Goal: Communication & Community: Answer question/provide support

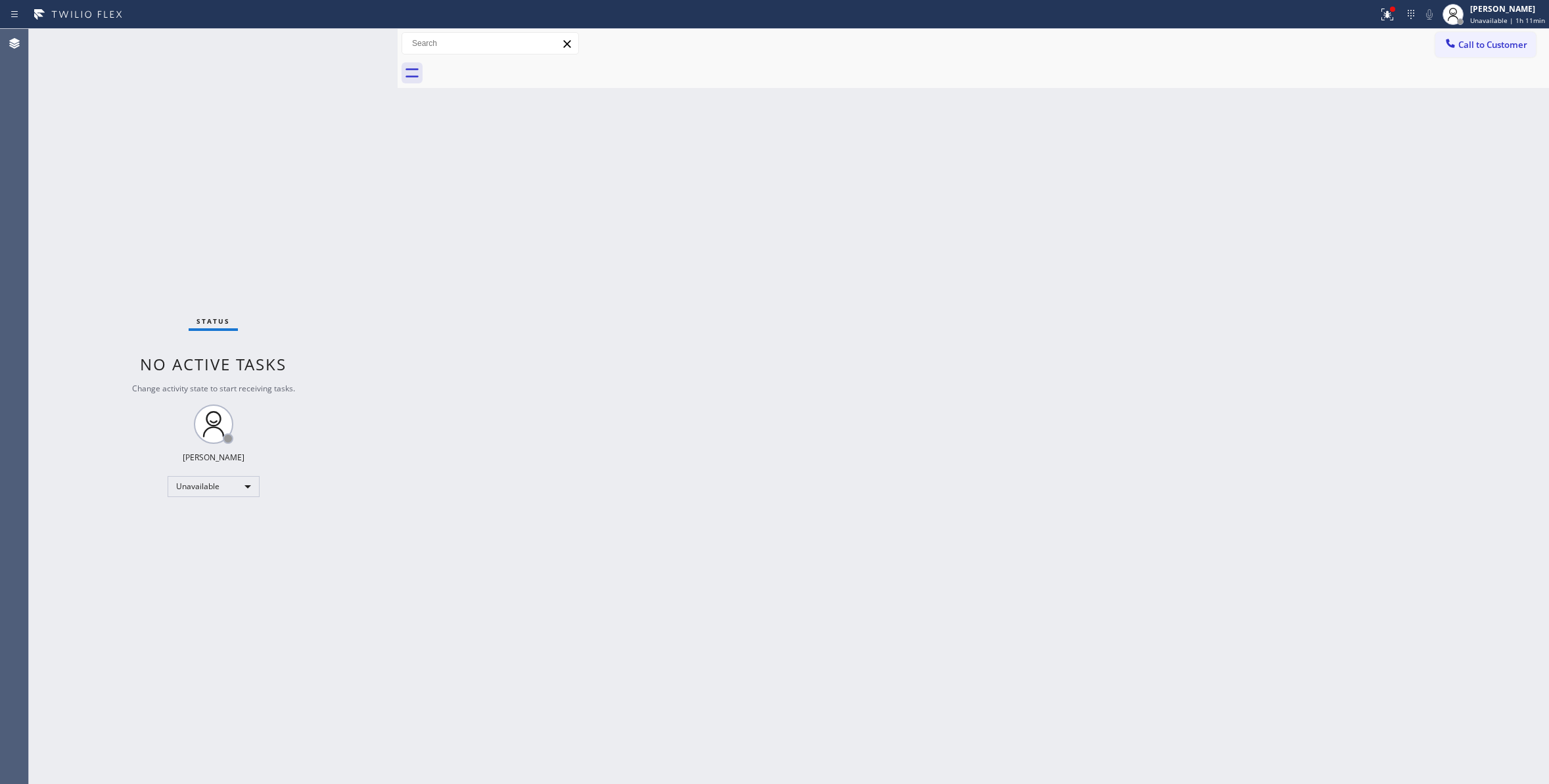
click at [1467, 53] on button "Call to Customer" at bounding box center [1485, 45] width 101 height 25
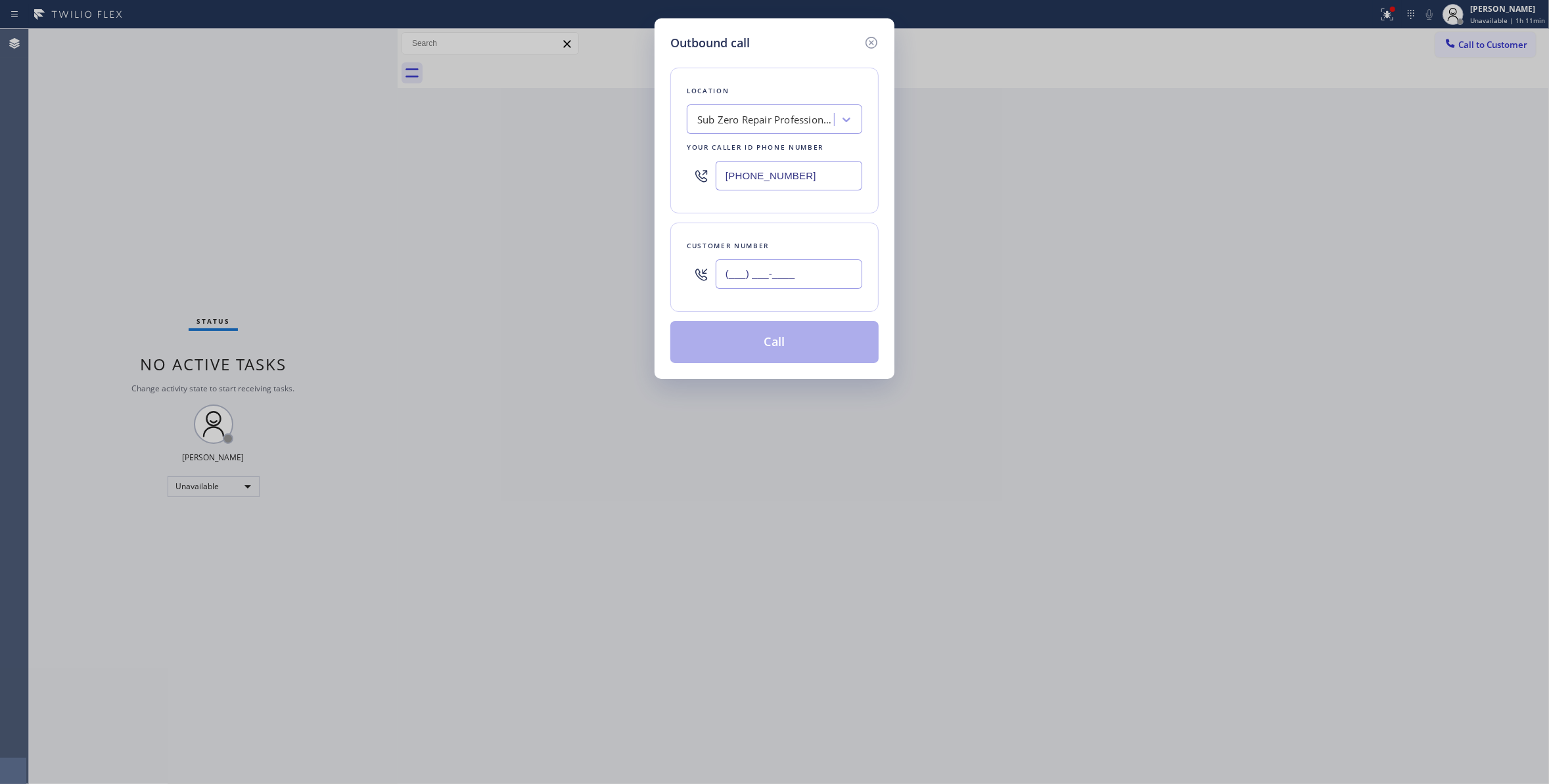
click at [727, 280] on input "(___) ___-____" at bounding box center [789, 274] width 146 height 30
paste input "310) 921-5660"
type input "[PHONE_NUMBER]"
drag, startPoint x: 819, startPoint y: 175, endPoint x: 432, endPoint y: 160, distance: 387.3
click at [432, 160] on div "Outbound call Location Sub Zero Repair Professionals Your caller id phone numbe…" at bounding box center [774, 392] width 1549 height 784
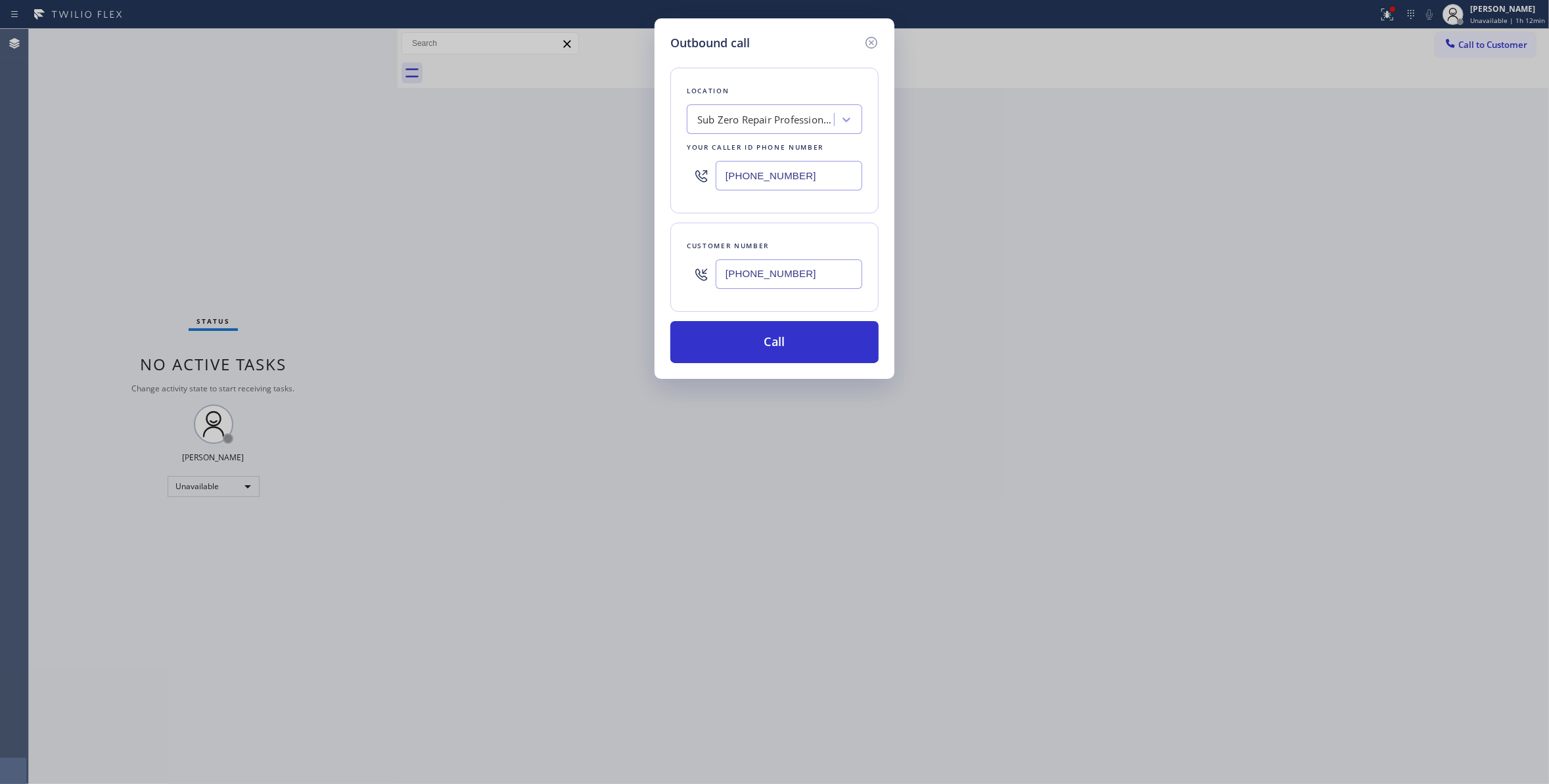
paste input "310) 868-0820"
type input "[PHONE_NUMBER]"
drag, startPoint x: 829, startPoint y: 277, endPoint x: 605, endPoint y: 276, distance: 224.0
click at [605, 276] on div "Outbound call Location Alliance HVAC [GEOGRAPHIC_DATA] Your caller id phone num…" at bounding box center [774, 392] width 1549 height 784
click at [770, 331] on button "Call" at bounding box center [774, 342] width 208 height 42
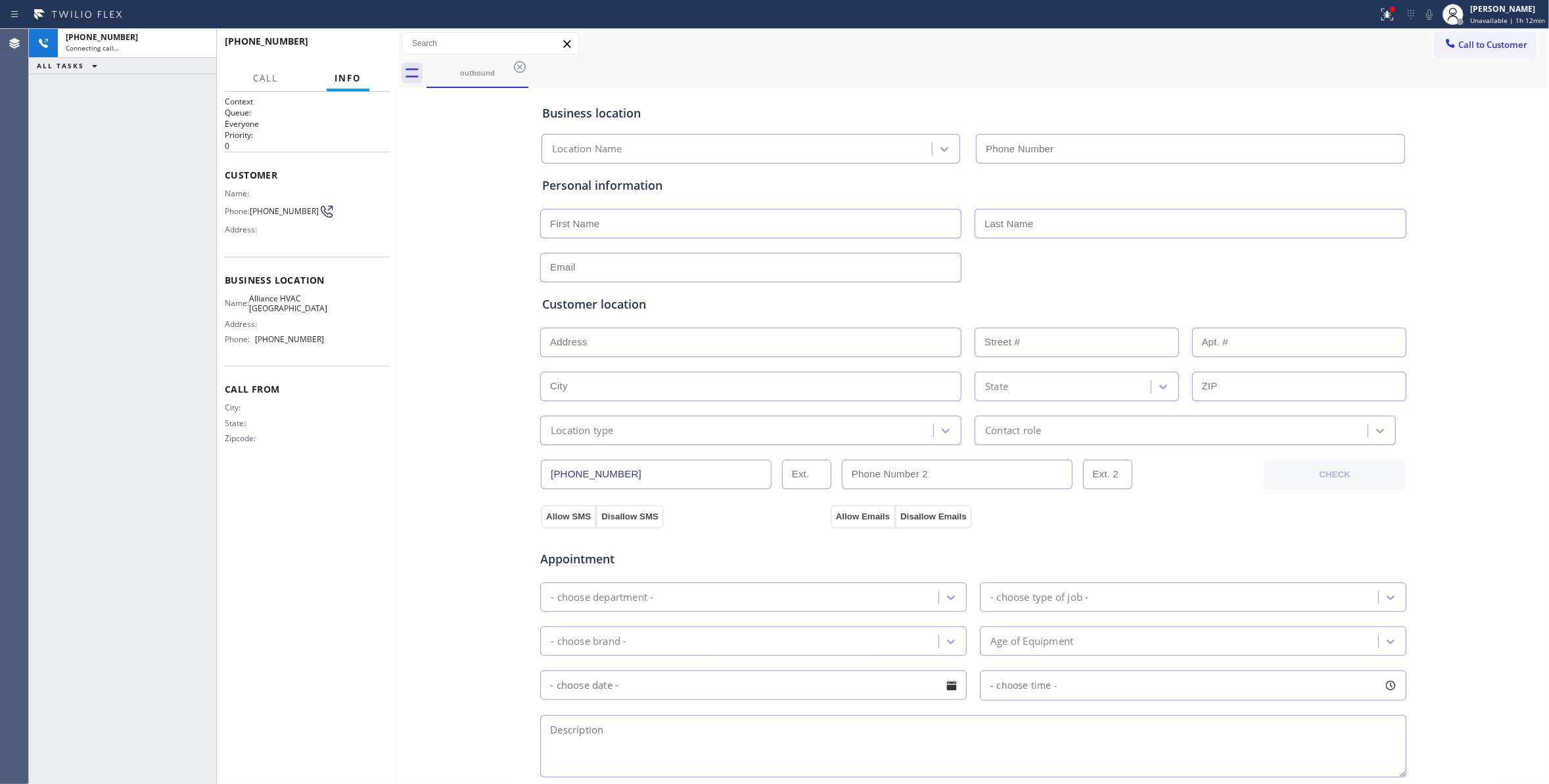
type input "[PHONE_NUMBER]"
drag, startPoint x: 197, startPoint y: 49, endPoint x: 233, endPoint y: 43, distance: 36.5
click at [197, 49] on icon at bounding box center [199, 43] width 16 height 16
click at [334, 33] on div "[PHONE_NUMBER] Live | 00:00 HANG UP" at bounding box center [307, 47] width 165 height 34
click at [339, 36] on div "[PHONE_NUMBER] Wrap up | 00:00 COMPLETE" at bounding box center [307, 47] width 165 height 34
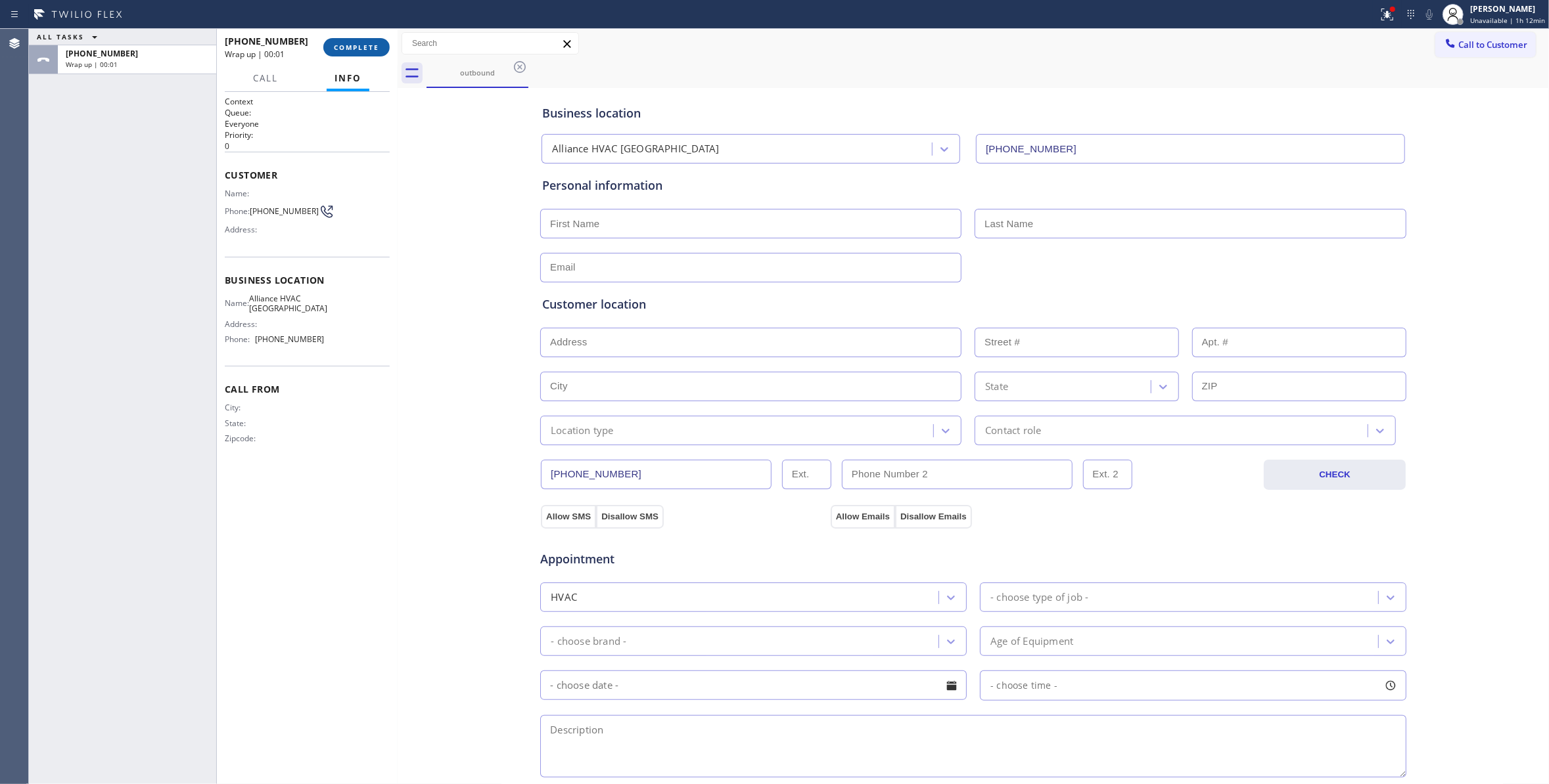
click at [353, 54] on button "COMPLETE" at bounding box center [356, 47] width 67 height 18
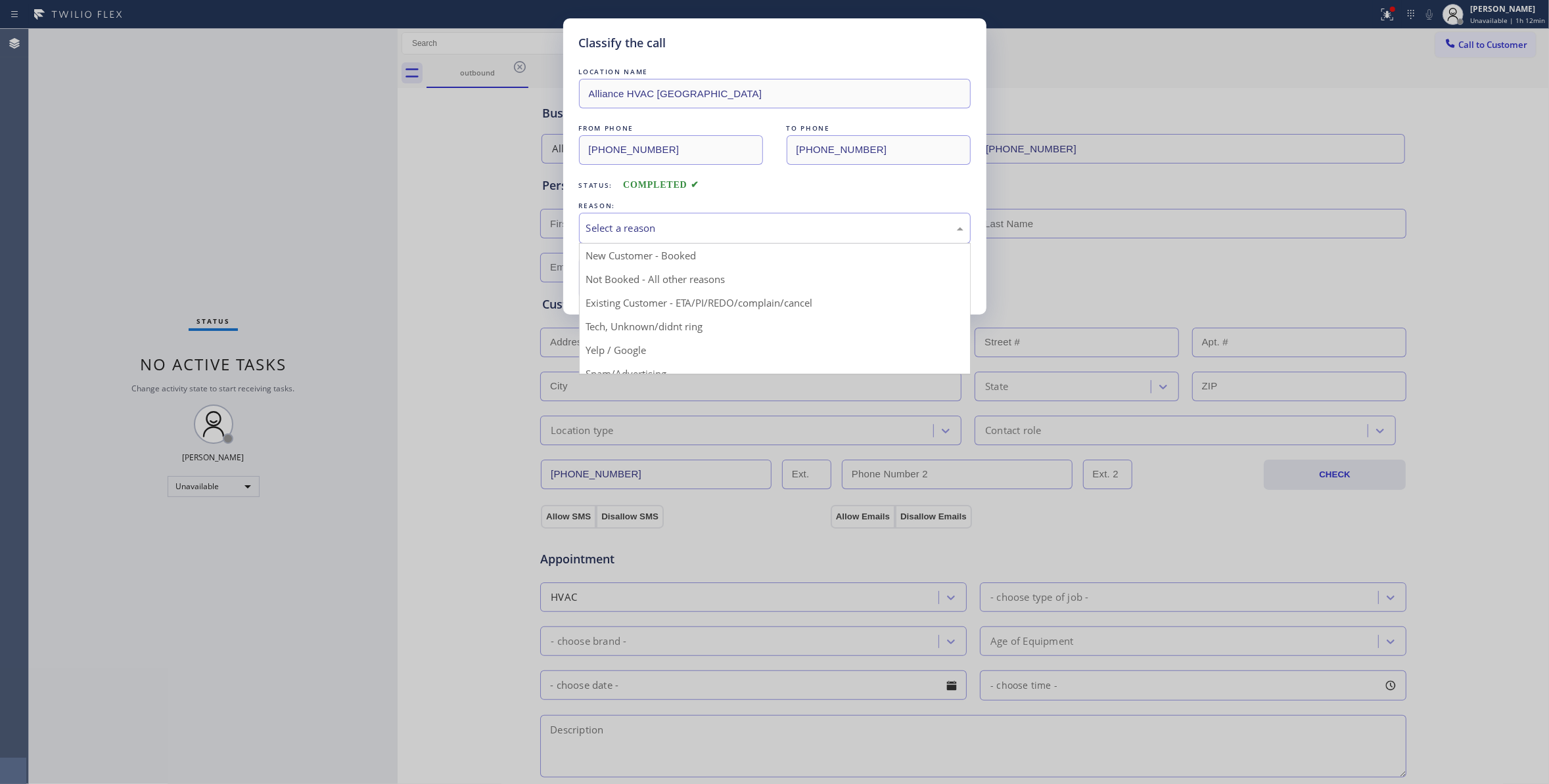
click at [616, 219] on div "Select a reason" at bounding box center [774, 228] width 392 height 31
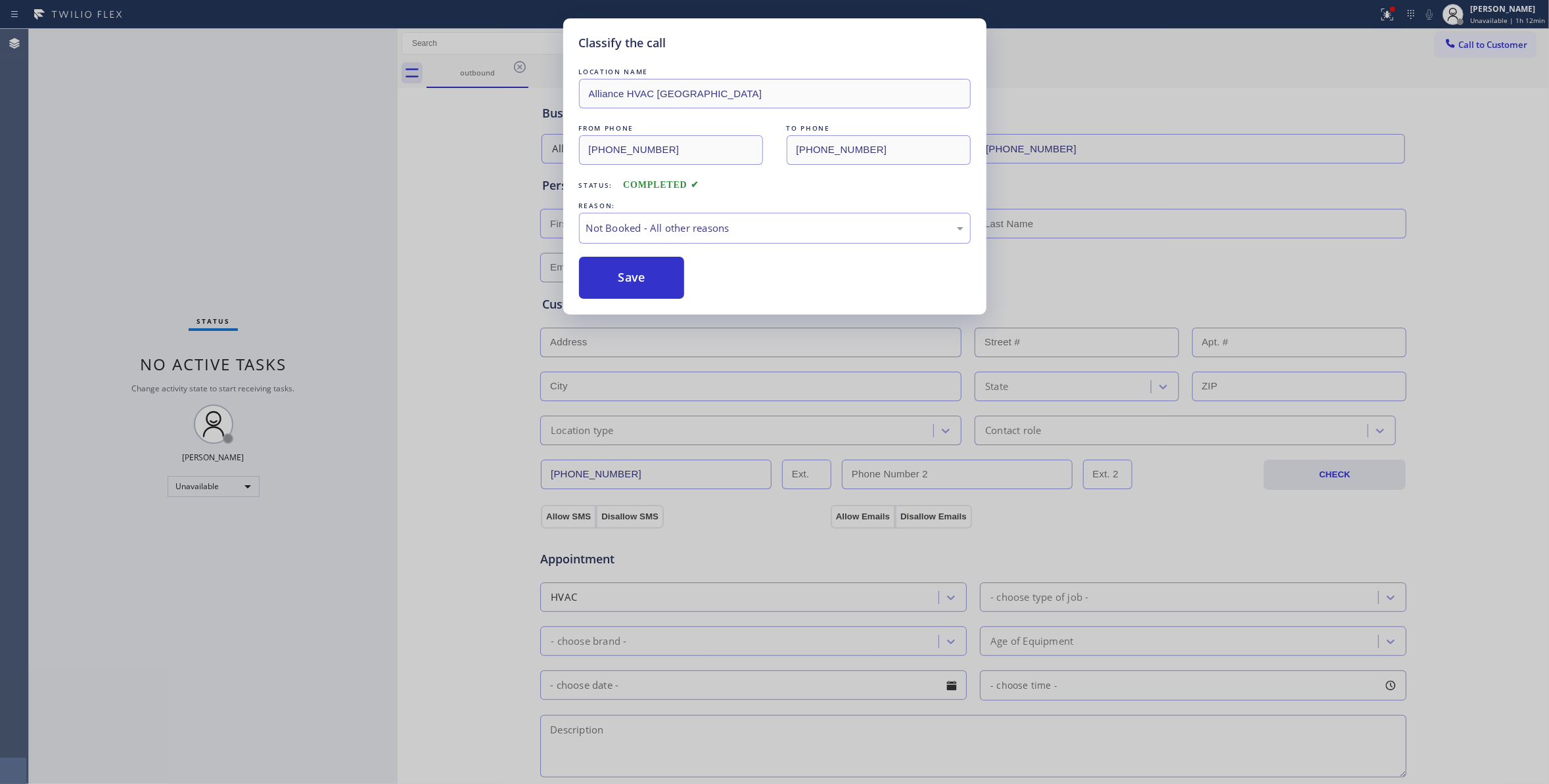
click at [619, 281] on button "Save" at bounding box center [631, 278] width 105 height 42
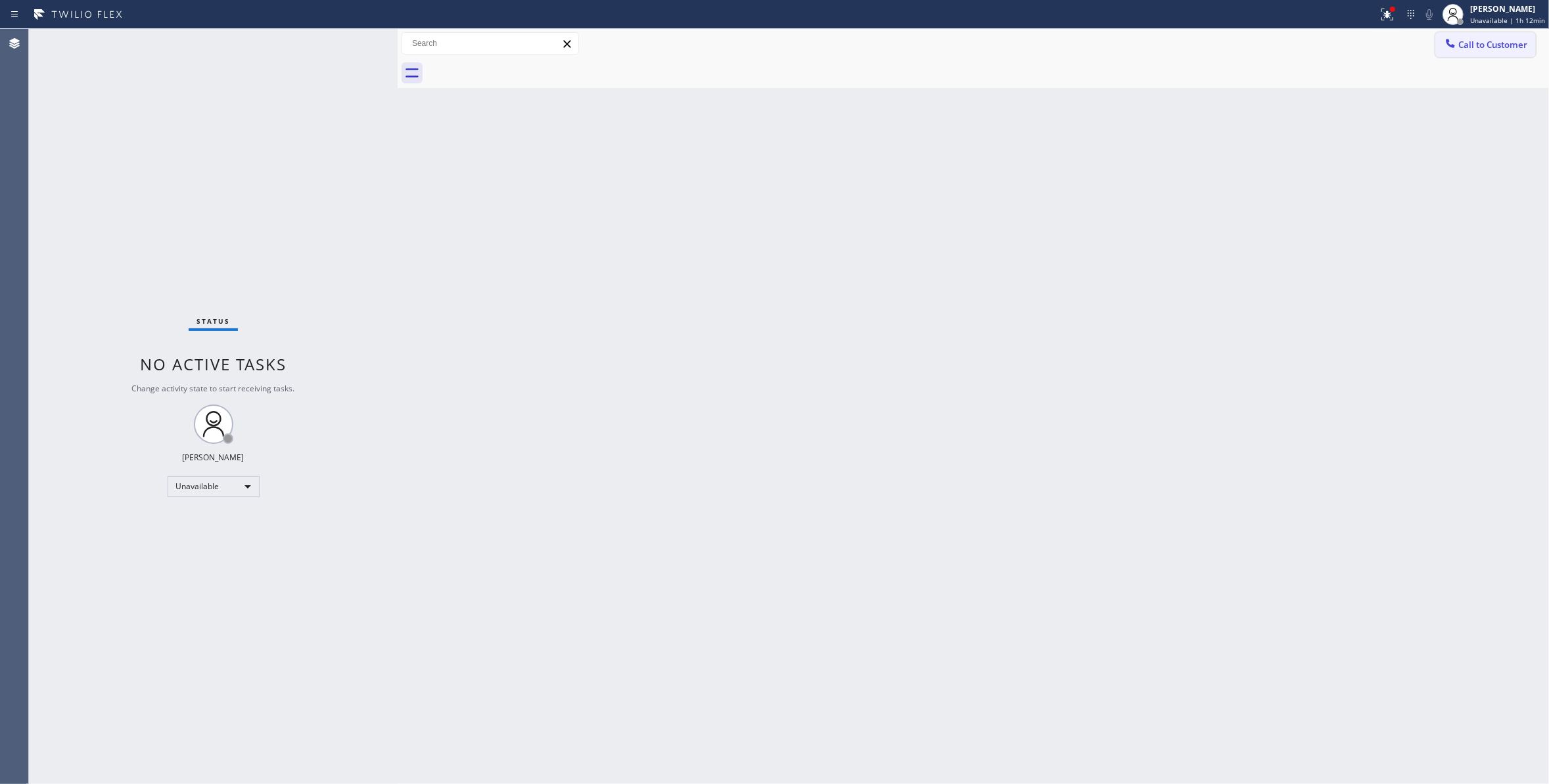
click at [1475, 45] on span "Call to Customer" at bounding box center [1492, 45] width 69 height 12
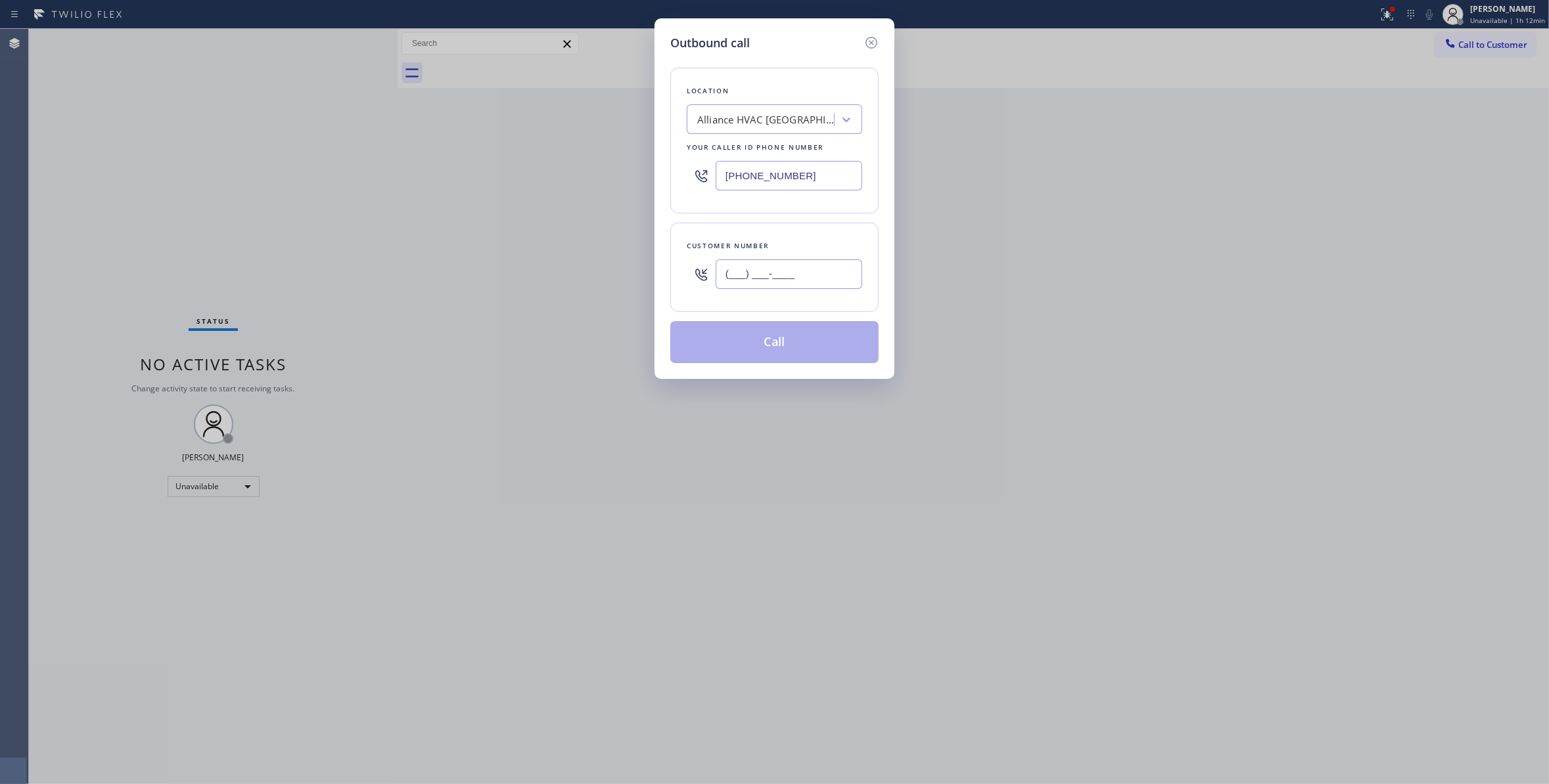
click at [769, 275] on input "(___) ___-____" at bounding box center [789, 274] width 146 height 30
paste input "310) 921-5660"
type input "[PHONE_NUMBER]"
click at [776, 347] on button "Call" at bounding box center [774, 342] width 208 height 42
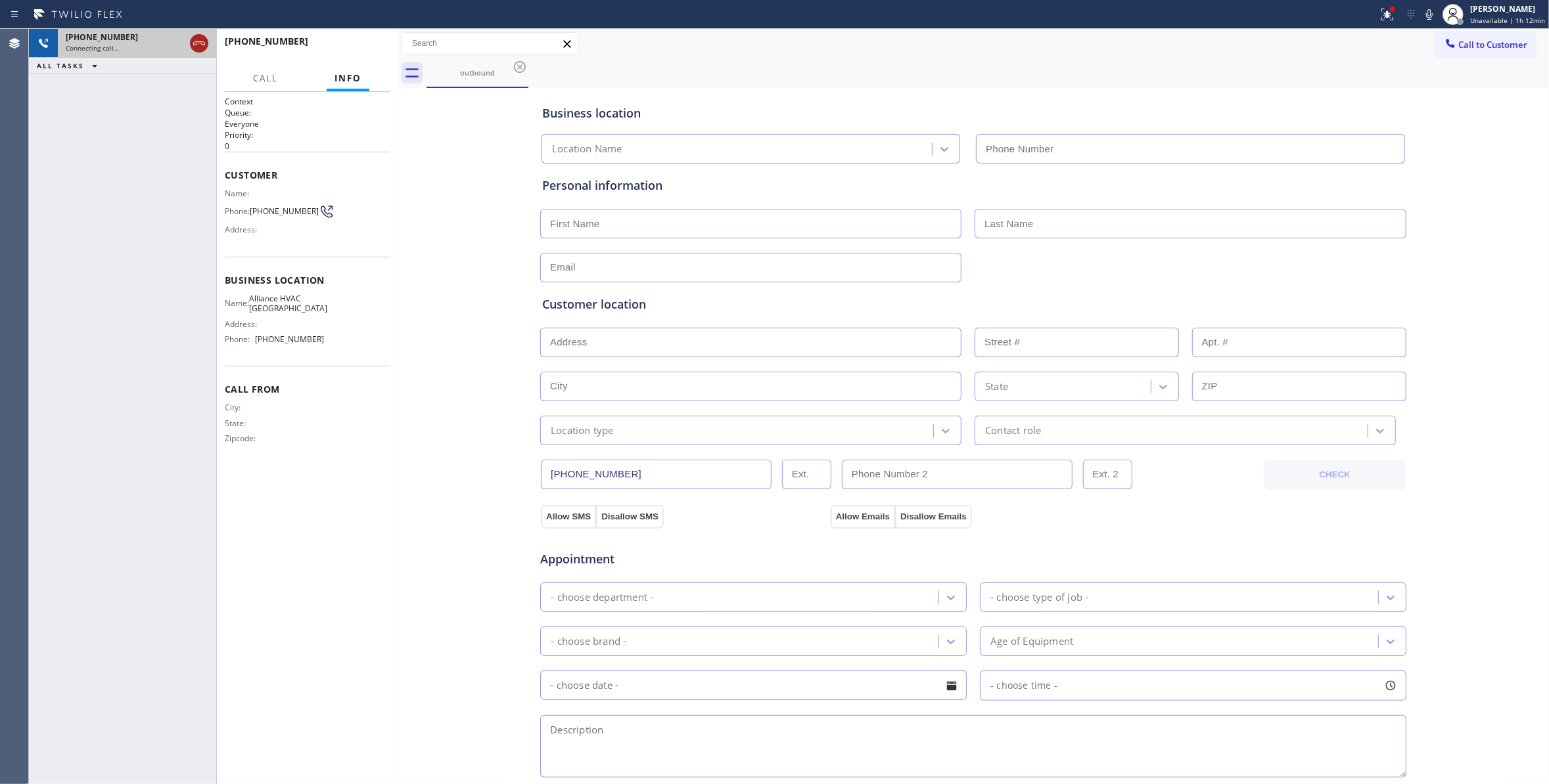
type input "[PHONE_NUMBER]"
click at [198, 45] on icon at bounding box center [199, 43] width 16 height 16
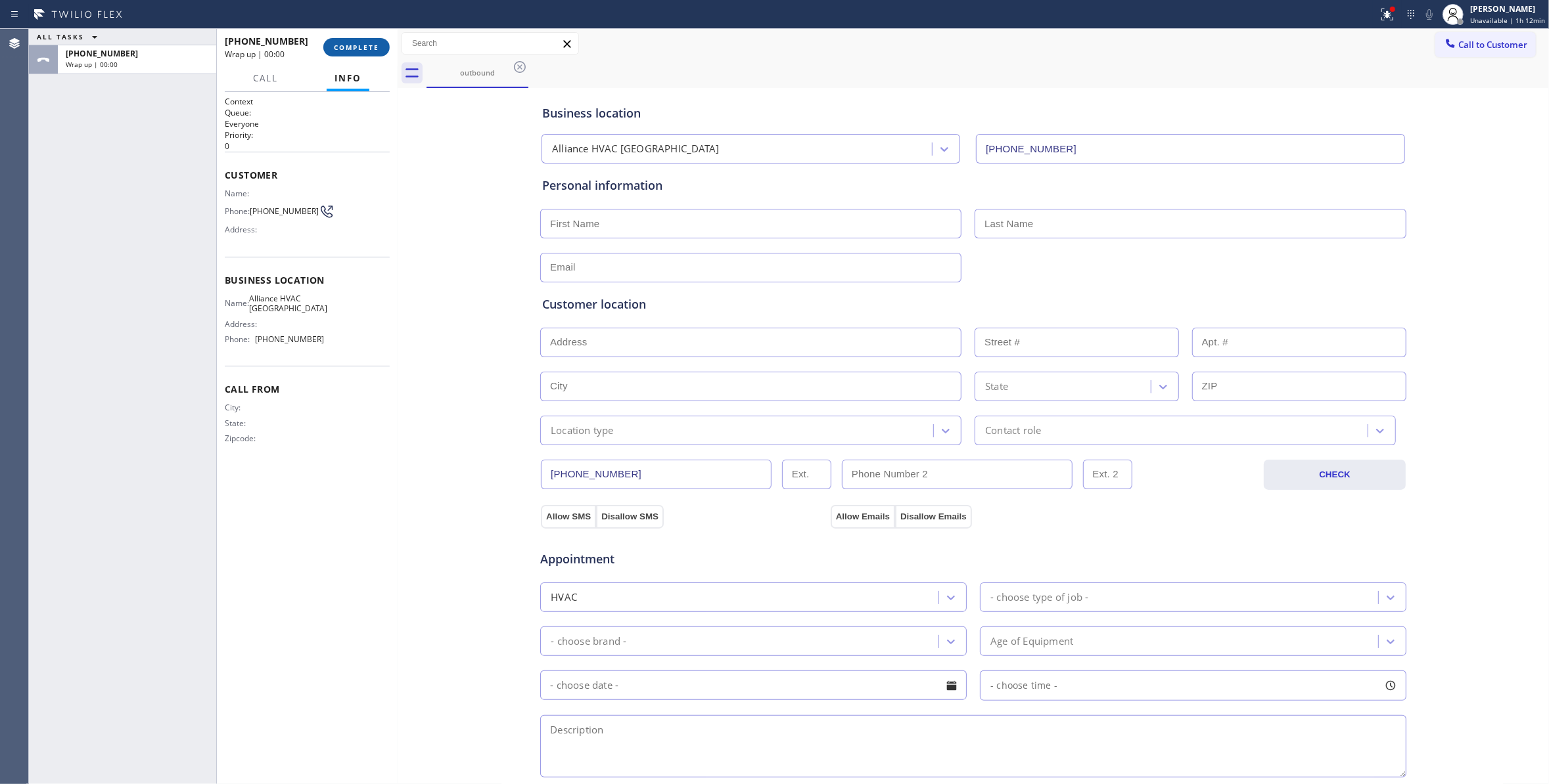
click at [368, 47] on span "COMPLETE" at bounding box center [356, 47] width 45 height 9
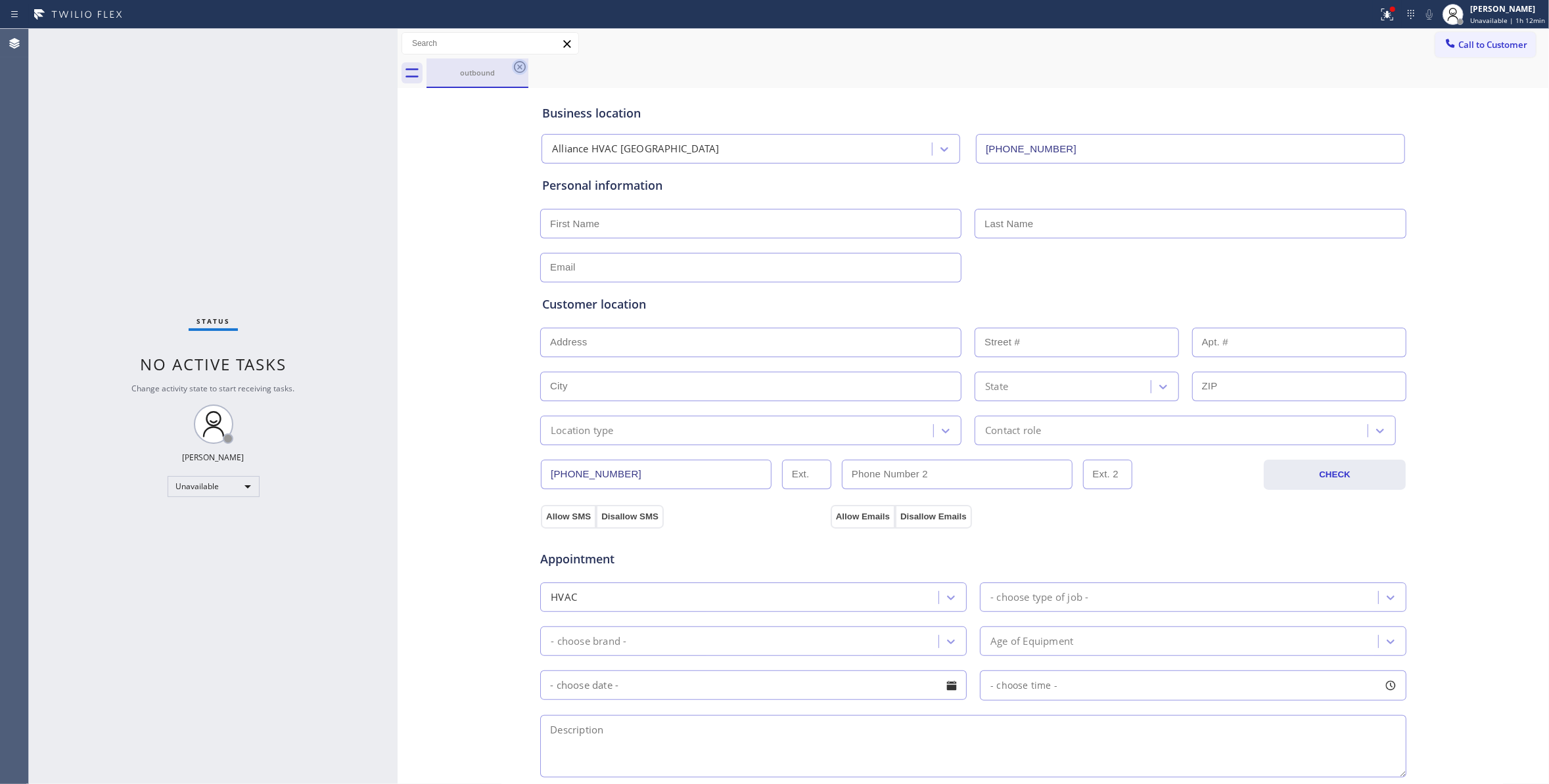
click at [522, 69] on icon at bounding box center [520, 67] width 16 height 16
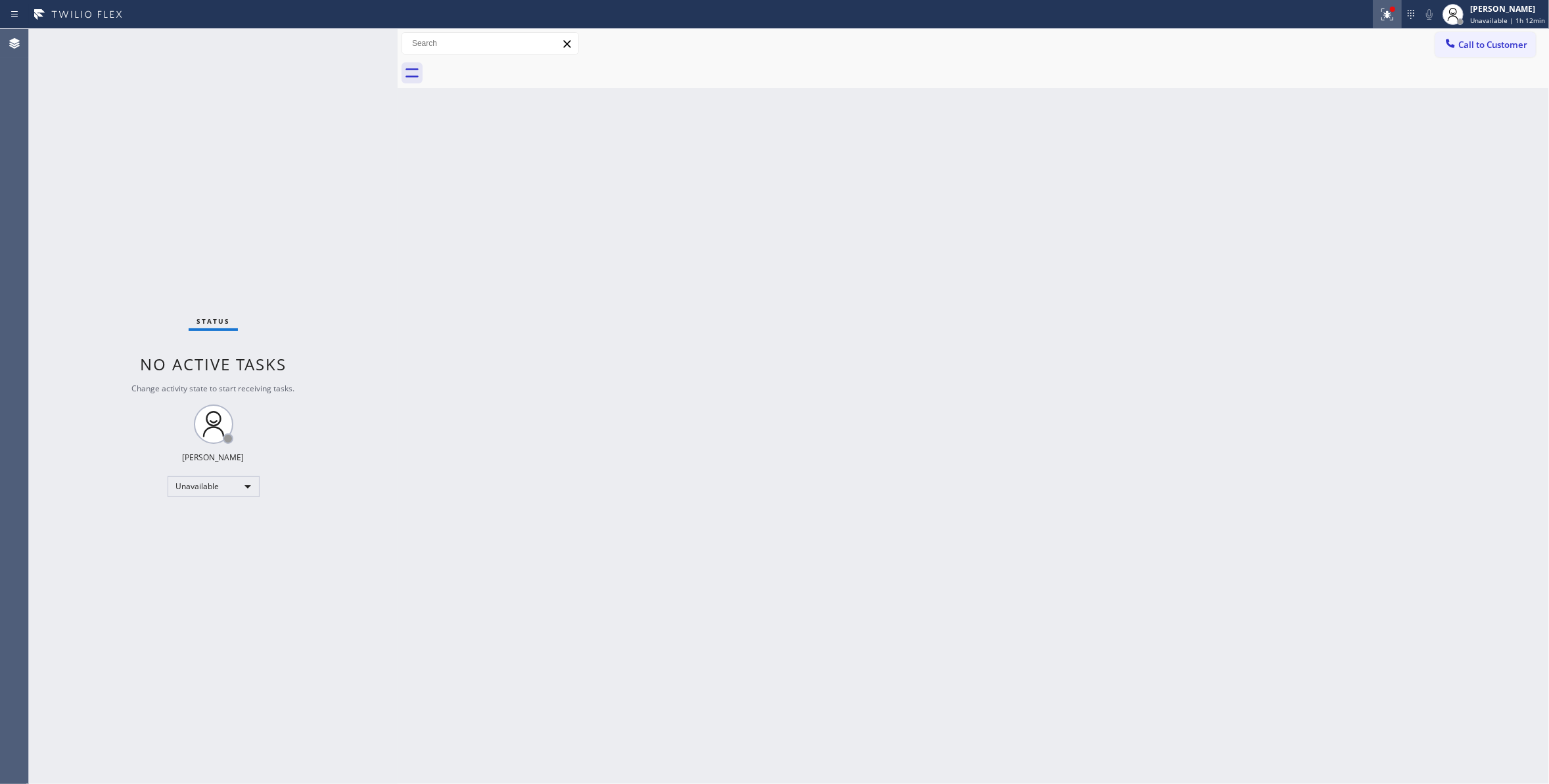
click at [1380, 12] on icon at bounding box center [1387, 14] width 16 height 16
click at [1360, 169] on button "Clear issues" at bounding box center [1310, 172] width 154 height 18
click at [1528, 37] on button "Call to Customer" at bounding box center [1485, 45] width 101 height 25
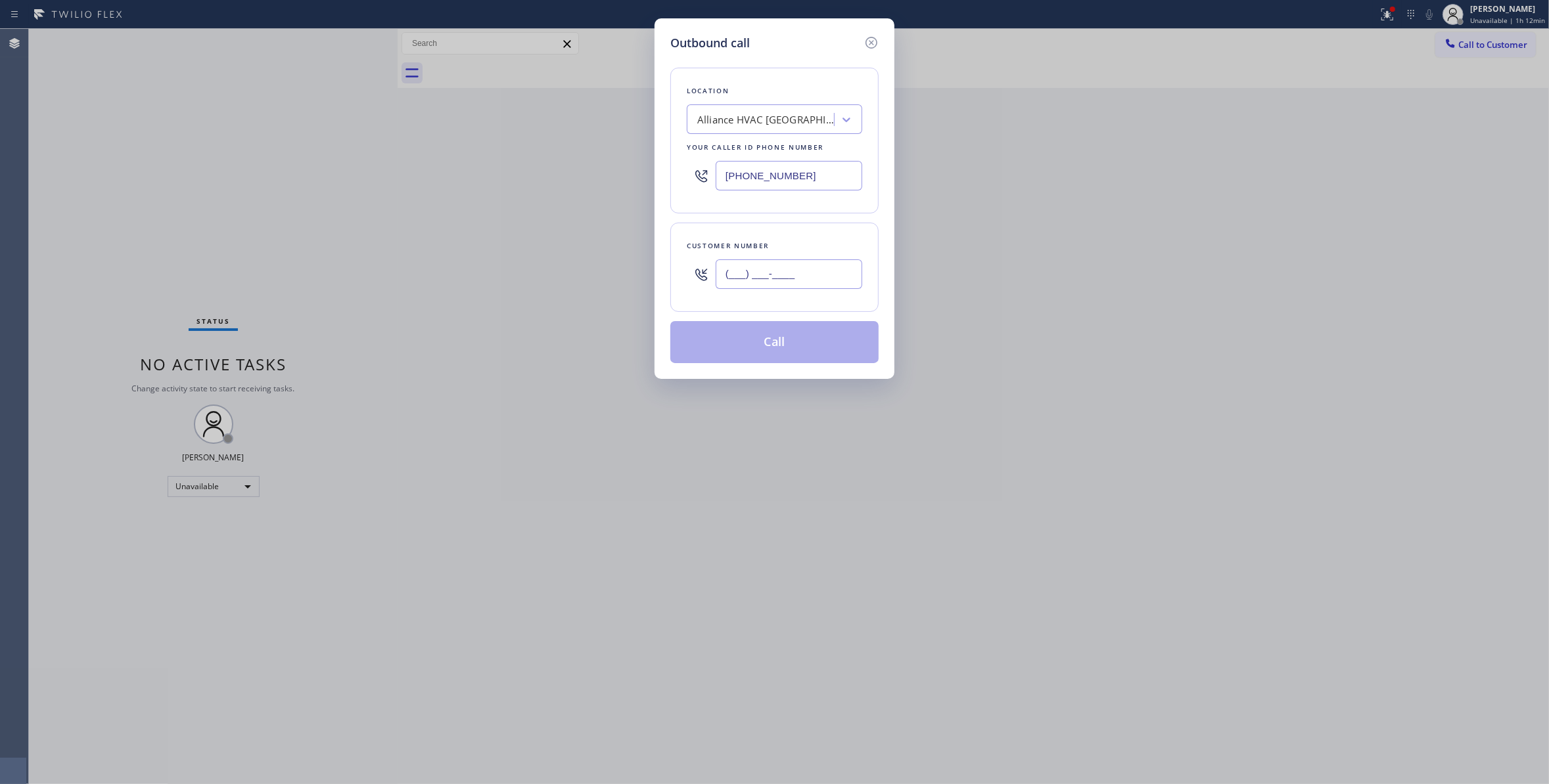
click at [805, 285] on input "(___) ___-____" at bounding box center [789, 274] width 146 height 30
paste input "310) 921-5660"
type input "[PHONE_NUMBER]"
click at [781, 353] on button "Call" at bounding box center [774, 342] width 208 height 42
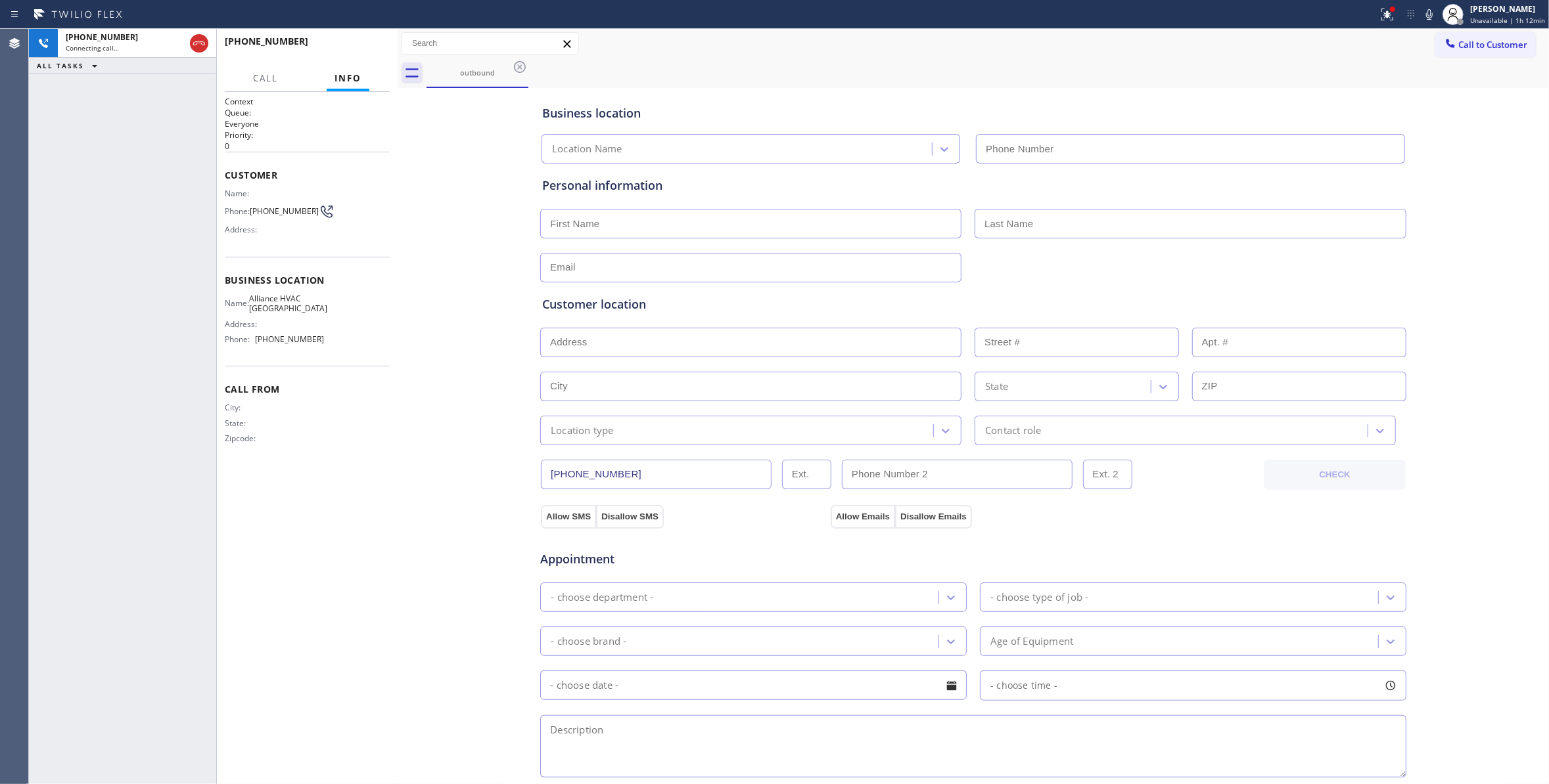
type input "[PHONE_NUMBER]"
click at [1385, 17] on icon at bounding box center [1387, 14] width 16 height 16
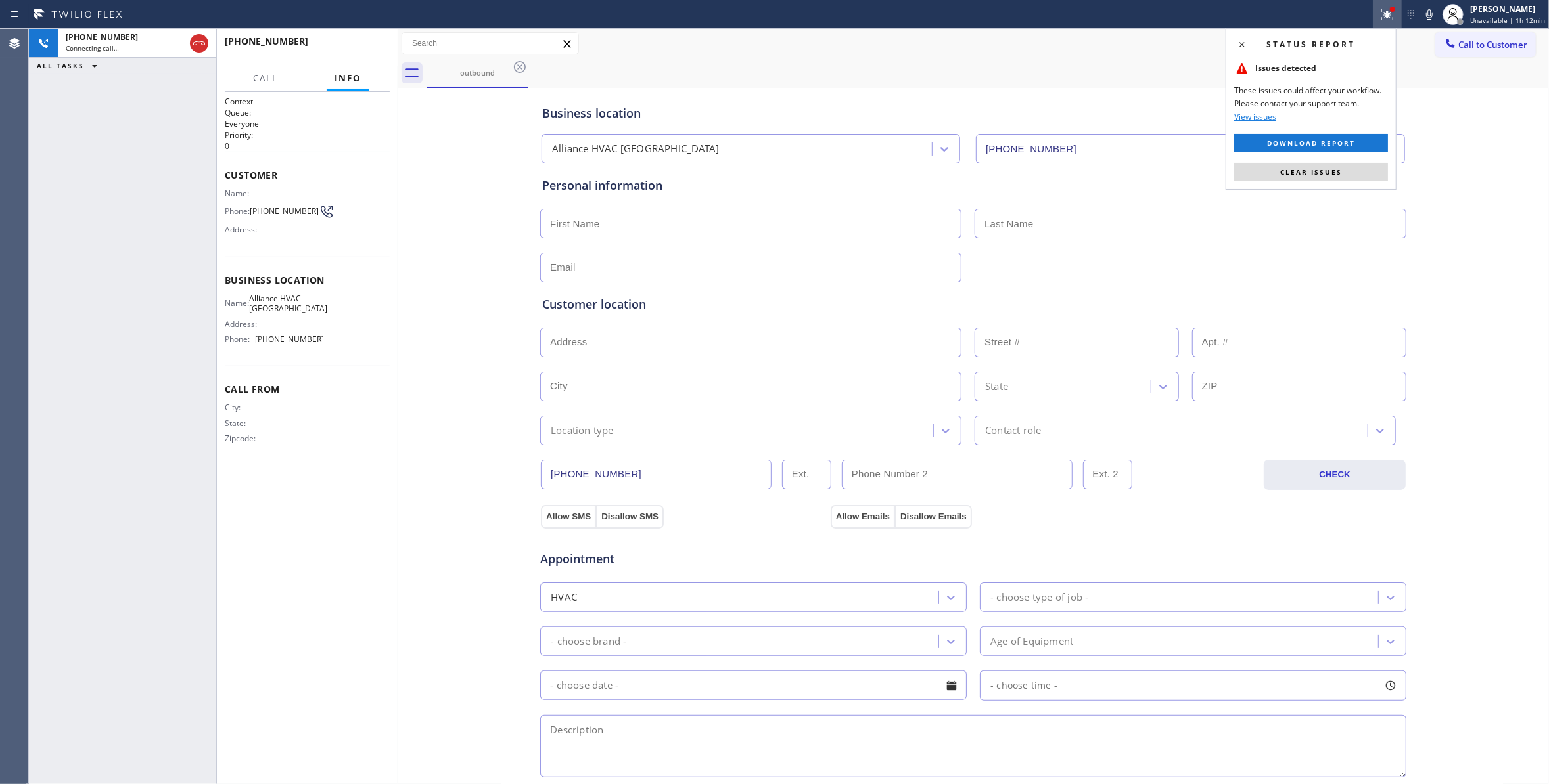
click at [1333, 182] on div "Status report Issues detected These issues could affect your workflow. Please c…" at bounding box center [1310, 109] width 171 height 161
click at [1321, 175] on span "Clear issues" at bounding box center [1311, 172] width 62 height 9
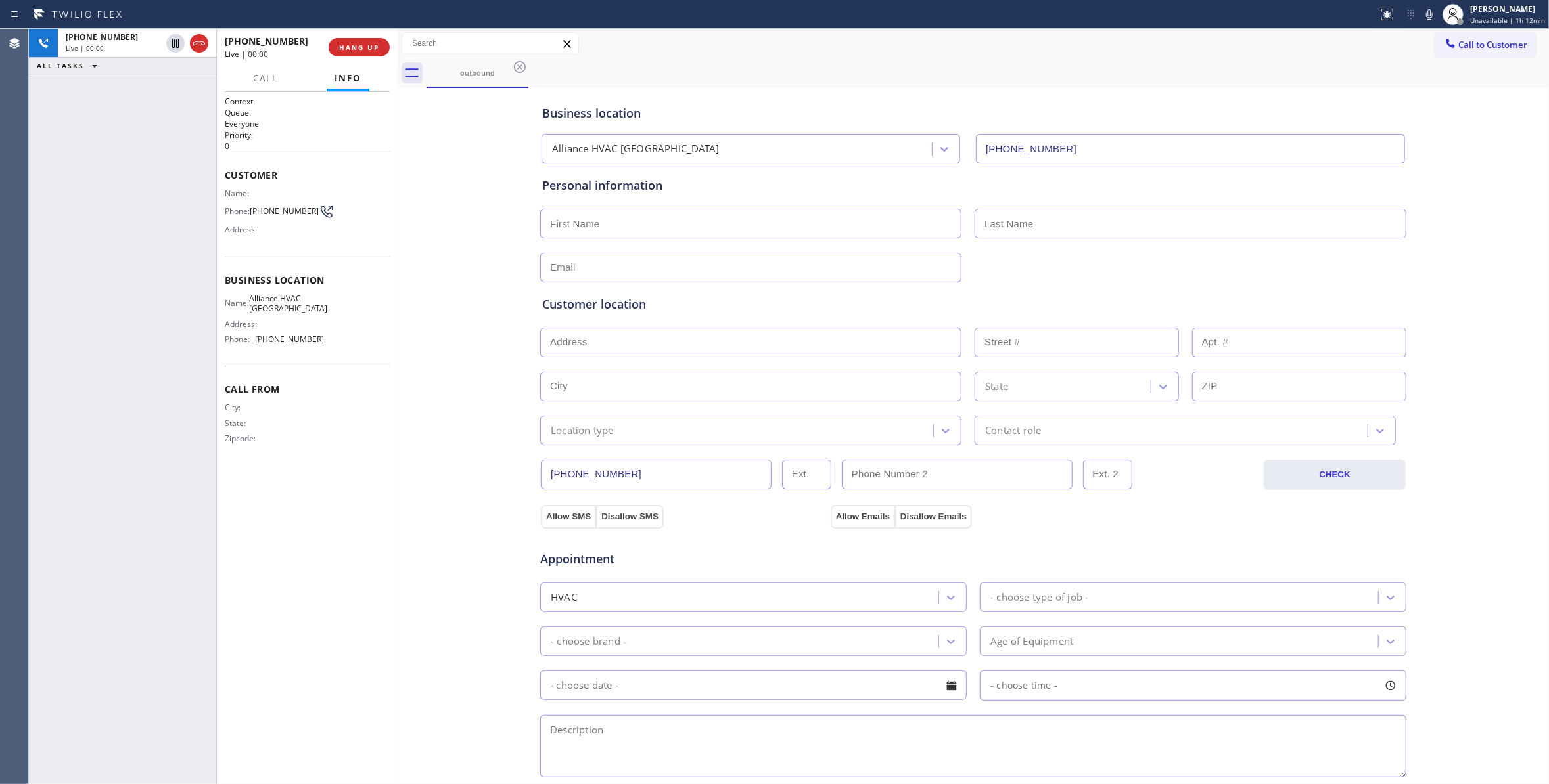
click at [349, 59] on div "[PHONE_NUMBER] Live | 00:00 HANG UP" at bounding box center [307, 47] width 165 height 34
click at [349, 53] on button "HANG UP" at bounding box center [359, 47] width 61 height 18
click at [350, 53] on button "HANG UP" at bounding box center [359, 47] width 61 height 18
click at [350, 53] on button "COMPLETE" at bounding box center [356, 47] width 67 height 18
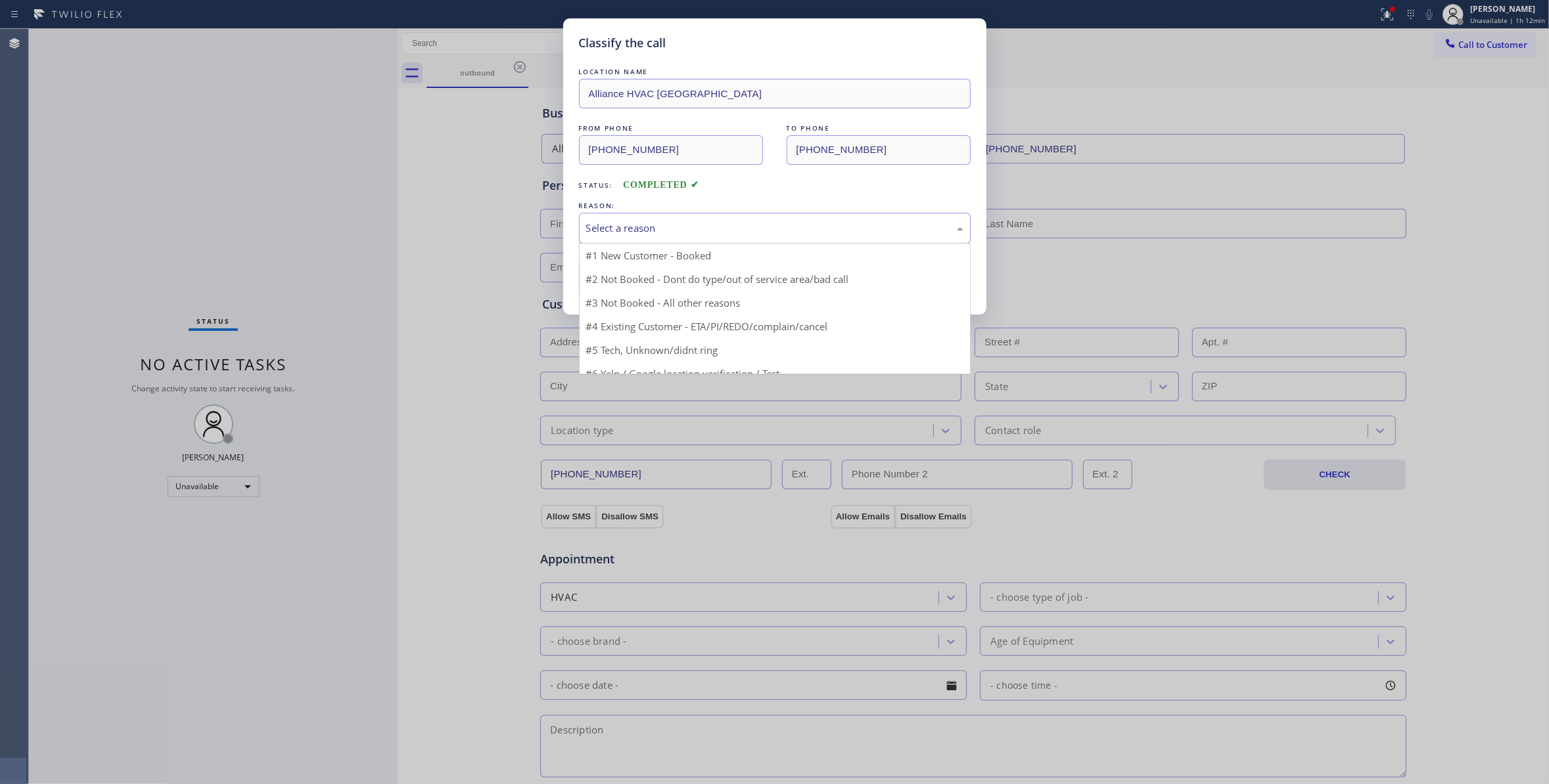
click at [631, 227] on div "Select a reason" at bounding box center [774, 228] width 377 height 15
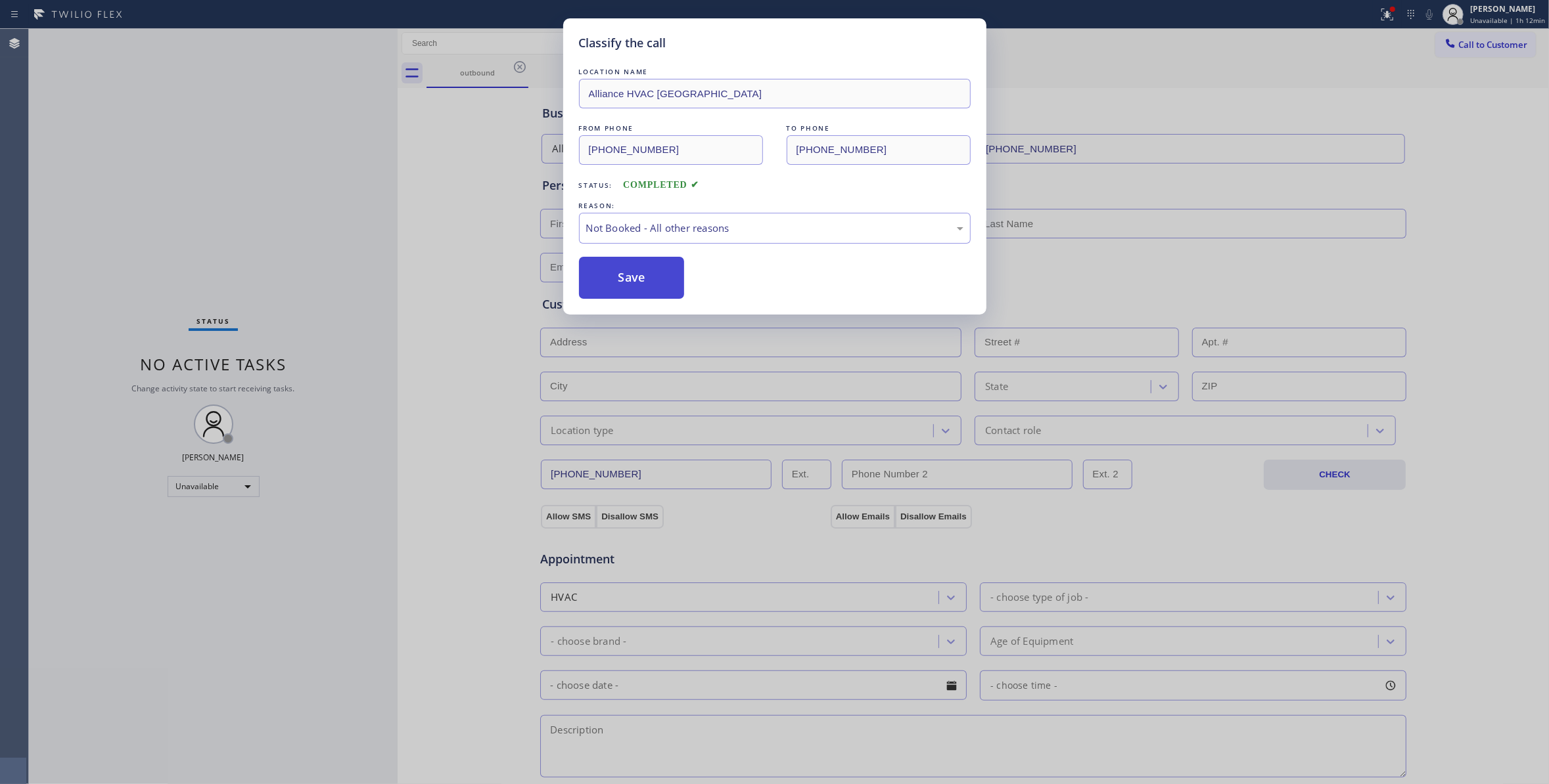
click at [634, 283] on button "Save" at bounding box center [631, 278] width 105 height 42
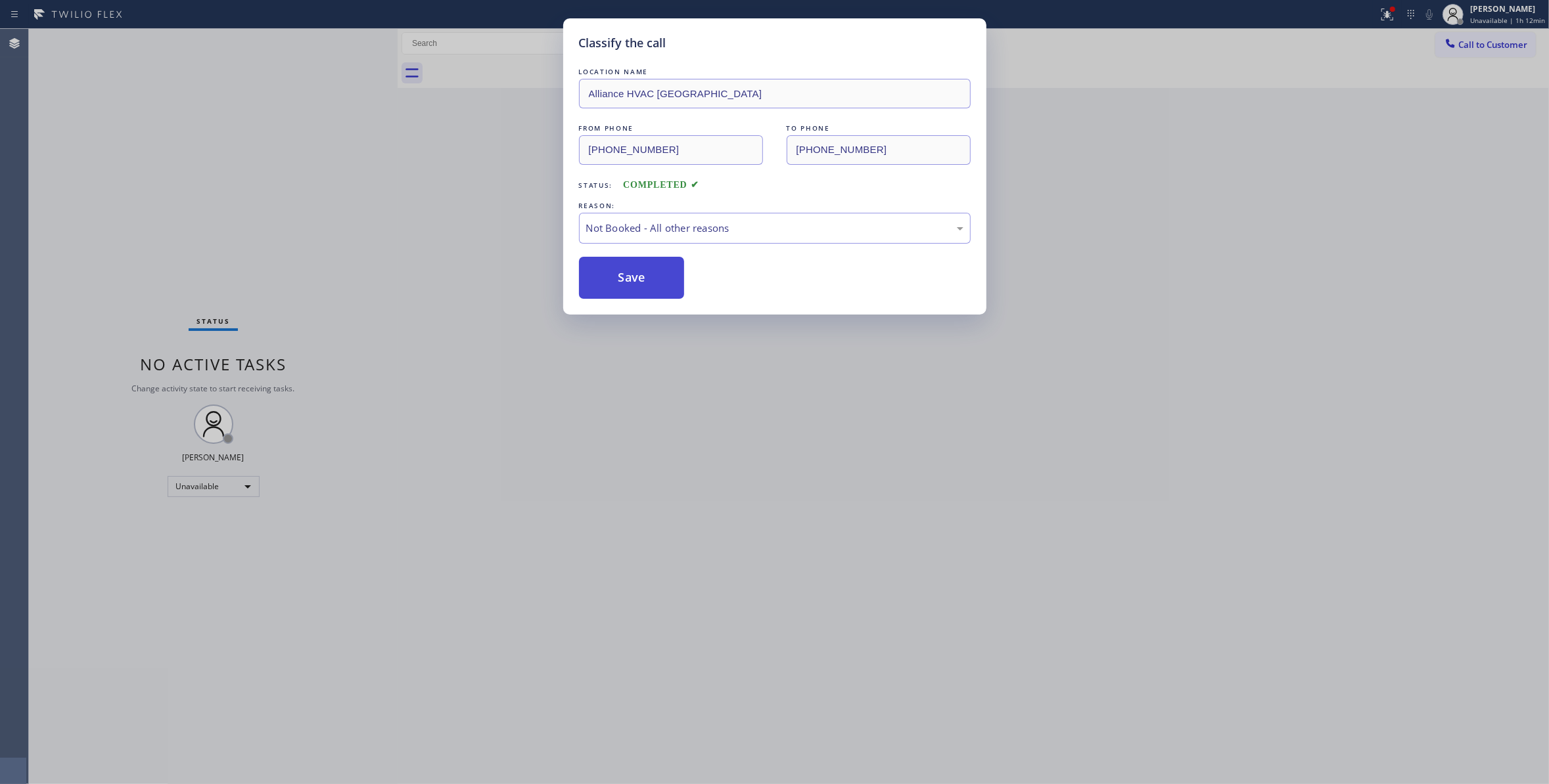
click at [634, 283] on button "Save" at bounding box center [631, 278] width 105 height 42
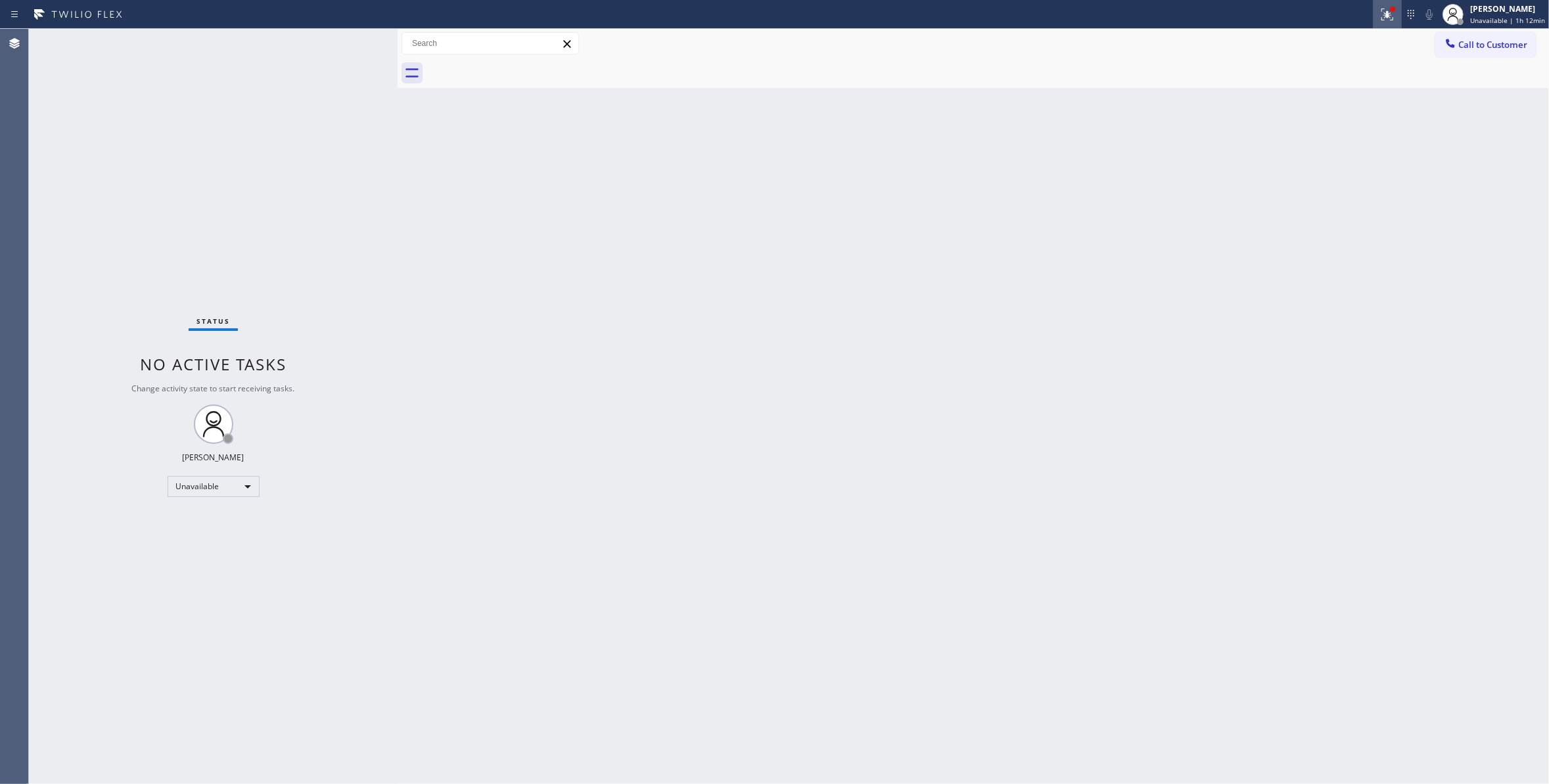
click at [1374, 24] on button at bounding box center [1387, 14] width 29 height 29
click at [1336, 169] on span "Clear issues" at bounding box center [1311, 172] width 62 height 9
click at [1517, 46] on span "Call to Customer" at bounding box center [1492, 45] width 69 height 12
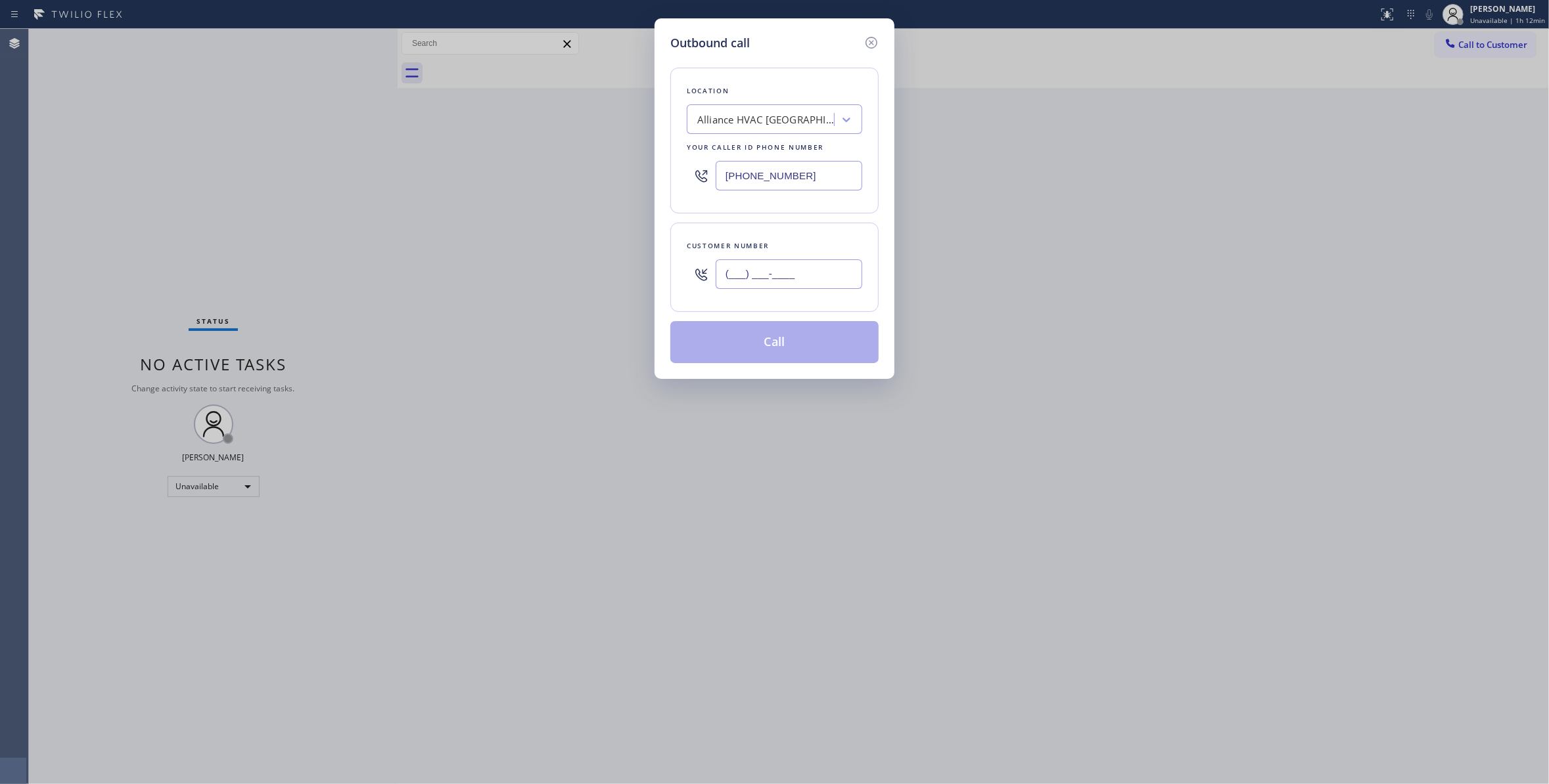
click at [747, 273] on input "(___) ___-____" at bounding box center [789, 274] width 146 height 30
paste input "310) 921-5660"
type input "[PHONE_NUMBER]"
click at [773, 349] on button "Call" at bounding box center [774, 342] width 208 height 42
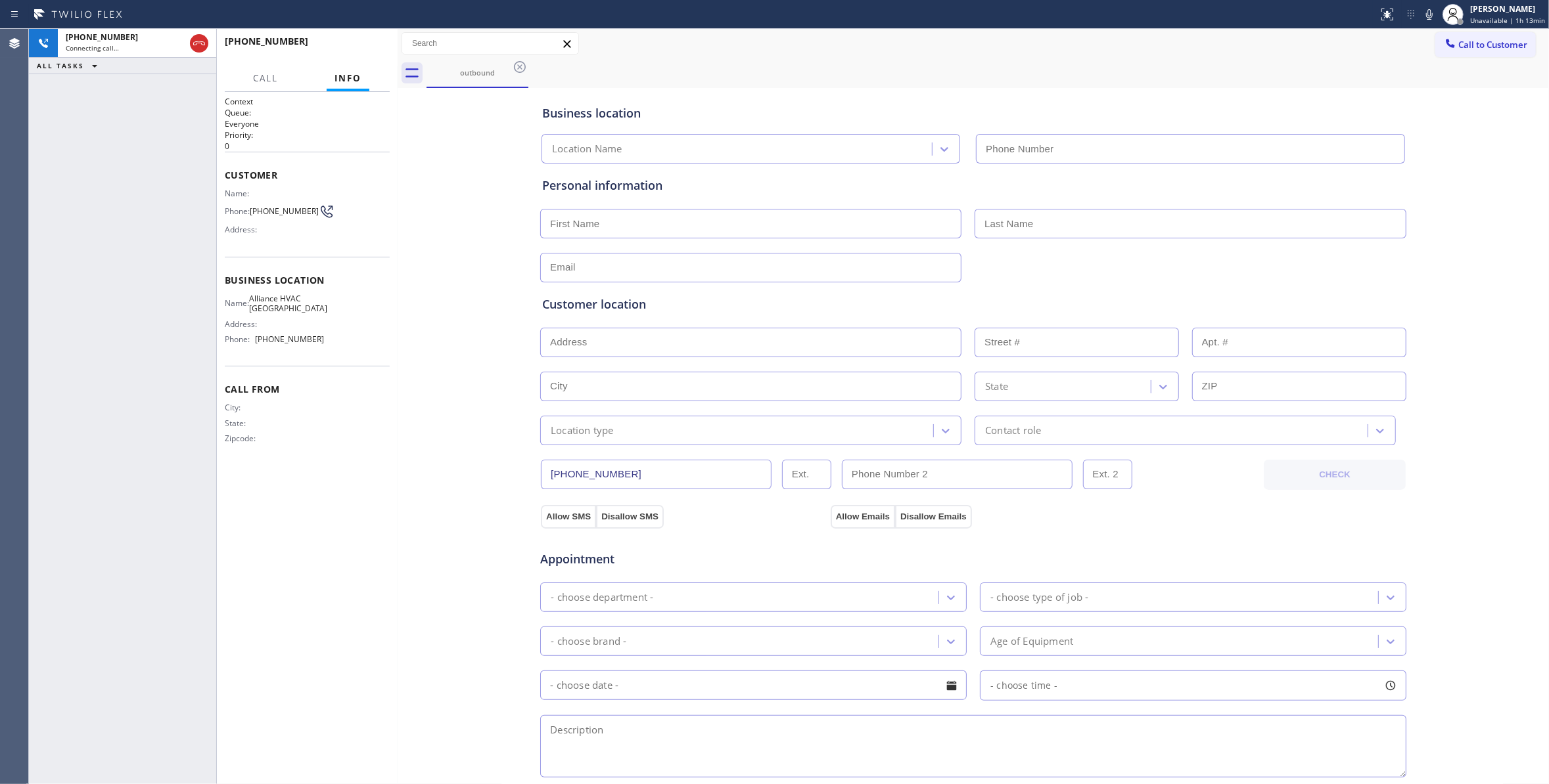
type input "[PHONE_NUMBER]"
click at [357, 47] on span "HANG UP" at bounding box center [359, 47] width 40 height 9
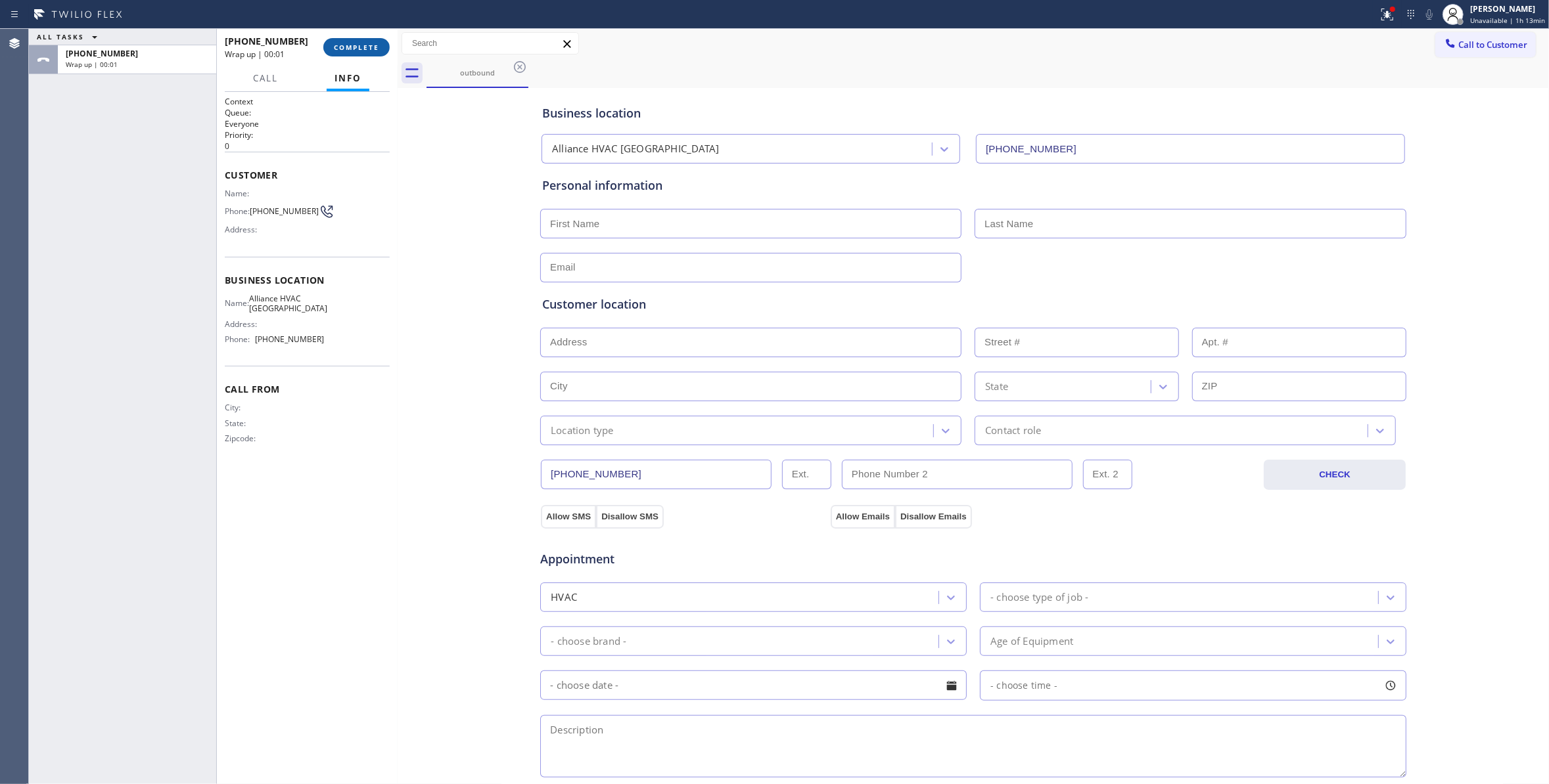
click at [357, 47] on span "COMPLETE" at bounding box center [356, 47] width 45 height 9
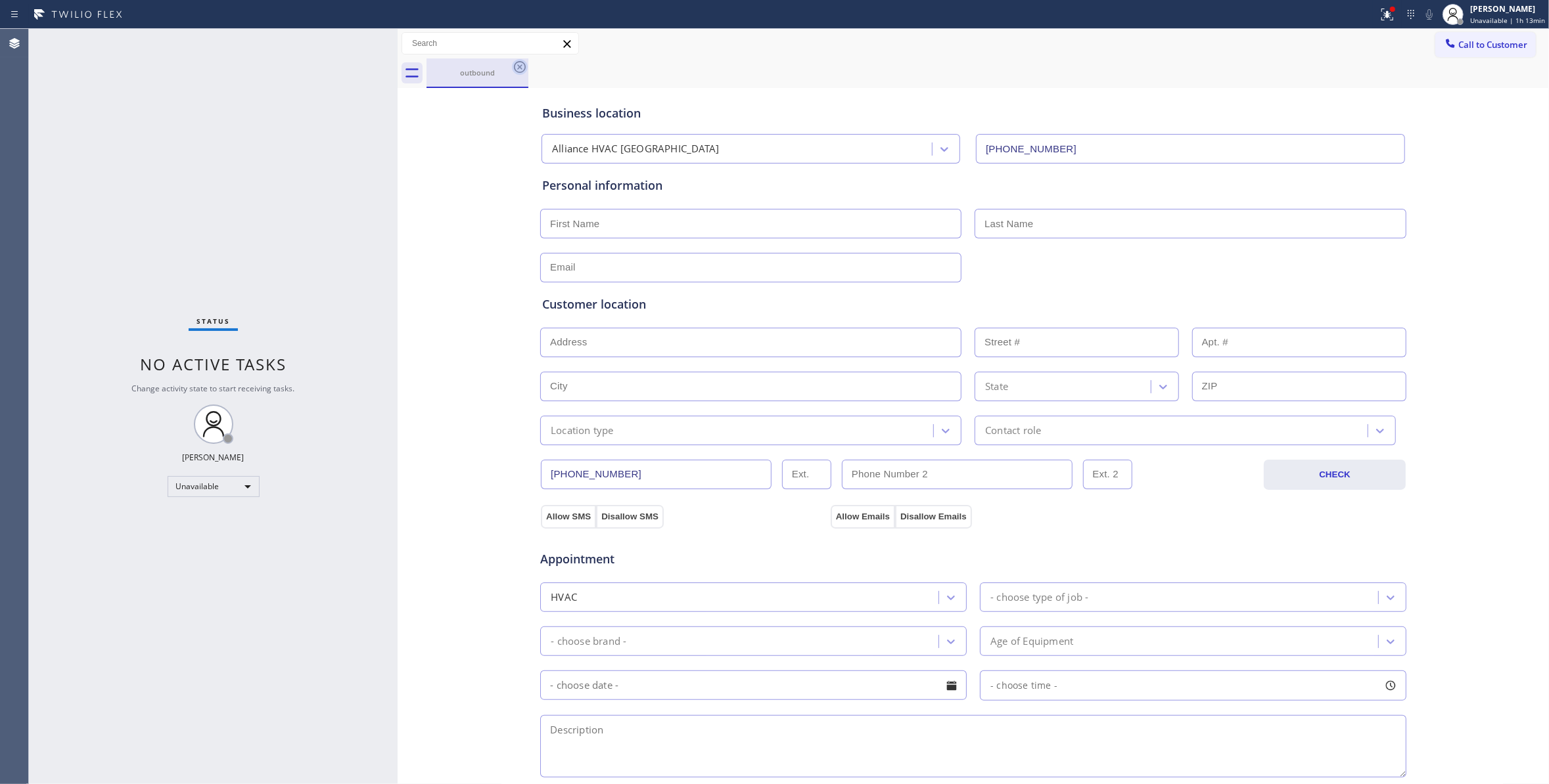
click at [527, 59] on icon at bounding box center [520, 67] width 16 height 16
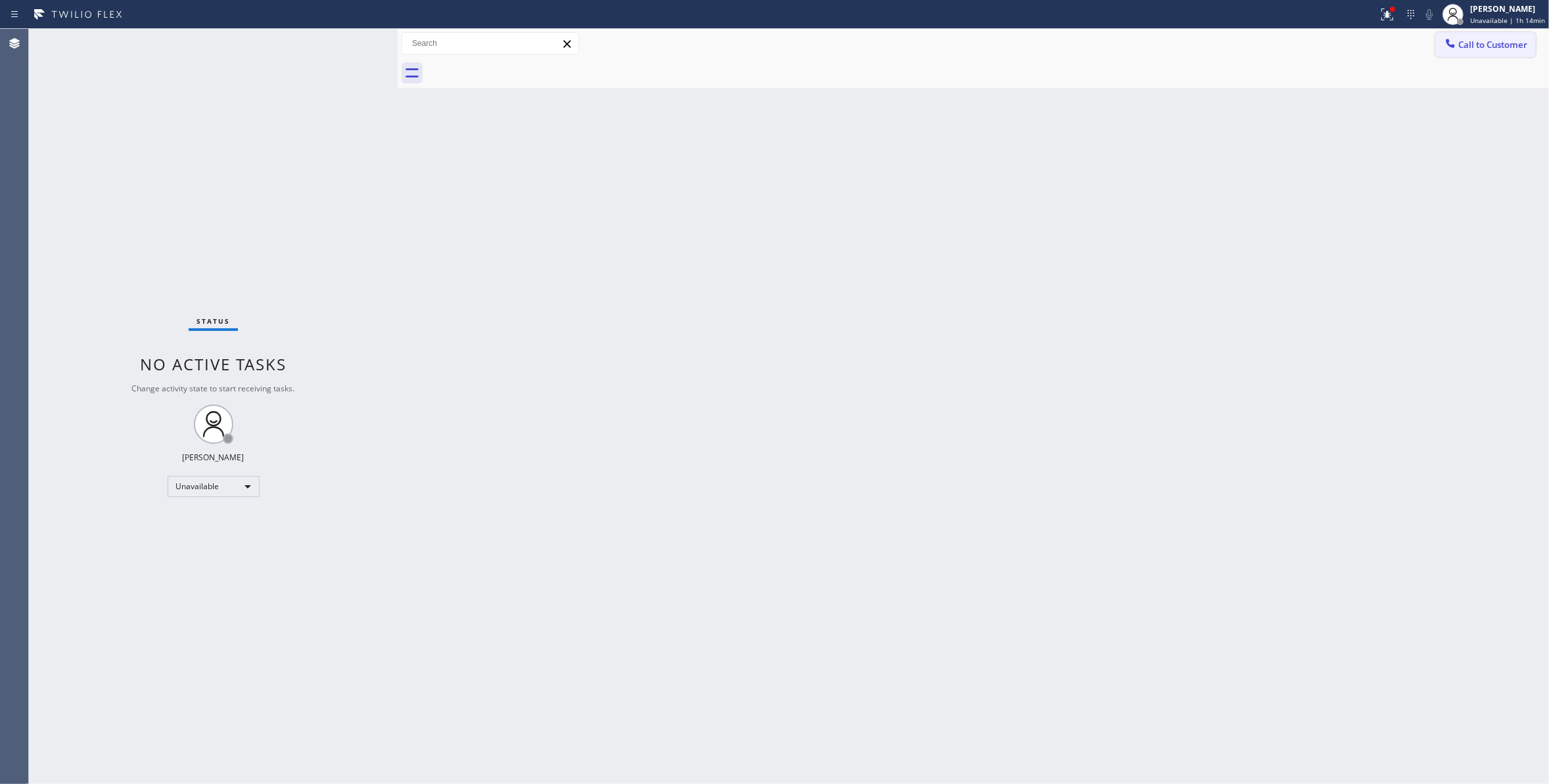
click at [1513, 45] on span "Call to Customer" at bounding box center [1492, 45] width 69 height 12
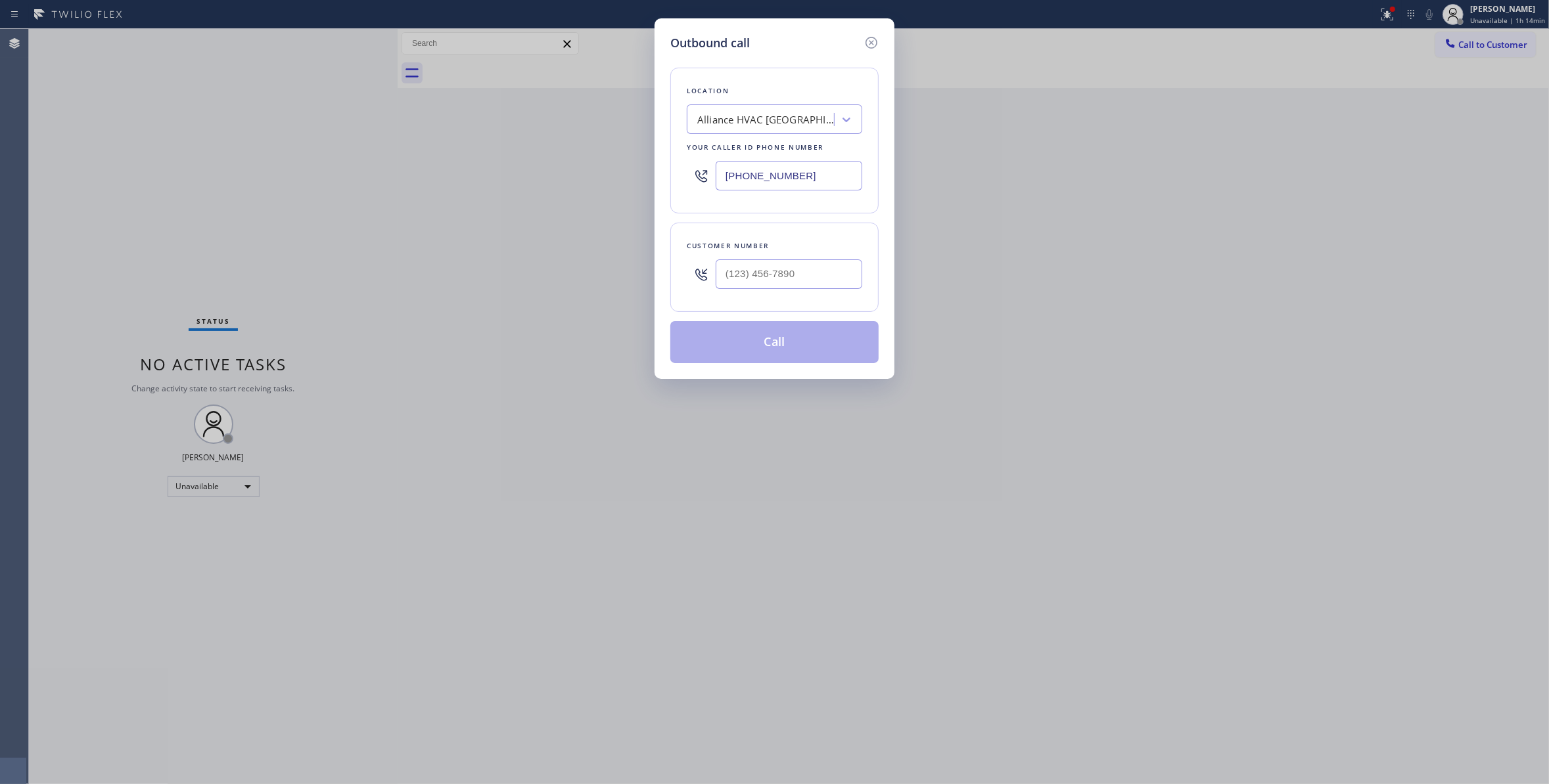
drag, startPoint x: 832, startPoint y: 166, endPoint x: 479, endPoint y: 176, distance: 353.1
click at [479, 176] on div "Outbound call Location Alliance HVAC [GEOGRAPHIC_DATA] Your caller id phone num…" at bounding box center [774, 392] width 1549 height 784
paste input "954) 799-3474"
type input "[PHONE_NUMBER]"
click at [749, 282] on input "(___) ___-____" at bounding box center [789, 274] width 146 height 30
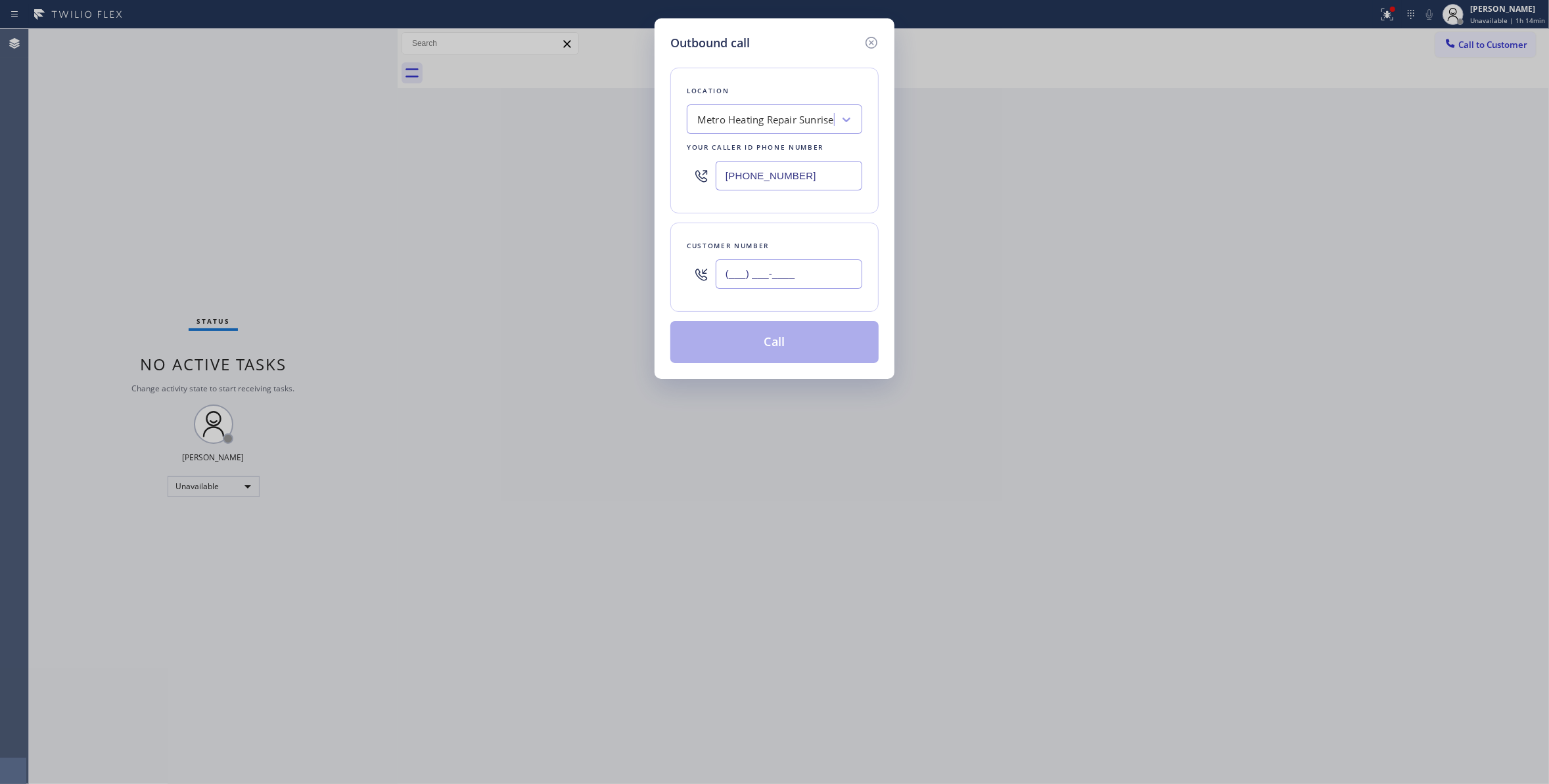
paste input "954) 676-7903"
type input "[PHONE_NUMBER]"
click at [778, 349] on button "Call" at bounding box center [774, 342] width 208 height 42
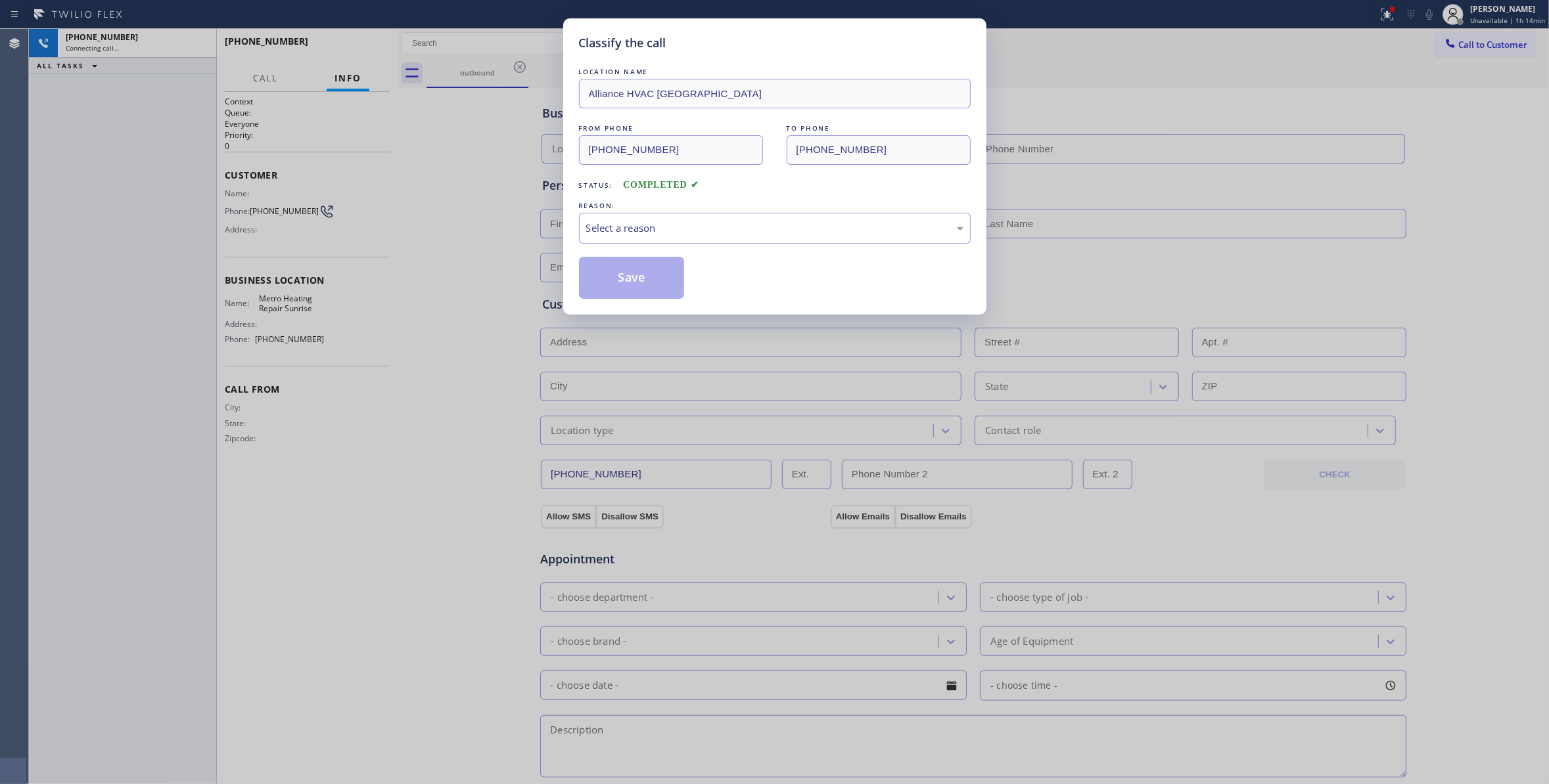
click at [1385, 12] on div "Classify the call LOCATION NAME Alliance HVAC [GEOGRAPHIC_DATA] FROM PHONE [PHO…" at bounding box center [774, 392] width 1549 height 784
click at [763, 227] on div "Select a reason" at bounding box center [774, 228] width 377 height 15
type input "[PHONE_NUMBER]"
click at [632, 284] on button "Save" at bounding box center [631, 278] width 105 height 42
click at [633, 284] on button "Save" at bounding box center [631, 278] width 105 height 42
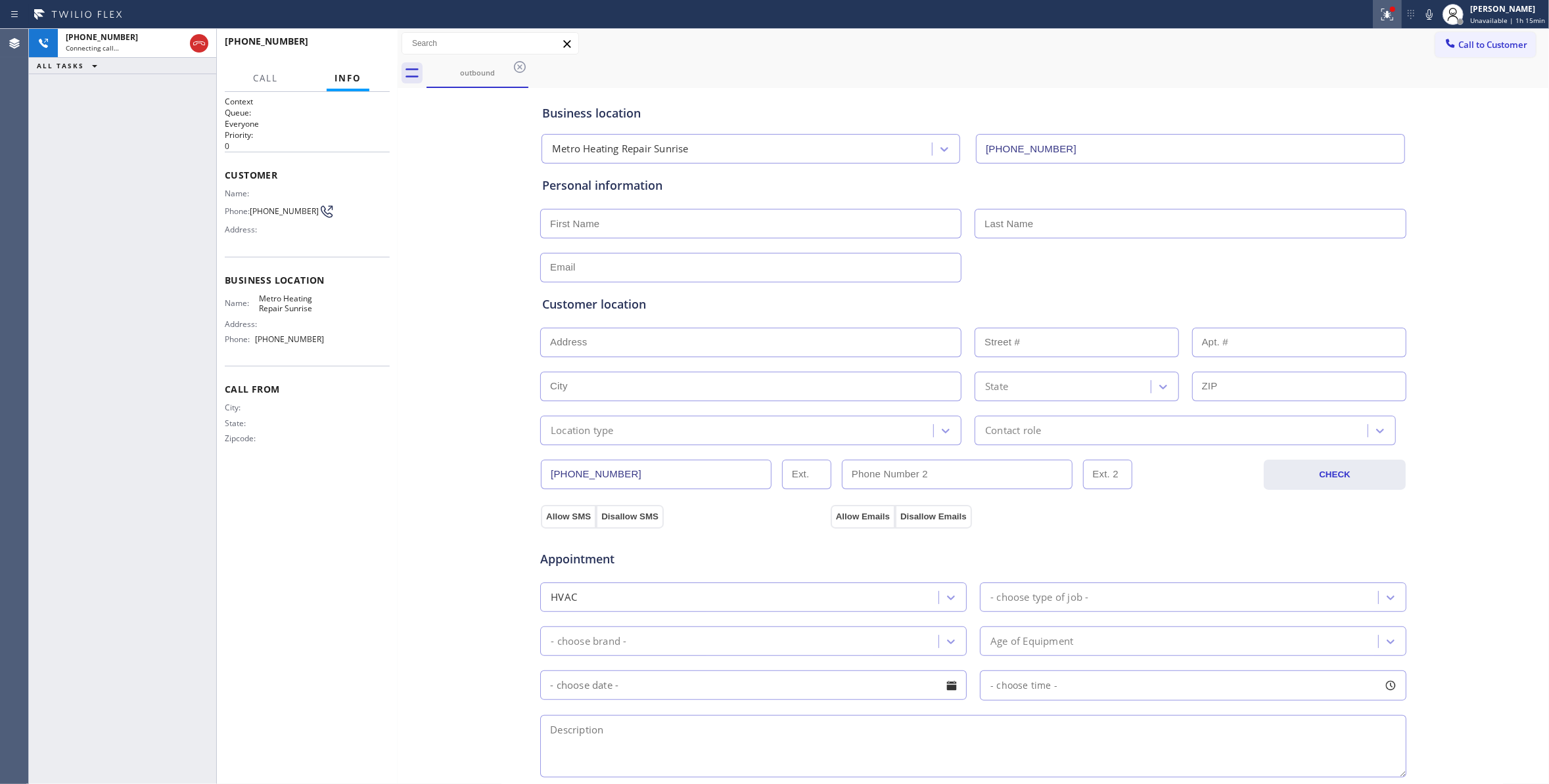
click at [1380, 12] on icon at bounding box center [1387, 14] width 16 height 16
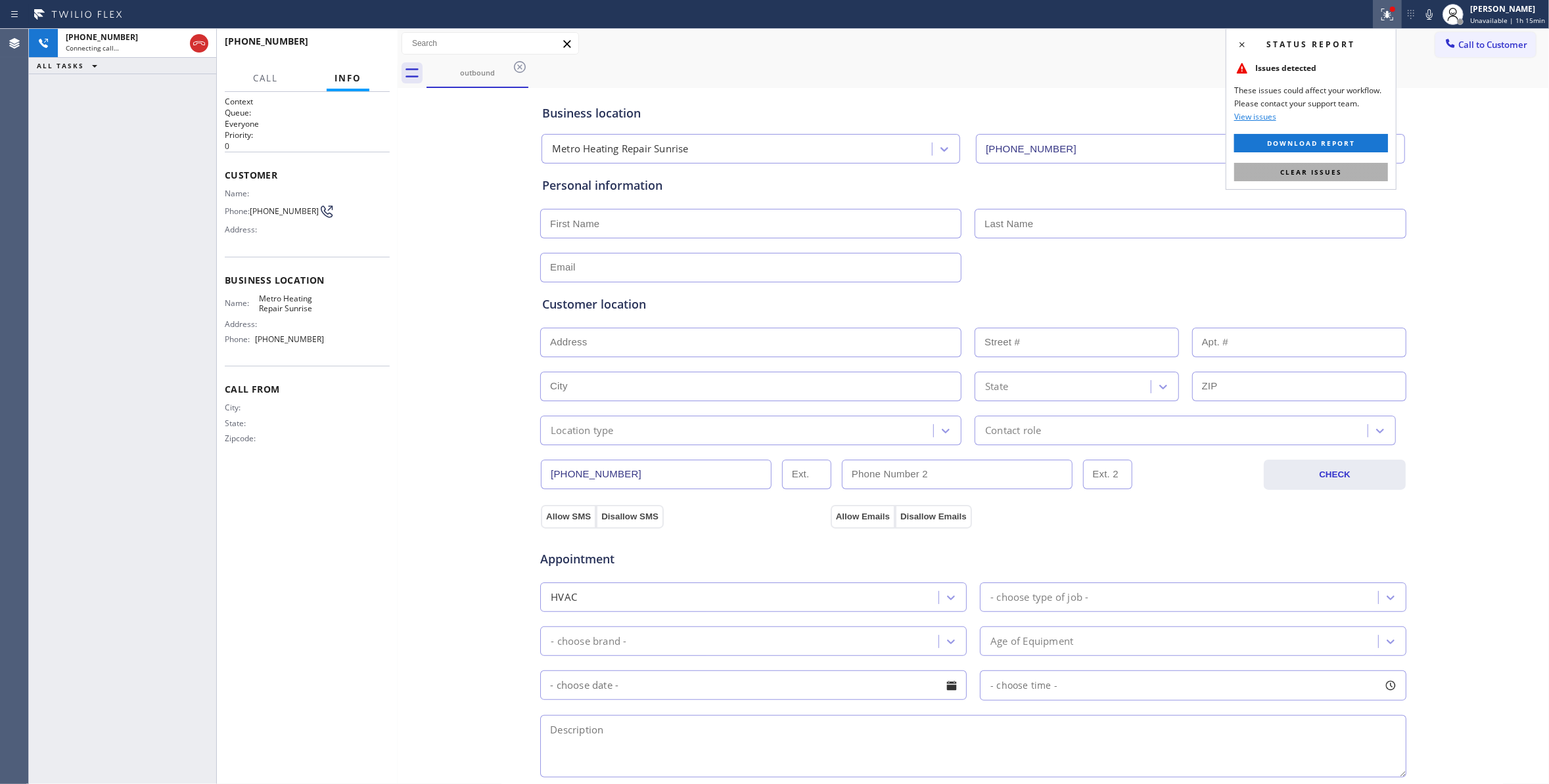
click at [1307, 172] on span "Clear issues" at bounding box center [1311, 172] width 62 height 9
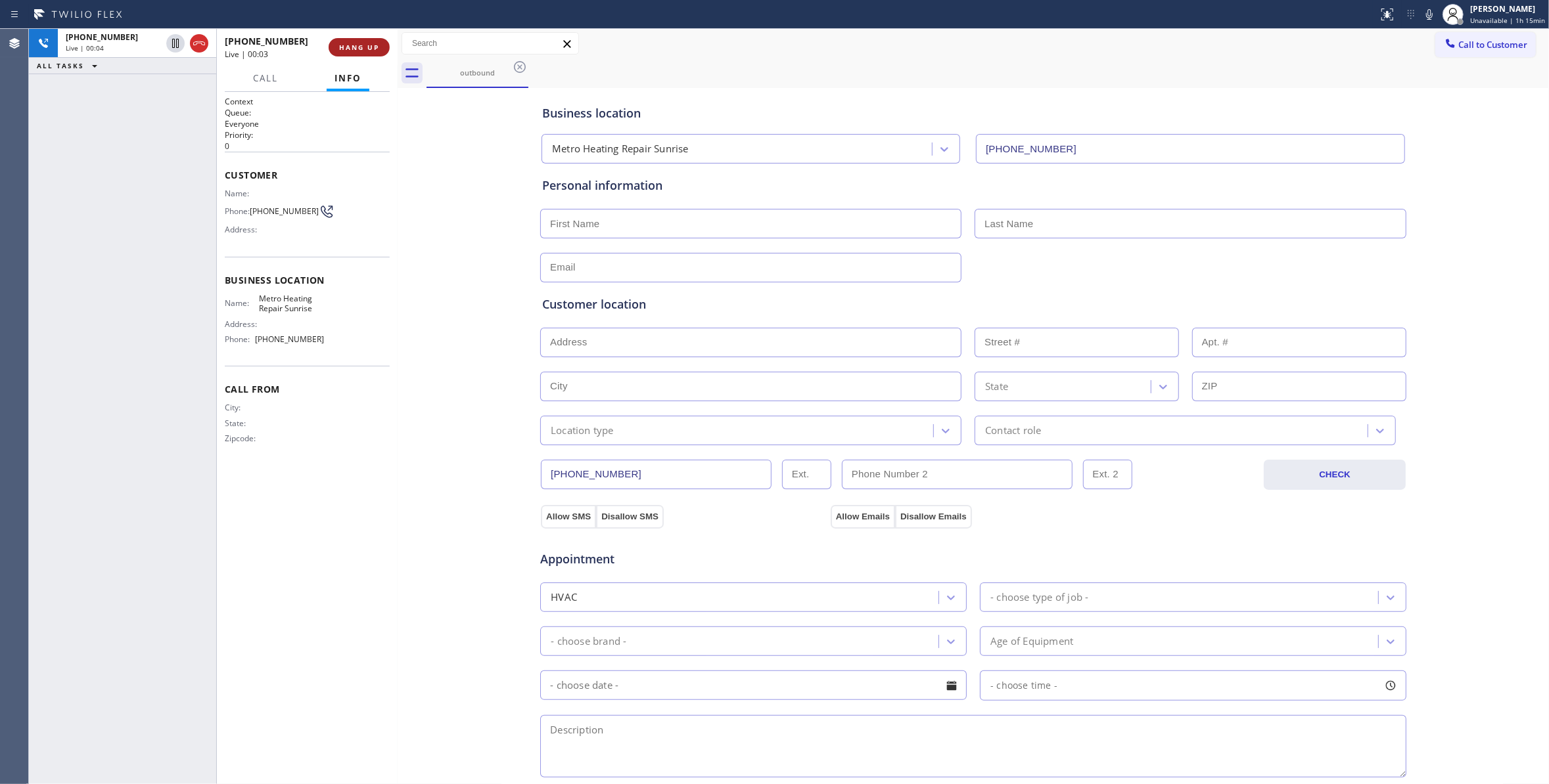
click at [360, 45] on span "HANG UP" at bounding box center [359, 47] width 40 height 9
click at [353, 50] on span "COMPLETE" at bounding box center [356, 47] width 45 height 9
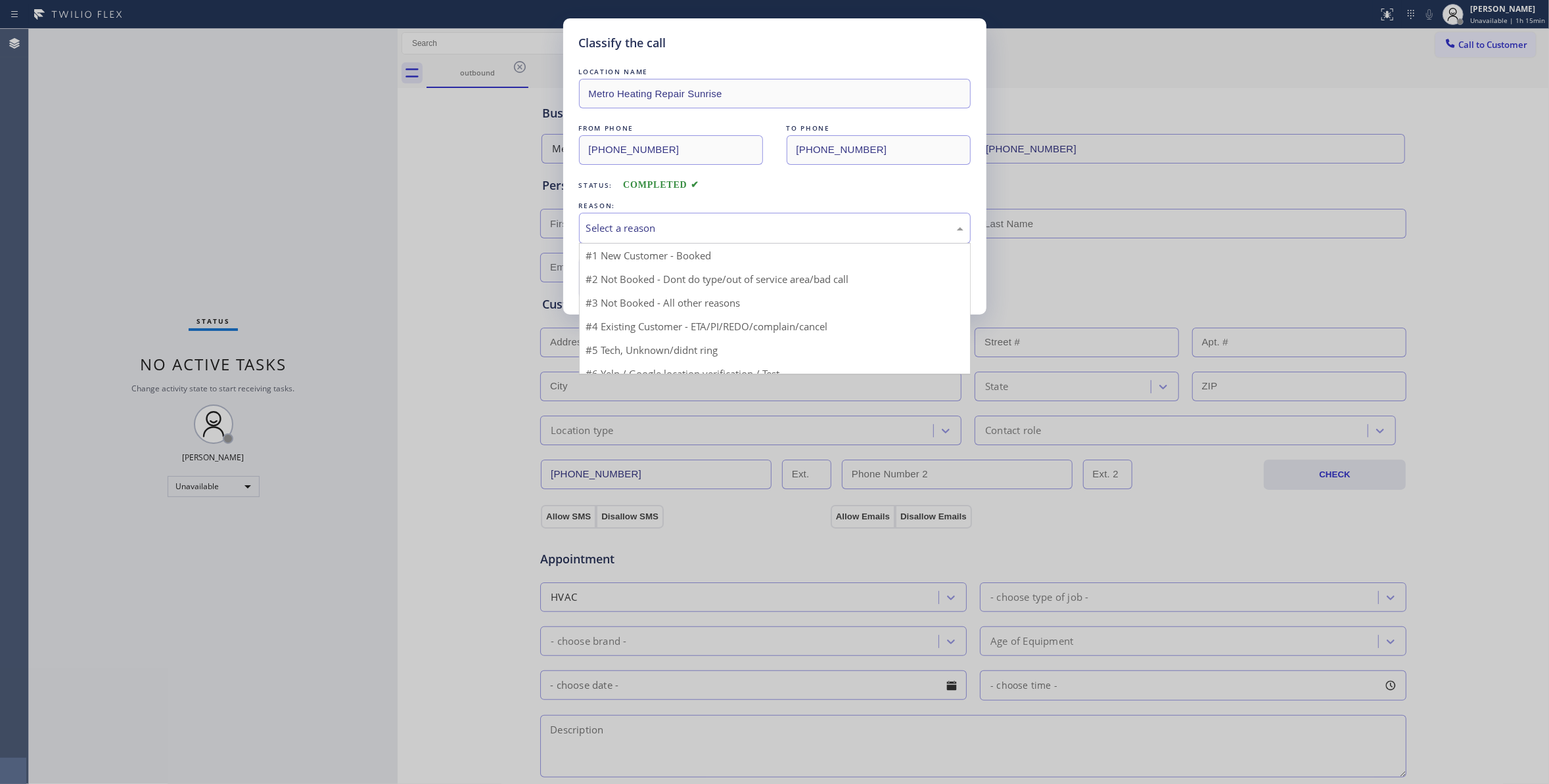
click at [618, 234] on div "Select a reason" at bounding box center [774, 228] width 377 height 15
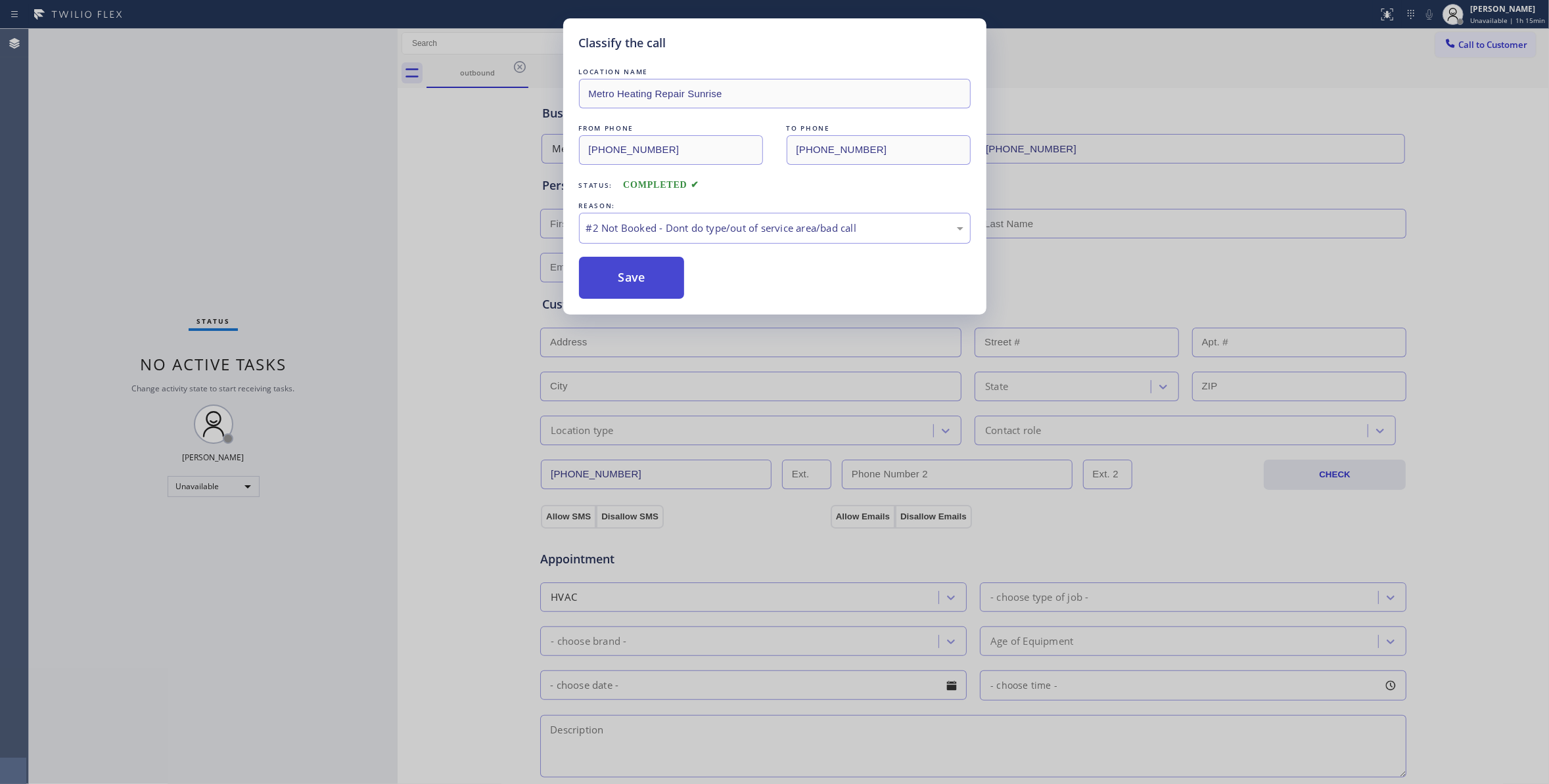
click at [610, 287] on button "Save" at bounding box center [631, 278] width 105 height 42
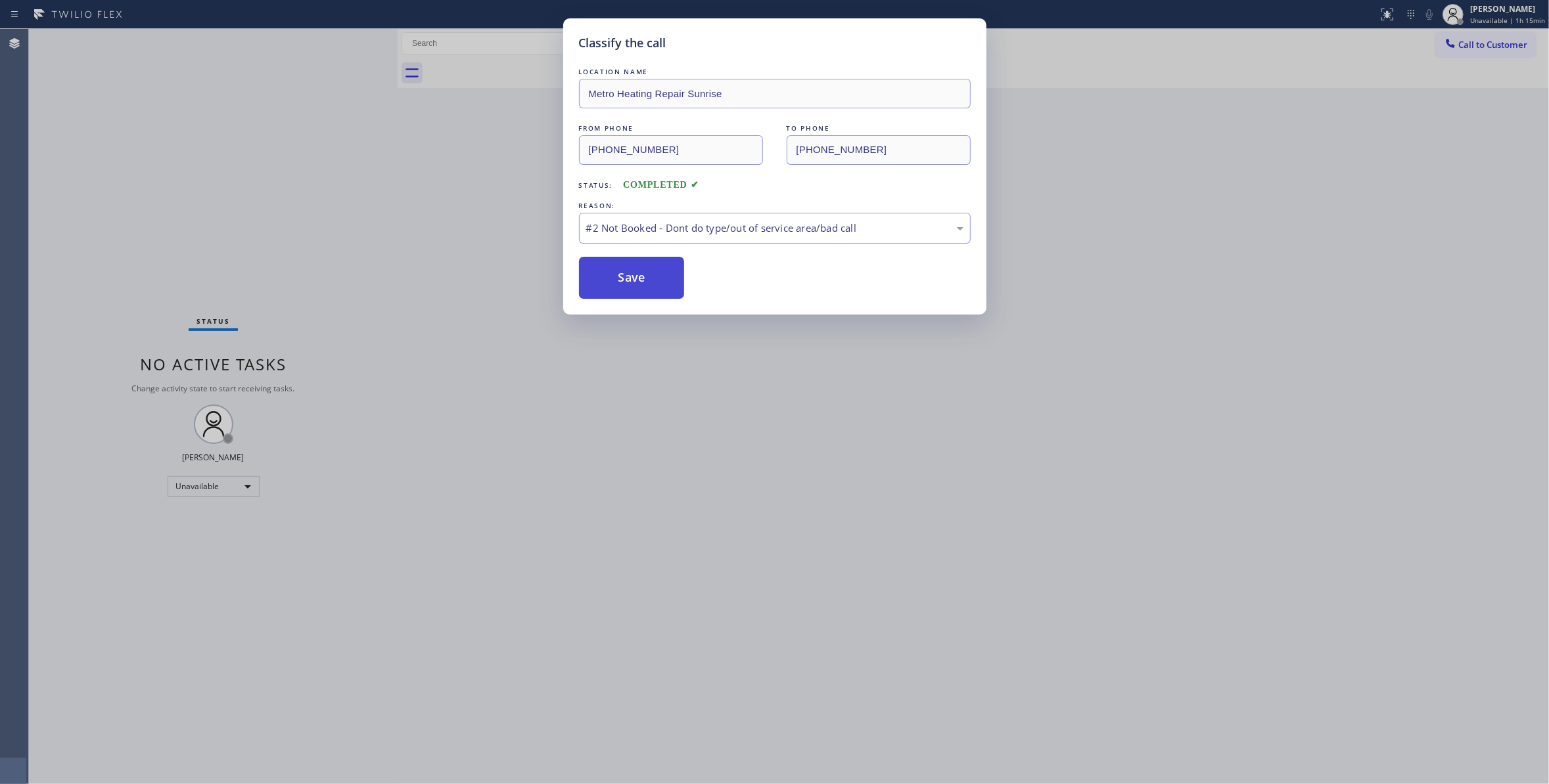
click at [650, 264] on button "Save" at bounding box center [631, 278] width 105 height 42
click at [647, 272] on button "Save" at bounding box center [631, 278] width 105 height 42
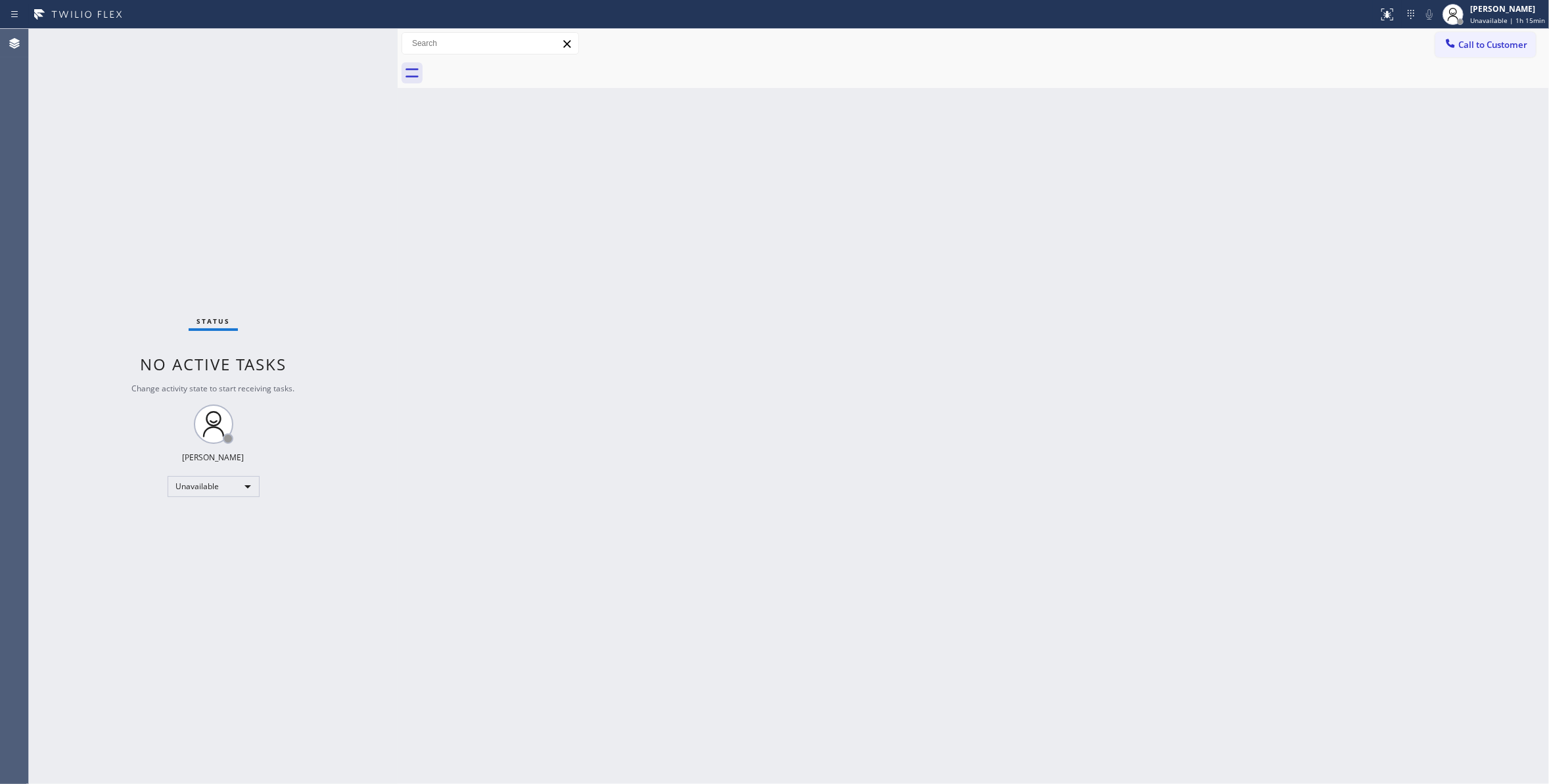
click at [160, 638] on div "Status No active tasks Change activity state to start receiving tasks. [PERSON_…" at bounding box center [213, 406] width 368 height 755
click at [1496, 45] on span "Call to Customer" at bounding box center [1492, 45] width 69 height 12
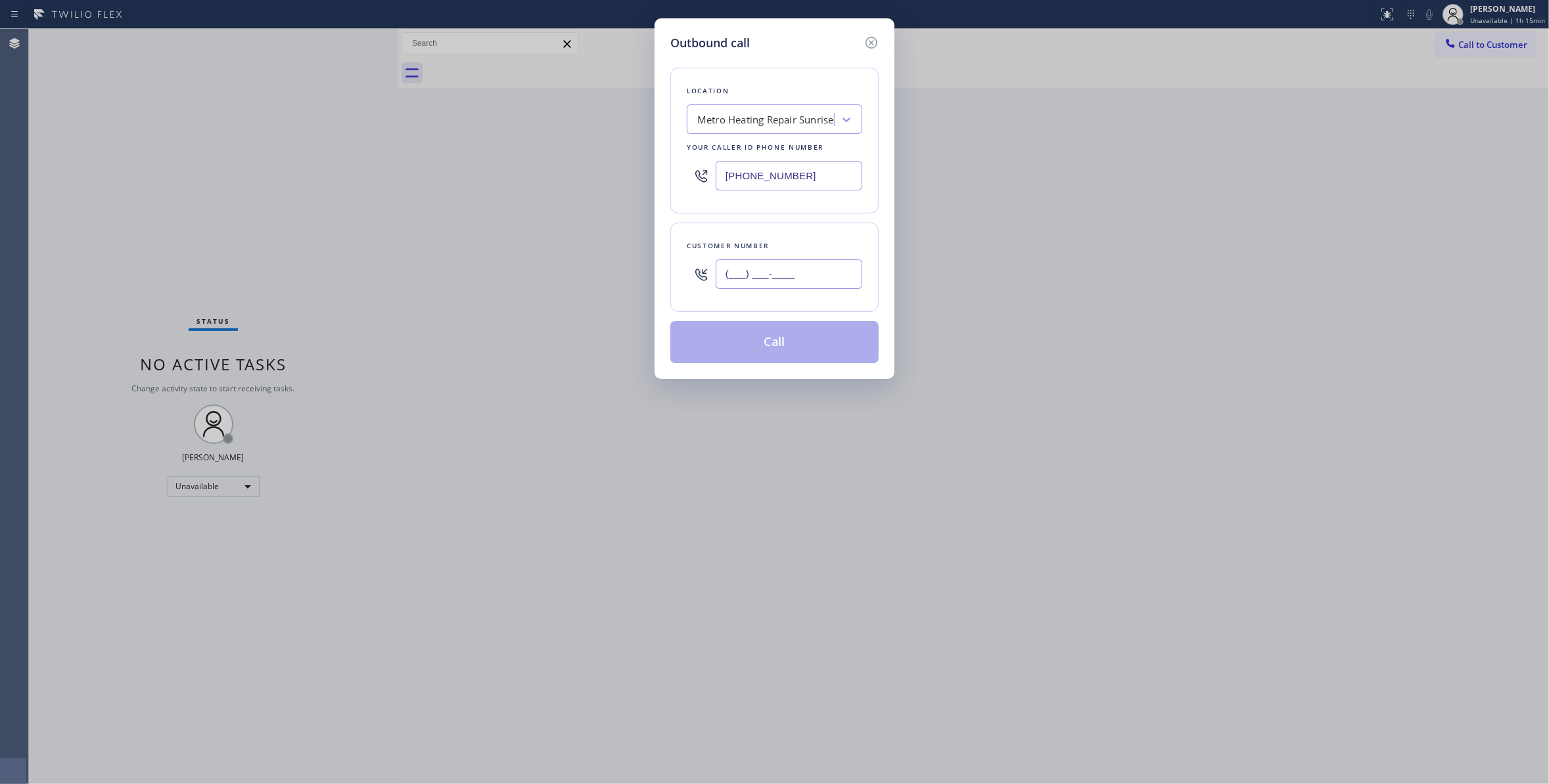
click at [786, 280] on input "(___) ___-____" at bounding box center [789, 274] width 146 height 30
paste input "954) 676-7903"
type input "[PHONE_NUMBER]"
click at [784, 352] on button "Call" at bounding box center [774, 342] width 208 height 42
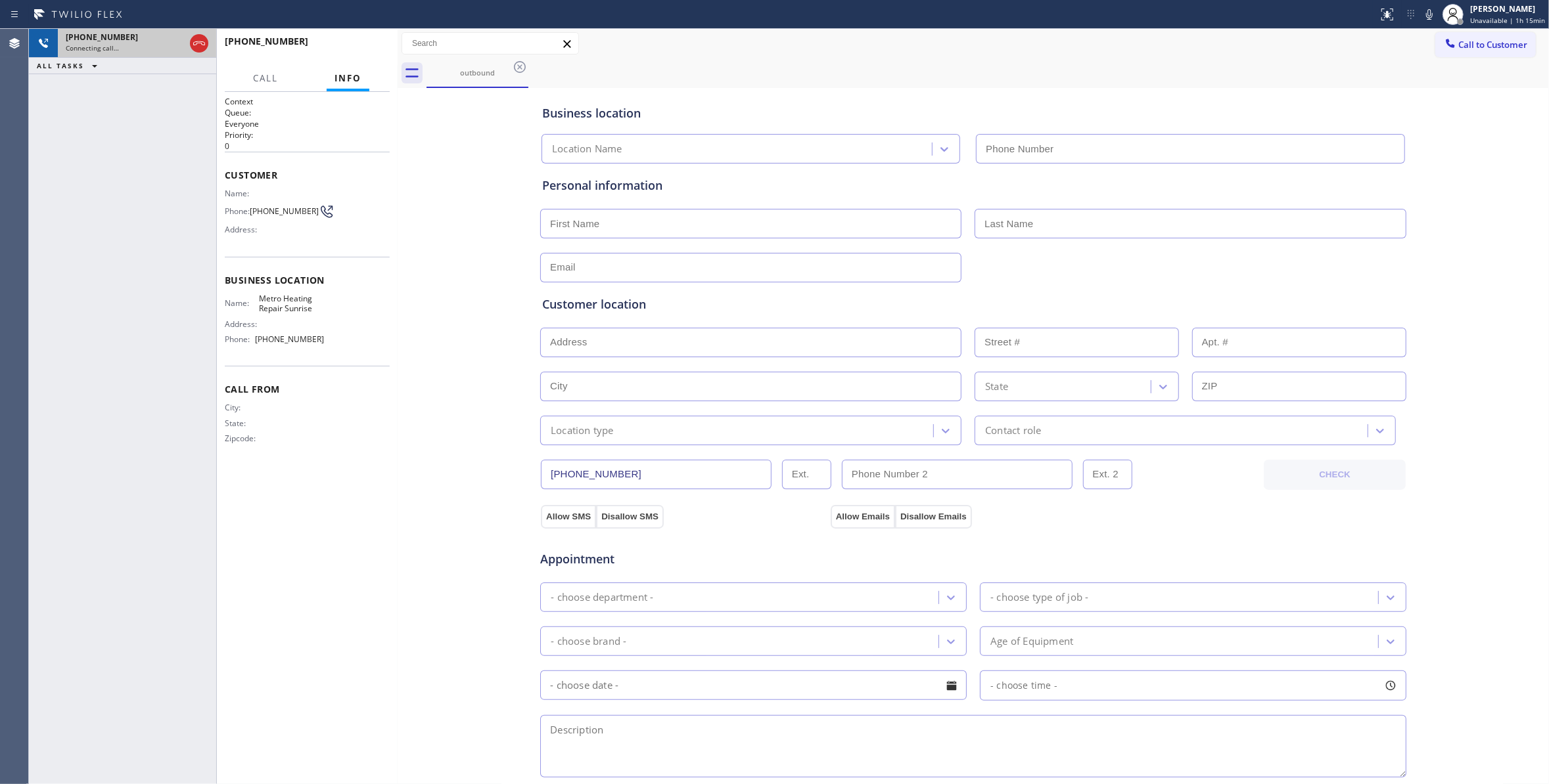
type input "[PHONE_NUMBER]"
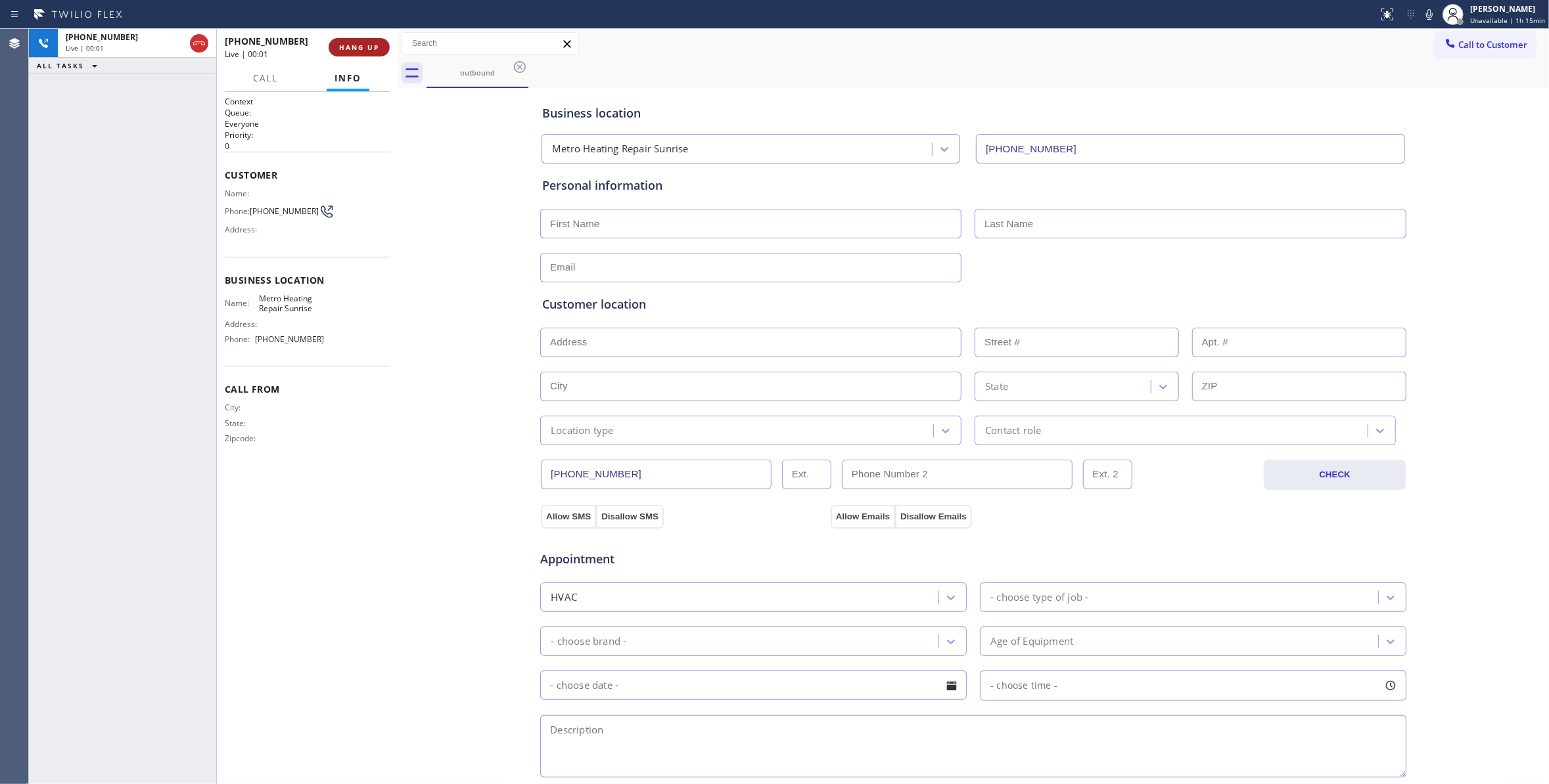
click at [374, 47] on span "HANG UP" at bounding box center [359, 47] width 40 height 9
click at [368, 58] on div "[PHONE_NUMBER] Wrap up | 00:07 COMPLETE" at bounding box center [307, 47] width 165 height 34
click at [364, 53] on button "COMPLETE" at bounding box center [356, 47] width 67 height 18
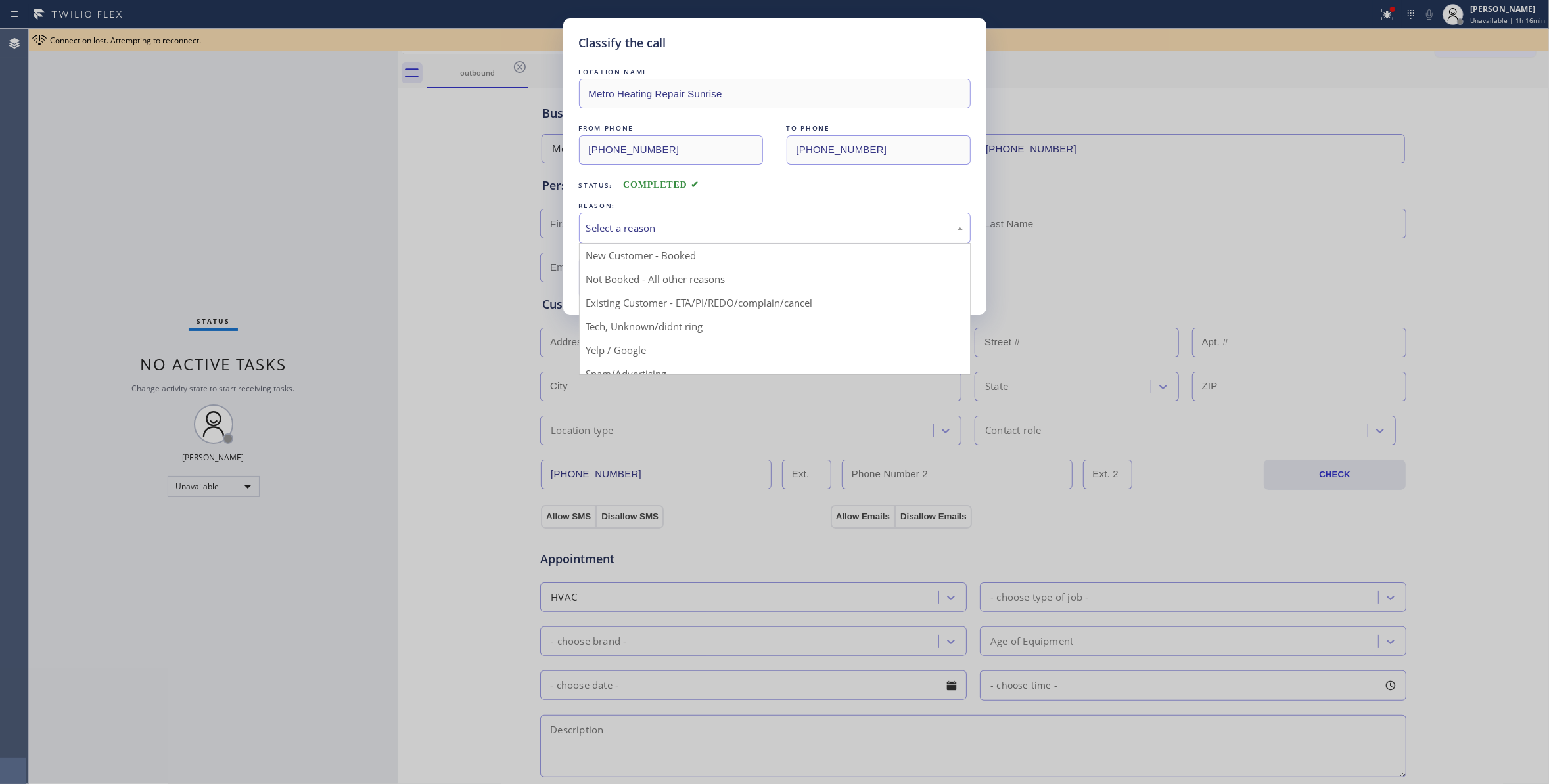
drag, startPoint x: 647, startPoint y: 243, endPoint x: 640, endPoint y: 242, distance: 7.1
click at [644, 242] on div "Select a reason" at bounding box center [774, 228] width 392 height 31
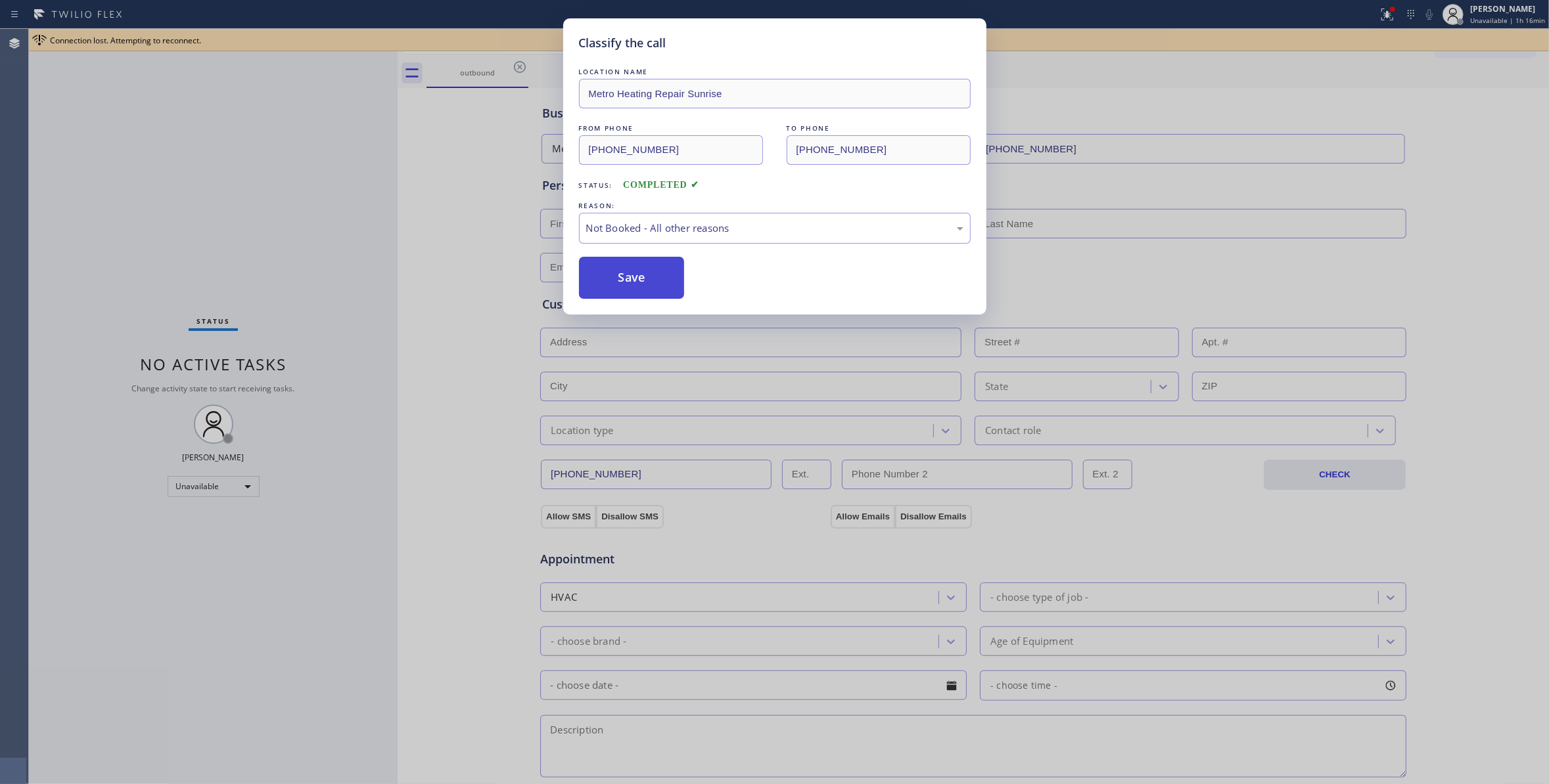
click at [626, 284] on button "Save" at bounding box center [631, 278] width 105 height 42
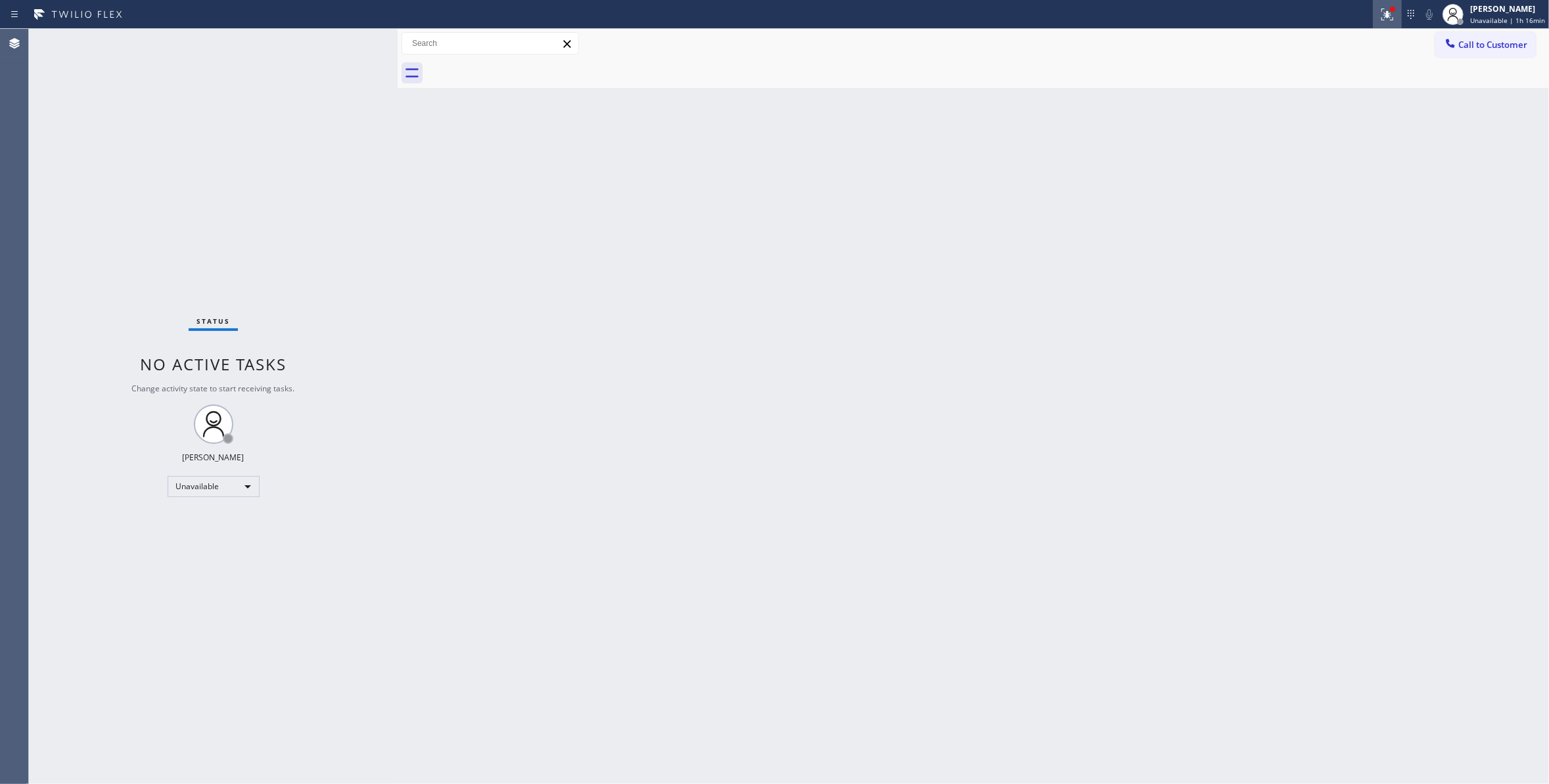
click at [1372, 17] on div at bounding box center [1387, 14] width 29 height 16
click at [1249, 172] on button "Clear issue" at bounding box center [1310, 172] width 154 height 18
click at [1494, 51] on button "Call to Customer" at bounding box center [1485, 45] width 101 height 25
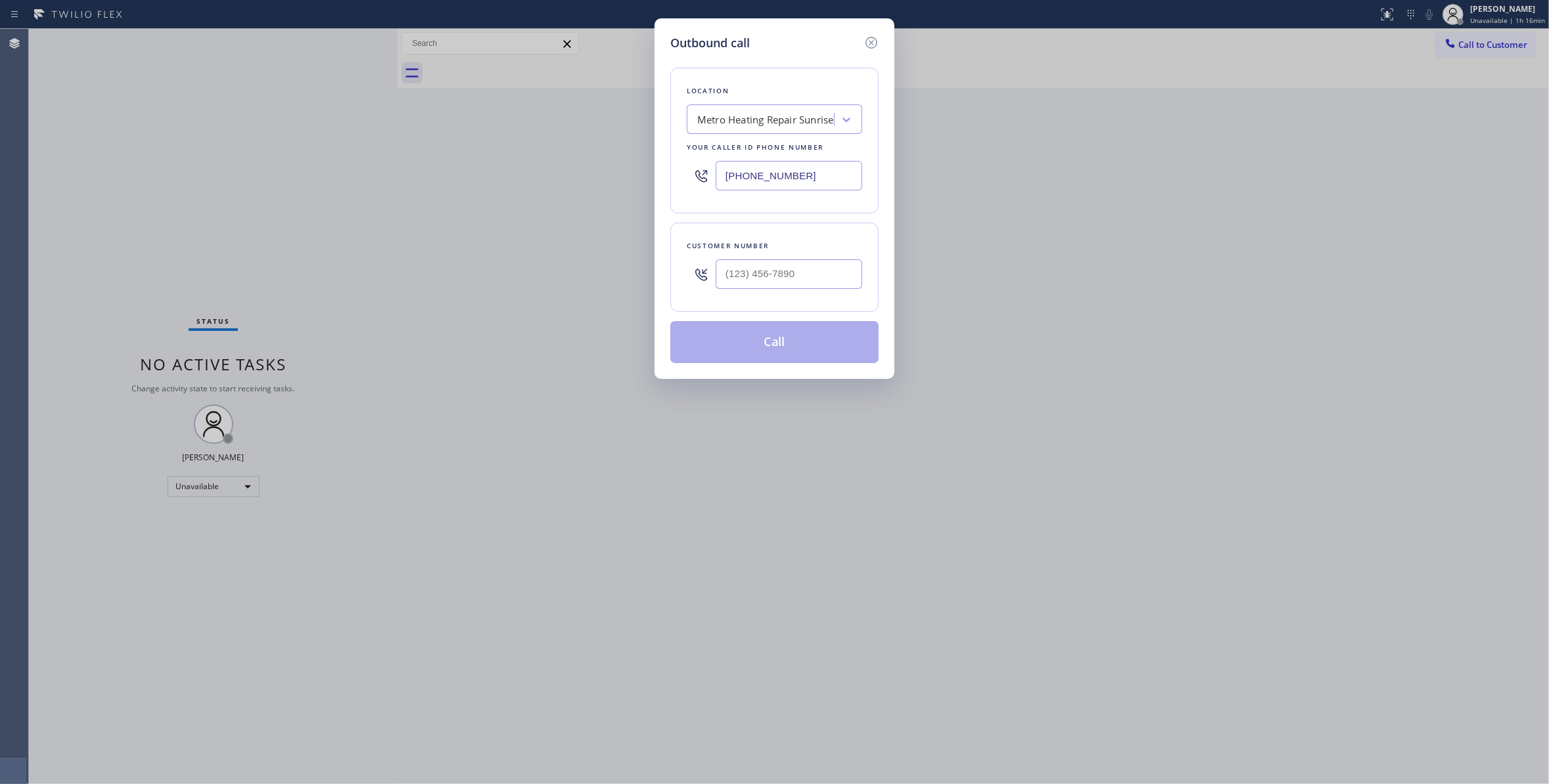
drag, startPoint x: 762, startPoint y: 314, endPoint x: 761, endPoint y: 304, distance: 10.0
click at [762, 314] on div "Location Metro Heating Repair Sunrise Your caller id phone number [PHONE_NUMBER…" at bounding box center [774, 208] width 208 height 312
click at [761, 285] on input "(___) ___-____" at bounding box center [789, 274] width 146 height 30
paste input "954) 676-7903"
type input "[PHONE_NUMBER]"
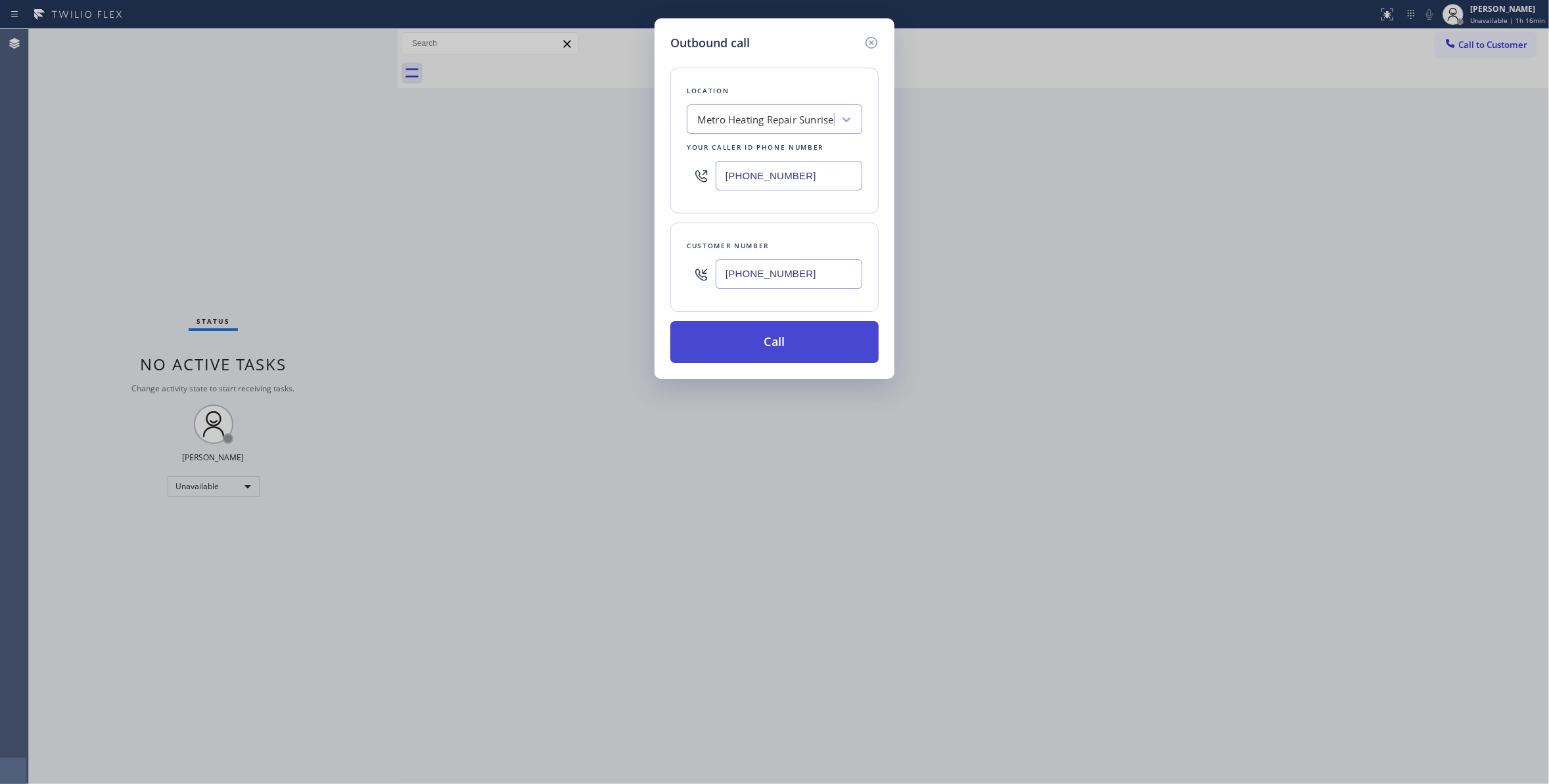
click at [809, 349] on button "Call" at bounding box center [774, 342] width 208 height 42
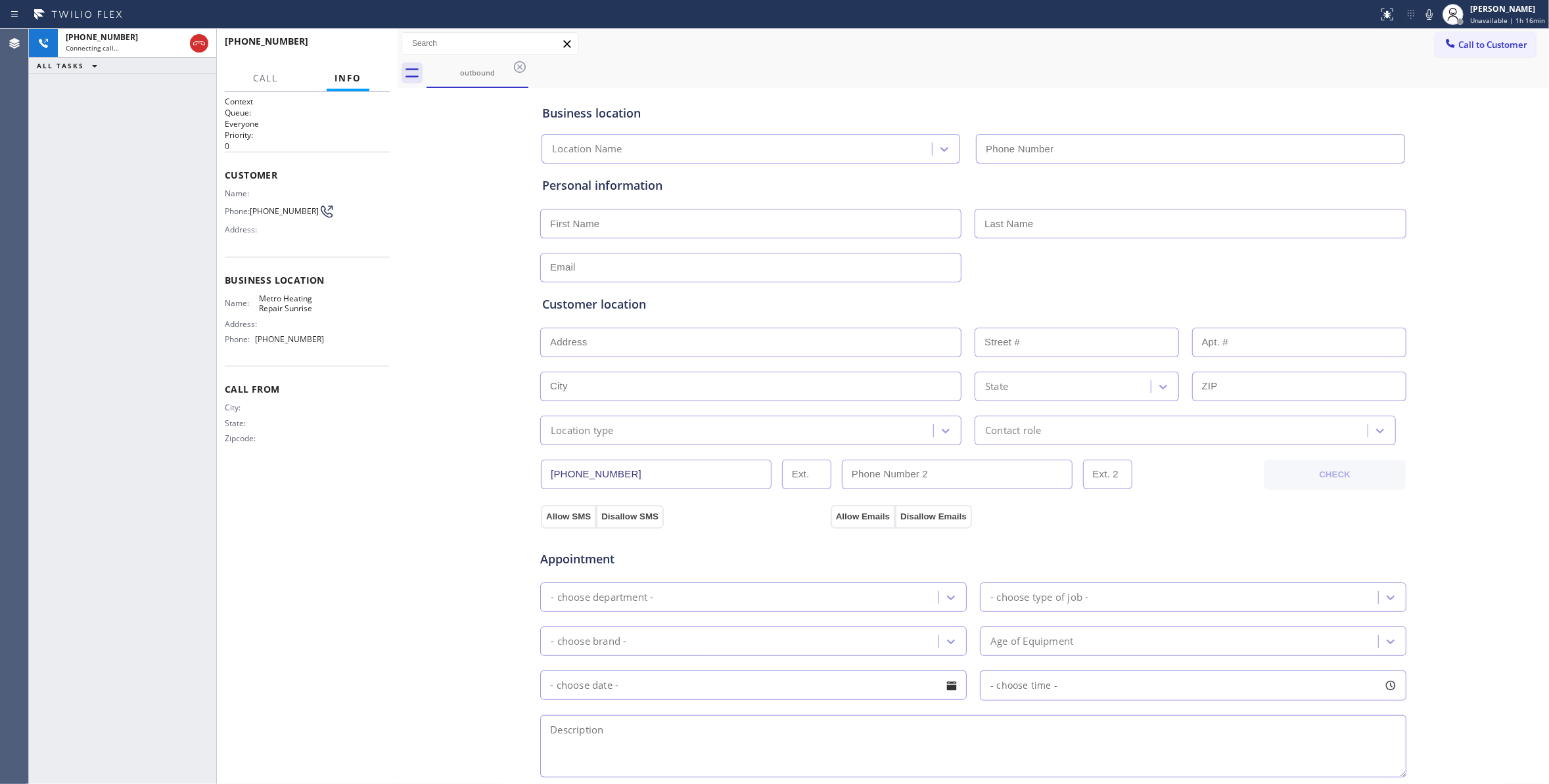
type input "[PHONE_NUMBER]"
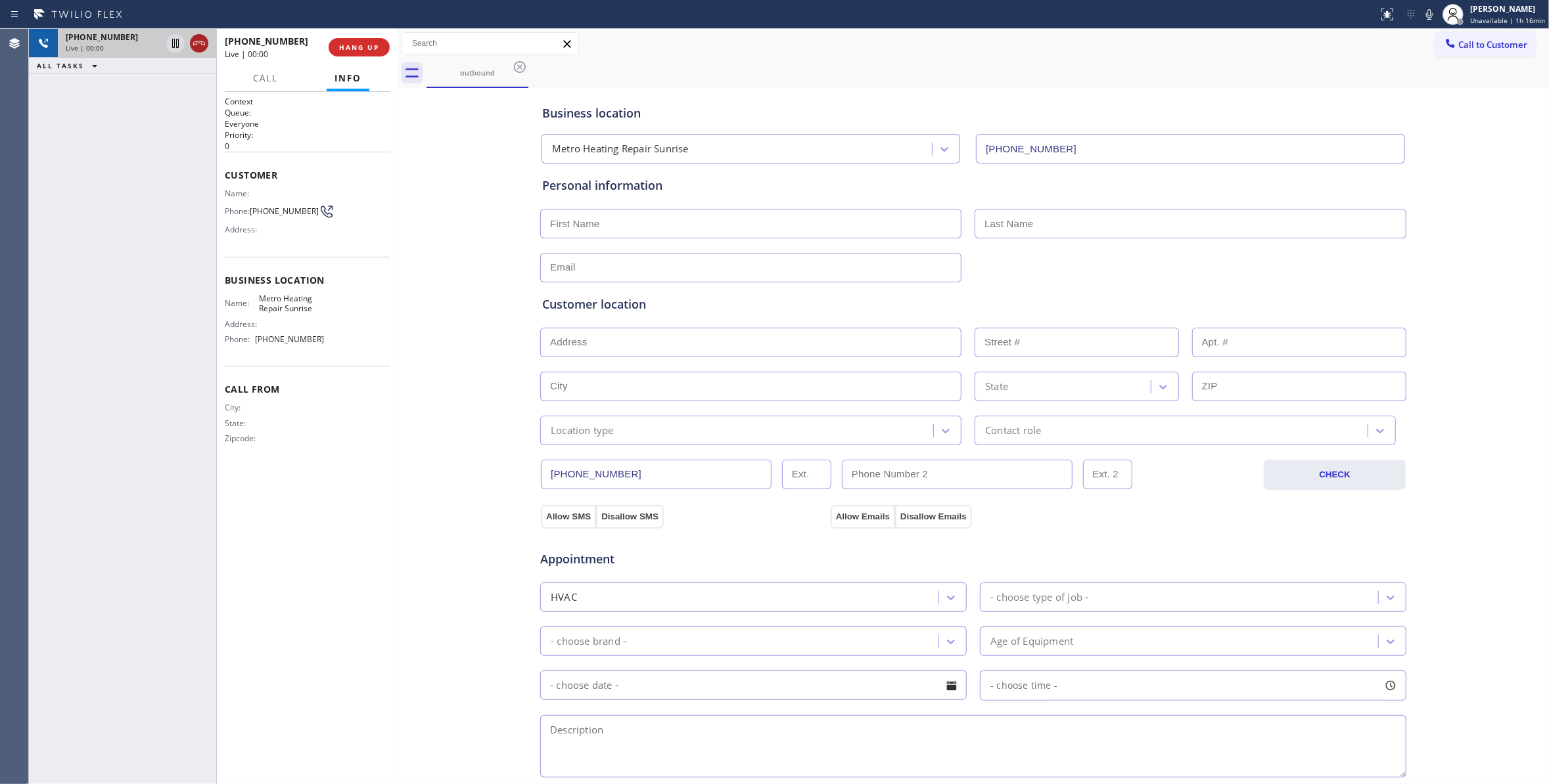
click at [198, 37] on icon at bounding box center [199, 43] width 16 height 16
click at [374, 46] on span "COMPLETE" at bounding box center [356, 47] width 45 height 9
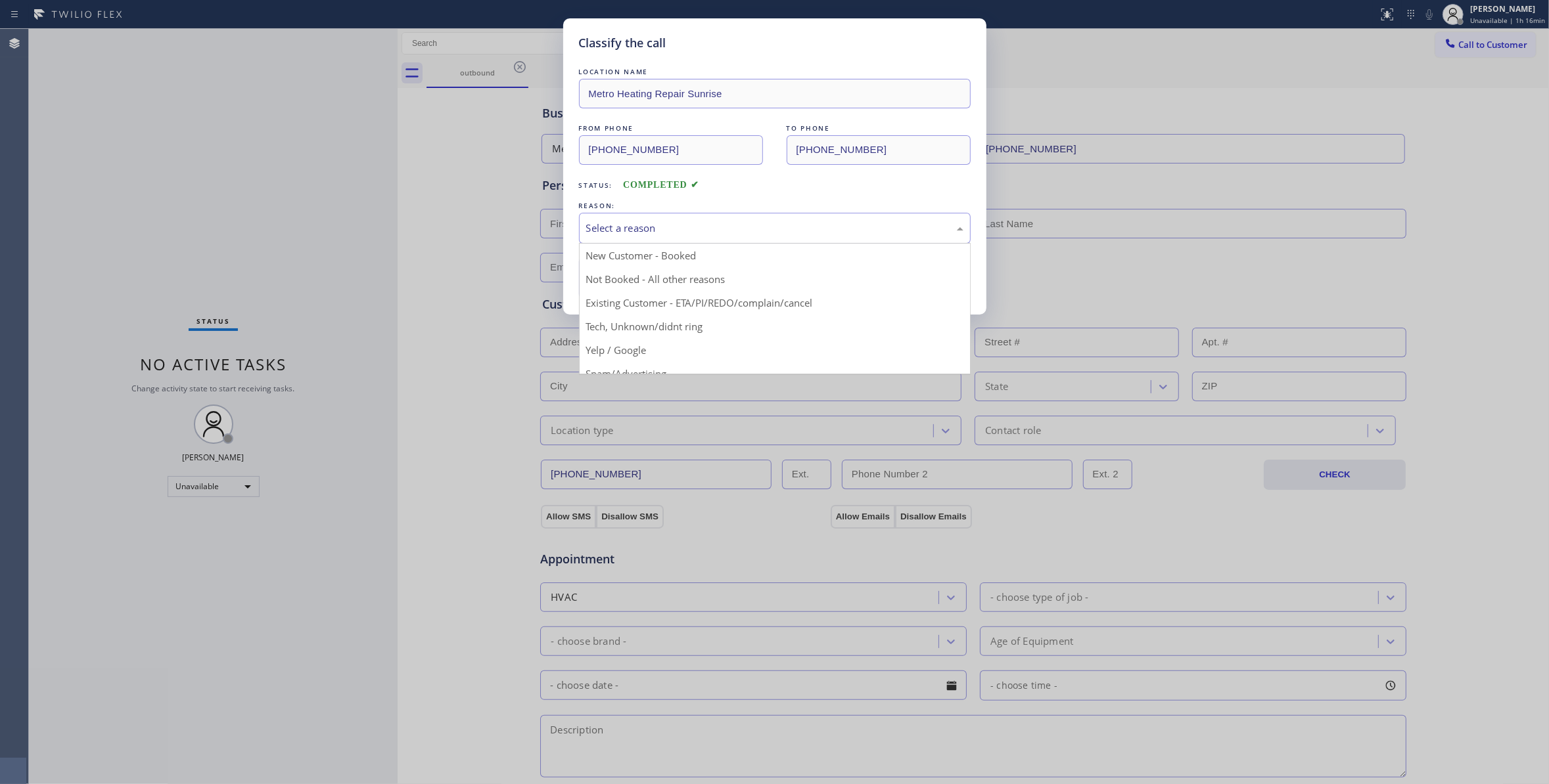
click at [613, 218] on div "Select a reason" at bounding box center [774, 228] width 392 height 31
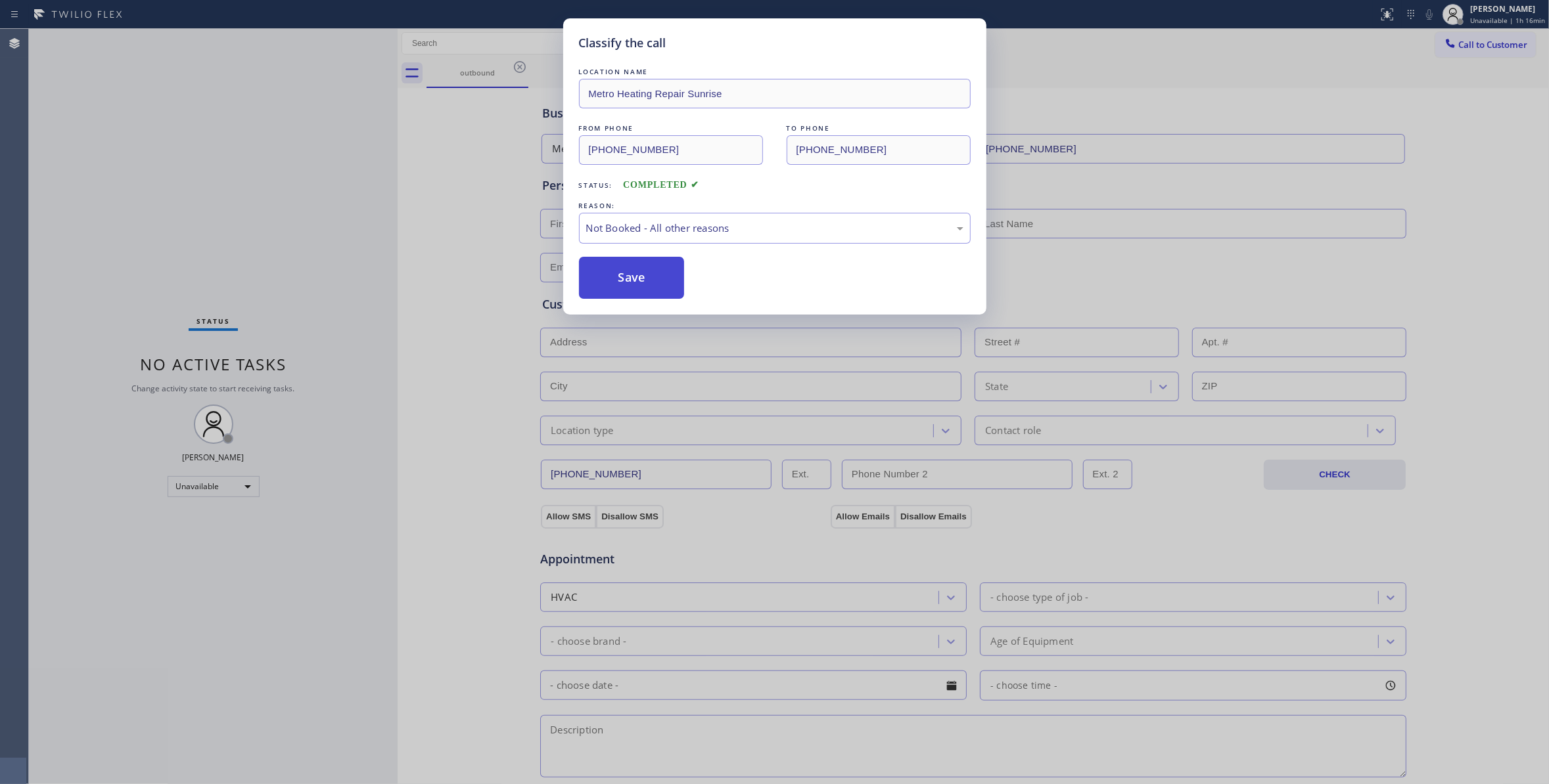
click at [614, 285] on button "Save" at bounding box center [631, 278] width 105 height 42
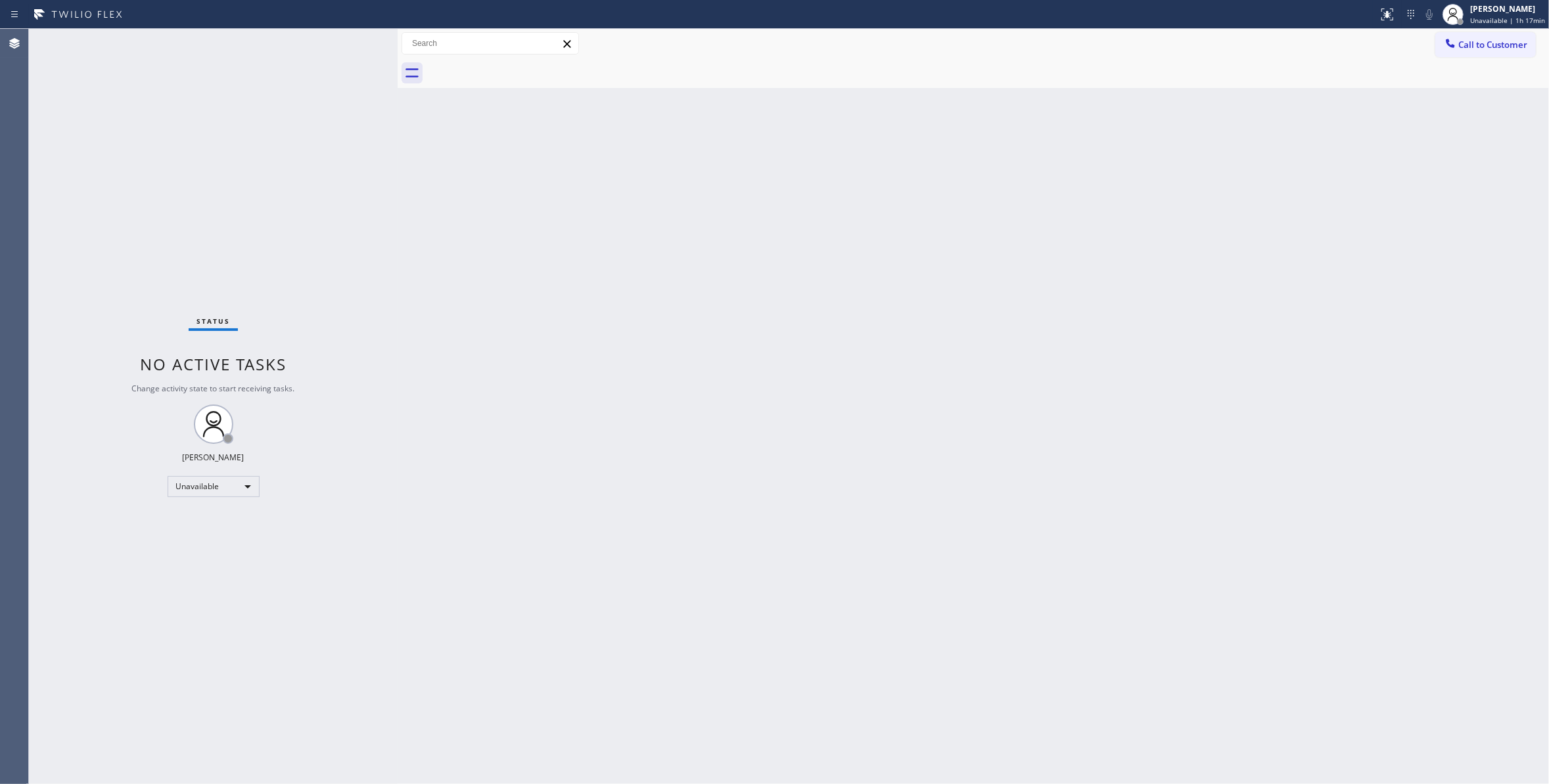
click at [767, 224] on div "Back to Dashboard Change Sender ID Customers Technicians Select a contact Outbo…" at bounding box center [973, 406] width 1152 height 755
click at [154, 172] on div "Status No active tasks Change activity state to start receiving tasks. [PERSON_…" at bounding box center [213, 406] width 368 height 755
click at [1509, 50] on span "Call to Customer" at bounding box center [1492, 45] width 69 height 12
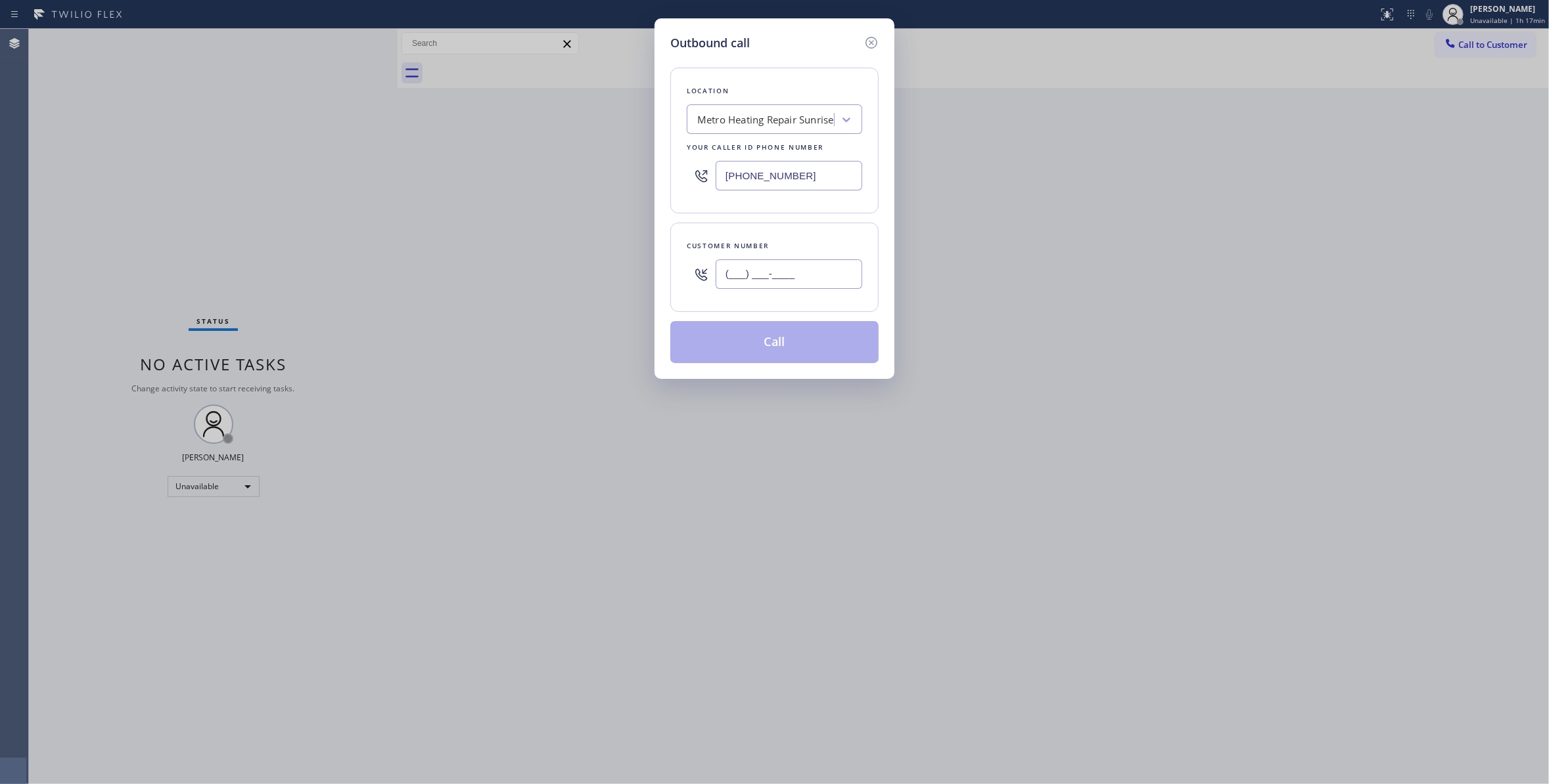
click at [796, 271] on input "(___) ___-____" at bounding box center [789, 274] width 146 height 30
paste input "954) 676-7903"
type input "[PHONE_NUMBER]"
click at [784, 352] on button "Call" at bounding box center [774, 342] width 208 height 42
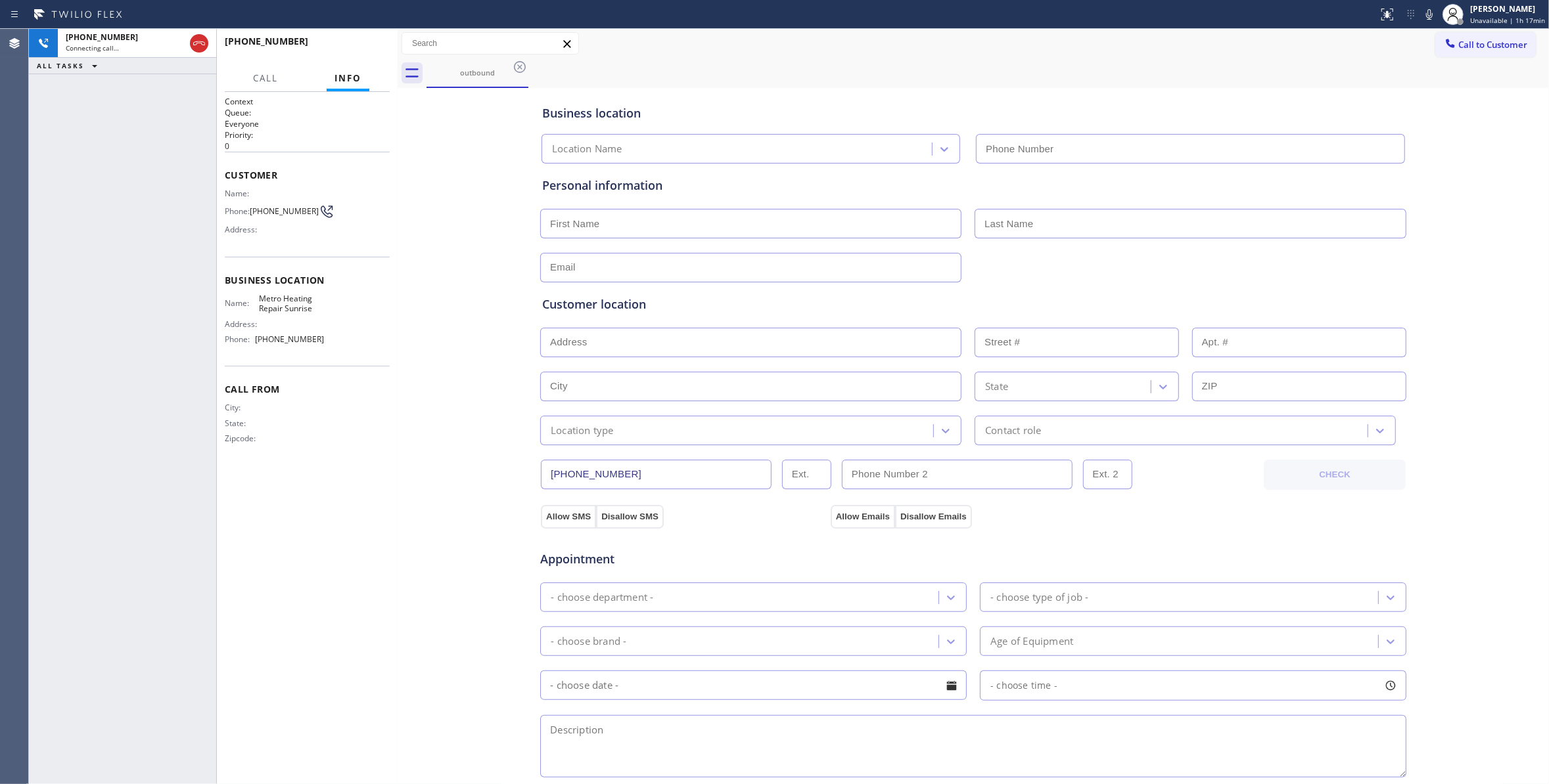
type input "[PHONE_NUMBER]"
click at [370, 53] on button "HANG UP" at bounding box center [359, 47] width 61 height 18
click at [361, 47] on span "HANG UP" at bounding box center [359, 47] width 40 height 9
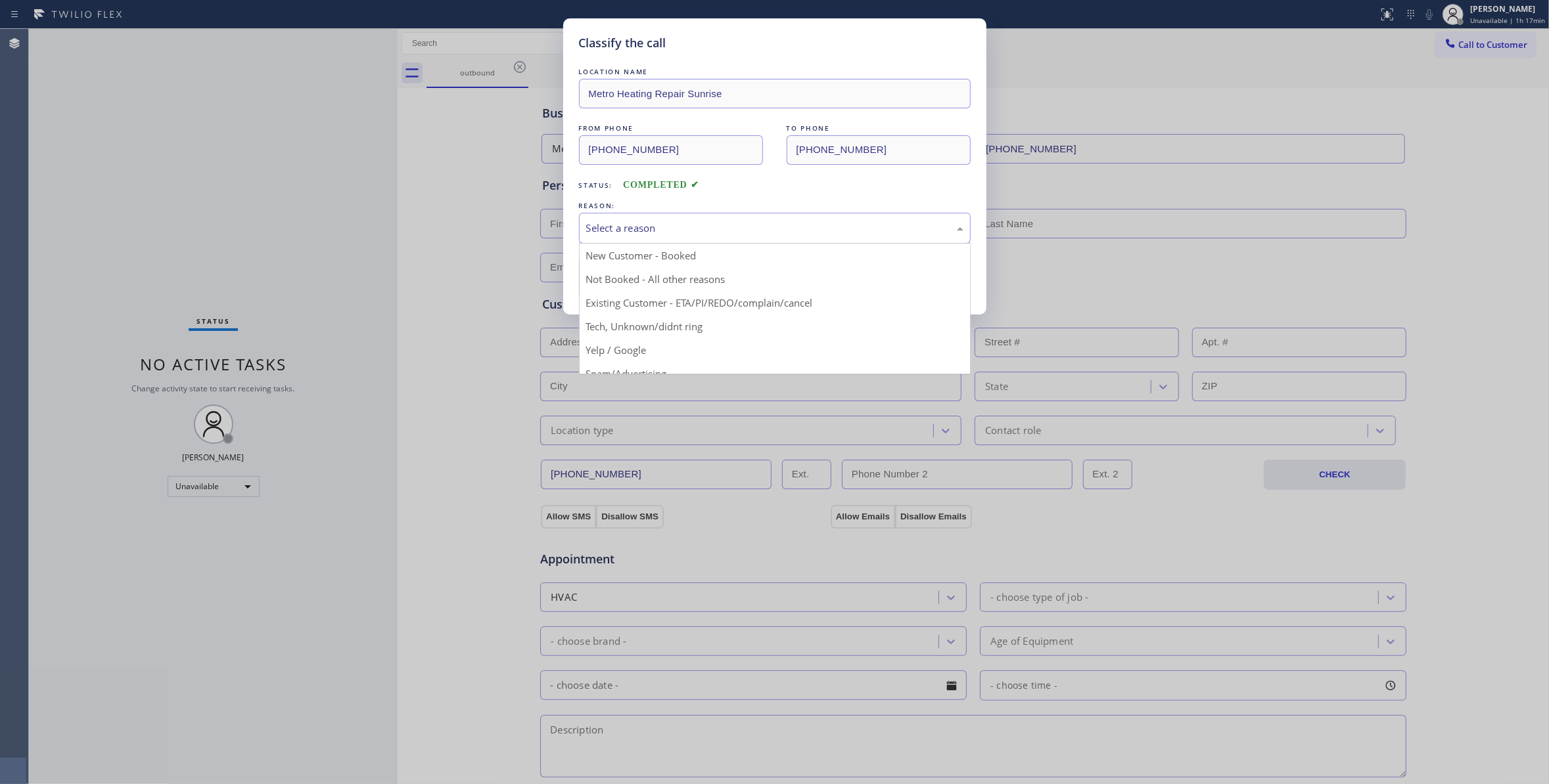
click at [637, 236] on div "Select a reason" at bounding box center [774, 228] width 377 height 15
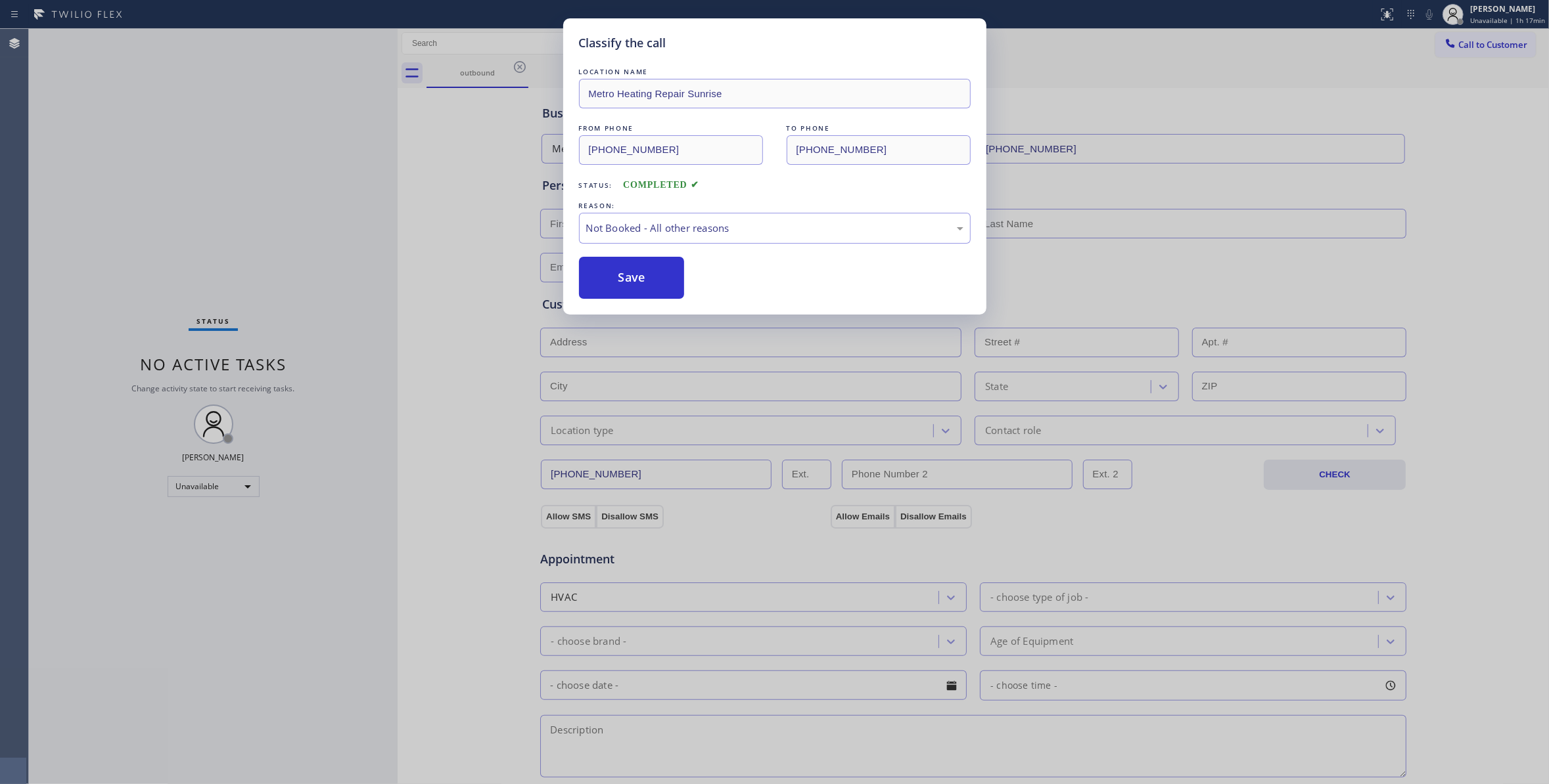
click at [612, 285] on button "Save" at bounding box center [631, 278] width 105 height 42
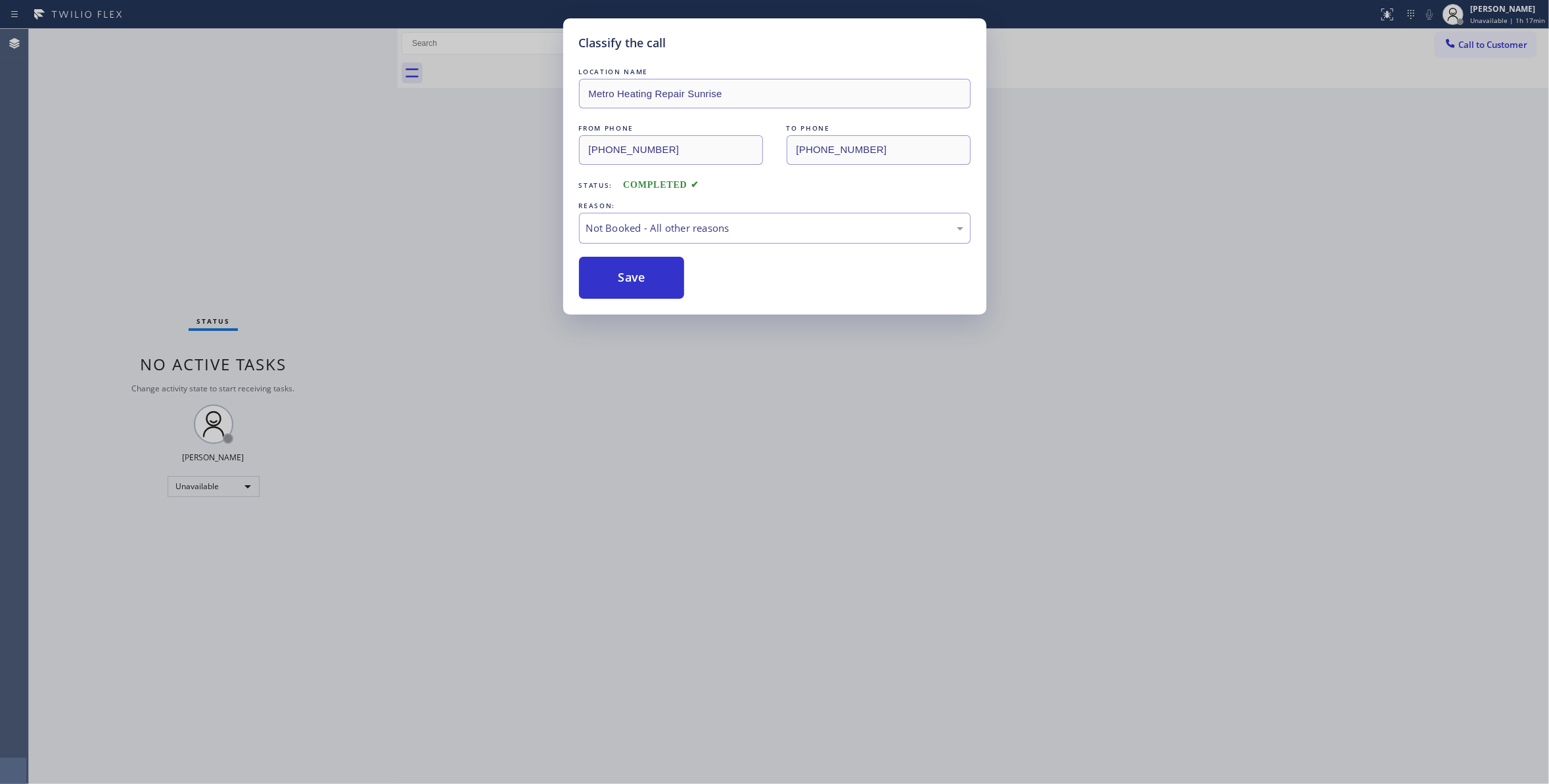
click at [612, 285] on button "Save" at bounding box center [631, 278] width 105 height 42
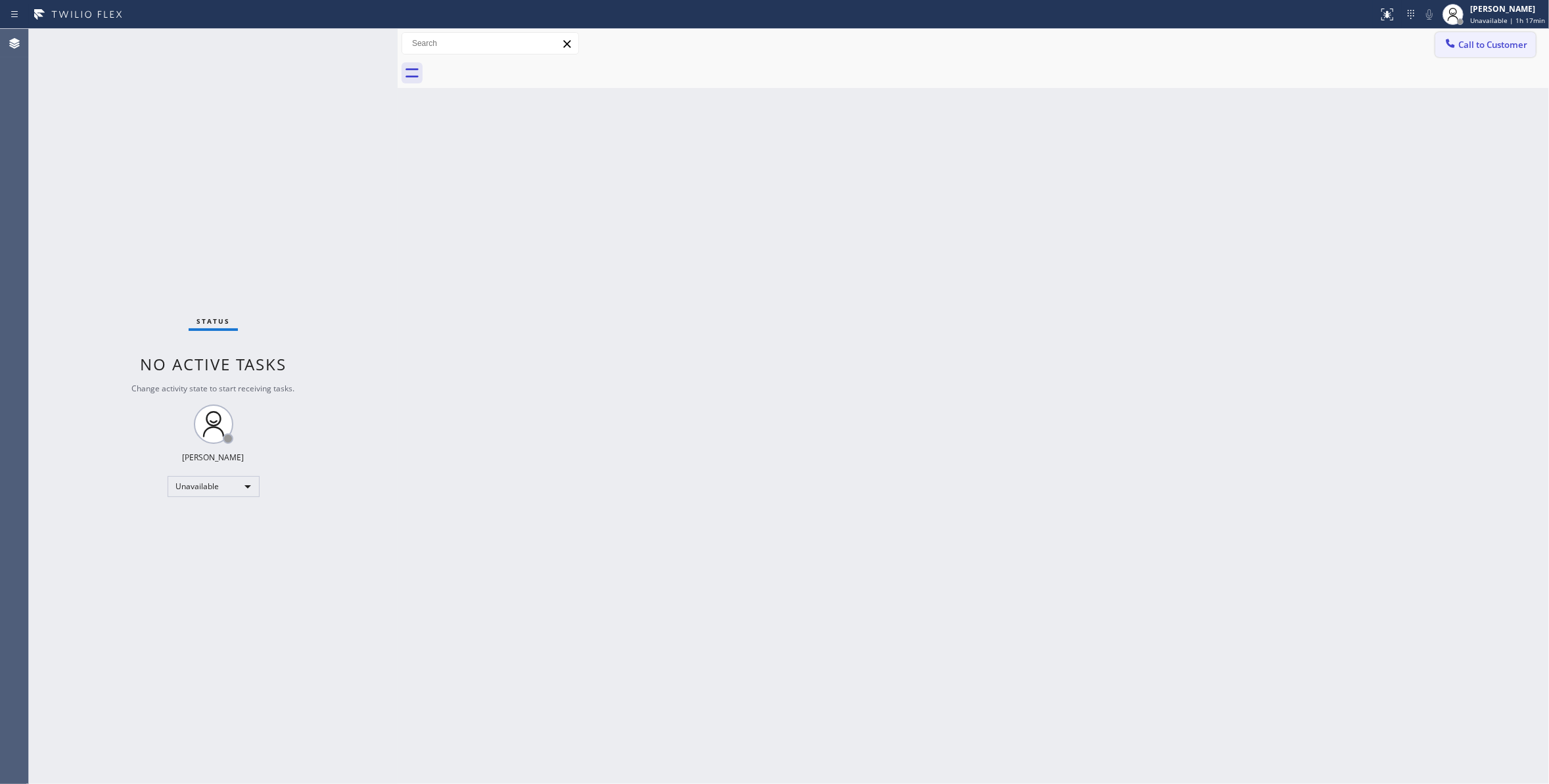
click at [1481, 48] on span "Call to Customer" at bounding box center [1492, 45] width 69 height 12
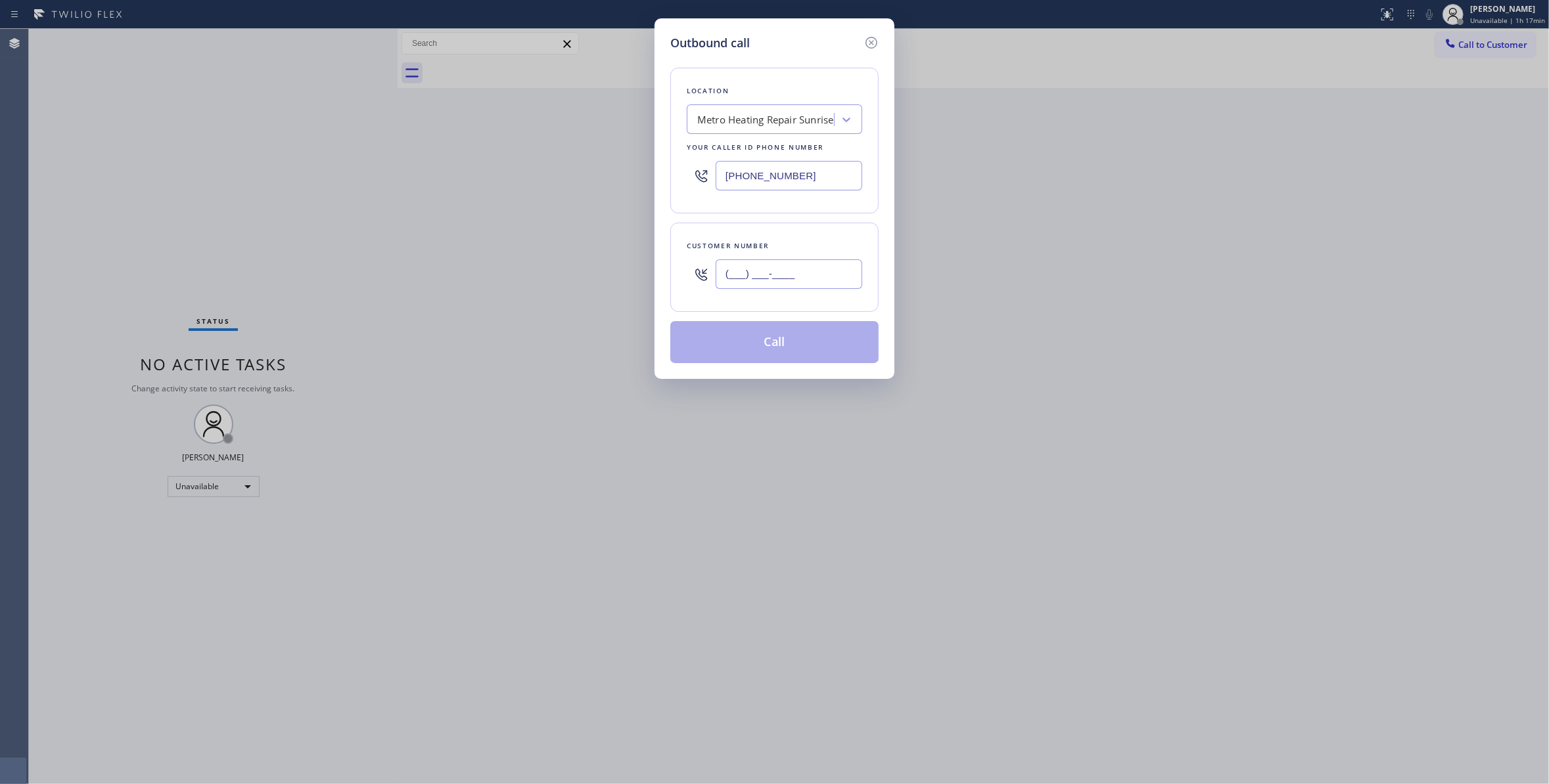
click at [796, 279] on input "(___) ___-____" at bounding box center [789, 274] width 146 height 30
paste input "954) 676-7903"
type input "[PHONE_NUMBER]"
click at [800, 347] on button "Call" at bounding box center [774, 342] width 208 height 42
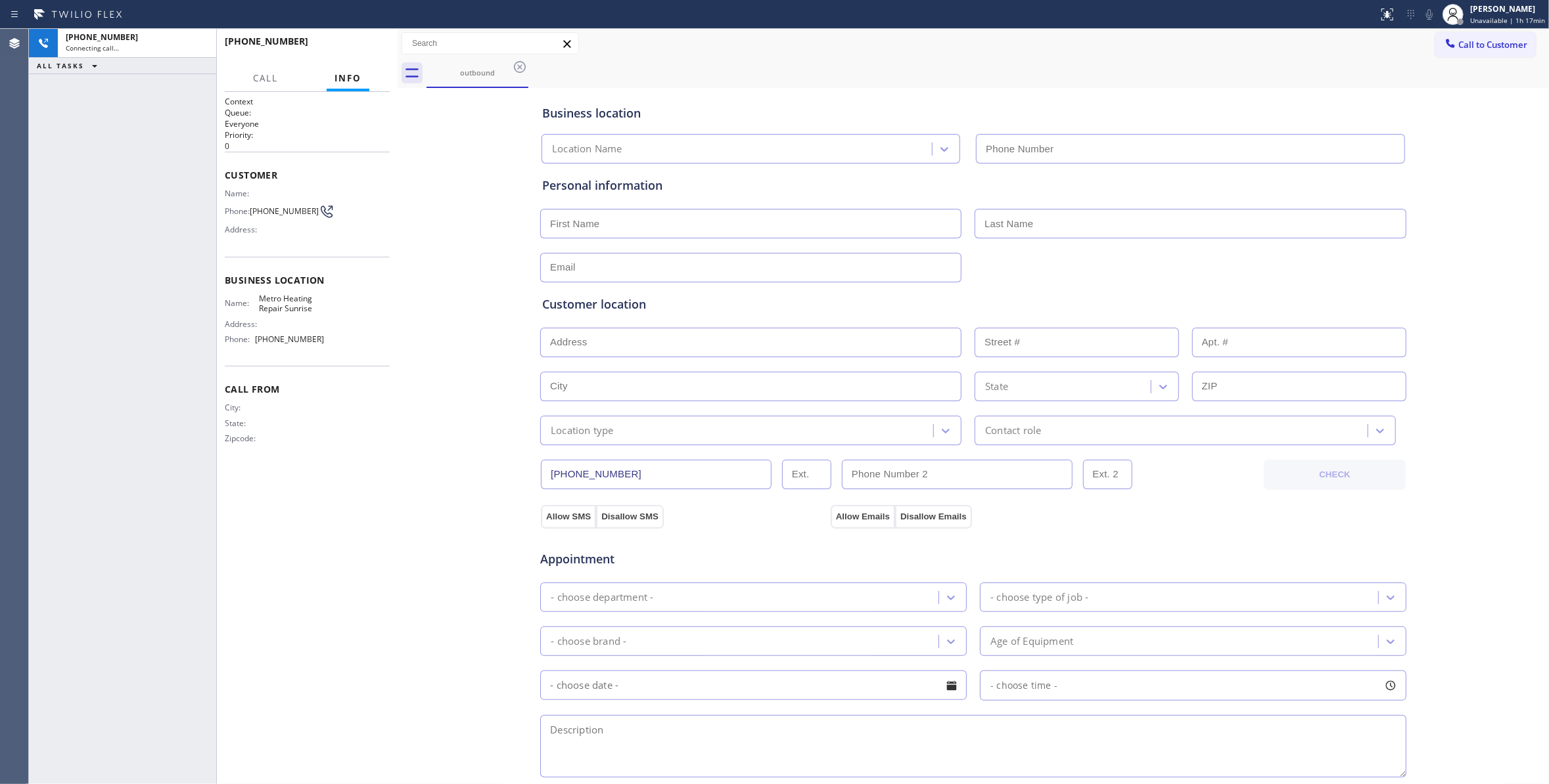
type input "[PHONE_NUMBER]"
click at [201, 40] on icon at bounding box center [199, 43] width 16 height 16
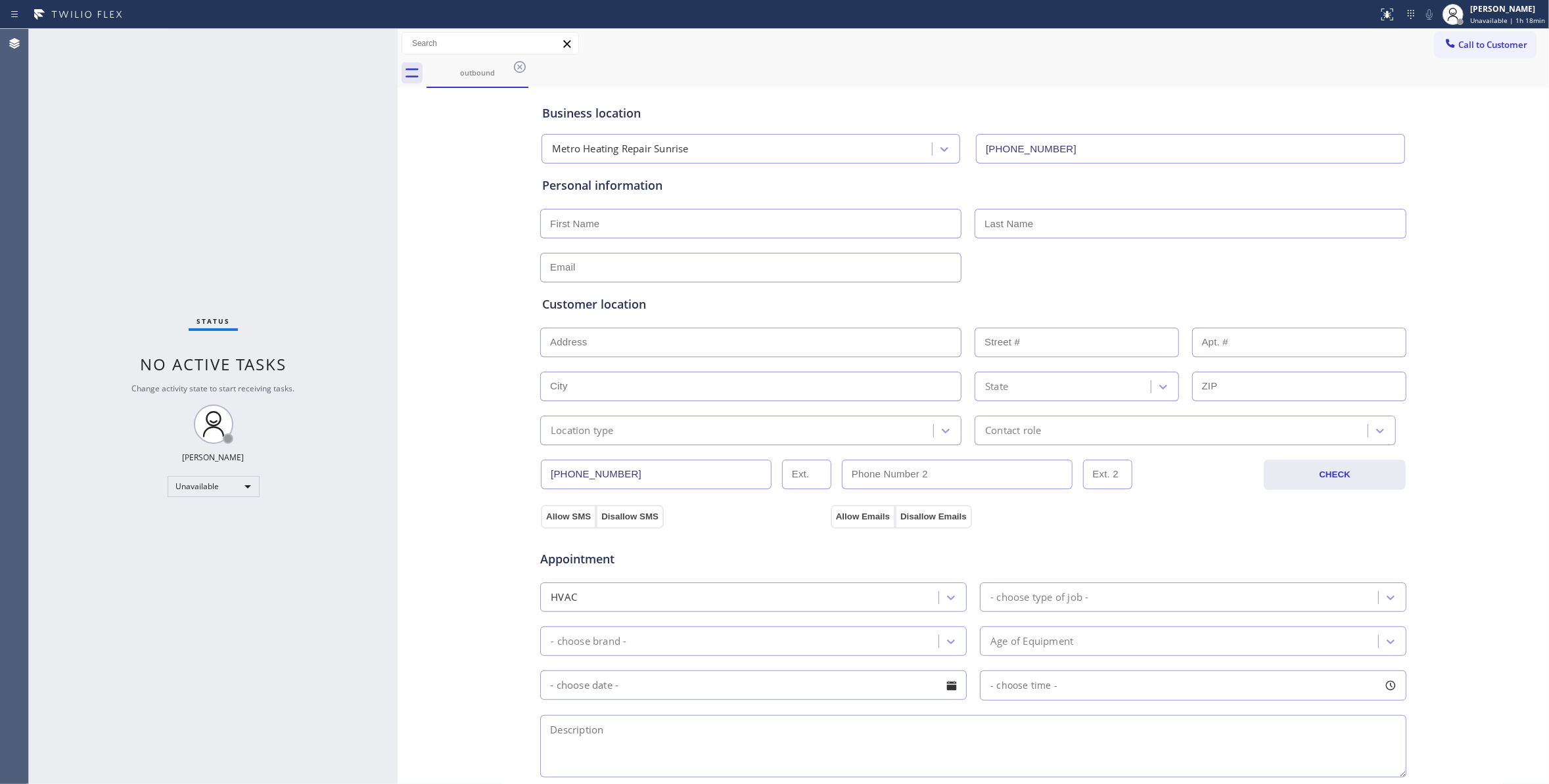
drag, startPoint x: 518, startPoint y: 67, endPoint x: 916, endPoint y: 86, distance: 398.5
click at [518, 67] on icon at bounding box center [520, 67] width 16 height 16
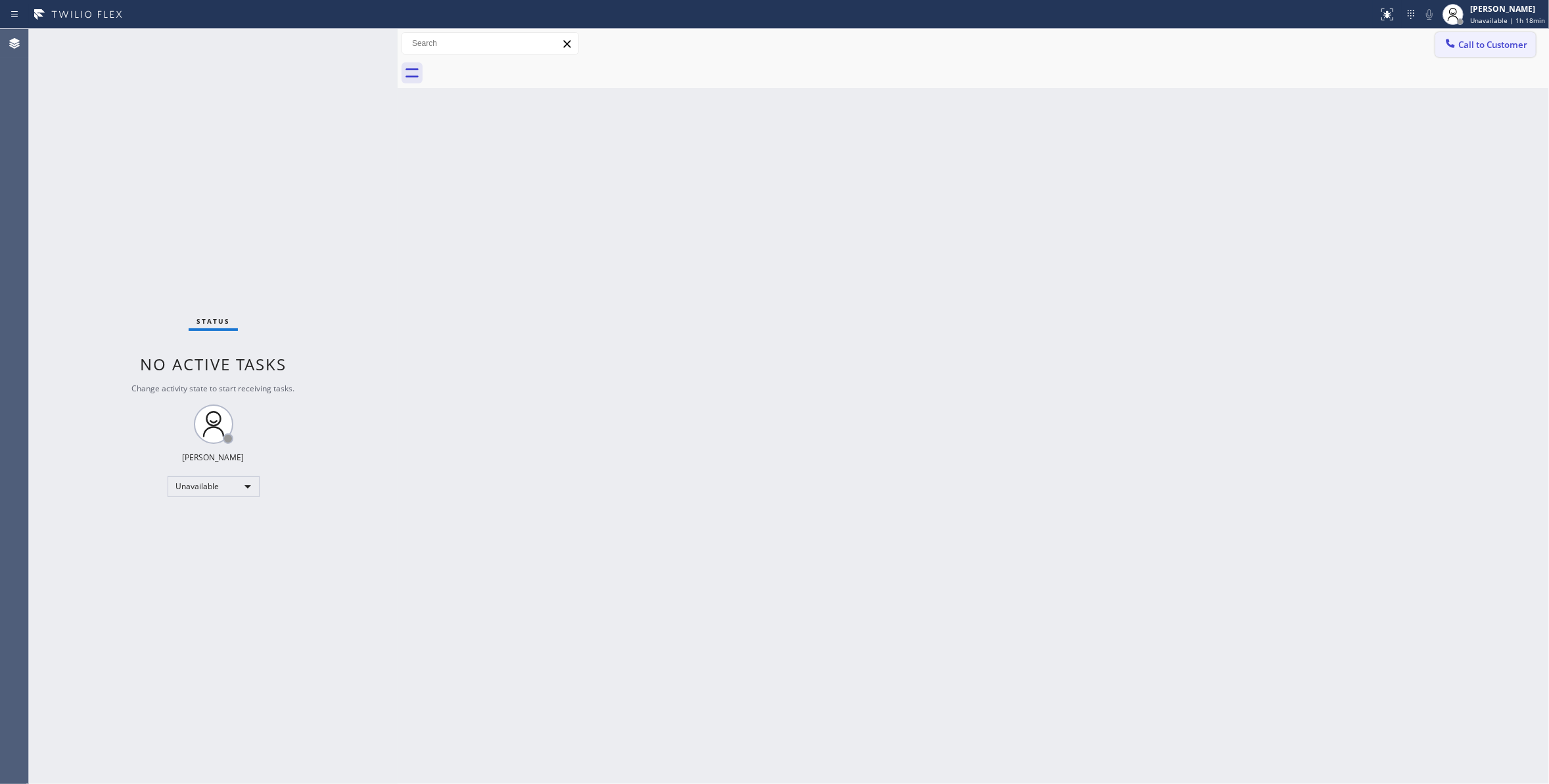
click at [1507, 53] on button "Call to Customer" at bounding box center [1485, 45] width 101 height 25
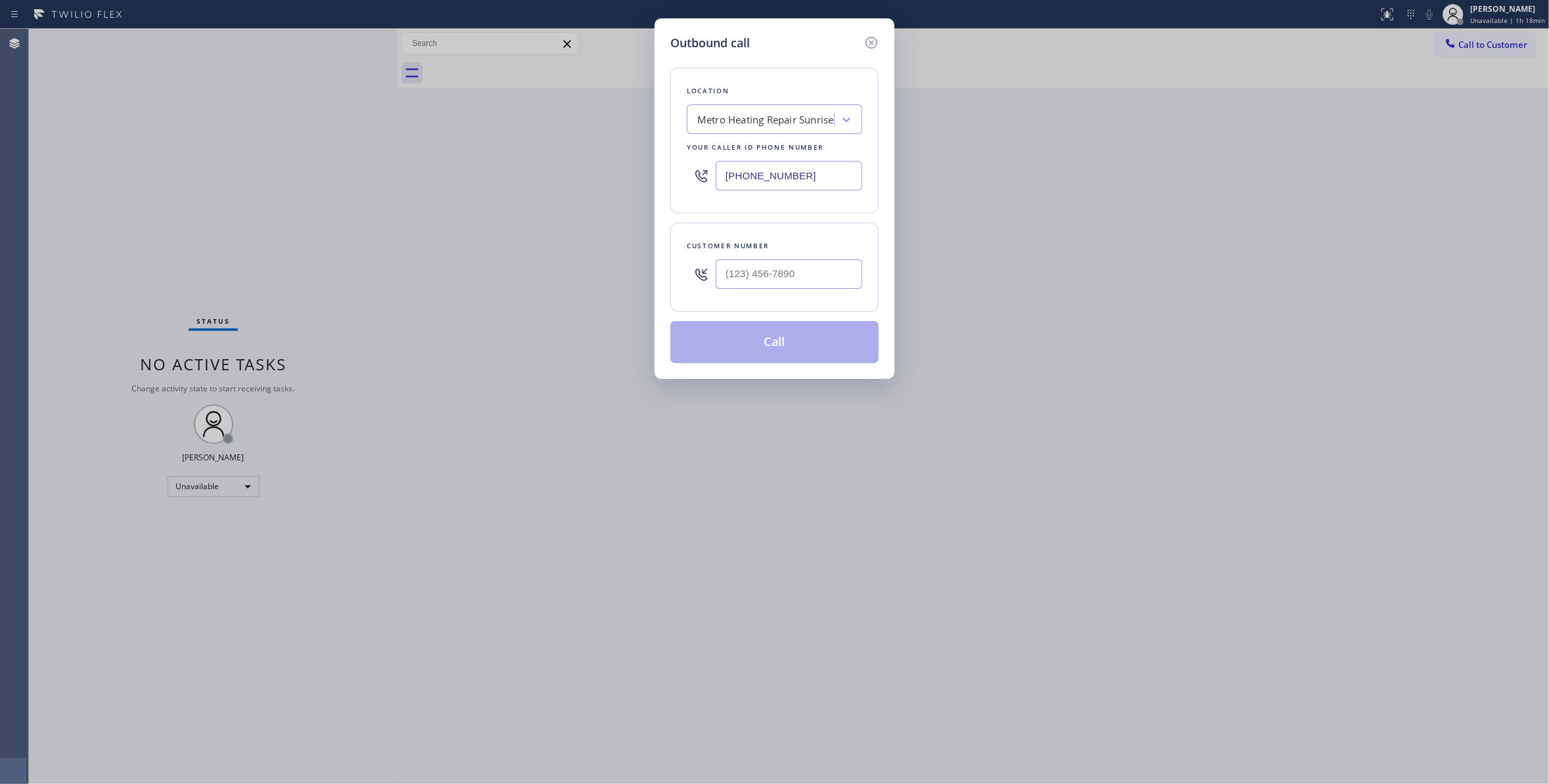
click at [797, 254] on div at bounding box center [789, 274] width 146 height 43
click at [797, 273] on input "(___) ___-____" at bounding box center [789, 274] width 146 height 30
paste input "954) 676-7903"
type input "[PHONE_NUMBER]"
click at [813, 348] on button "Call" at bounding box center [774, 342] width 208 height 42
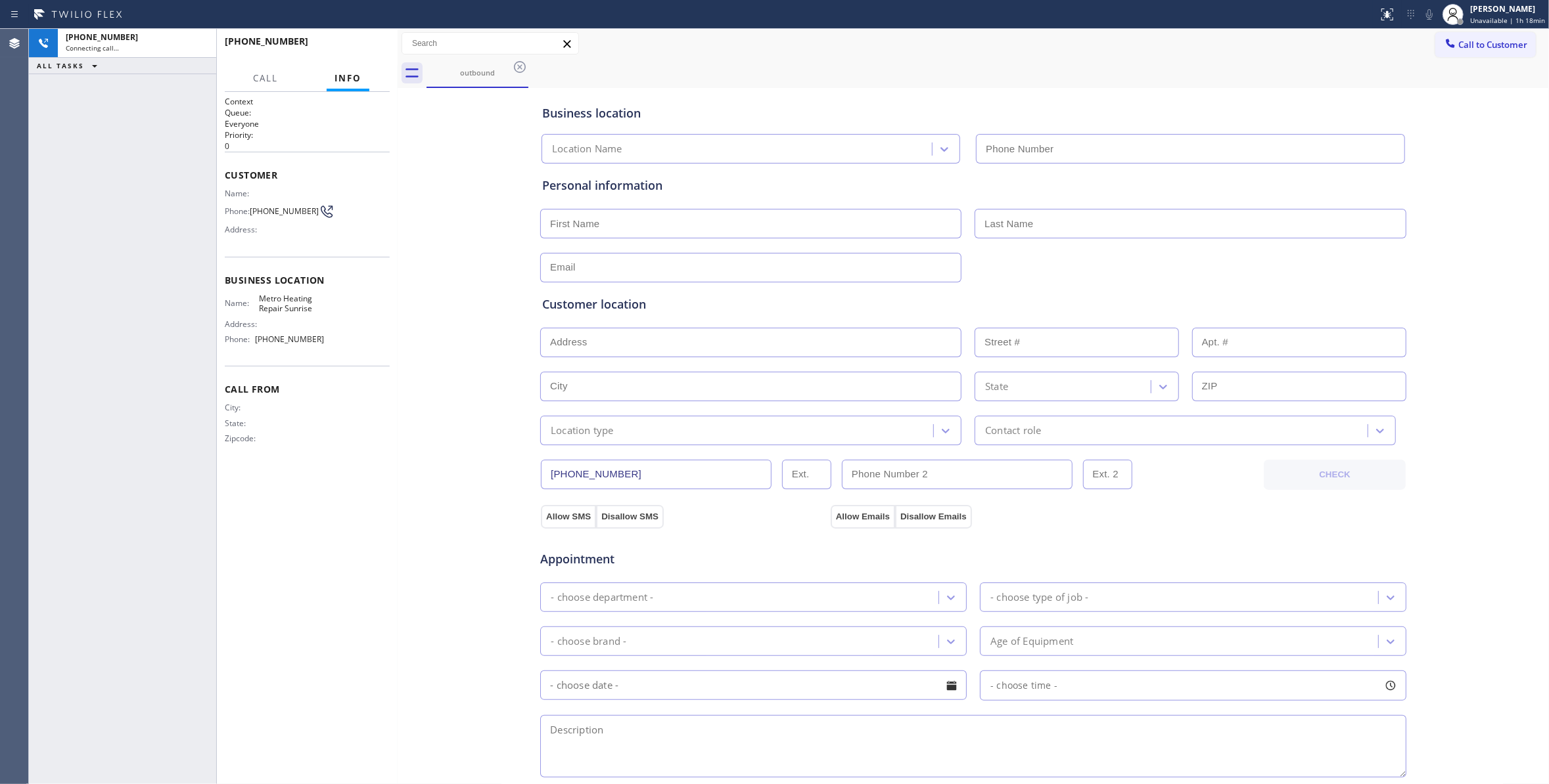
type input "[PHONE_NUMBER]"
drag, startPoint x: 275, startPoint y: 491, endPoint x: 374, endPoint y: 221, distance: 287.6
click at [275, 491] on div "Context Queue: Everyone Priority: 0 Customer Name: Phone: [PHONE_NUMBER] Addres…" at bounding box center [307, 438] width 165 height 685
click at [364, 51] on button "COMPLETE" at bounding box center [356, 47] width 67 height 18
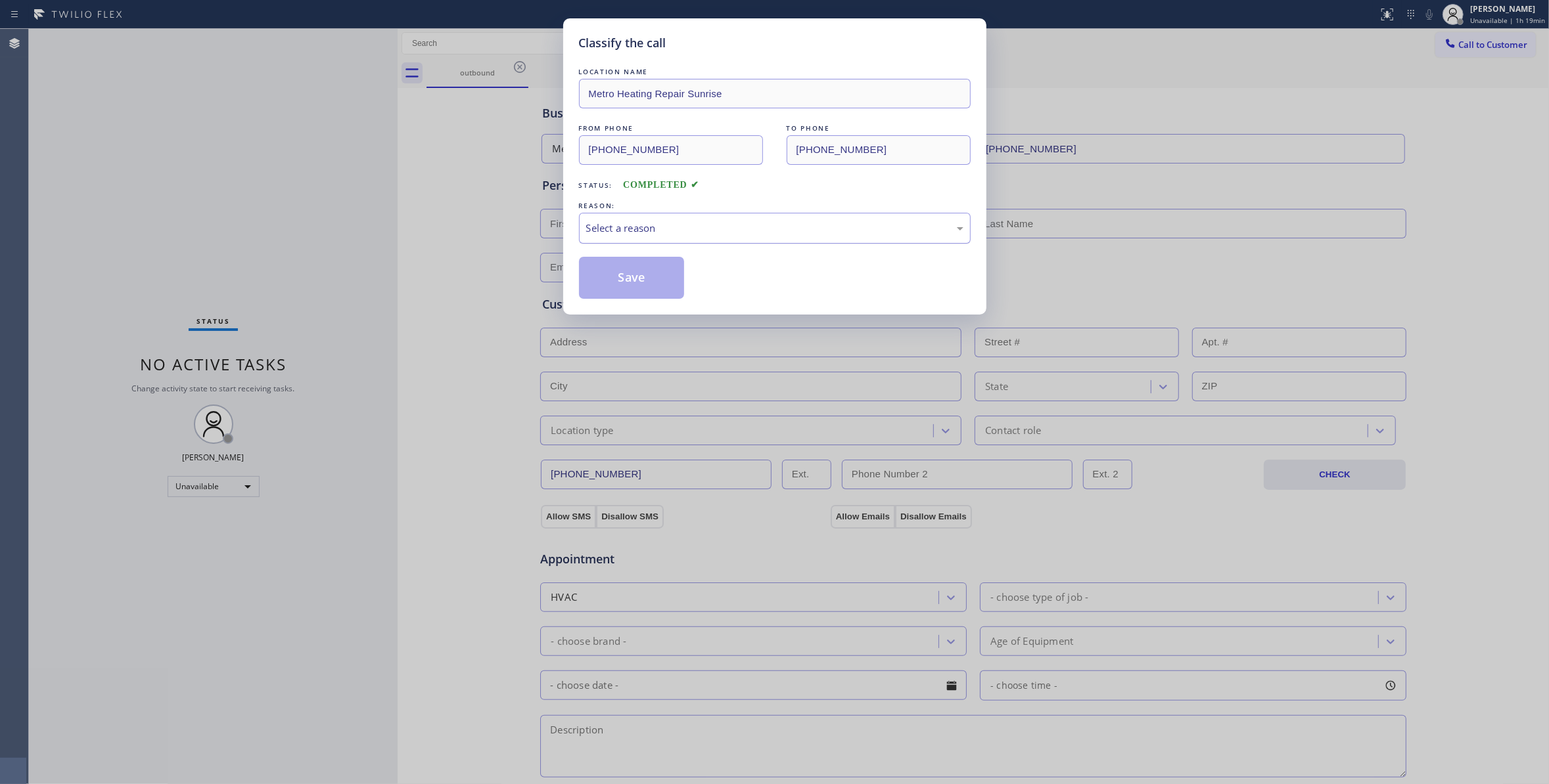
click at [612, 224] on div "Select a reason" at bounding box center [774, 228] width 377 height 15
click at [610, 284] on button "Save" at bounding box center [631, 278] width 105 height 42
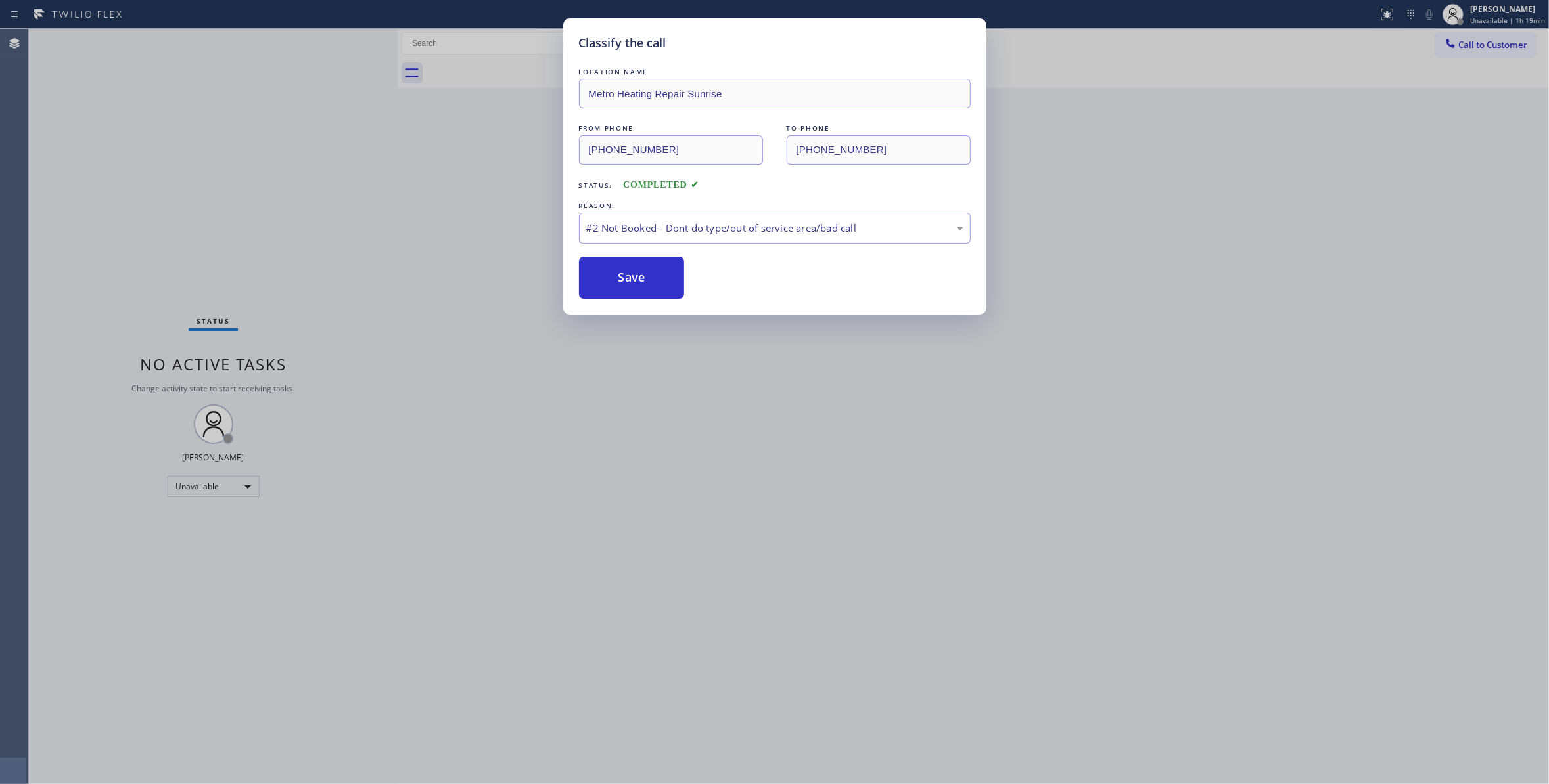
click at [610, 284] on button "Save" at bounding box center [631, 278] width 105 height 42
click at [815, 444] on div "Classify the call LOCATION NAME Metro Heating Repair Sunrise FROM PHONE [PHONE_…" at bounding box center [774, 392] width 1549 height 784
click at [658, 284] on button "Save" at bounding box center [631, 278] width 105 height 42
click at [660, 288] on button "Save" at bounding box center [631, 278] width 105 height 42
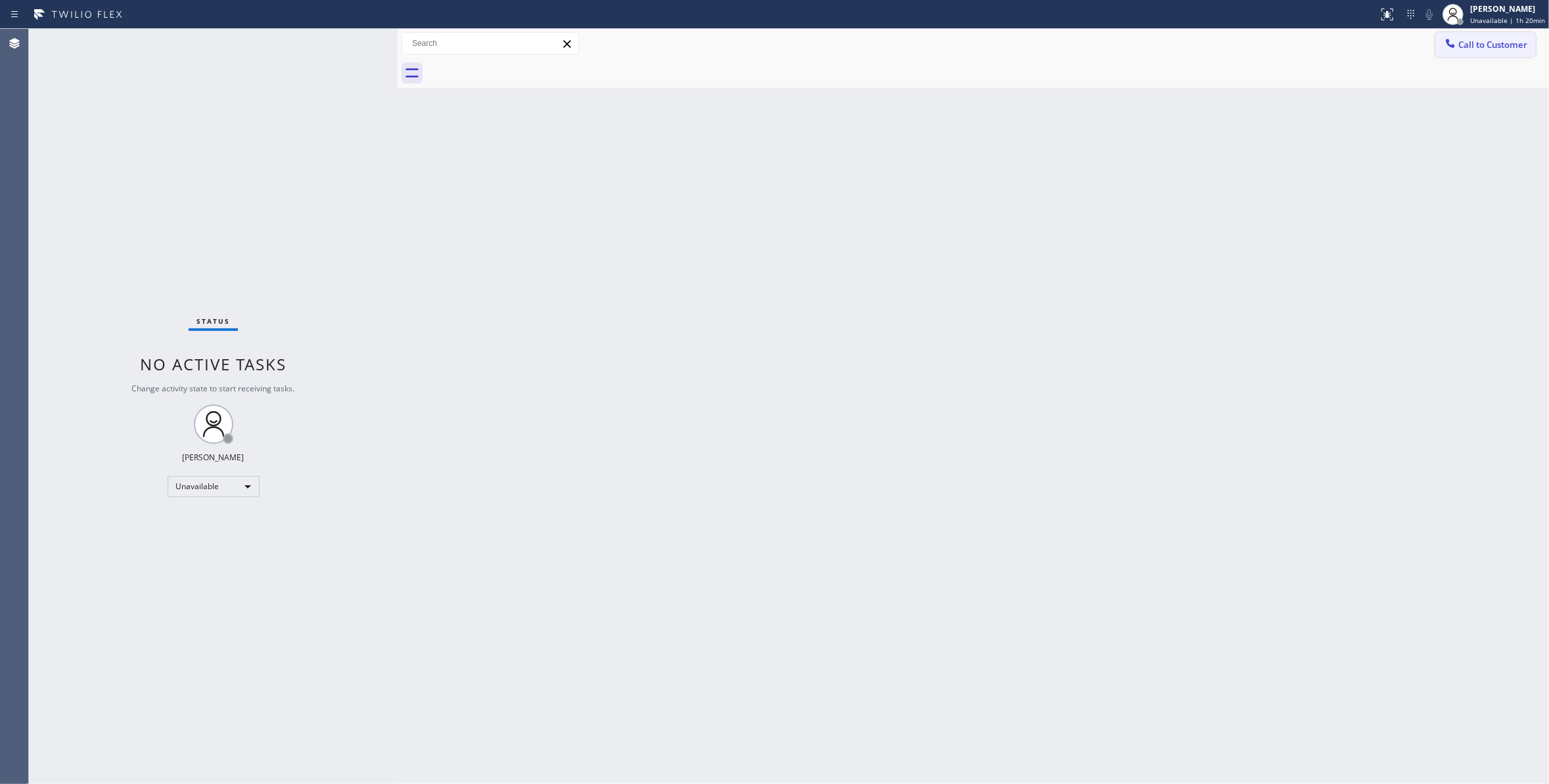
click at [1480, 43] on span "Call to Customer" at bounding box center [1492, 45] width 69 height 12
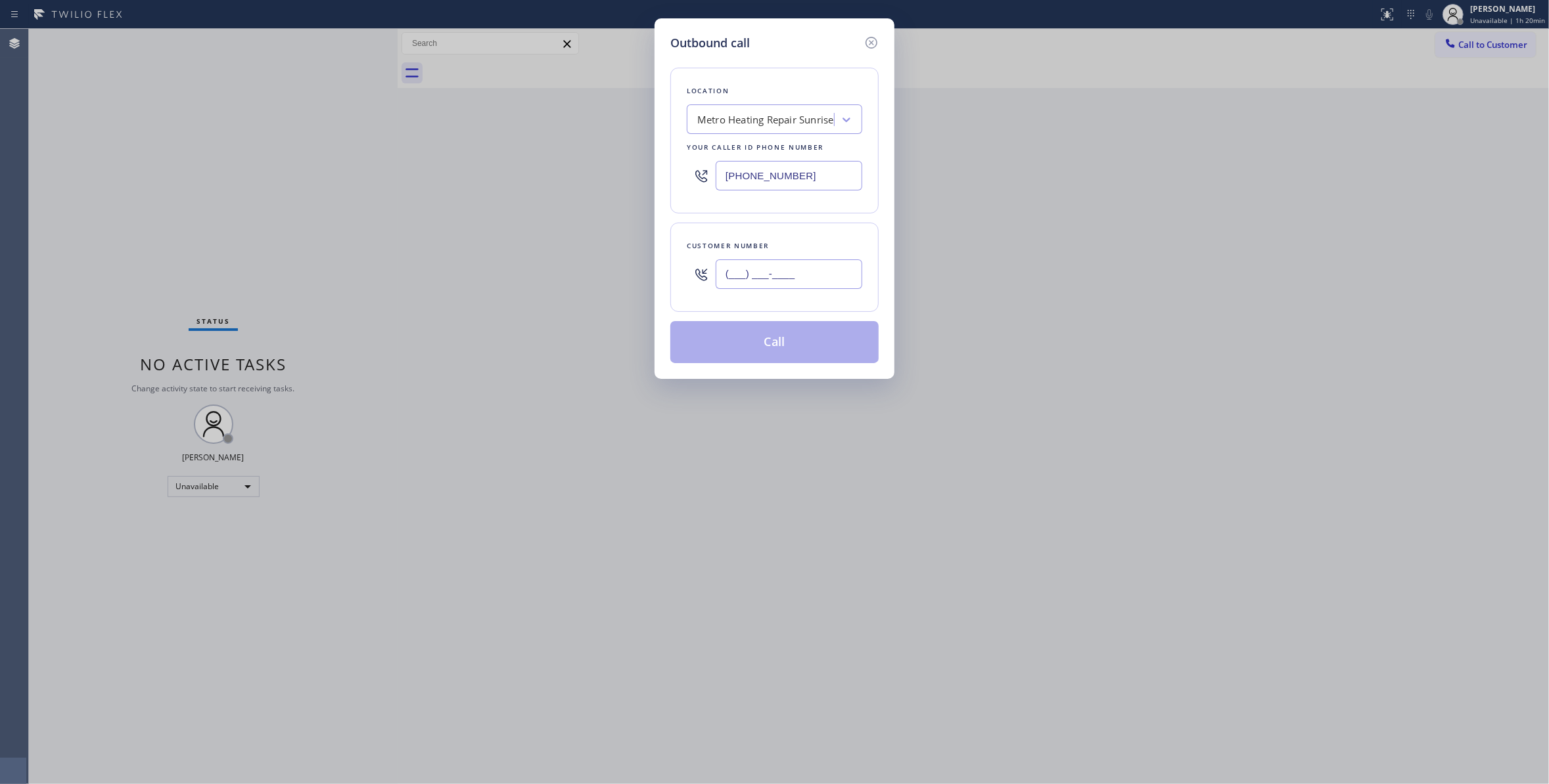
click at [829, 287] on input "(___) ___-____" at bounding box center [789, 274] width 146 height 30
paste input "602) 536-9008"
type input "[PHONE_NUMBER]"
drag, startPoint x: 677, startPoint y: 164, endPoint x: 398, endPoint y: 152, distance: 279.3
click at [398, 152] on div "Outbound call Location Metro Heating Repair Sunrise Your caller id phone number…" at bounding box center [774, 392] width 1549 height 784
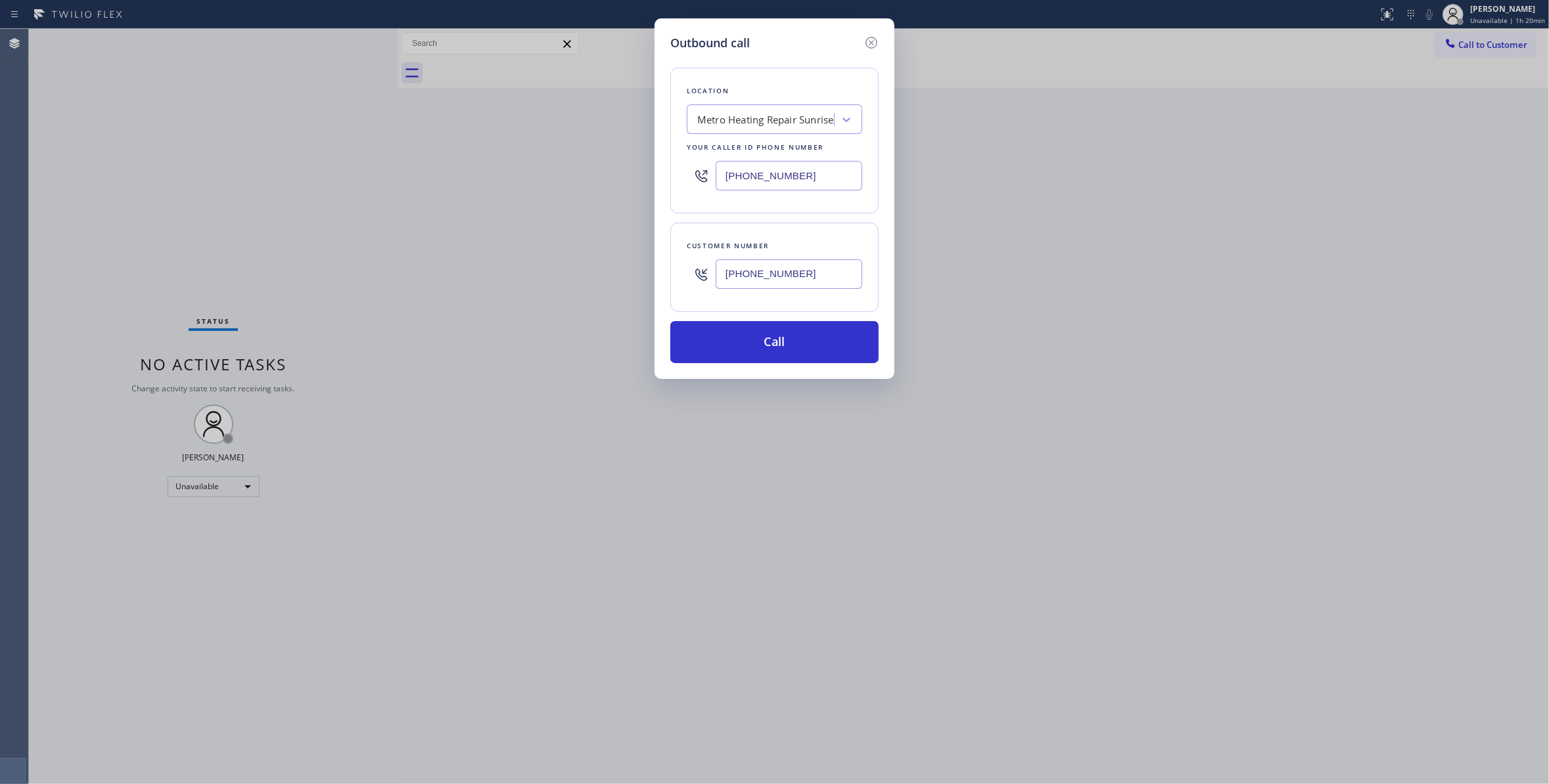
paste input "602) 536-9008"
type input "[PHONE_NUMBER]"
drag, startPoint x: 829, startPoint y: 281, endPoint x: 511, endPoint y: 306, distance: 319.0
click at [382, 230] on div "Outbound call Location Metro Heating Repair Sunrise Your caller id phone number…" at bounding box center [774, 392] width 1549 height 784
paste input "713) 425-4382"
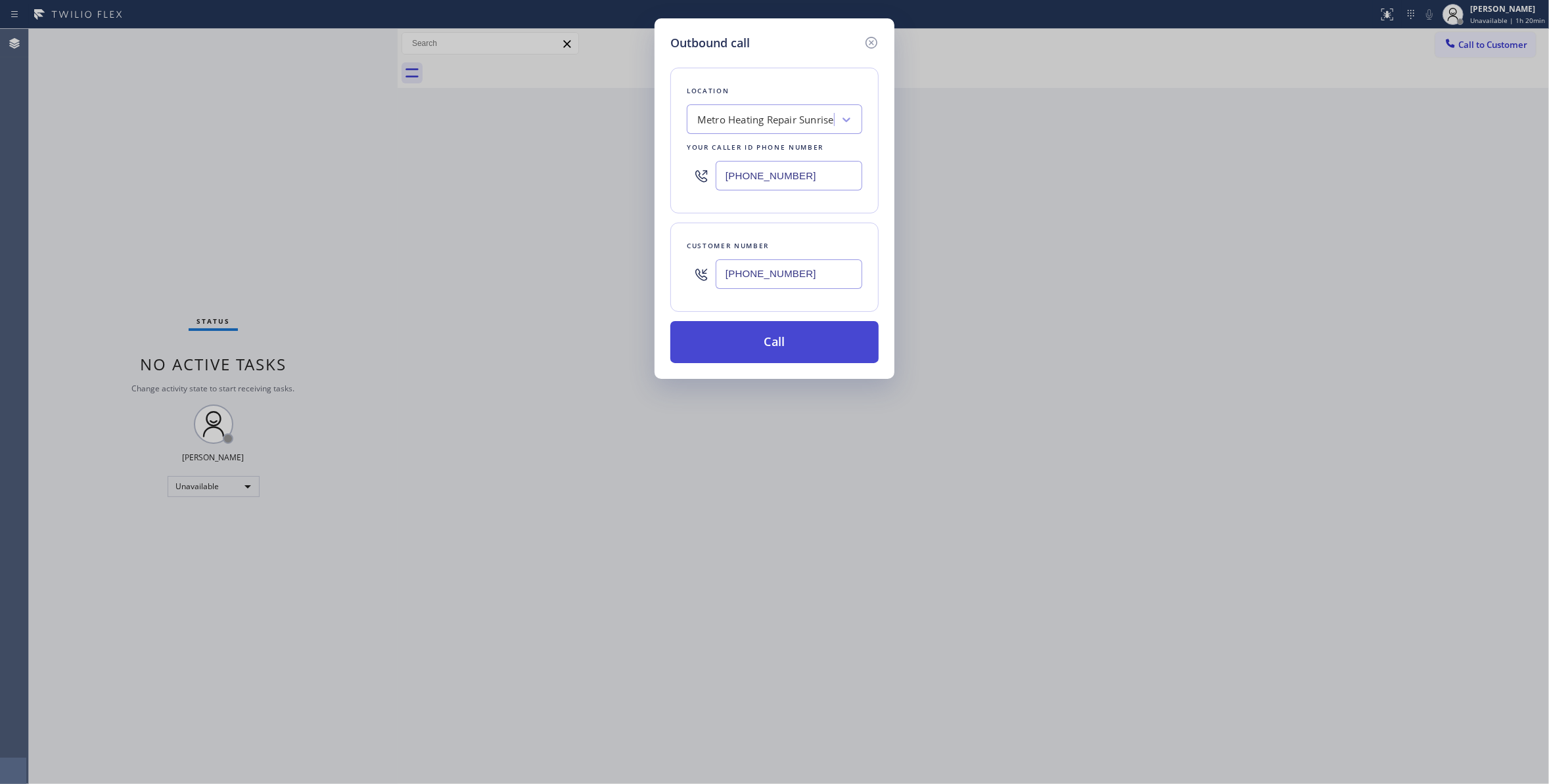
type input "[PHONE_NUMBER]"
click at [747, 345] on button "Call" at bounding box center [774, 342] width 208 height 42
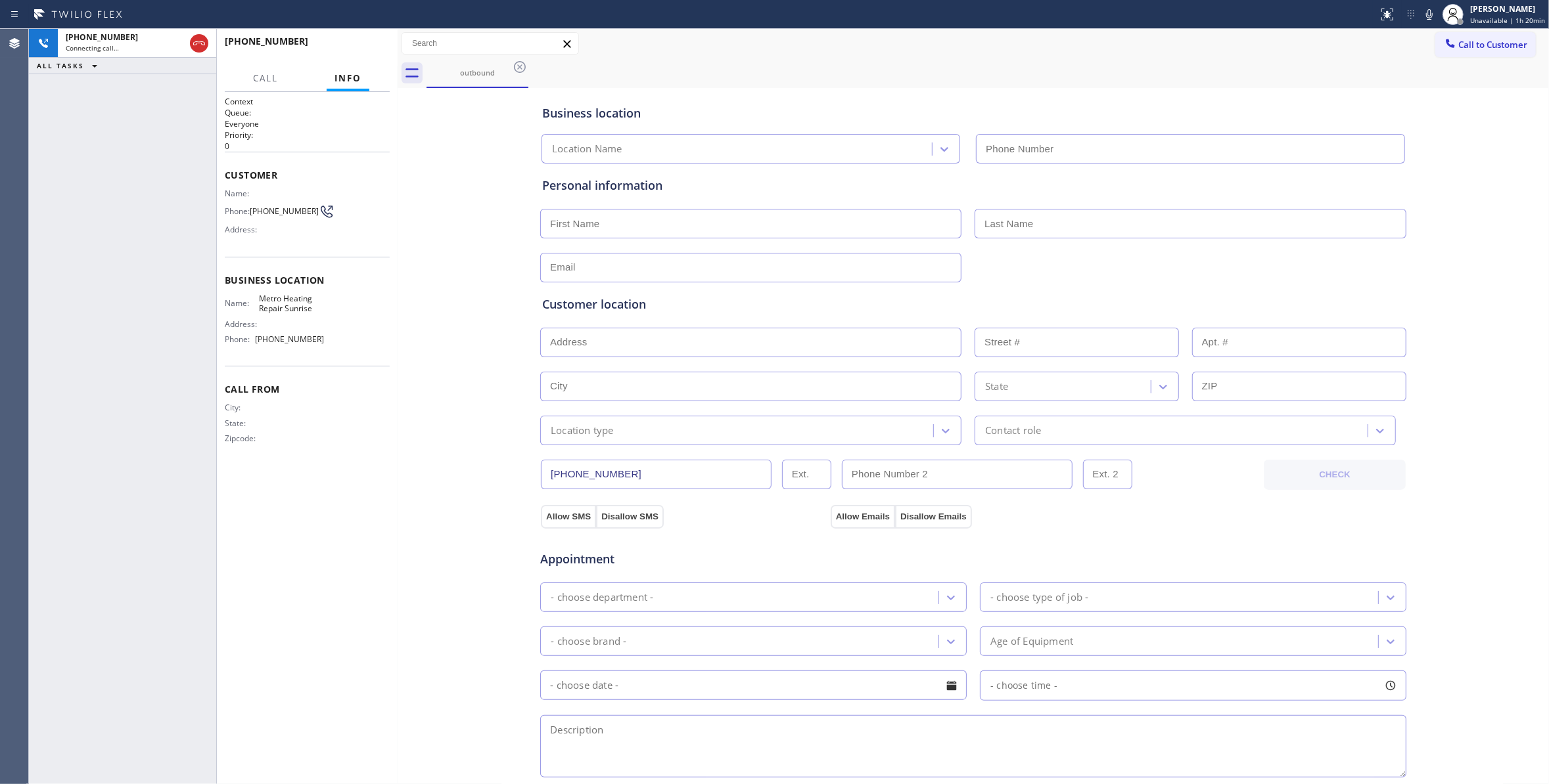
type input "[PHONE_NUMBER]"
click at [272, 213] on span "[PHONE_NUMBER]" at bounding box center [284, 211] width 69 height 10
copy div "[PHONE_NUMBER]"
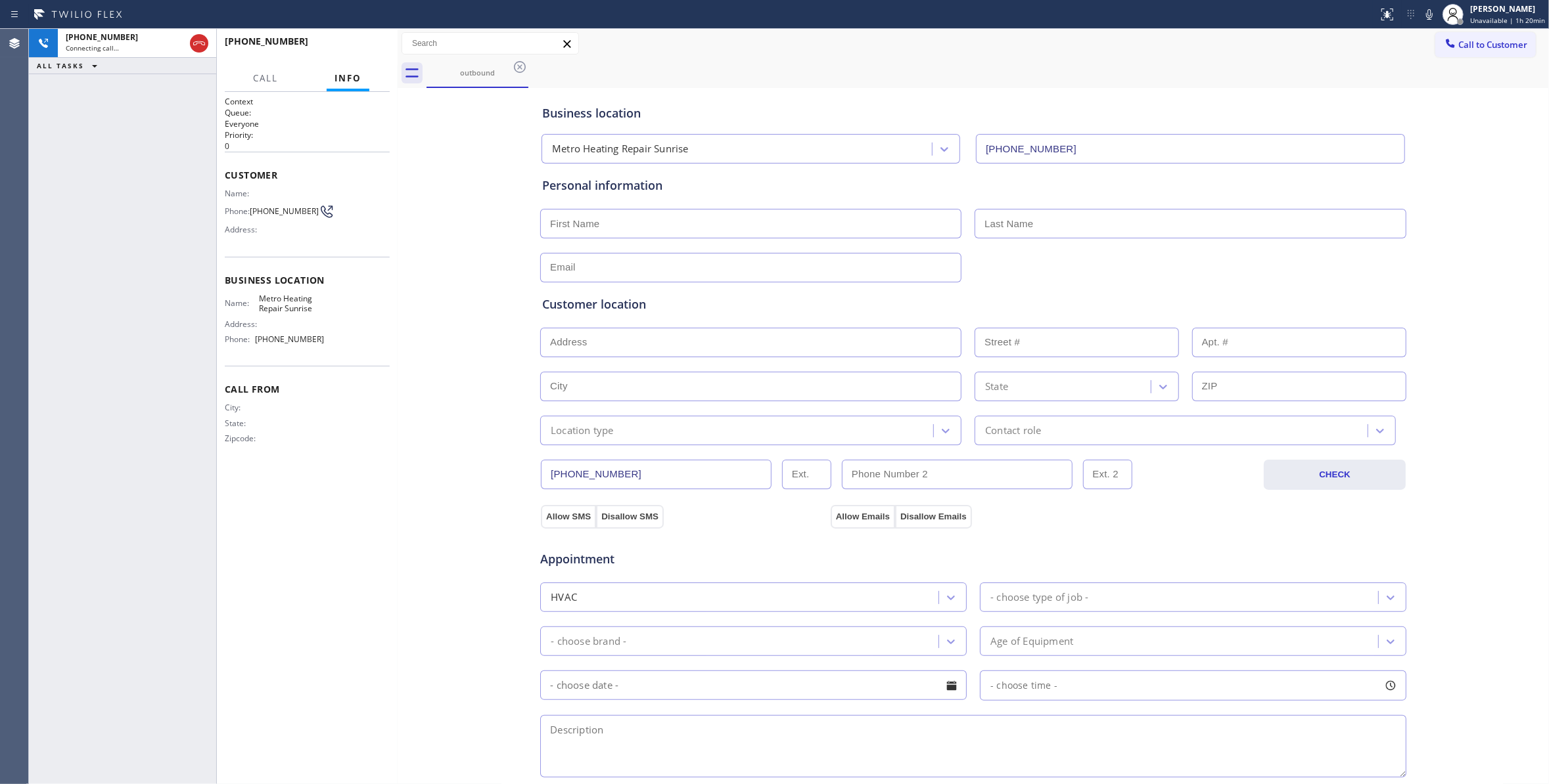
drag, startPoint x: 200, startPoint y: 43, endPoint x: 159, endPoint y: 206, distance: 168.1
click at [159, 206] on div "[PHONE_NUMBER] Connecting call… ALL TASKS ALL TASKS ACTIVE TASKS TASKS IN WRAP …" at bounding box center [123, 406] width 187 height 755
click at [203, 46] on icon at bounding box center [199, 43] width 16 height 16
click at [335, 47] on span "COMPLETE" at bounding box center [356, 47] width 45 height 9
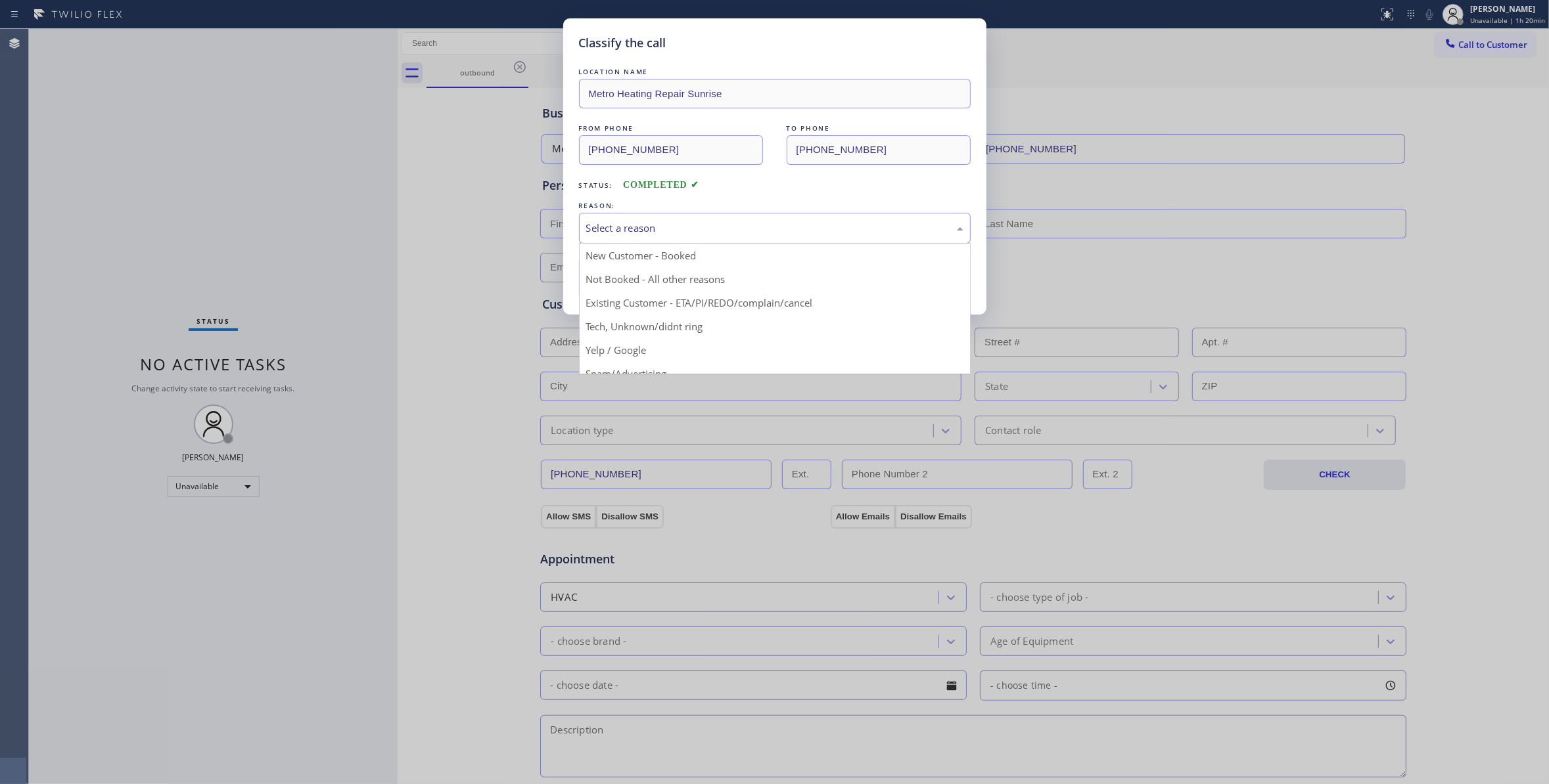
drag, startPoint x: 637, startPoint y: 227, endPoint x: 644, endPoint y: 298, distance: 71.3
click at [637, 227] on div "Select a reason" at bounding box center [774, 228] width 377 height 15
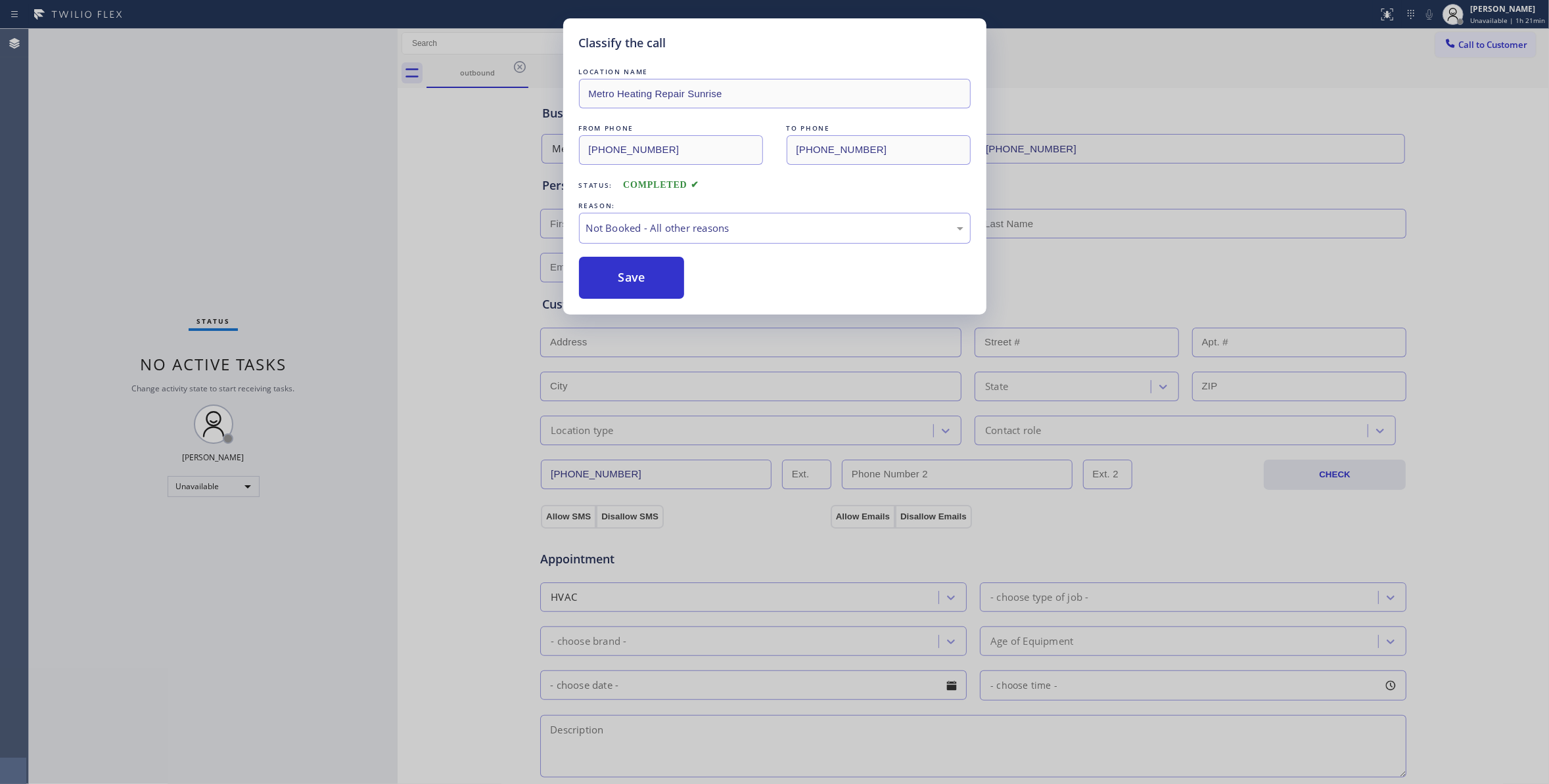
click at [633, 280] on button "Save" at bounding box center [631, 278] width 105 height 42
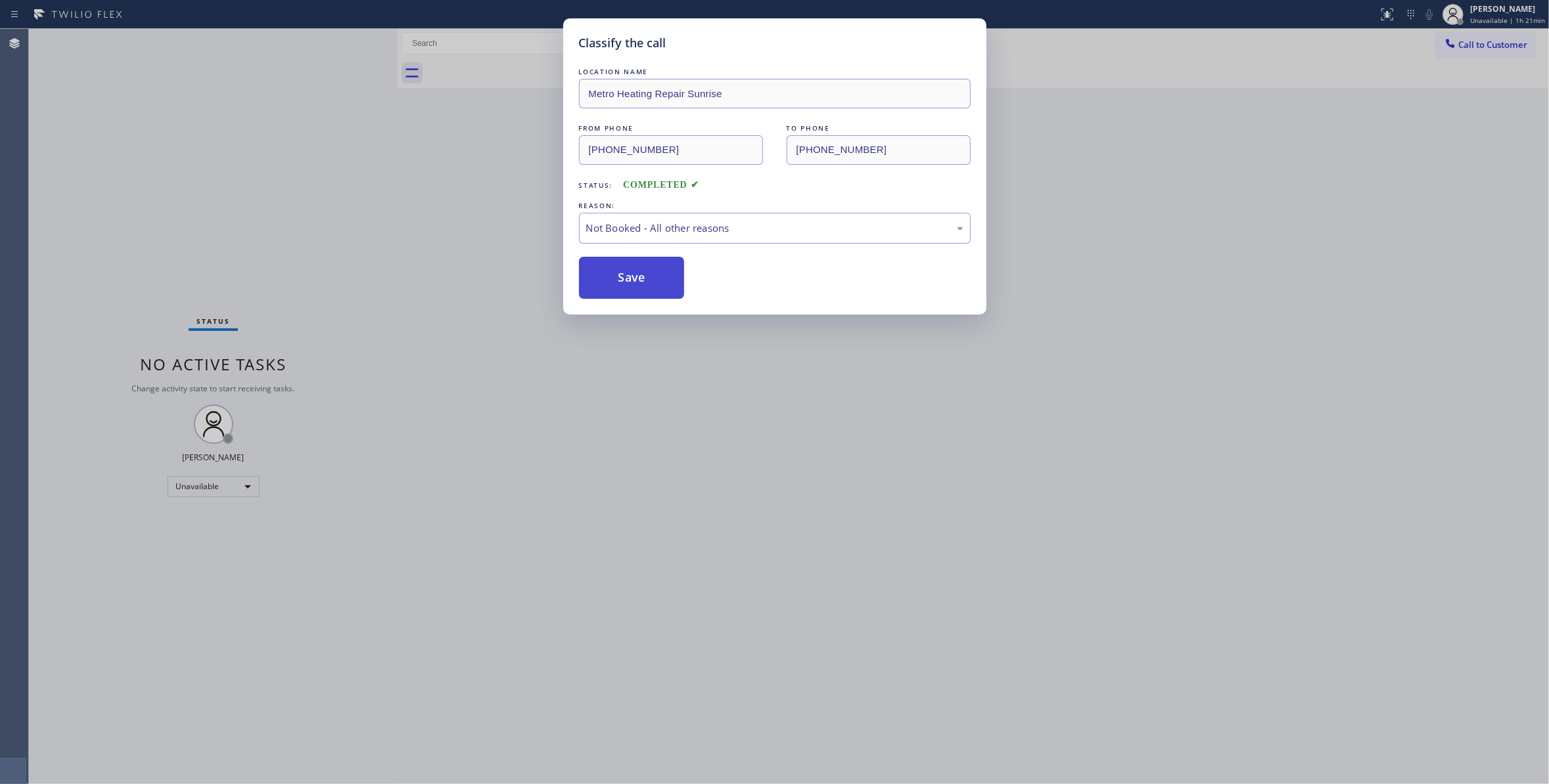
click at [632, 279] on button "Save" at bounding box center [631, 278] width 105 height 42
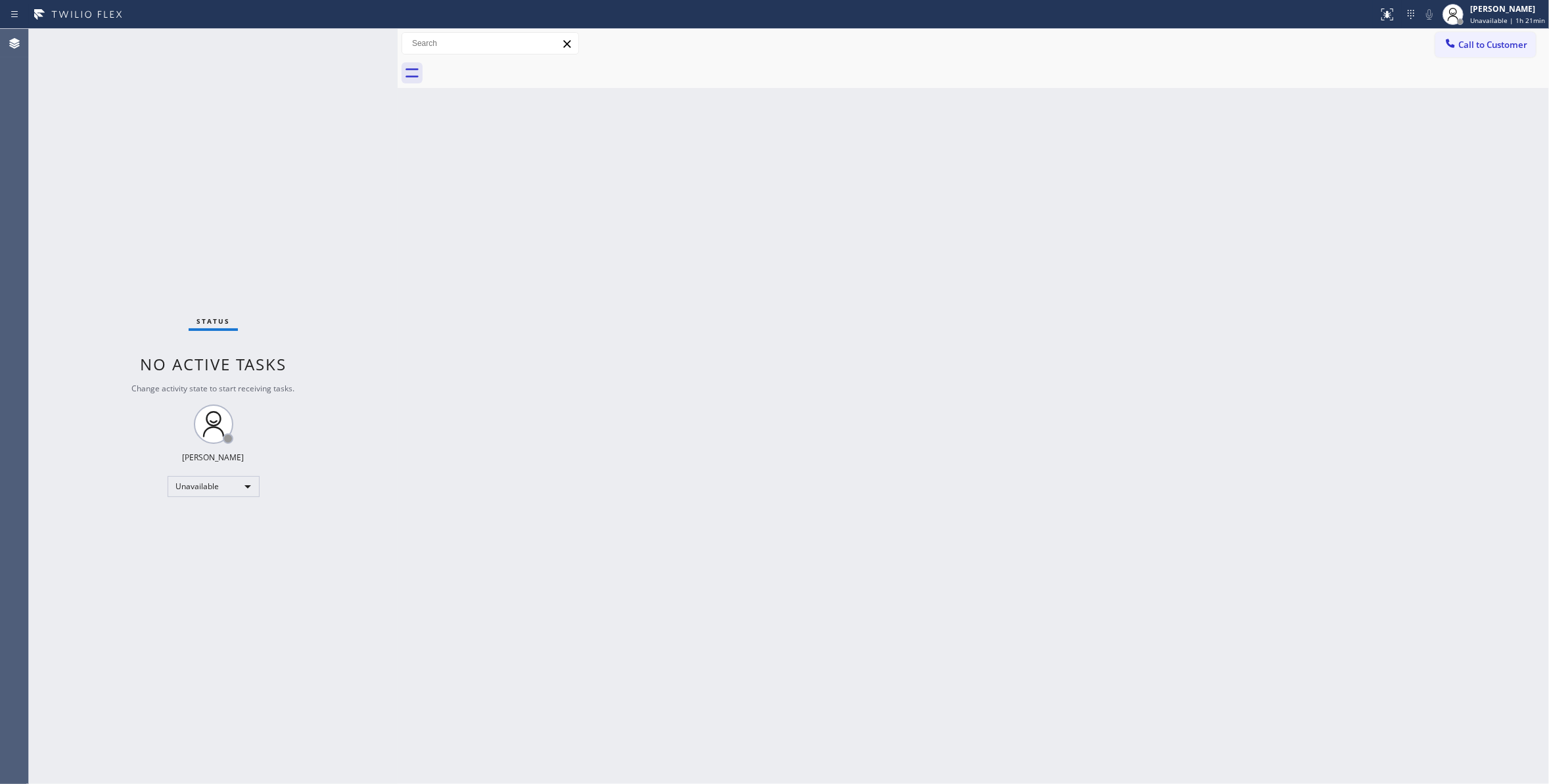
click at [1486, 48] on span "Call to Customer" at bounding box center [1492, 45] width 69 height 12
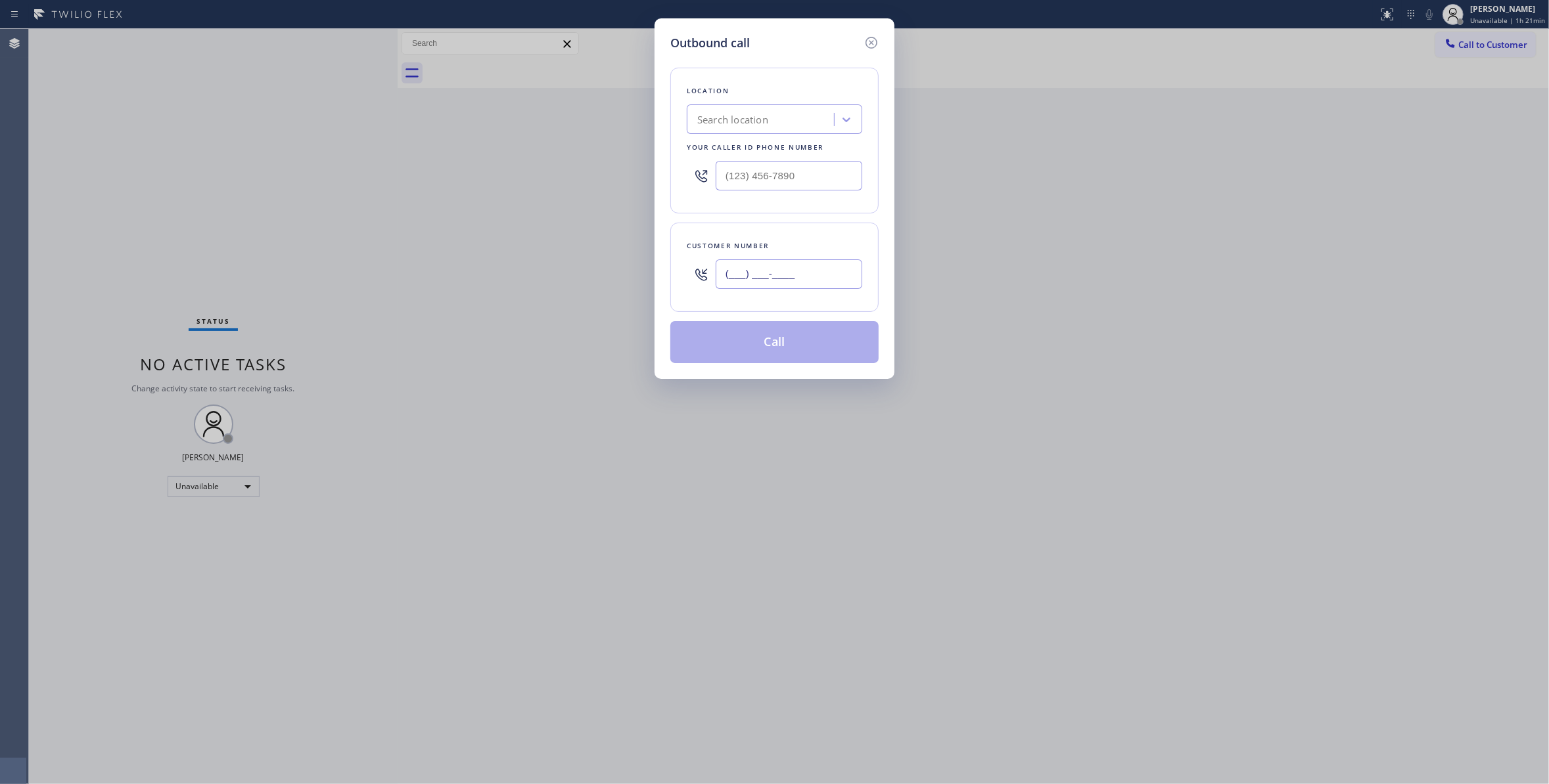
click at [834, 279] on input "(___) ___-____" at bounding box center [789, 274] width 146 height 30
paste input "713) 425-4382"
type input "[PHONE_NUMBER]"
click at [823, 172] on input "(___) ___-____" at bounding box center [789, 175] width 146 height 30
paste input "602) 536-9008"
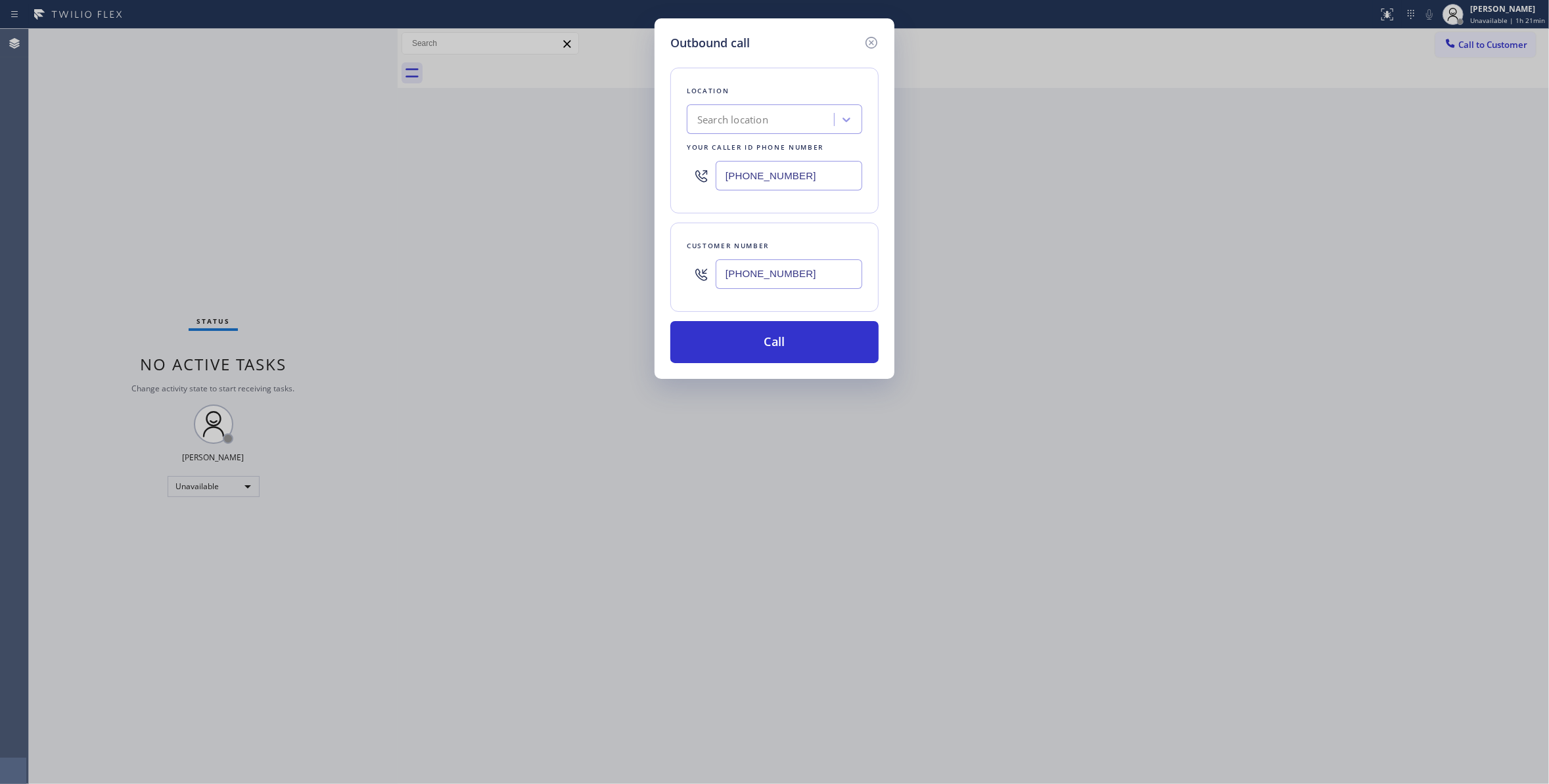
drag, startPoint x: 815, startPoint y: 176, endPoint x: 332, endPoint y: 128, distance: 485.4
click at [332, 128] on div "Outbound call Location Search location Your caller id phone number [PHONE_NUMBE…" at bounding box center [774, 392] width 1549 height 784
paste input "415) 921-9606"
type input "[PHONE_NUMBER]"
drag, startPoint x: 812, startPoint y: 274, endPoint x: 589, endPoint y: 341, distance: 232.8
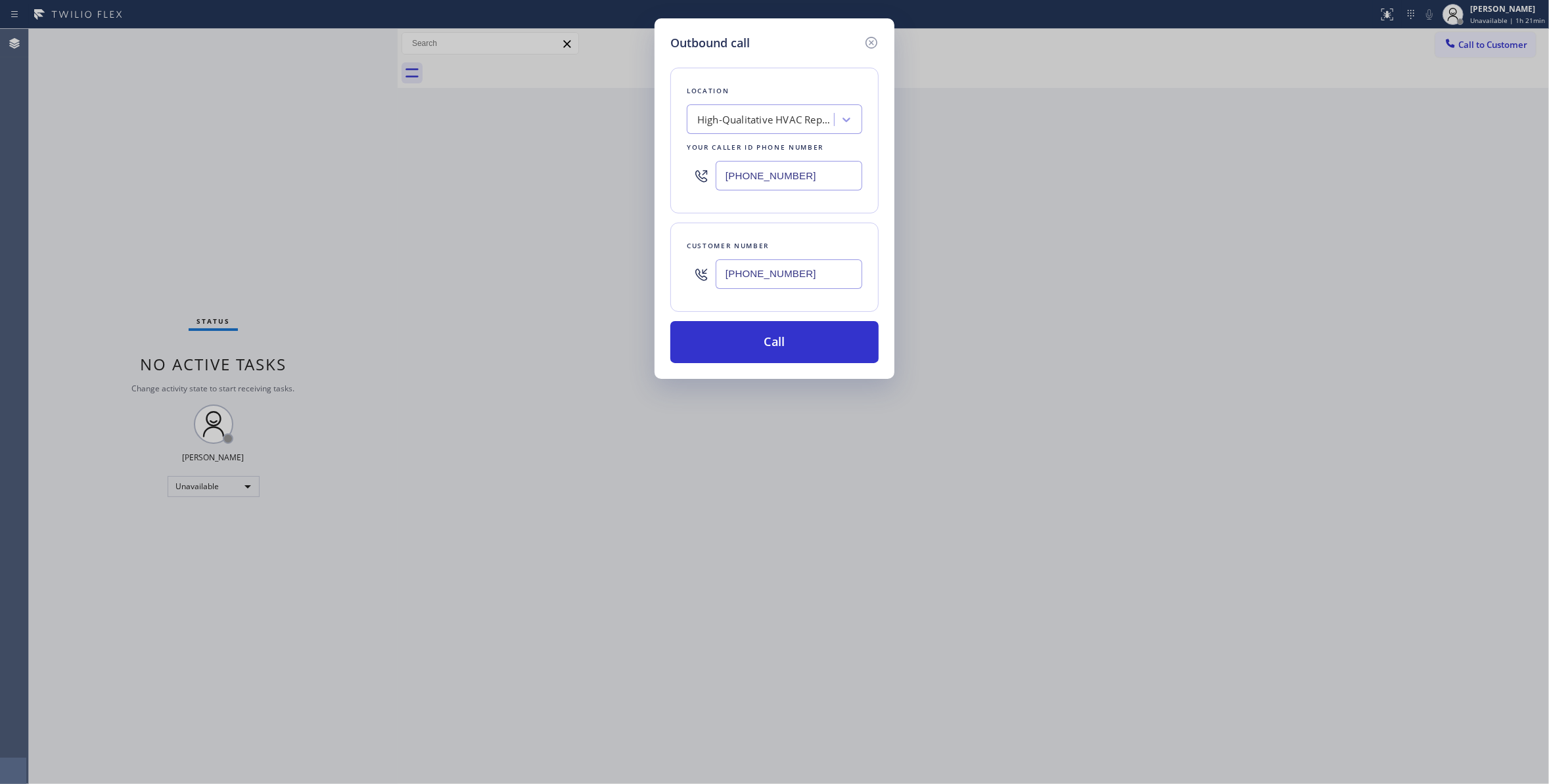
click at [377, 253] on div "Outbound call Location High-Qualitative HVAC Repair [GEOGRAPHIC_DATA] Your call…" at bounding box center [774, 392] width 1549 height 784
paste input "539) 812-7995"
type input "[PHONE_NUMBER]"
click at [741, 355] on button "Call" at bounding box center [774, 342] width 208 height 42
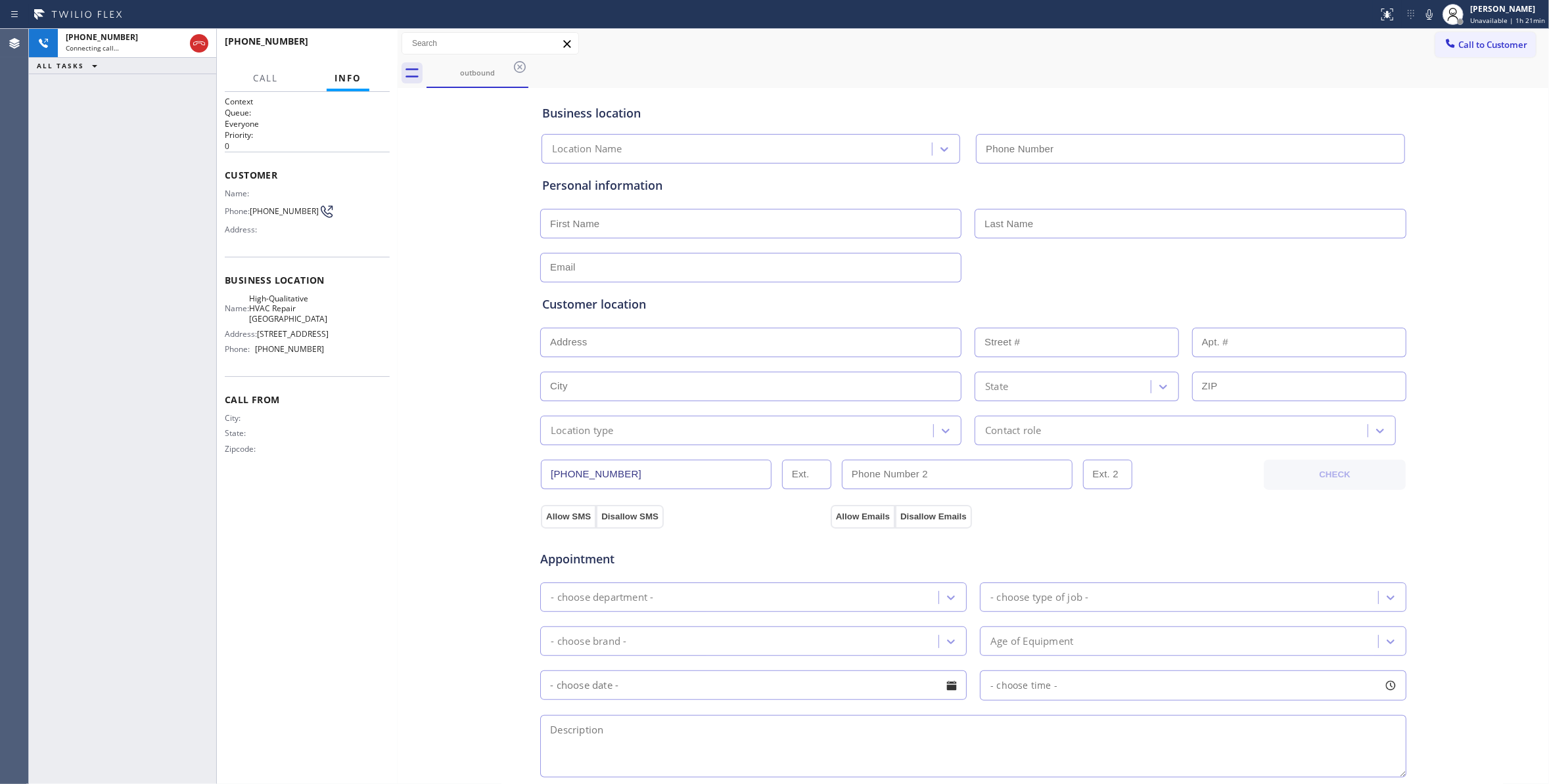
type input "[PHONE_NUMBER]"
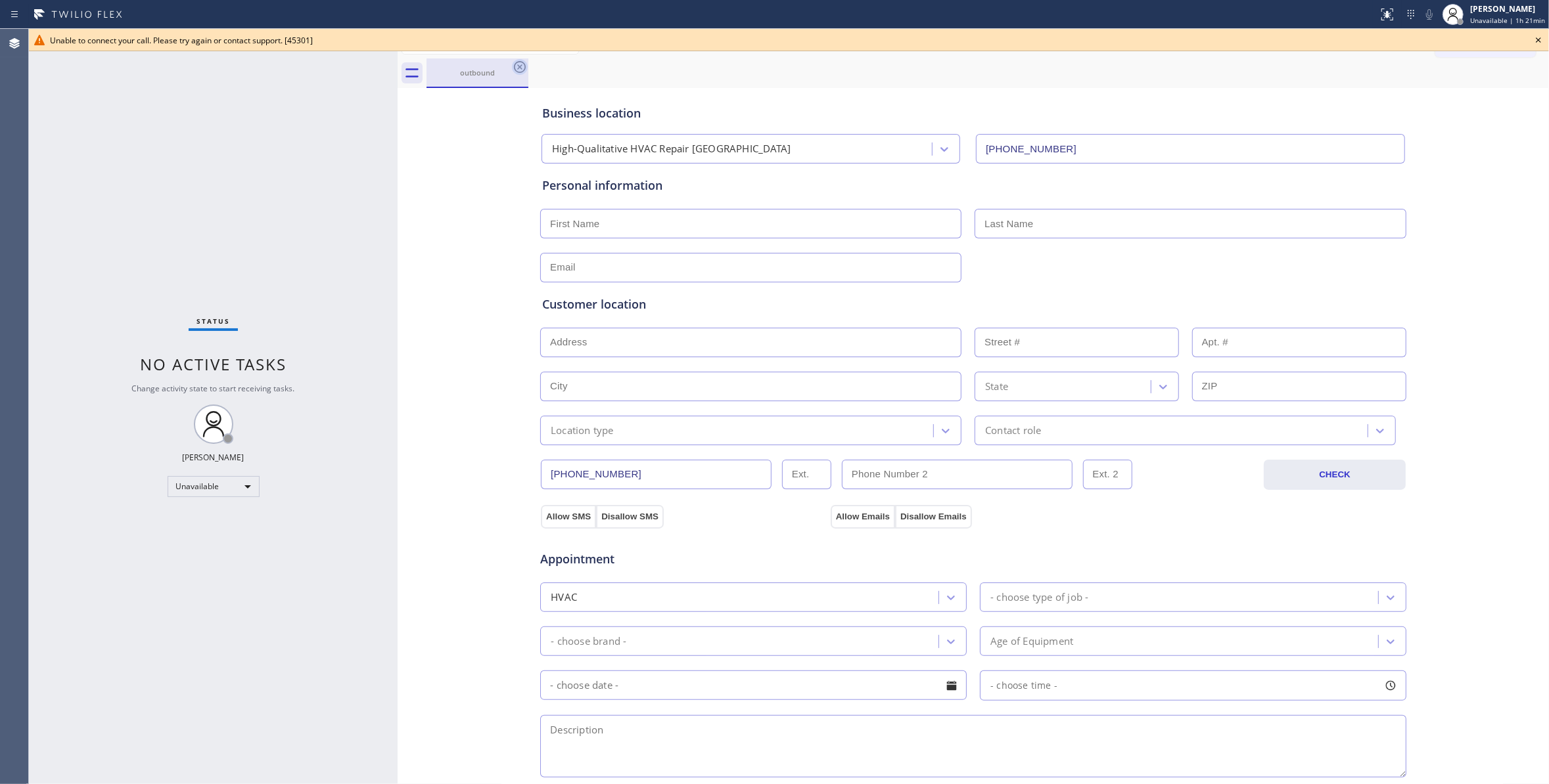
click at [515, 67] on icon at bounding box center [520, 67] width 16 height 16
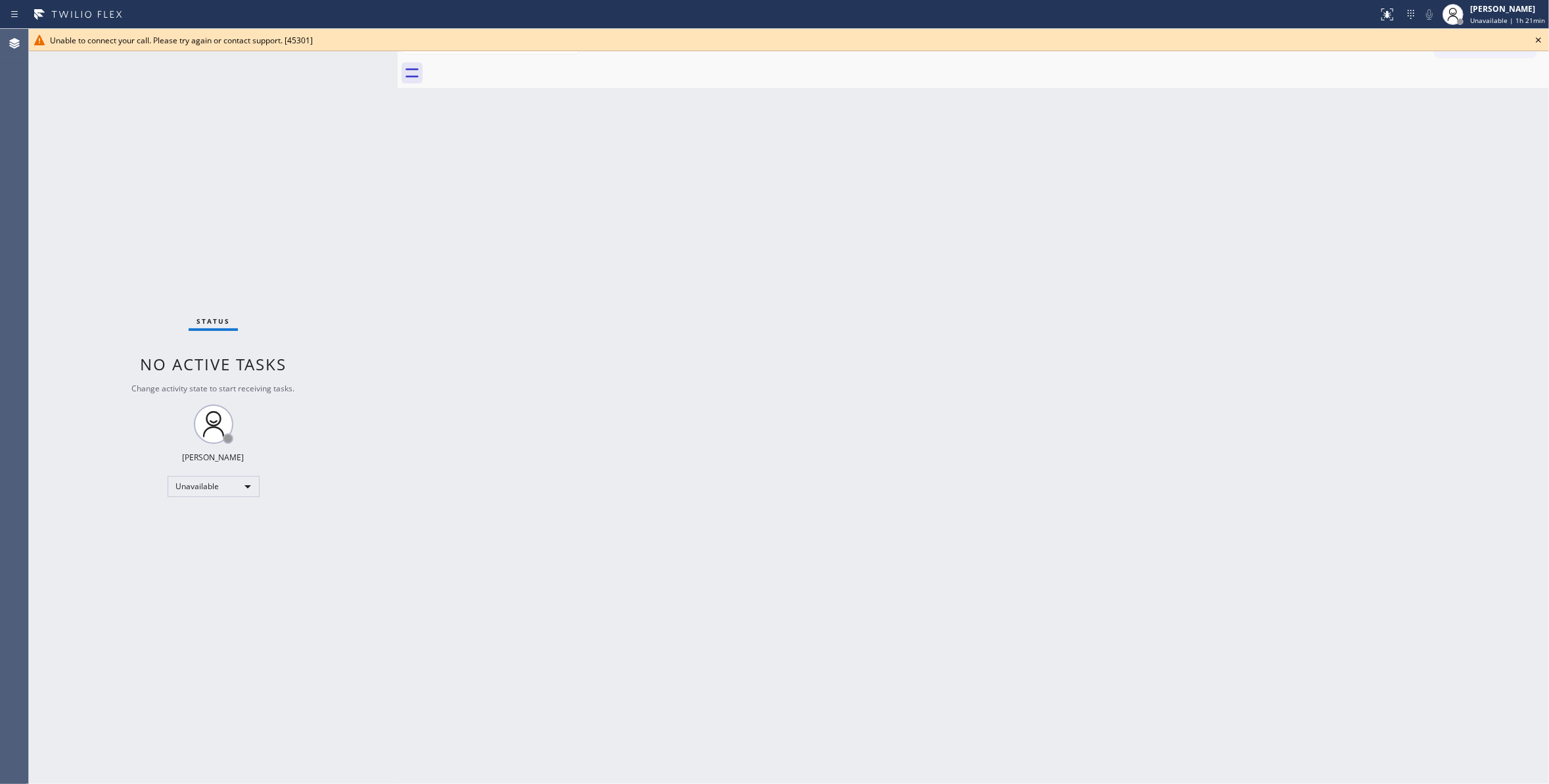
click at [1538, 37] on icon at bounding box center [1538, 40] width 16 height 16
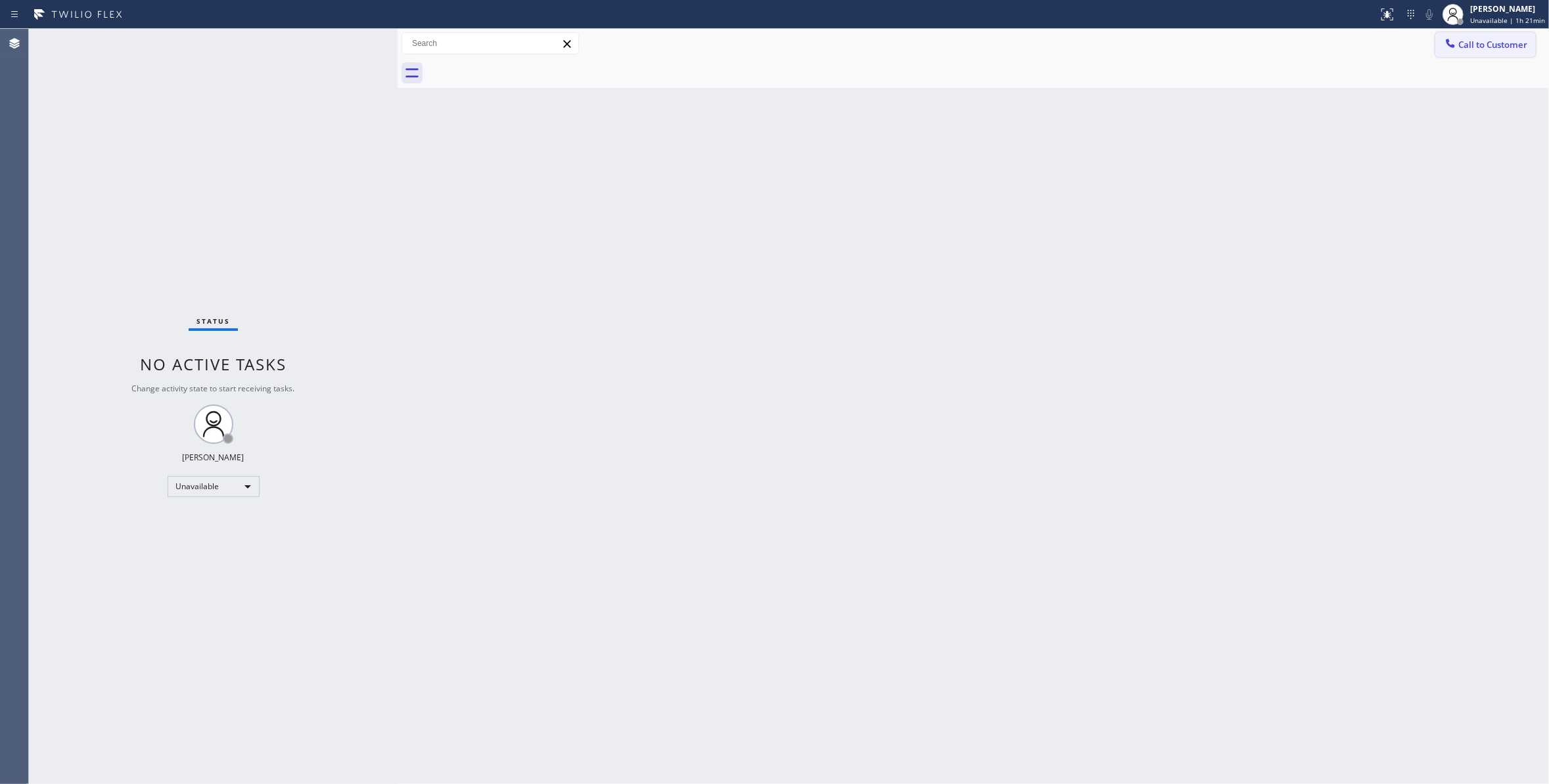
click at [1494, 55] on button "Call to Customer" at bounding box center [1485, 45] width 101 height 25
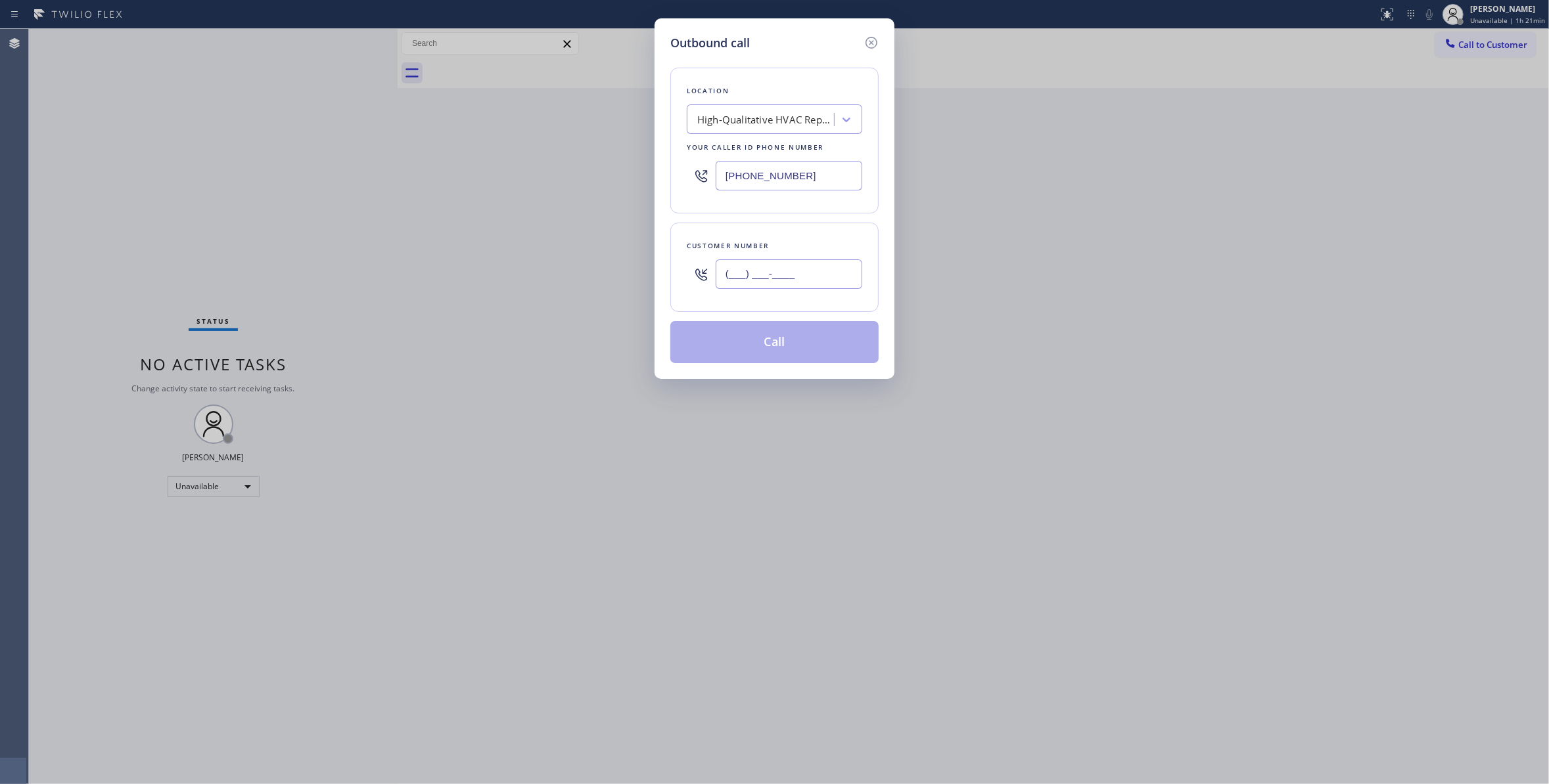
click at [763, 274] on input "(___) ___-____" at bounding box center [789, 274] width 146 height 30
paste input "539) 812-7995"
type input "[PHONE_NUMBER]"
click at [783, 349] on button "Call" at bounding box center [774, 342] width 208 height 42
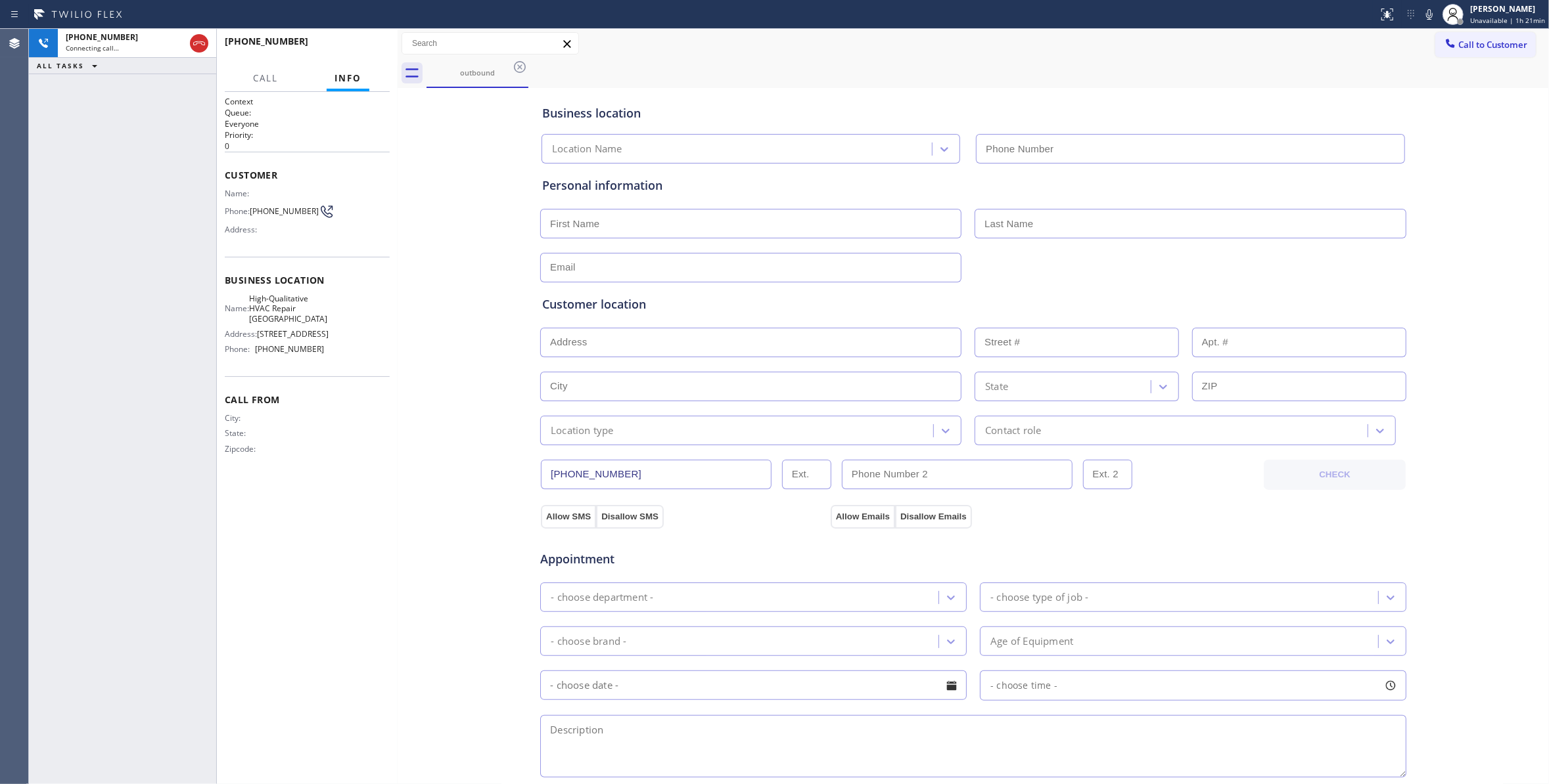
type input "[PHONE_NUMBER]"
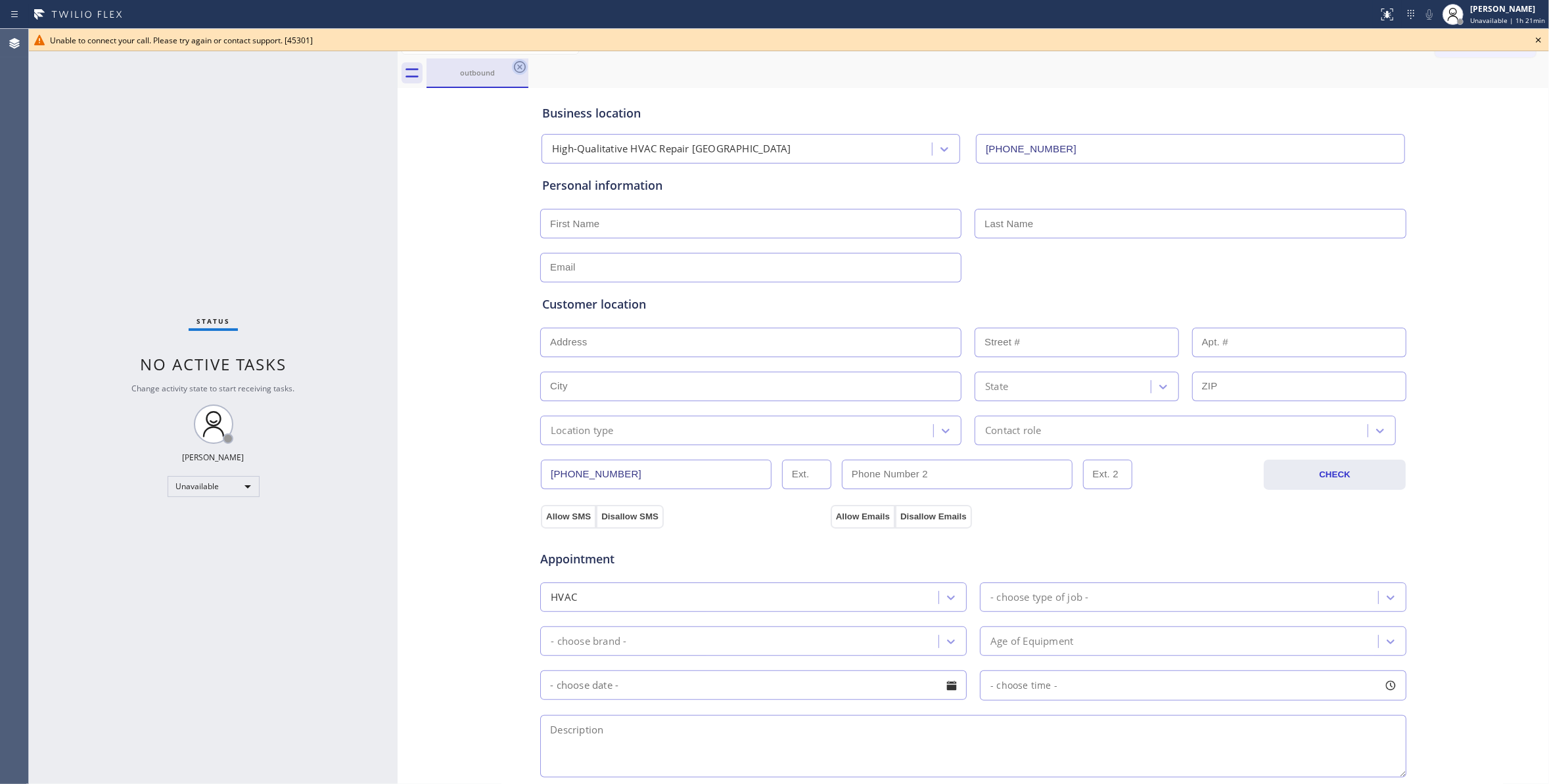
click at [516, 64] on icon at bounding box center [520, 67] width 16 height 16
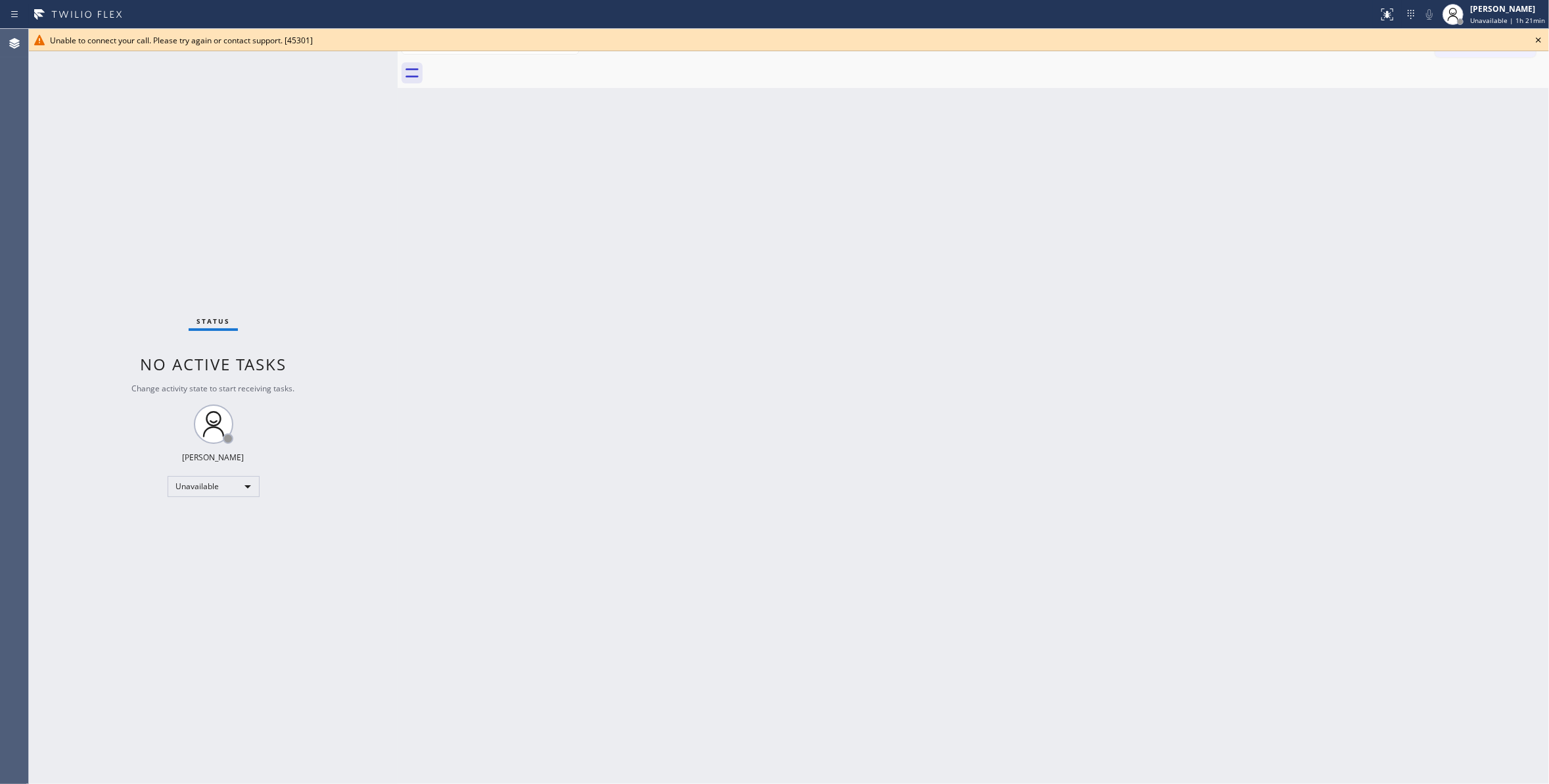
click at [1540, 40] on icon at bounding box center [1538, 40] width 16 height 16
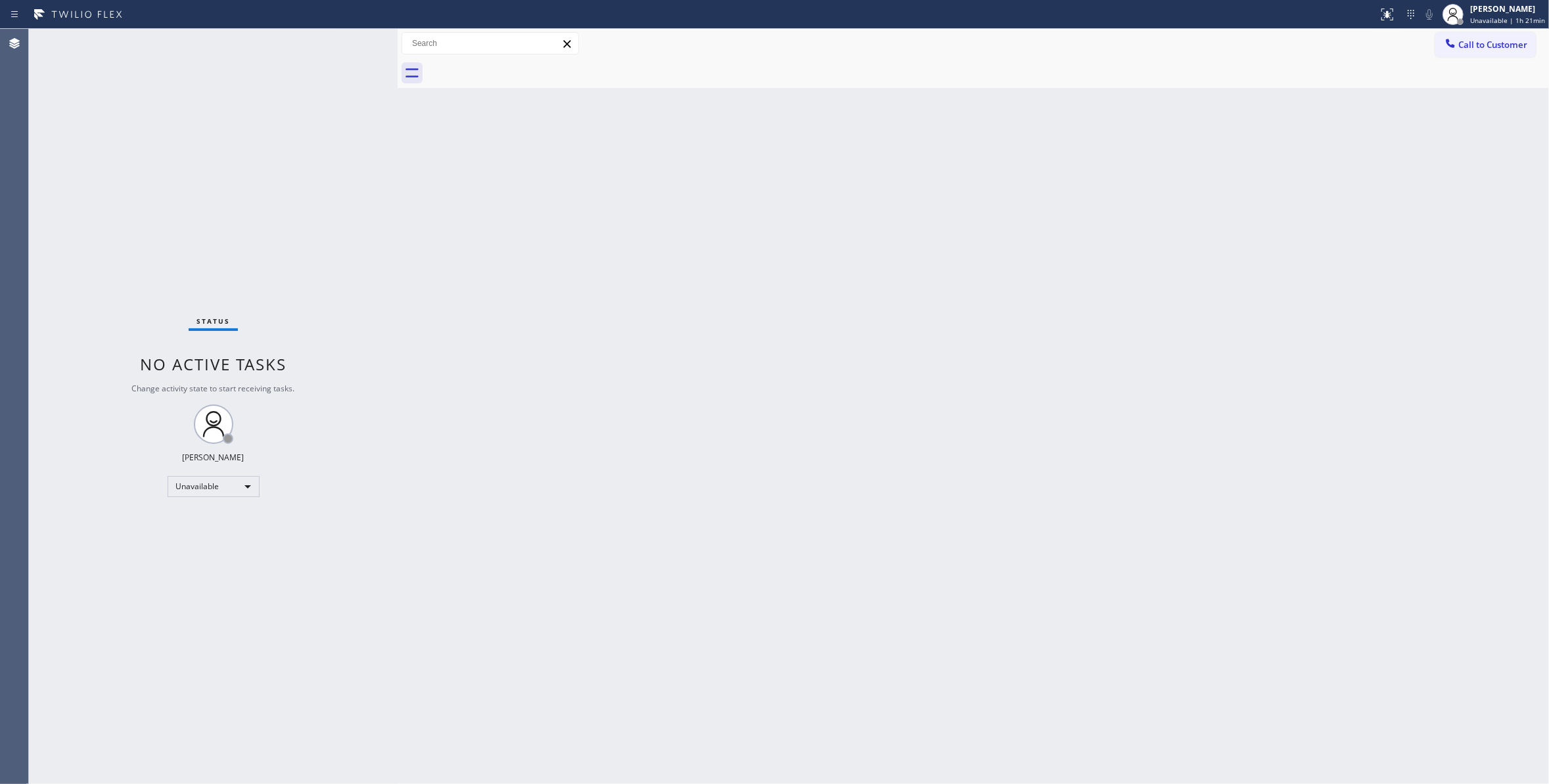
click at [1511, 37] on button "Call to Customer" at bounding box center [1485, 45] width 101 height 25
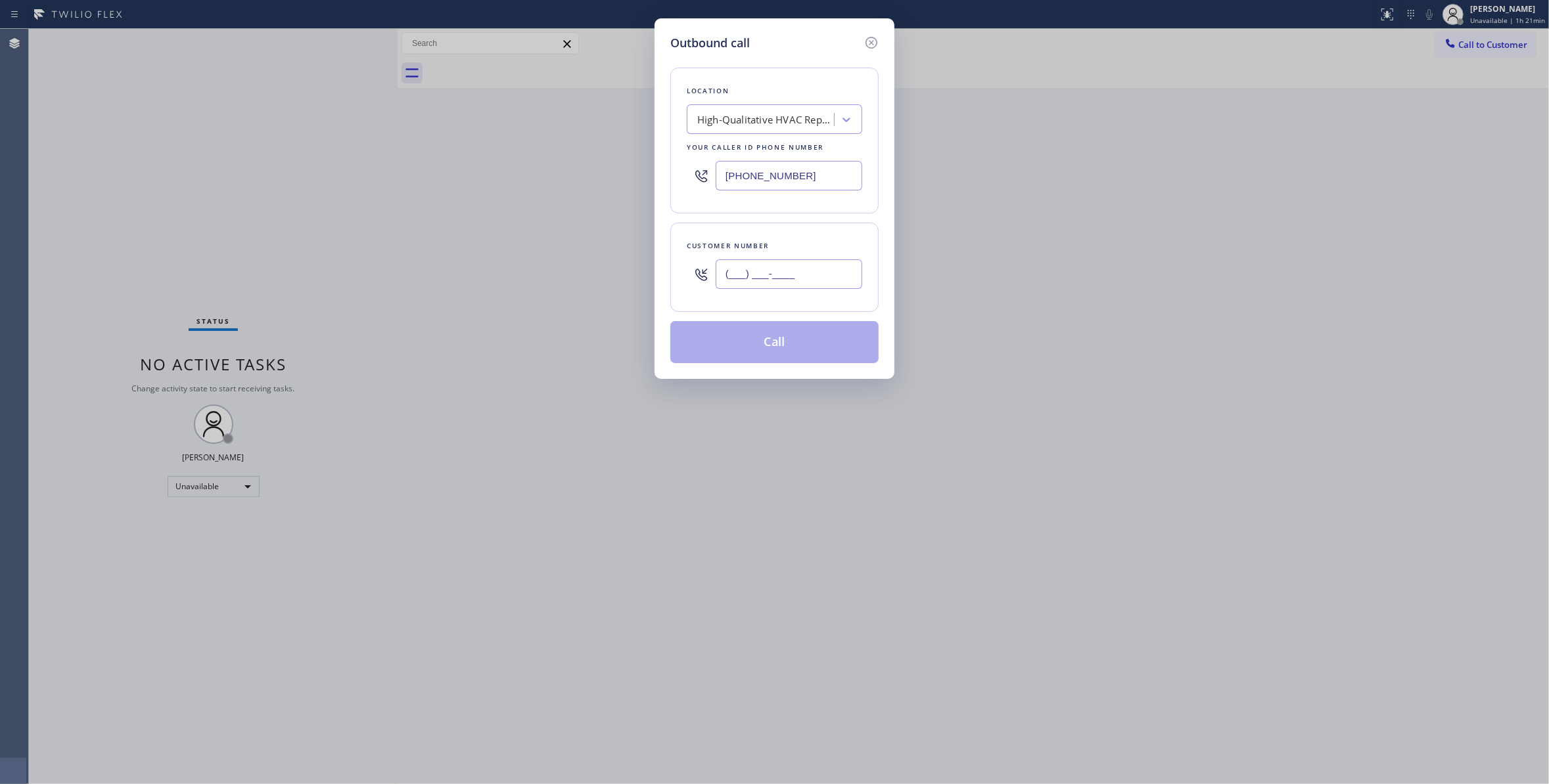
click at [732, 279] on input "(___) ___-____" at bounding box center [789, 274] width 146 height 30
paste input "539) 812-7995"
type input "[PHONE_NUMBER]"
click at [765, 350] on button "Call" at bounding box center [774, 342] width 208 height 42
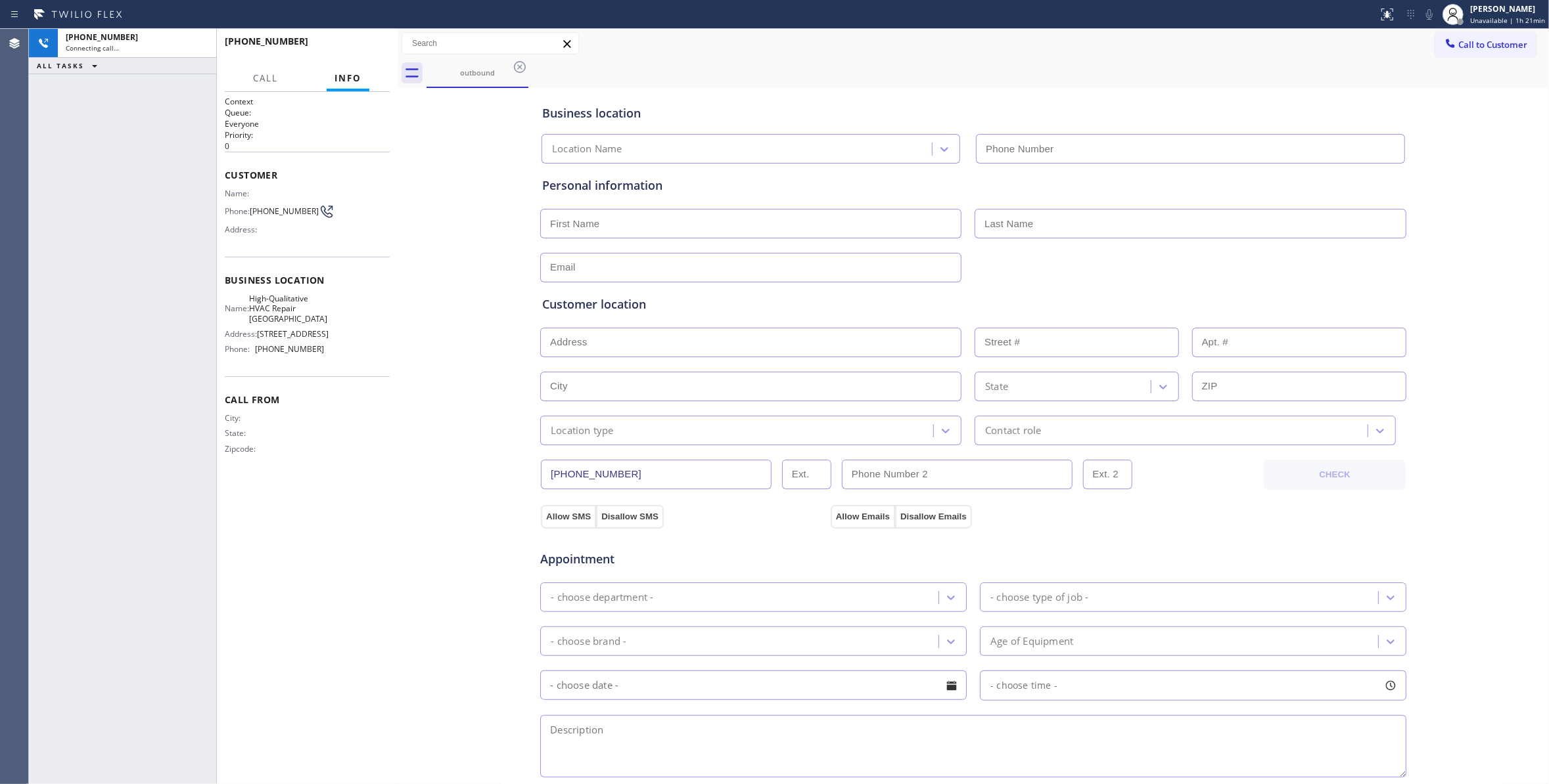
type input "[PHONE_NUMBER]"
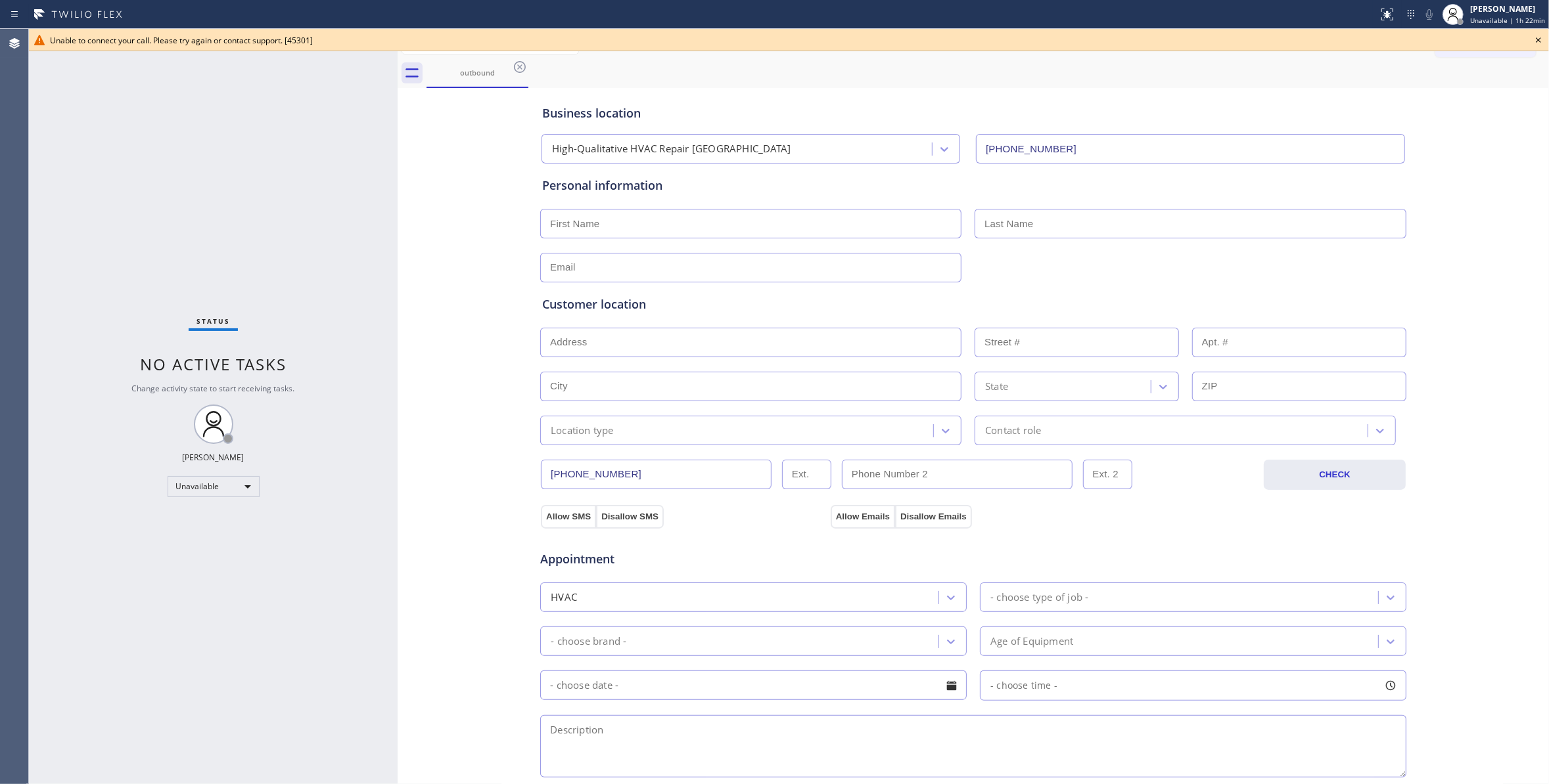
click at [198, 45] on span "Unable to connect your call. Please try again or contact support. [45301]" at bounding box center [181, 40] width 263 height 11
click at [523, 66] on icon at bounding box center [520, 67] width 16 height 16
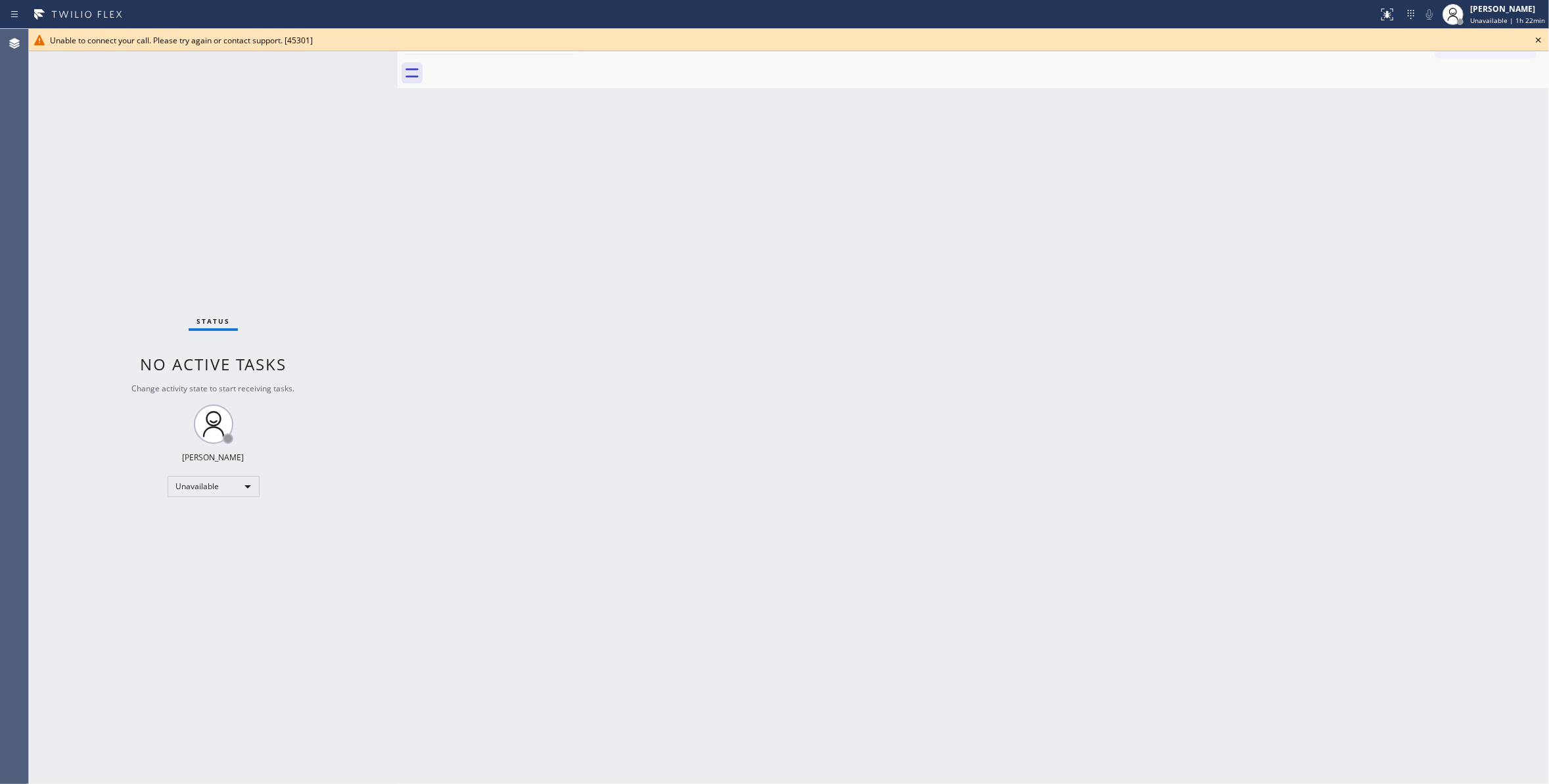
click at [1542, 37] on icon at bounding box center [1538, 40] width 16 height 16
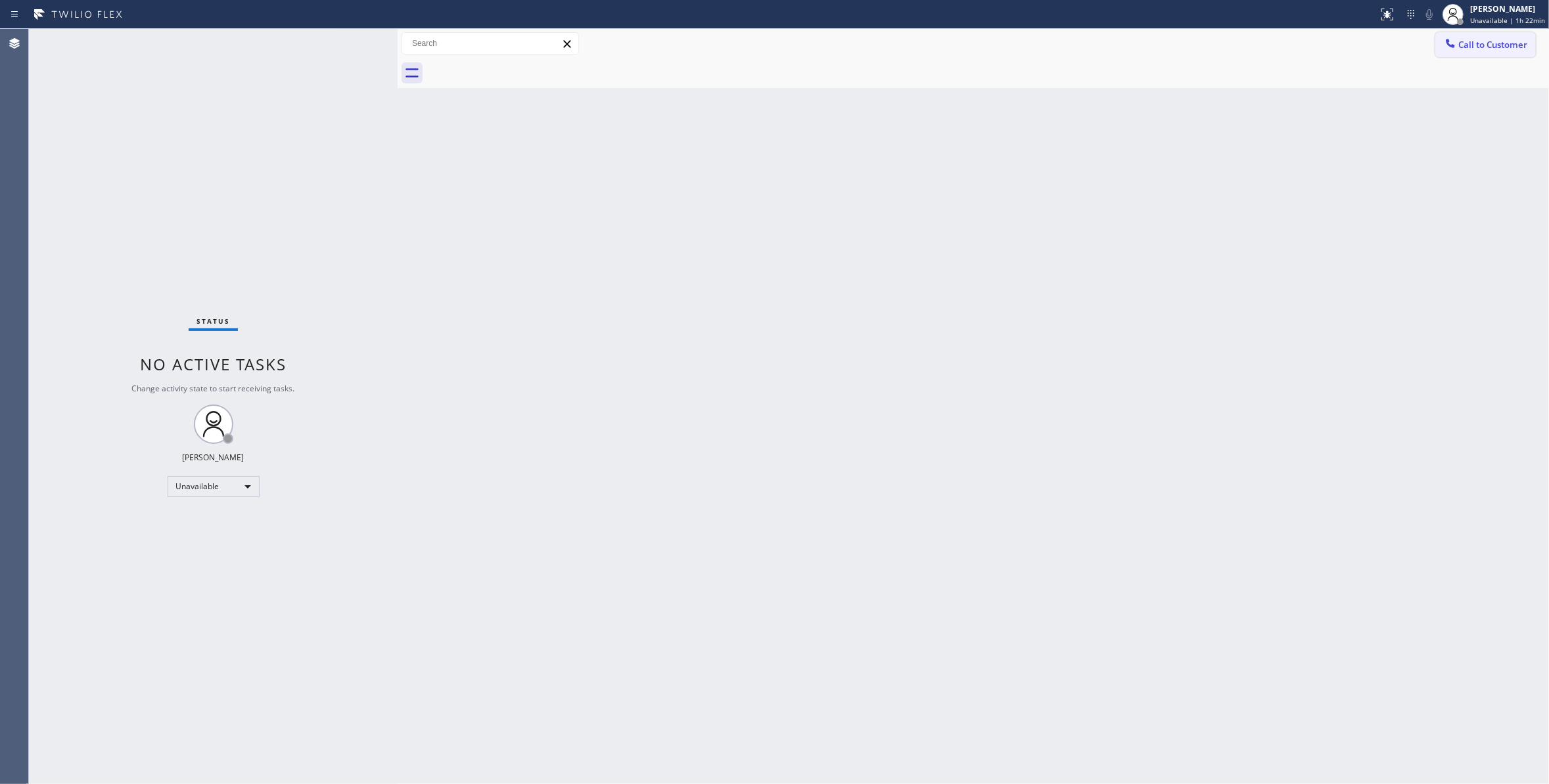
click at [1527, 40] on span "Call to Customer" at bounding box center [1492, 45] width 69 height 12
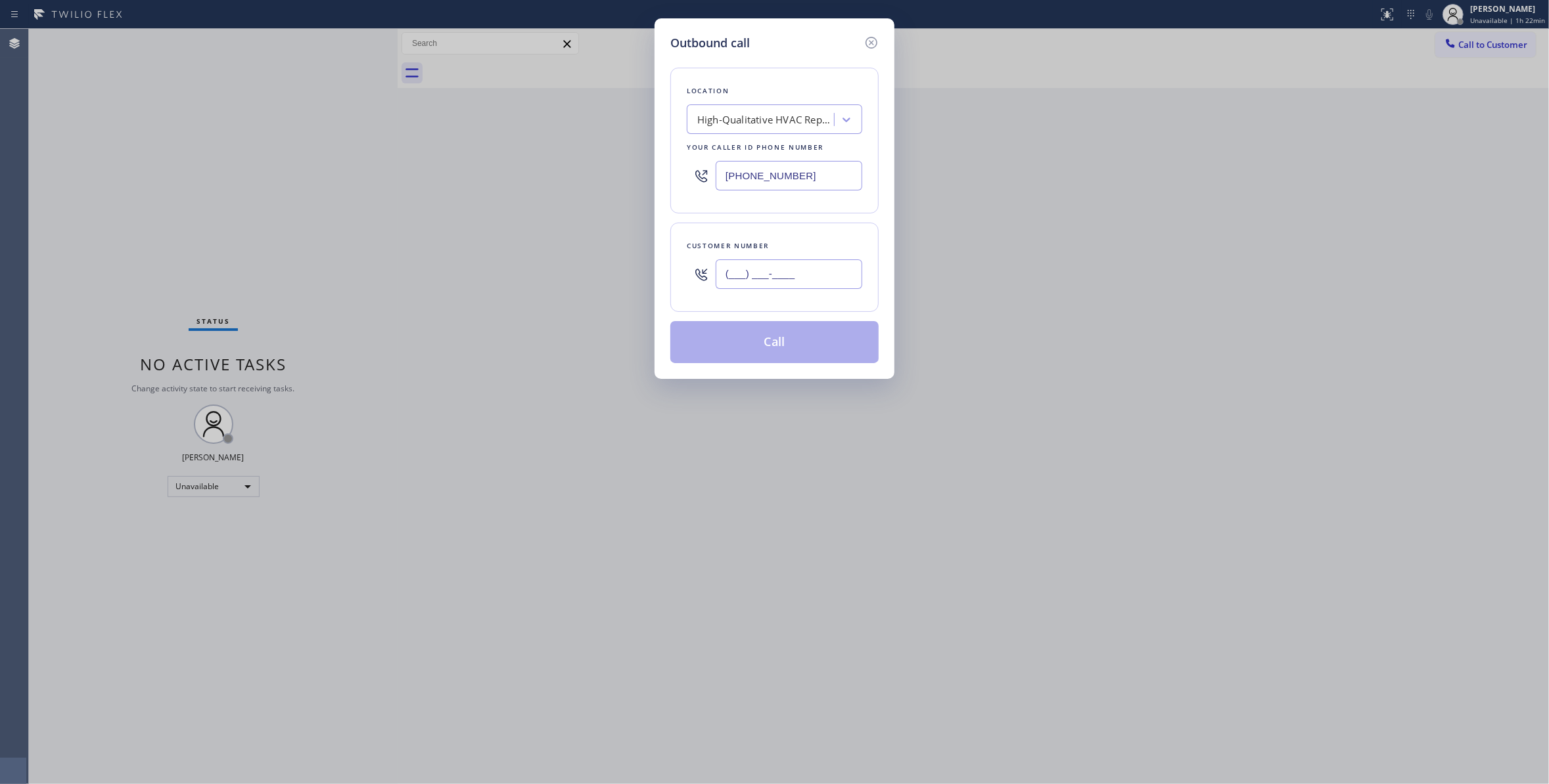
click at [771, 277] on input "(___) ___-____" at bounding box center [789, 274] width 146 height 30
paste input "539) 812-7995"
type input "[PHONE_NUMBER]"
click at [744, 349] on button "Call" at bounding box center [774, 342] width 208 height 42
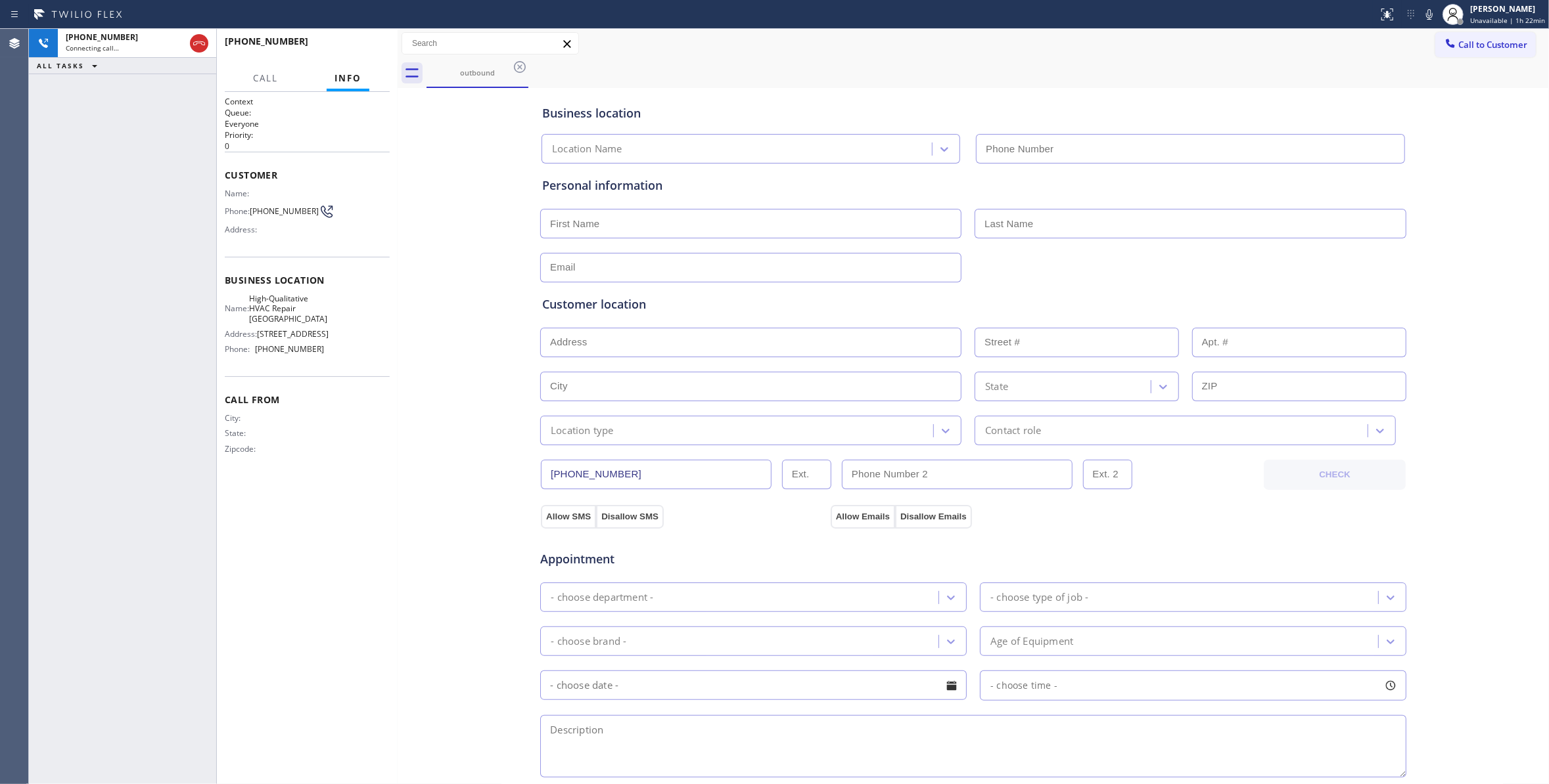
type input "[PHONE_NUMBER]"
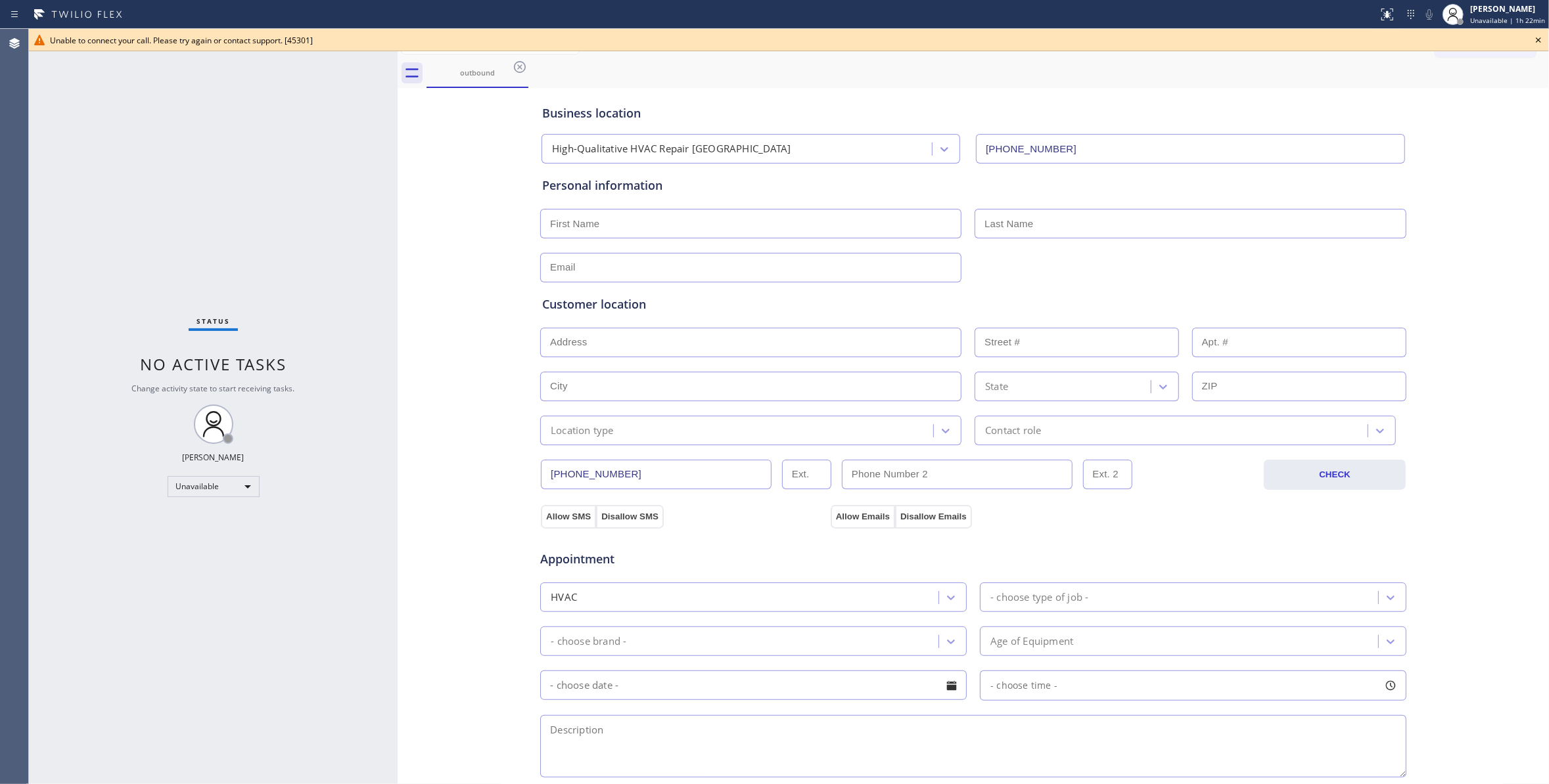
drag, startPoint x: 744, startPoint y: 349, endPoint x: 526, endPoint y: 67, distance: 356.4
click at [523, 67] on icon at bounding box center [520, 67] width 16 height 16
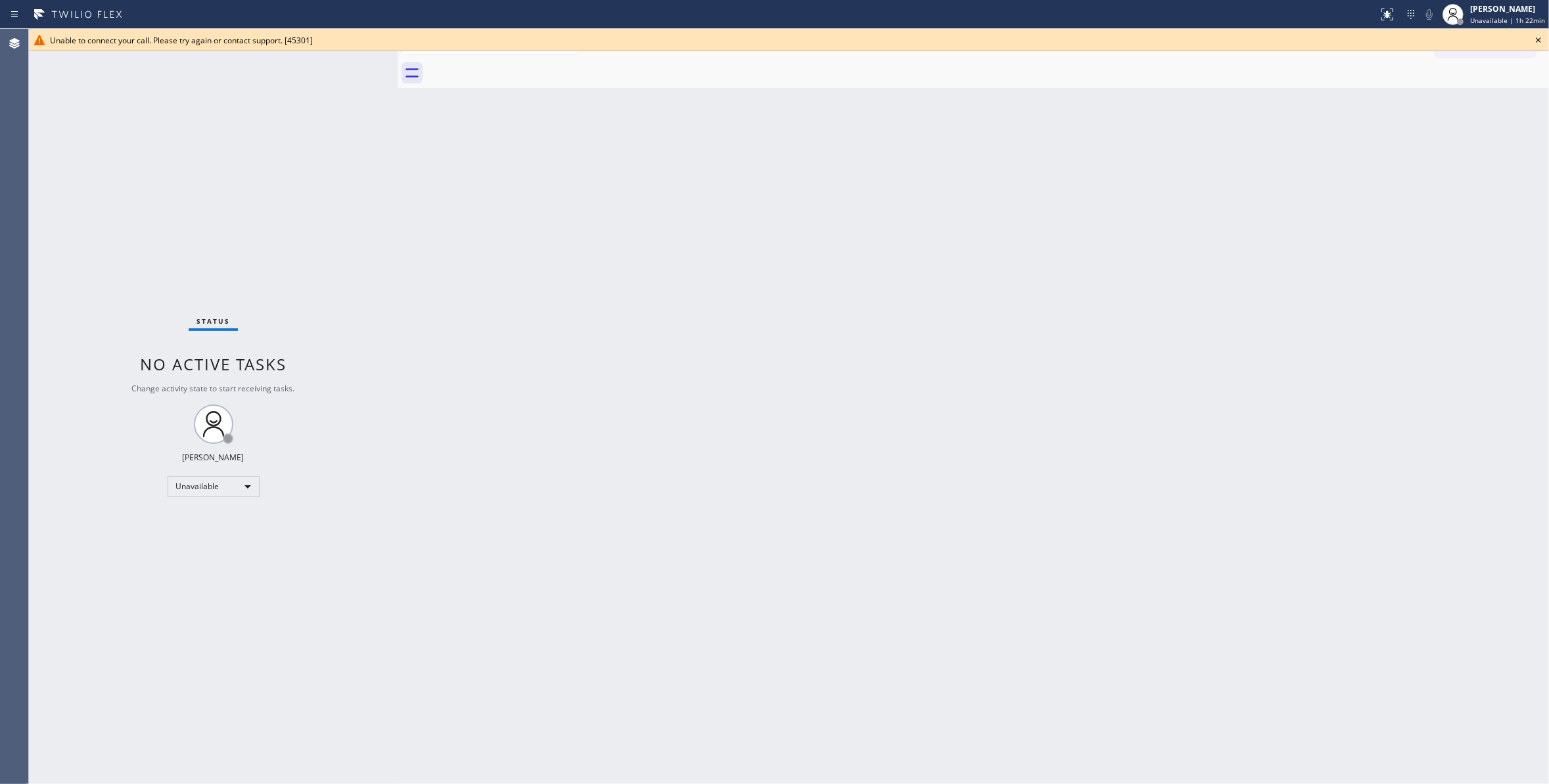
click at [1543, 37] on icon at bounding box center [1538, 40] width 16 height 16
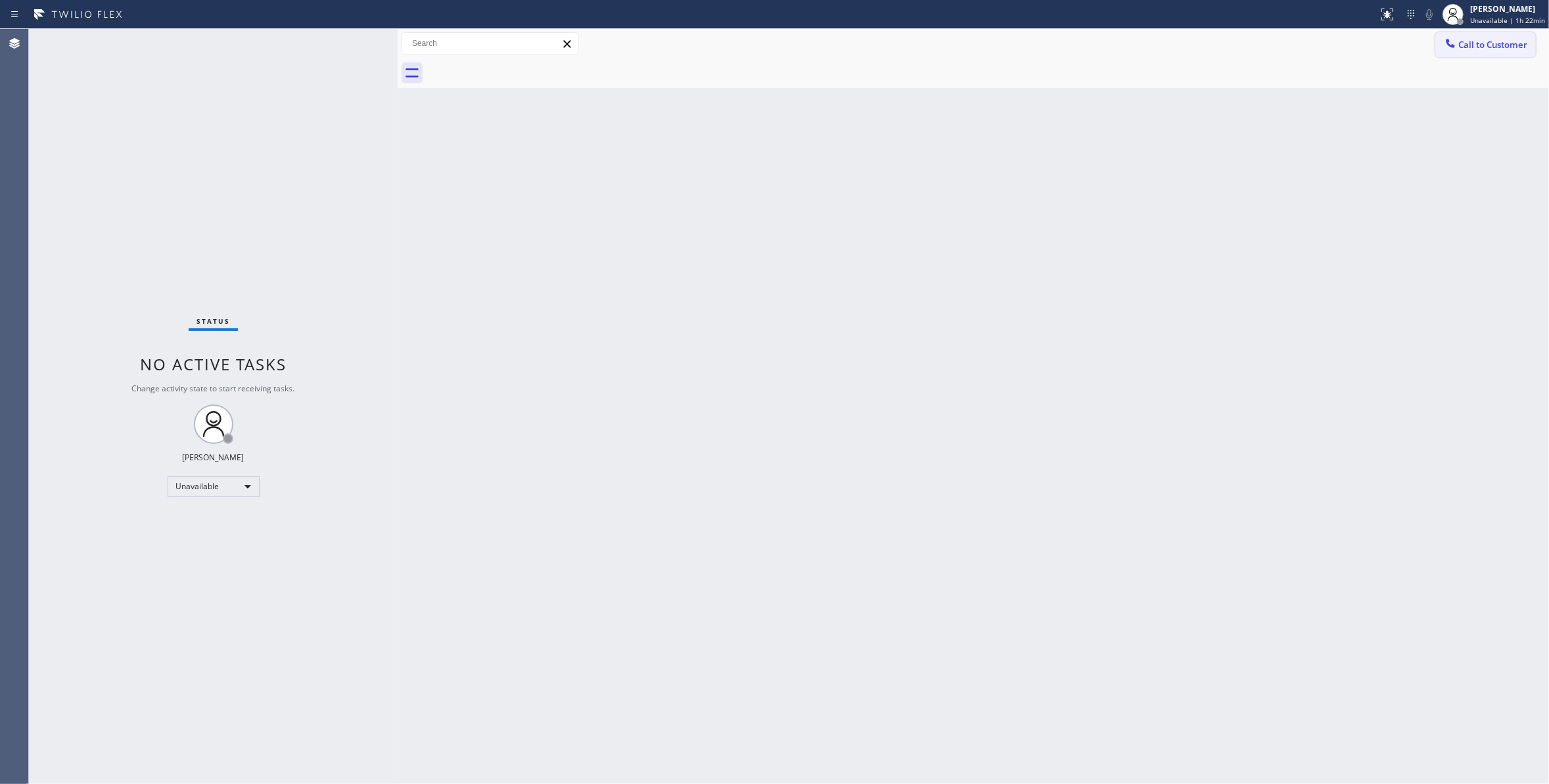
click at [1501, 42] on span "Call to Customer" at bounding box center [1492, 45] width 69 height 12
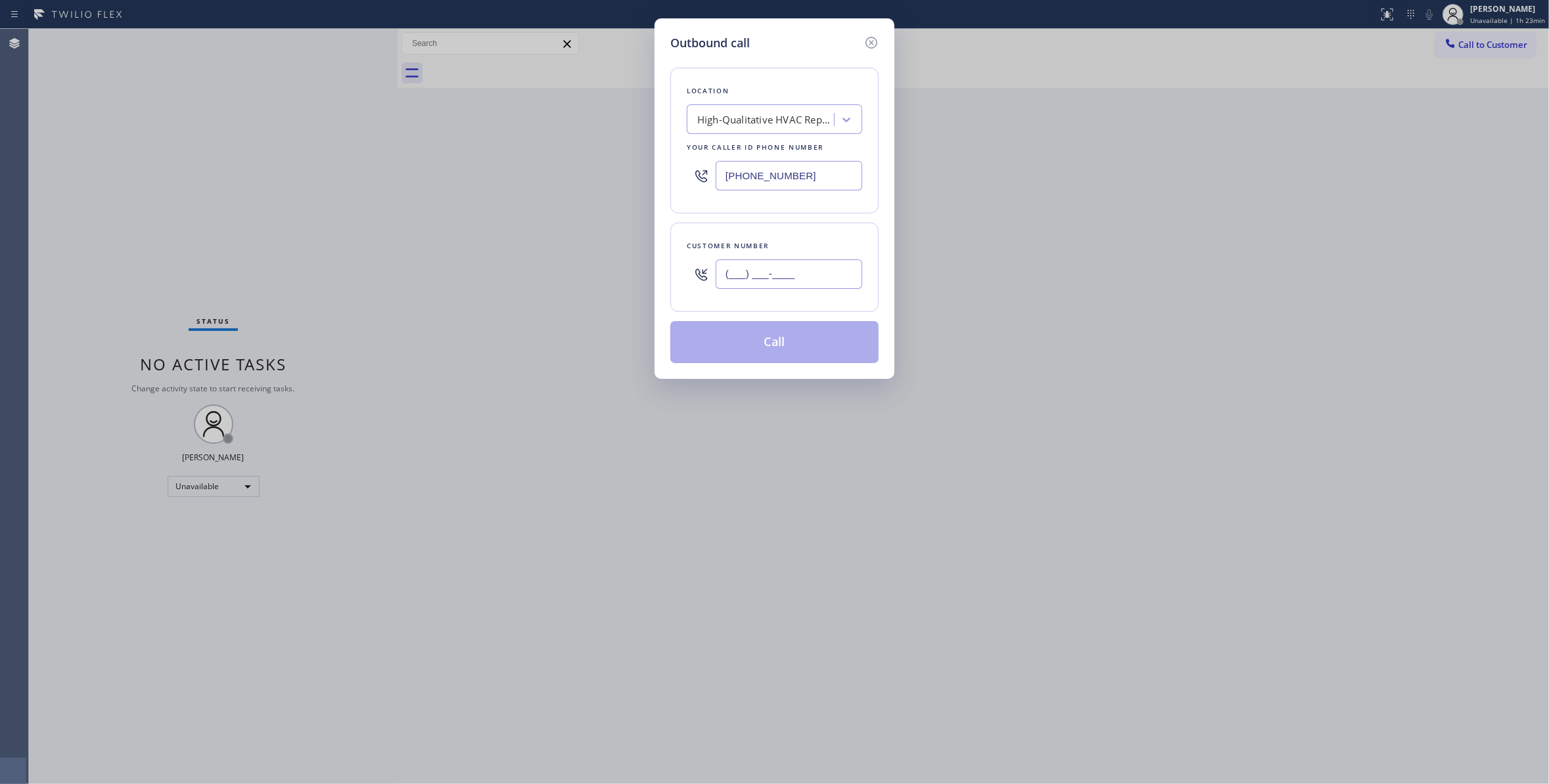
click at [747, 275] on input "(___) ___-____" at bounding box center [789, 274] width 146 height 30
paste input "669) 271-7405"
type input "[PHONE_NUMBER]"
paste input "08) 676-2212"
drag, startPoint x: 827, startPoint y: 182, endPoint x: 358, endPoint y: 174, distance: 469.1
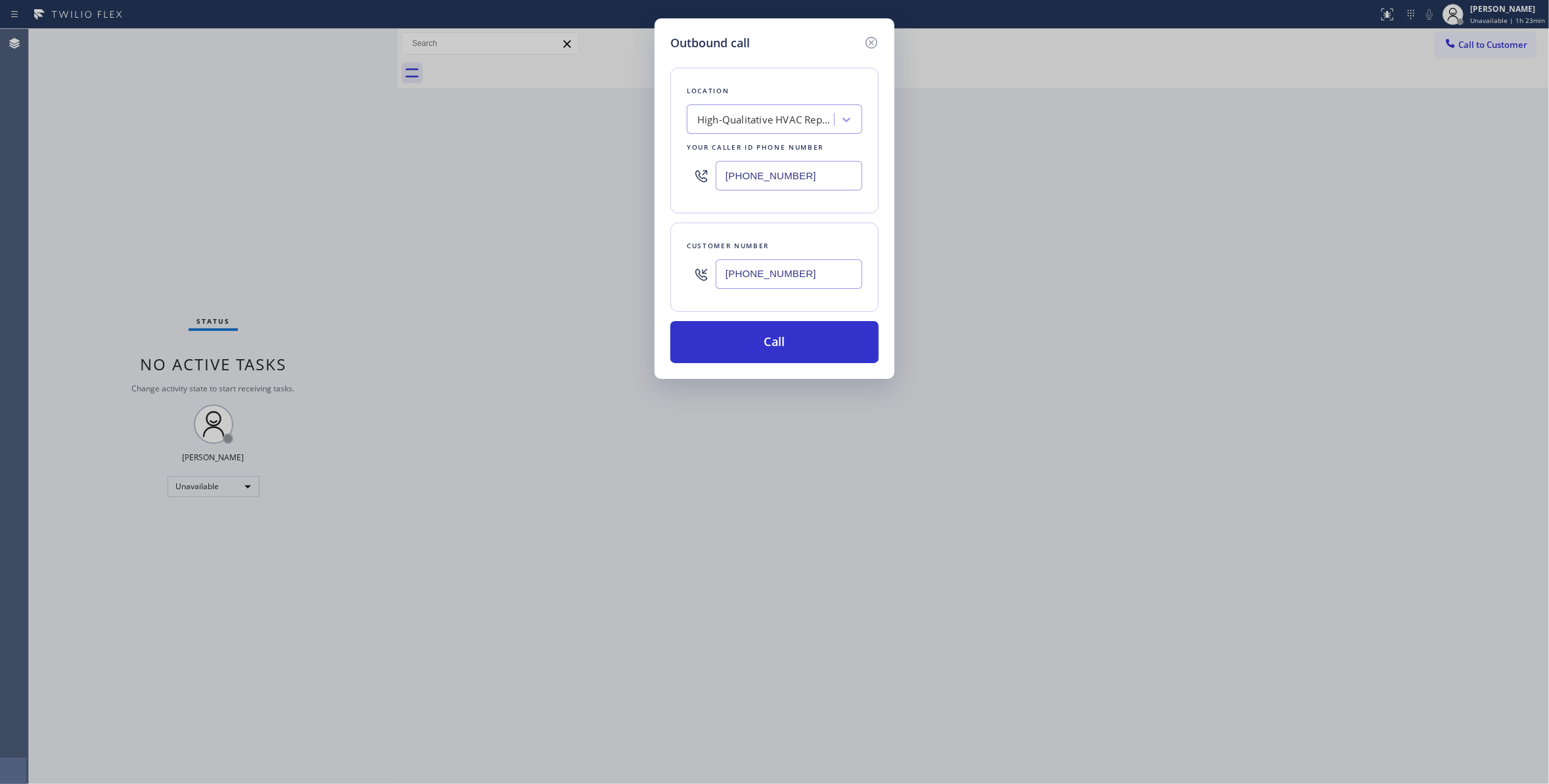
click at [364, 174] on div "Outbound call Location High-Qualitative HVAC Repair [GEOGRAPHIC_DATA] Your call…" at bounding box center [774, 392] width 1549 height 784
type input "[PHONE_NUMBER]"
drag, startPoint x: 831, startPoint y: 281, endPoint x: 643, endPoint y: 287, distance: 188.1
click at [624, 260] on div "Outbound call Location Green Tree Heating & Cooling Evergreen Your caller id ph…" at bounding box center [774, 392] width 1549 height 784
click at [731, 336] on button "Call" at bounding box center [774, 342] width 208 height 42
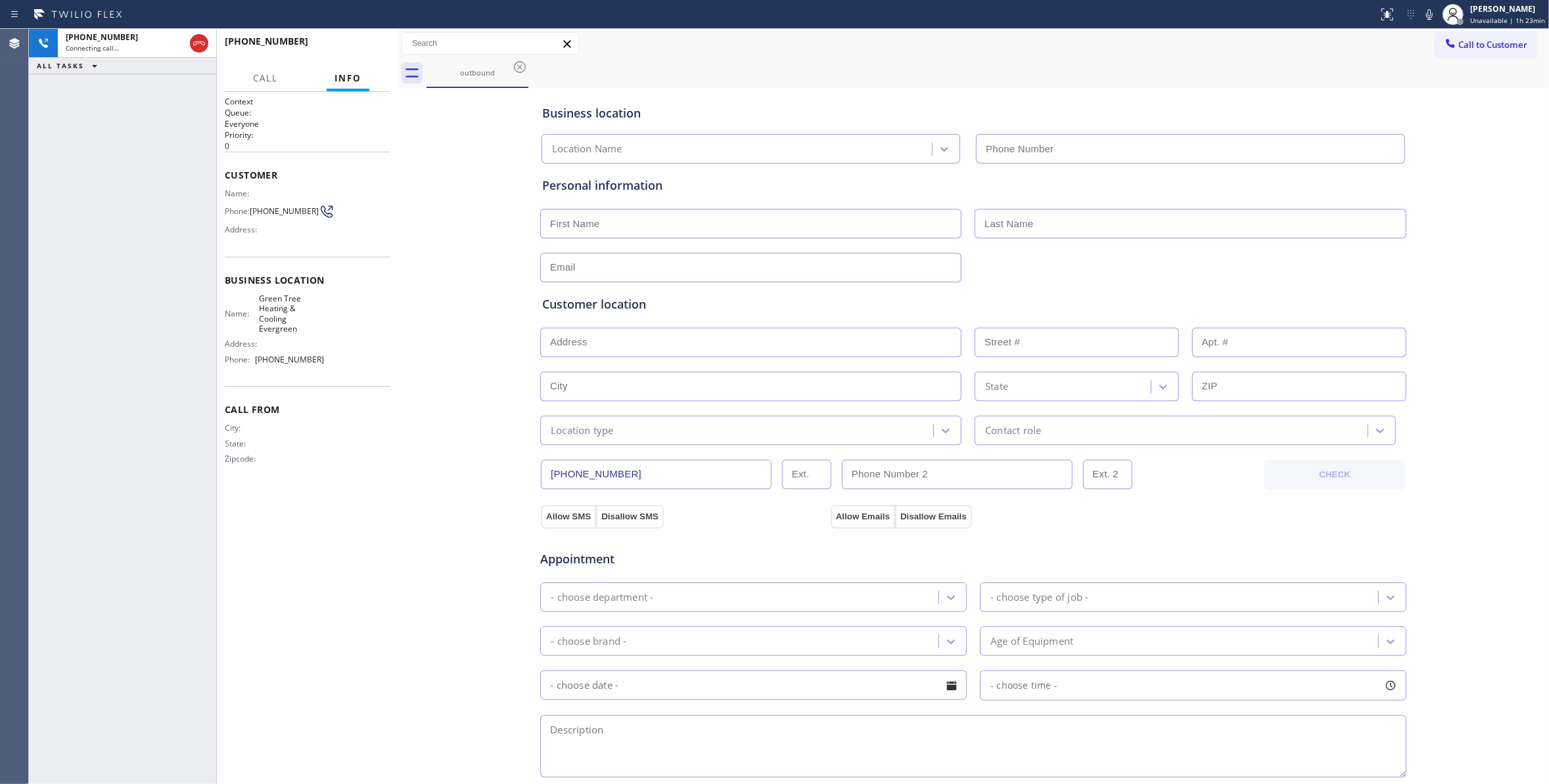
type input "[PHONE_NUMBER]"
click at [361, 55] on button "HANG UP" at bounding box center [359, 47] width 61 height 18
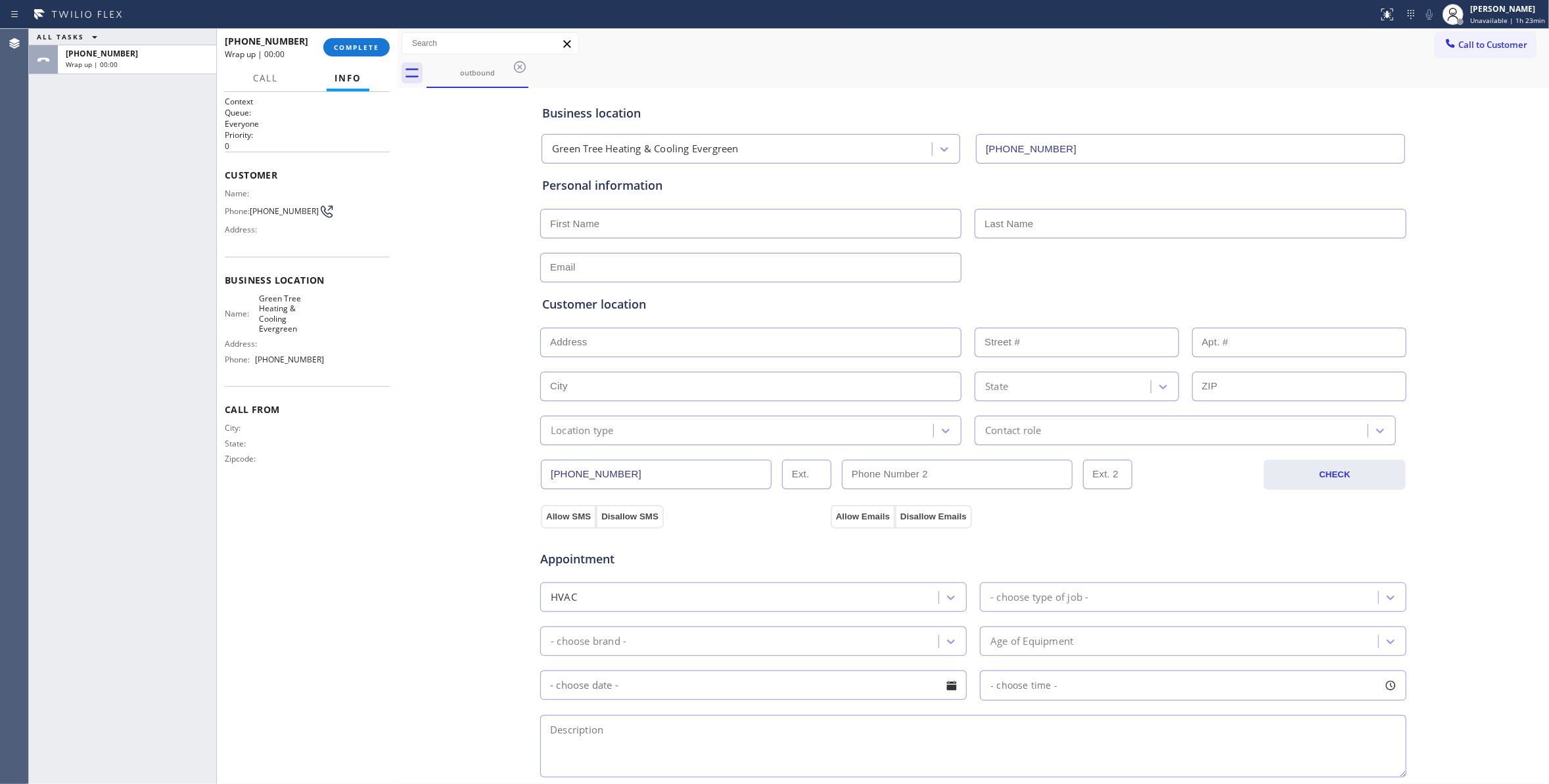
click at [349, 61] on div "[PHONE_NUMBER] Wrap up | 00:00 COMPLETE" at bounding box center [307, 47] width 165 height 34
click at [348, 53] on button "COMPLETE" at bounding box center [356, 47] width 67 height 18
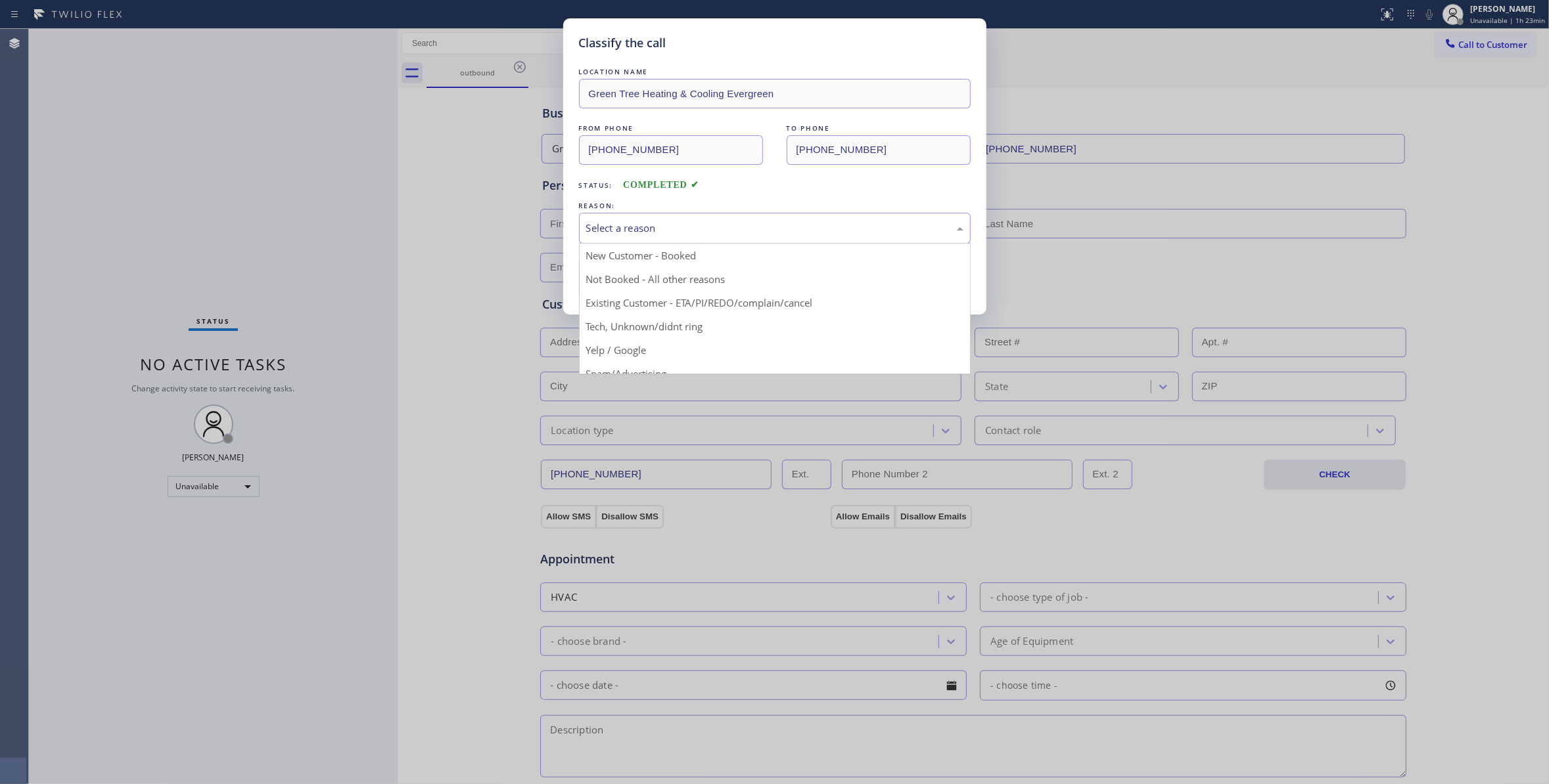
click at [656, 229] on div "Select a reason" at bounding box center [774, 228] width 377 height 15
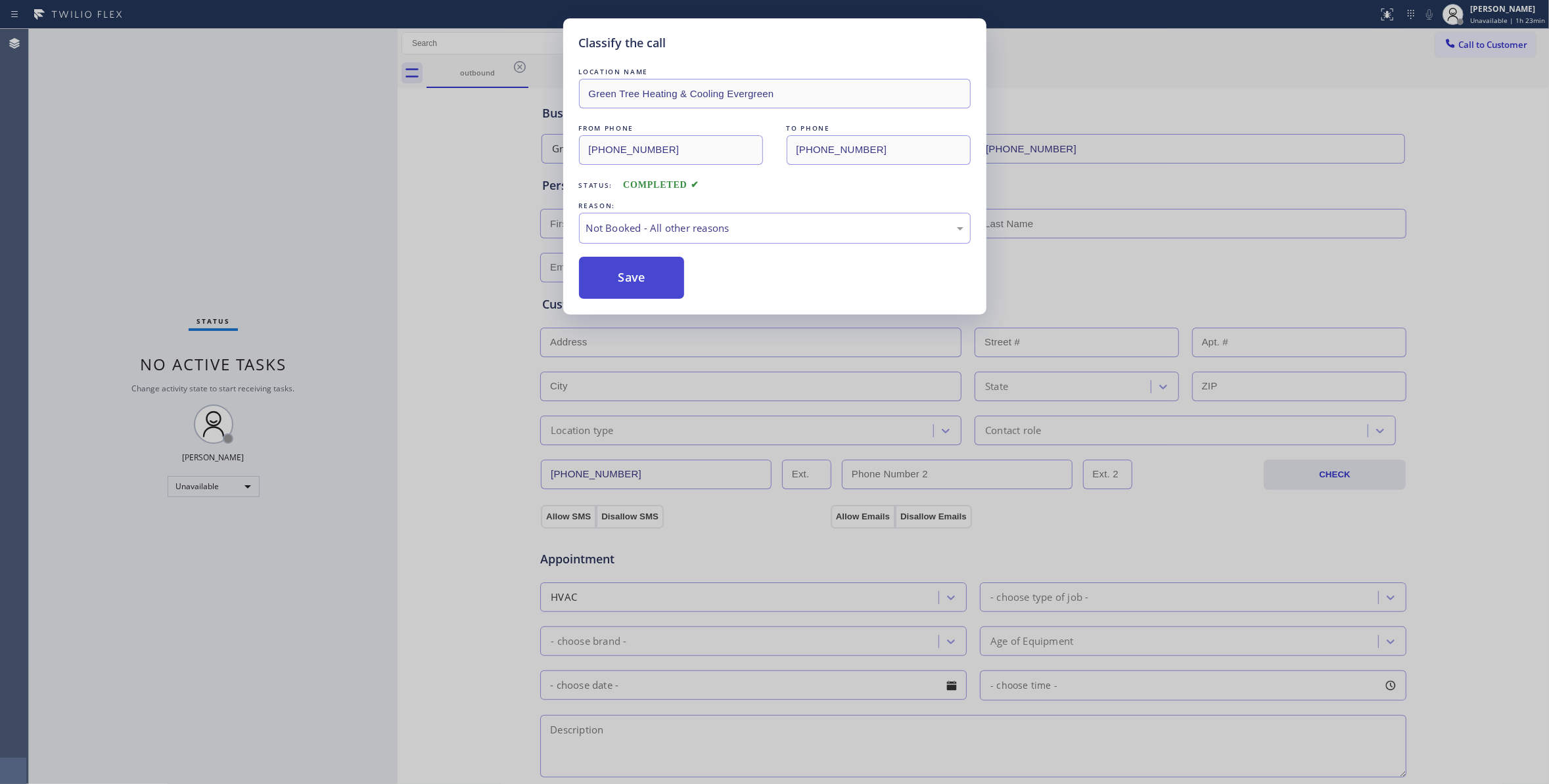
click at [626, 281] on button "Save" at bounding box center [631, 278] width 105 height 42
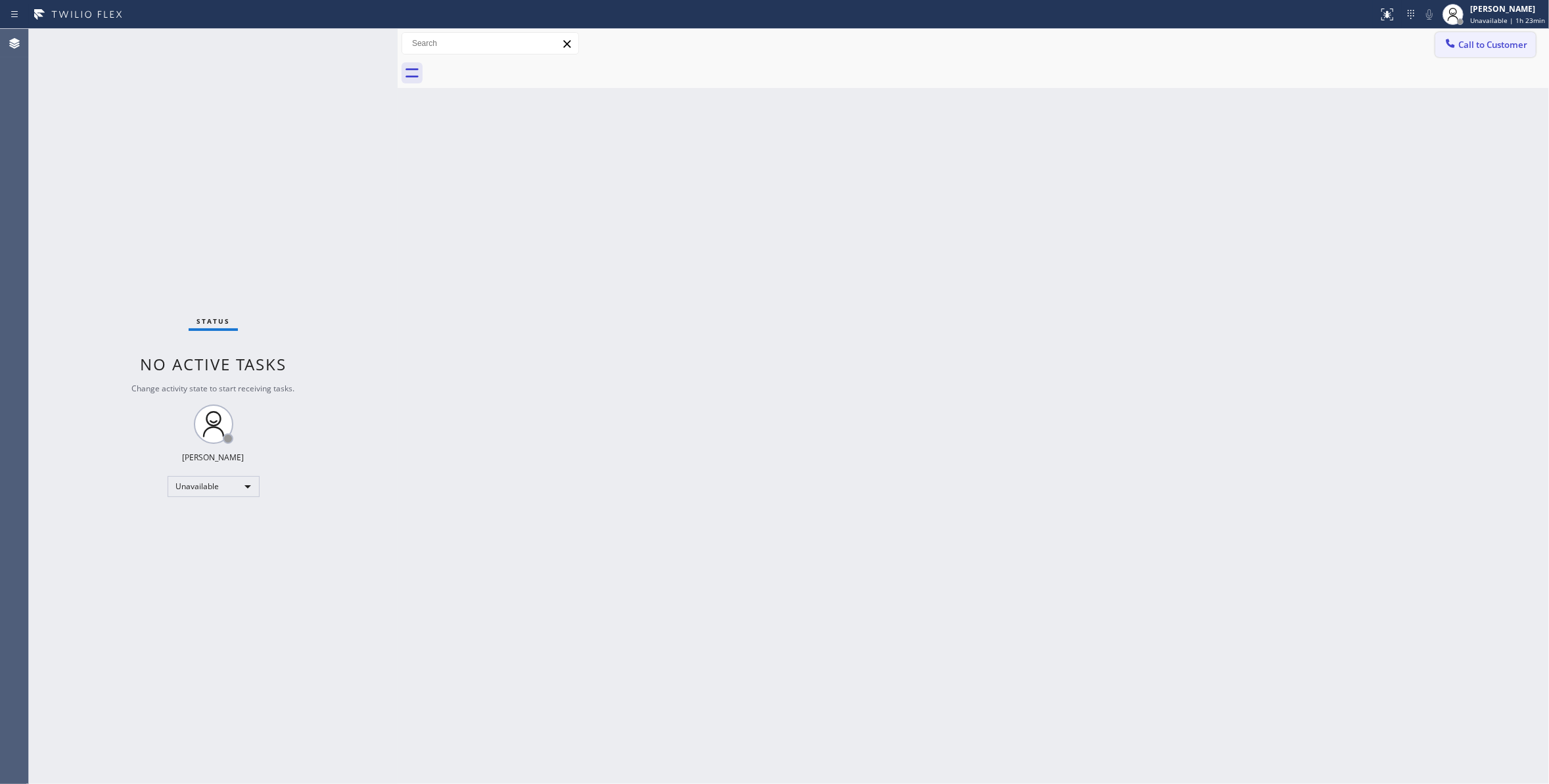
click at [1488, 36] on button "Call to Customer" at bounding box center [1485, 45] width 101 height 25
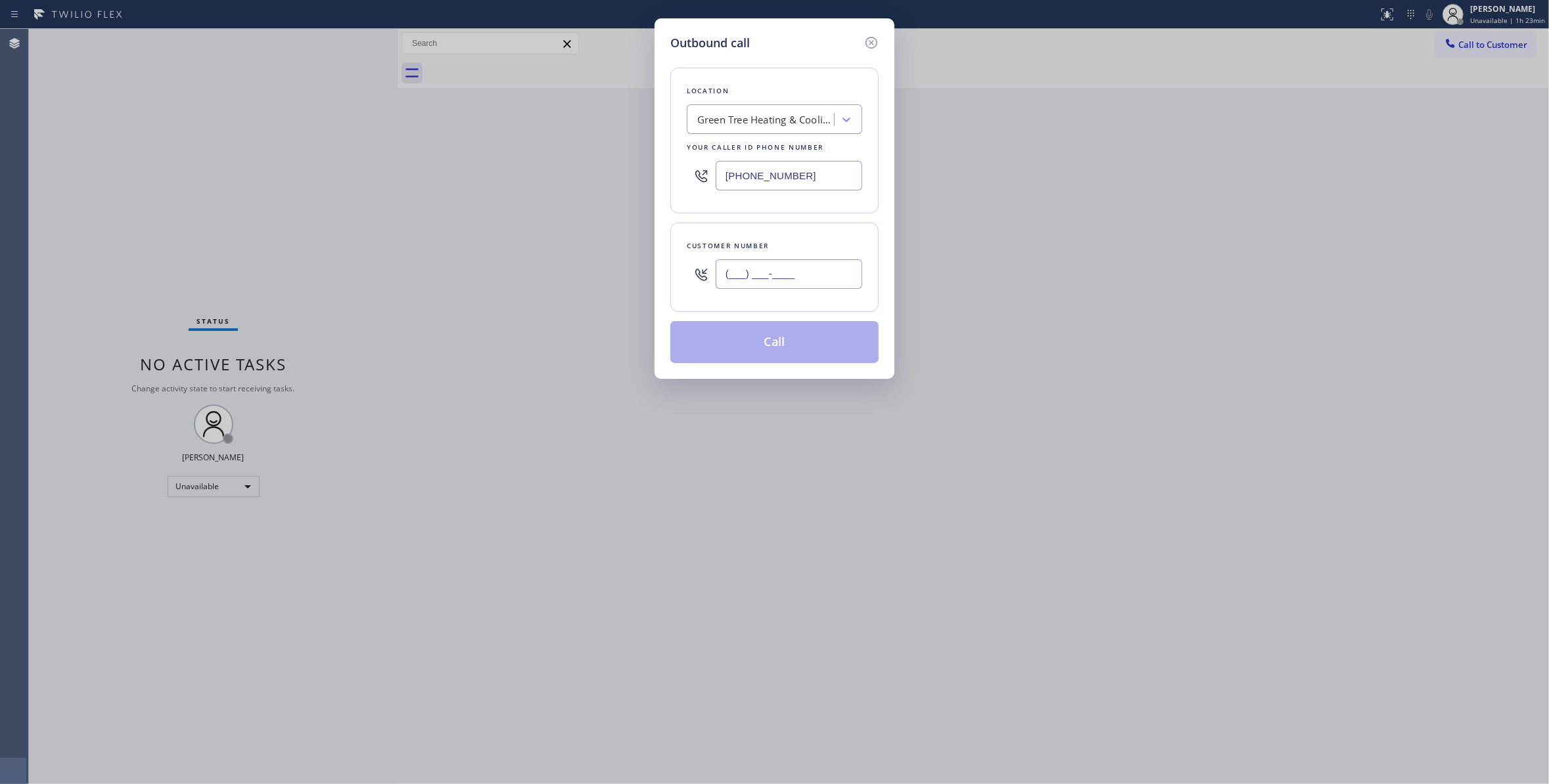
click at [744, 280] on input "(___) ___-____" at bounding box center [789, 274] width 146 height 30
paste input "669) 271-7405"
type input "[PHONE_NUMBER]"
click at [724, 352] on button "Call" at bounding box center [774, 342] width 208 height 42
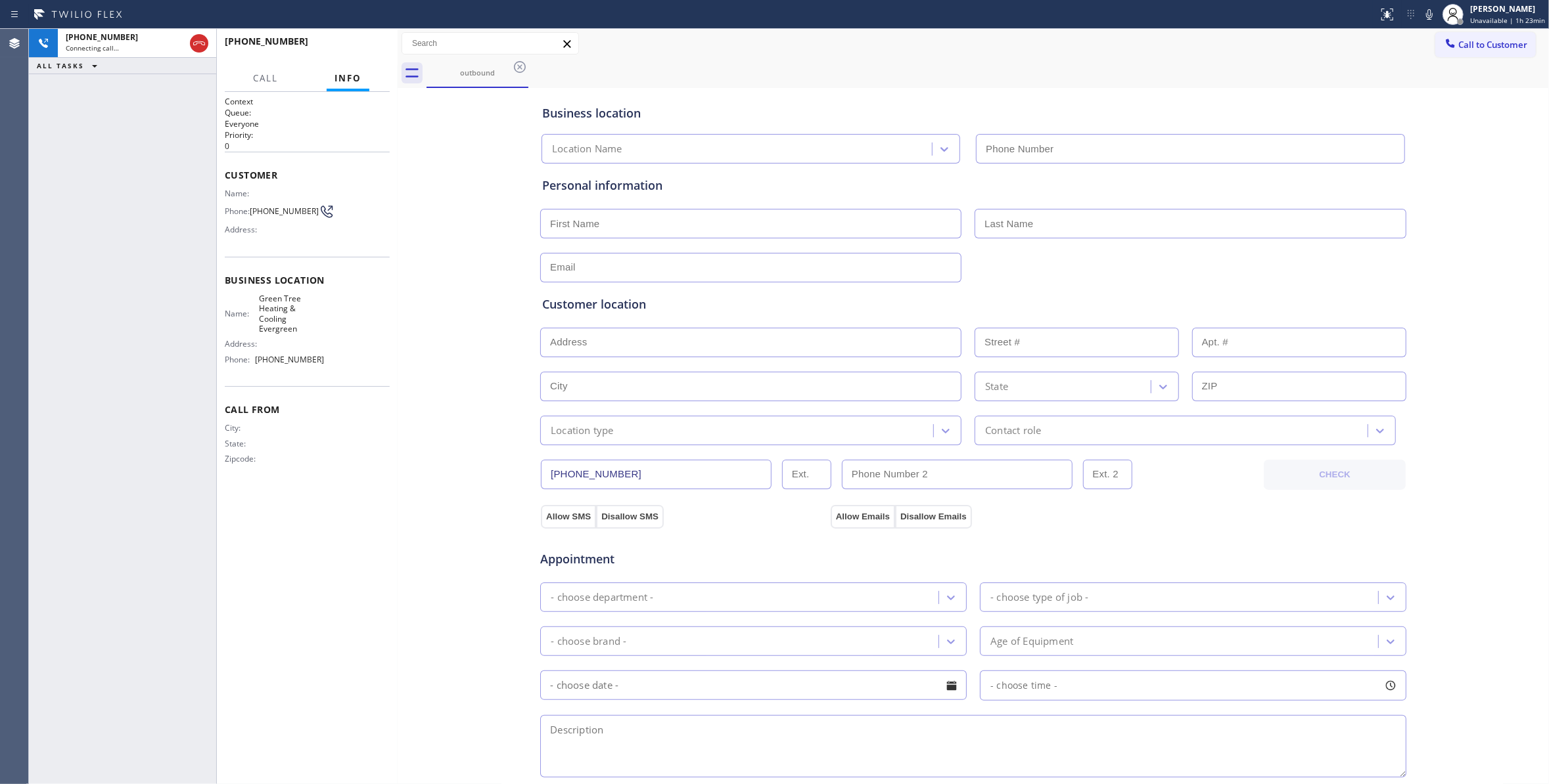
type input "[PHONE_NUMBER]"
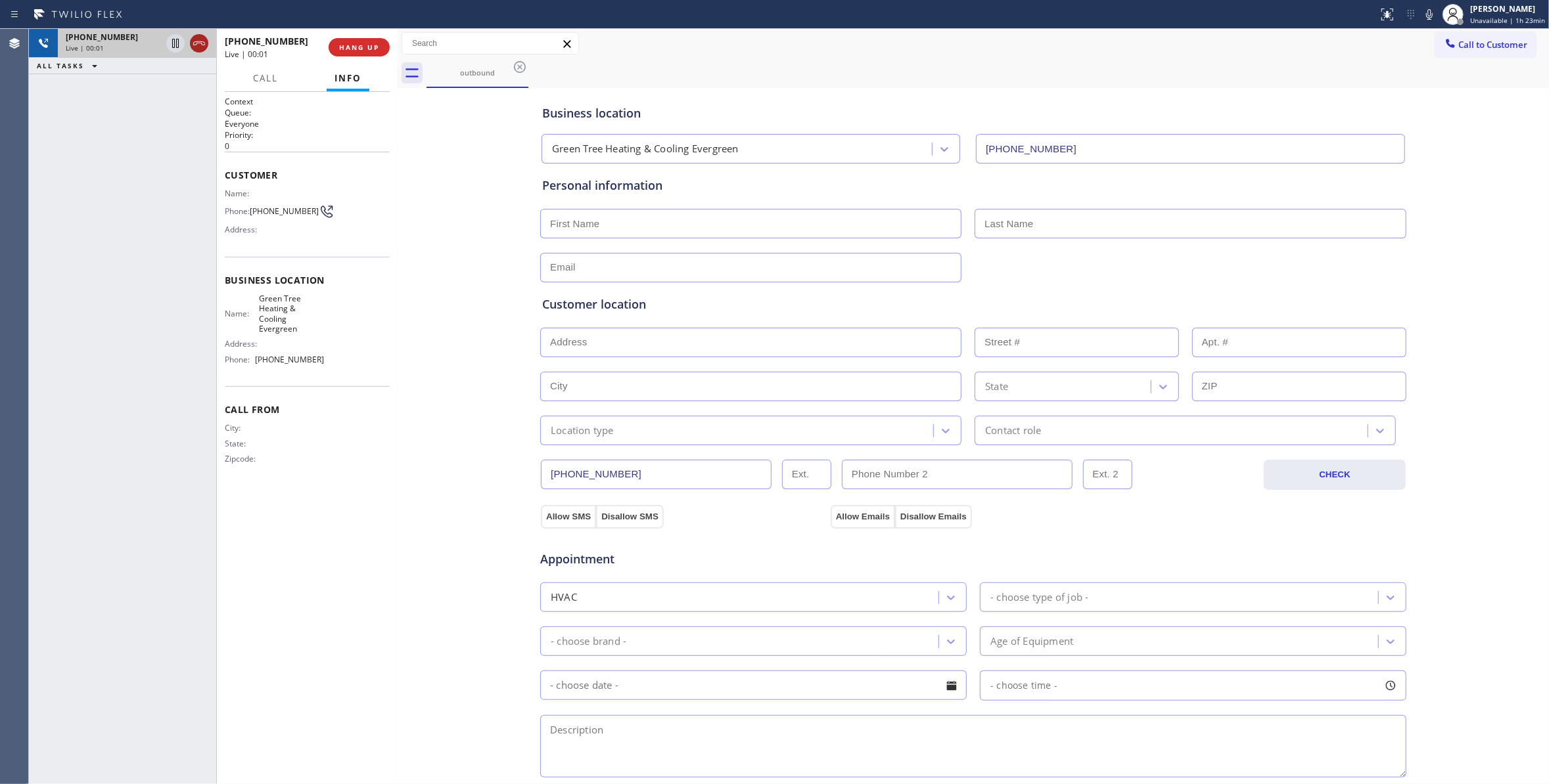
click at [195, 48] on icon at bounding box center [199, 43] width 16 height 16
click at [351, 46] on span "HANG UP" at bounding box center [359, 47] width 40 height 9
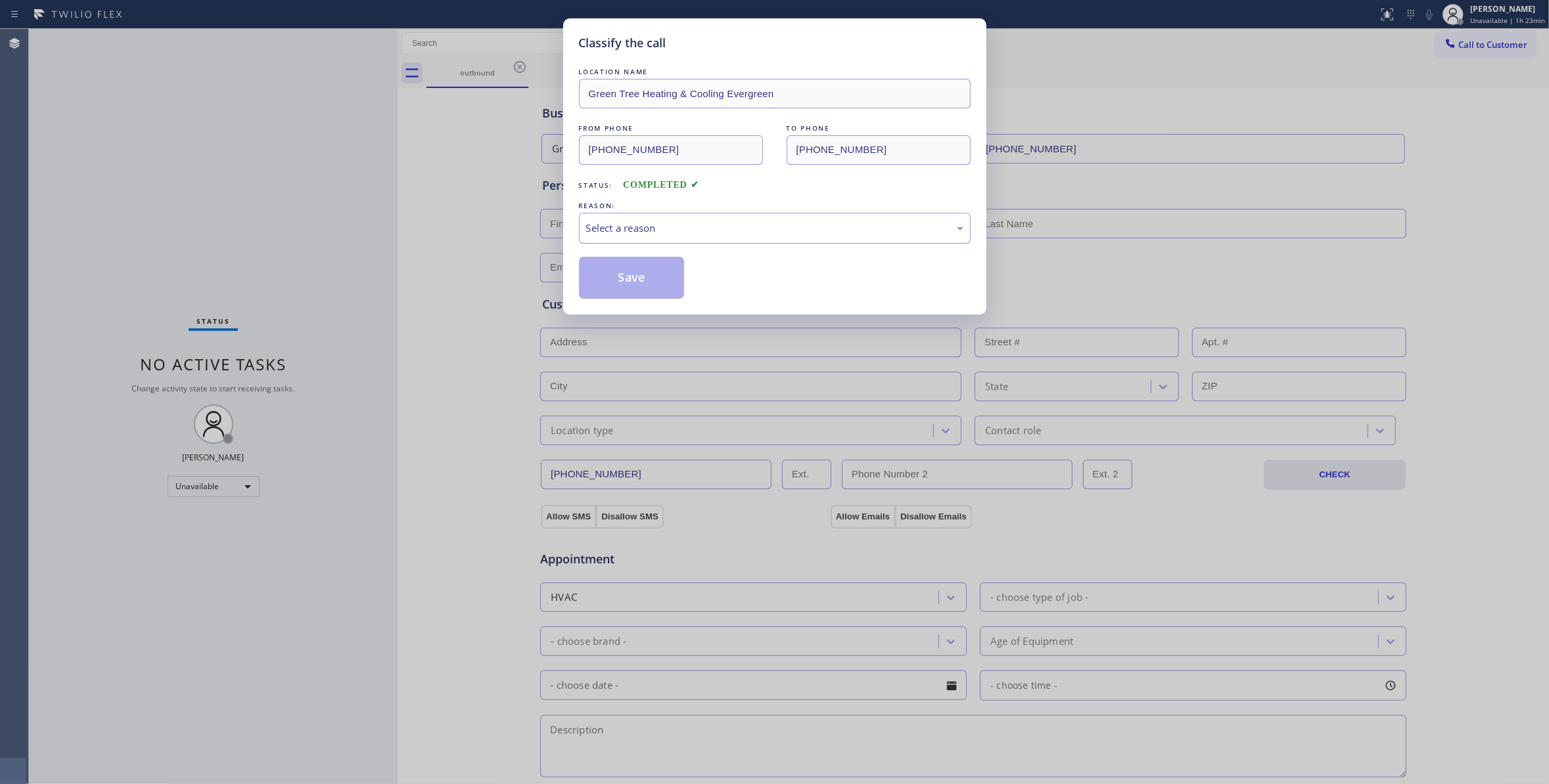
click at [629, 223] on div "Select a reason" at bounding box center [774, 228] width 377 height 15
click at [610, 282] on button "Save" at bounding box center [631, 278] width 105 height 42
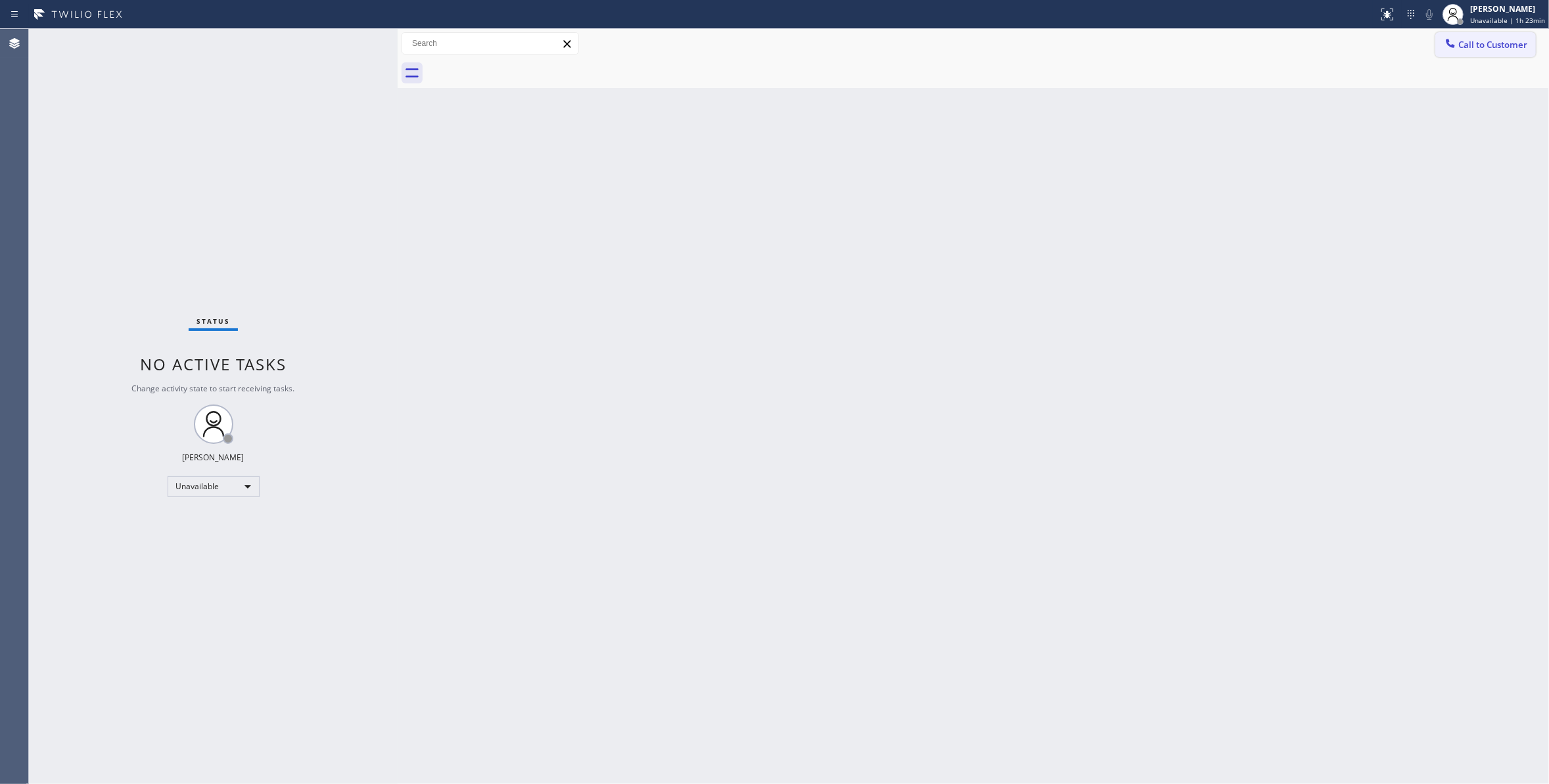
click at [1486, 45] on span "Call to Customer" at bounding box center [1492, 45] width 69 height 12
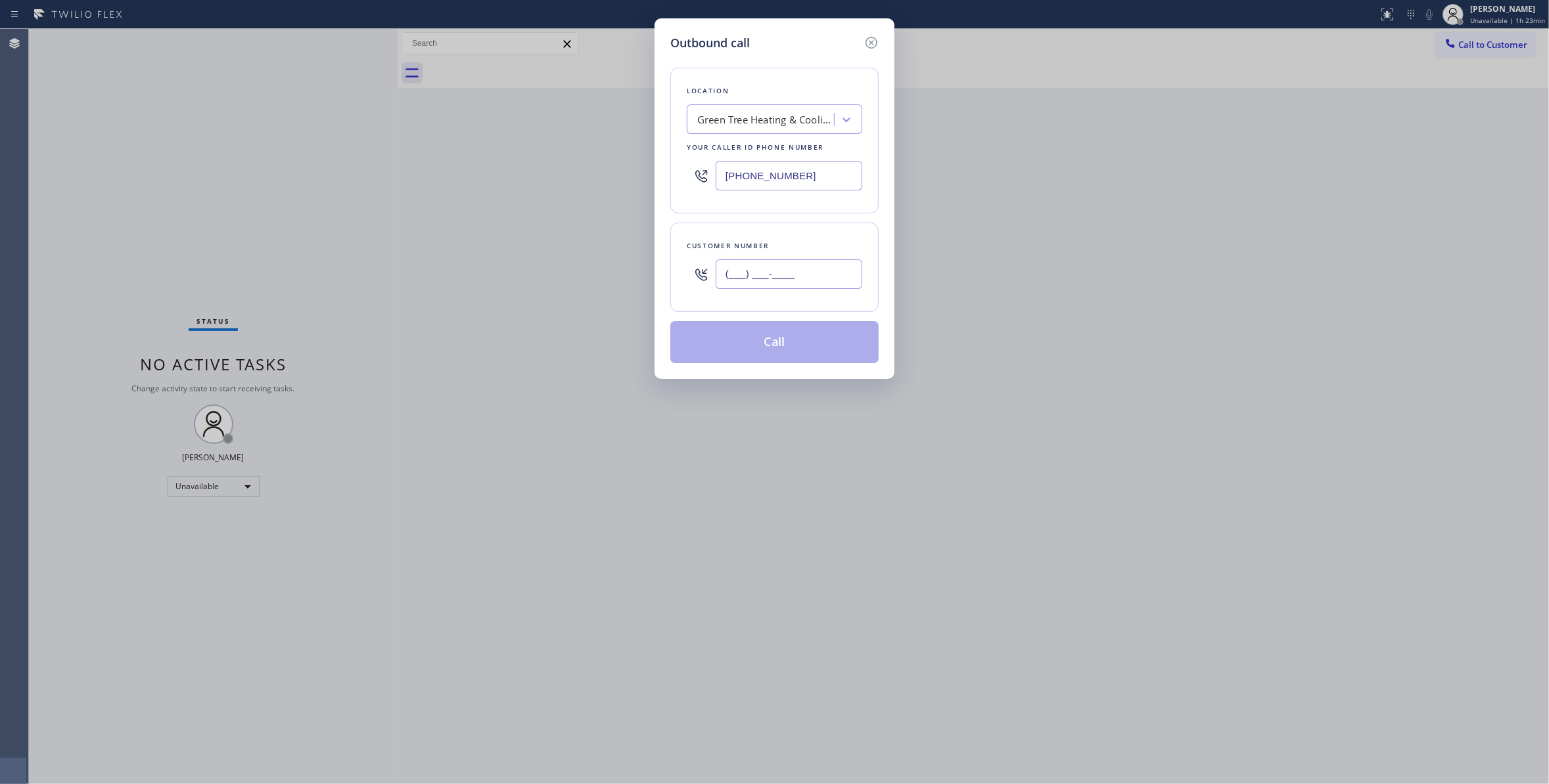
click at [739, 279] on input "(___) ___-____" at bounding box center [789, 274] width 146 height 30
paste input "669) 271-7405"
type input "[PHONE_NUMBER]"
click at [730, 345] on button "Call" at bounding box center [774, 342] width 208 height 42
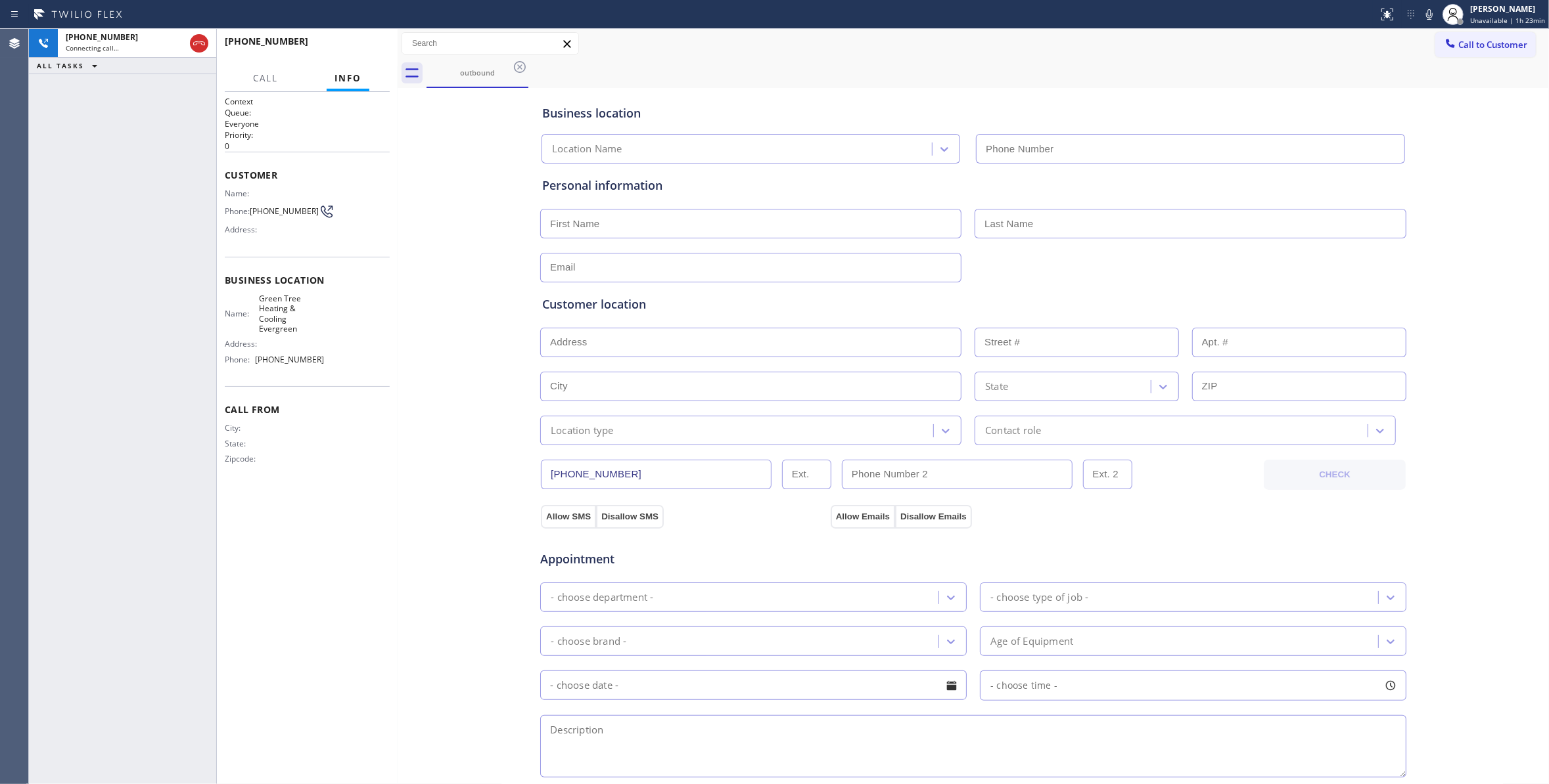
type input "[PHONE_NUMBER]"
click at [364, 53] on button "HANG UP" at bounding box center [359, 47] width 61 height 18
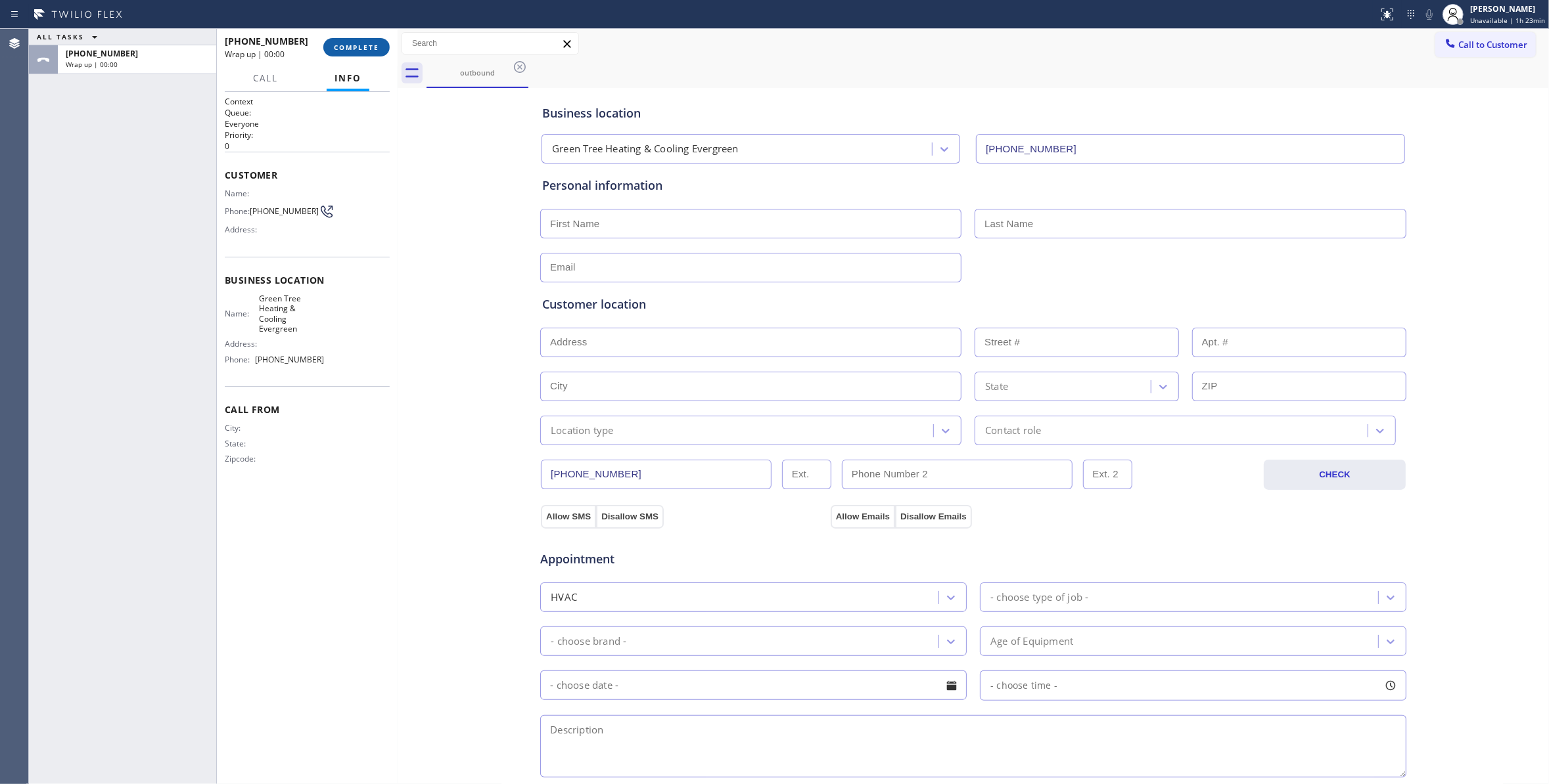
click at [363, 49] on span "COMPLETE" at bounding box center [356, 47] width 45 height 9
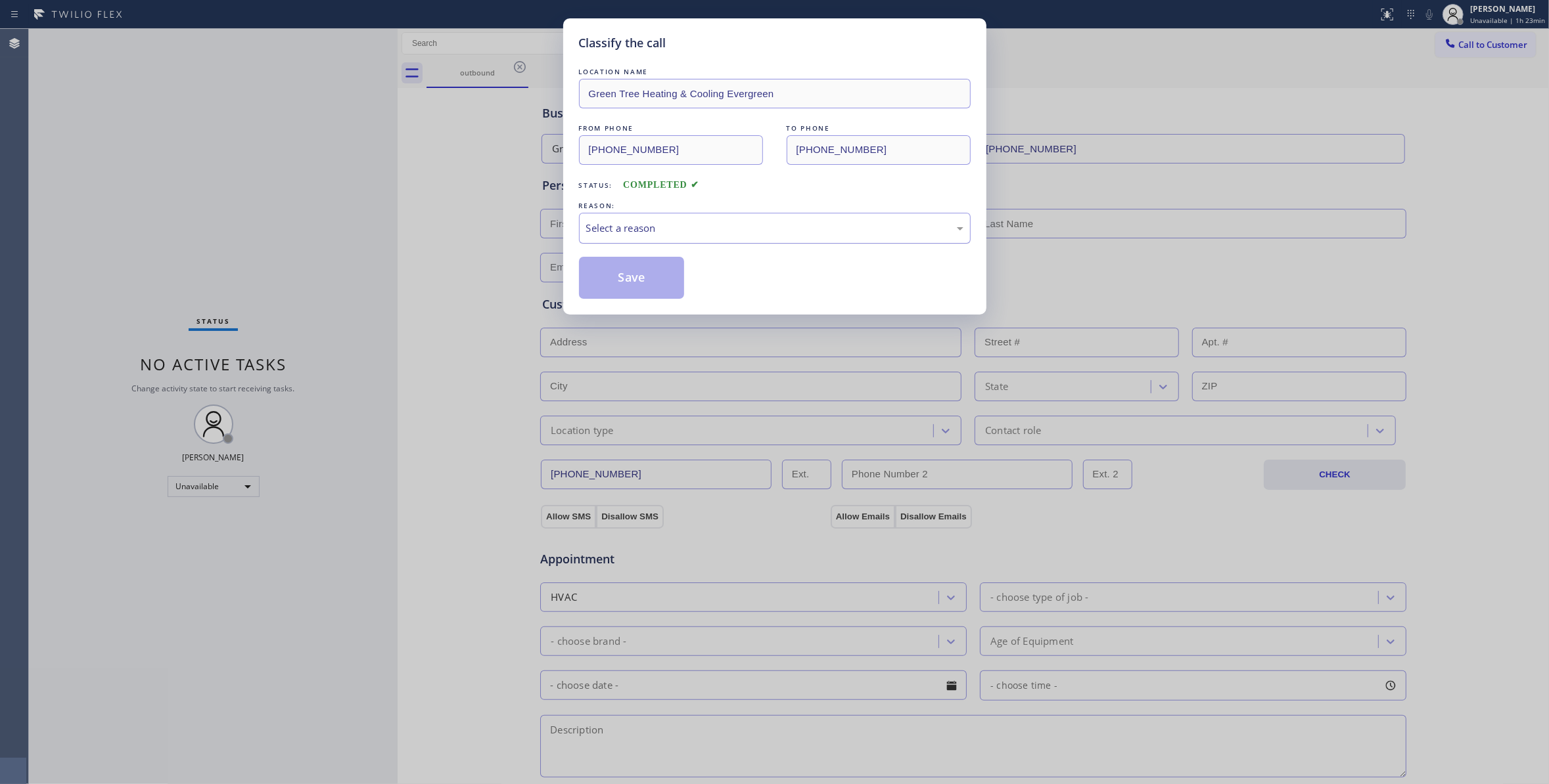
click at [671, 233] on div "Select a reason" at bounding box center [774, 228] width 377 height 15
click at [637, 284] on button "Save" at bounding box center [631, 278] width 105 height 42
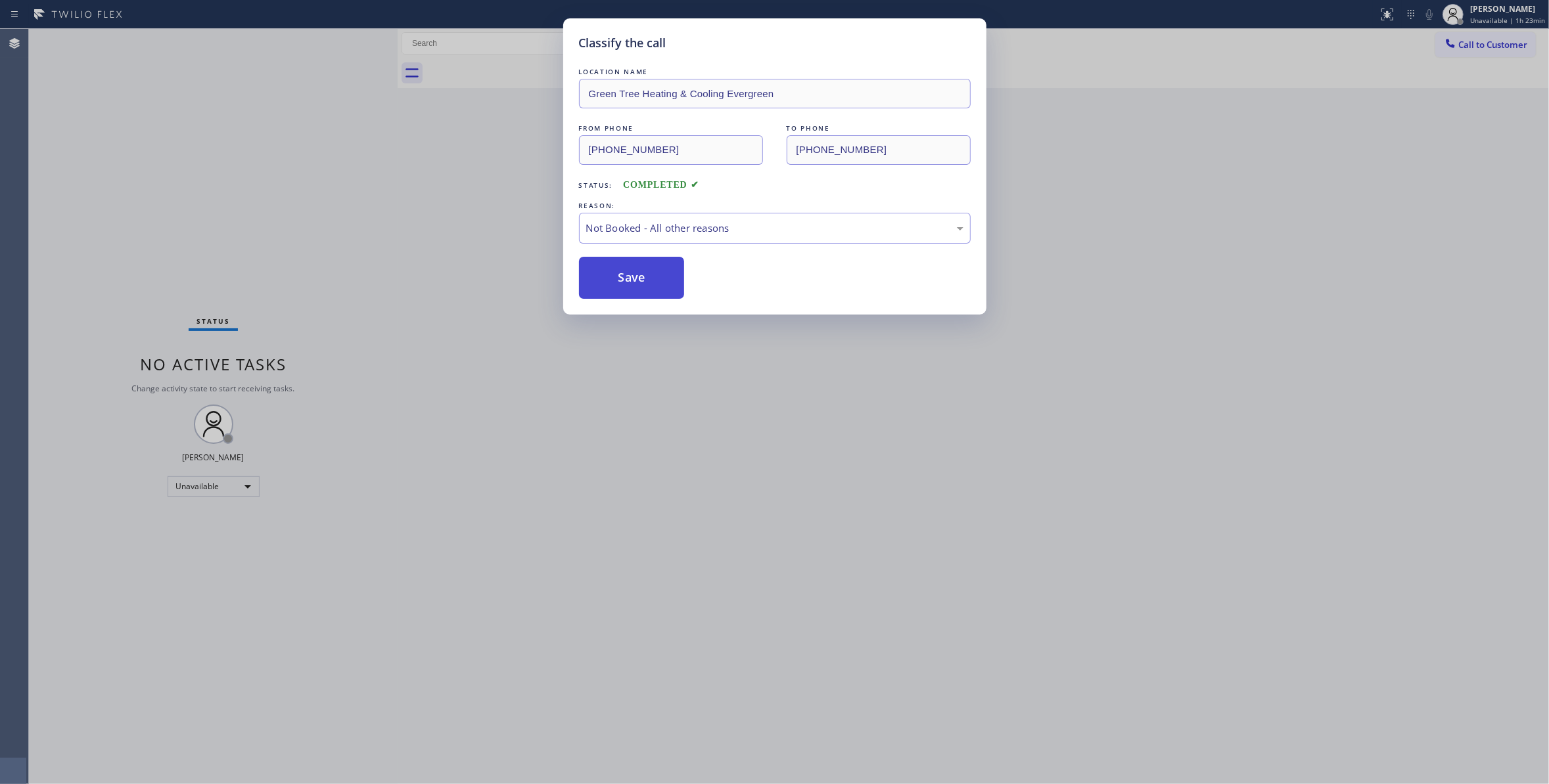
click at [637, 284] on button "Save" at bounding box center [631, 278] width 105 height 42
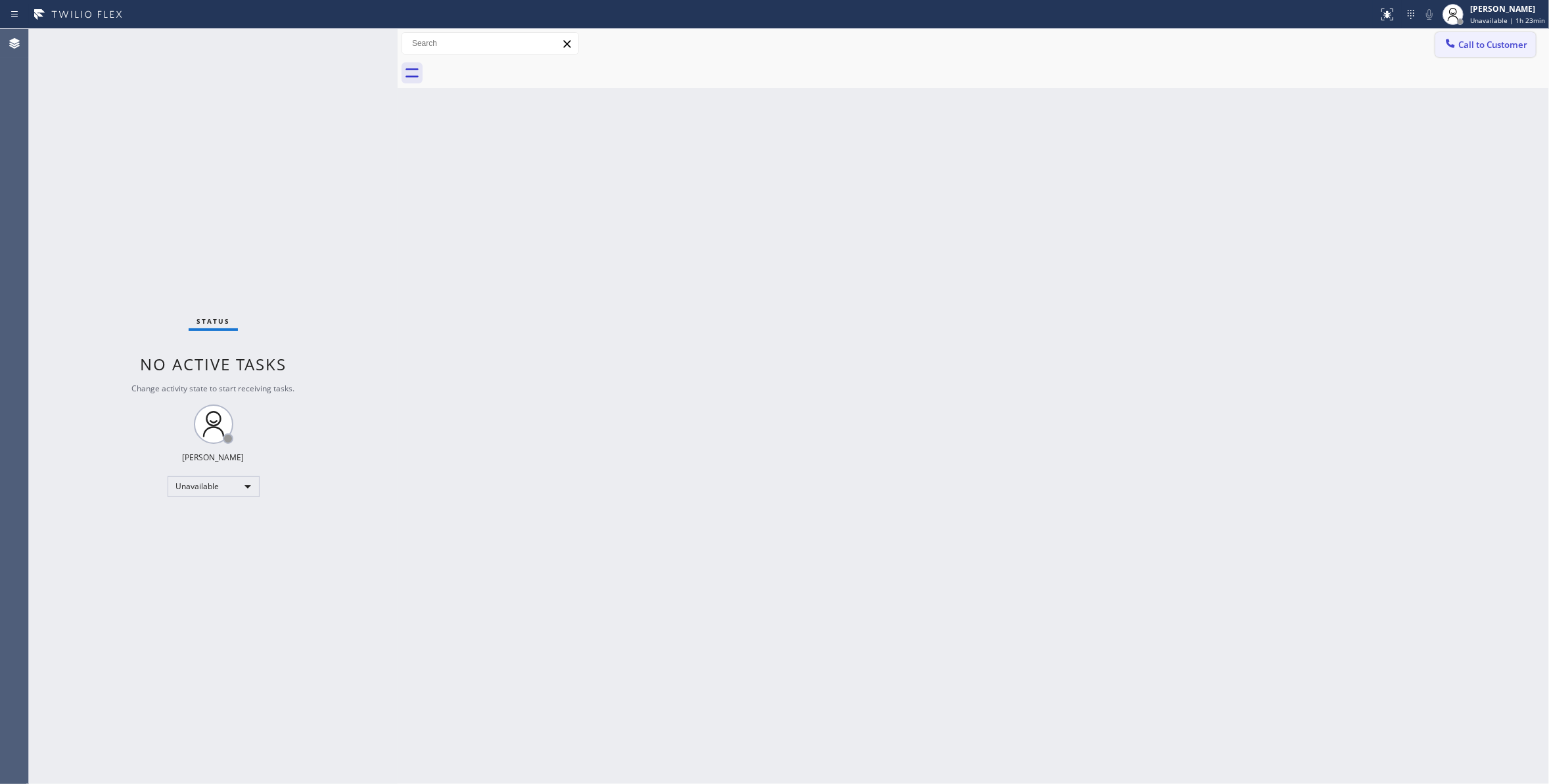
click at [1494, 38] on button "Call to Customer" at bounding box center [1485, 45] width 101 height 25
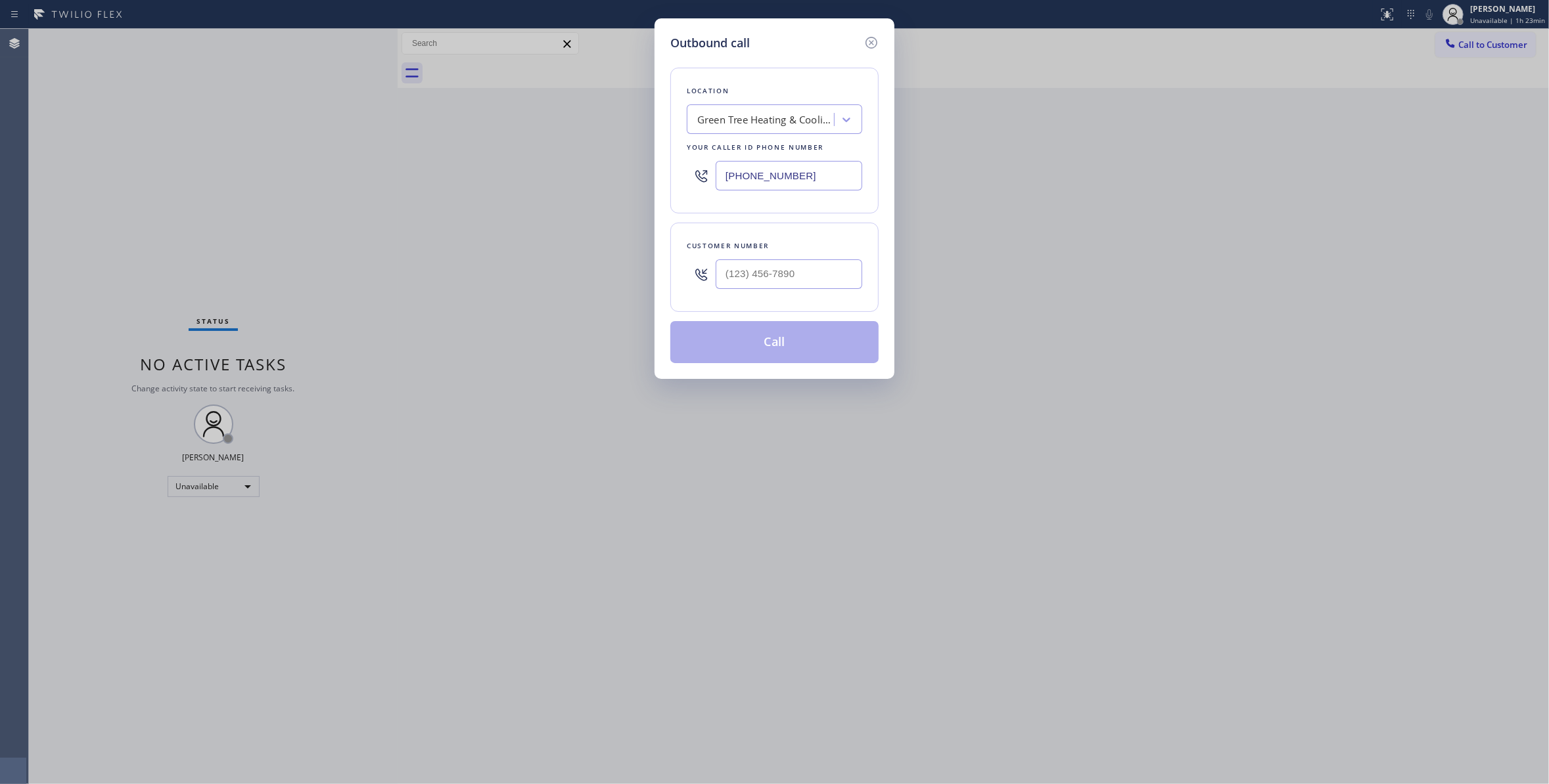
click at [795, 259] on div at bounding box center [789, 274] width 146 height 43
click at [795, 264] on input "(___) ___-____" at bounding box center [789, 274] width 146 height 30
paste input "669) 271-7405"
type input "[PHONE_NUMBER]"
click at [786, 345] on button "Call" at bounding box center [774, 342] width 208 height 42
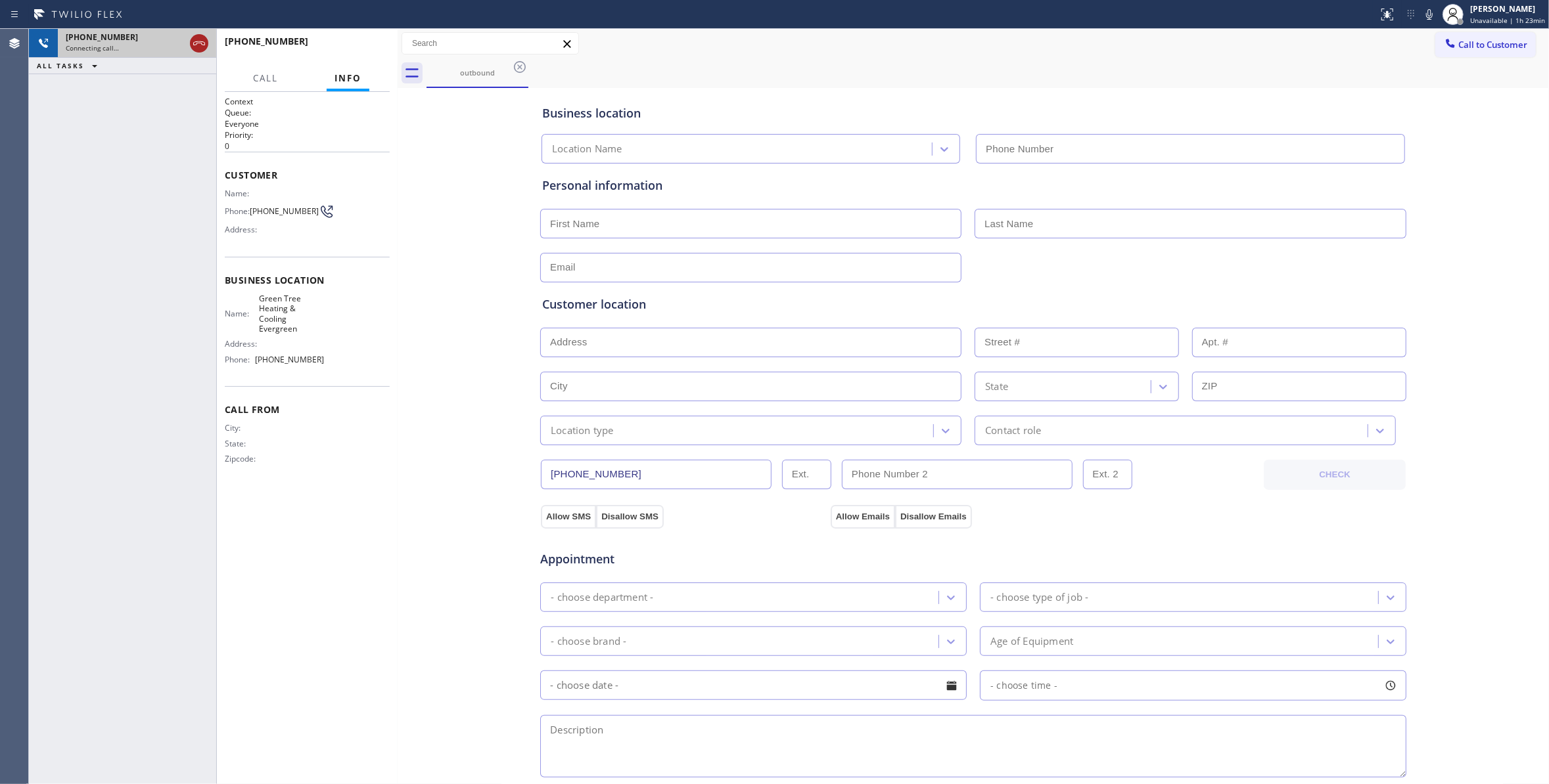
type input "[PHONE_NUMBER]"
click at [197, 45] on icon at bounding box center [199, 43] width 16 height 16
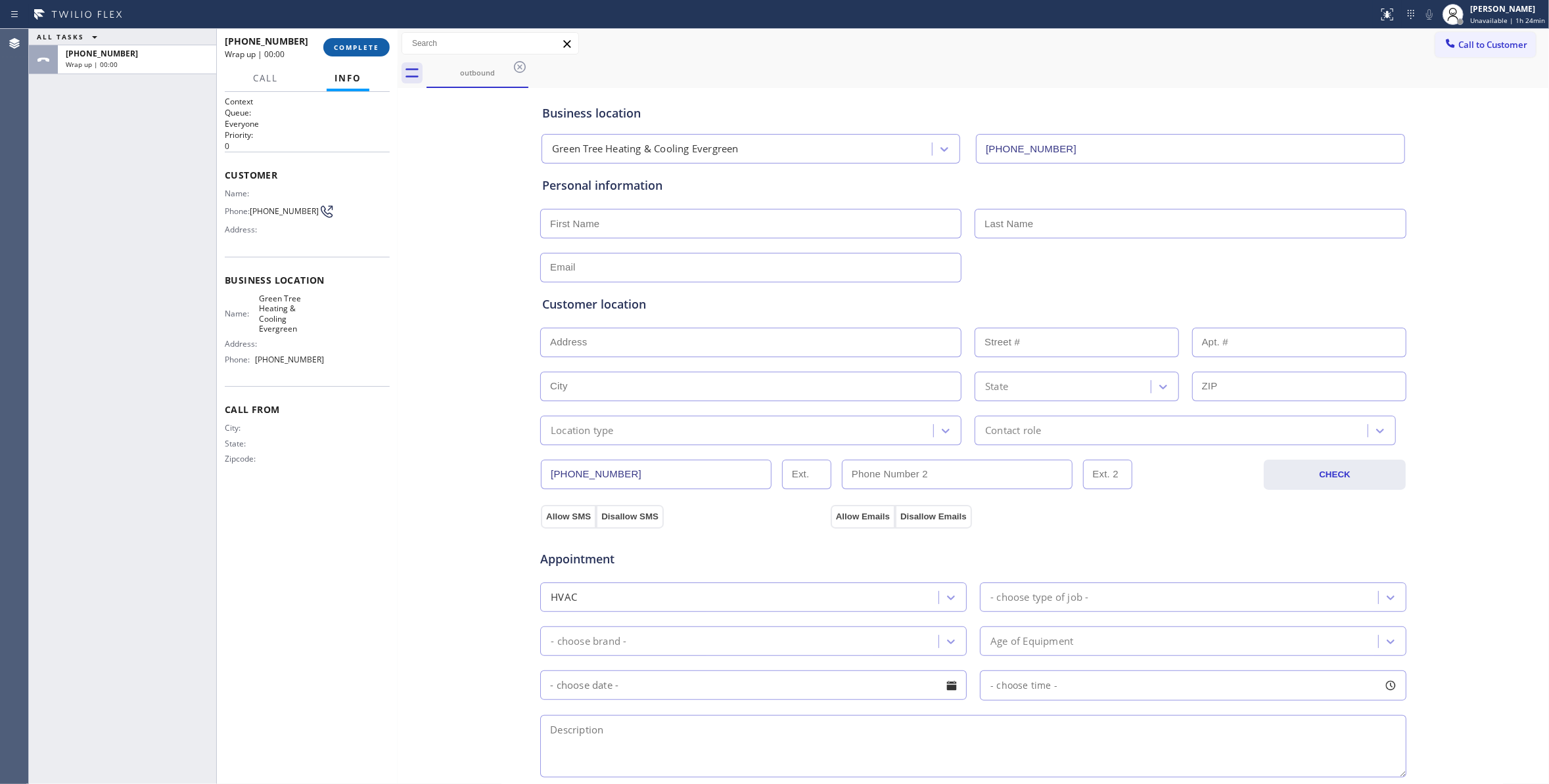
click at [357, 51] on button "COMPLETE" at bounding box center [356, 47] width 67 height 18
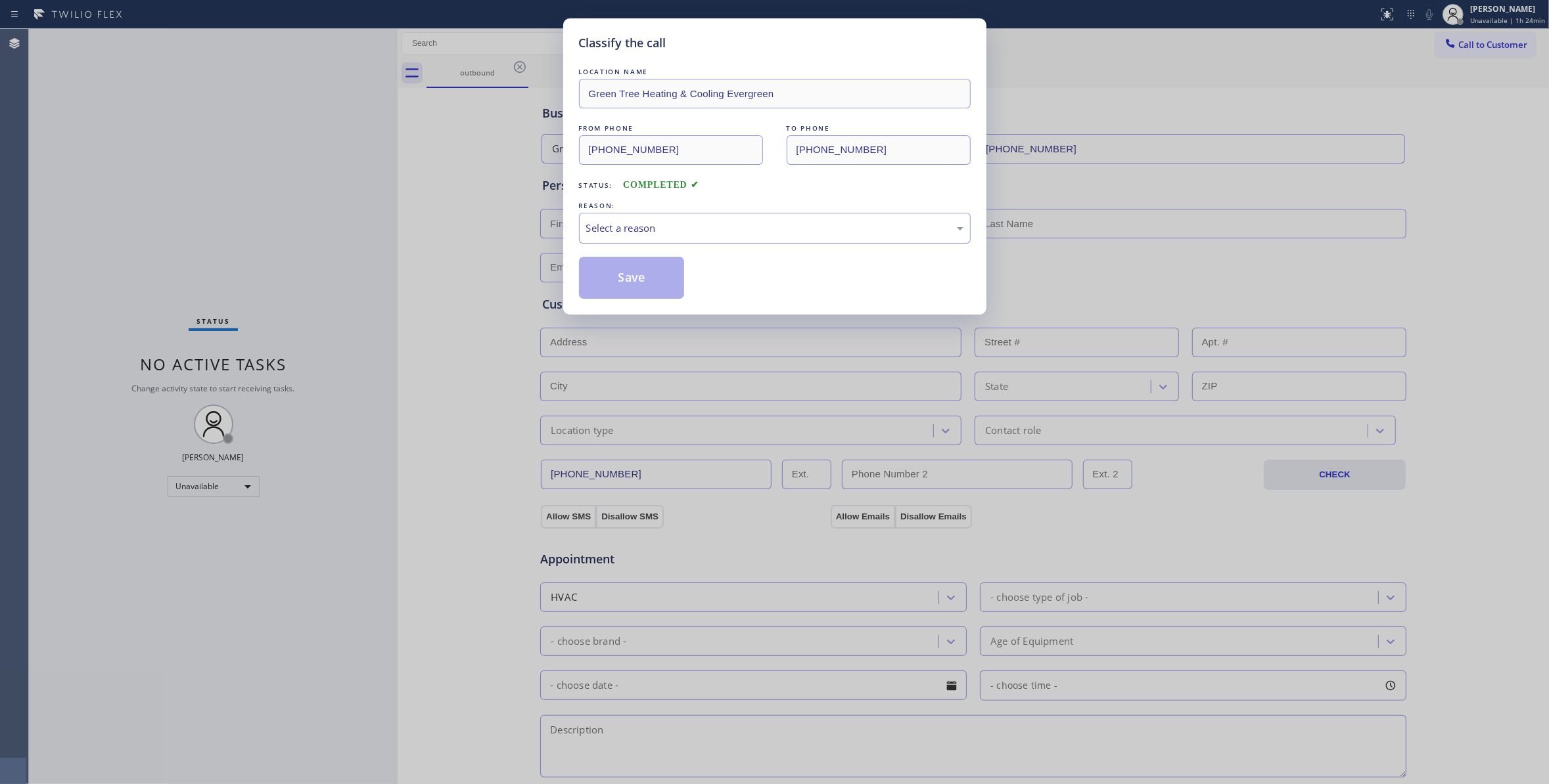
click at [577, 227] on div "Classify the call LOCATION NAME Green Tree Heating & Cooling Evergreen FROM PHO…" at bounding box center [774, 167] width 423 height 296
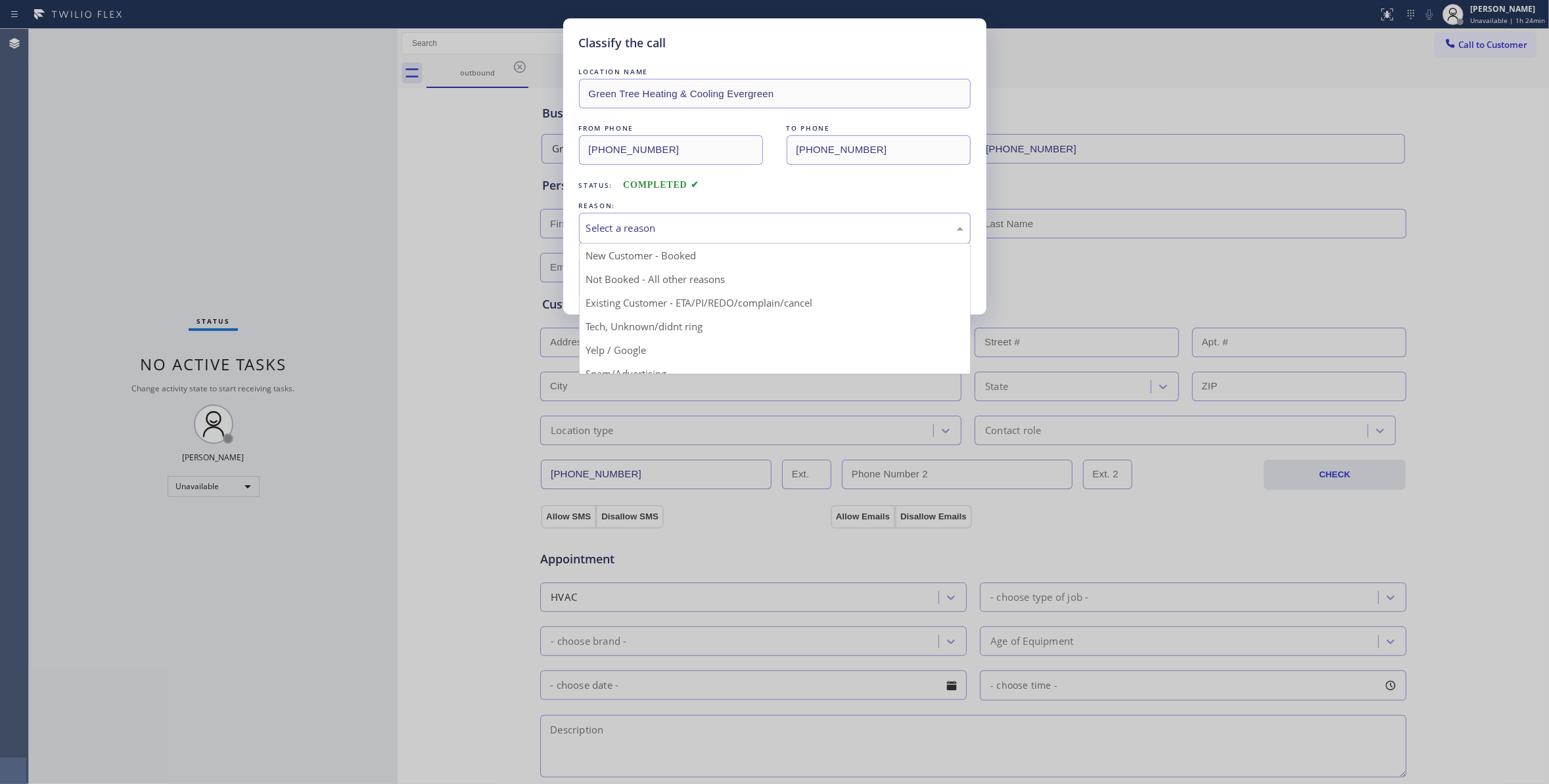
click at [622, 235] on div "Select a reason" at bounding box center [774, 228] width 377 height 15
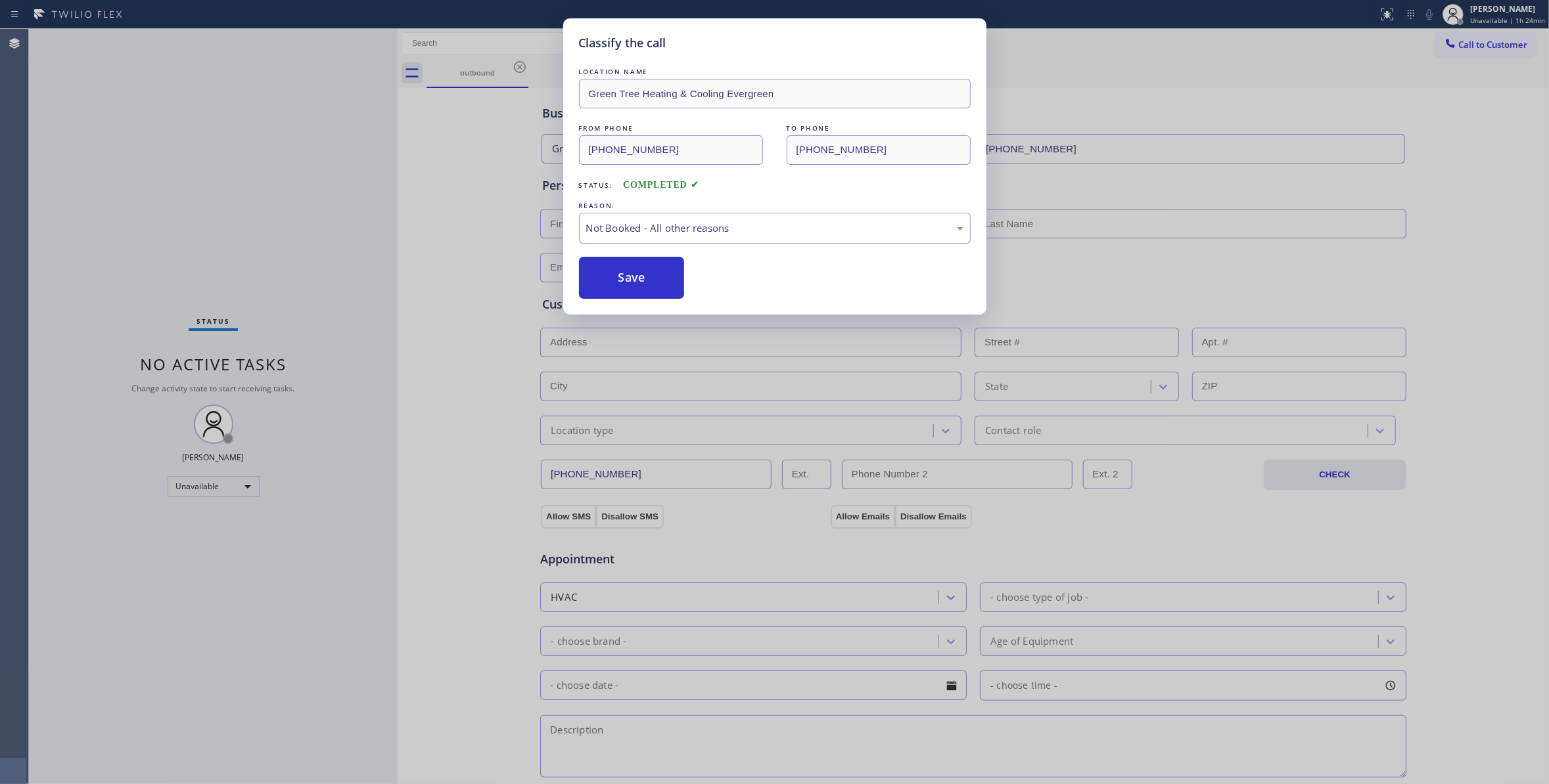
click at [627, 276] on button "Save" at bounding box center [631, 278] width 105 height 42
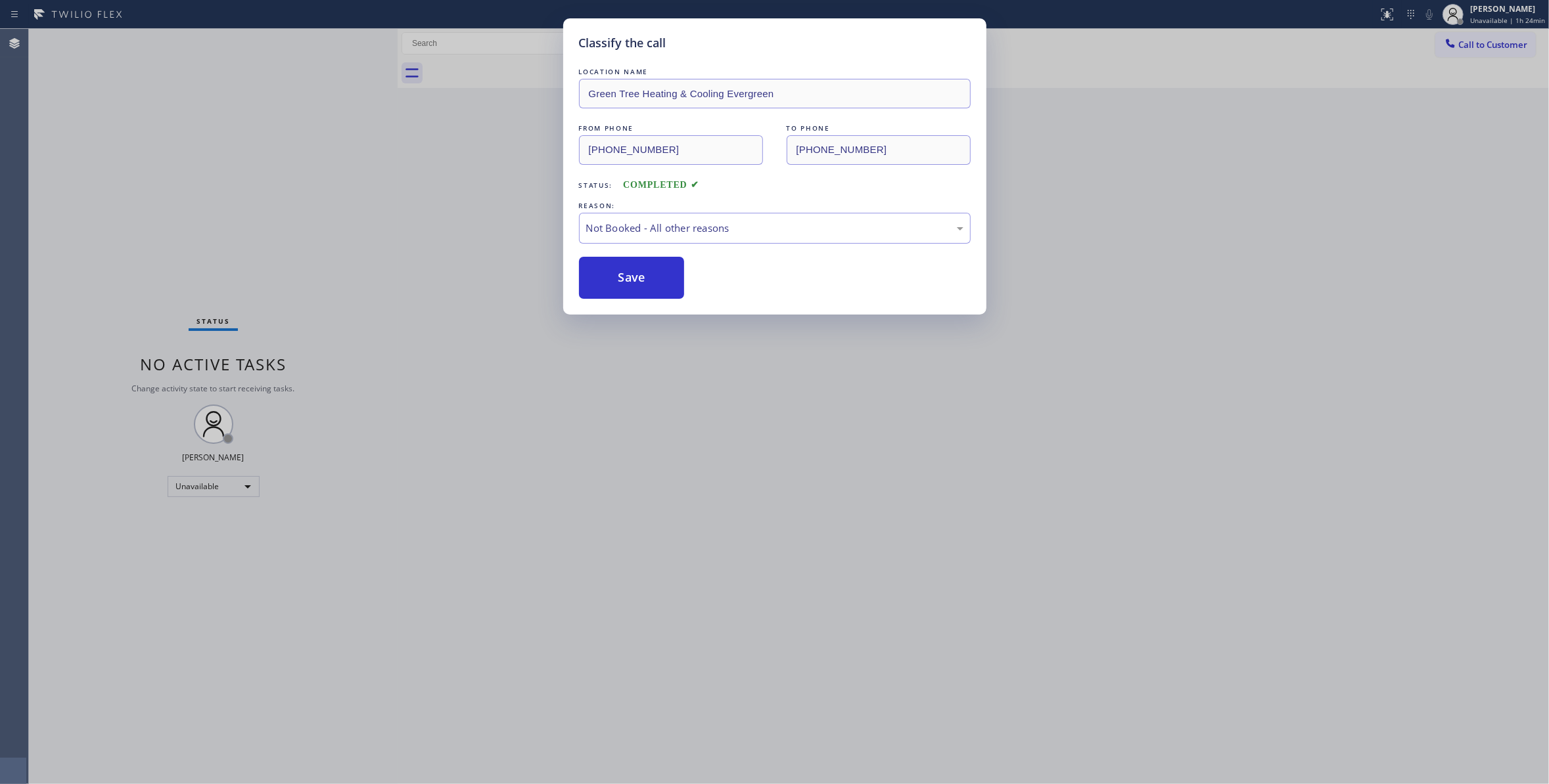
click at [627, 276] on button "Save" at bounding box center [631, 278] width 105 height 42
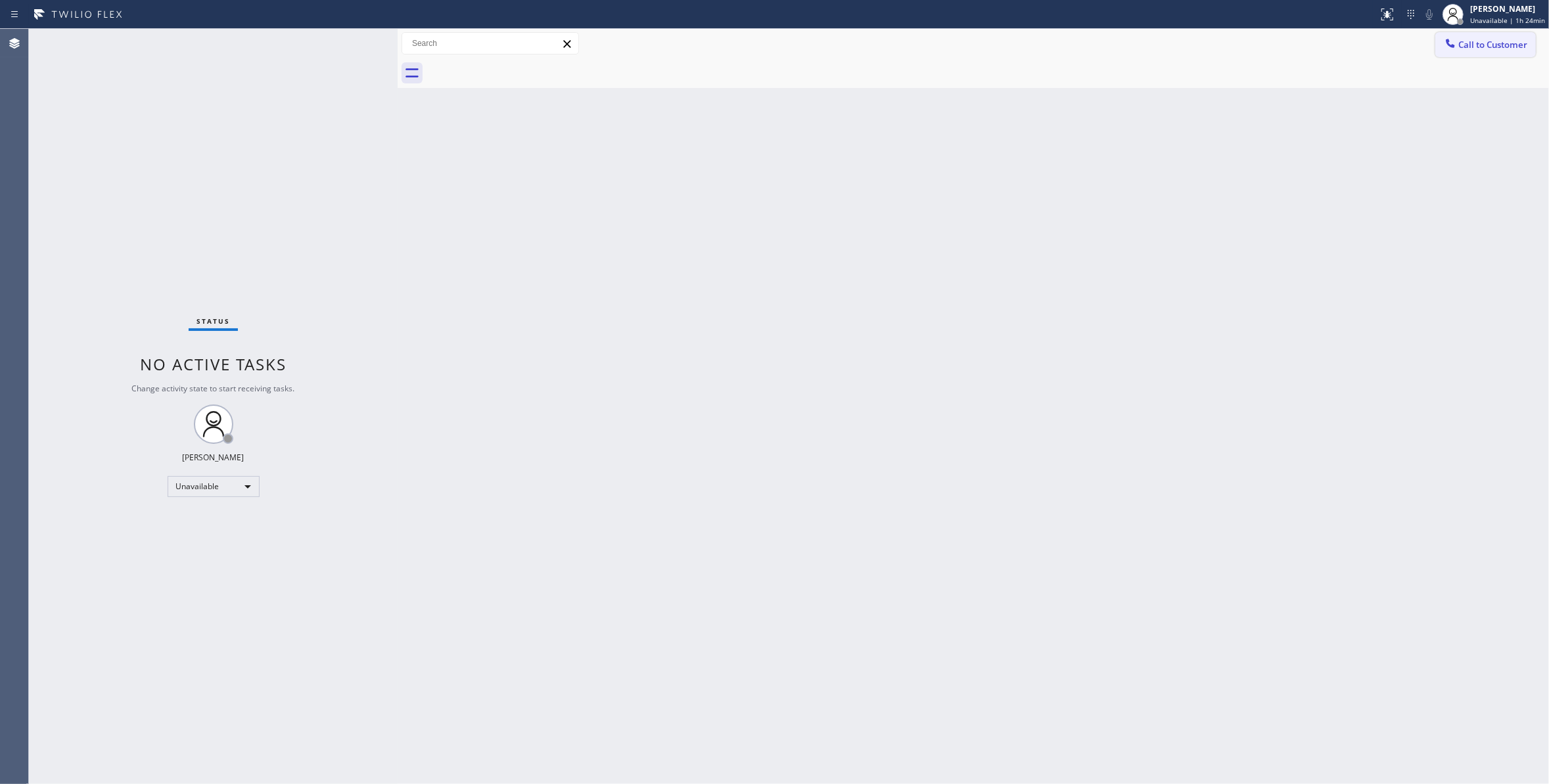
click at [1522, 42] on span "Call to Customer" at bounding box center [1492, 45] width 69 height 12
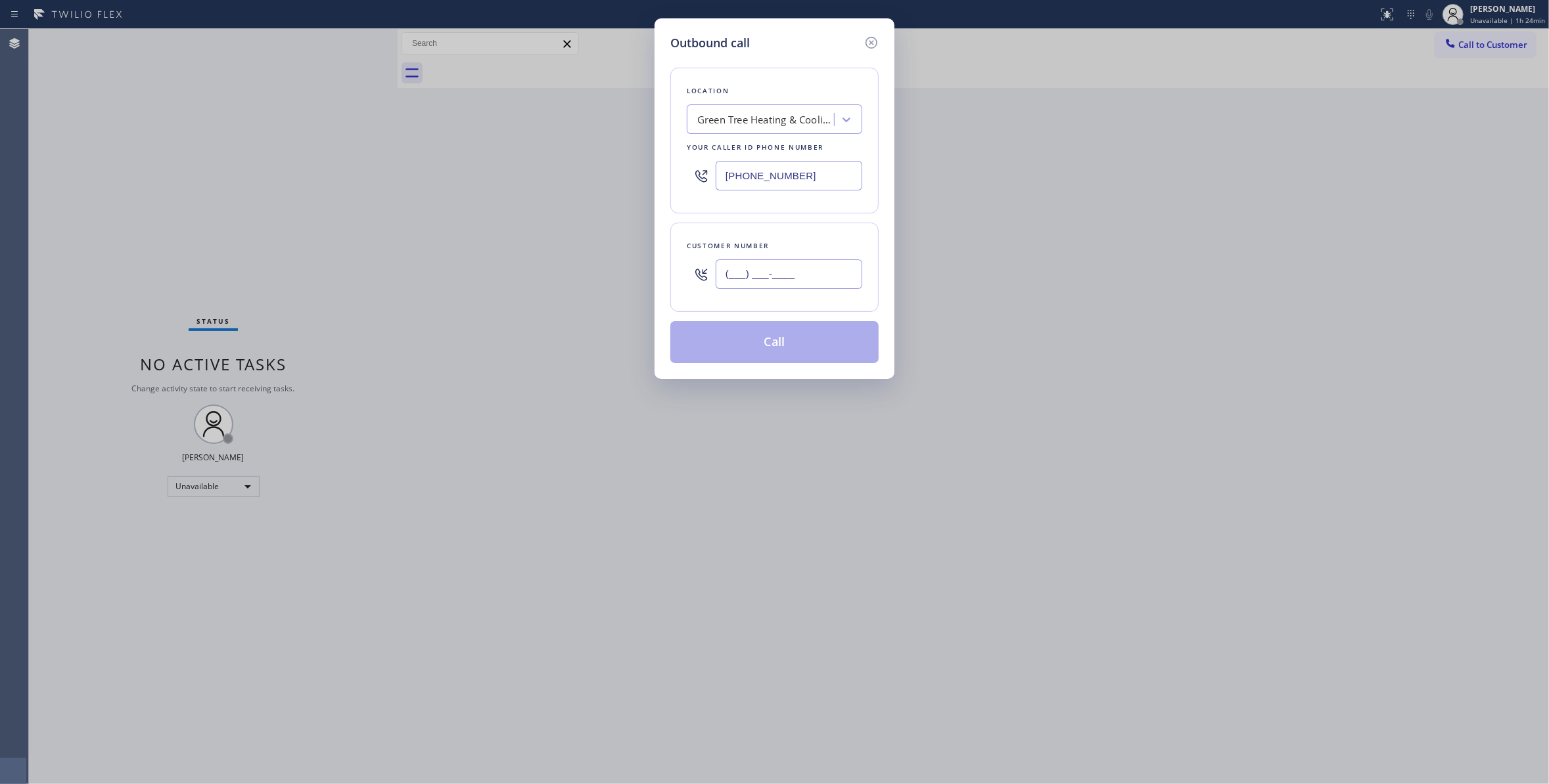
click at [802, 273] on input "(___) ___-____" at bounding box center [789, 274] width 146 height 30
paste input "669) 271-7405"
type input "[PHONE_NUMBER]"
click at [761, 341] on button "Call" at bounding box center [774, 342] width 208 height 42
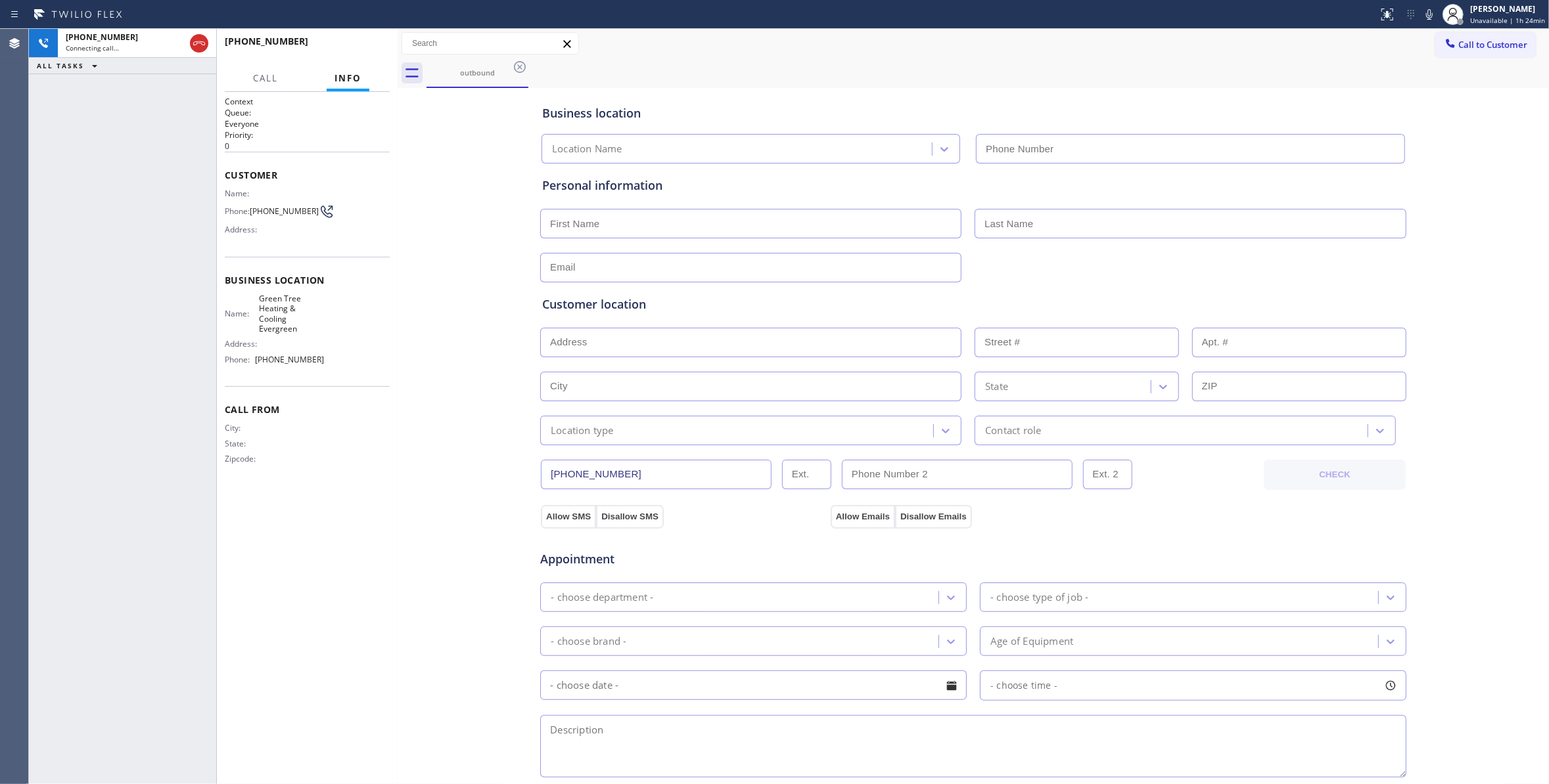
type input "[PHONE_NUMBER]"
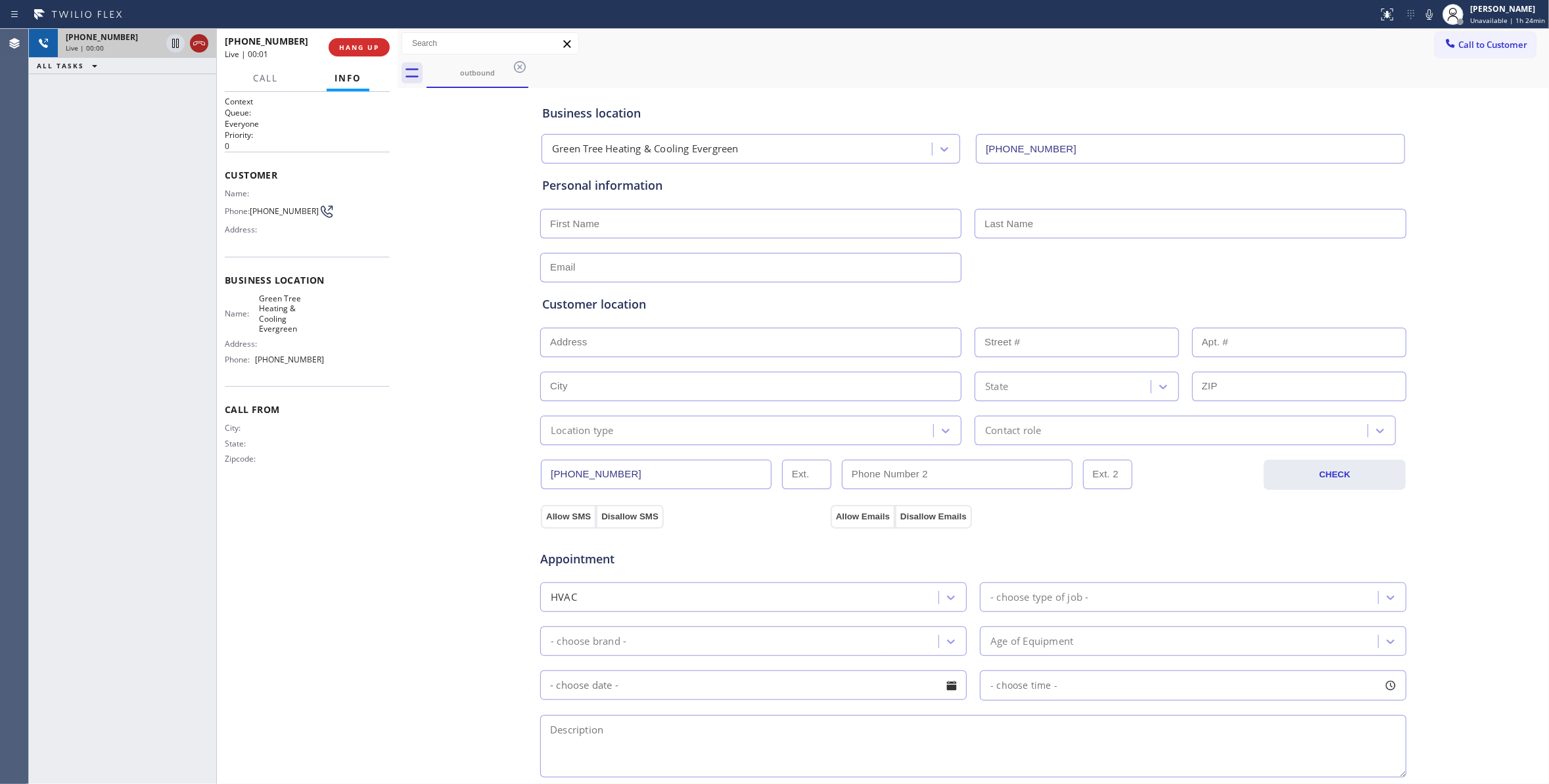
click at [195, 46] on icon at bounding box center [199, 43] width 16 height 16
click at [340, 43] on span "HANG UP" at bounding box center [359, 47] width 40 height 9
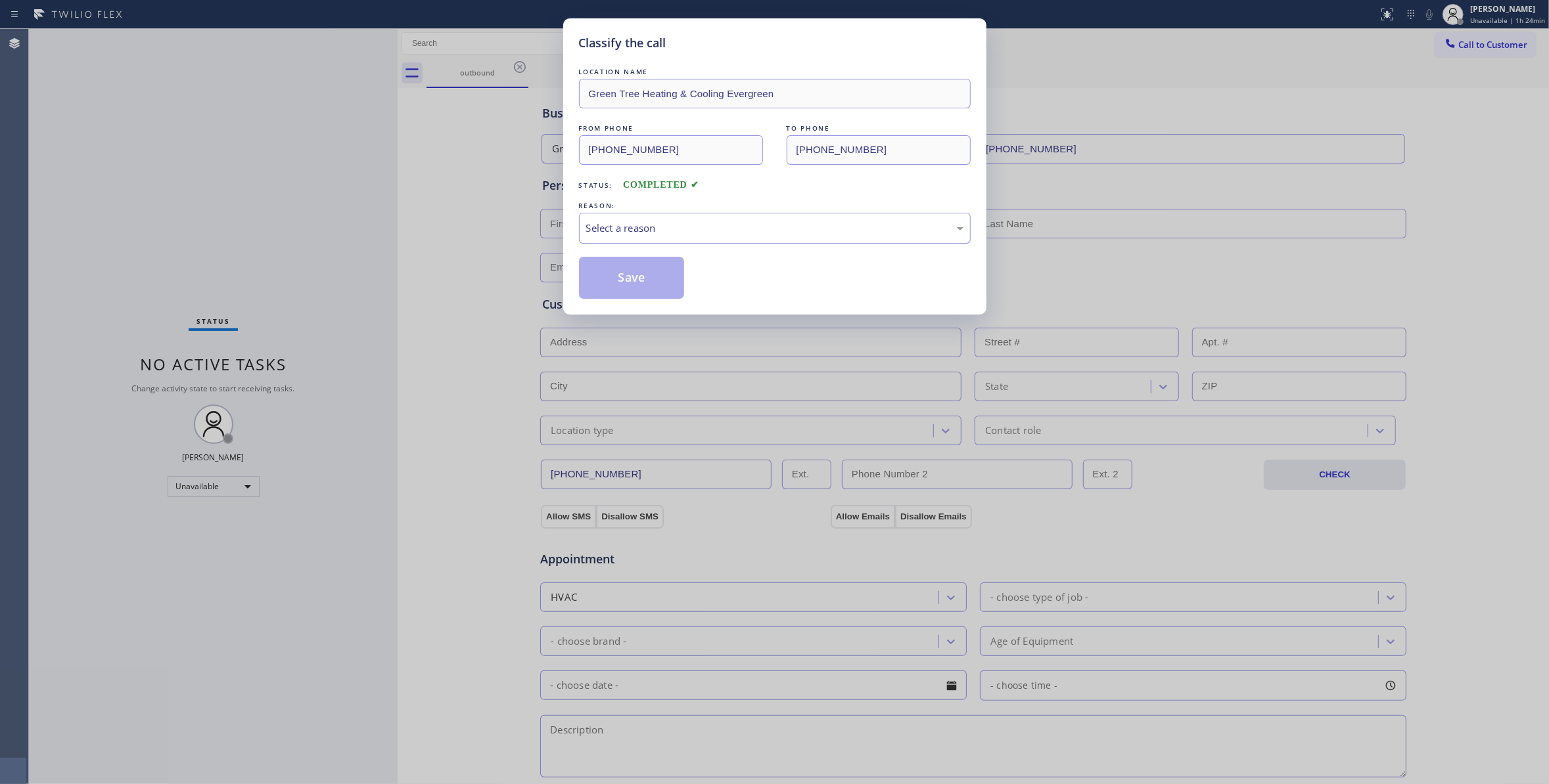
click at [656, 217] on div "Select a reason" at bounding box center [774, 228] width 392 height 31
click at [629, 276] on button "Save" at bounding box center [631, 278] width 105 height 42
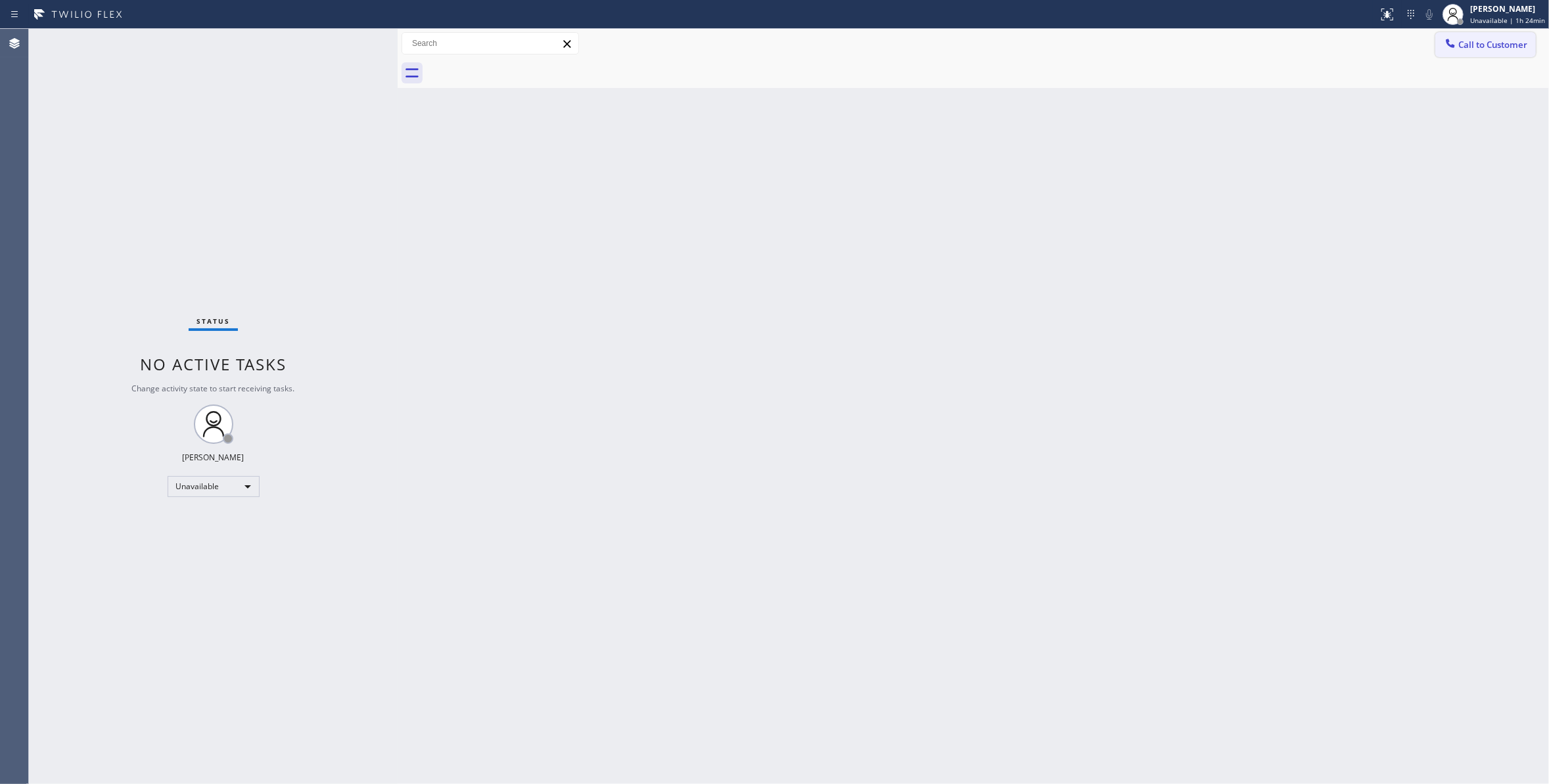
click at [1478, 43] on span "Call to Customer" at bounding box center [1492, 45] width 69 height 12
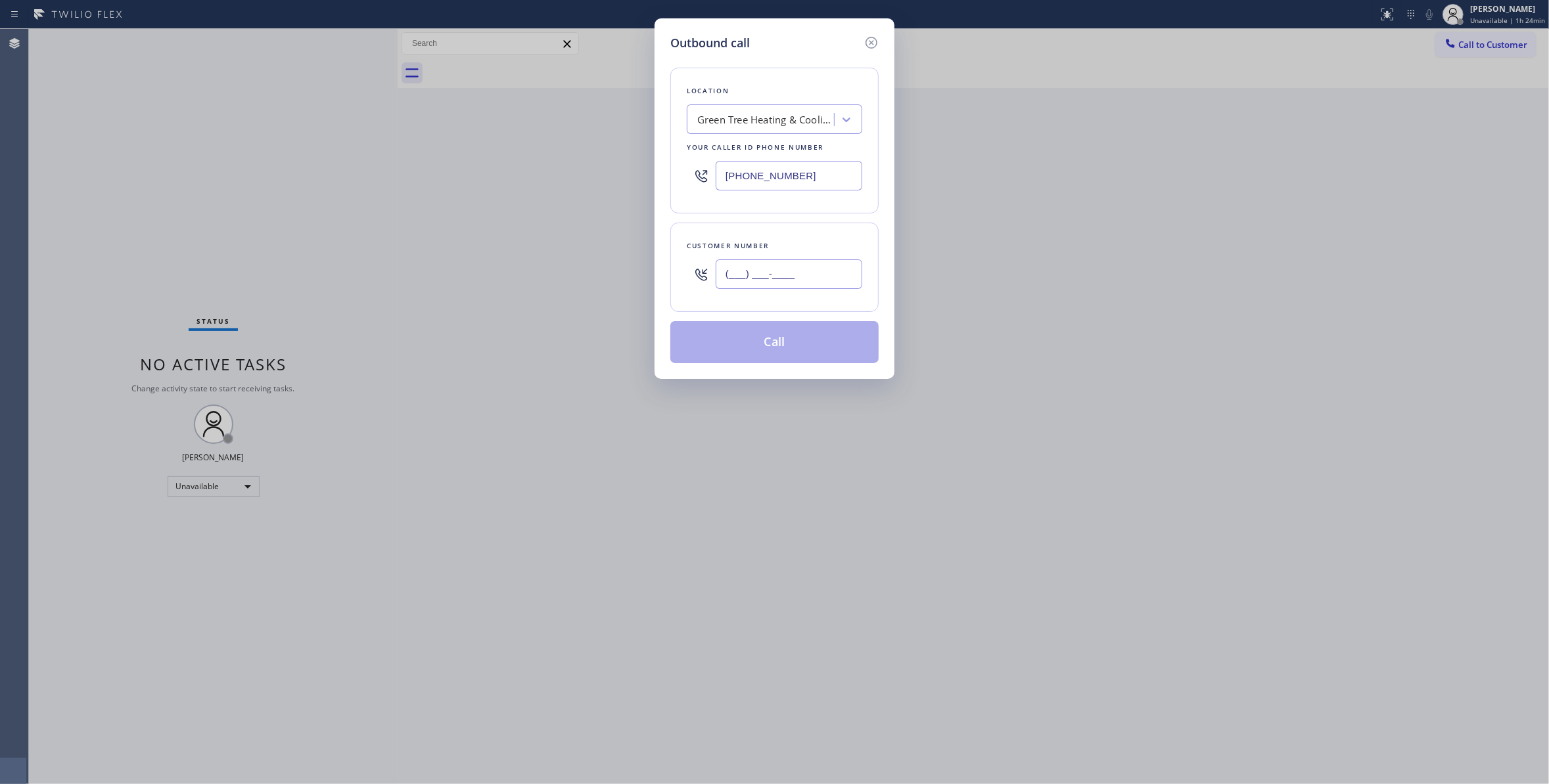
click at [790, 263] on input "(___) ___-____" at bounding box center [789, 274] width 146 height 30
paste input "669) 271-7405"
type input "[PHONE_NUMBER]"
click at [775, 345] on button "Call" at bounding box center [774, 342] width 208 height 42
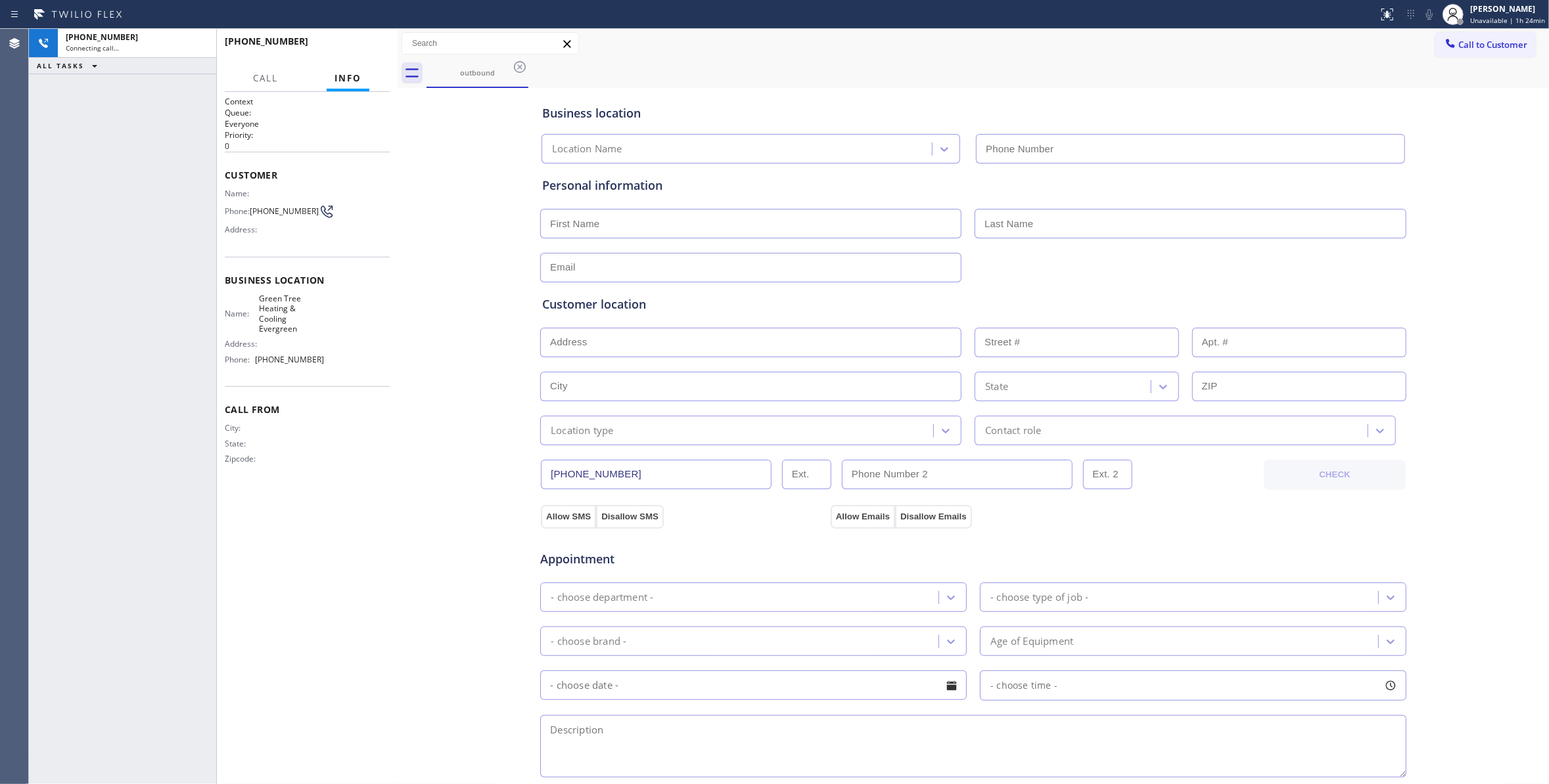
type input "[PHONE_NUMBER]"
click at [353, 48] on span "HANG UP" at bounding box center [359, 47] width 40 height 9
click at [355, 48] on span "HANG UP" at bounding box center [359, 47] width 40 height 9
click at [356, 50] on span "COMPLETE" at bounding box center [356, 47] width 45 height 9
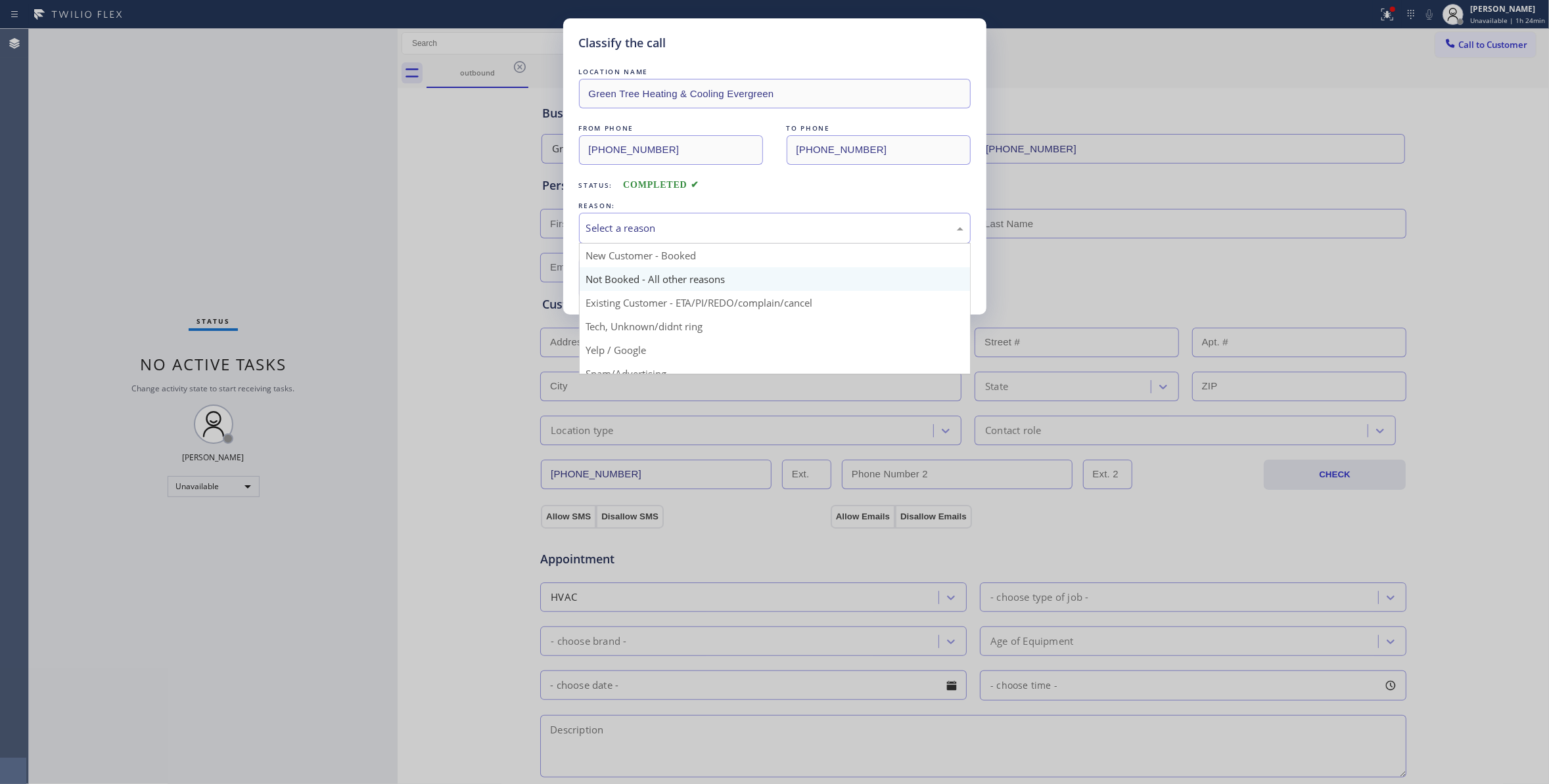
drag, startPoint x: 662, startPoint y: 230, endPoint x: 657, endPoint y: 285, distance: 55.2
click at [661, 232] on div "Select a reason" at bounding box center [774, 228] width 377 height 15
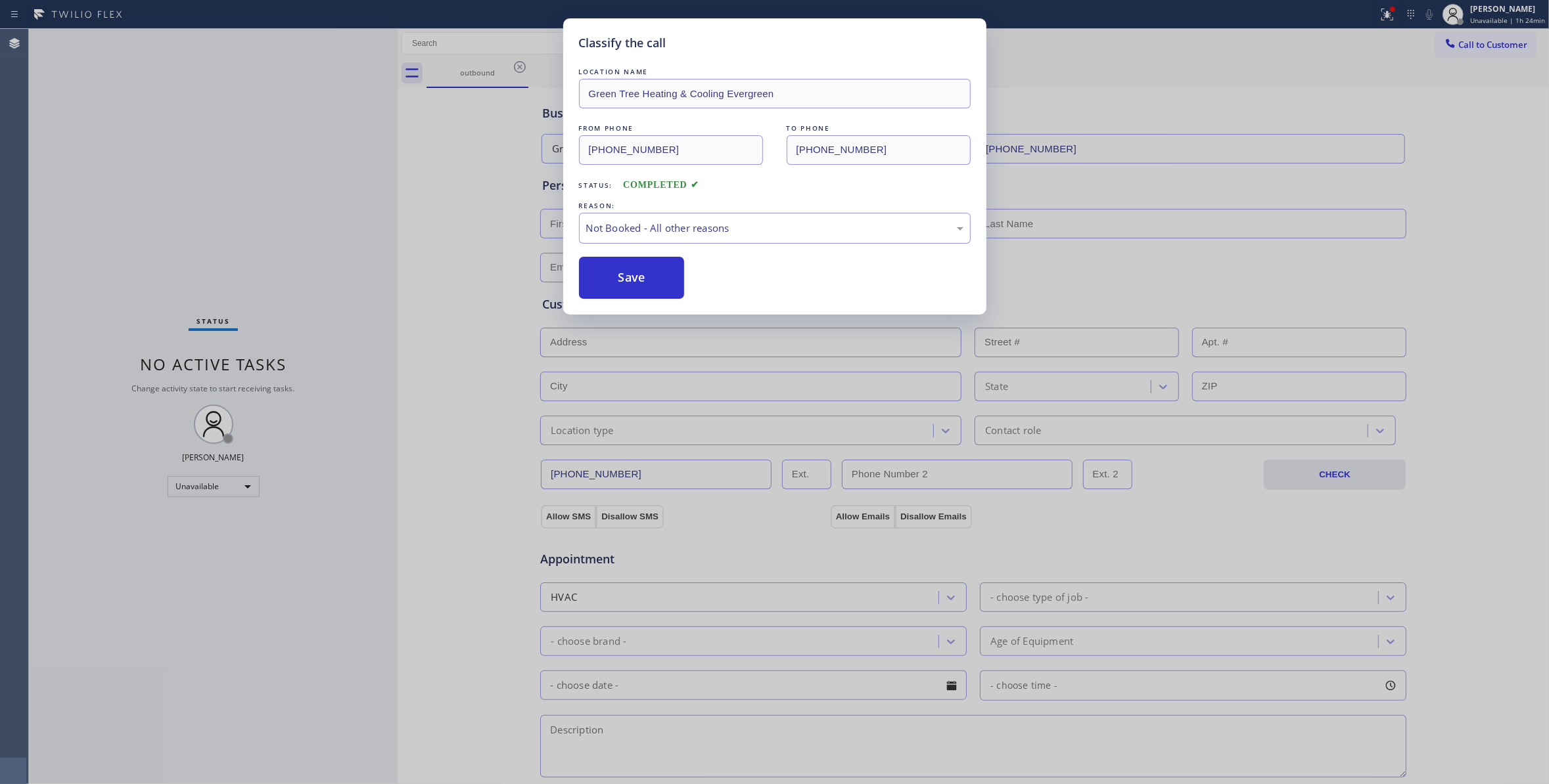
click at [641, 287] on button "Save" at bounding box center [631, 278] width 105 height 42
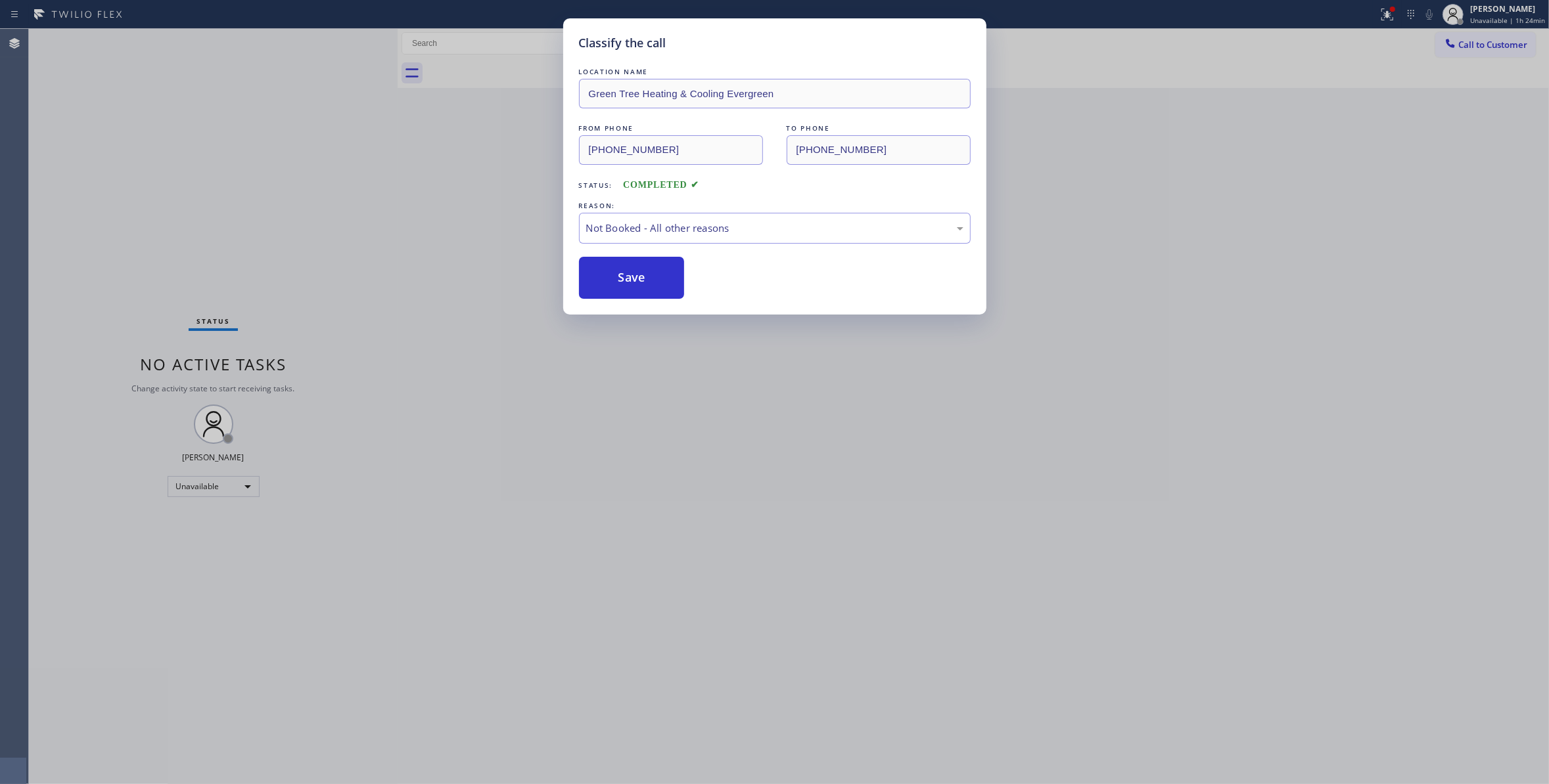
click at [641, 287] on button "Save" at bounding box center [631, 278] width 105 height 42
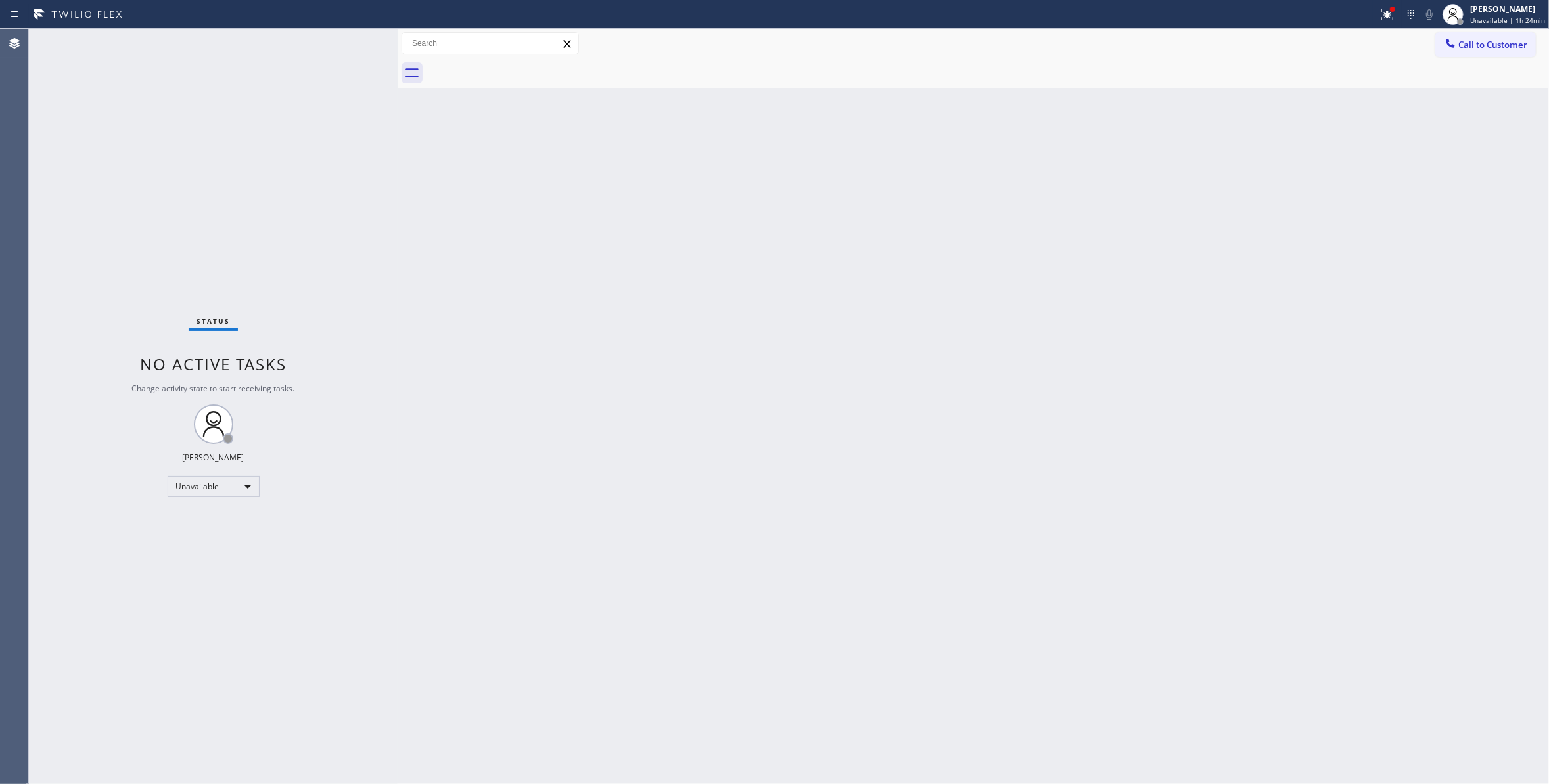
drag, startPoint x: 944, startPoint y: 290, endPoint x: 1399, endPoint y: 169, distance: 470.8
click at [949, 287] on div "Back to Dashboard Change Sender ID Customers Technicians Select a contact Outbo…" at bounding box center [973, 406] width 1152 height 755
click at [1478, 40] on span "Call to Customer" at bounding box center [1492, 45] width 69 height 12
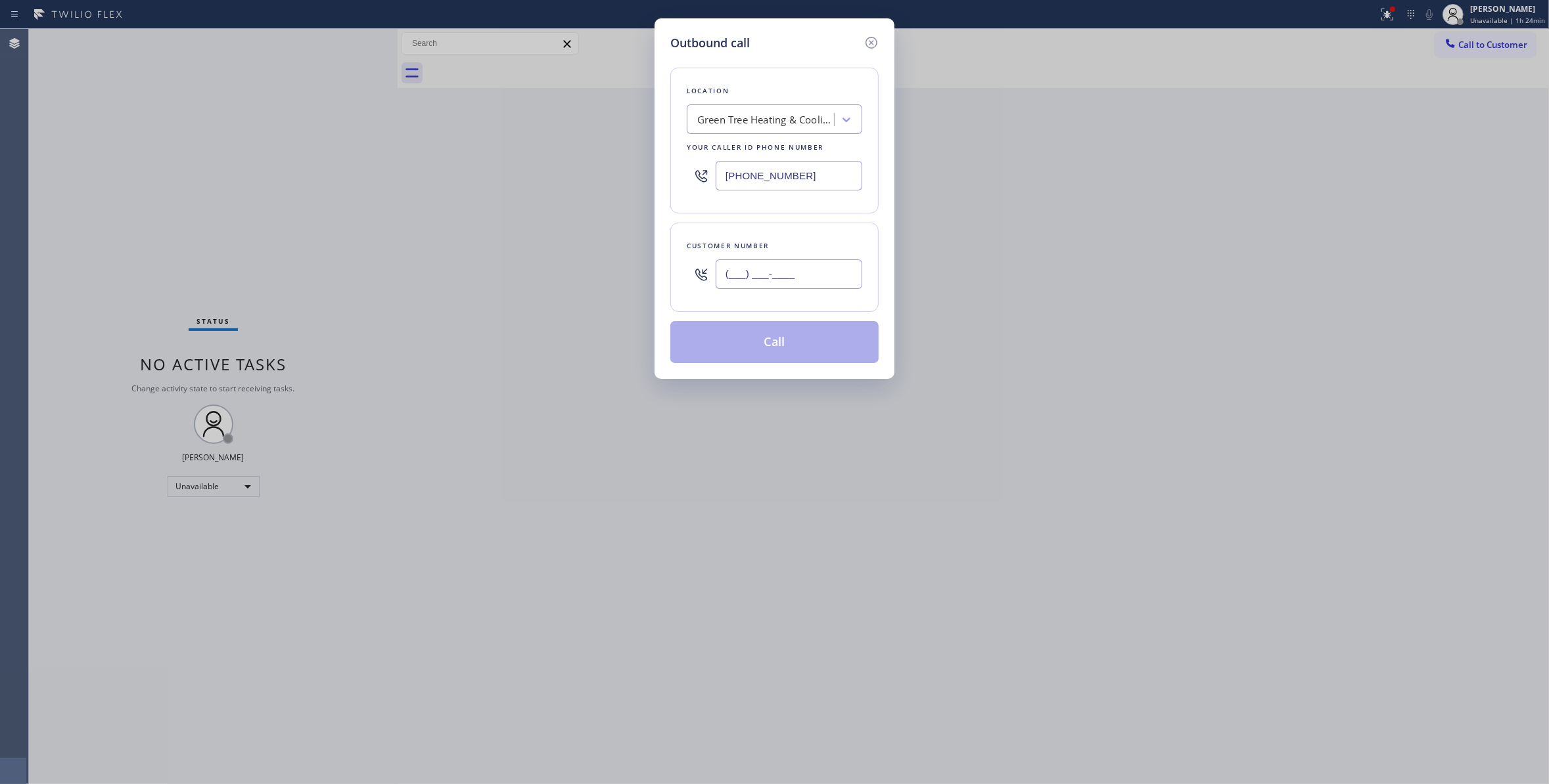
click at [765, 273] on input "(___) ___-____" at bounding box center [789, 274] width 146 height 30
paste input "541) 825-4124"
type input "[PHONE_NUMBER]"
drag, startPoint x: 828, startPoint y: 173, endPoint x: 405, endPoint y: 161, distance: 423.2
click at [419, 158] on div "Outbound call Location Green Tree Heating & Cooling Evergreen Your caller id ph…" at bounding box center [774, 392] width 1549 height 784
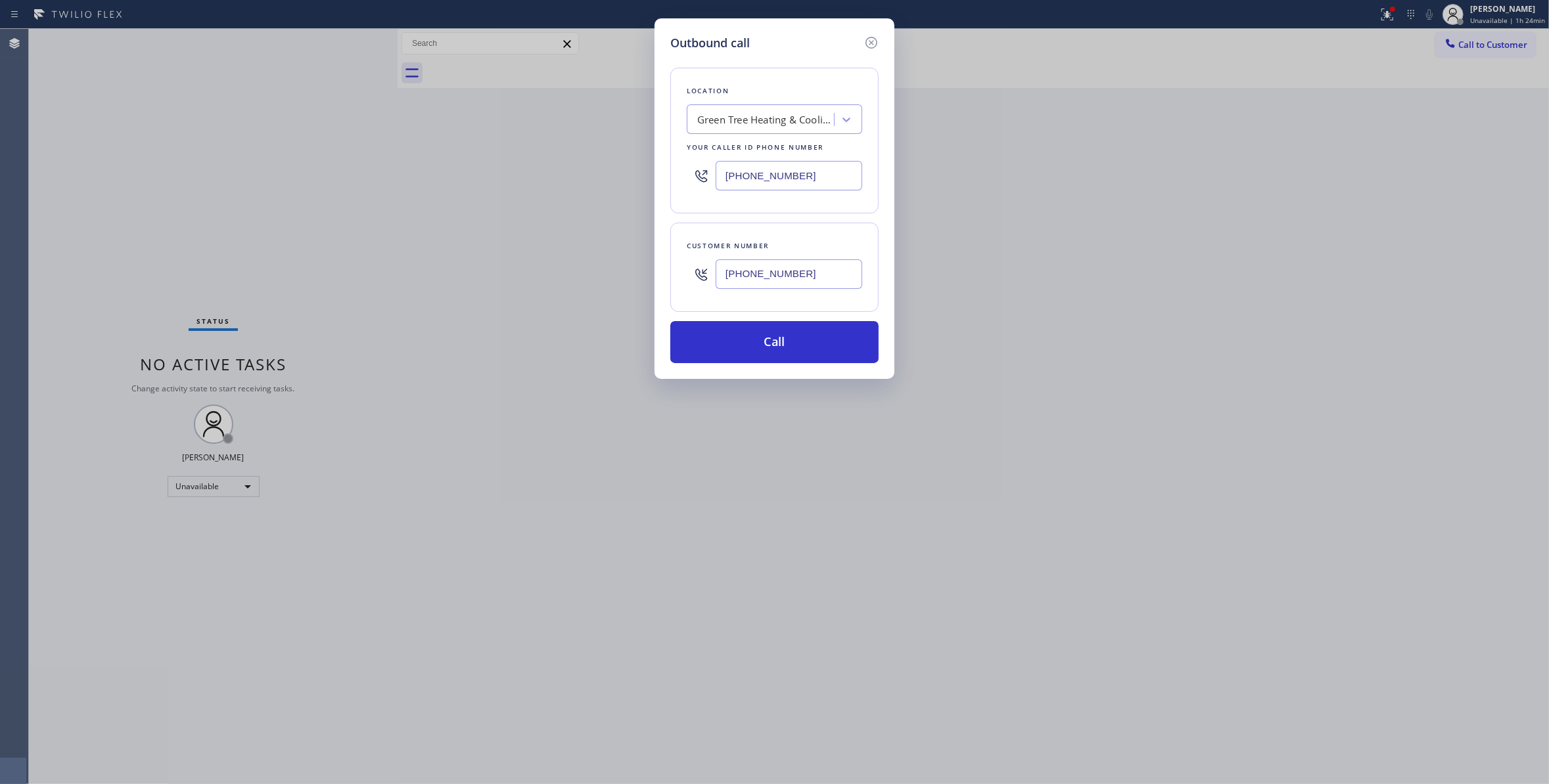
paste input "760) 279-1"
type input "[PHONE_NUMBER]"
drag, startPoint x: 565, startPoint y: 243, endPoint x: 408, endPoint y: 242, distance: 157.0
click at [408, 242] on div "Outbound call Location Zoom Electricians Indio Your caller id phone number [PHO…" at bounding box center [774, 392] width 1549 height 784
click at [761, 369] on div "Outbound call Location Zoom Electricians Indio Your caller id phone number [PHO…" at bounding box center [774, 198] width 240 height 360
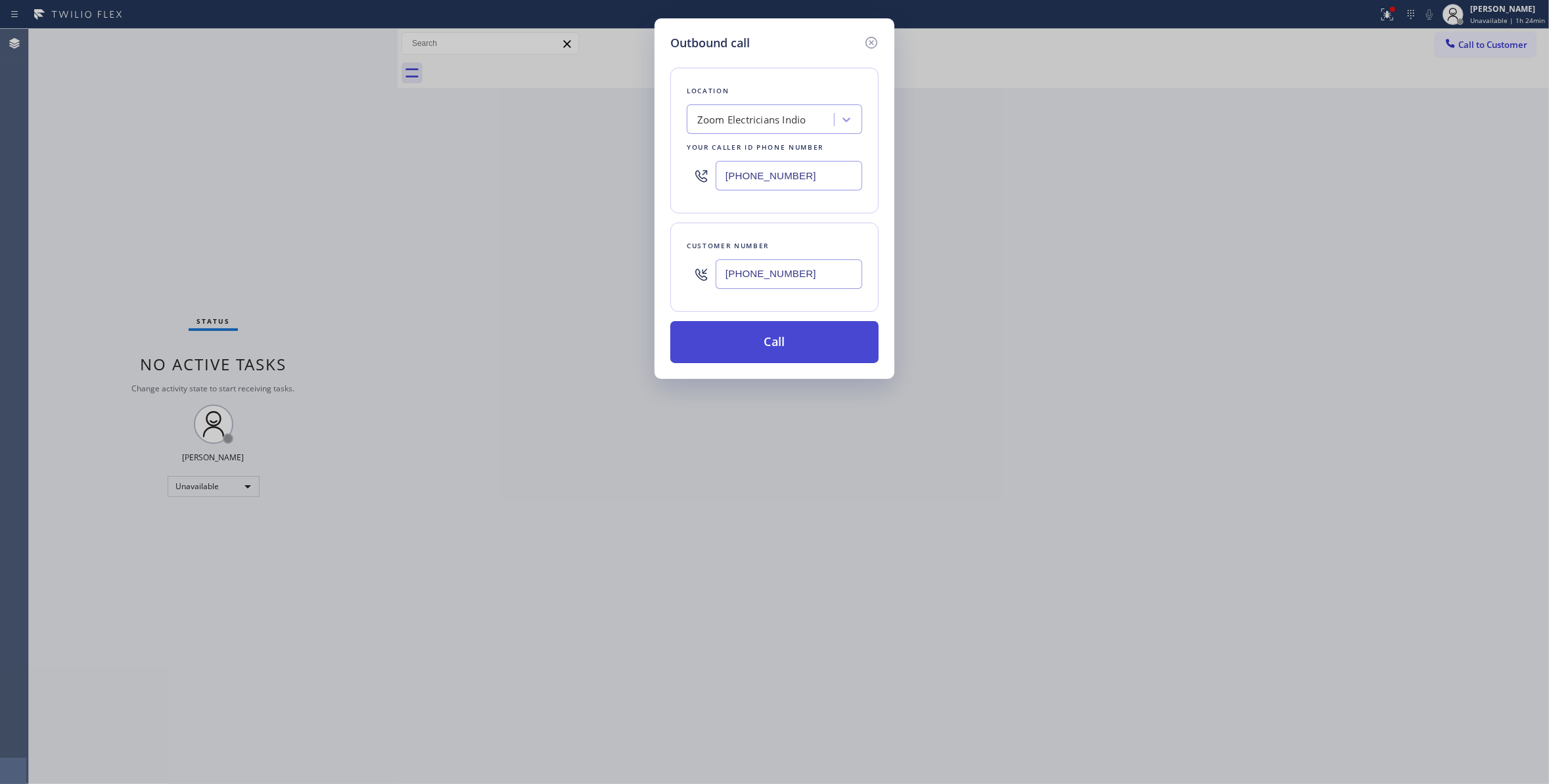
click at [744, 343] on button "Call" at bounding box center [774, 342] width 208 height 42
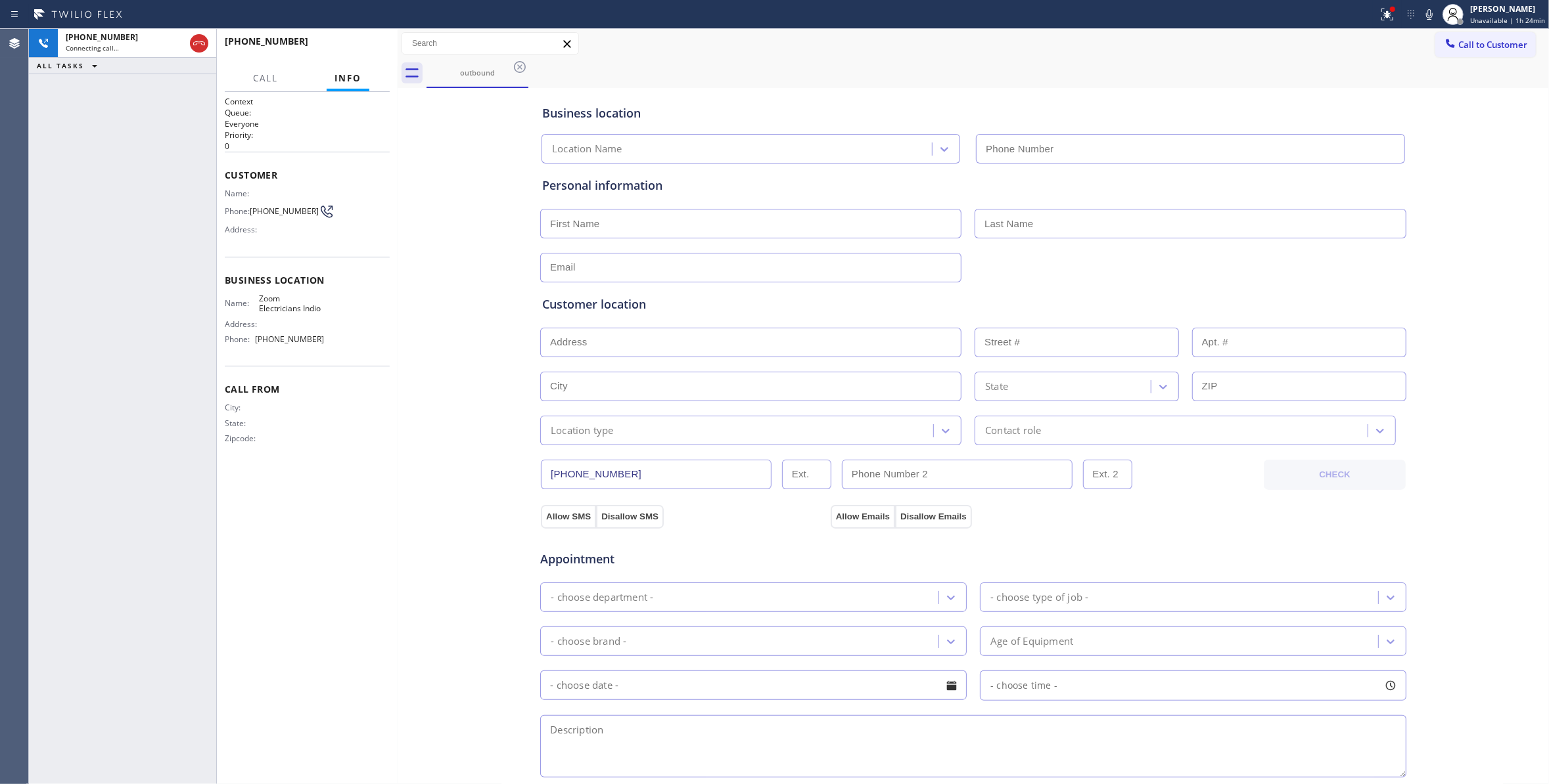
type input "[PHONE_NUMBER]"
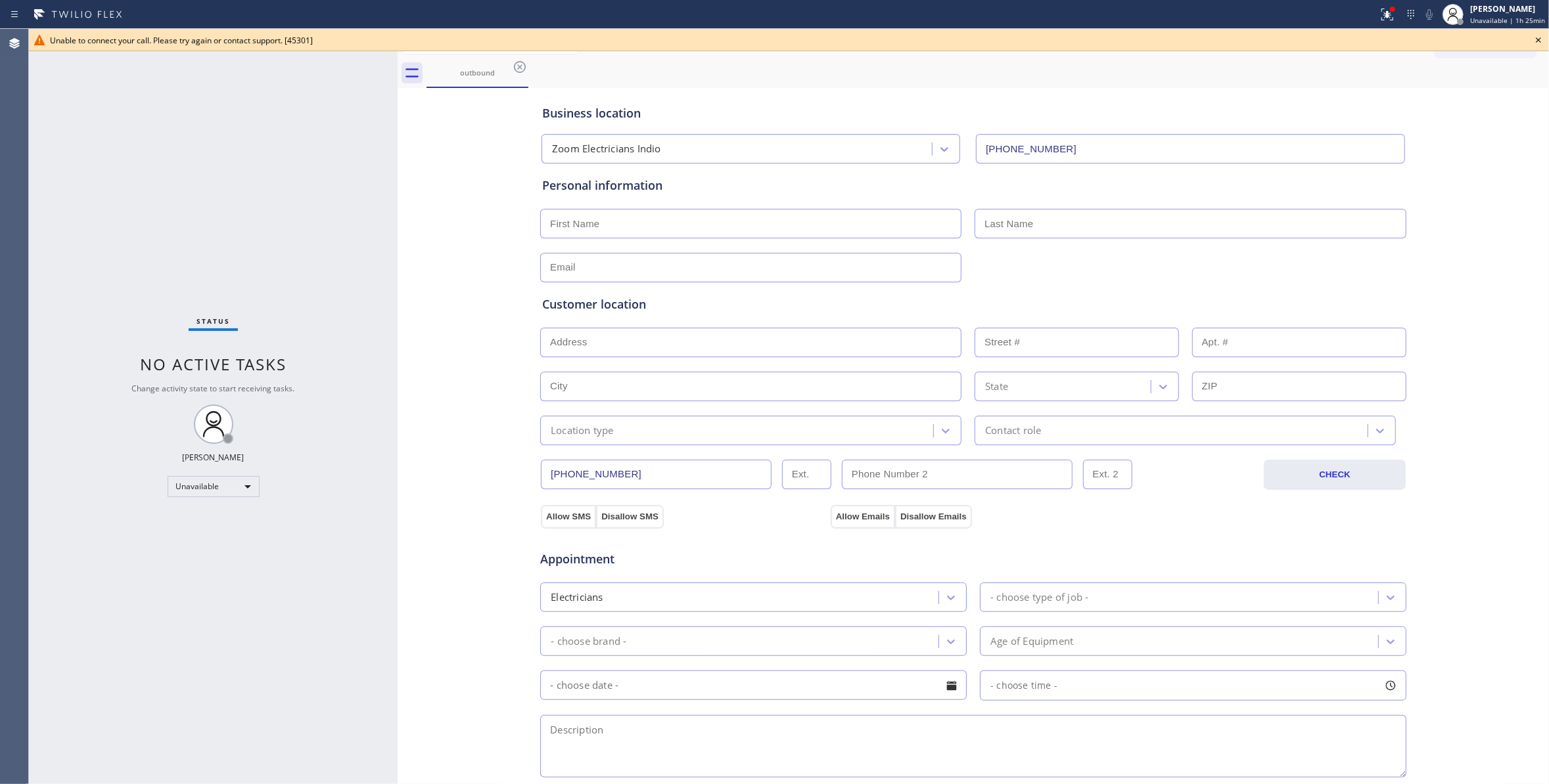
drag, startPoint x: 424, startPoint y: 262, endPoint x: 384, endPoint y: 90, distance: 176.6
click at [424, 256] on div "Business location Zoom Electricians Indio [PHONE_NUMBER] Personal information C…" at bounding box center [973, 540] width 1145 height 897
click at [1542, 42] on icon at bounding box center [1538, 40] width 16 height 16
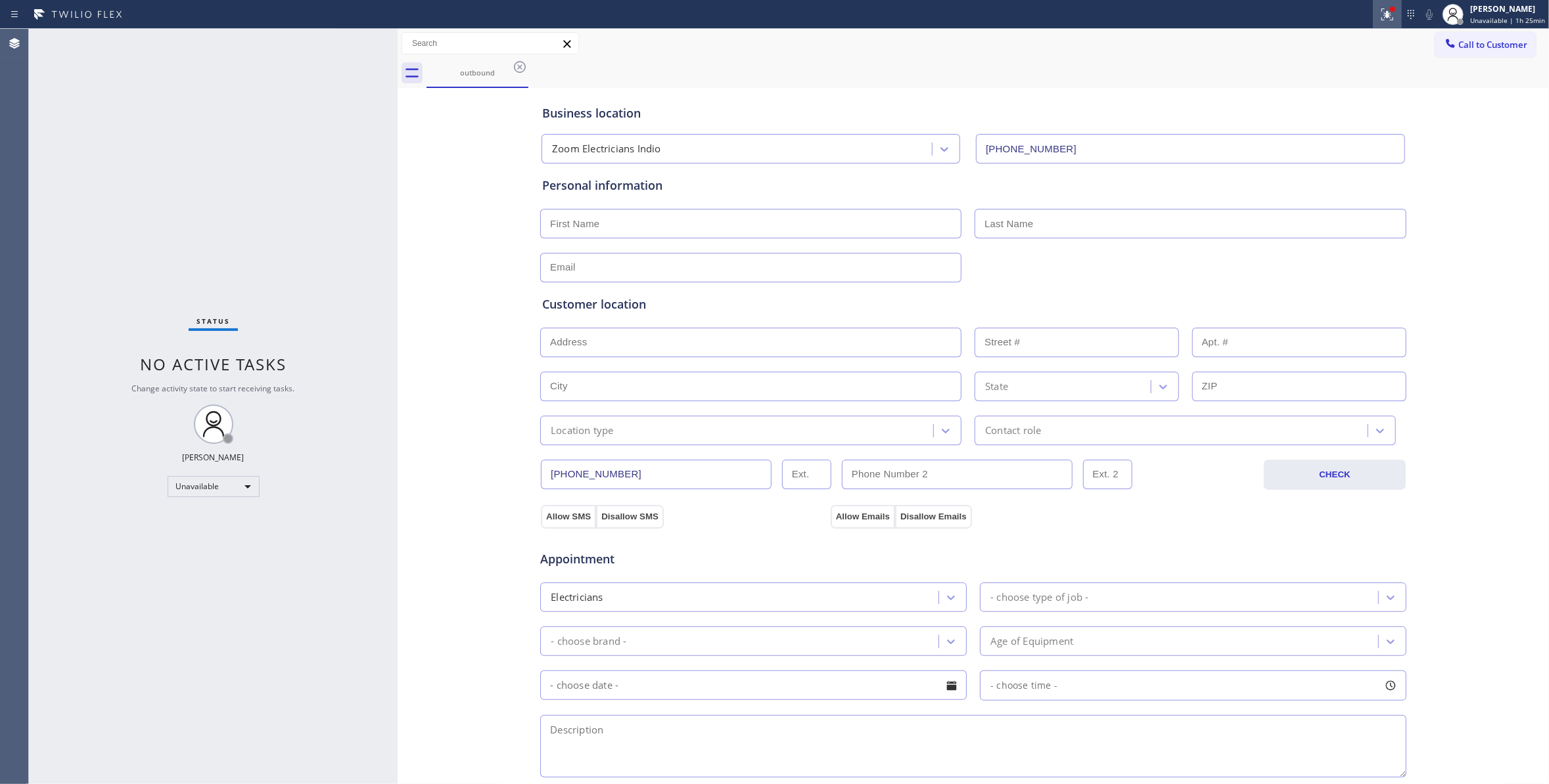
click at [1381, 19] on icon at bounding box center [1387, 14] width 12 height 12
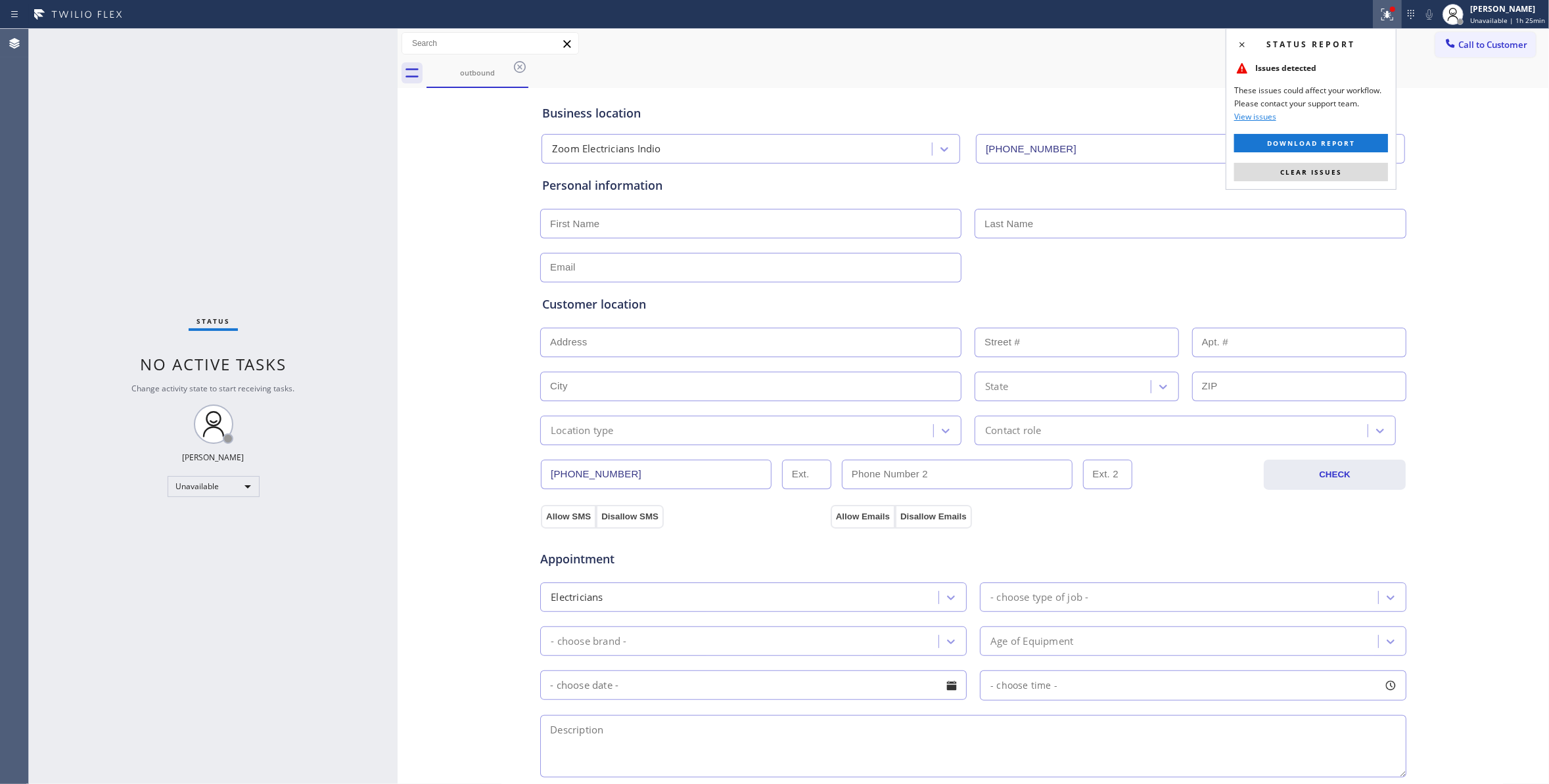
click at [1346, 171] on button "Clear issues" at bounding box center [1310, 172] width 154 height 18
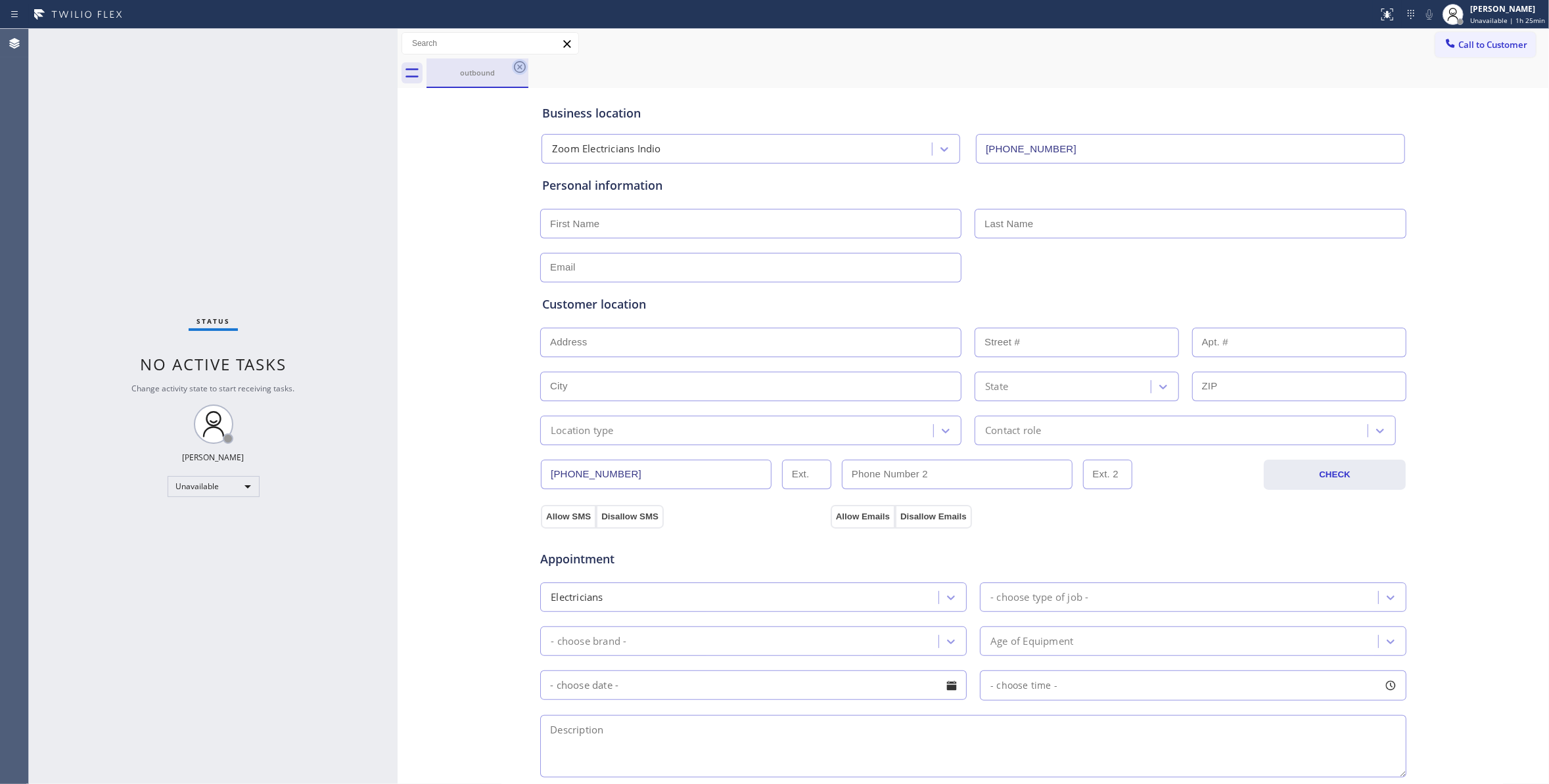
click at [521, 66] on icon at bounding box center [520, 67] width 12 height 12
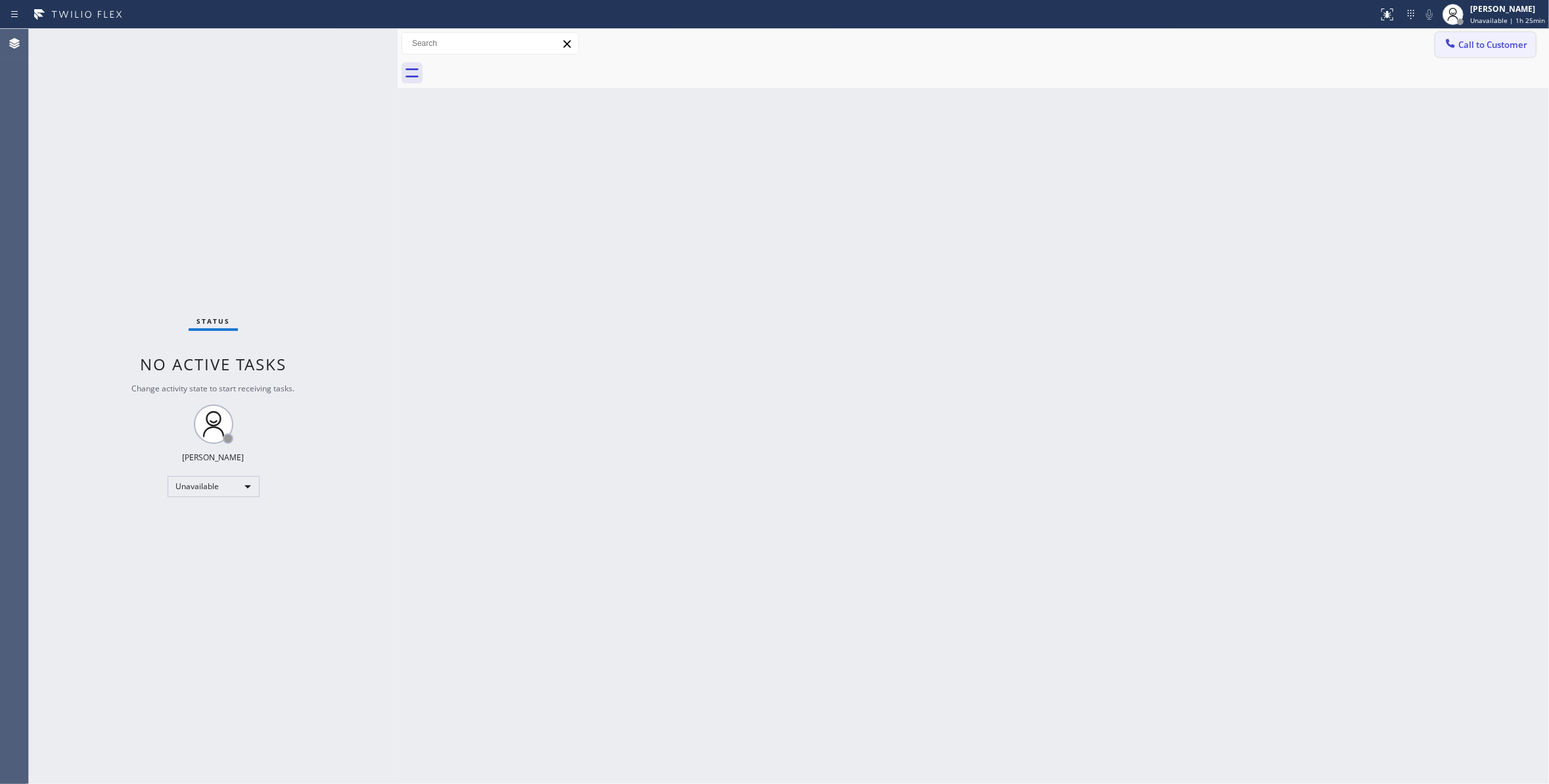
click at [1480, 45] on span "Call to Customer" at bounding box center [1492, 45] width 69 height 12
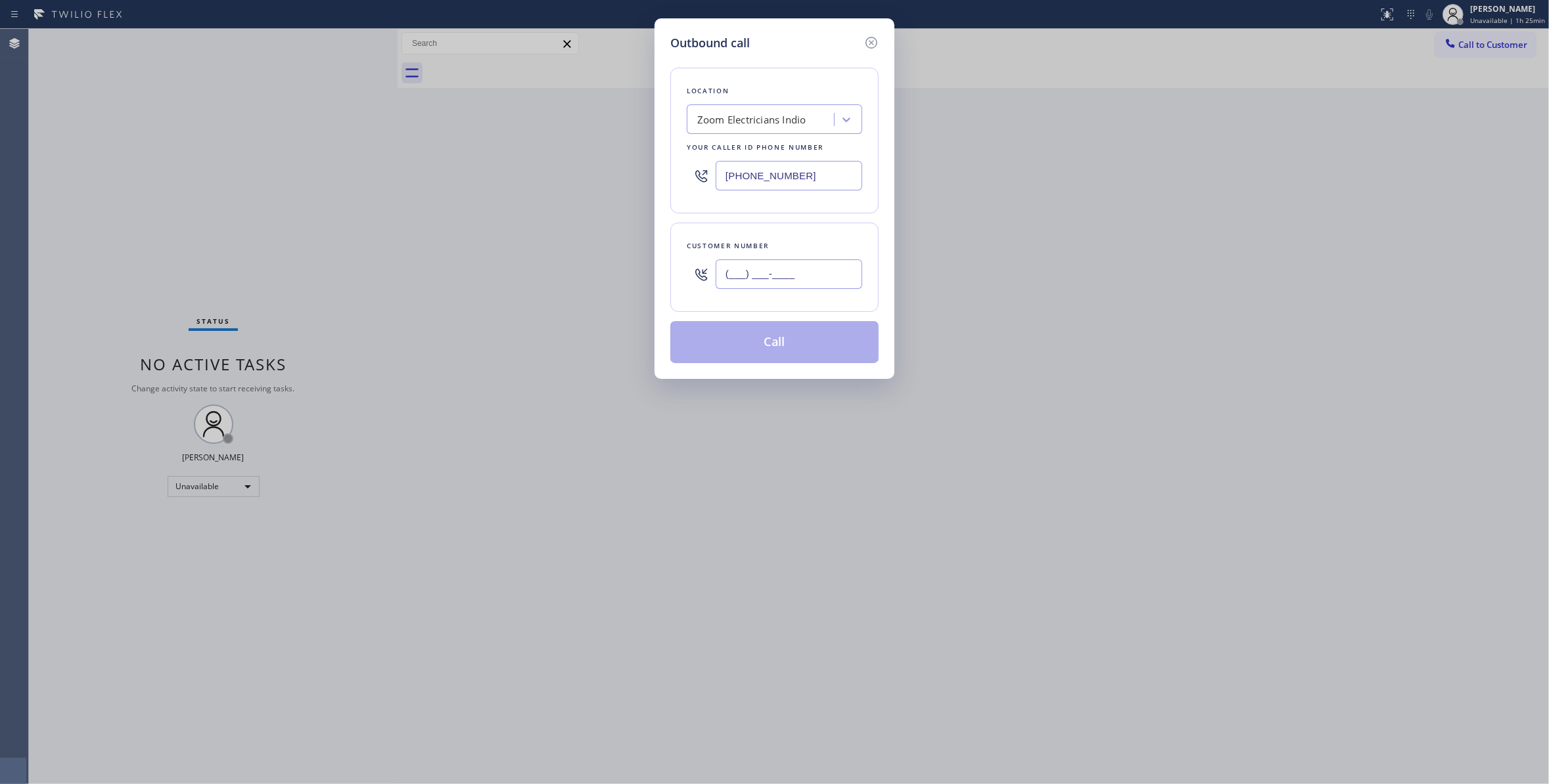
click at [774, 274] on input "(___) ___-____" at bounding box center [789, 274] width 146 height 30
paste input "541) 825-4124"
type input "[PHONE_NUMBER]"
click at [713, 360] on button "Call" at bounding box center [774, 342] width 208 height 42
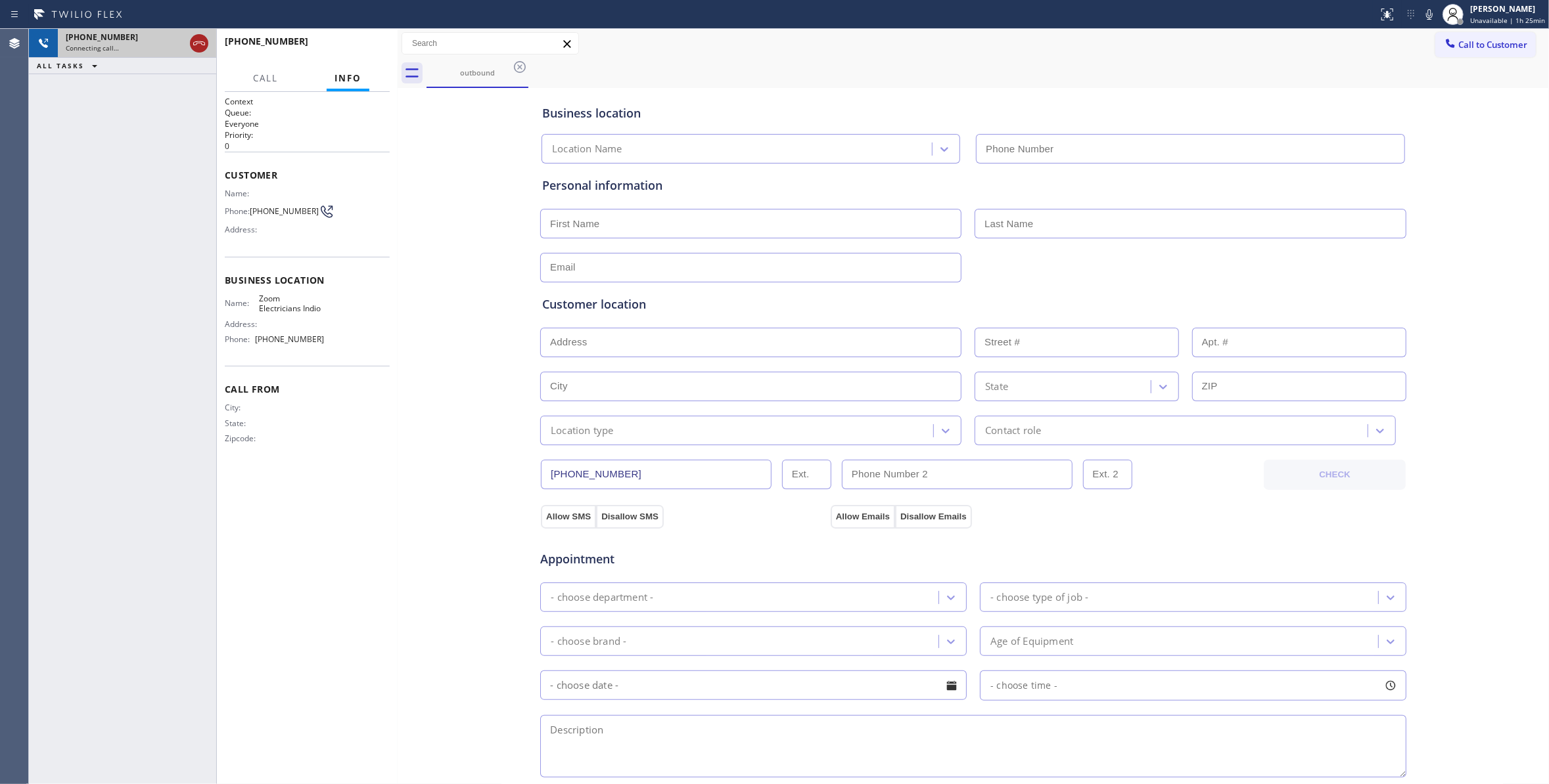
type input "[PHONE_NUMBER]"
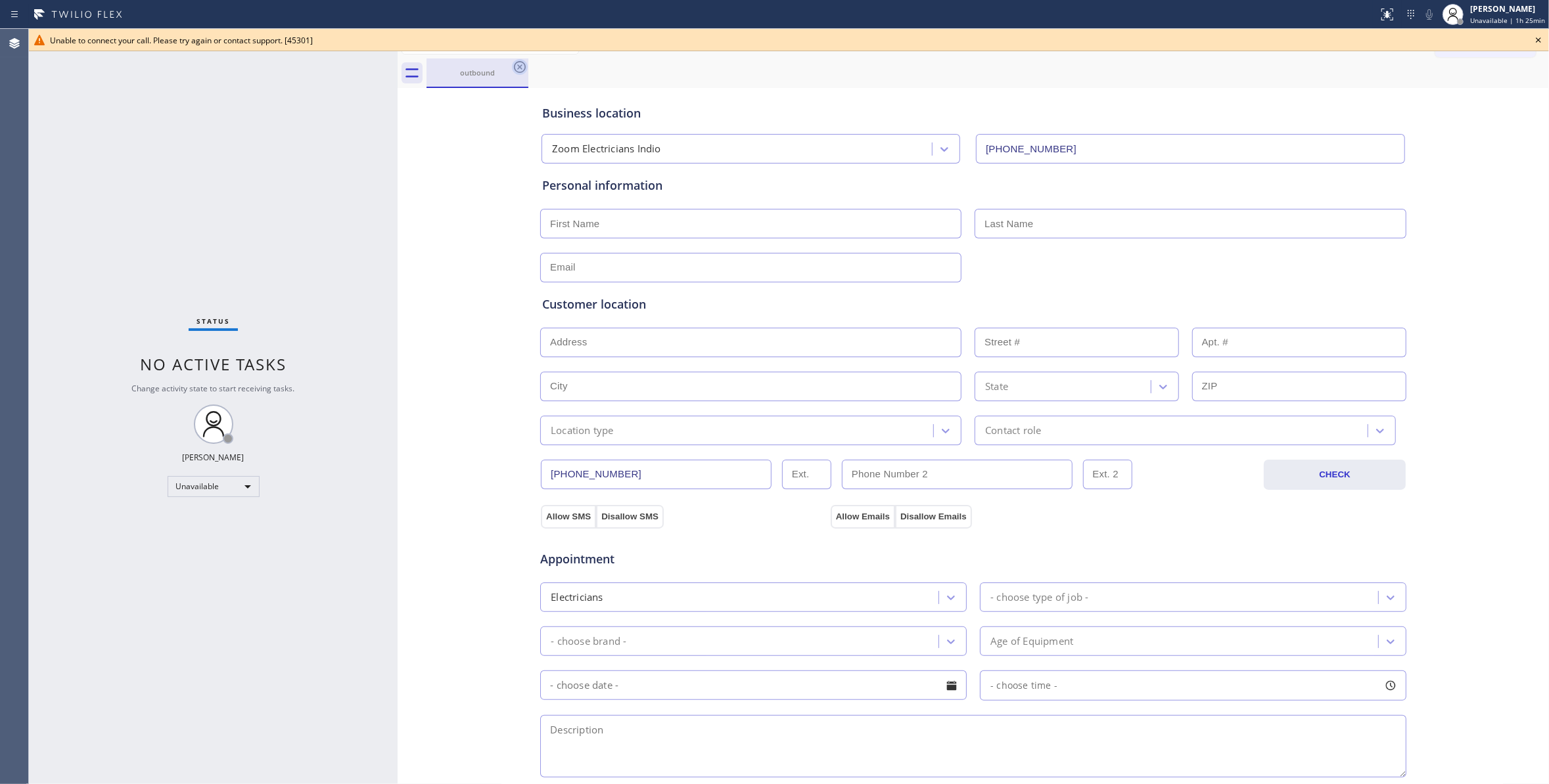
click at [519, 69] on icon at bounding box center [520, 67] width 16 height 16
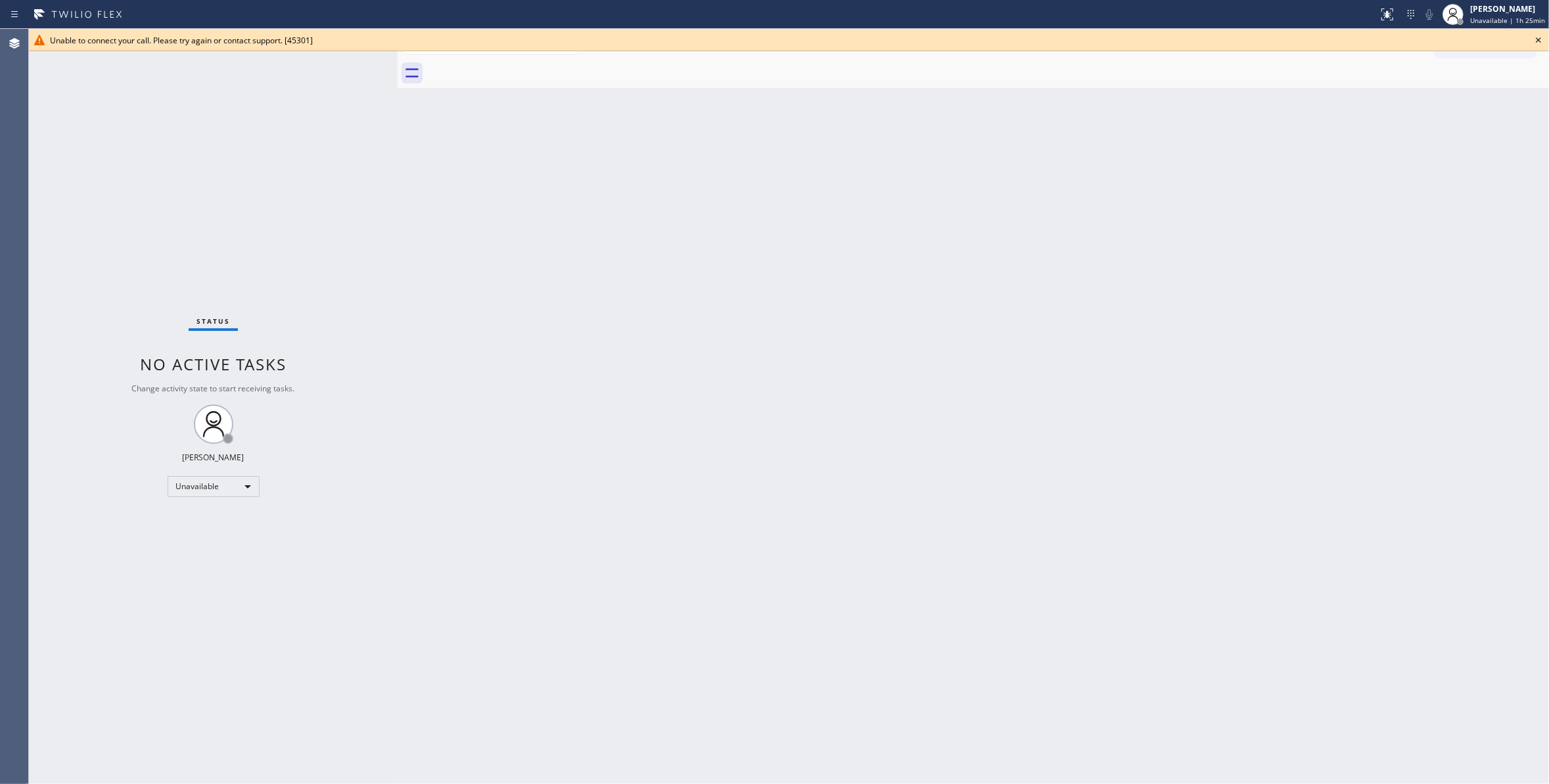
click at [1540, 41] on icon at bounding box center [1538, 40] width 16 height 16
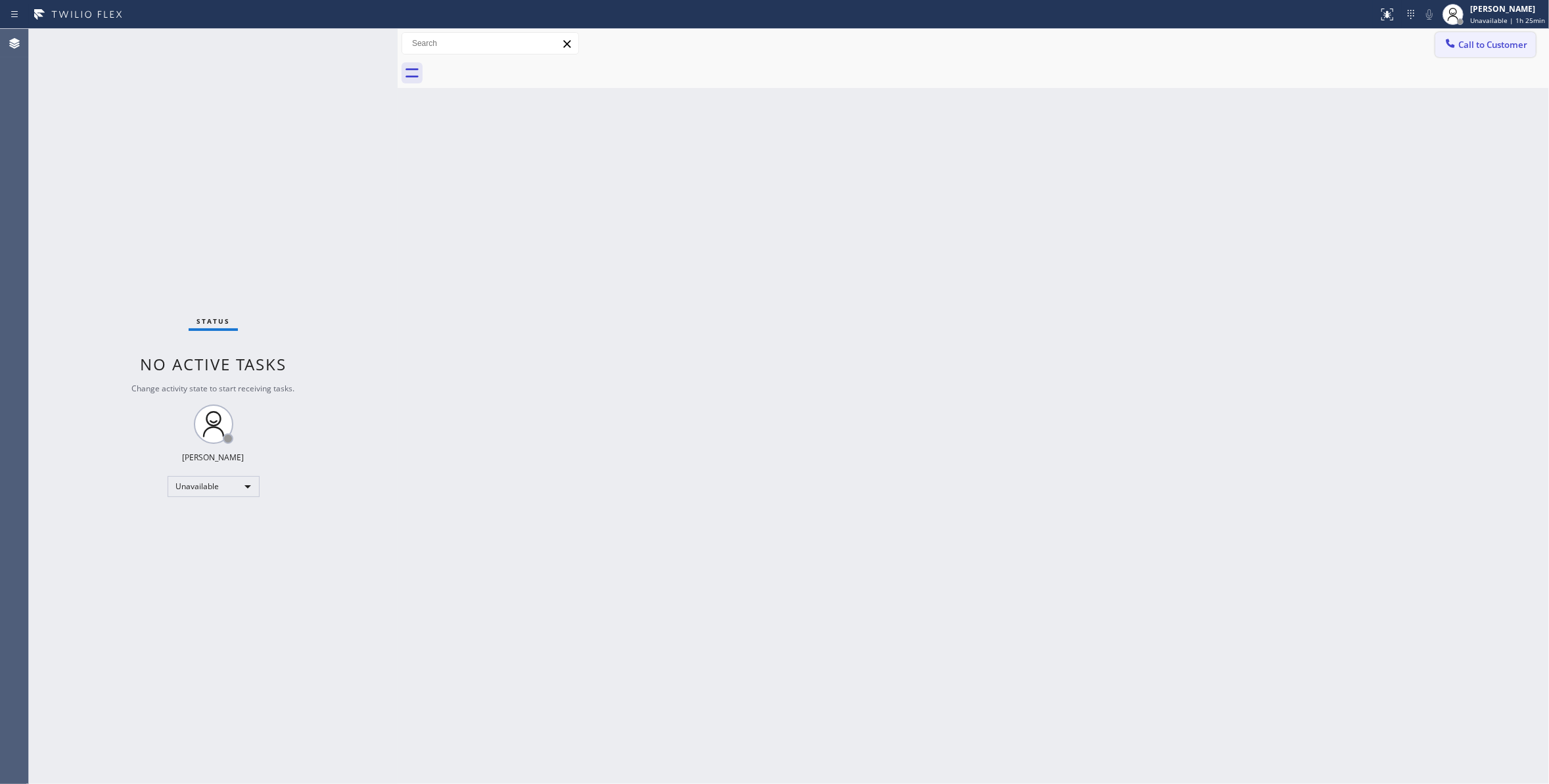
click at [1517, 45] on span "Call to Customer" at bounding box center [1492, 45] width 69 height 12
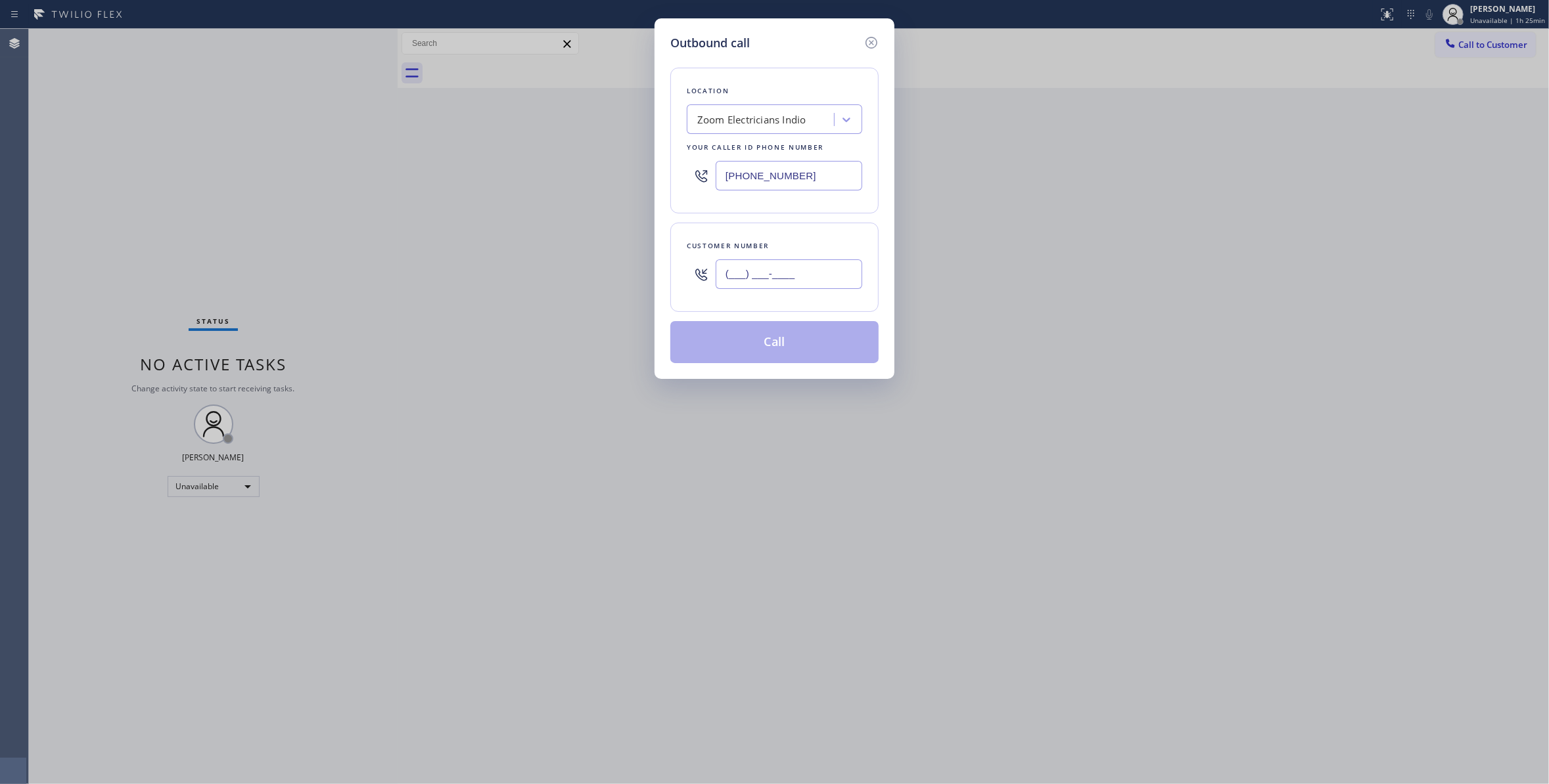
click at [757, 273] on input "(___) ___-____" at bounding box center [789, 274] width 146 height 30
paste input "541) 825-4124"
type input "[PHONE_NUMBER]"
click at [765, 340] on button "Call" at bounding box center [774, 342] width 208 height 42
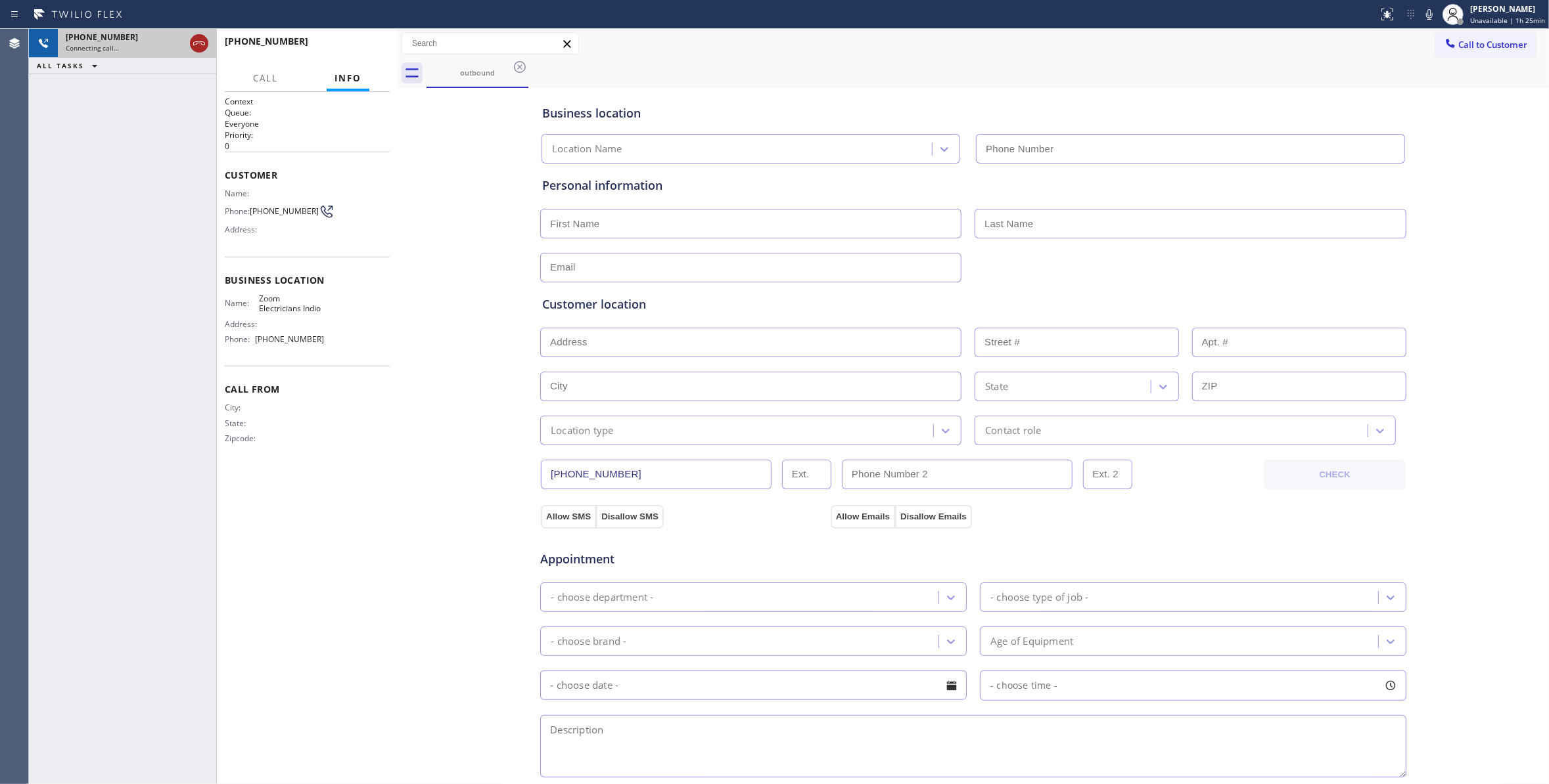
type input "[PHONE_NUMBER]"
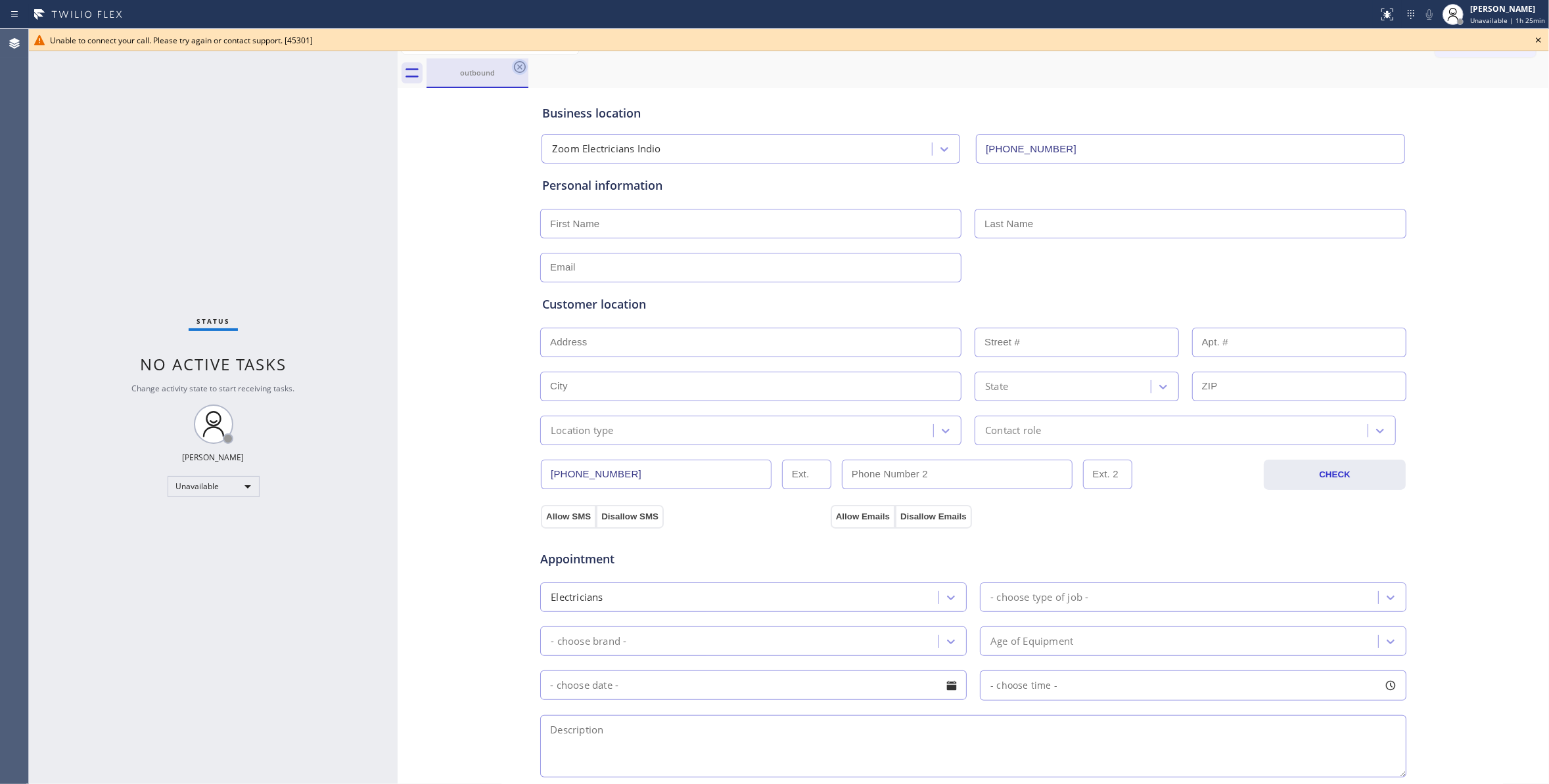
click at [517, 63] on icon at bounding box center [520, 67] width 12 height 12
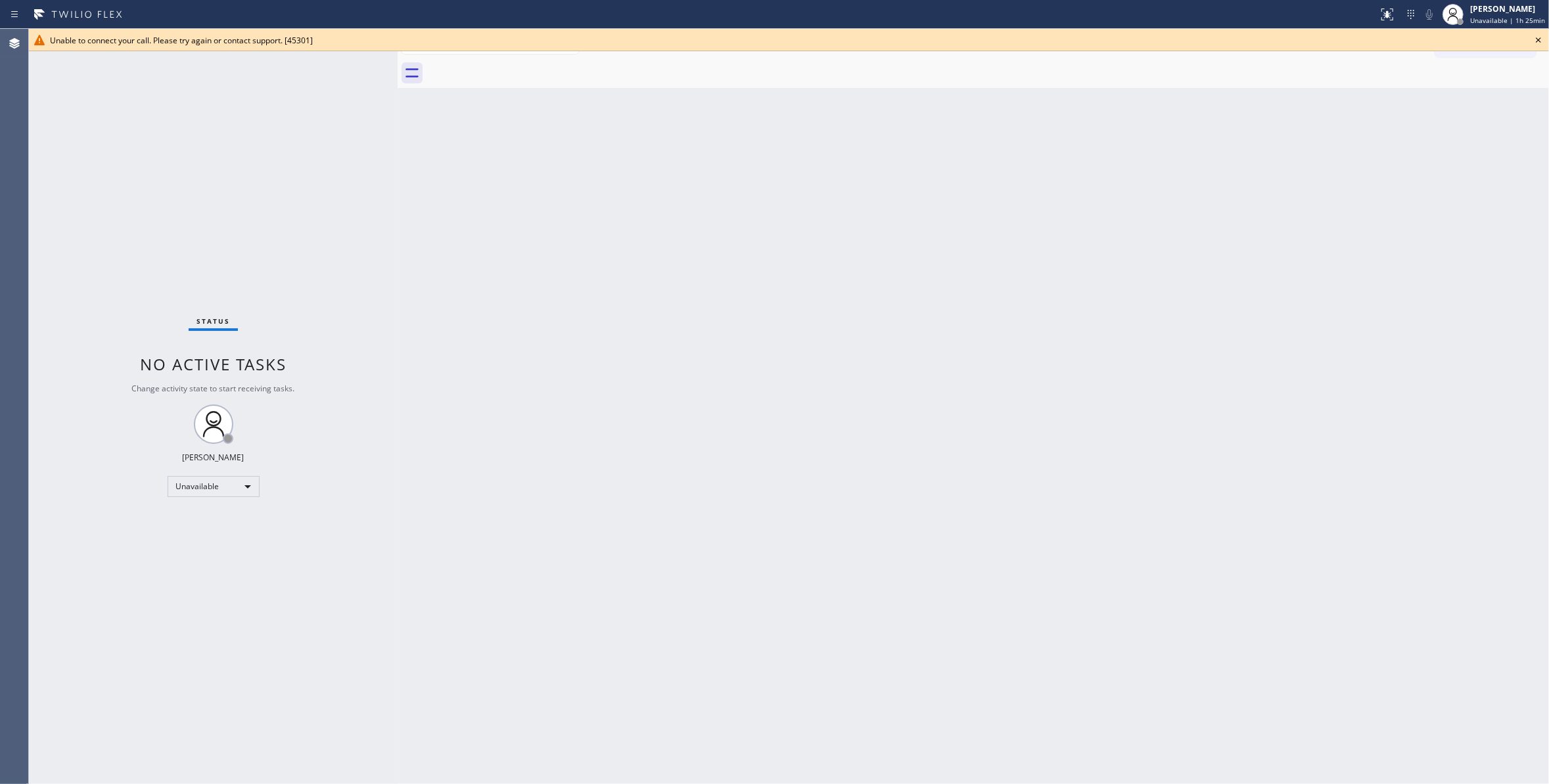
click at [1542, 40] on icon at bounding box center [1538, 40] width 16 height 16
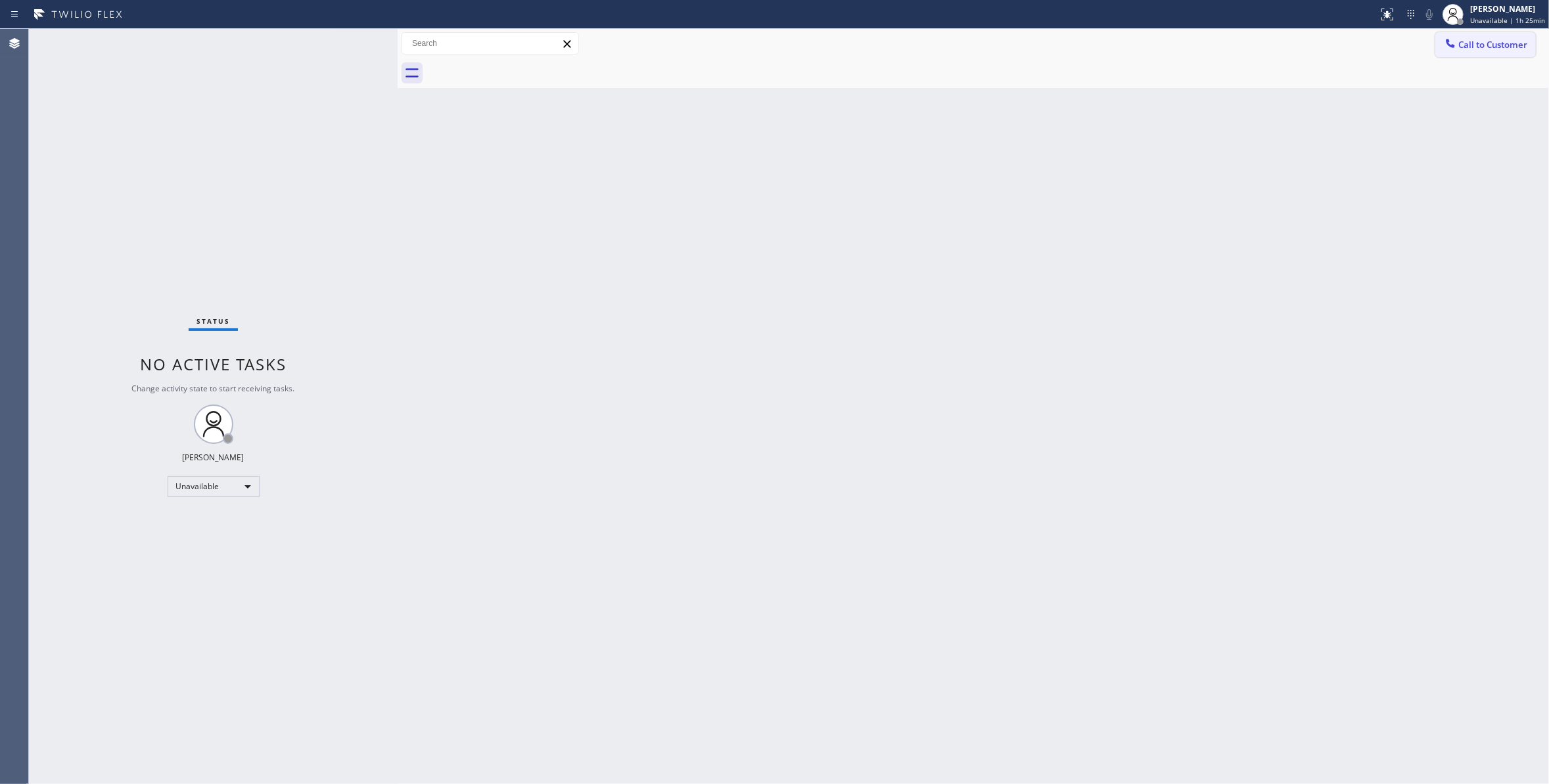
click at [1519, 43] on span "Call to Customer" at bounding box center [1492, 45] width 69 height 12
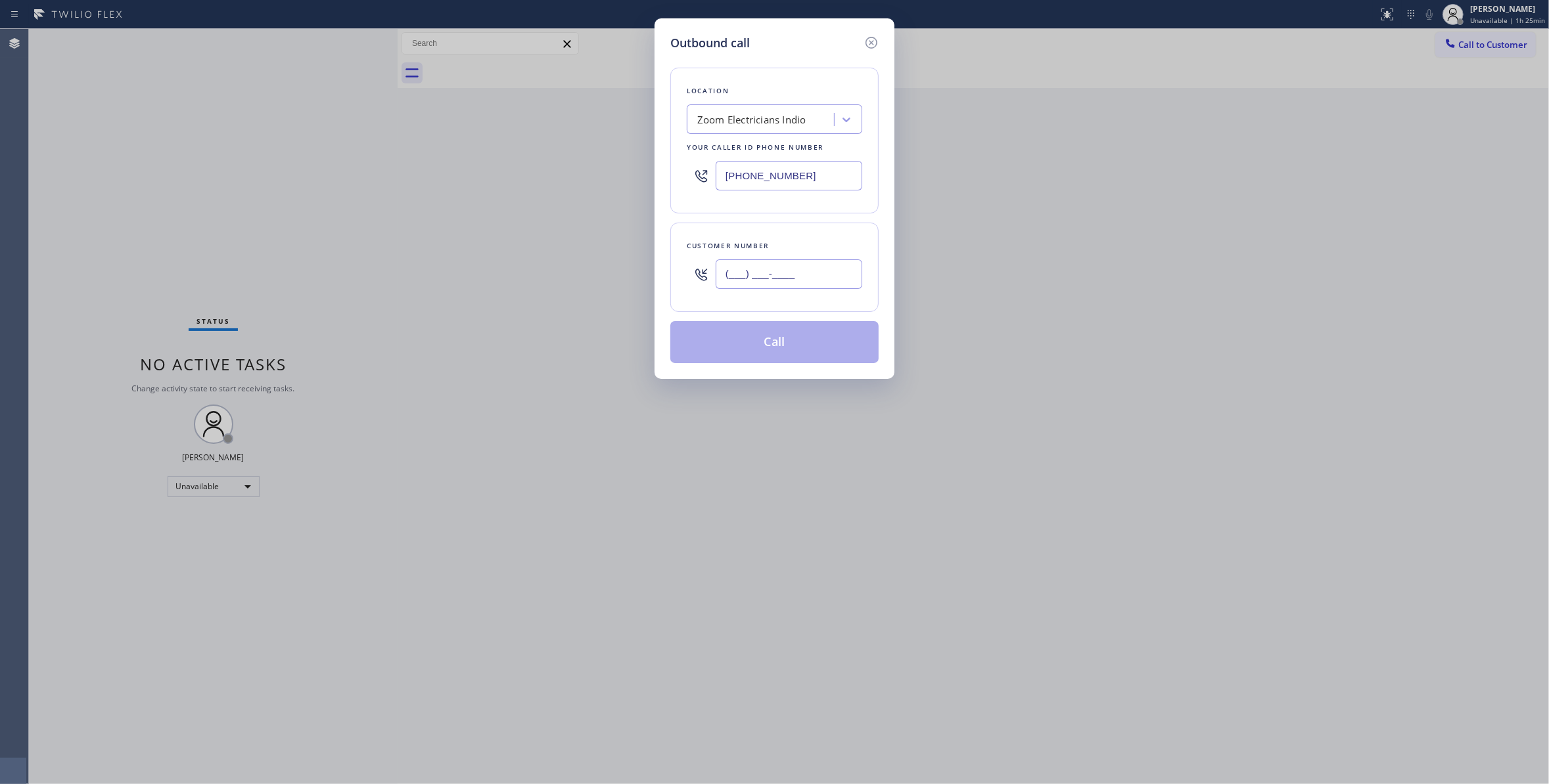
click at [784, 287] on input "(___) ___-____" at bounding box center [789, 274] width 146 height 30
paste input "541) 825-4124"
type input "[PHONE_NUMBER]"
click at [775, 350] on button "Call" at bounding box center [774, 342] width 208 height 42
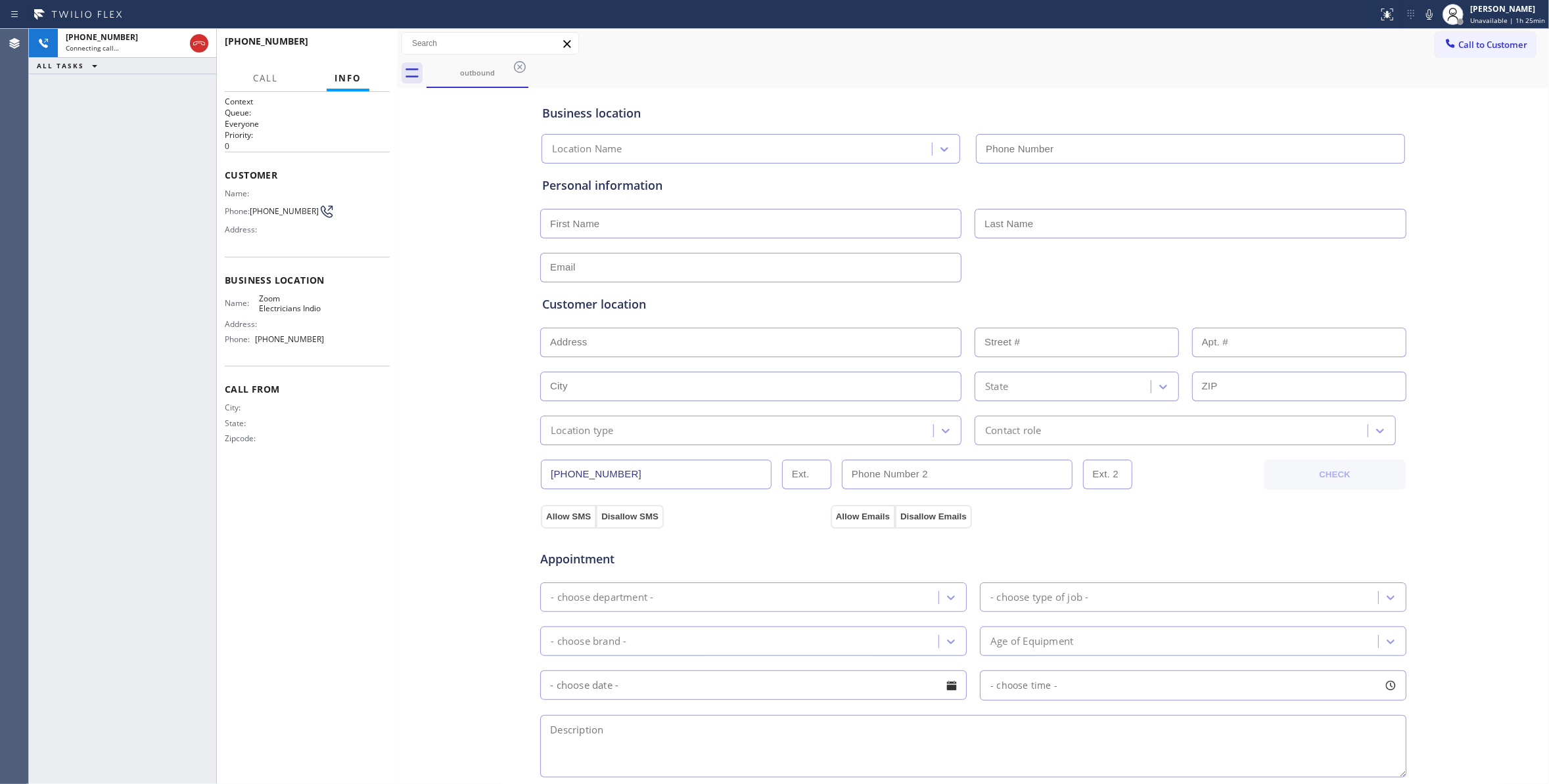
type input "[PHONE_NUMBER]"
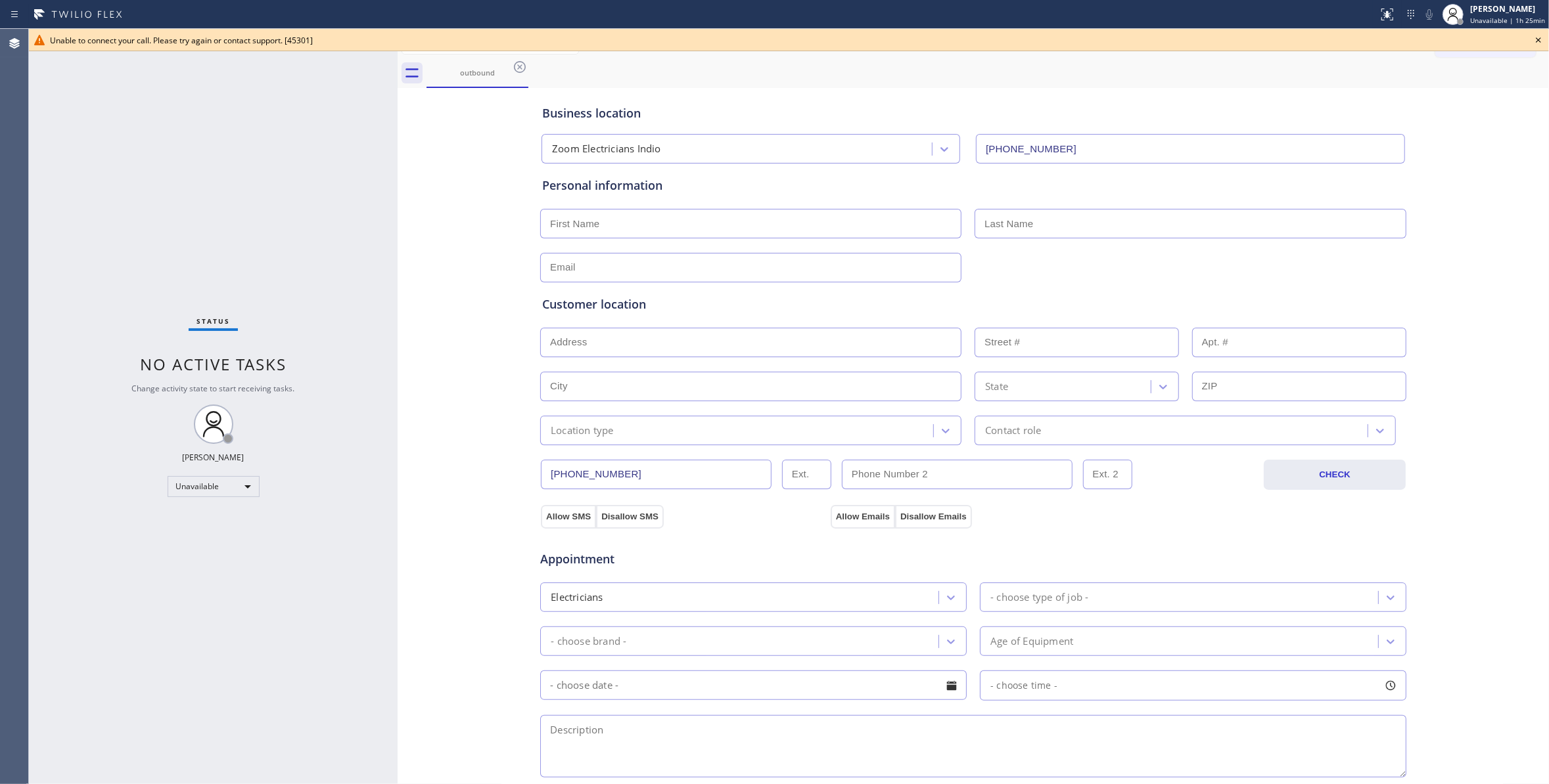
click at [1540, 40] on icon at bounding box center [1538, 40] width 16 height 16
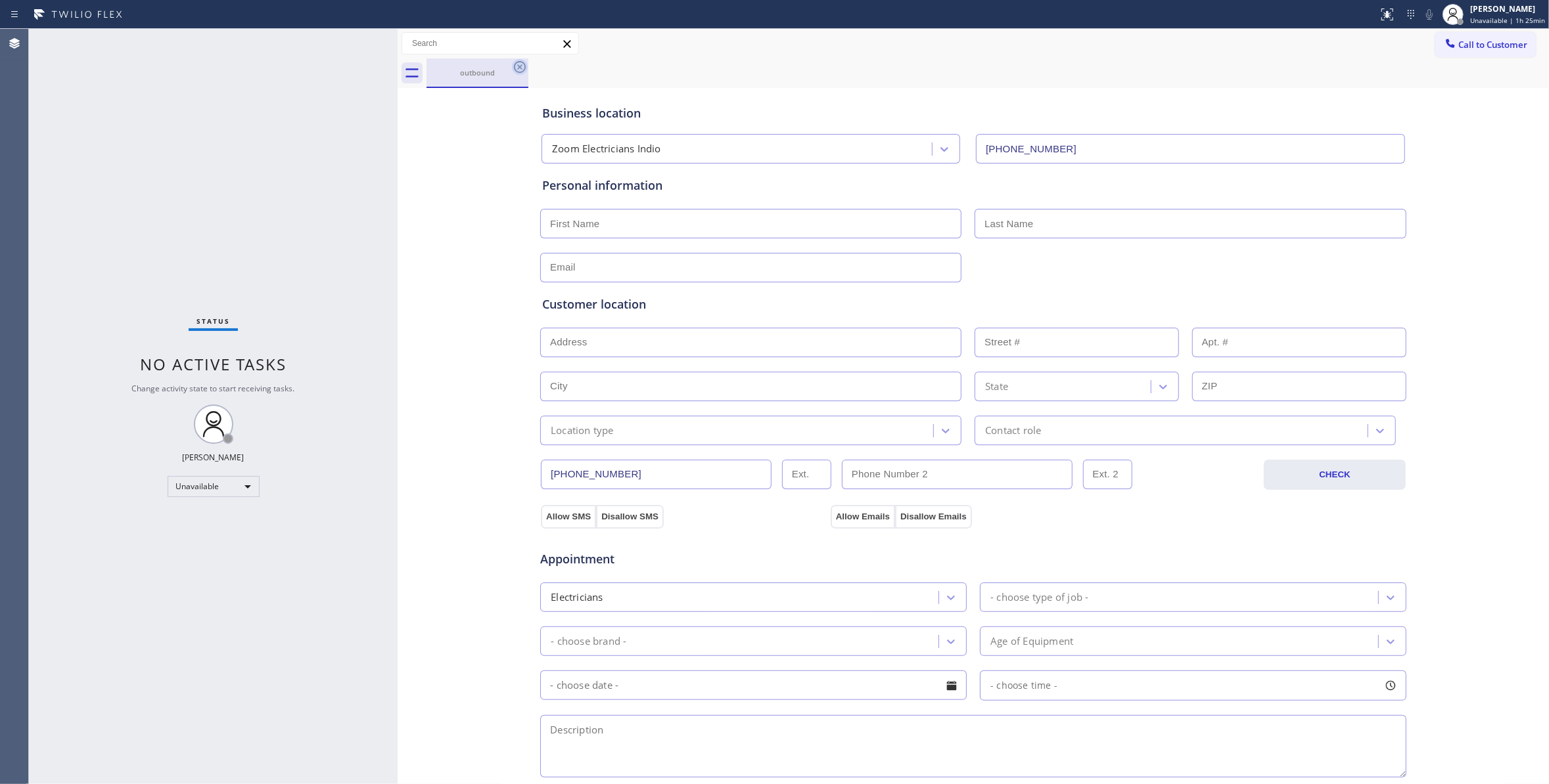
click at [519, 67] on icon at bounding box center [520, 67] width 12 height 12
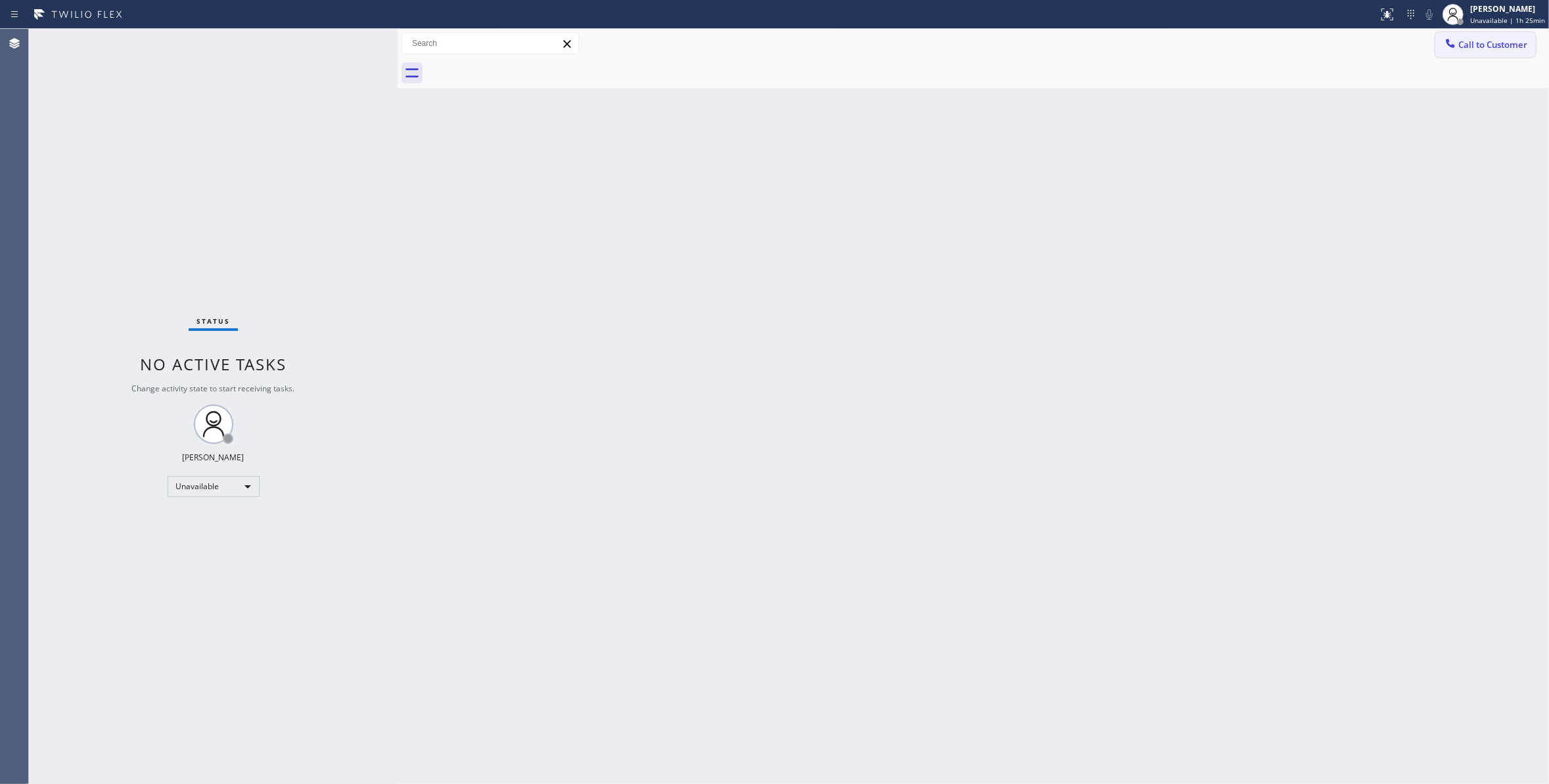
click at [1504, 45] on span "Call to Customer" at bounding box center [1492, 45] width 69 height 12
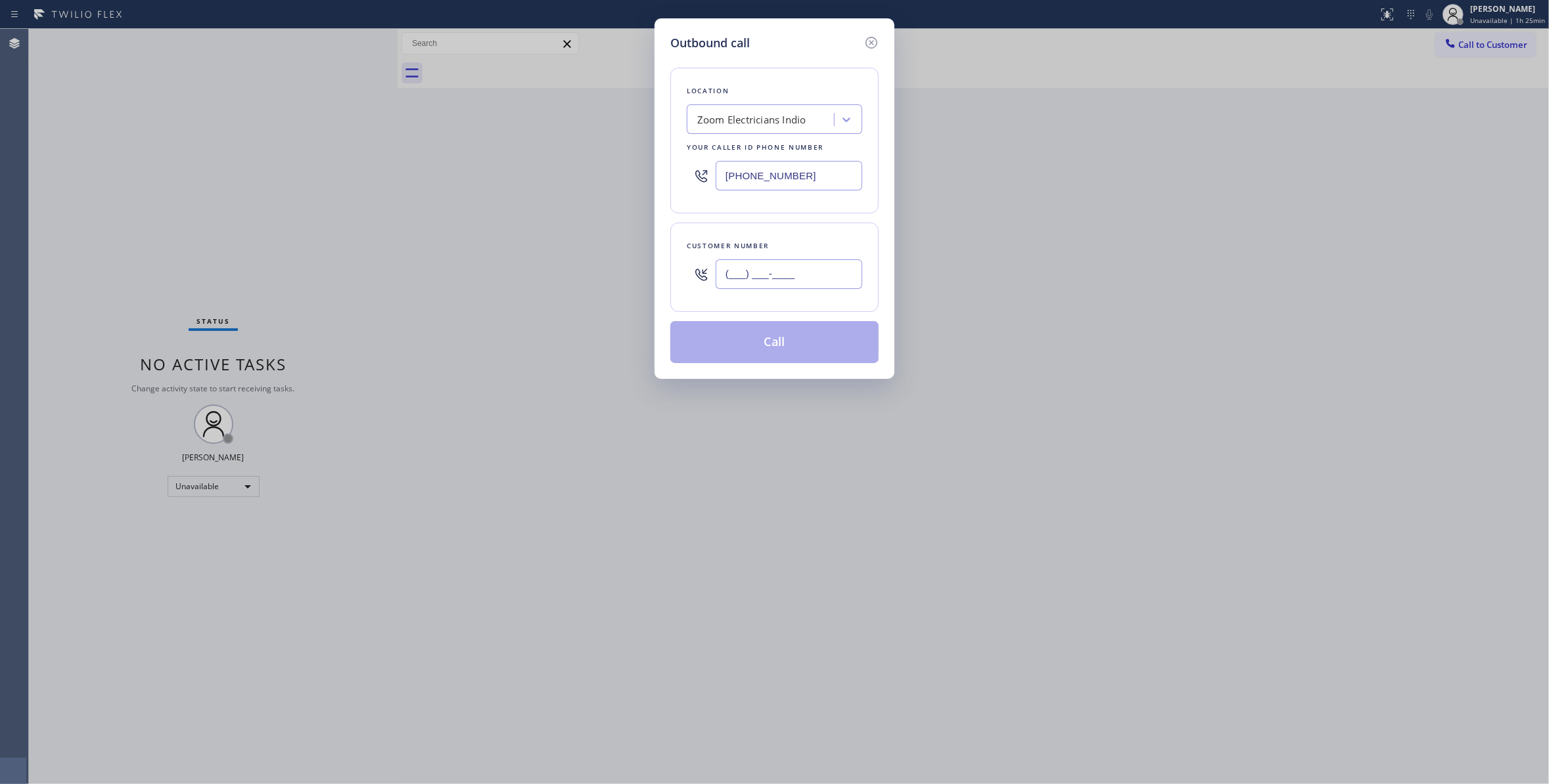
click at [805, 277] on input "(___) ___-____" at bounding box center [789, 274] width 146 height 30
paste input "541) 825-4124"
type input "[PHONE_NUMBER]"
click at [797, 344] on button "Call" at bounding box center [774, 342] width 208 height 42
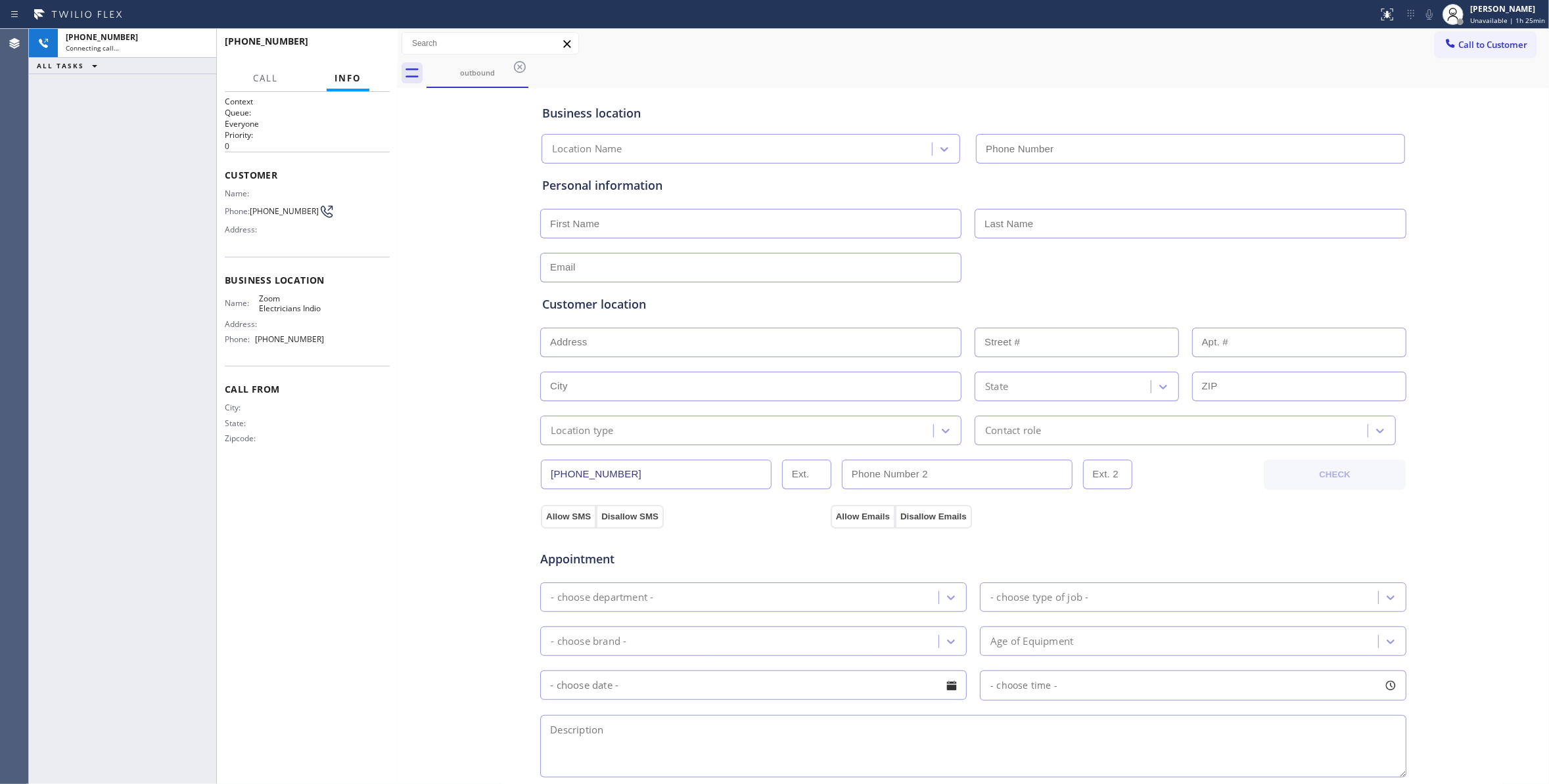
type input "[PHONE_NUMBER]"
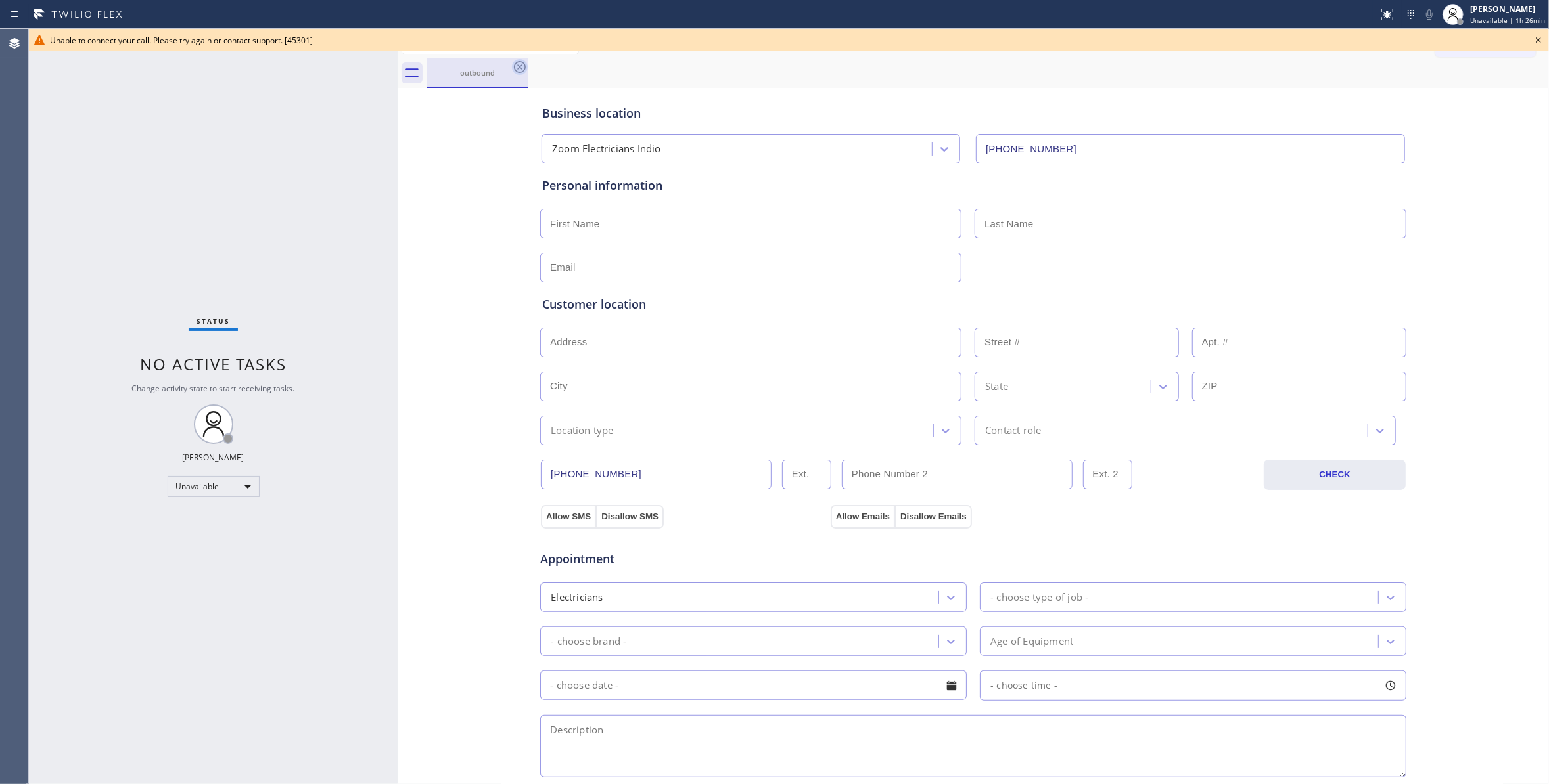
click at [522, 64] on icon at bounding box center [520, 67] width 16 height 16
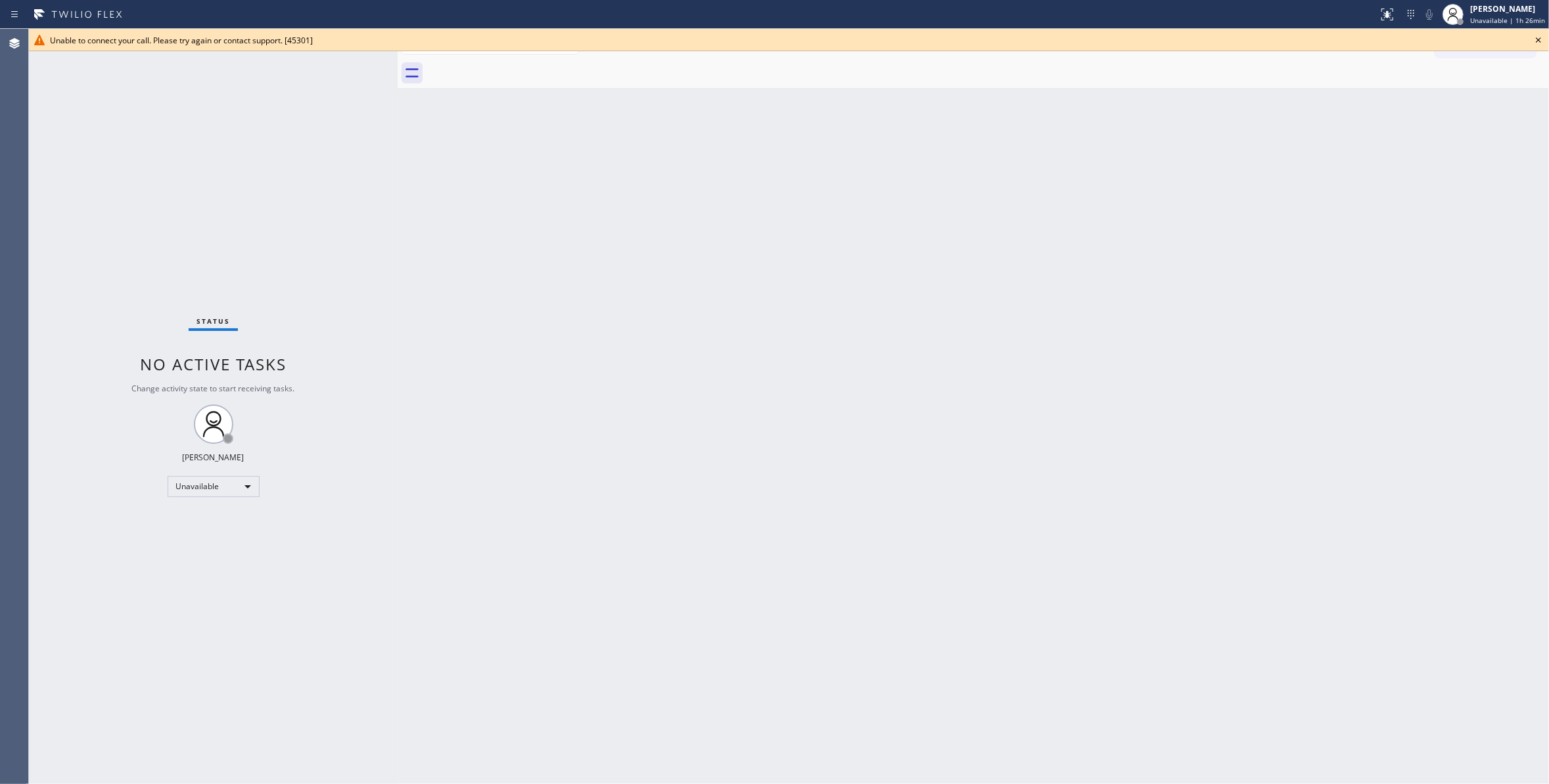
click at [1541, 32] on icon at bounding box center [1538, 40] width 16 height 16
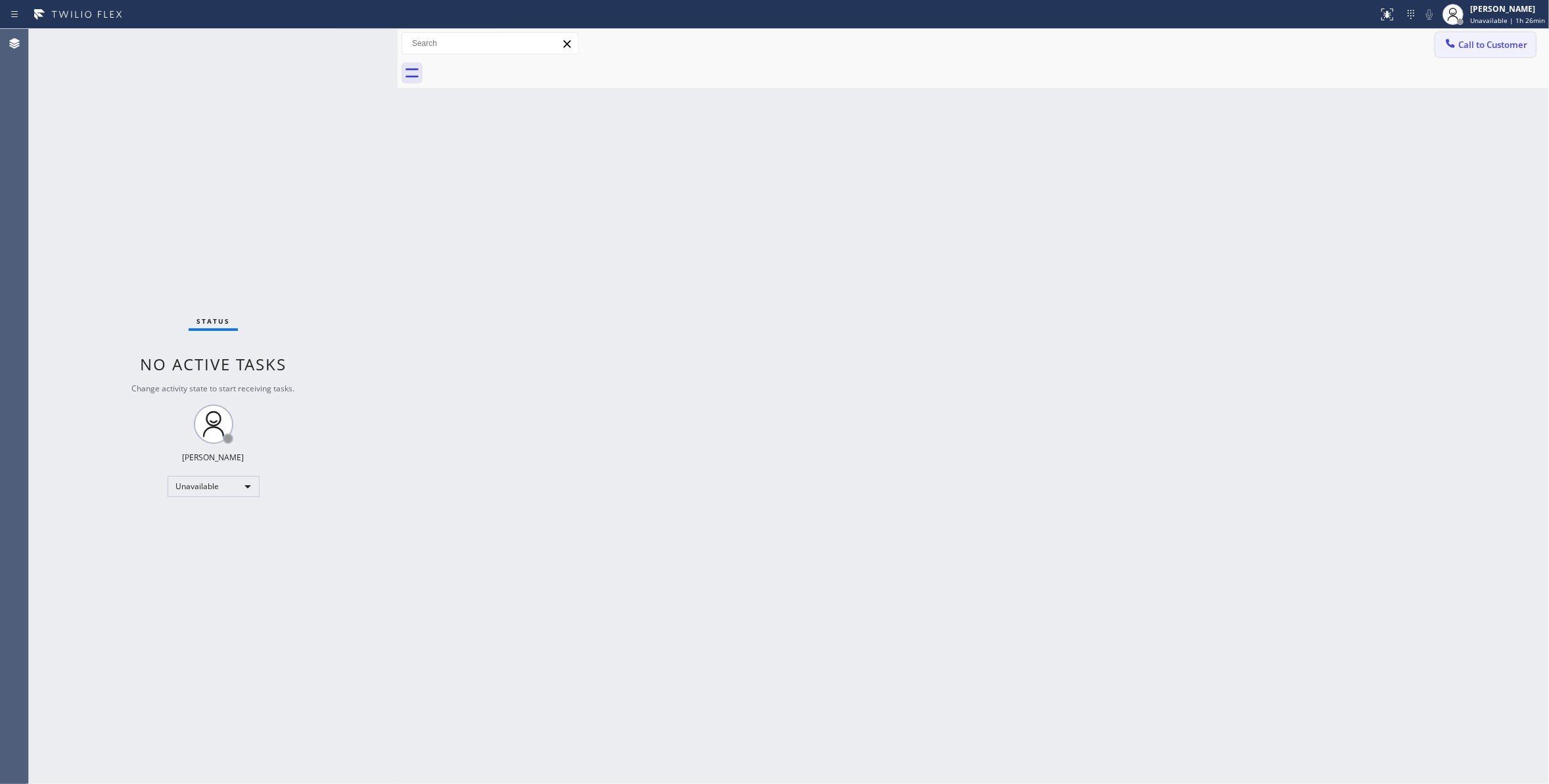
click at [1504, 50] on span "Call to Customer" at bounding box center [1492, 45] width 69 height 12
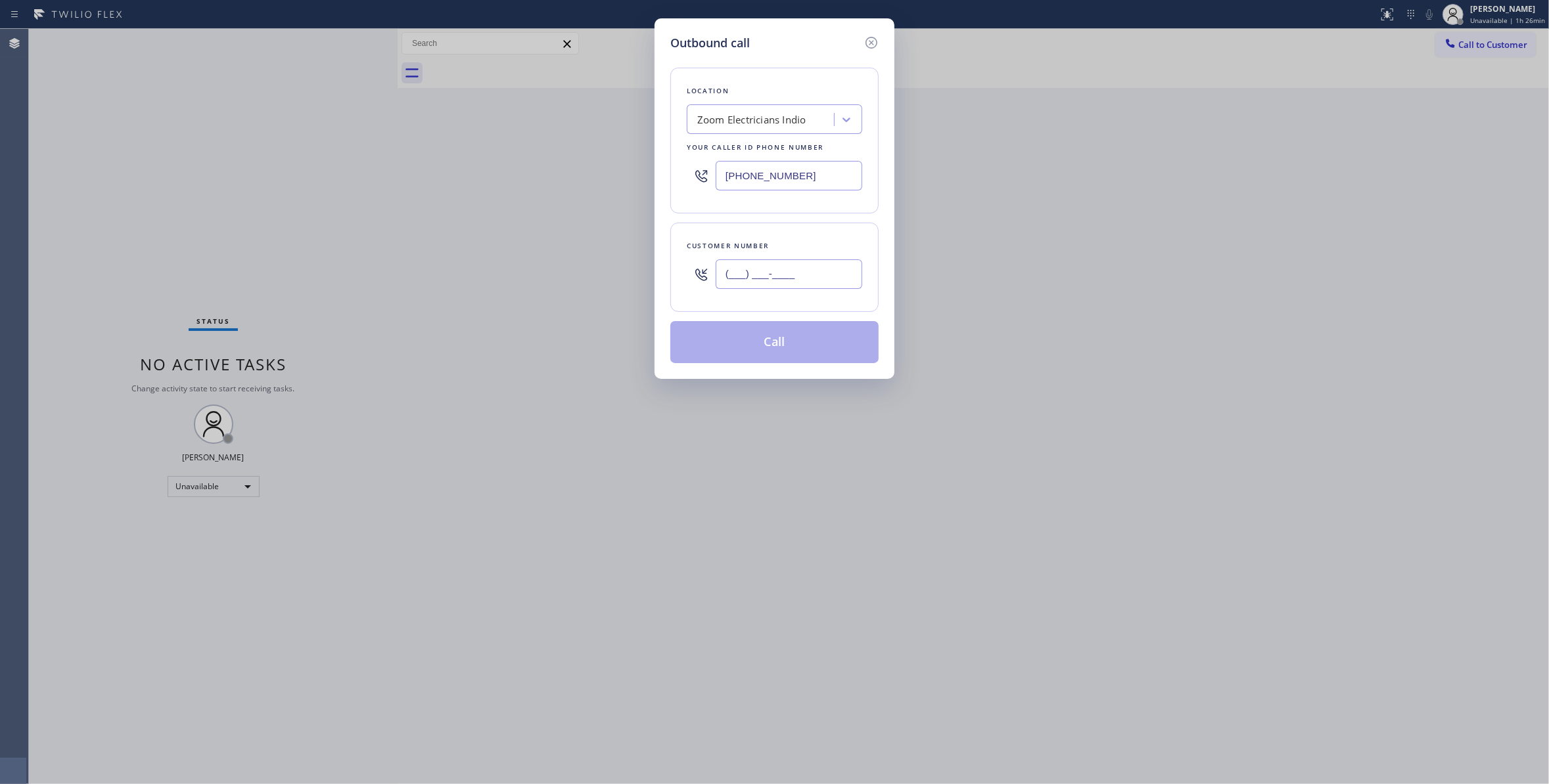
click at [747, 269] on input "(___) ___-____" at bounding box center [789, 274] width 146 height 30
paste input "805) 896-7268"
type input "[PHONE_NUMBER]"
drag, startPoint x: 824, startPoint y: 177, endPoint x: 384, endPoint y: 224, distance: 442.5
click at [196, 177] on div "Outbound call Location Zoom Electricians Indio Your caller id phone number [PHO…" at bounding box center [774, 392] width 1549 height 784
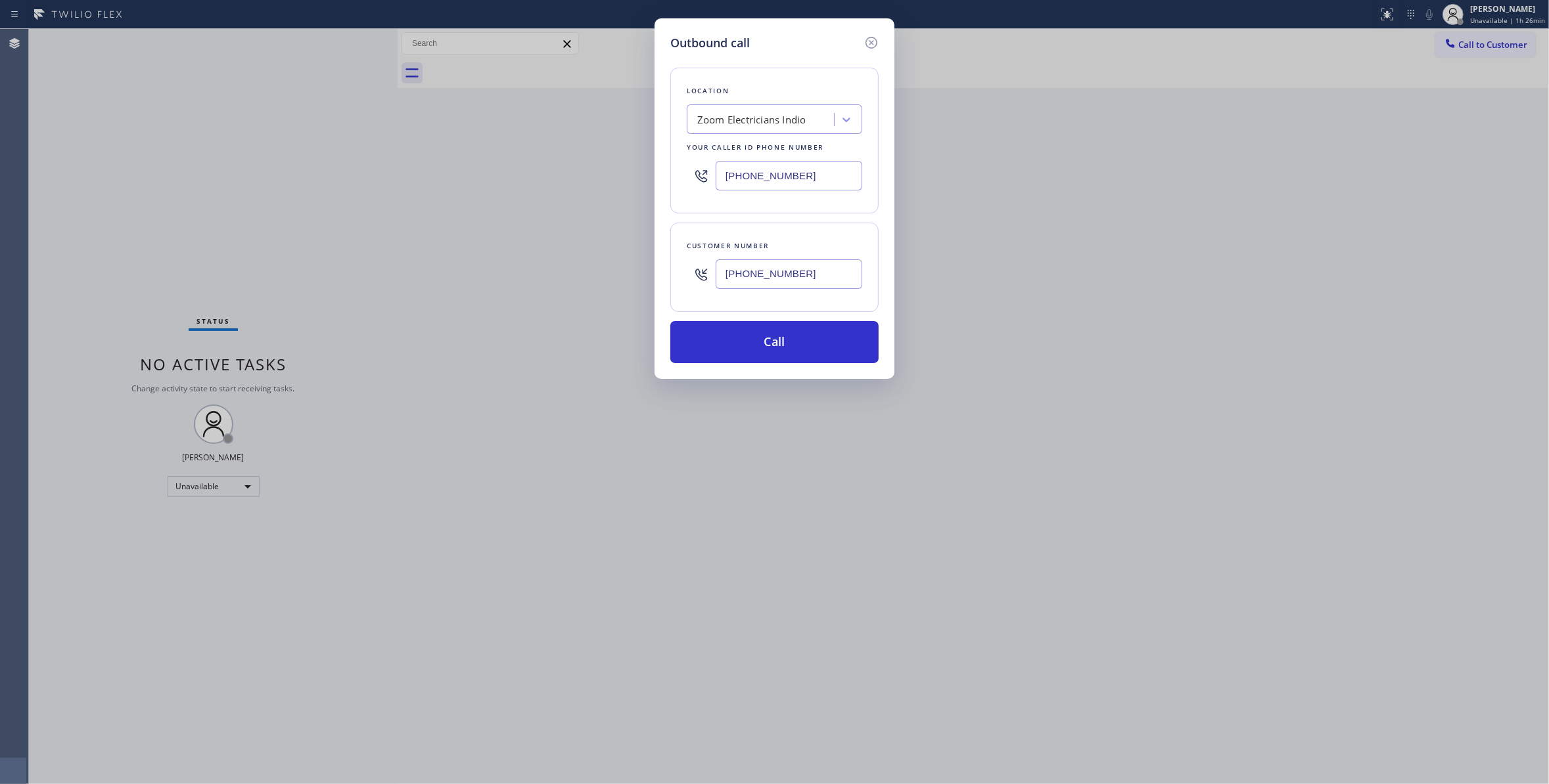
paste input "805) 420-7474"
type input "[PHONE_NUMBER]"
drag, startPoint x: 813, startPoint y: 276, endPoint x: 554, endPoint y: 271, distance: 259.0
click at [555, 271] on div "Outbound call Location American Service Alliance [GEOGRAPHIC_DATA][PERSON_NAME]…" at bounding box center [774, 392] width 1549 height 784
click at [684, 348] on button "Call" at bounding box center [774, 342] width 208 height 42
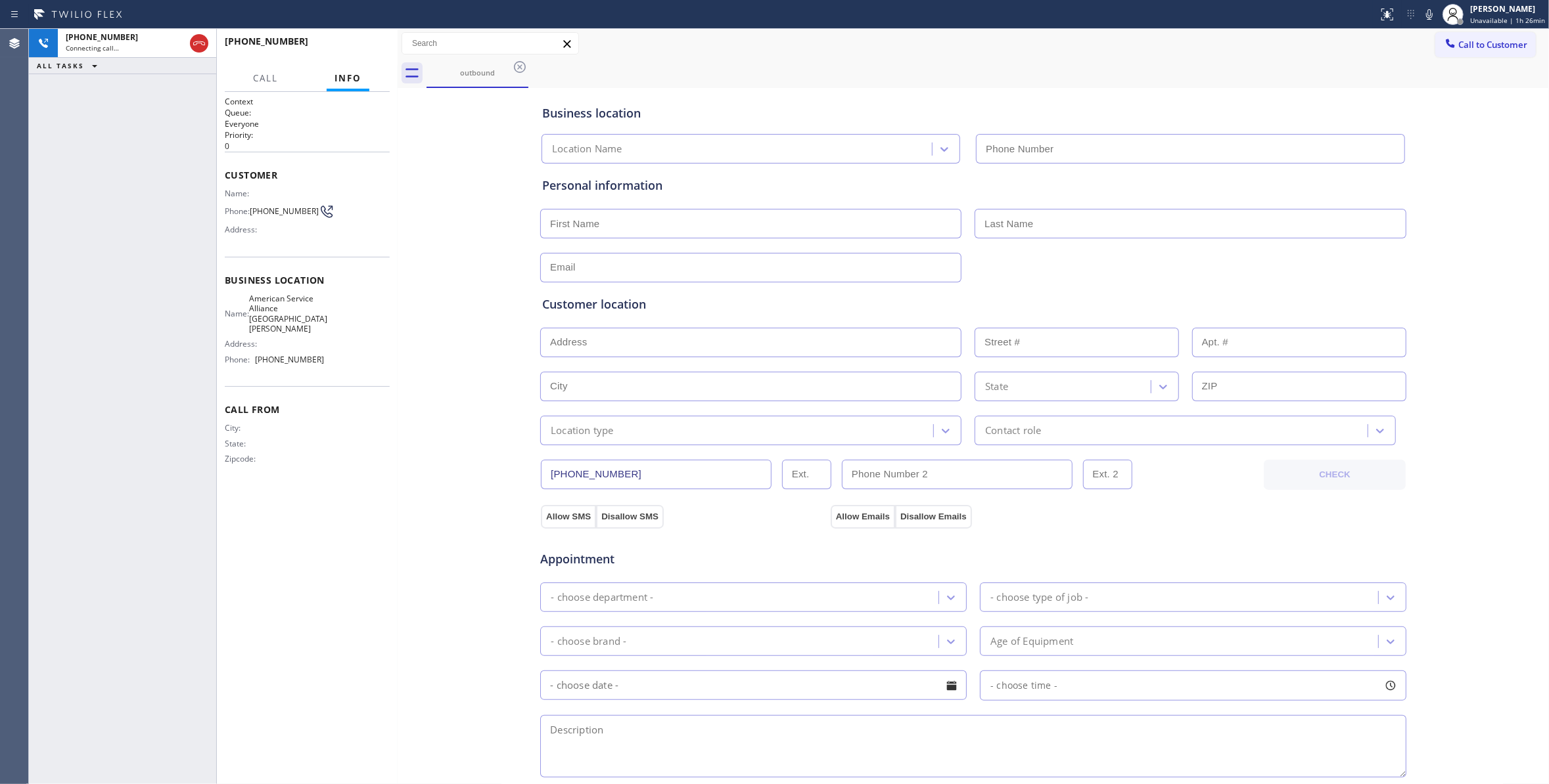
type input "[PHONE_NUMBER]"
drag, startPoint x: 276, startPoint y: 222, endPoint x: 256, endPoint y: 209, distance: 23.9
click at [256, 209] on span "[PHONE_NUMBER]" at bounding box center [284, 211] width 69 height 10
copy span "805) 896-7268"
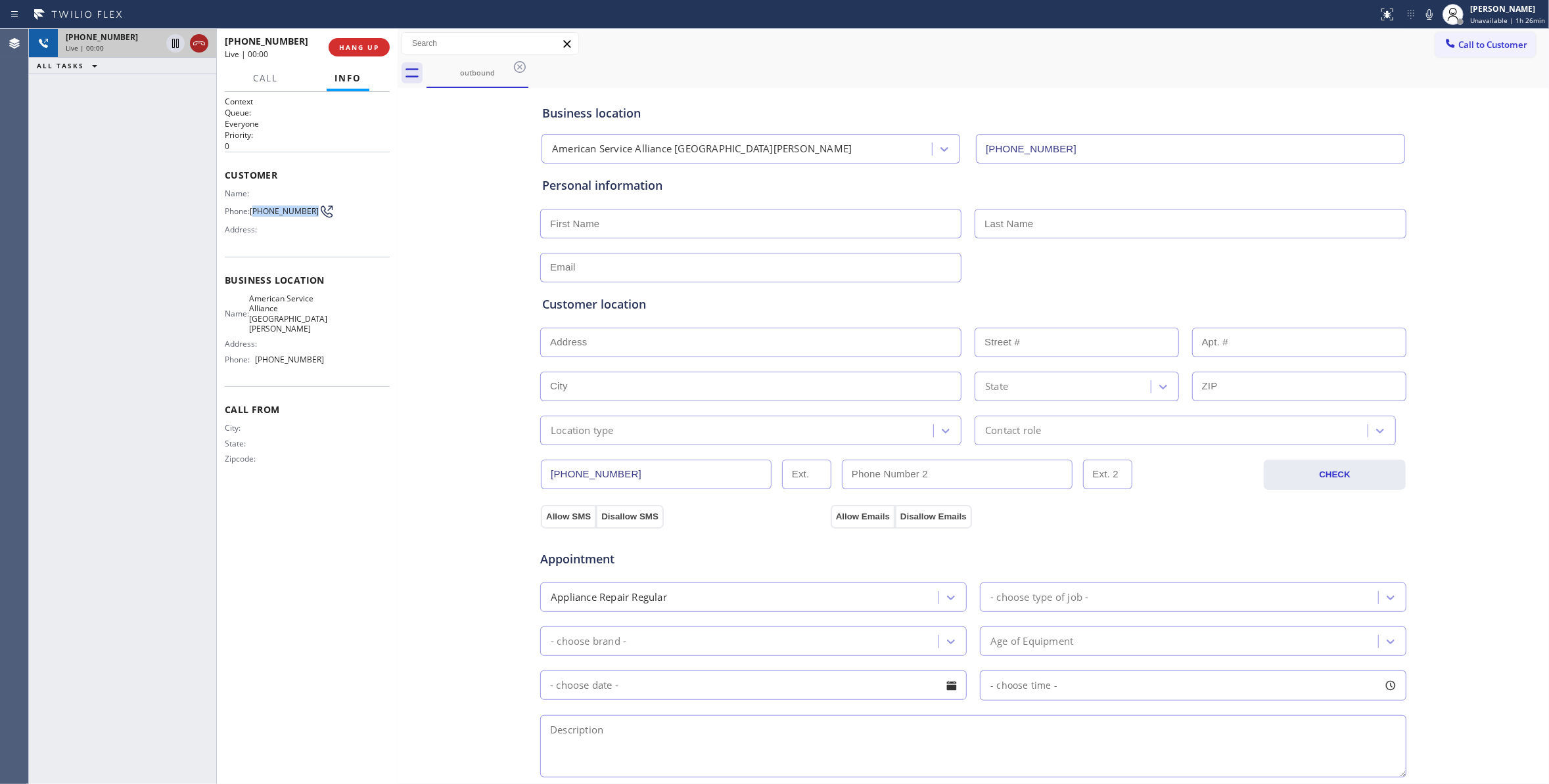
click at [203, 42] on icon at bounding box center [199, 43] width 12 height 4
click at [361, 40] on button "HANG UP" at bounding box center [359, 47] width 61 height 18
click at [347, 46] on span "COMPLETE" at bounding box center [356, 47] width 45 height 9
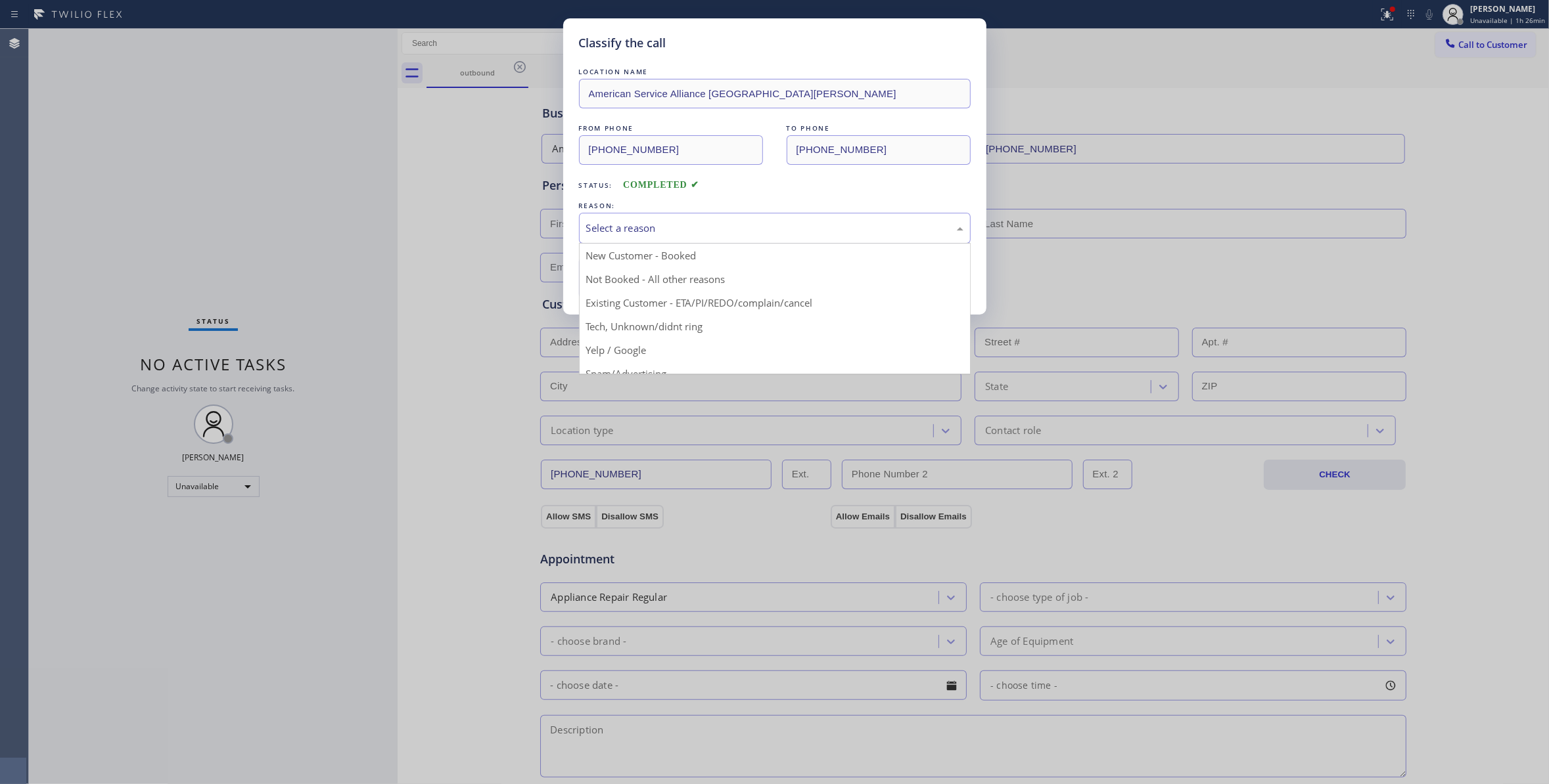
click at [612, 238] on div "Select a reason" at bounding box center [774, 228] width 392 height 31
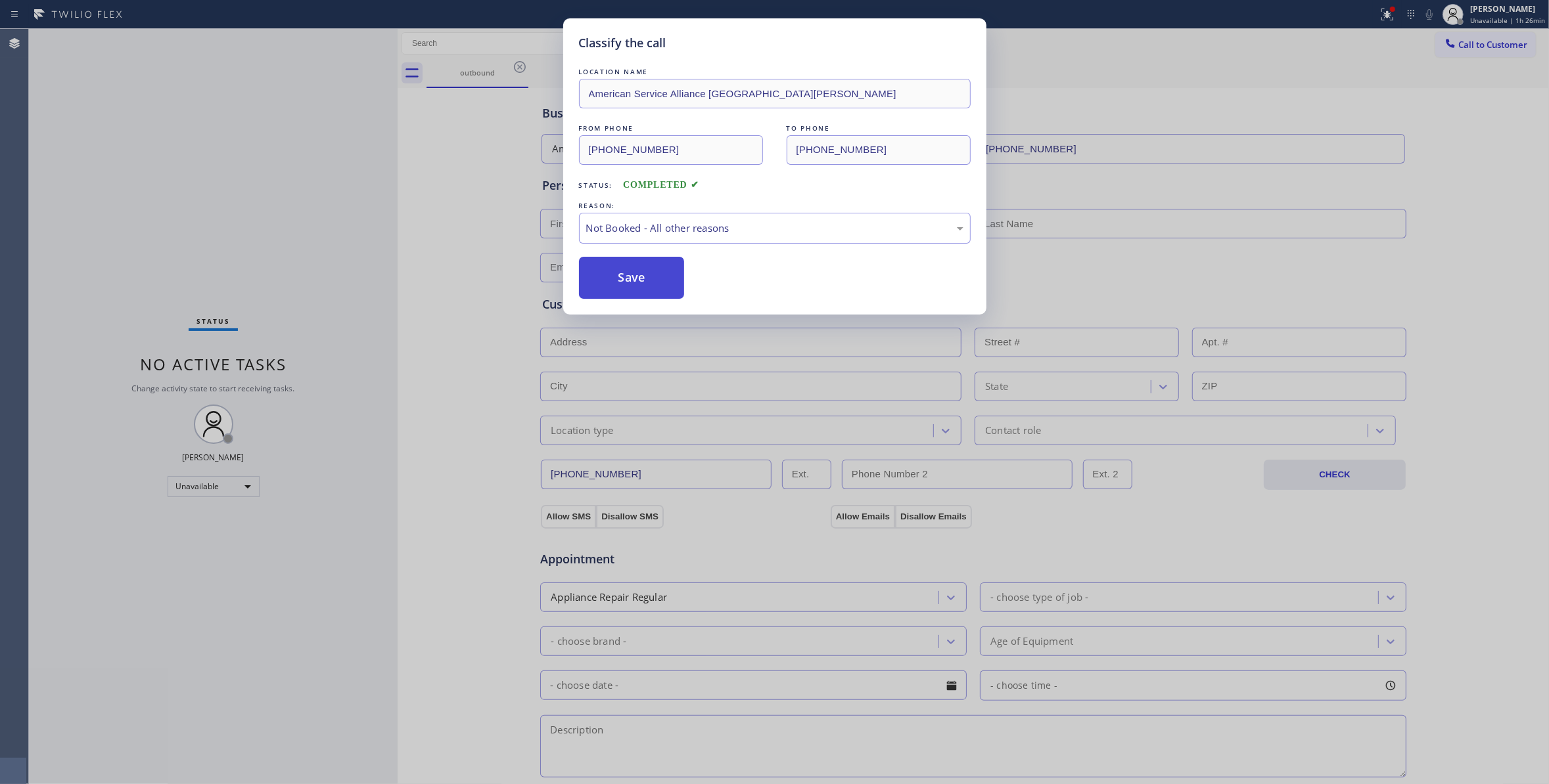
click at [614, 285] on button "Save" at bounding box center [631, 278] width 105 height 42
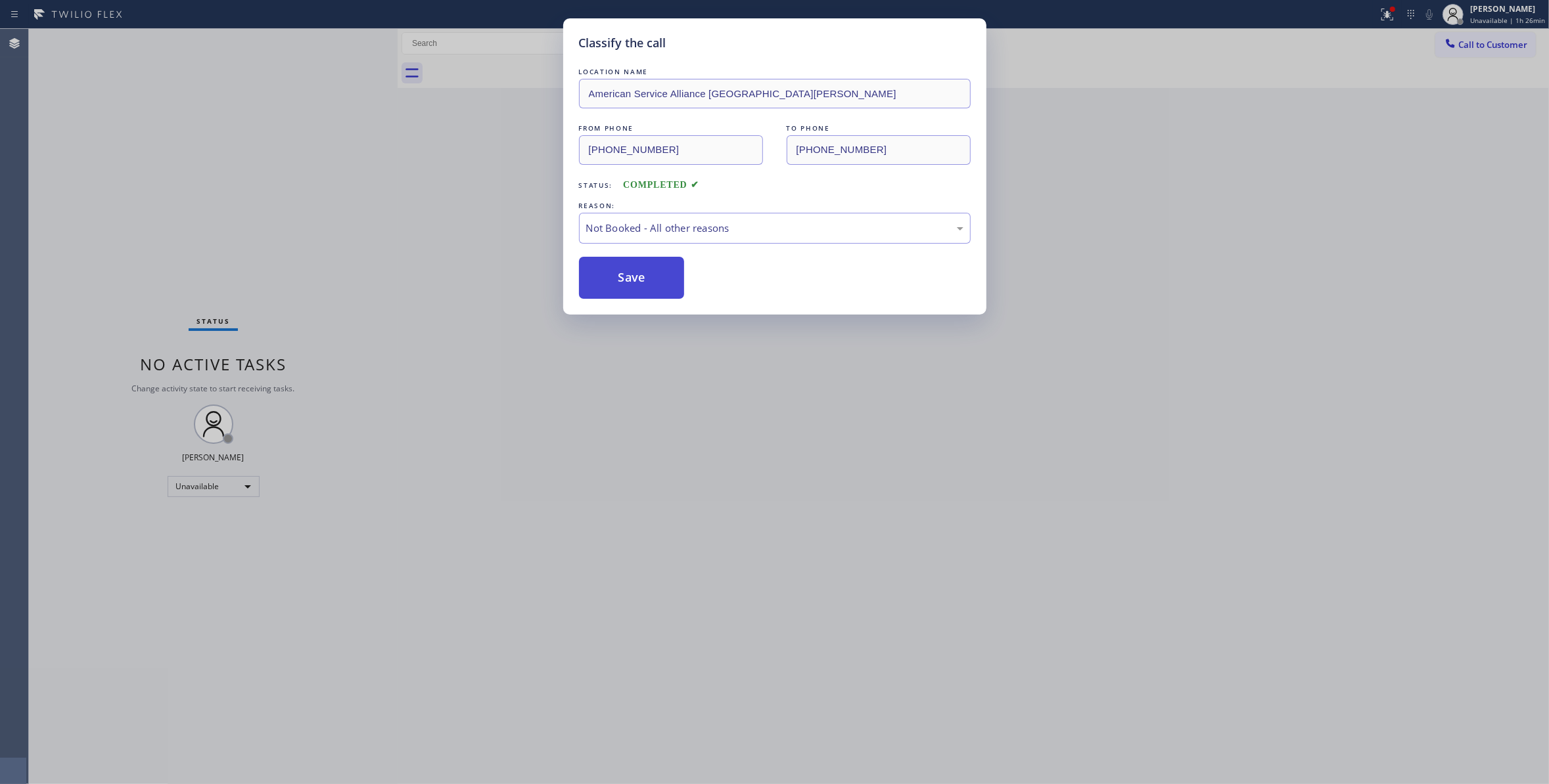
click at [614, 285] on button "Save" at bounding box center [631, 278] width 105 height 42
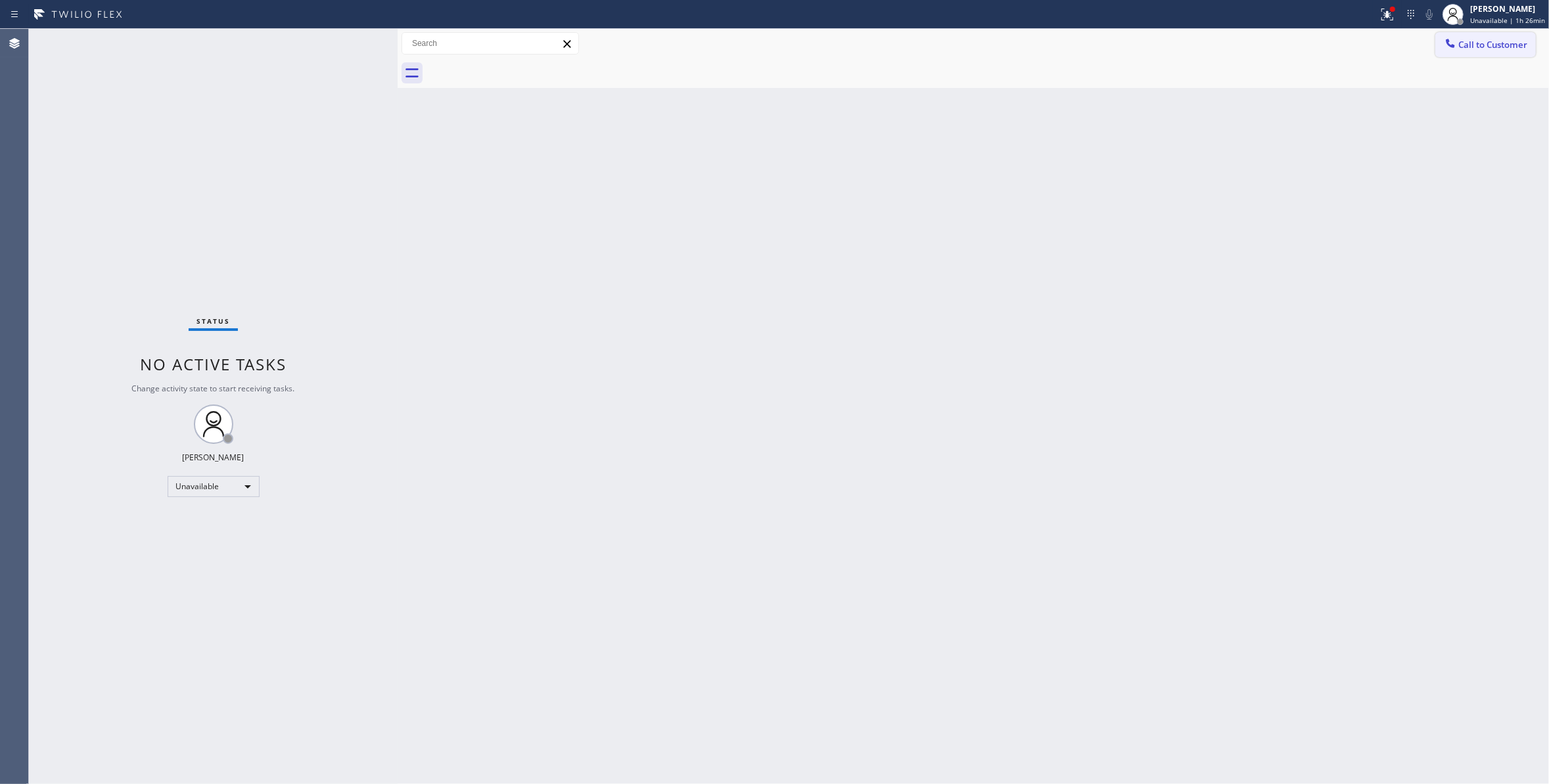
click at [1473, 43] on span "Call to Customer" at bounding box center [1492, 45] width 69 height 12
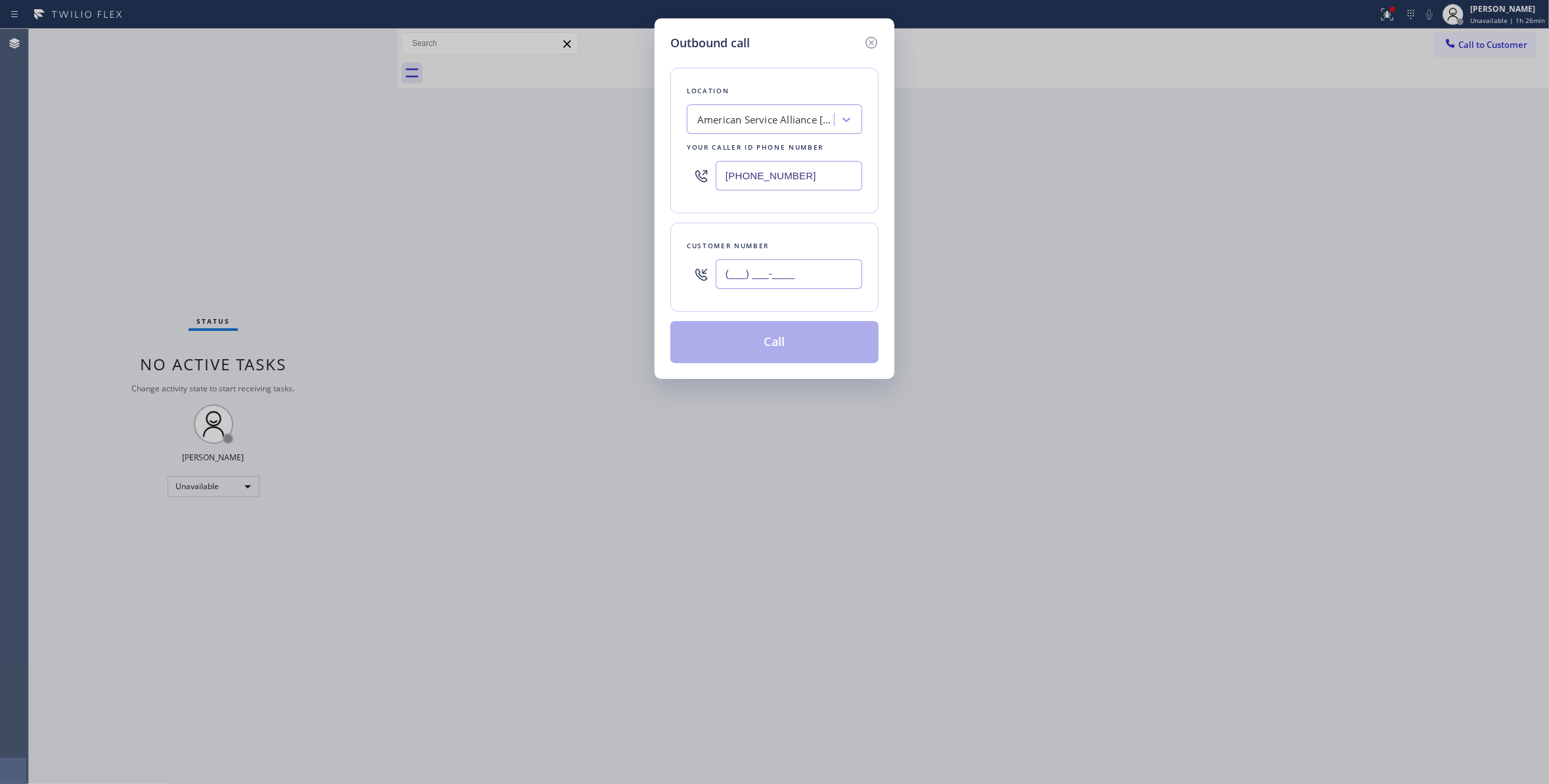
click at [759, 285] on input "(___) ___-____" at bounding box center [789, 274] width 146 height 30
paste input "805) 896-7268"
type input "[PHONE_NUMBER]"
click at [799, 348] on button "Call" at bounding box center [774, 342] width 208 height 42
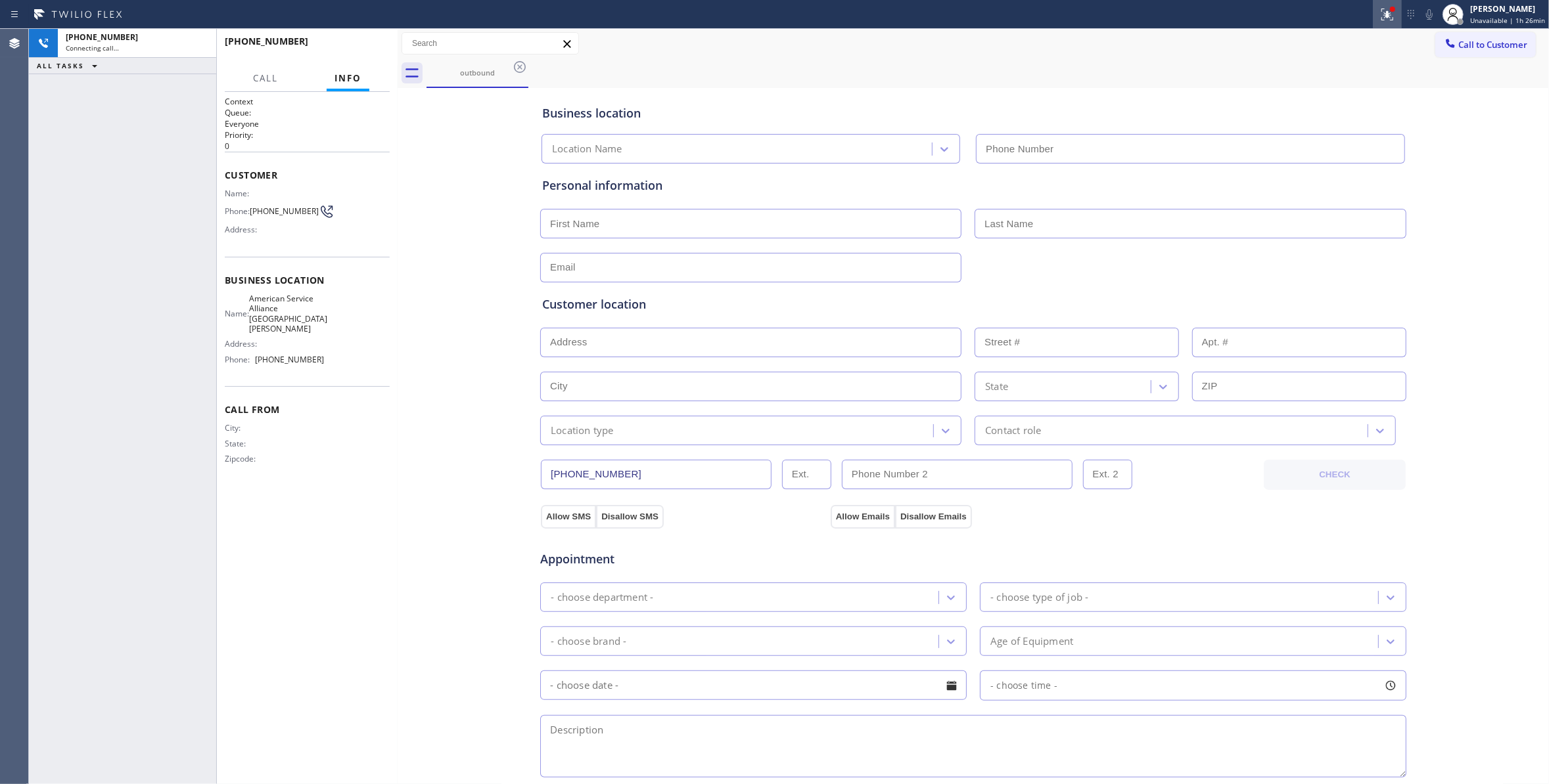
click at [1384, 21] on icon at bounding box center [1387, 14] width 16 height 16
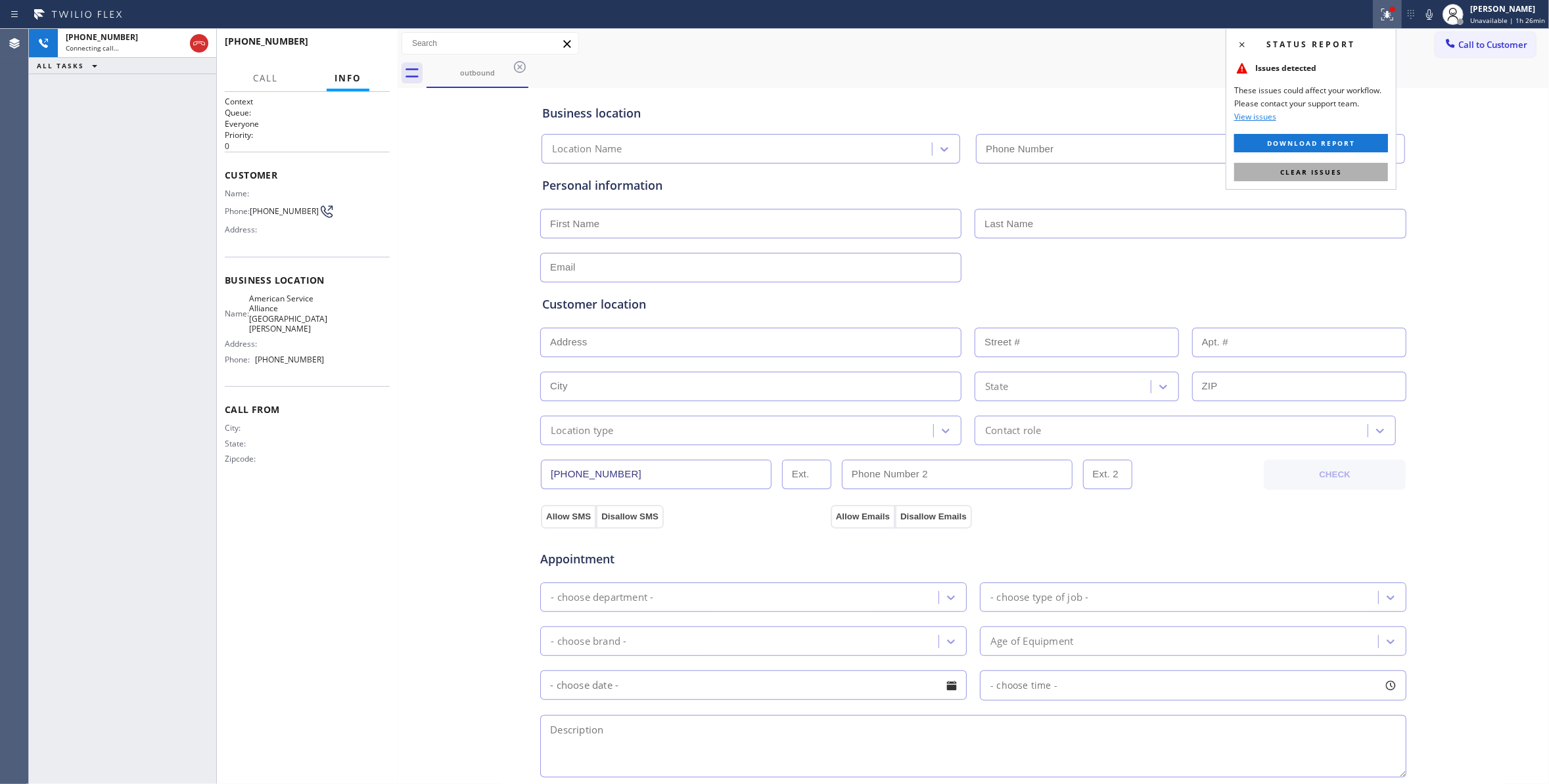
click at [1341, 169] on span "Clear issues" at bounding box center [1311, 172] width 62 height 9
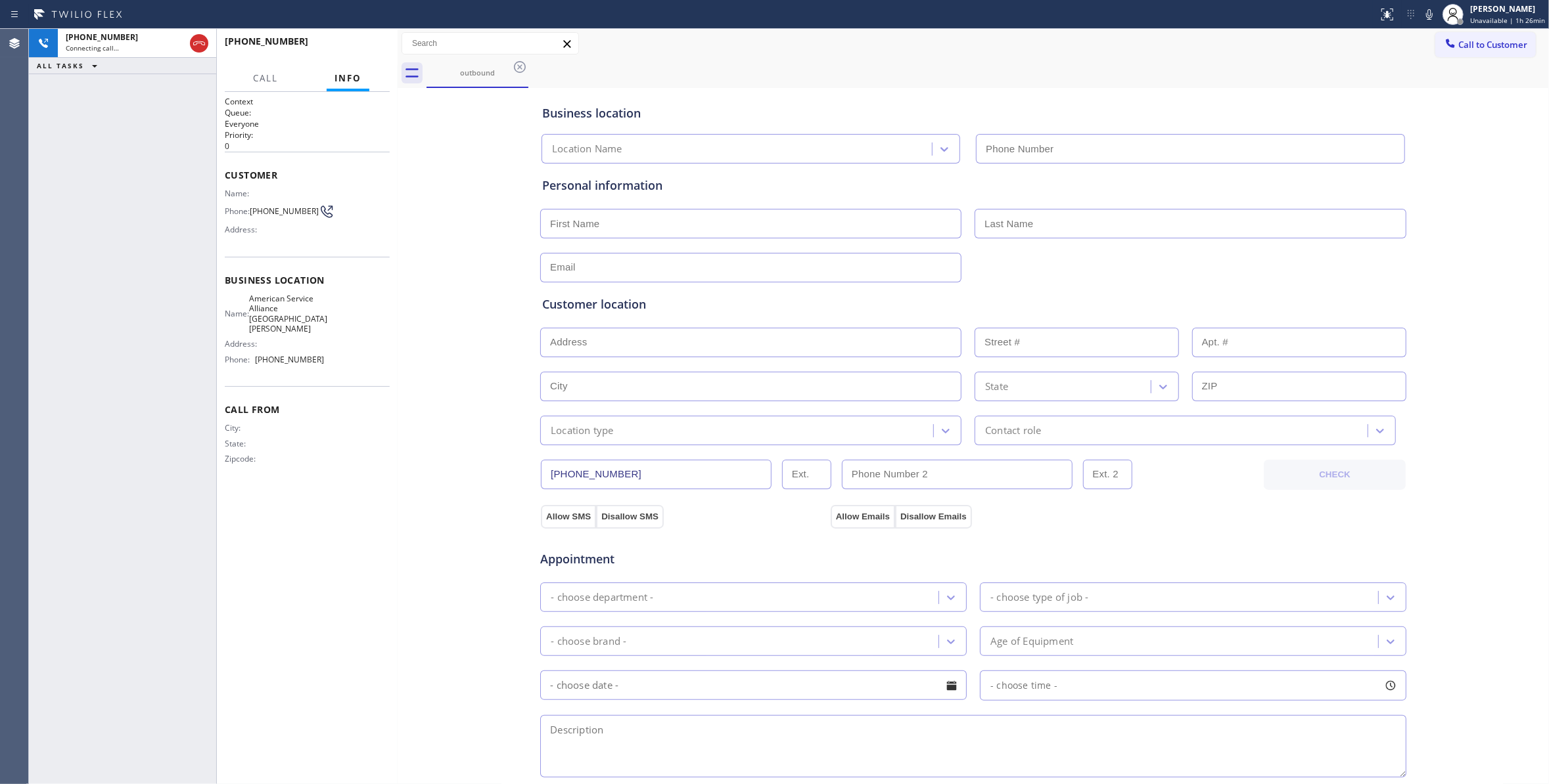
type input "[PHONE_NUMBER]"
drag, startPoint x: 272, startPoint y: 224, endPoint x: 253, endPoint y: 213, distance: 22.0
click at [253, 213] on div "Name: Phone: [PHONE_NUMBER] Address:" at bounding box center [274, 214] width 100 height 52
click at [282, 227] on div "Name: Phone: [PHONE_NUMBER] Address:" at bounding box center [274, 214] width 100 height 52
drag, startPoint x: 272, startPoint y: 221, endPoint x: 256, endPoint y: 211, distance: 18.9
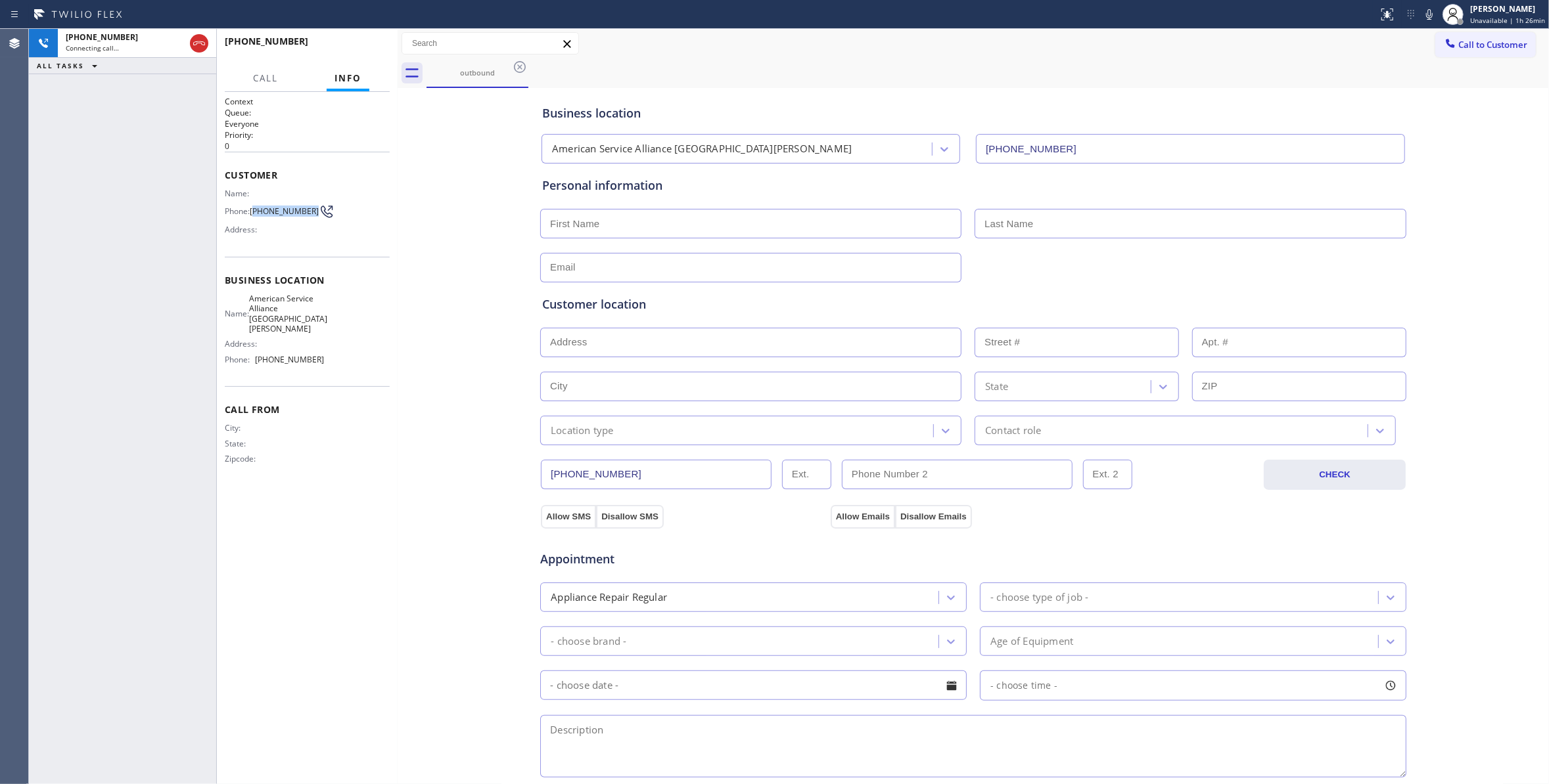
click at [256, 211] on span "[PHONE_NUMBER]" at bounding box center [284, 211] width 69 height 10
copy span "805) 896-7268"
click at [197, 50] on icon at bounding box center [199, 43] width 16 height 16
click at [339, 54] on button "HANG UP" at bounding box center [359, 47] width 61 height 18
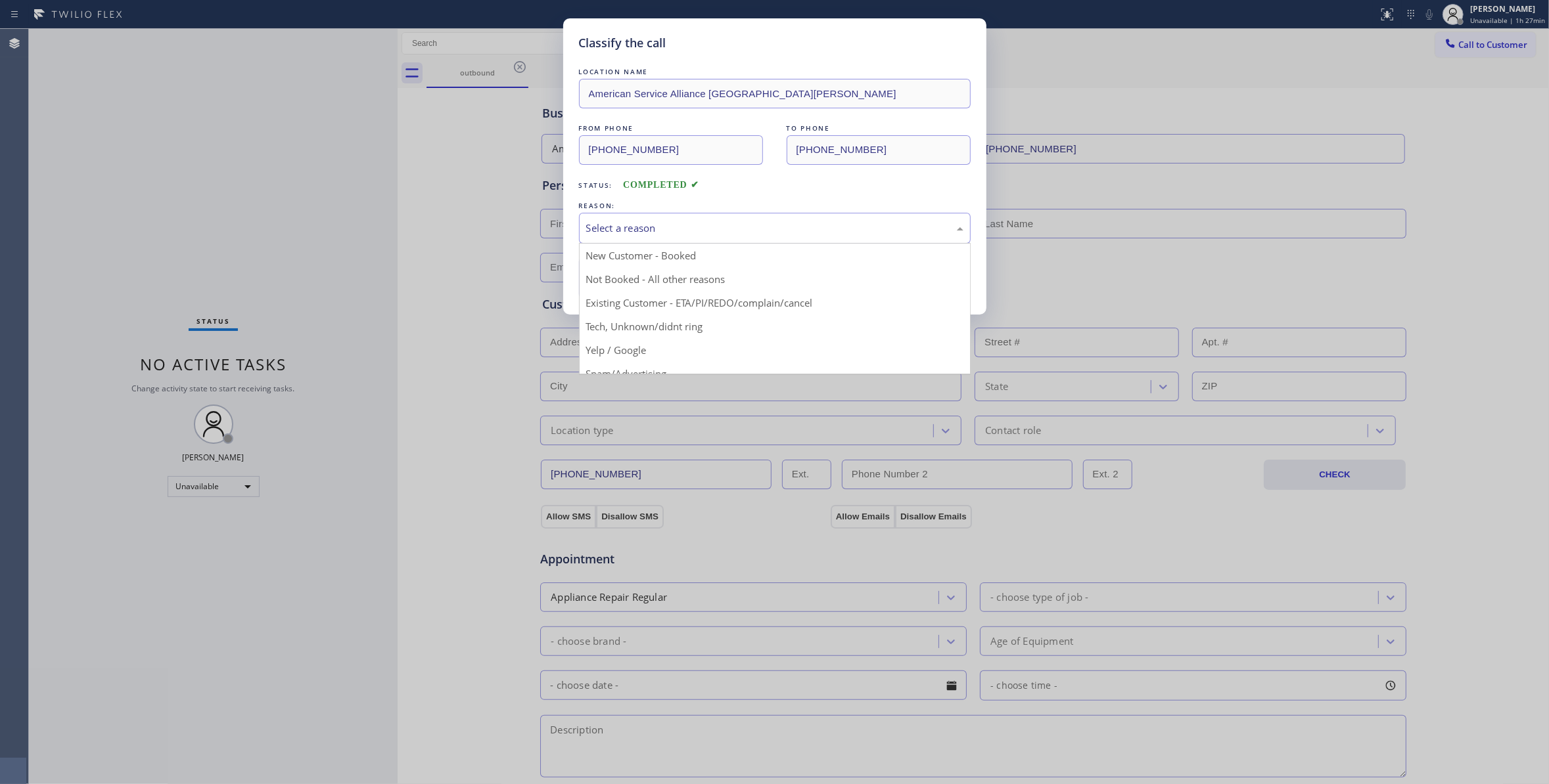
click at [592, 227] on div "Select a reason" at bounding box center [774, 228] width 377 height 15
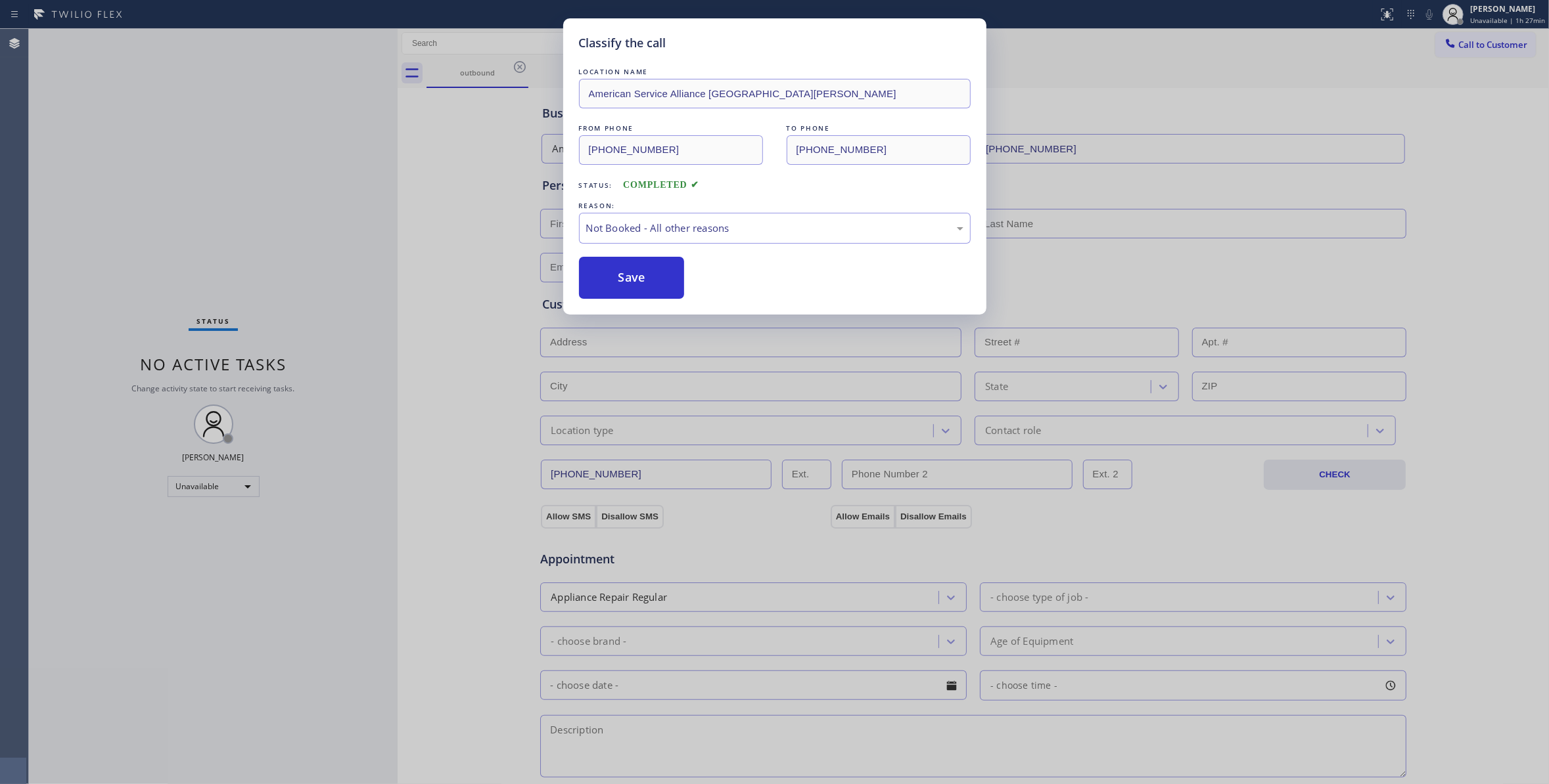
click at [608, 283] on button "Save" at bounding box center [631, 278] width 105 height 42
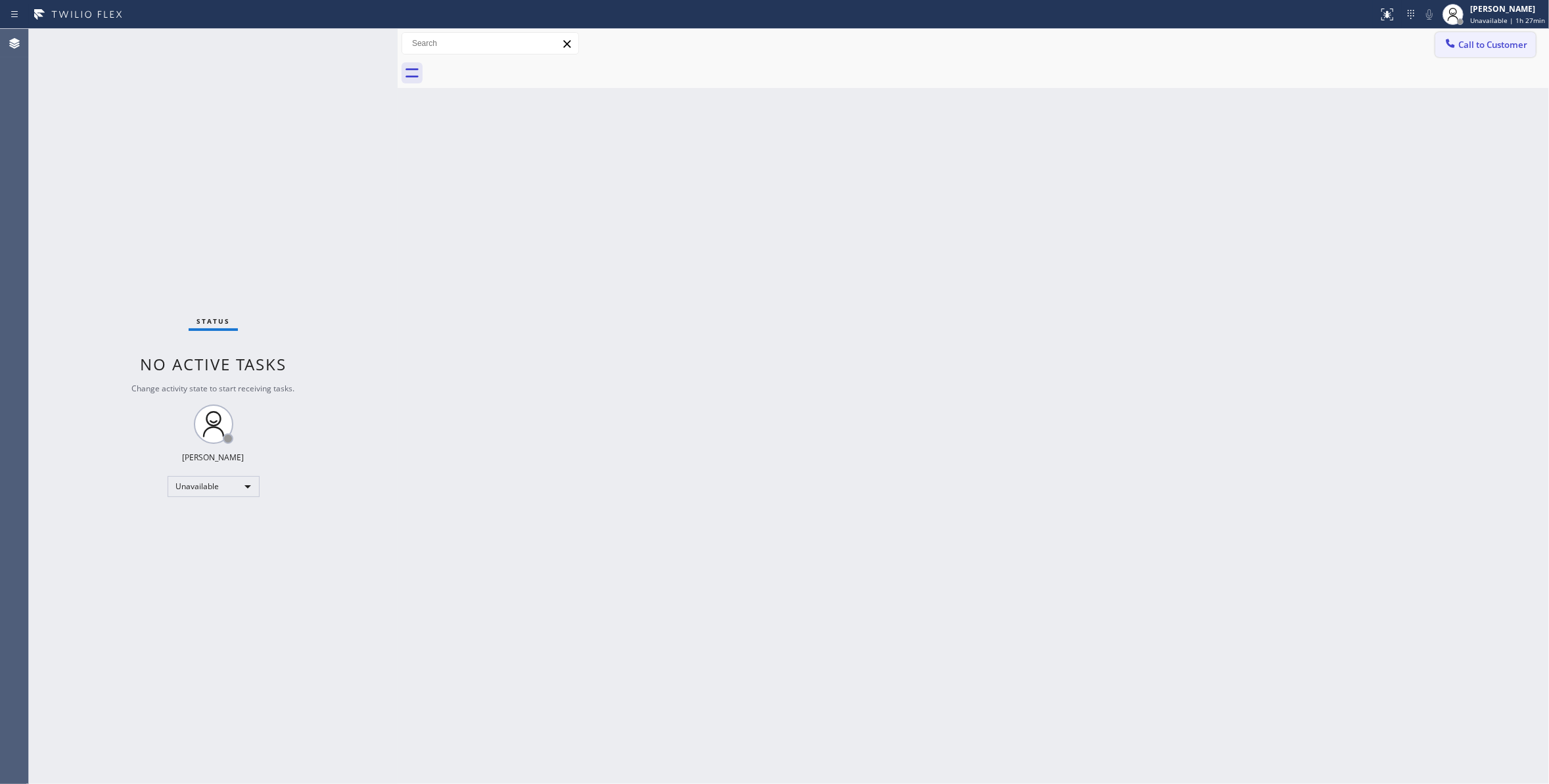
click at [1499, 42] on span "Call to Customer" at bounding box center [1492, 45] width 69 height 12
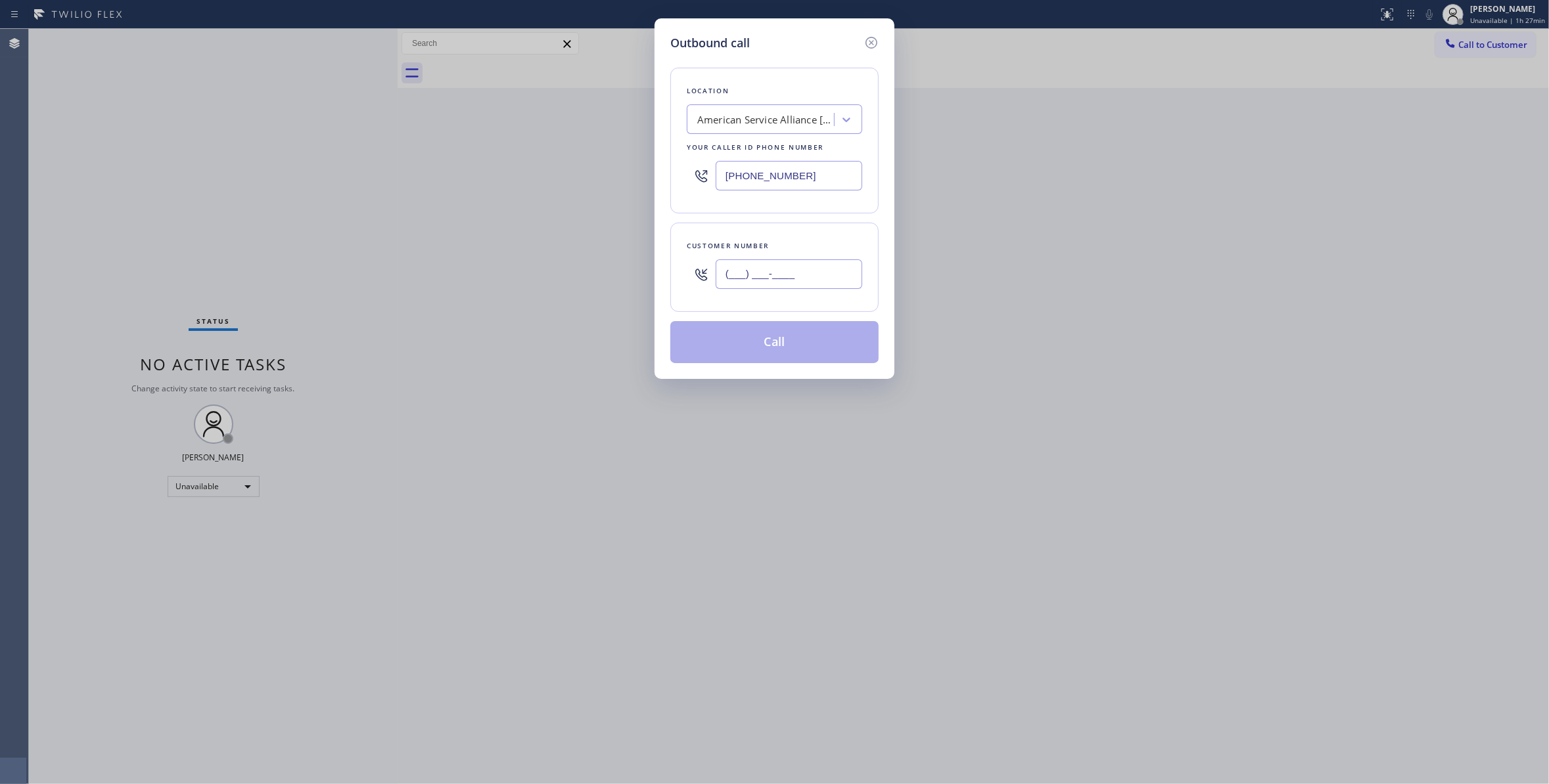
click at [808, 279] on input "(___) ___-____" at bounding box center [789, 274] width 146 height 30
paste input "805) 896-7268"
type input "[PHONE_NUMBER]"
click at [771, 348] on button "Call" at bounding box center [774, 342] width 208 height 42
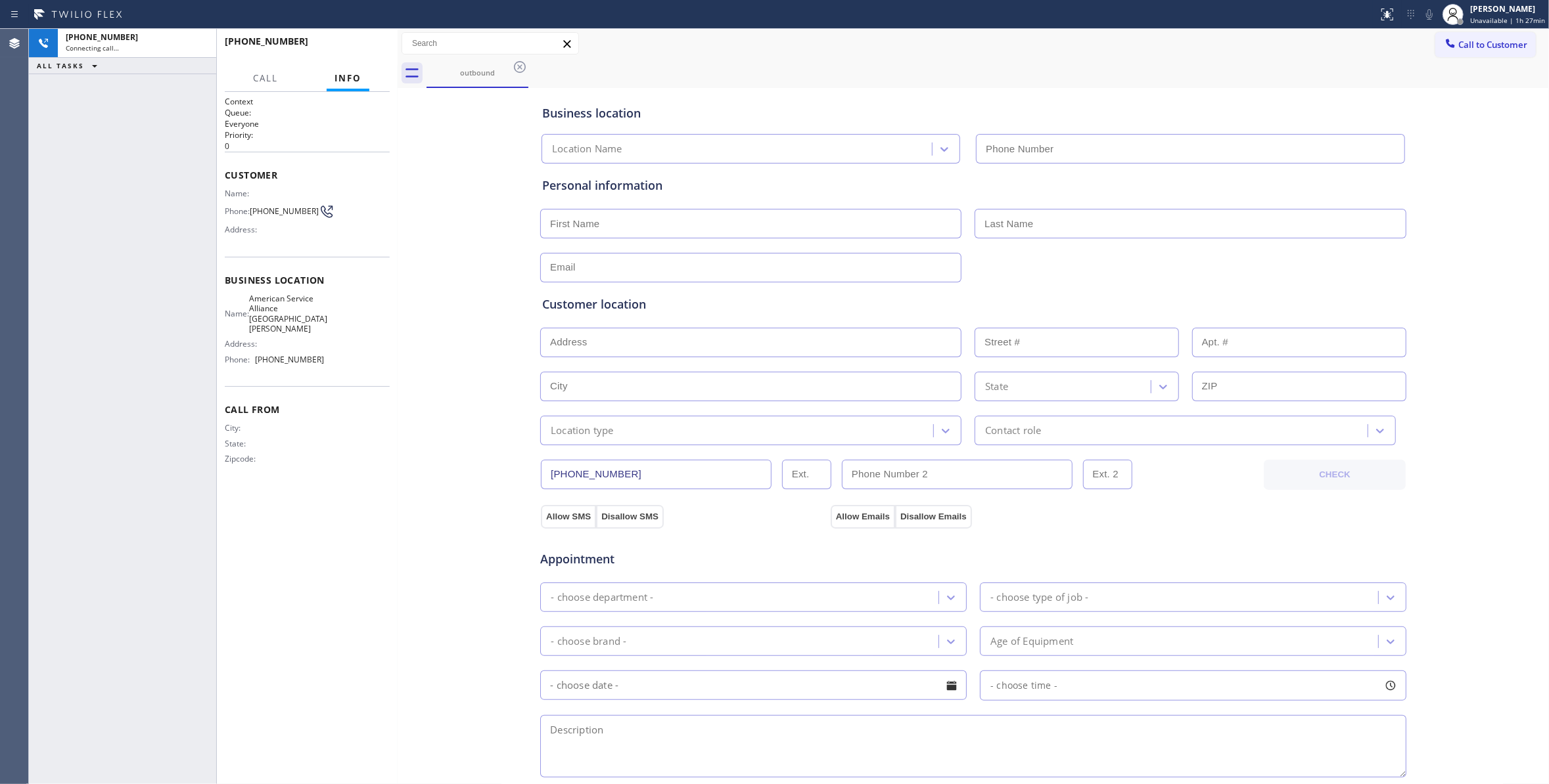
type input "[PHONE_NUMBER]"
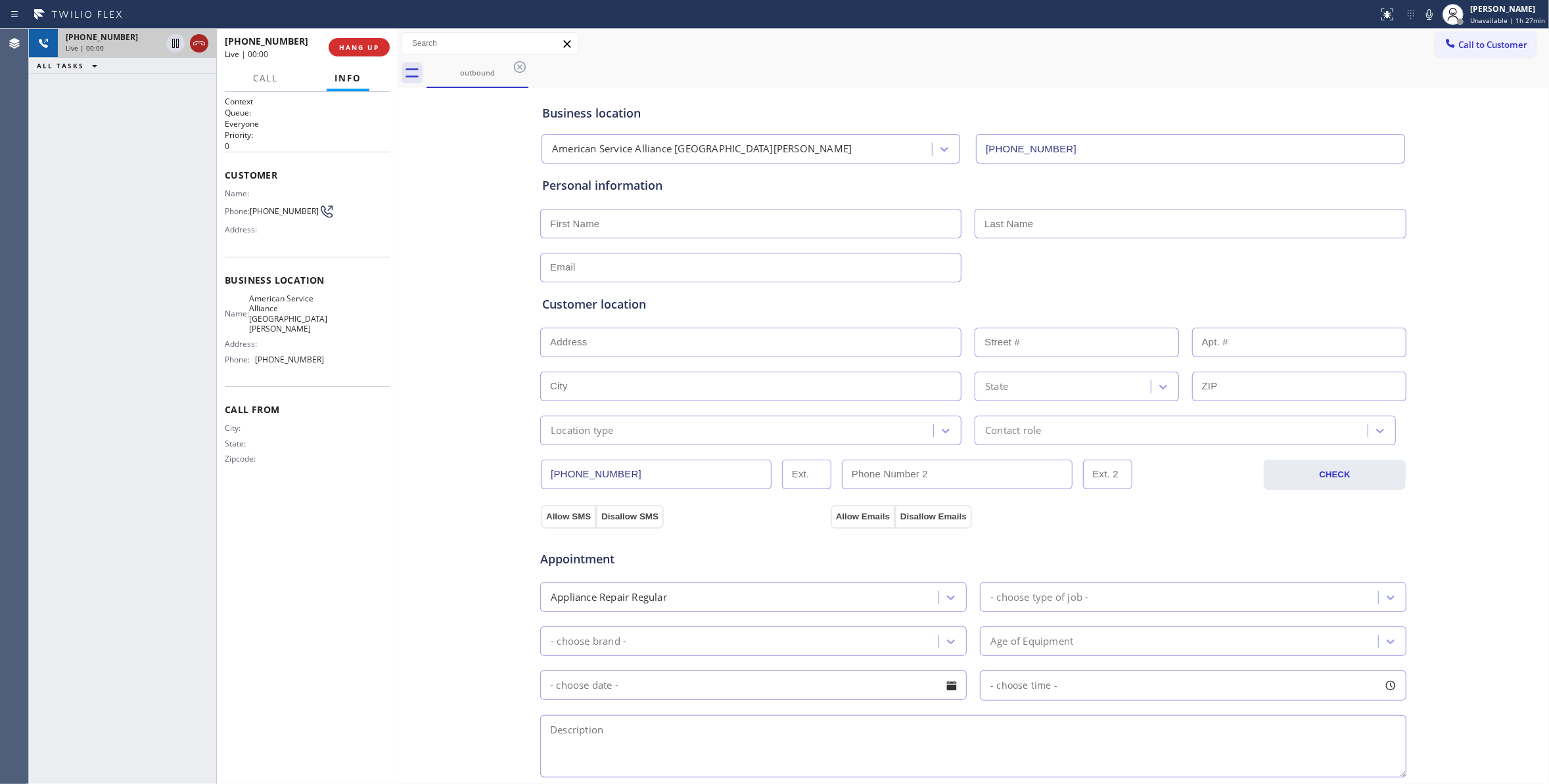
click at [203, 42] on icon at bounding box center [199, 43] width 12 height 4
click at [344, 48] on span "COMPLETE" at bounding box center [356, 47] width 45 height 9
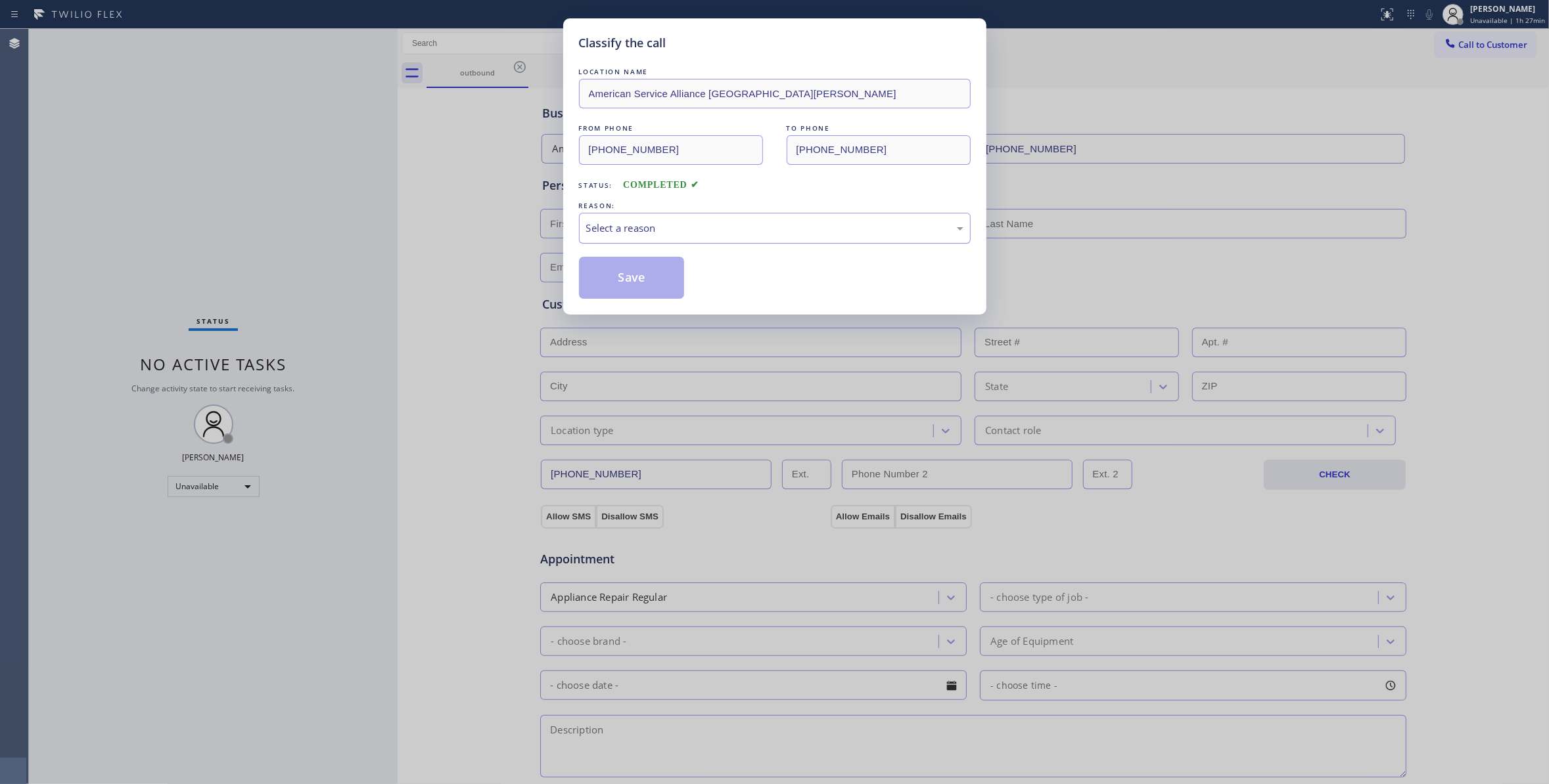
drag, startPoint x: 653, startPoint y: 244, endPoint x: 642, endPoint y: 237, distance: 13.0
click at [643, 238] on div "Select a reason" at bounding box center [774, 228] width 392 height 31
click at [649, 279] on button "Save" at bounding box center [631, 278] width 105 height 42
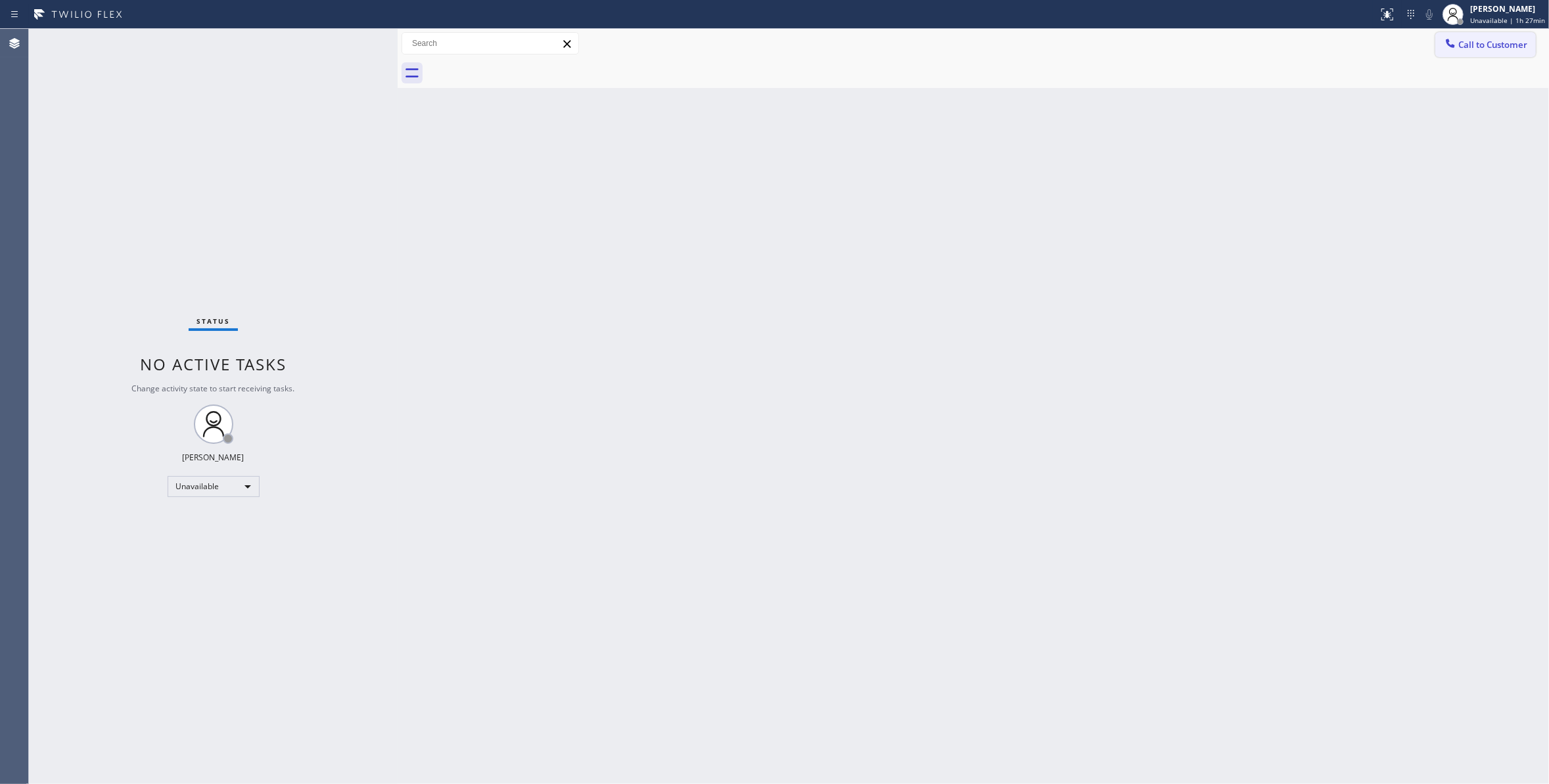
click at [1501, 48] on span "Call to Customer" at bounding box center [1492, 45] width 69 height 12
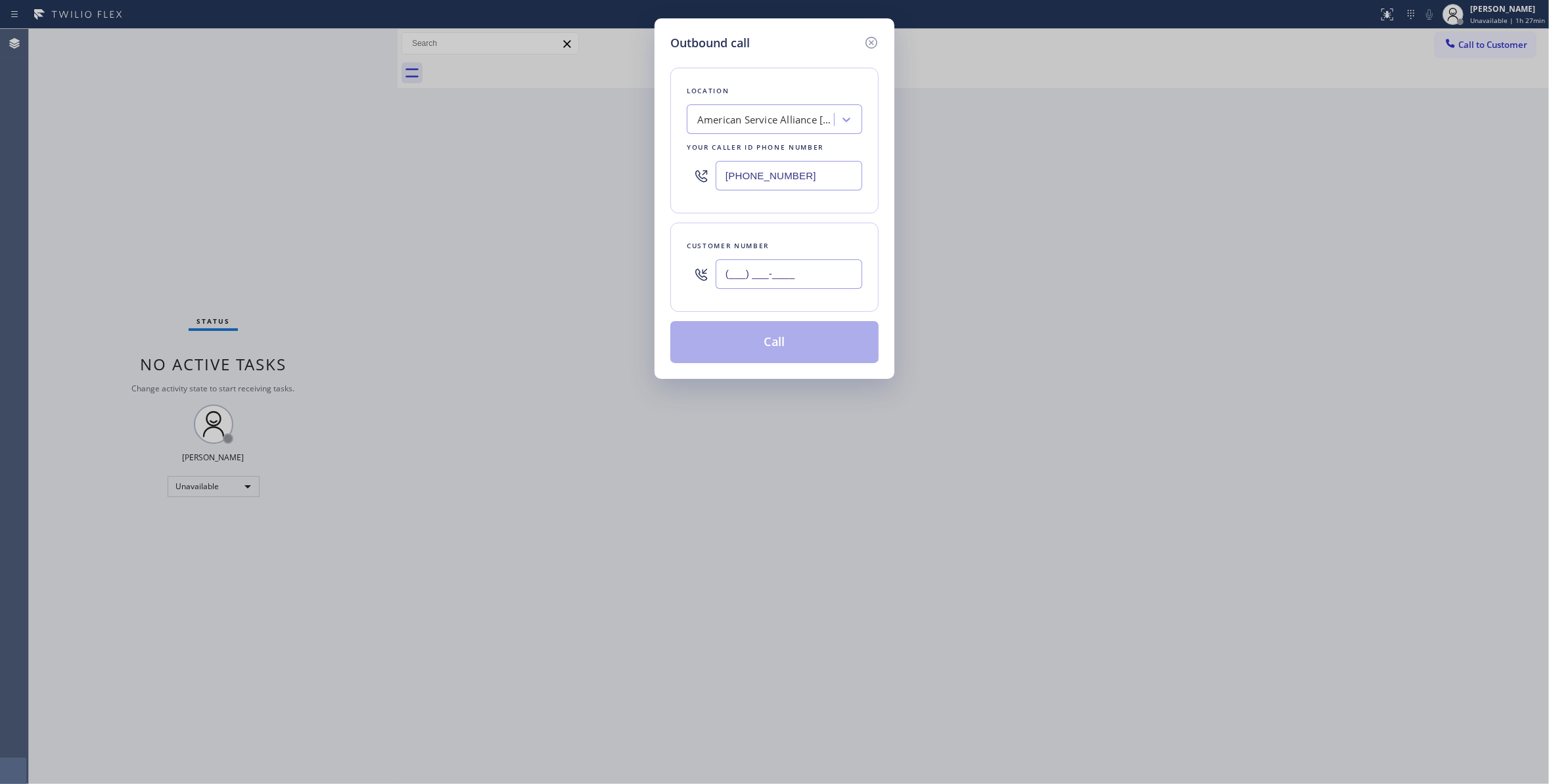
click at [718, 277] on input "(___) ___-____" at bounding box center [789, 274] width 146 height 30
paste input "805) 896-7268"
type input "[PHONE_NUMBER]"
click at [807, 347] on button "Call" at bounding box center [774, 342] width 208 height 42
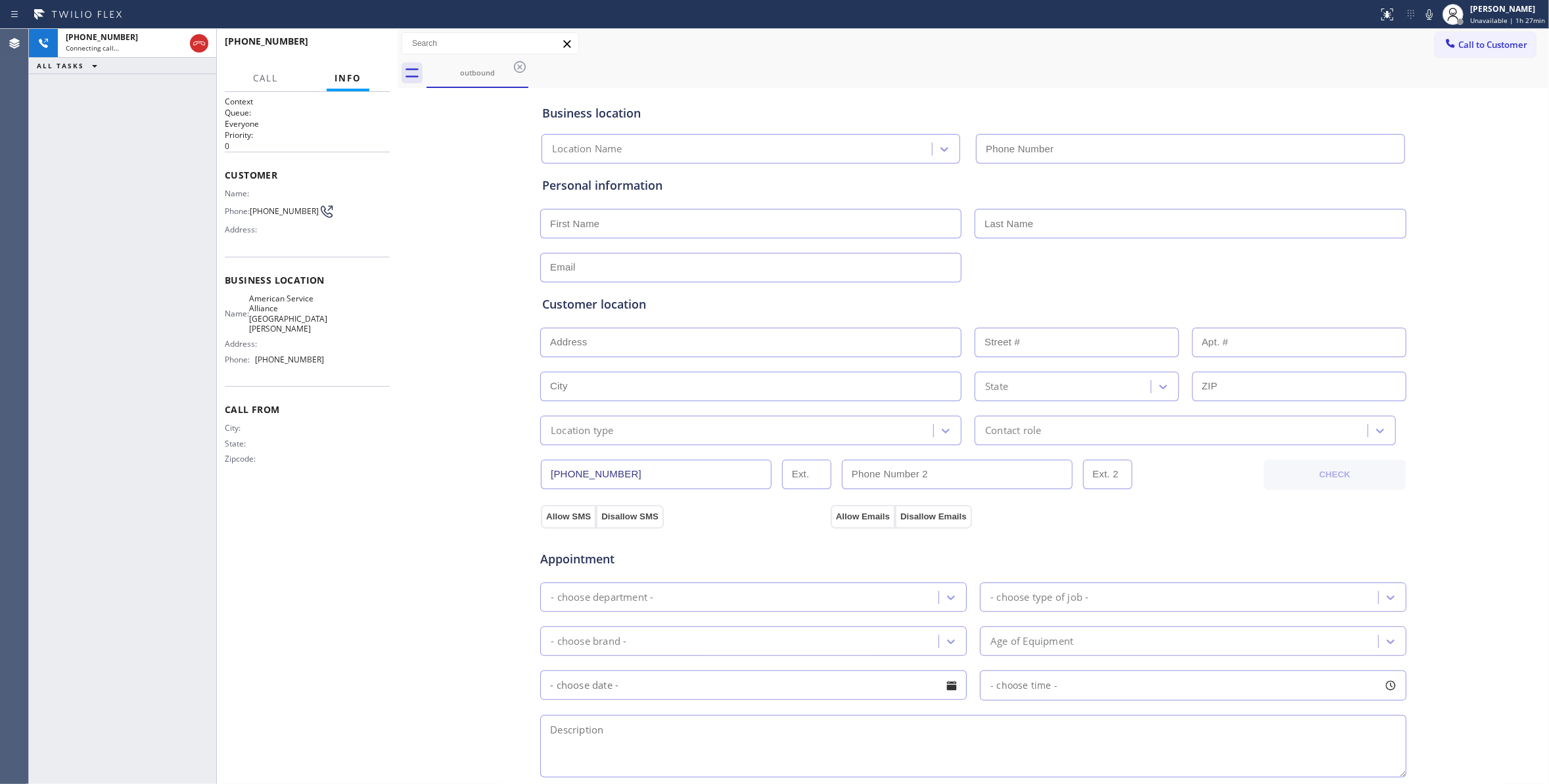
type input "[PHONE_NUMBER]"
click at [154, 266] on div "[PHONE_NUMBER] Live | 00:00 ALL TASKS ALL TASKS ACTIVE TASKS TASKS IN WRAP UP" at bounding box center [123, 406] width 187 height 755
click at [342, 48] on span "HANG UP" at bounding box center [359, 47] width 40 height 9
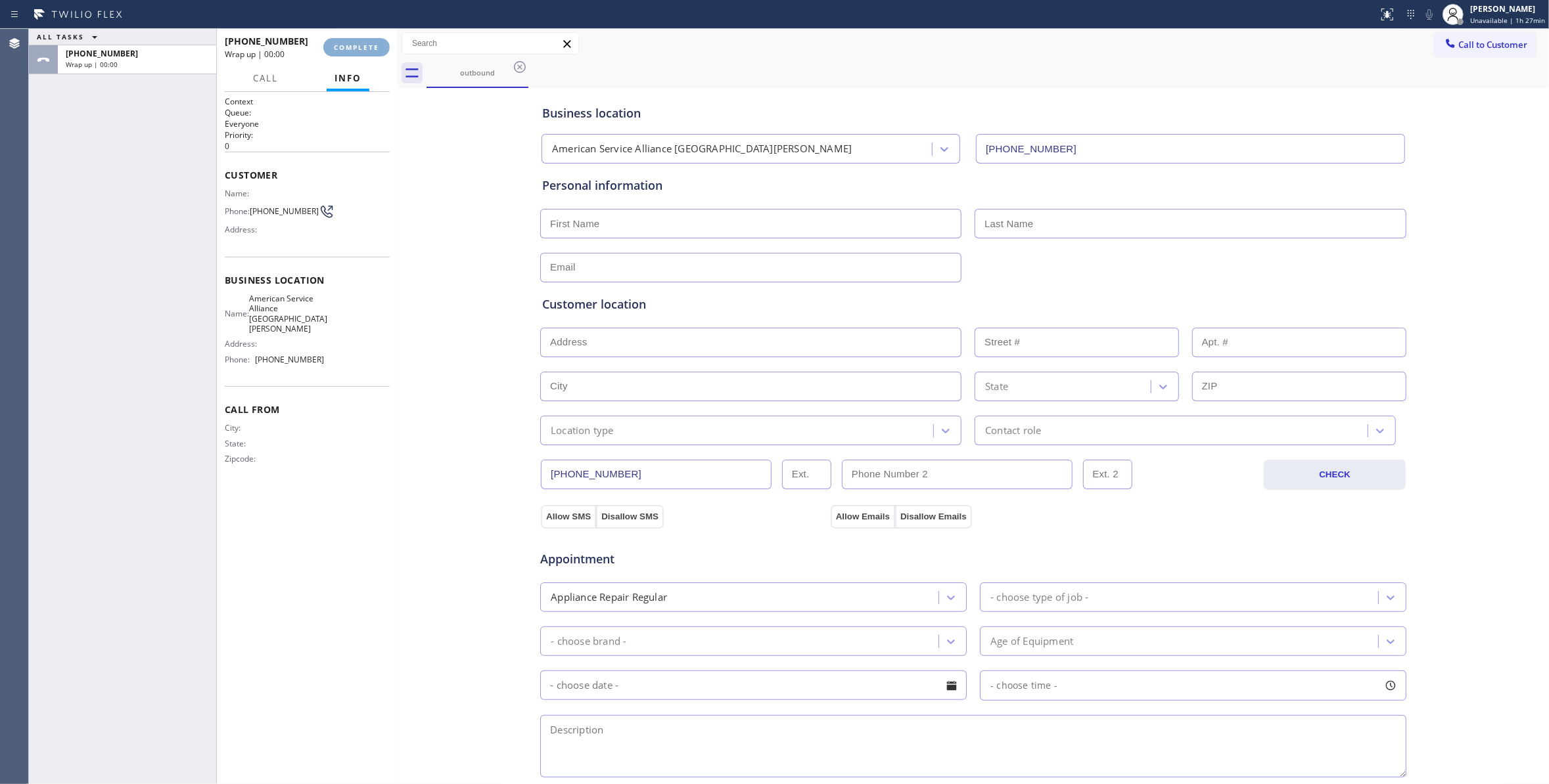
click at [342, 48] on span "COMPLETE" at bounding box center [356, 47] width 45 height 9
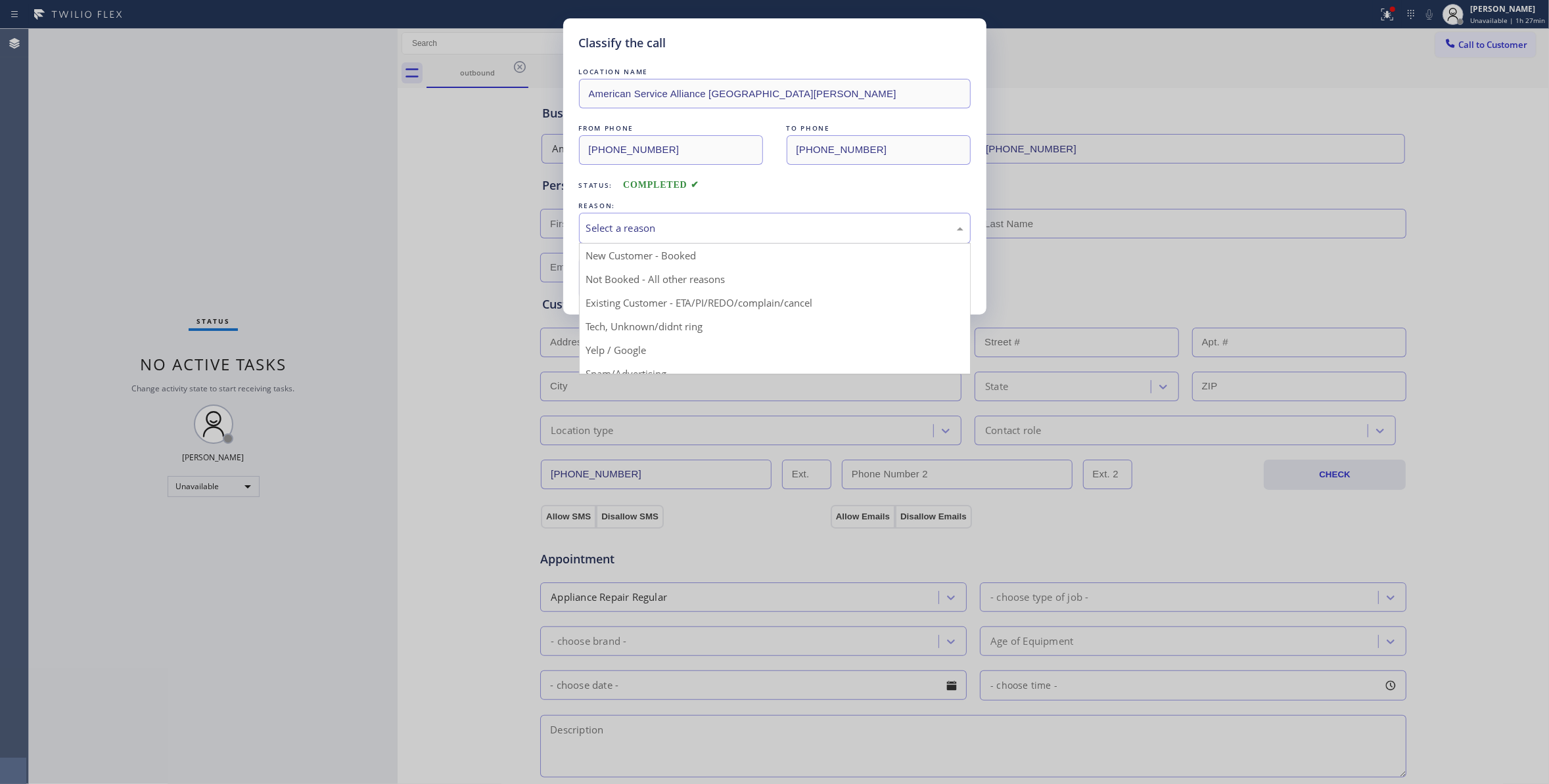
click at [627, 230] on div "Select a reason" at bounding box center [774, 228] width 377 height 15
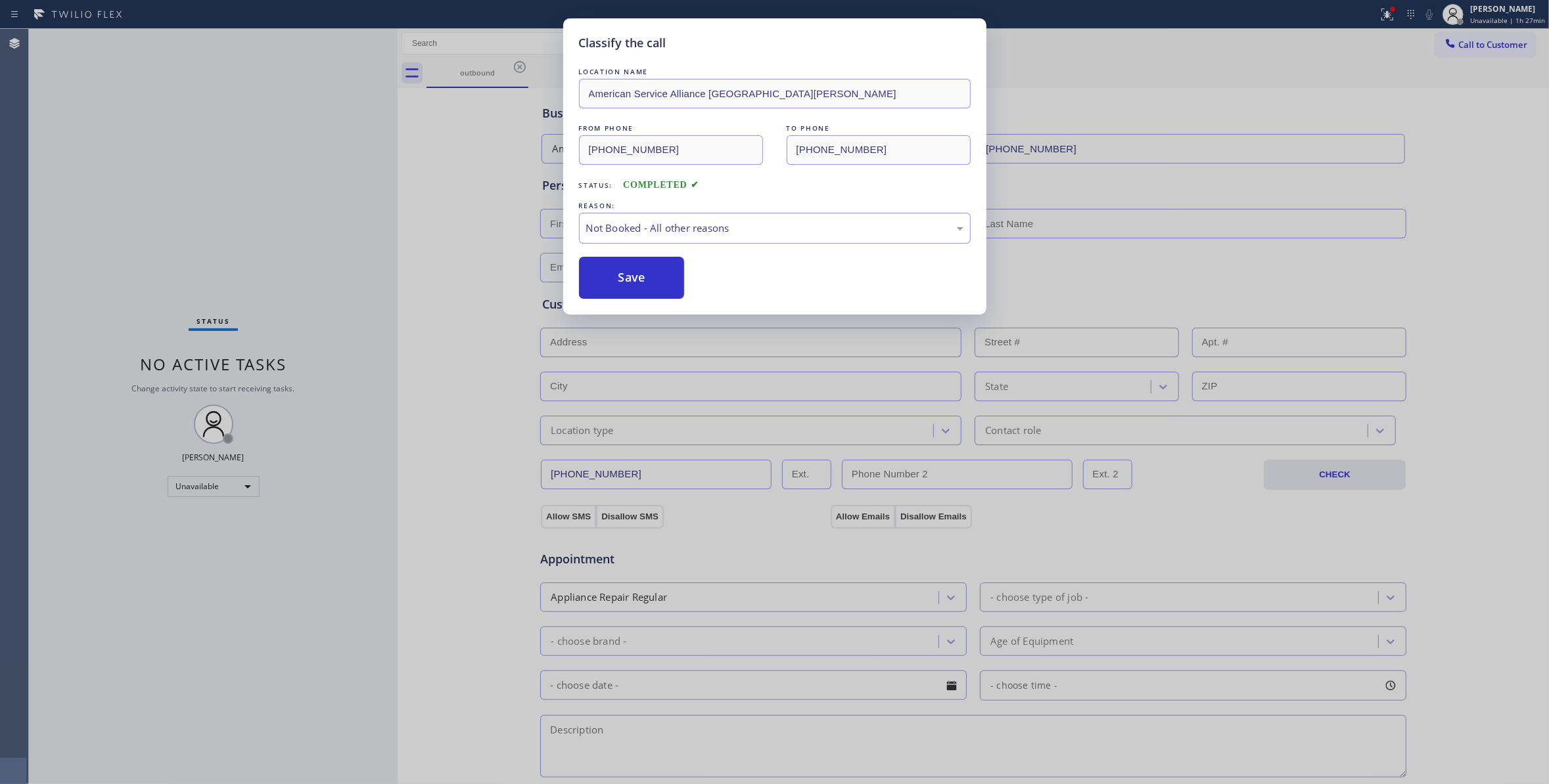
click at [631, 279] on button "Save" at bounding box center [631, 278] width 105 height 42
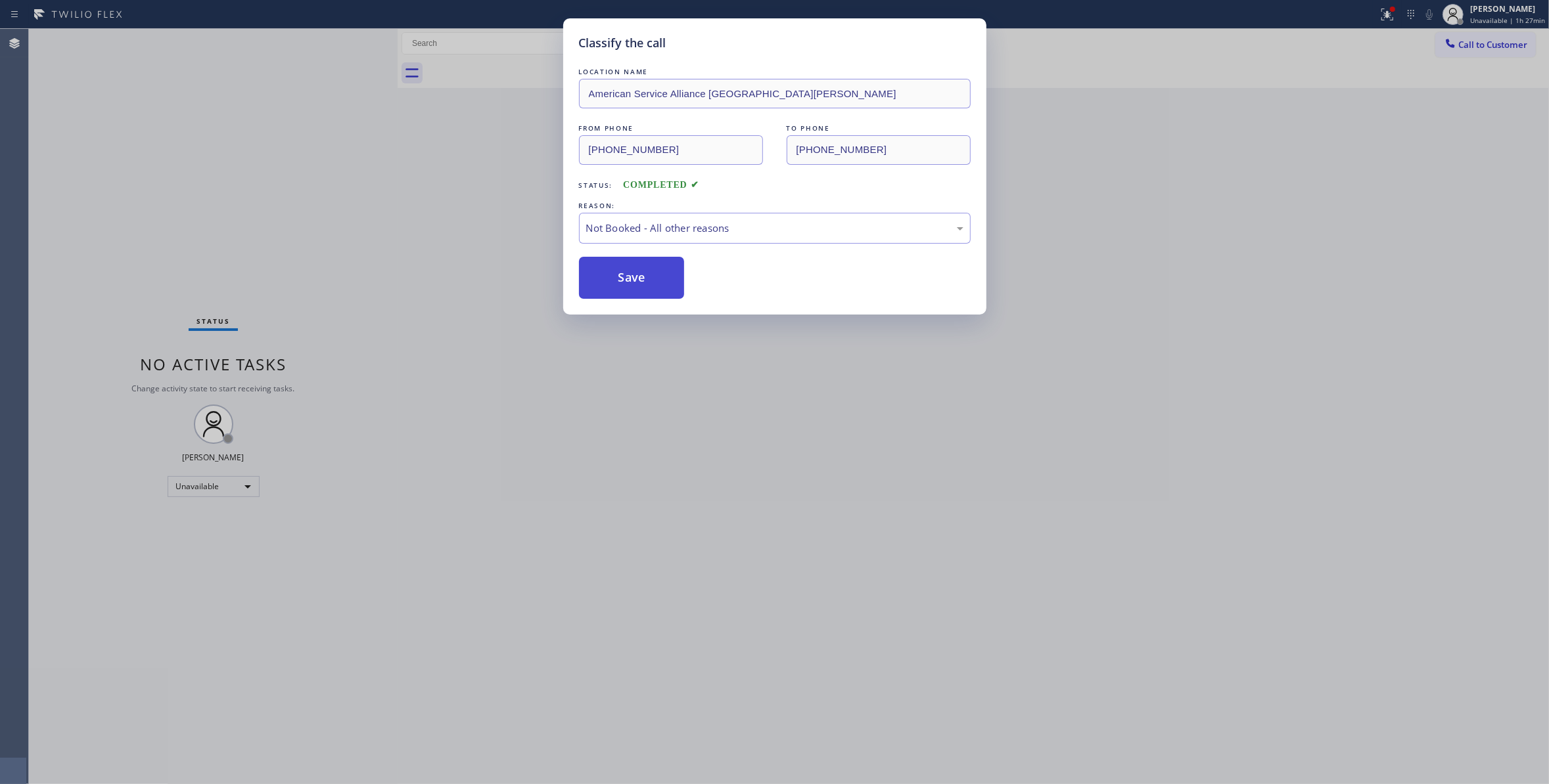
click at [631, 280] on button "Save" at bounding box center [631, 278] width 105 height 42
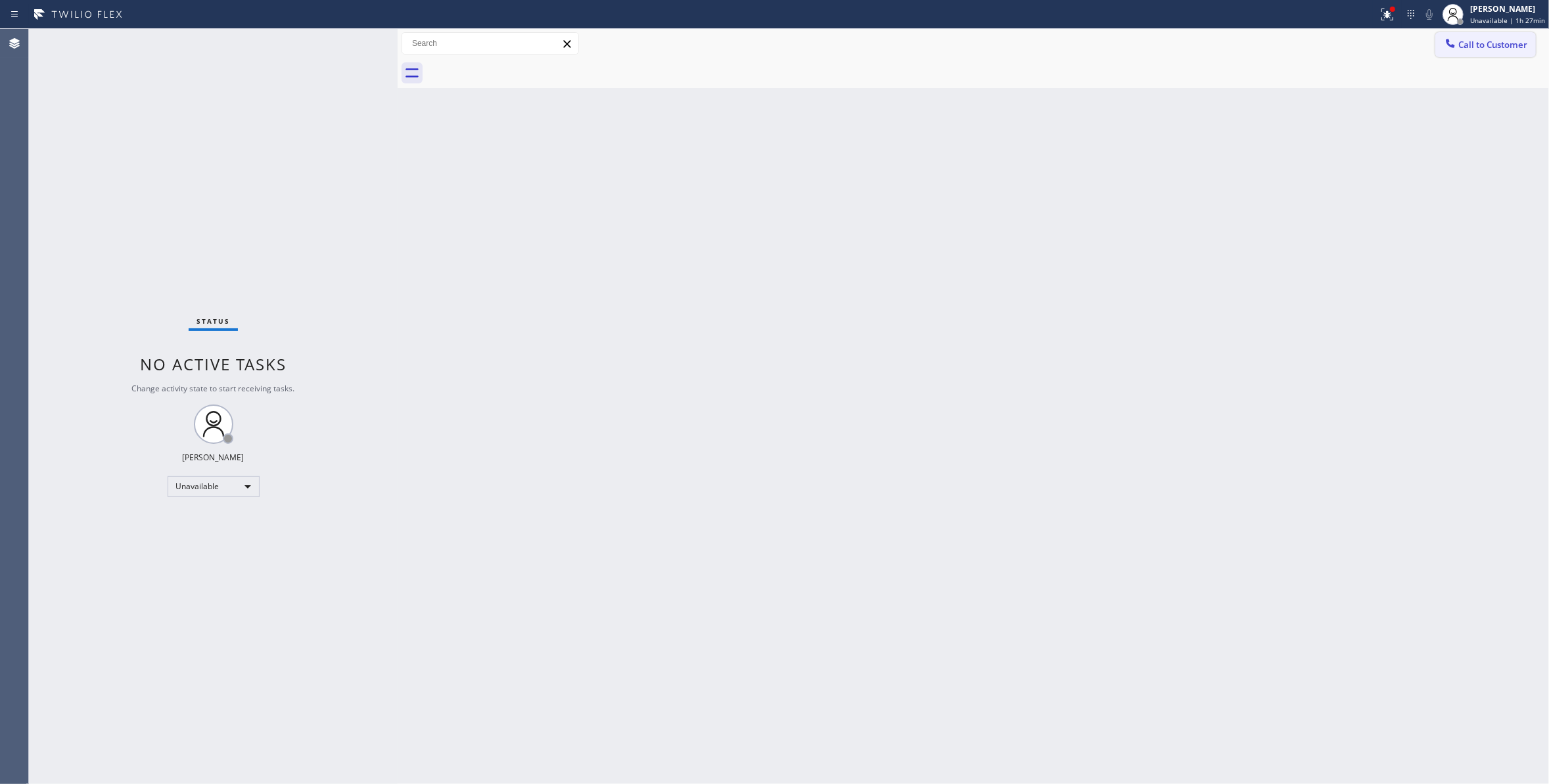
click at [1480, 43] on span "Call to Customer" at bounding box center [1492, 45] width 69 height 12
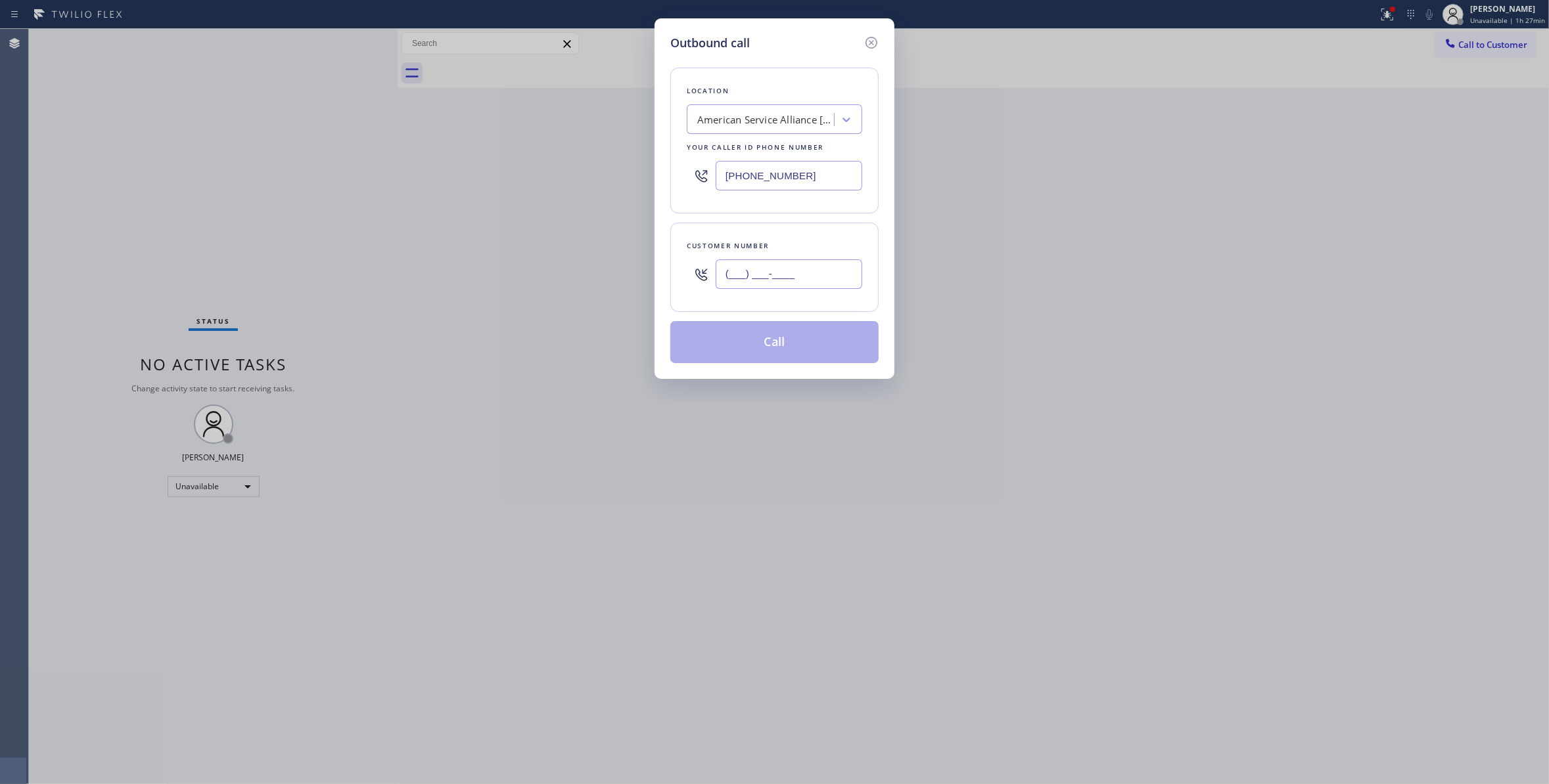
click at [744, 277] on input "(___) ___-____" at bounding box center [789, 274] width 146 height 30
paste input "805) 896-7268"
type input "[PHONE_NUMBER]"
click at [771, 347] on button "Call" at bounding box center [774, 342] width 208 height 42
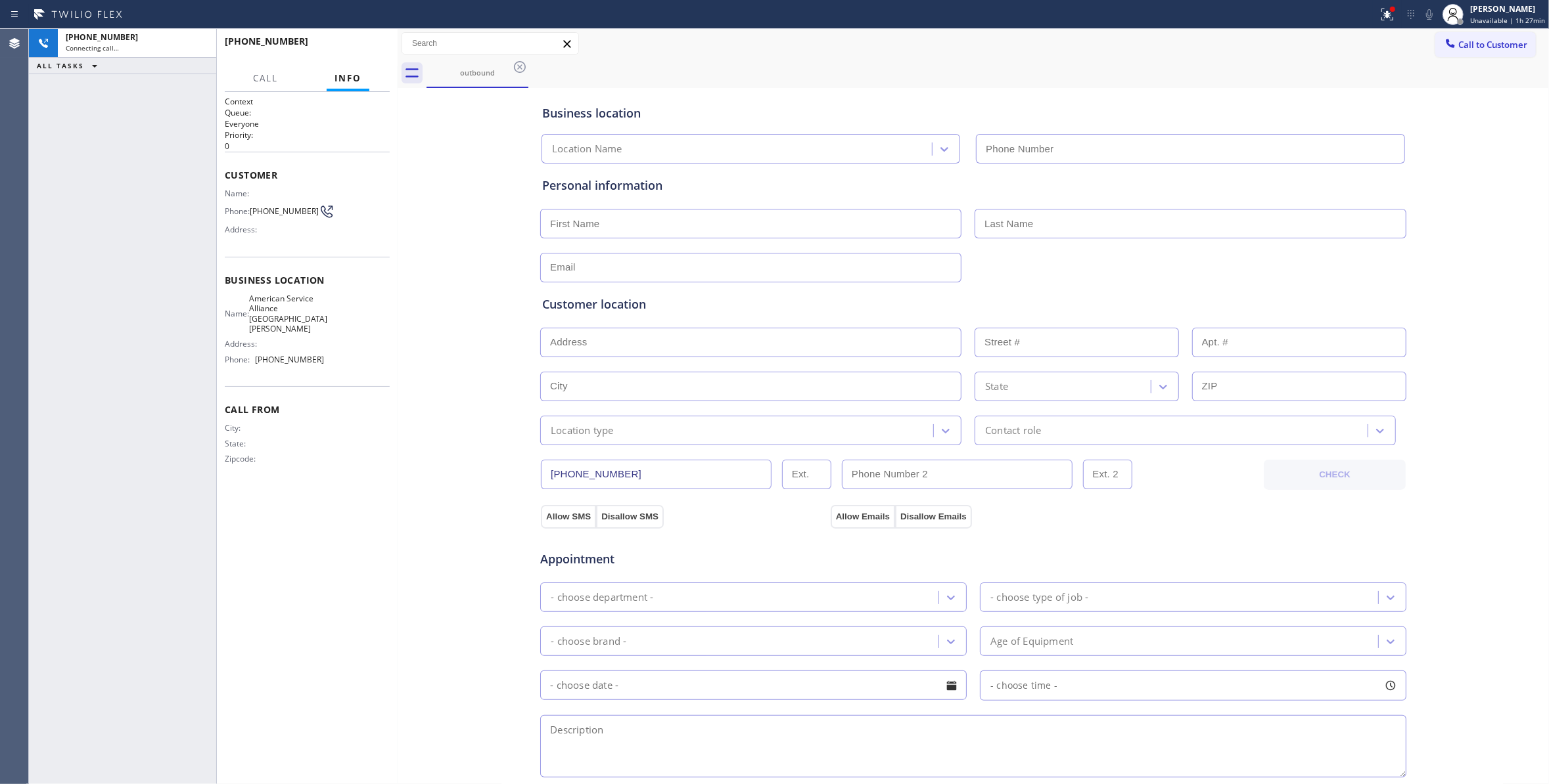
type input "[PHONE_NUMBER]"
click at [339, 47] on span "HANG UP" at bounding box center [359, 47] width 40 height 9
click at [339, 57] on div "[PHONE_NUMBER] Live | 00:02 HANG UP" at bounding box center [307, 47] width 165 height 34
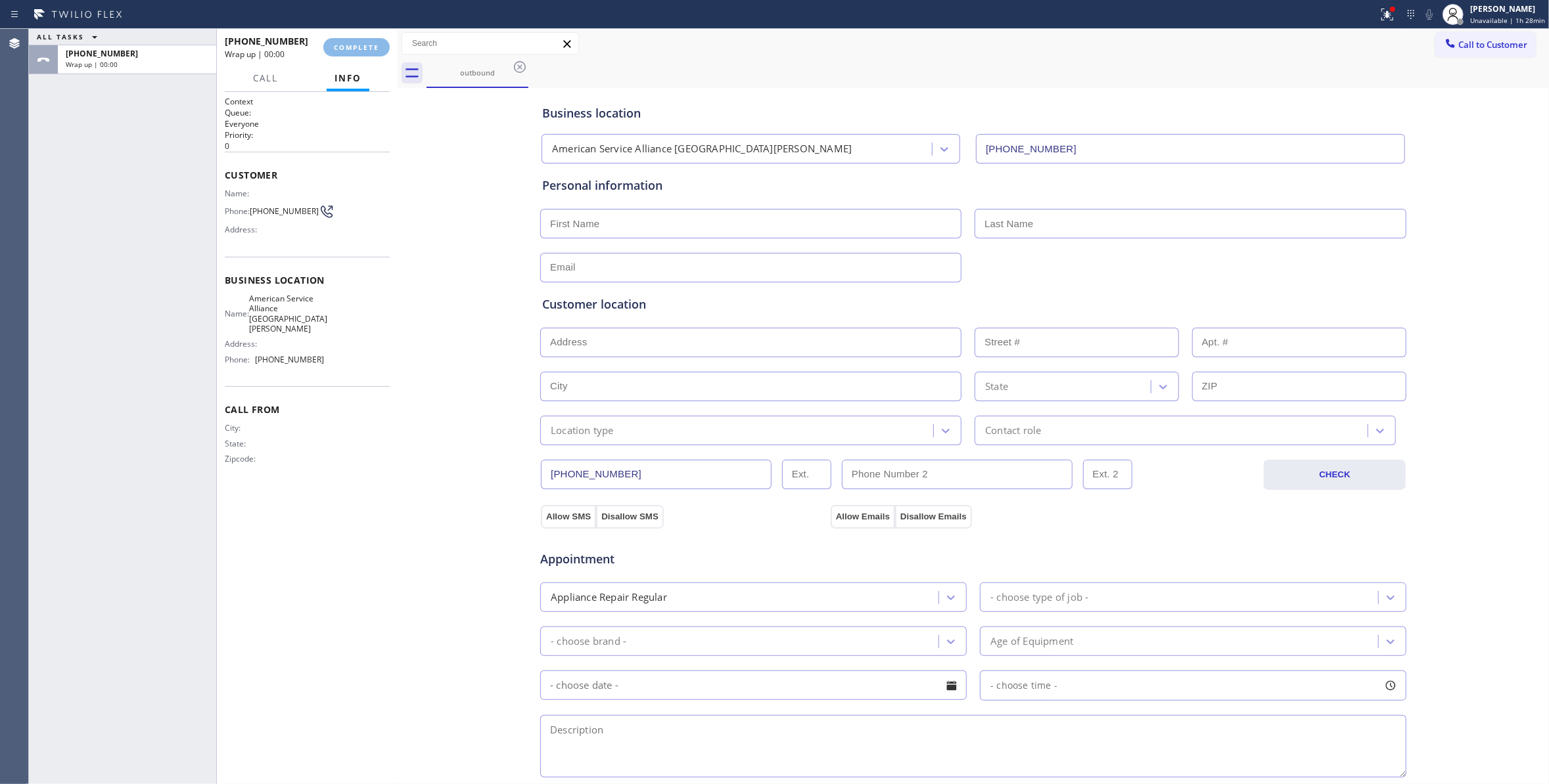
click at [339, 57] on div "[PHONE_NUMBER] Wrap up | 00:00 COMPLETE" at bounding box center [307, 47] width 165 height 34
click at [339, 61] on div "[PHONE_NUMBER] Wrap up | 00:00 COMPLETE" at bounding box center [307, 47] width 165 height 34
click at [334, 49] on span "COMPLETE" at bounding box center [356, 47] width 45 height 9
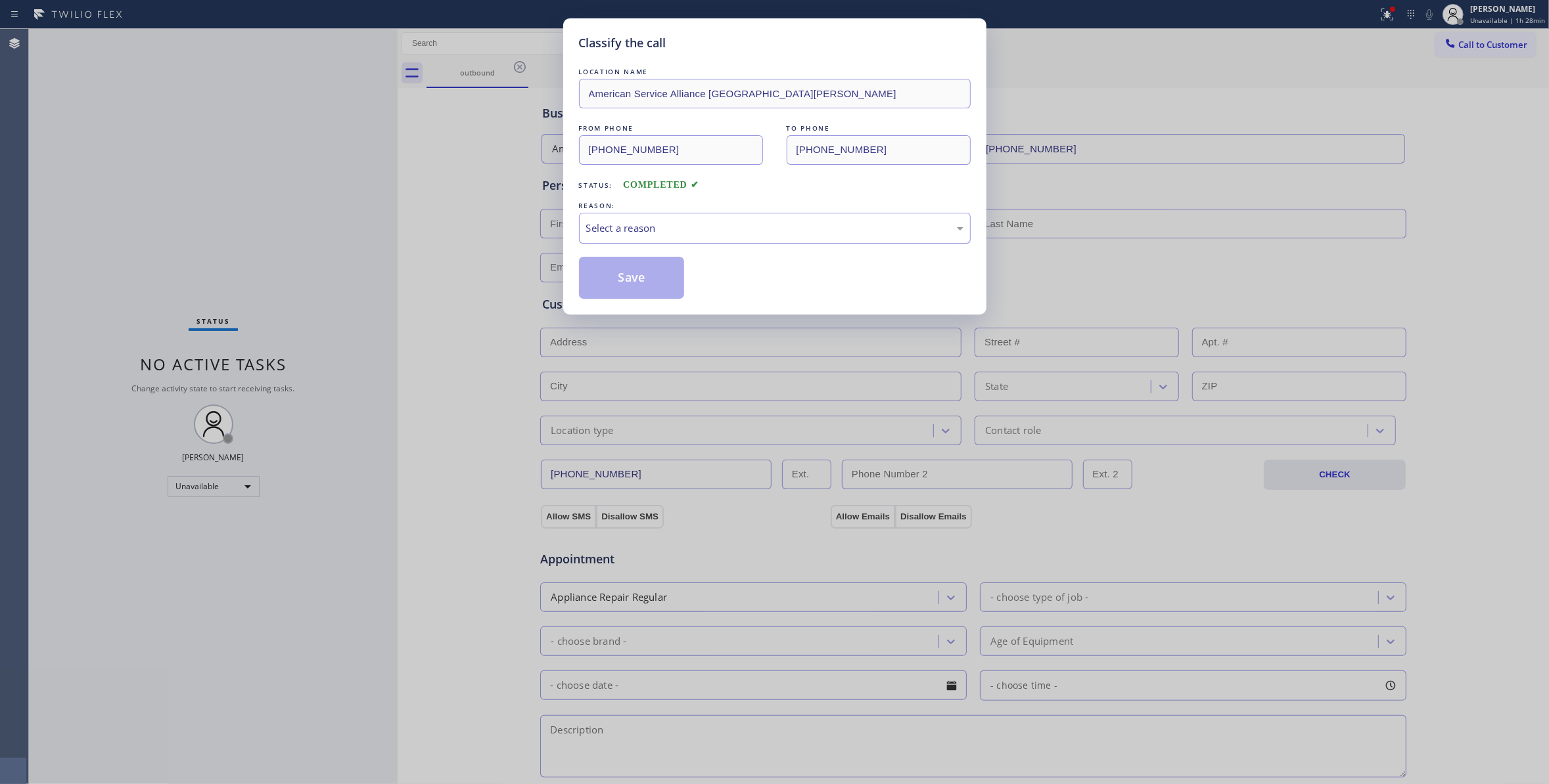
click at [604, 223] on div "Select a reason" at bounding box center [774, 228] width 377 height 15
click at [616, 284] on button "Save" at bounding box center [631, 278] width 105 height 42
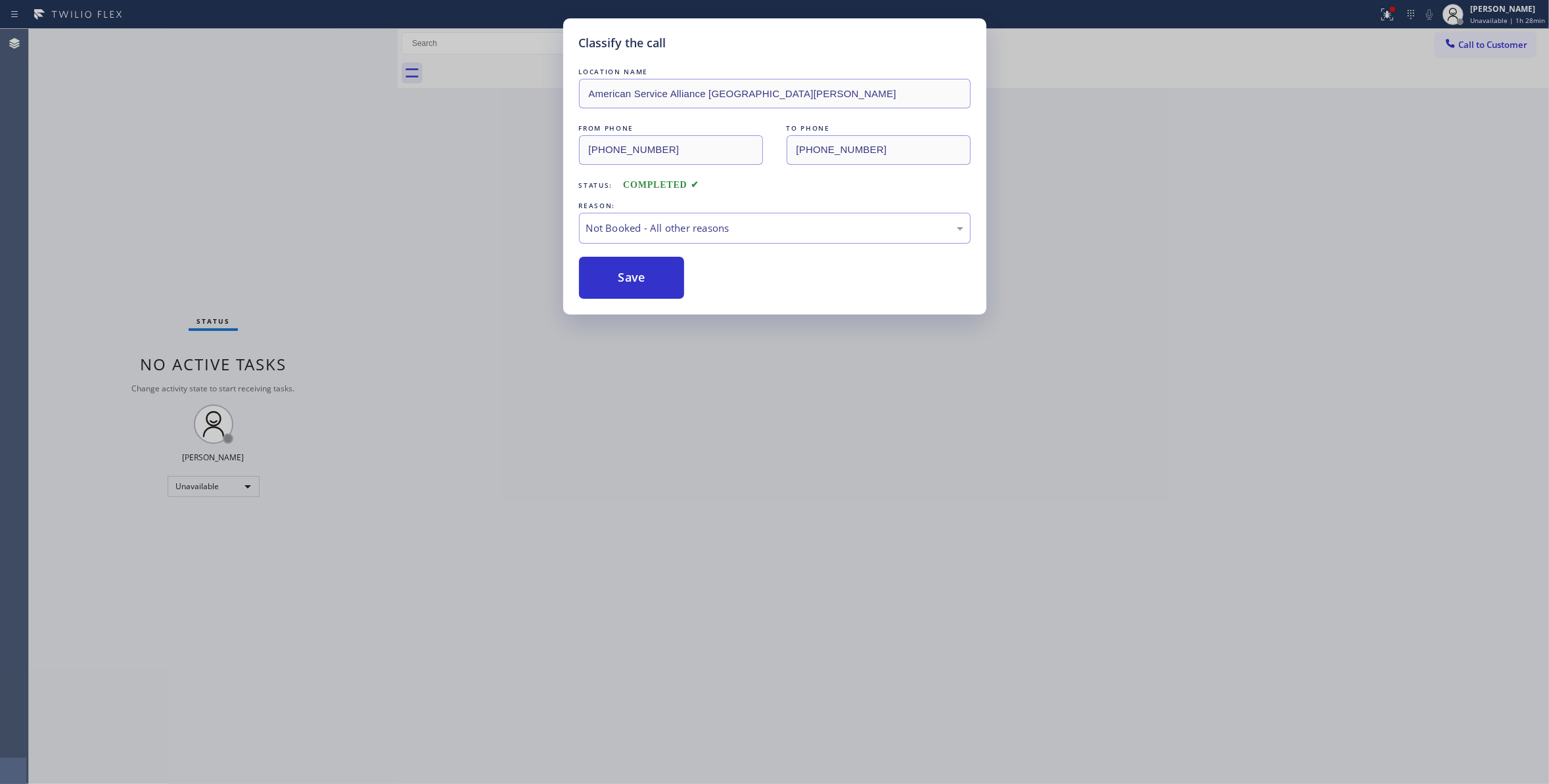
click at [616, 284] on button "Save" at bounding box center [631, 278] width 105 height 42
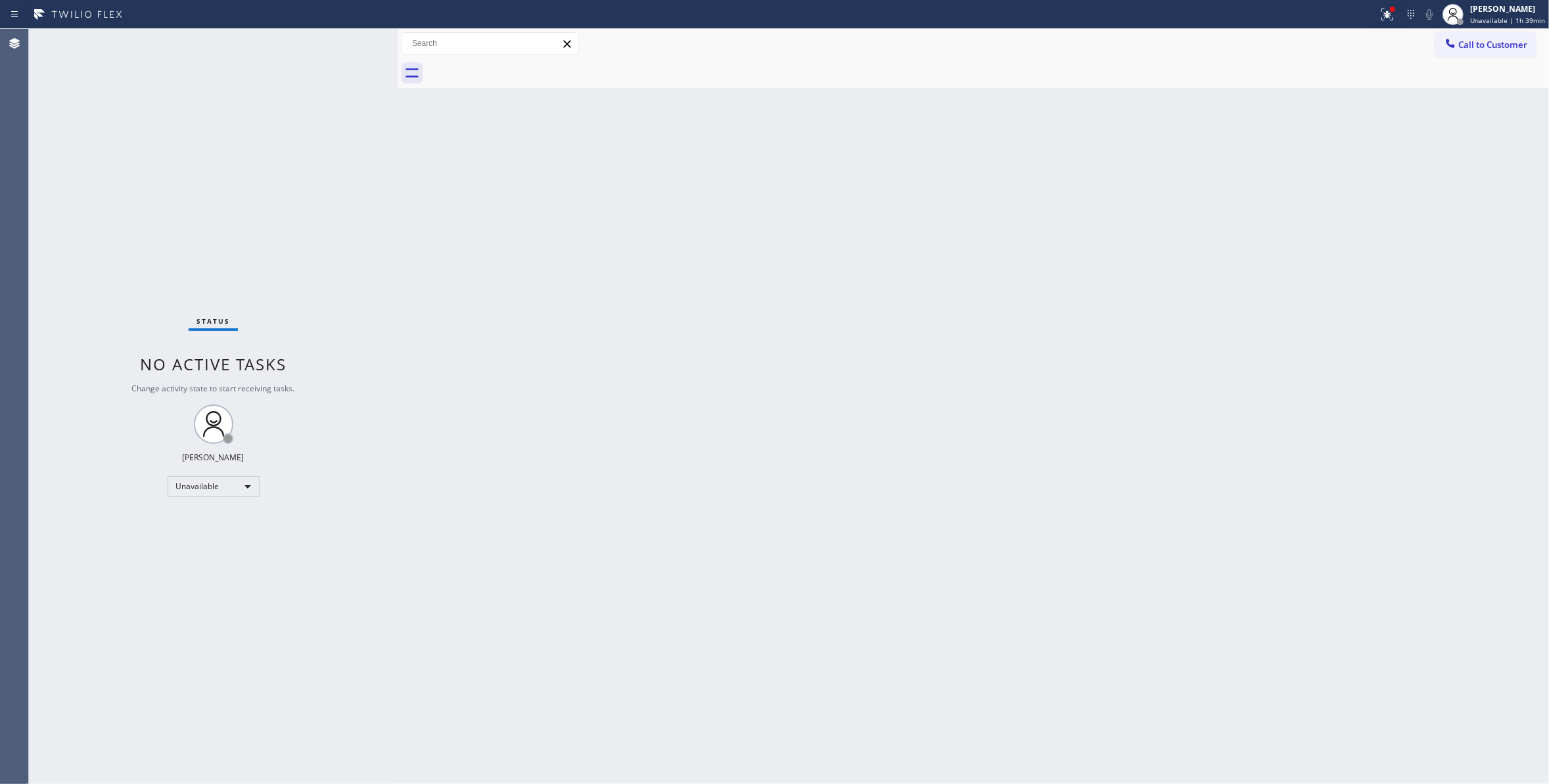
click at [730, 558] on div "Back to Dashboard Change Sender ID Customers Technicians Select a contact Outbo…" at bounding box center [973, 406] width 1152 height 755
click at [242, 208] on div "Status No active tasks Change activity state to start receiving tasks. [PERSON_…" at bounding box center [213, 406] width 368 height 755
click at [196, 490] on div "Unavailable" at bounding box center [214, 487] width 92 height 21
click at [216, 554] on li "Break" at bounding box center [212, 554] width 89 height 16
click at [1482, 19] on span "Break | 15s" at bounding box center [1498, 20] width 37 height 9
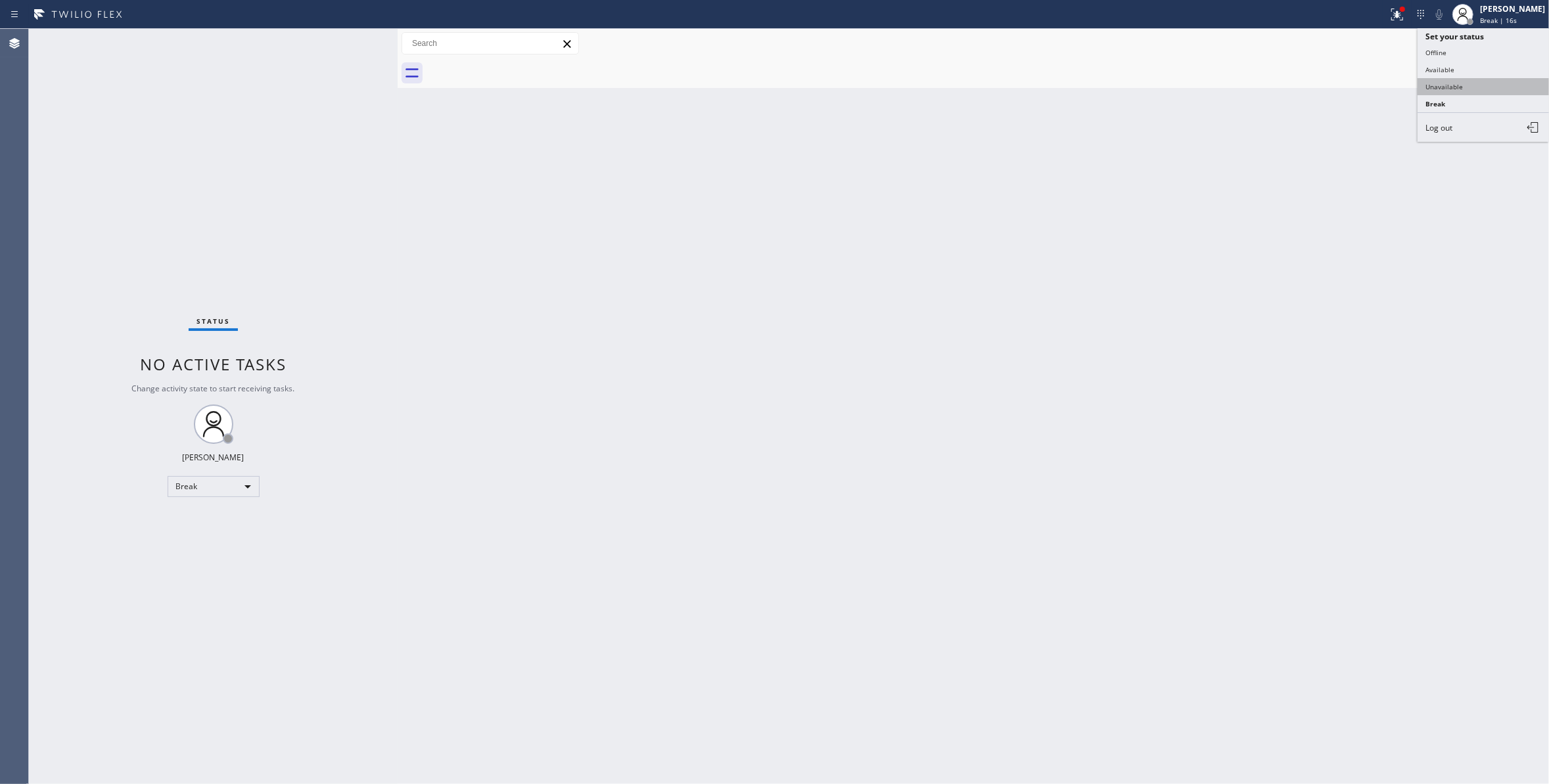
click at [1449, 85] on button "Unavailable" at bounding box center [1482, 87] width 131 height 17
click at [579, 599] on div "Back to Dashboard Change Sender ID Customers Technicians Select a contact Outbo…" at bounding box center [973, 406] width 1152 height 755
click at [1389, 17] on icon at bounding box center [1397, 14] width 16 height 16
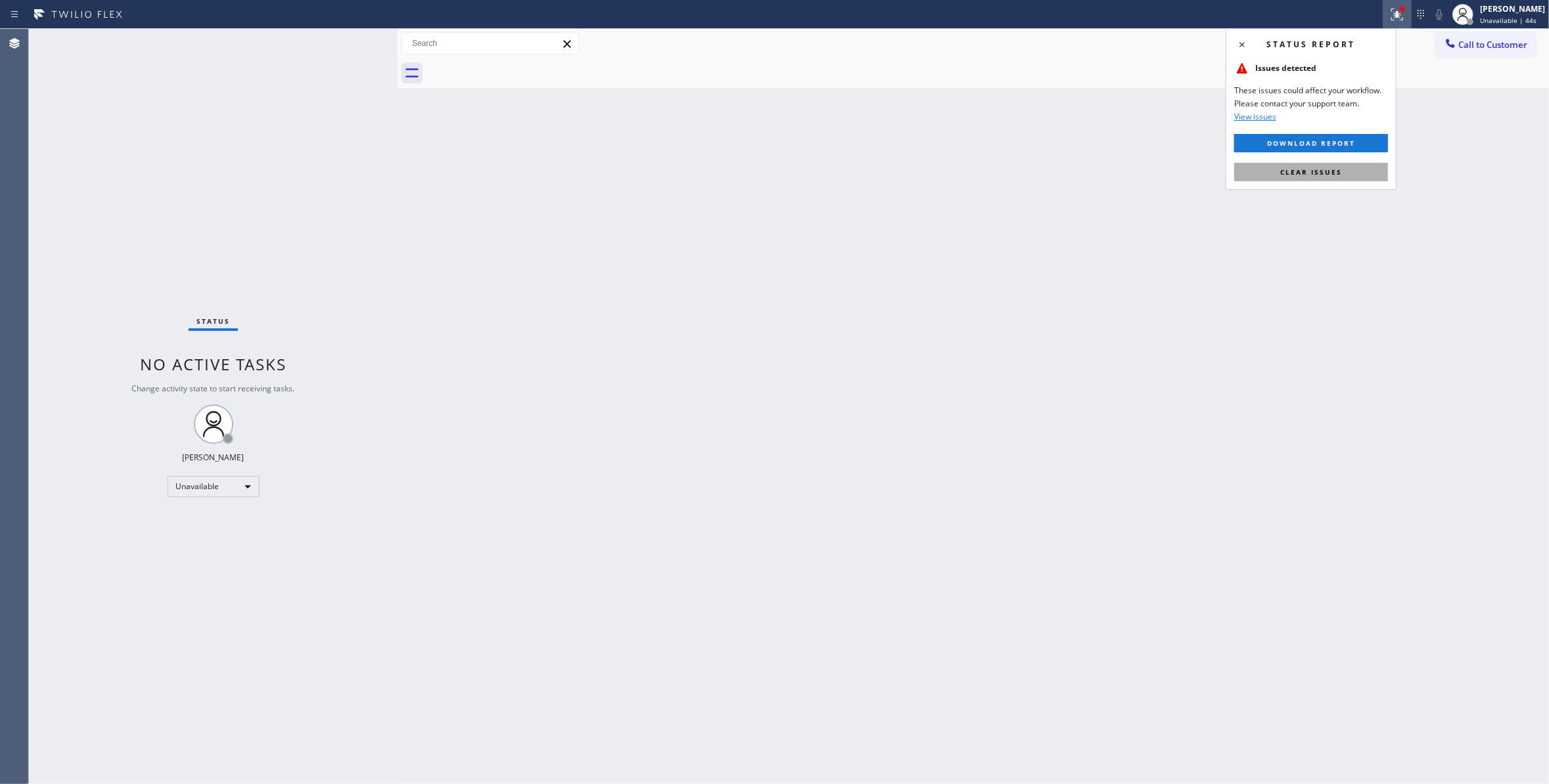
click at [1339, 172] on span "Clear issues" at bounding box center [1311, 172] width 62 height 9
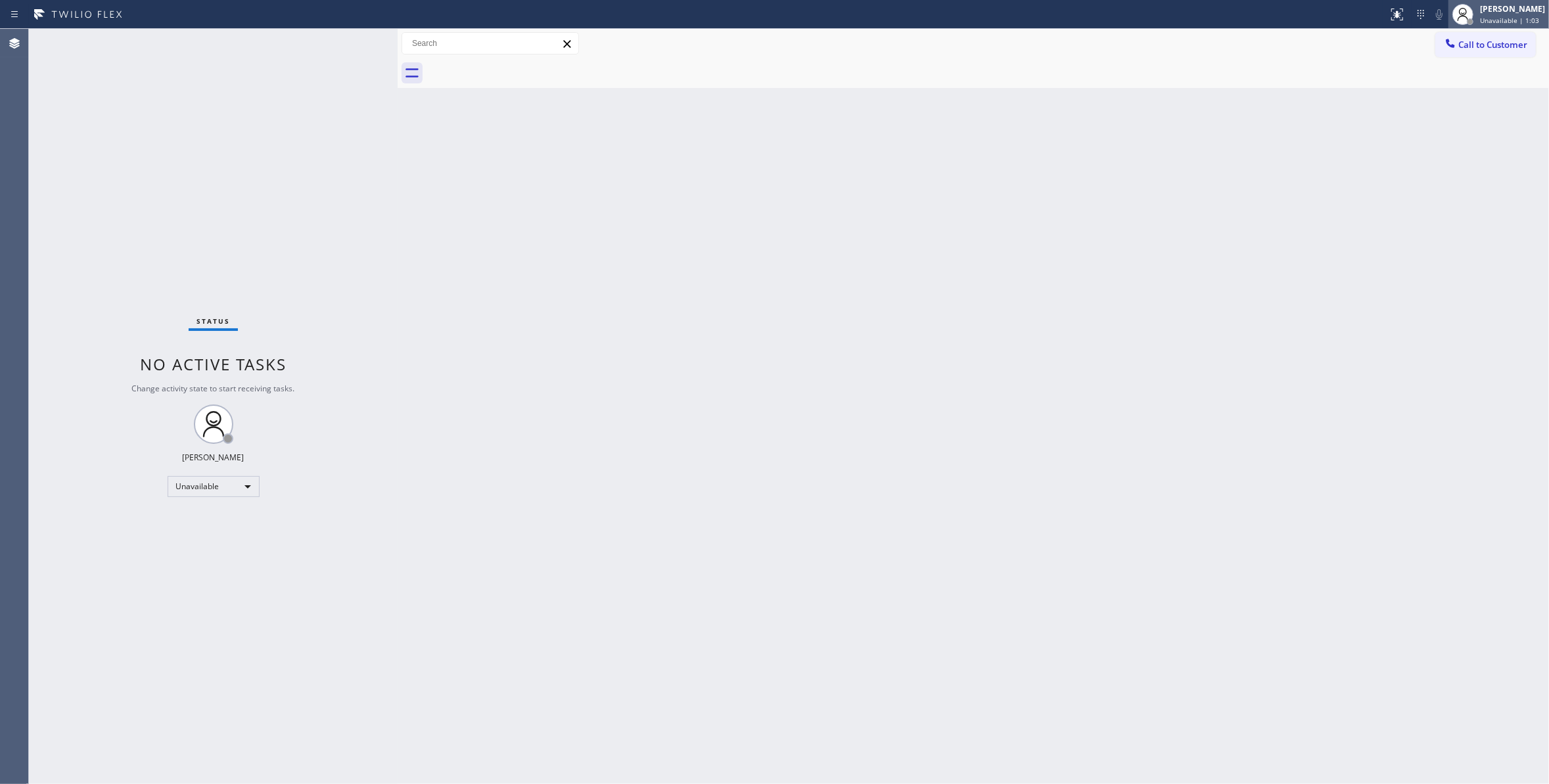
click at [1486, 20] on span "Unavailable | 1:03" at bounding box center [1509, 20] width 59 height 9
click at [1451, 103] on button "Break" at bounding box center [1482, 104] width 131 height 17
click at [1272, 111] on div "Back to Dashboard Change Sender ID Customers Technicians Select a contact Outbo…" at bounding box center [973, 406] width 1152 height 755
click at [1480, 22] on span "Break | 15:44" at bounding box center [1502, 20] width 44 height 9
click at [1461, 88] on button "Unavailable" at bounding box center [1482, 87] width 131 height 17
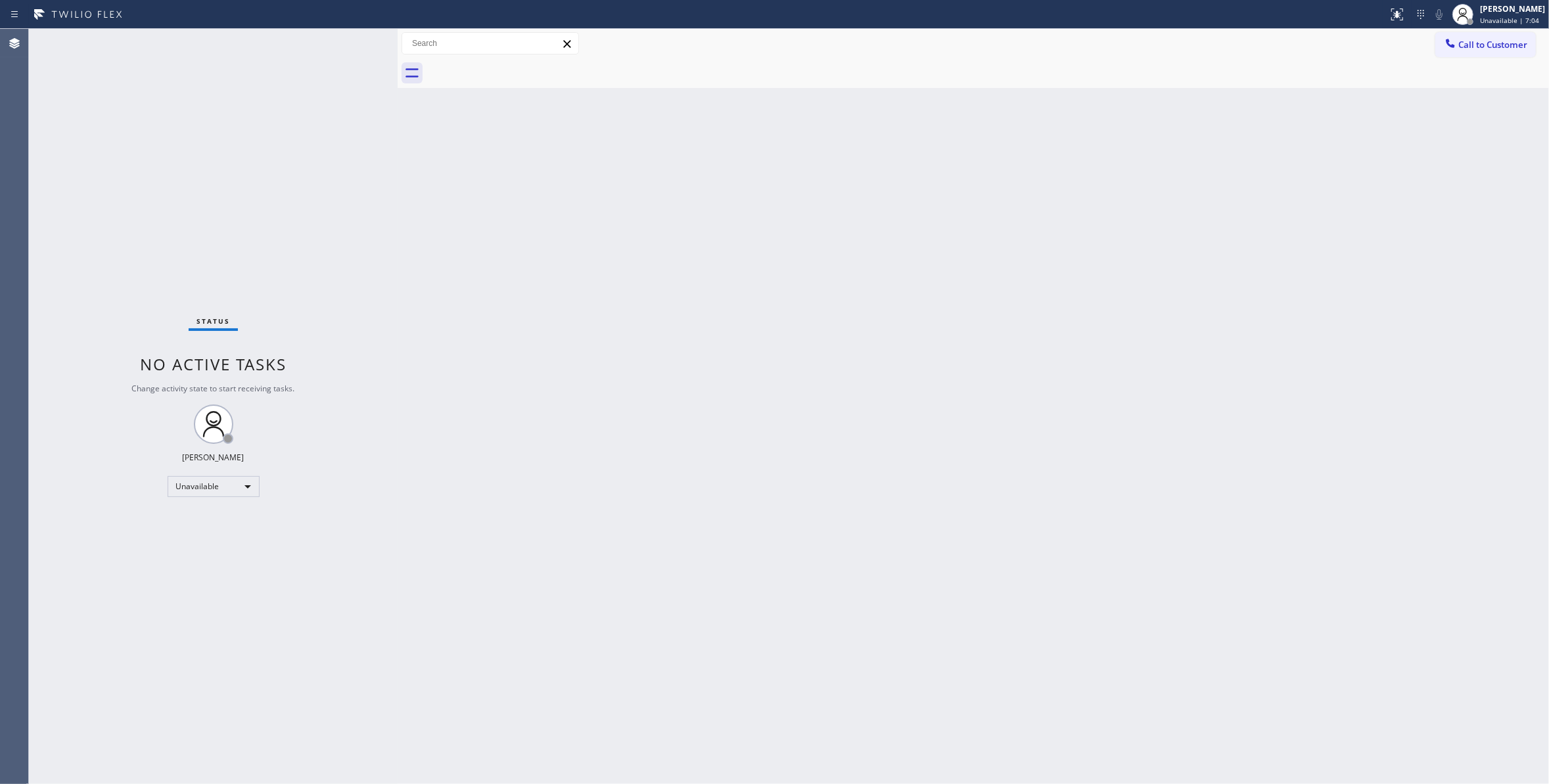
drag, startPoint x: 260, startPoint y: 153, endPoint x: 282, endPoint y: 11, distance: 143.7
click at [260, 132] on div "Status No active tasks Change activity state to start receiving tasks. [PERSON_…" at bounding box center [213, 406] width 368 height 755
click at [1471, 48] on span "Call to Customer" at bounding box center [1492, 45] width 69 height 12
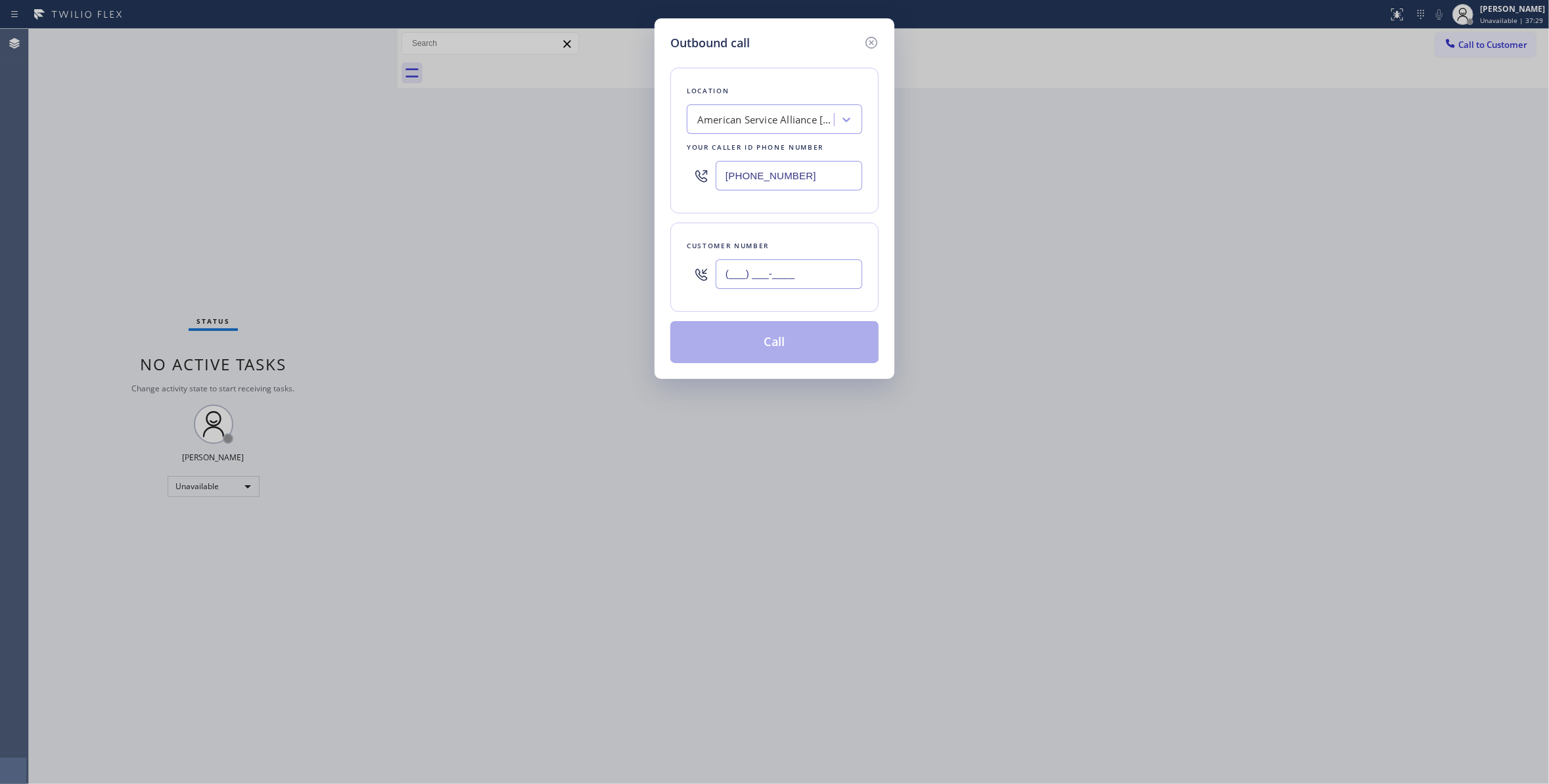
click at [741, 285] on input "(___) ___-____" at bounding box center [789, 274] width 146 height 30
paste input "770) 299-6656"
type input "[PHONE_NUMBER]"
drag, startPoint x: 836, startPoint y: 177, endPoint x: 610, endPoint y: 166, distance: 226.3
click at [610, 166] on div "Outbound call Location American Service Alliance [GEOGRAPHIC_DATA][PERSON_NAME]…" at bounding box center [774, 392] width 1549 height 784
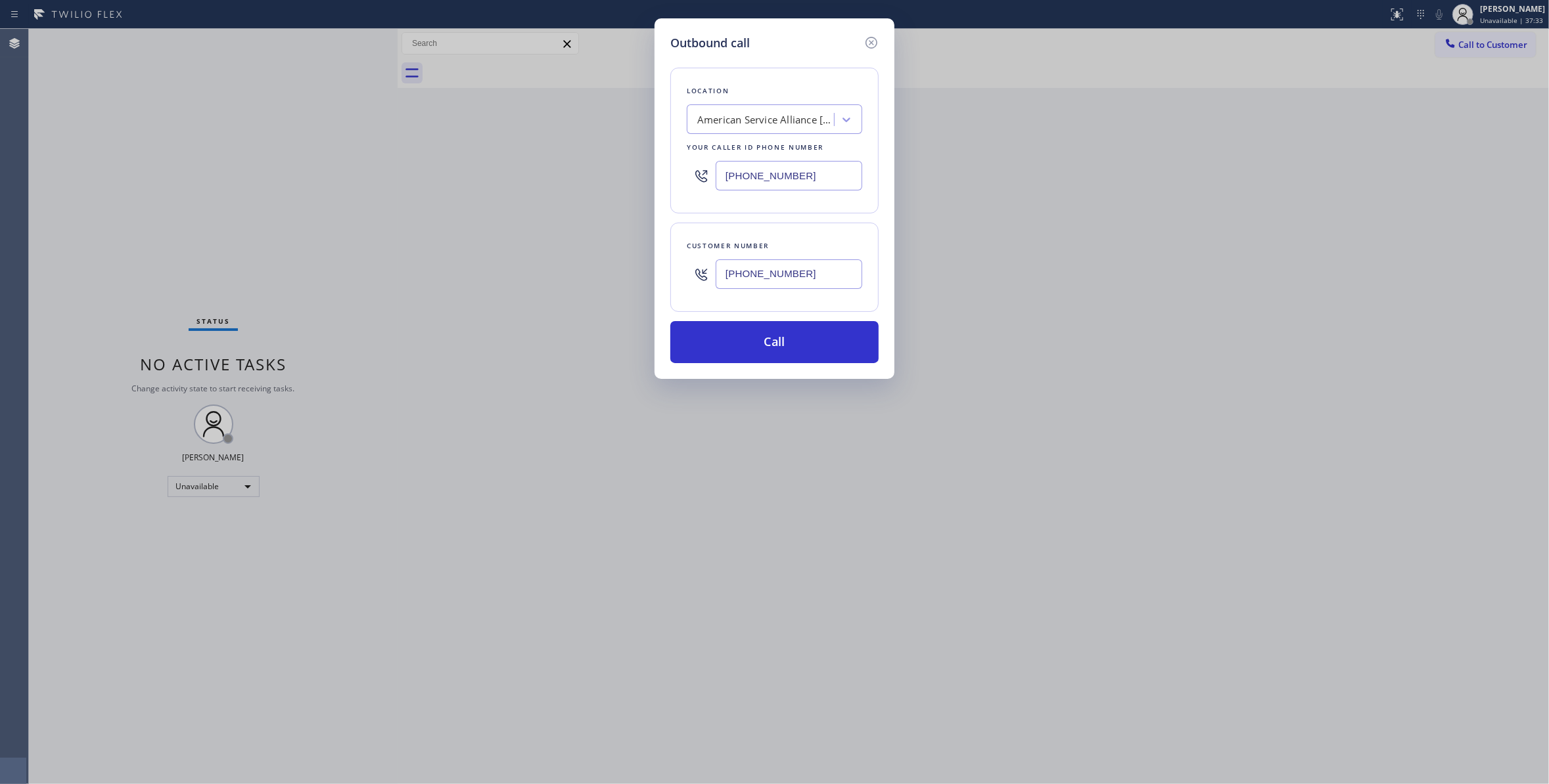
paste input "503) 694-4818"
type input "[PHONE_NUMBER]"
drag, startPoint x: 824, startPoint y: 282, endPoint x: 648, endPoint y: 256, distance: 177.9
click at [648, 256] on div "Outbound call Location Viking Repair Pro [PERSON_NAME] Your caller id phone num…" at bounding box center [774, 392] width 1549 height 784
click at [718, 333] on button "Call" at bounding box center [774, 342] width 208 height 42
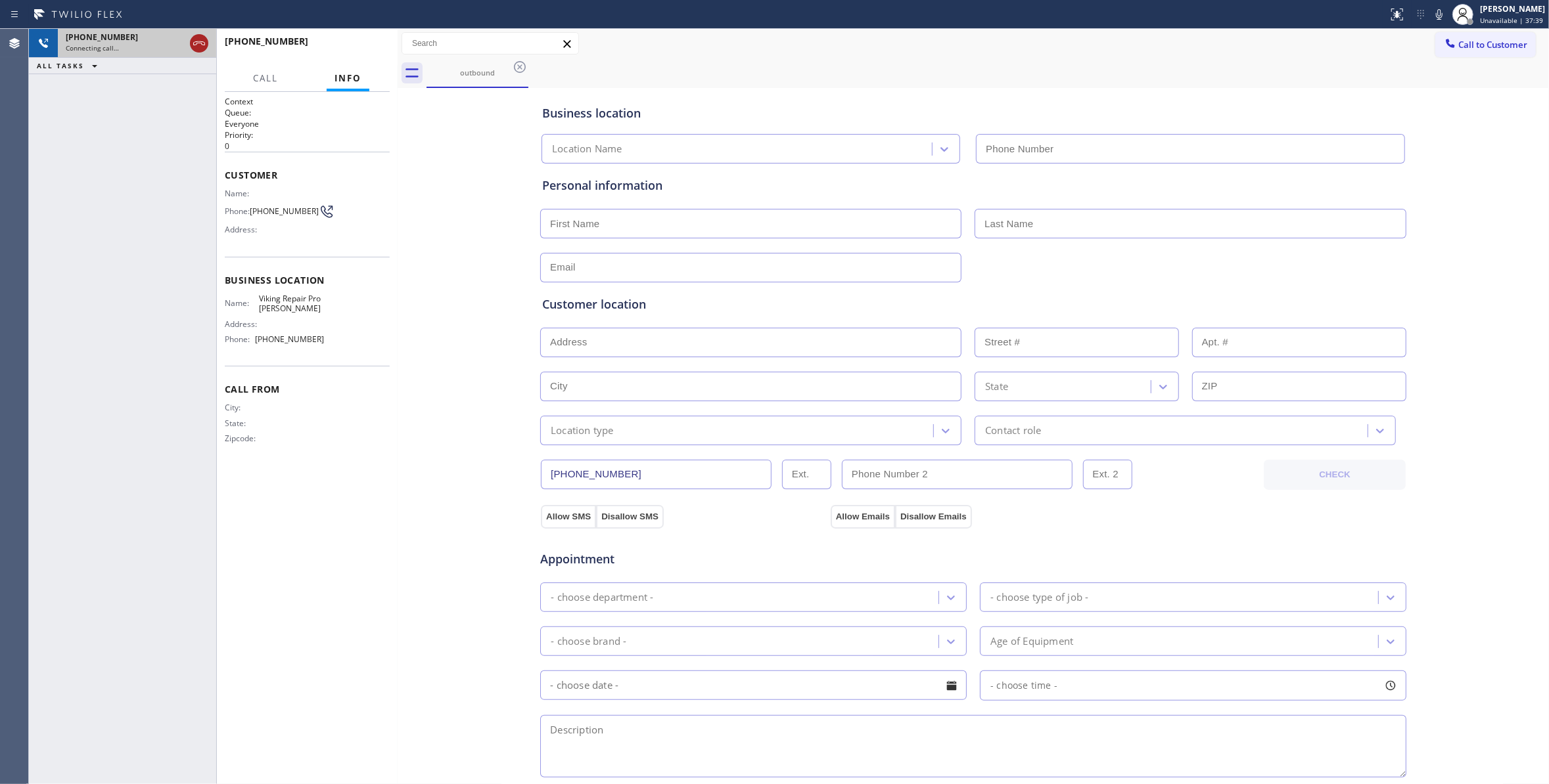
type input "[PHONE_NUMBER]"
click at [195, 46] on icon at bounding box center [199, 43] width 16 height 16
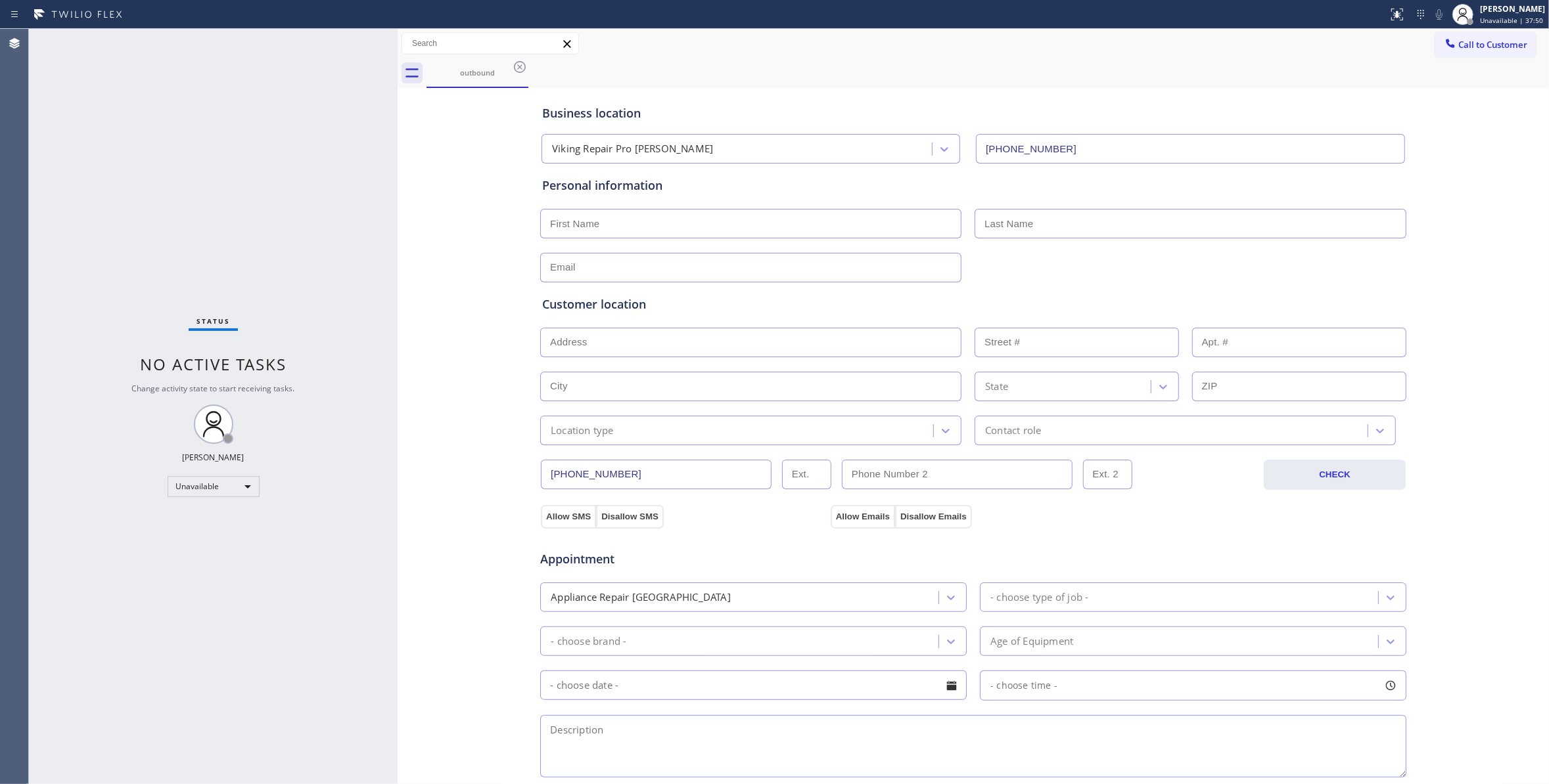
click at [525, 71] on icon at bounding box center [520, 67] width 16 height 16
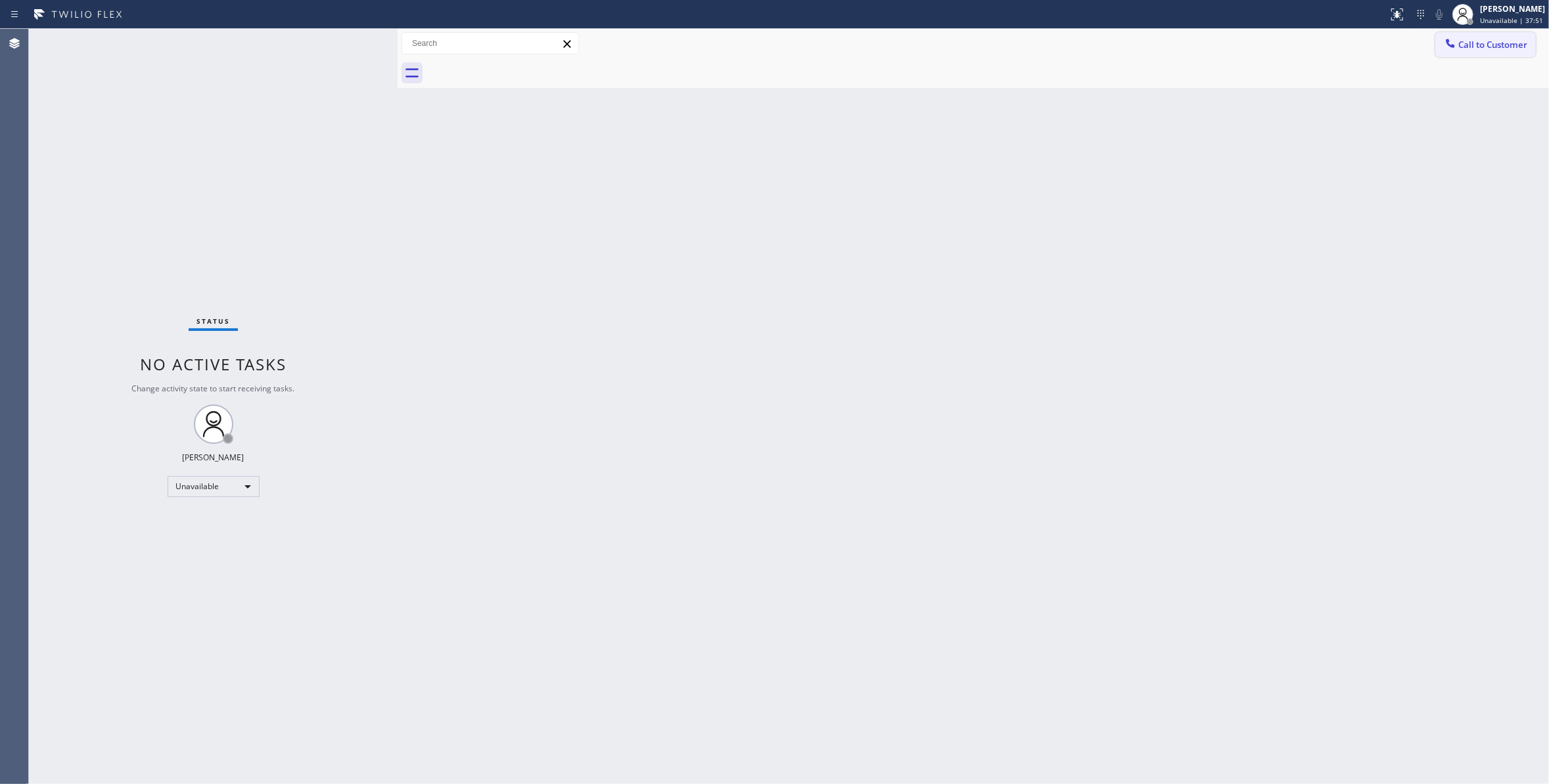
click at [1506, 48] on span "Call to Customer" at bounding box center [1492, 45] width 69 height 12
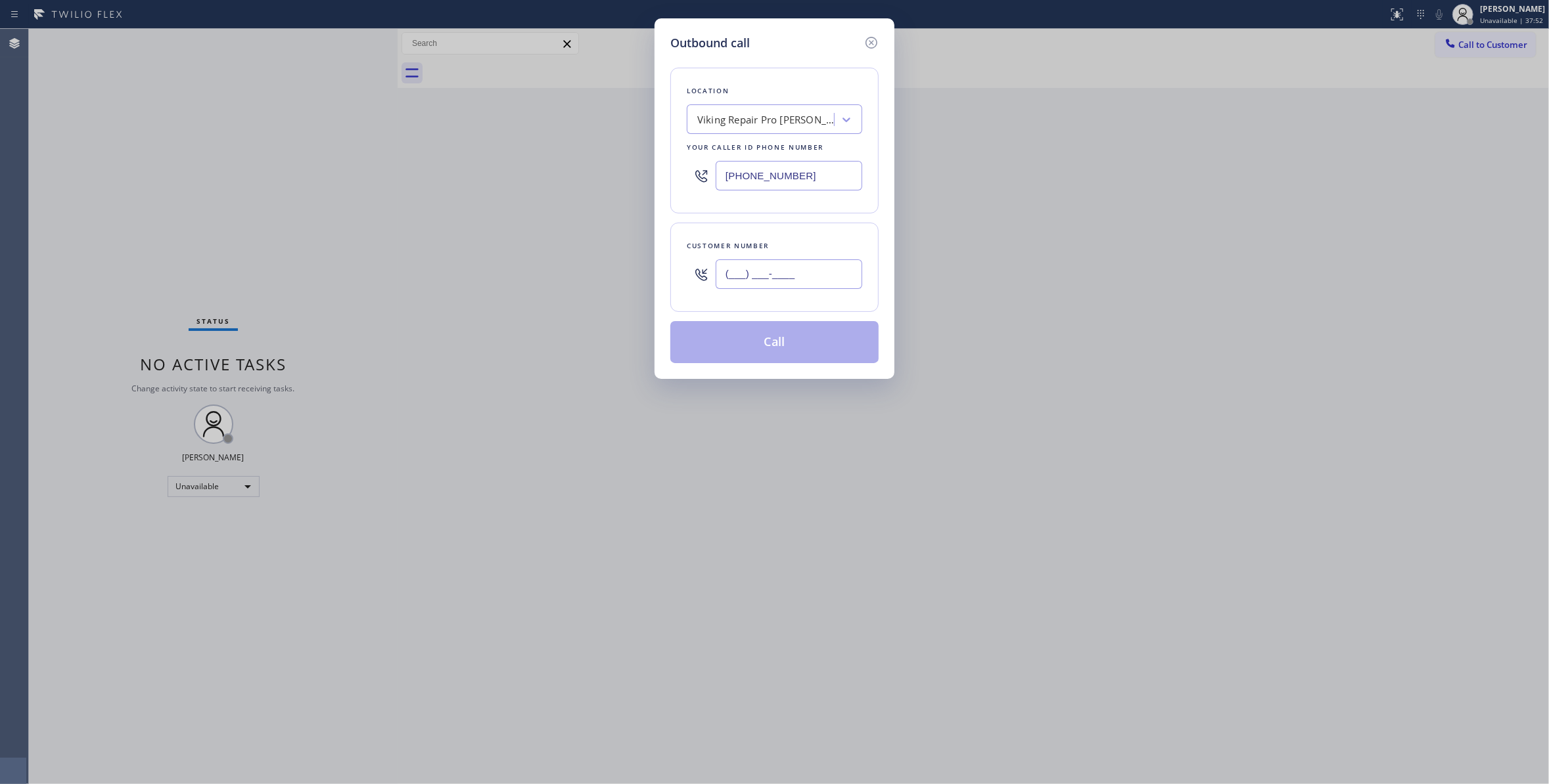
click at [803, 272] on input "(___) ___-____" at bounding box center [789, 274] width 146 height 30
paste input "770) 299-6656"
type input "[PHONE_NUMBER]"
click at [762, 347] on button "Call" at bounding box center [774, 342] width 208 height 42
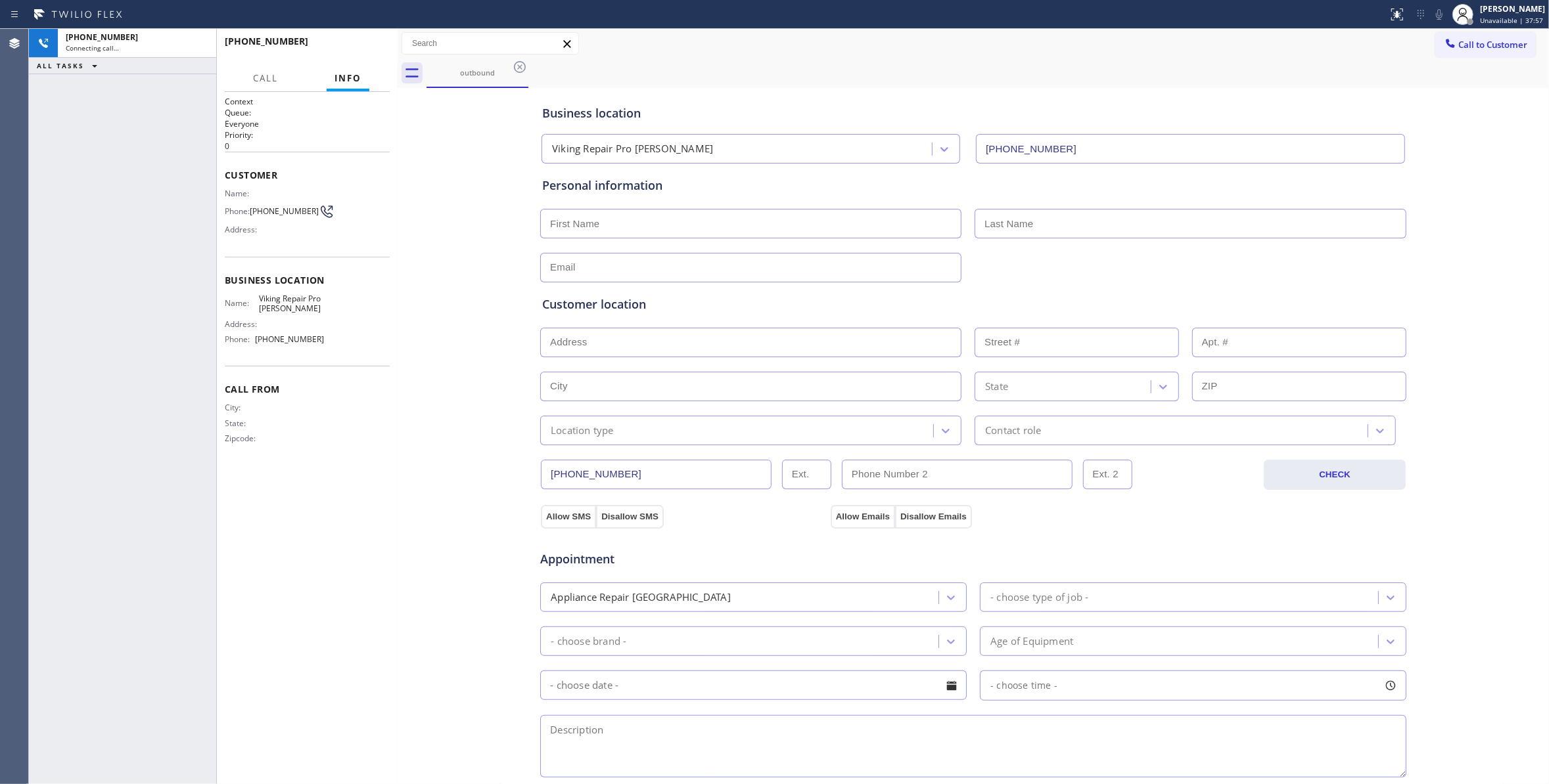
type input "[PHONE_NUMBER]"
click at [156, 105] on div "[PHONE_NUMBER] Connecting call… ALL TASKS ALL TASKS ACTIVE TASKS TASKS IN WRAP …" at bounding box center [123, 406] width 187 height 755
click at [191, 41] on icon at bounding box center [199, 43] width 16 height 16
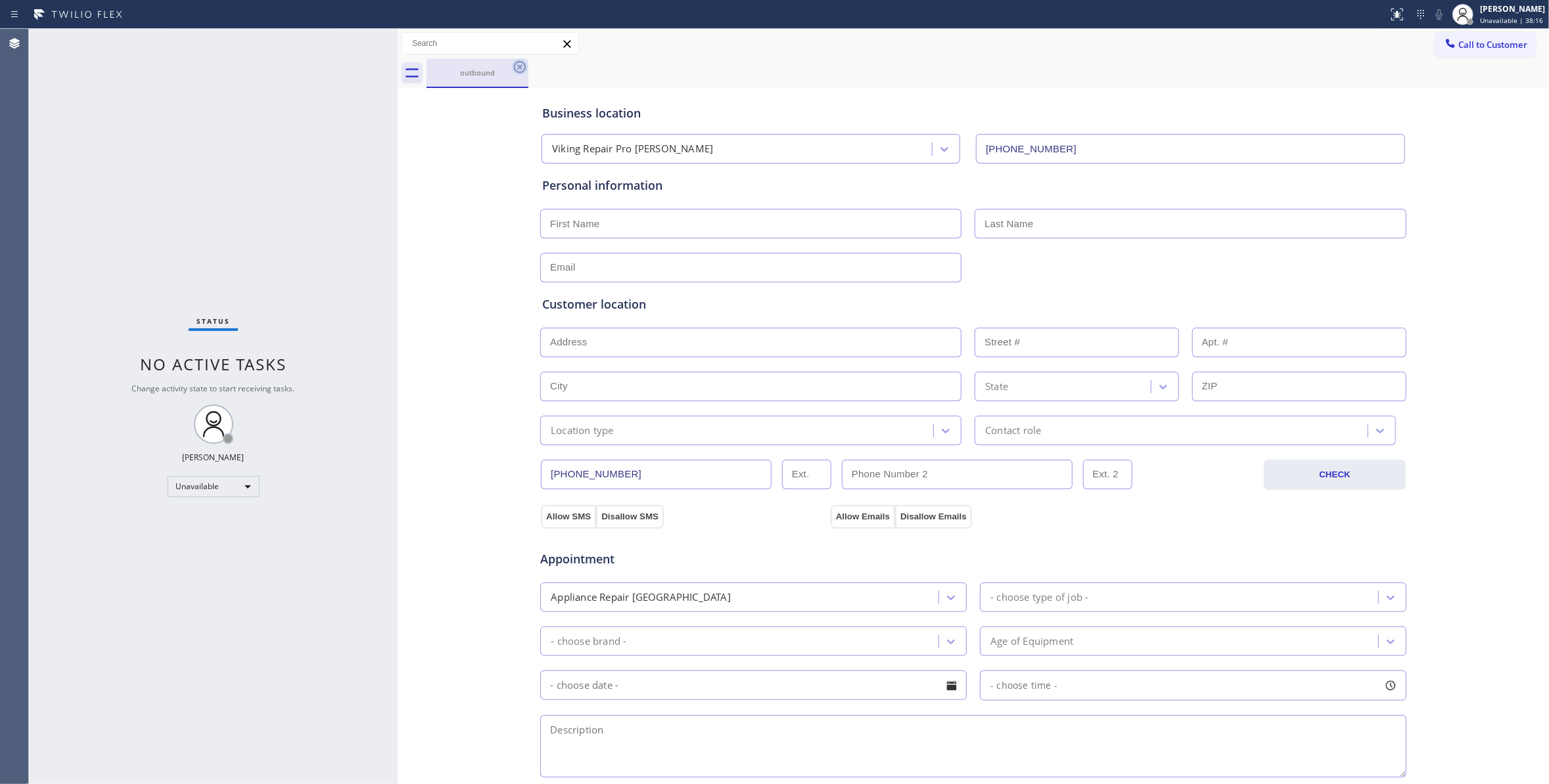
click at [519, 62] on icon at bounding box center [520, 67] width 16 height 16
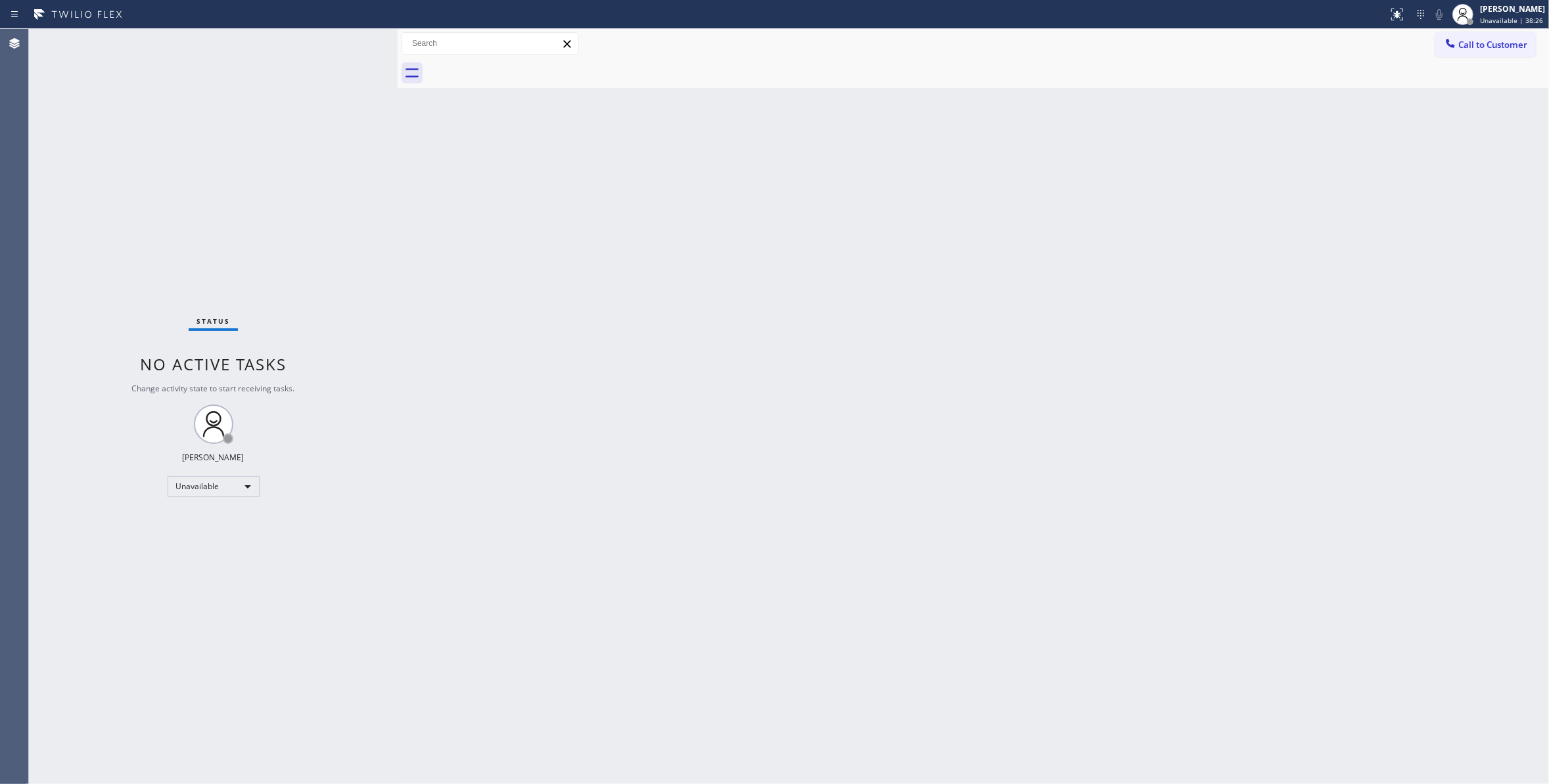
click at [687, 363] on div "Back to Dashboard Change Sender ID Customers Technicians Select a contact Outbo…" at bounding box center [973, 406] width 1152 height 755
click at [1194, 266] on div "Back to Dashboard Change Sender ID Customers Technicians Select a contact Outbo…" at bounding box center [973, 406] width 1152 height 755
click at [1490, 47] on span "Call to Customer" at bounding box center [1492, 45] width 69 height 12
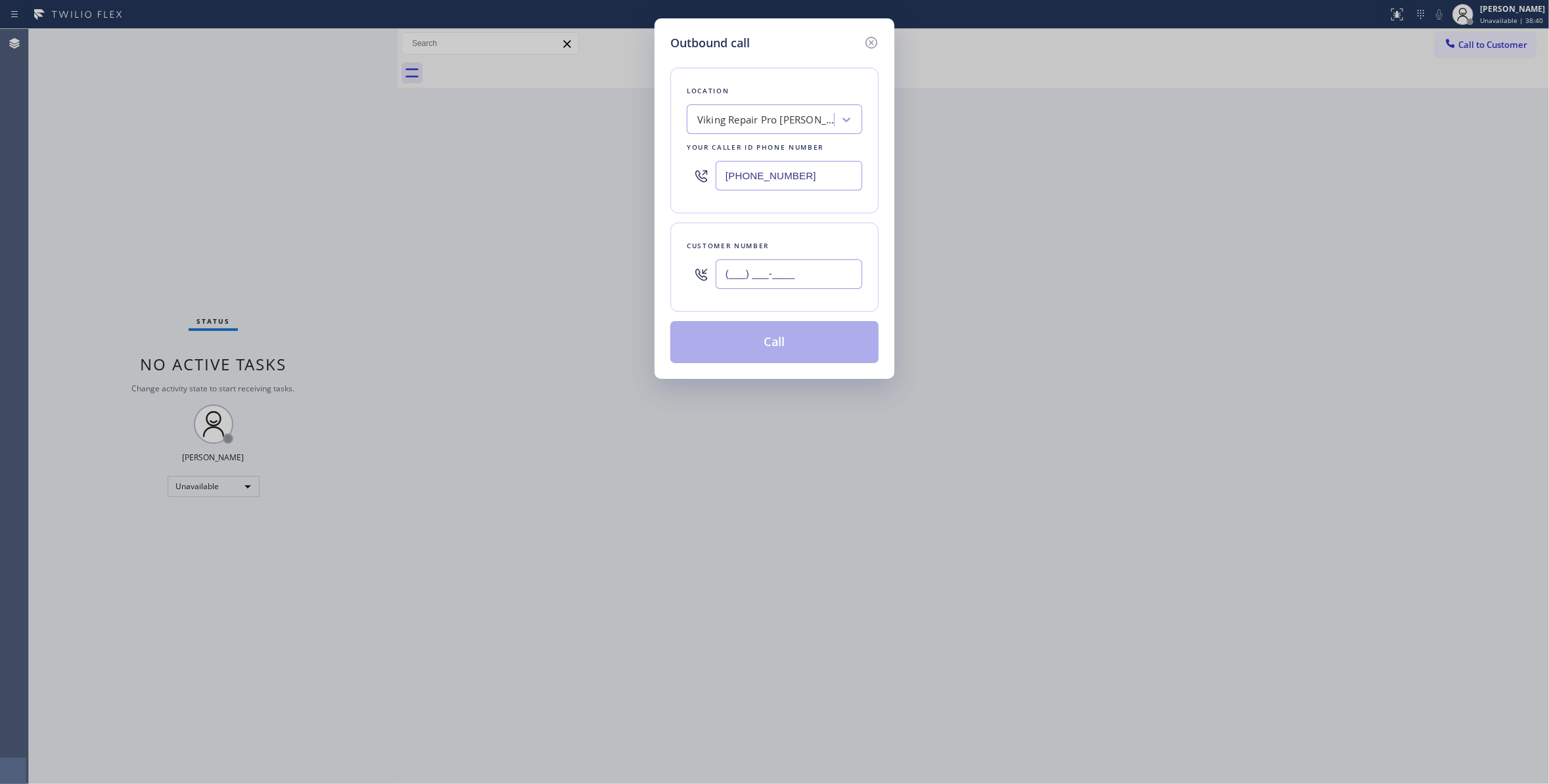
click at [758, 271] on input "(___) ___-____" at bounding box center [789, 274] width 146 height 30
paste input "919) 600-0074"
type input "[PHONE_NUMBER]"
drag, startPoint x: 823, startPoint y: 171, endPoint x: 392, endPoint y: 192, distance: 431.5
click at [347, 151] on div "Outbound call Location Viking Repair Pro [PERSON_NAME] Your caller id phone num…" at bounding box center [774, 392] width 1549 height 784
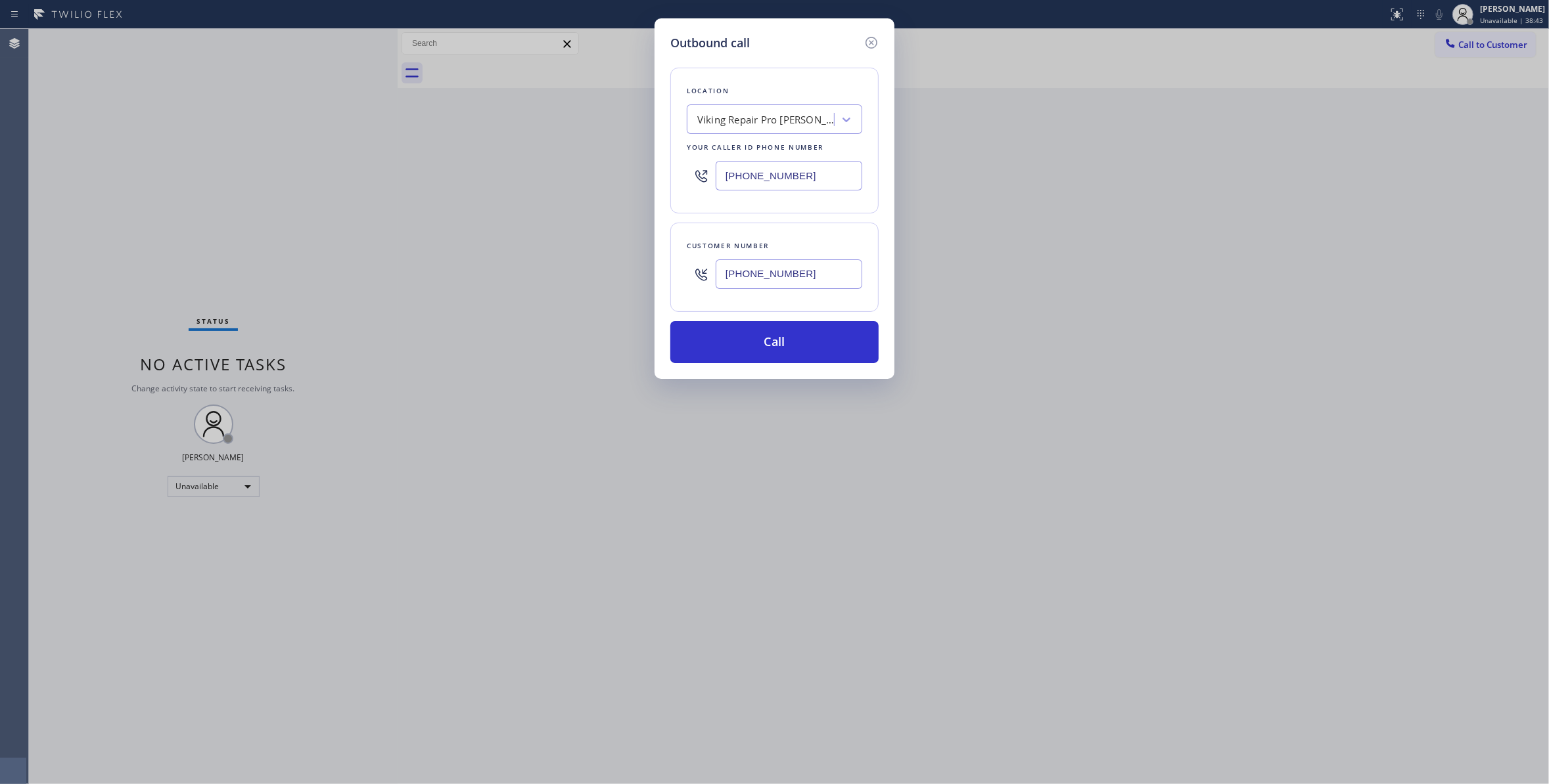
paste input "213) 566-1222"
type input "[PHONE_NUMBER]"
drag, startPoint x: 788, startPoint y: 269, endPoint x: 624, endPoint y: 268, distance: 164.0
click at [624, 268] on div "Outbound call Location Electricians Service SW FWD Your caller id phone number …" at bounding box center [774, 392] width 1549 height 784
click at [771, 348] on button "Call" at bounding box center [774, 342] width 208 height 42
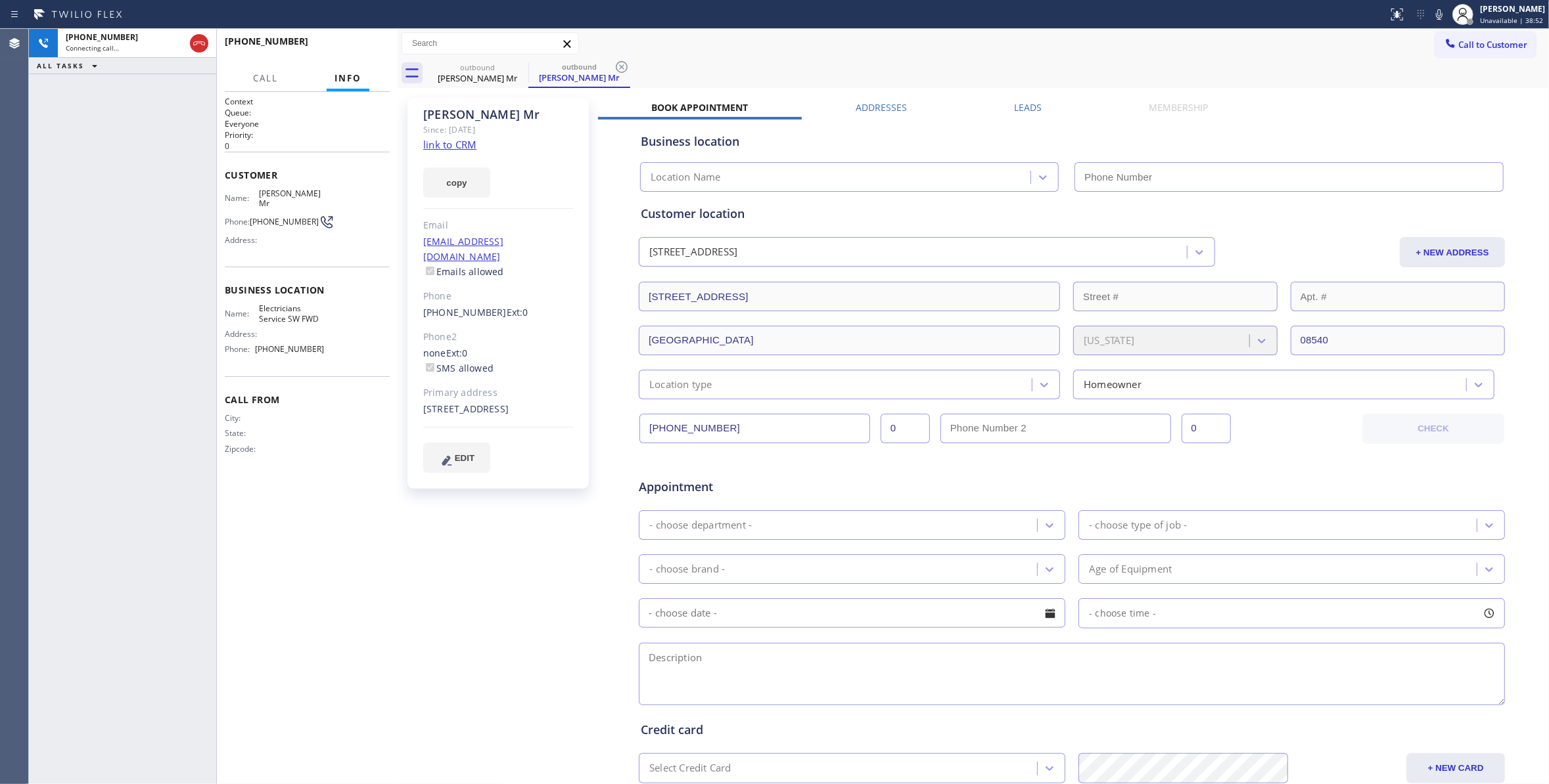
type input "[PHONE_NUMBER]"
drag, startPoint x: 69, startPoint y: 161, endPoint x: 129, endPoint y: 126, distance: 69.5
click at [69, 161] on div "[PHONE_NUMBER] Live | 00:10 ALL TASKS ALL TASKS ACTIVE TASKS TASKS IN WRAP UP" at bounding box center [123, 406] width 187 height 755
click at [347, 47] on span "HANG UP" at bounding box center [359, 47] width 40 height 9
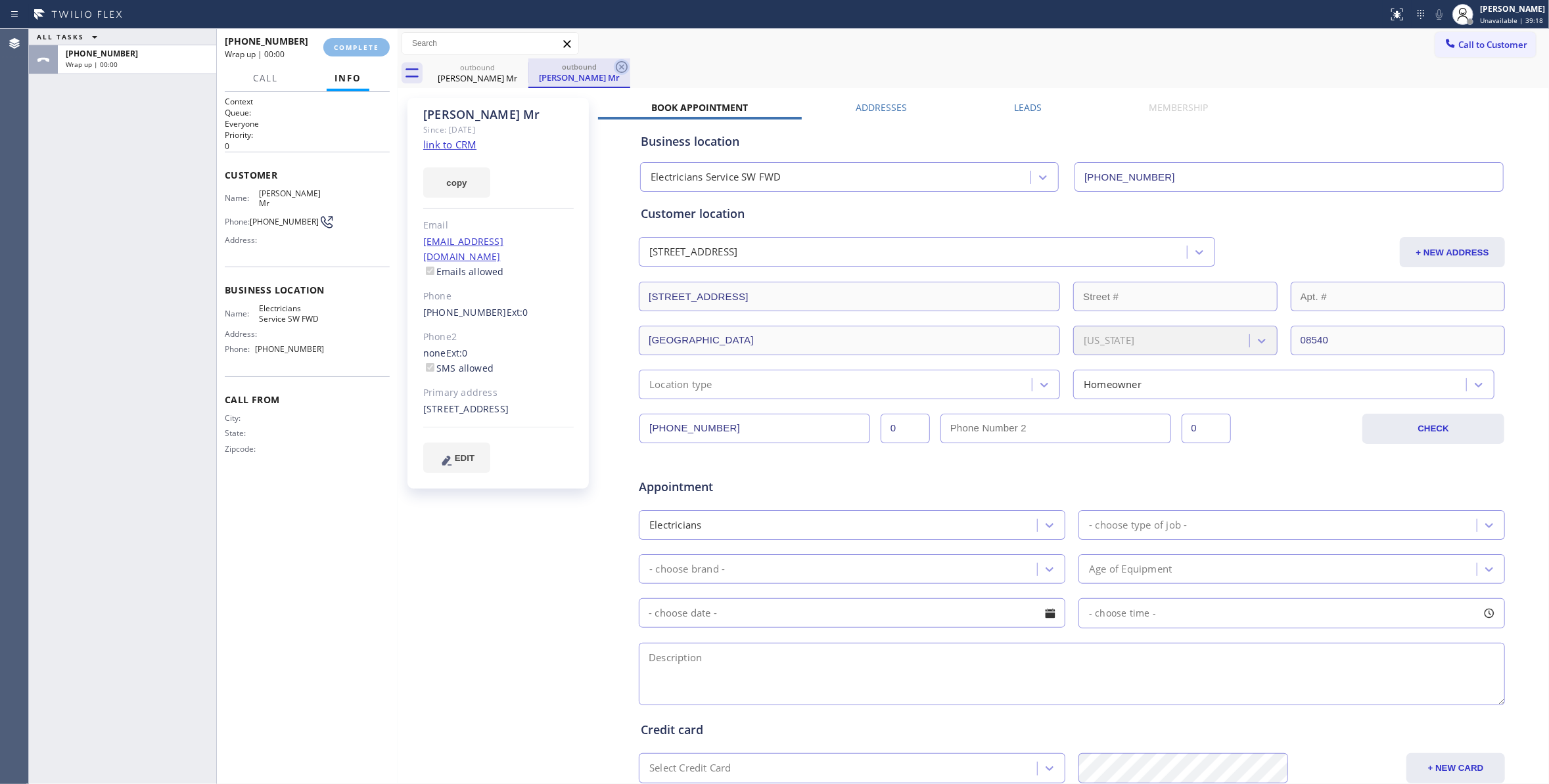
click at [616, 70] on icon at bounding box center [622, 67] width 12 height 12
click at [364, 61] on div "[PHONE_NUMBER] Wrap up | 00:00 COMPLETE" at bounding box center [307, 47] width 165 height 34
click at [356, 48] on span "COMPLETE" at bounding box center [356, 47] width 45 height 9
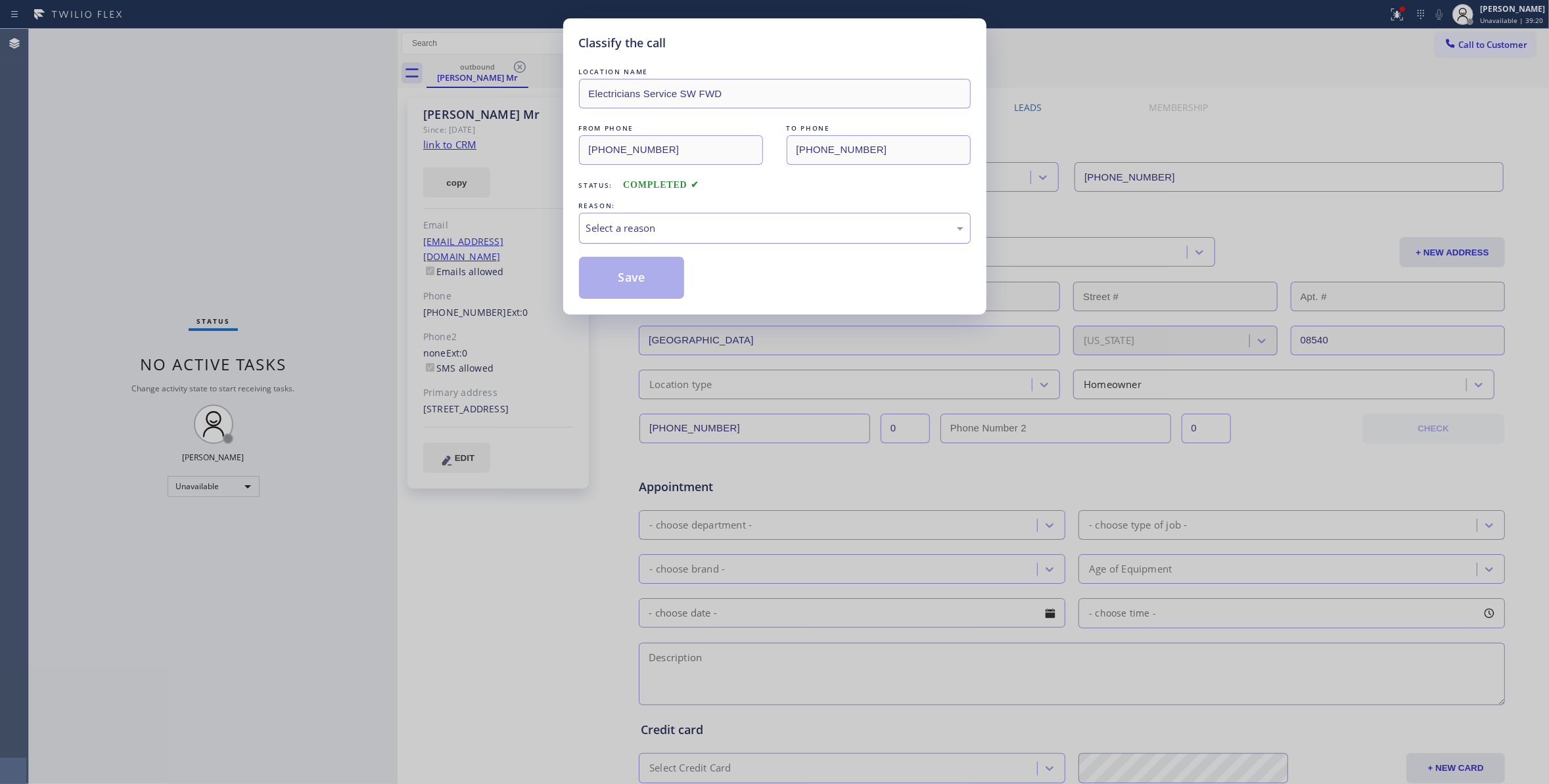
click at [687, 219] on div "Select a reason" at bounding box center [774, 228] width 392 height 31
click at [676, 279] on button "Save" at bounding box center [631, 278] width 105 height 42
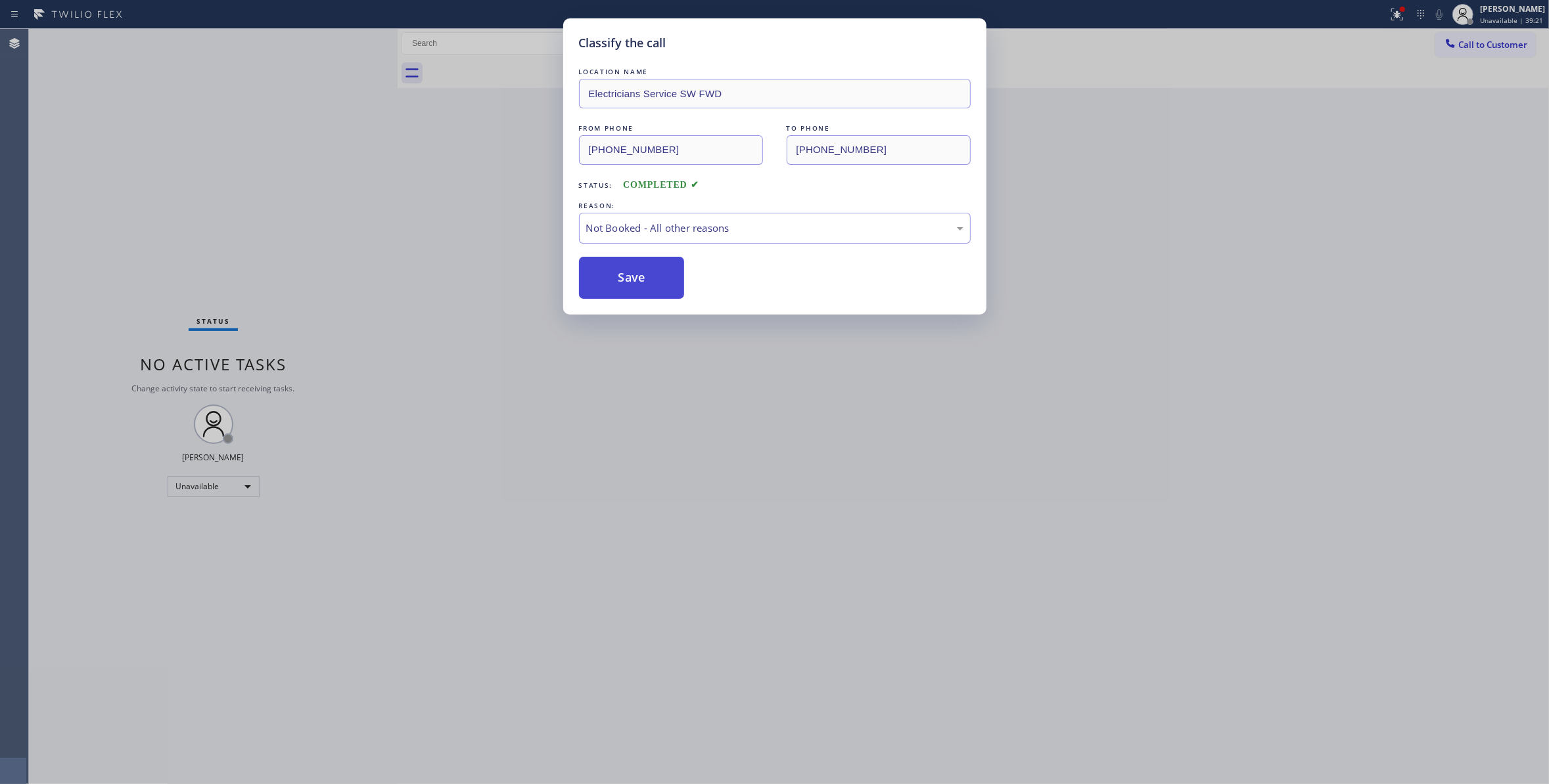
click at [674, 279] on button "Save" at bounding box center [631, 278] width 105 height 42
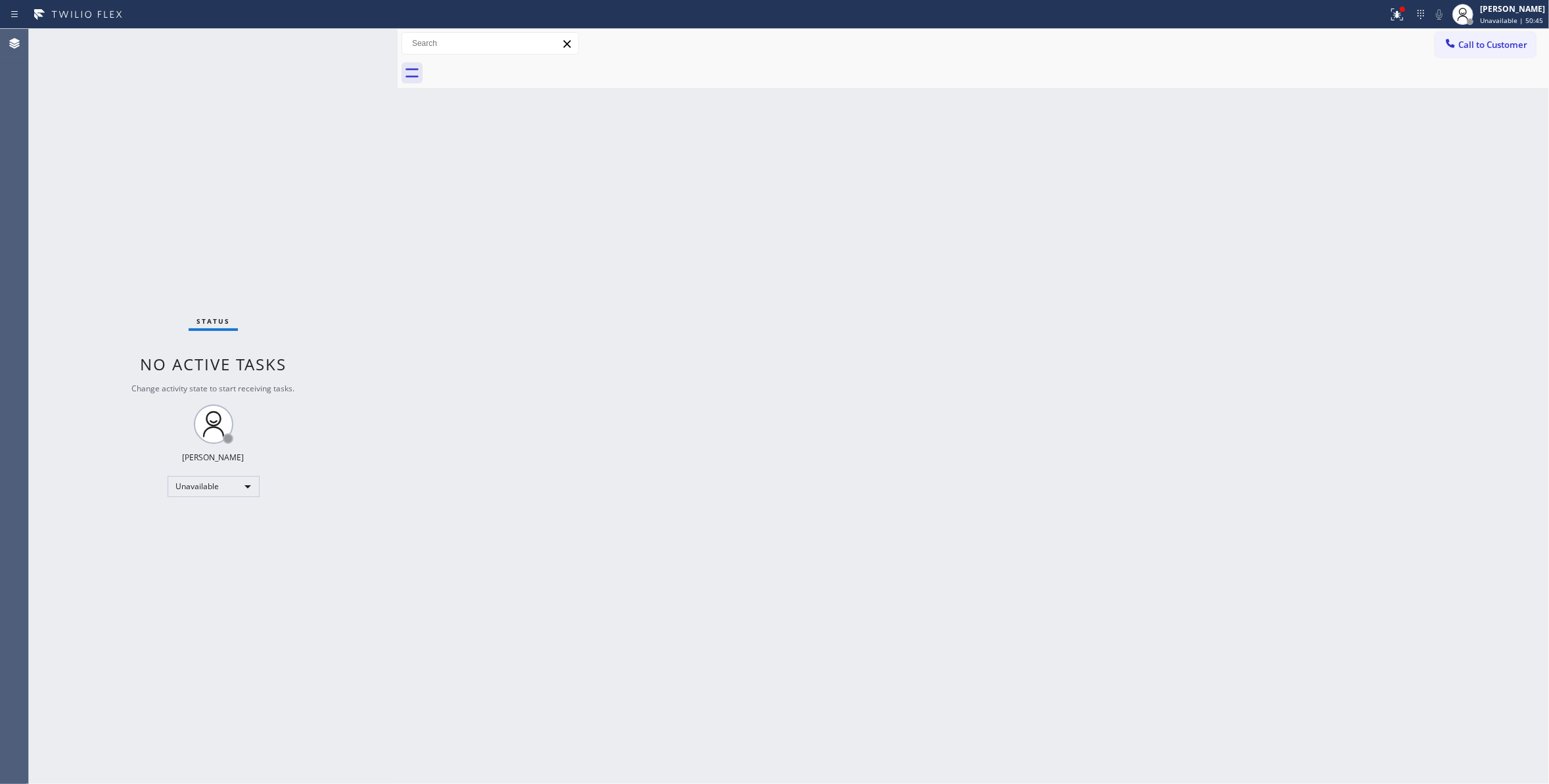
drag, startPoint x: 175, startPoint y: 119, endPoint x: 345, endPoint y: 7, distance: 203.6
click at [192, 109] on div "Status No active tasks Change activity state to start receiving tasks. [PERSON_…" at bounding box center [213, 406] width 368 height 755
click at [1494, 45] on span "Call to Customer" at bounding box center [1492, 45] width 69 height 12
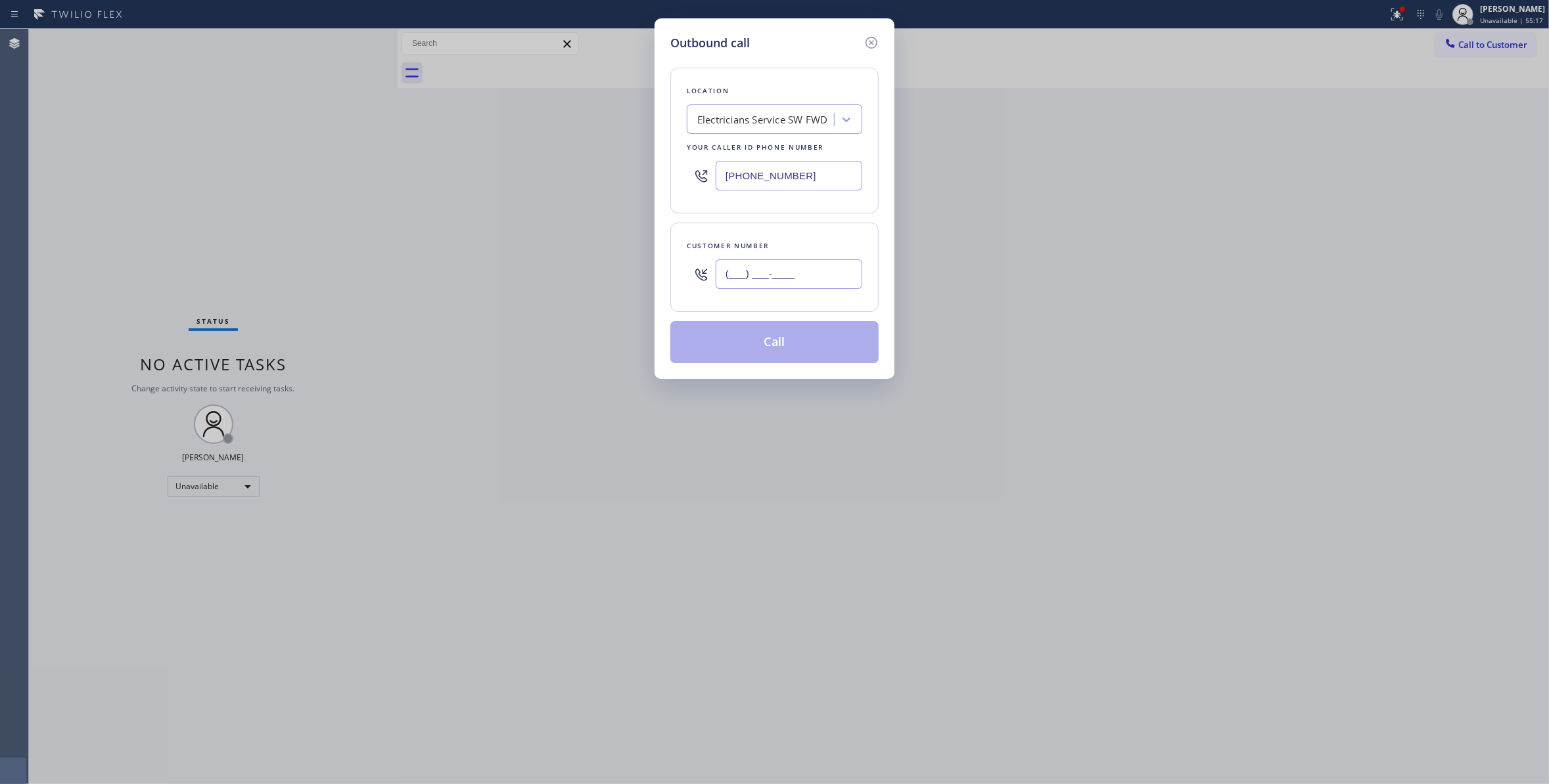
click at [775, 269] on input "(___) ___-____" at bounding box center [789, 274] width 146 height 30
paste input "323) 356-6635"
type input "[PHONE_NUMBER]"
drag, startPoint x: 813, startPoint y: 174, endPoint x: 431, endPoint y: 211, distance: 383.8
click at [405, 204] on div "Outbound call Location Electricians Service SW FWD Your caller id phone number …" at bounding box center [774, 392] width 1549 height 784
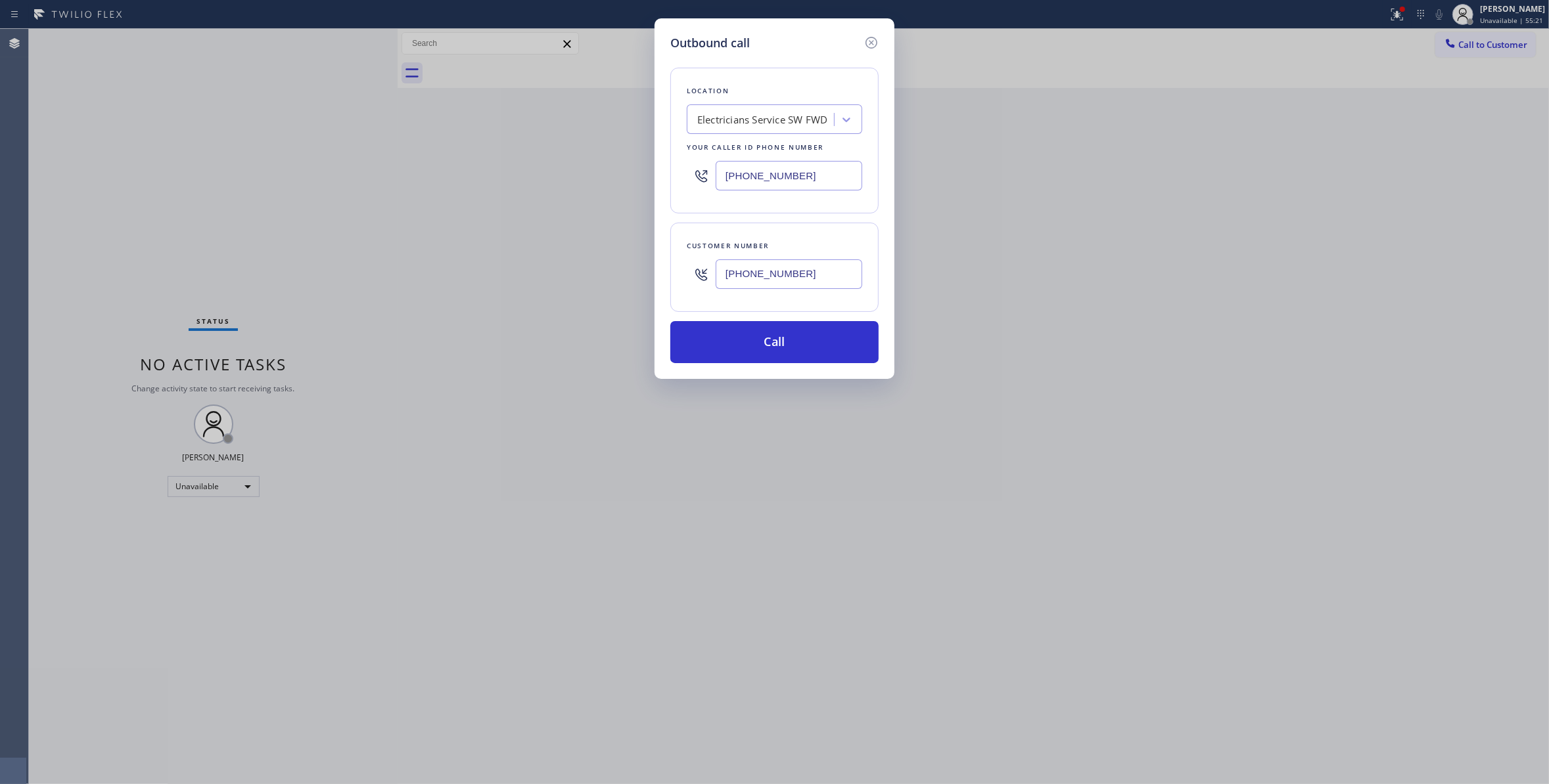
paste input "562) 414-6833"
type input "[PHONE_NUMBER]"
drag, startPoint x: 832, startPoint y: 273, endPoint x: 649, endPoint y: 285, distance: 183.4
click at [650, 284] on div "Outbound call Location [GEOGRAPHIC_DATA] Plumbers Your caller id phone number […" at bounding box center [774, 392] width 1549 height 784
click at [790, 333] on button "Call" at bounding box center [774, 342] width 208 height 42
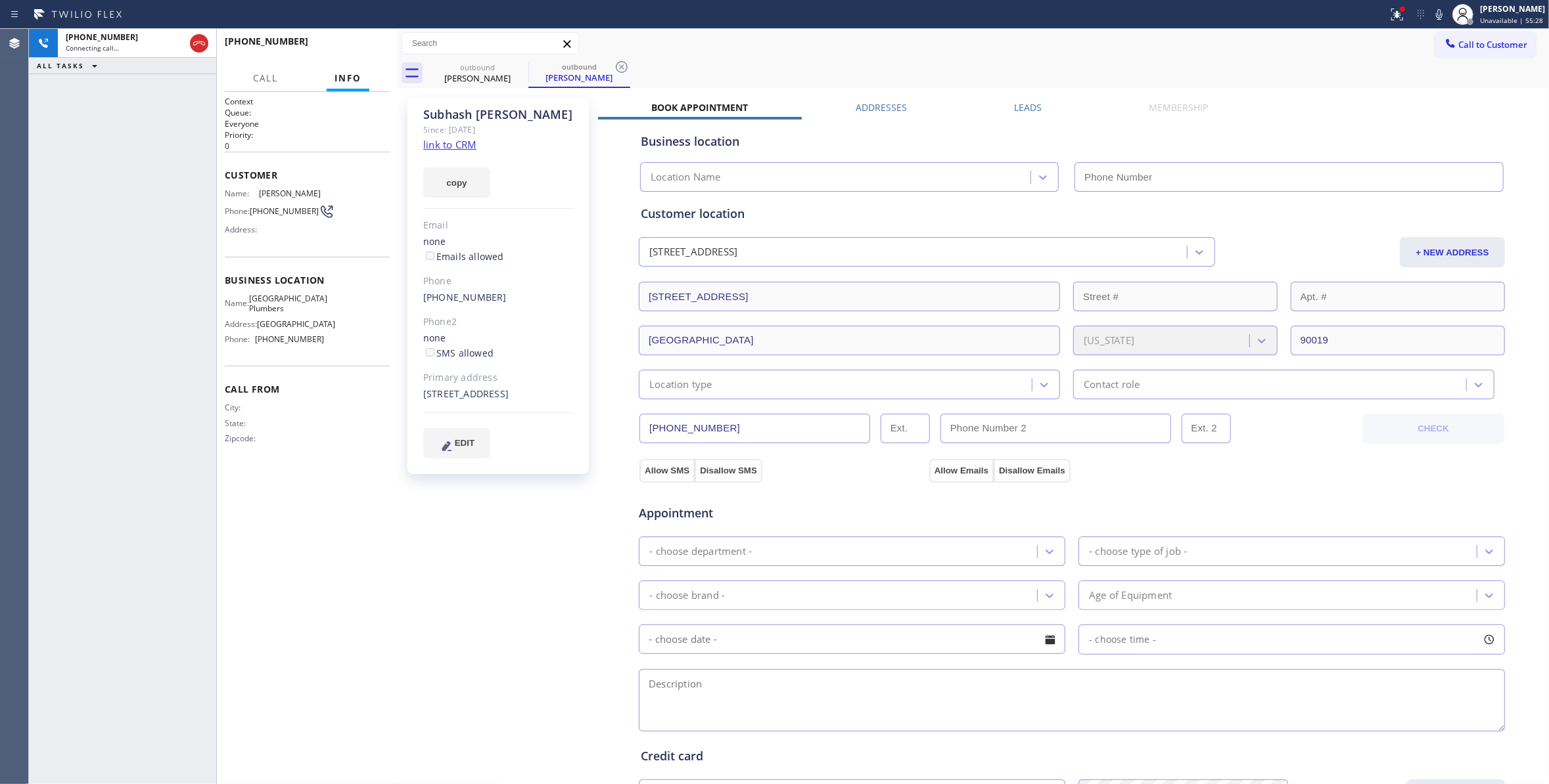
type input "[PHONE_NUMBER]"
click at [537, 495] on div "[PERSON_NAME] Since: [DATE] link to CRM copy Email none Emails allowed Phone [P…" at bounding box center [499, 530] width 197 height 878
click at [624, 69] on icon at bounding box center [622, 67] width 16 height 16
click at [442, 148] on link "link to CRM" at bounding box center [450, 144] width 53 height 13
click at [174, 259] on div "[PHONE_NUMBER] Connecting call… ALL TASKS ALL TASKS ACTIVE TASKS TASKS IN WRAP …" at bounding box center [123, 406] width 187 height 755
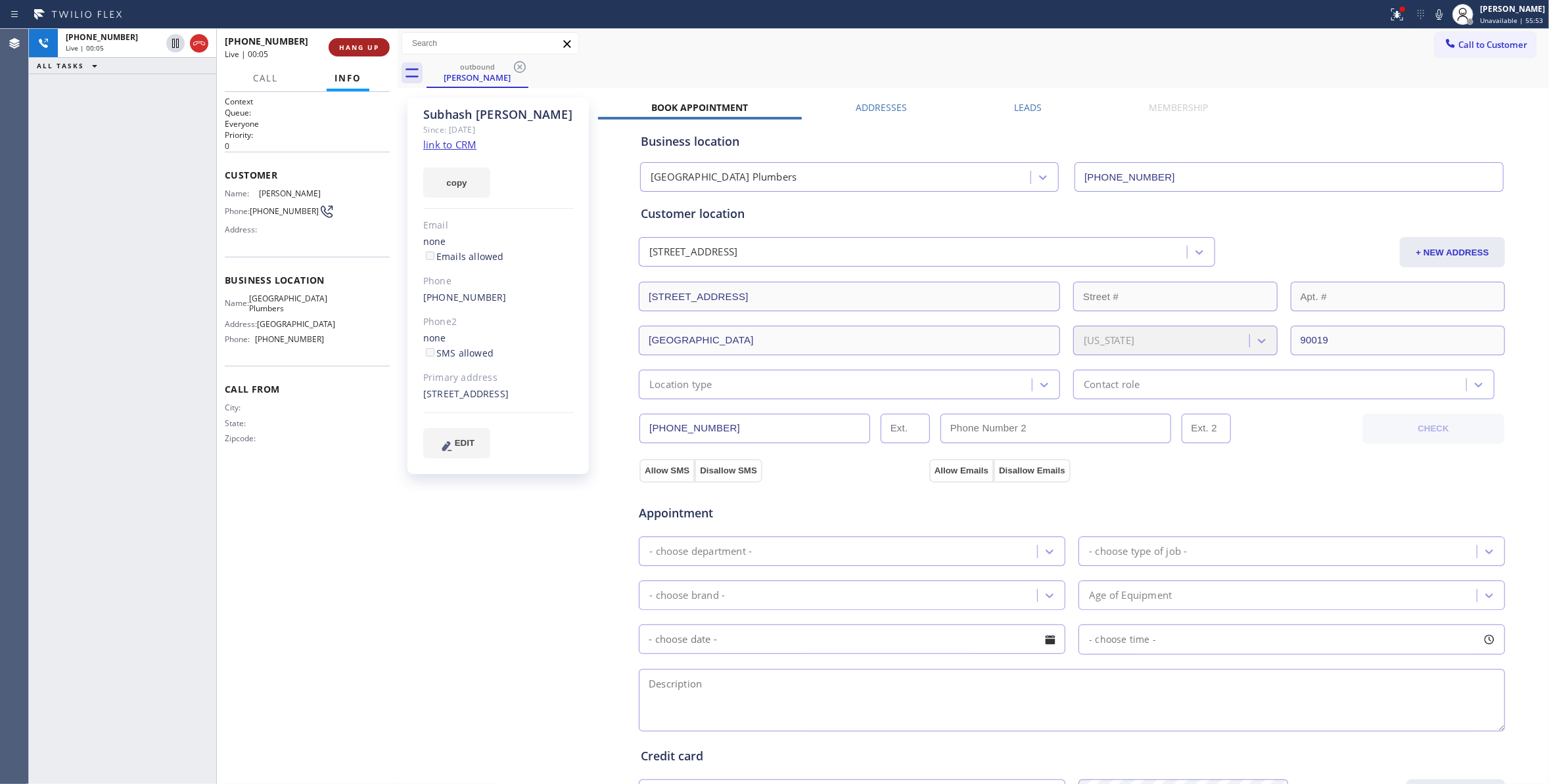
click at [366, 38] on button "HANG UP" at bounding box center [359, 47] width 61 height 18
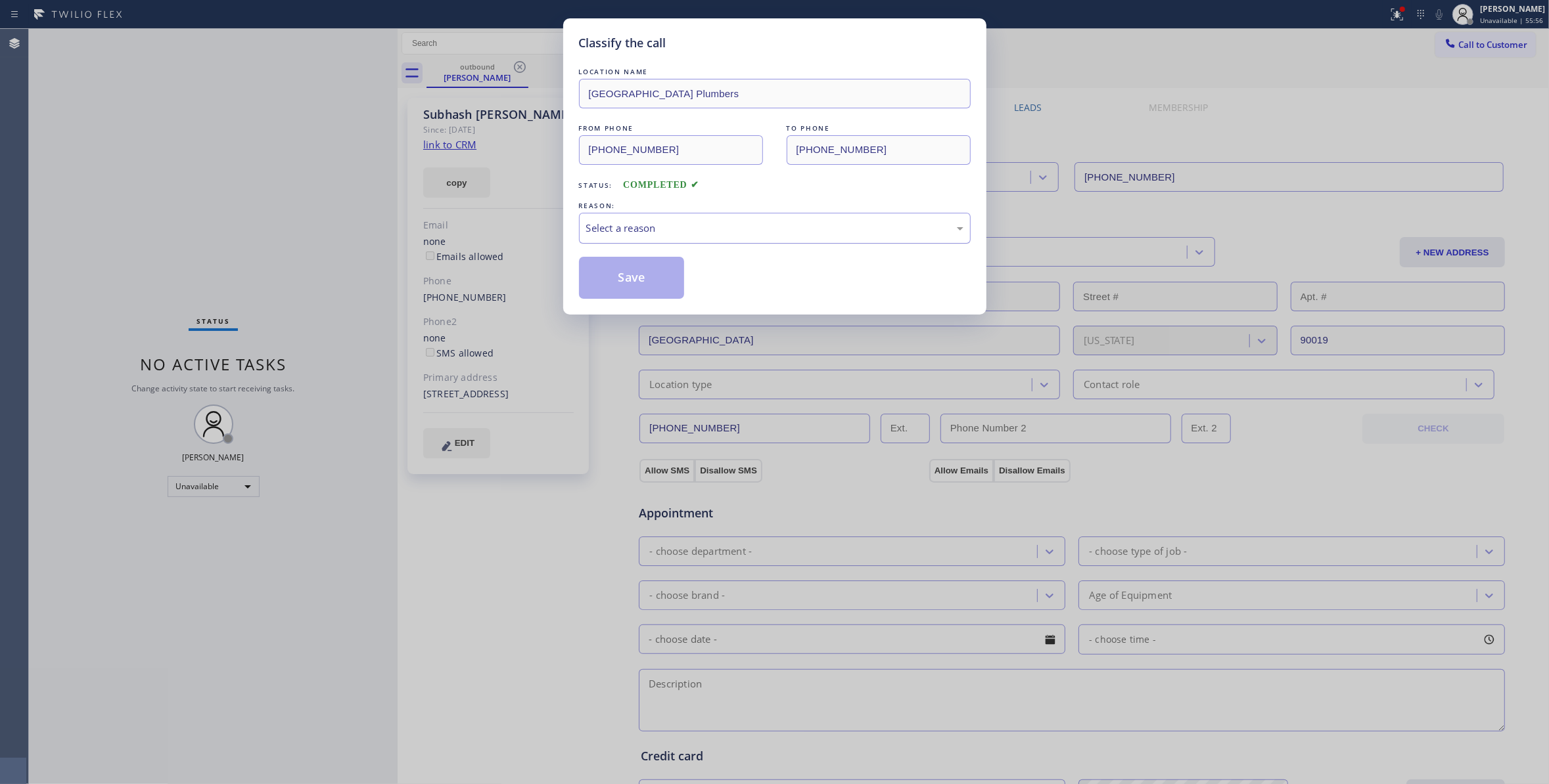
click at [618, 221] on div "Select a reason" at bounding box center [774, 228] width 377 height 15
click at [623, 280] on button "Save" at bounding box center [631, 278] width 105 height 42
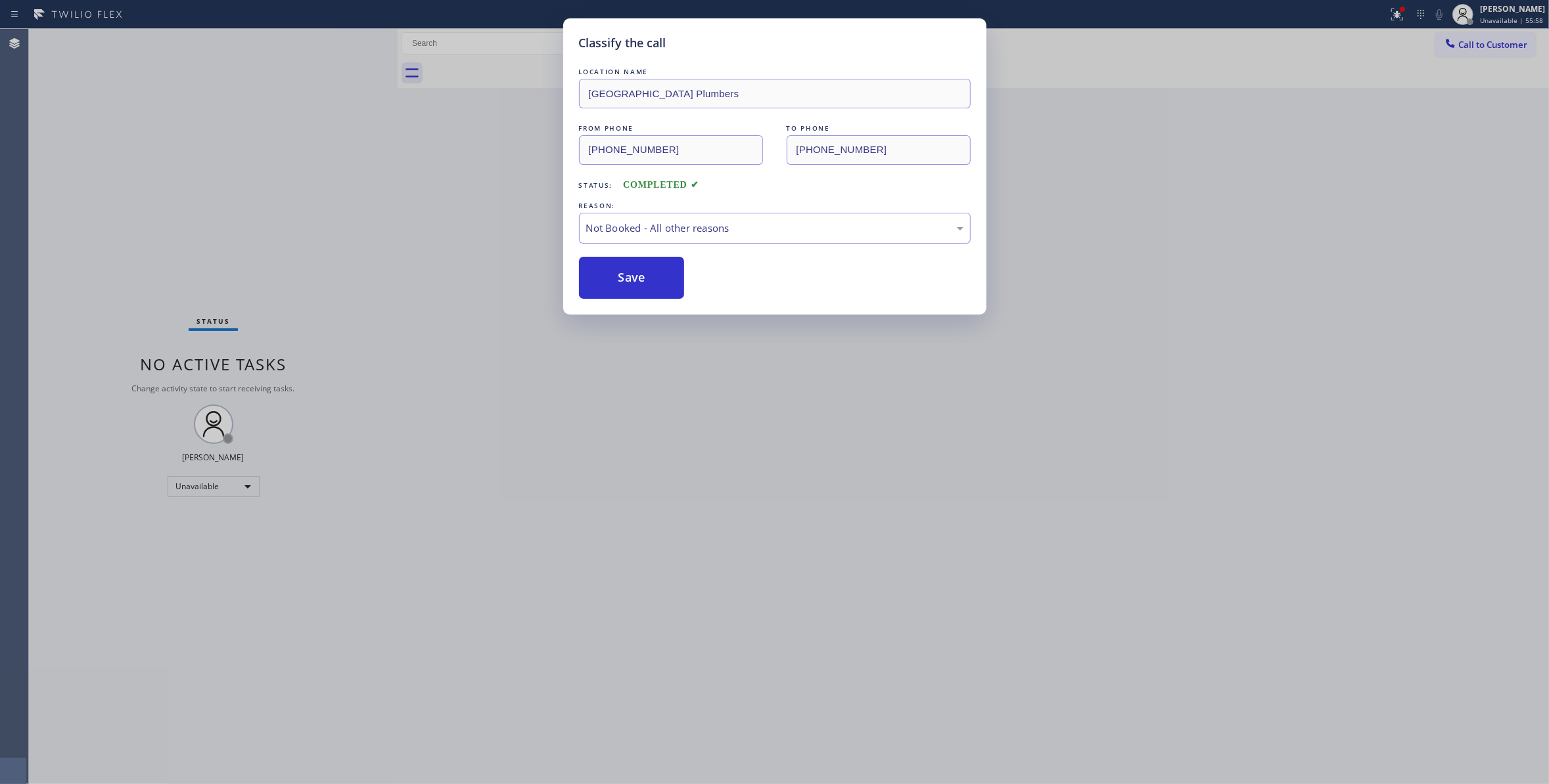
click at [623, 280] on button "Save" at bounding box center [631, 278] width 105 height 42
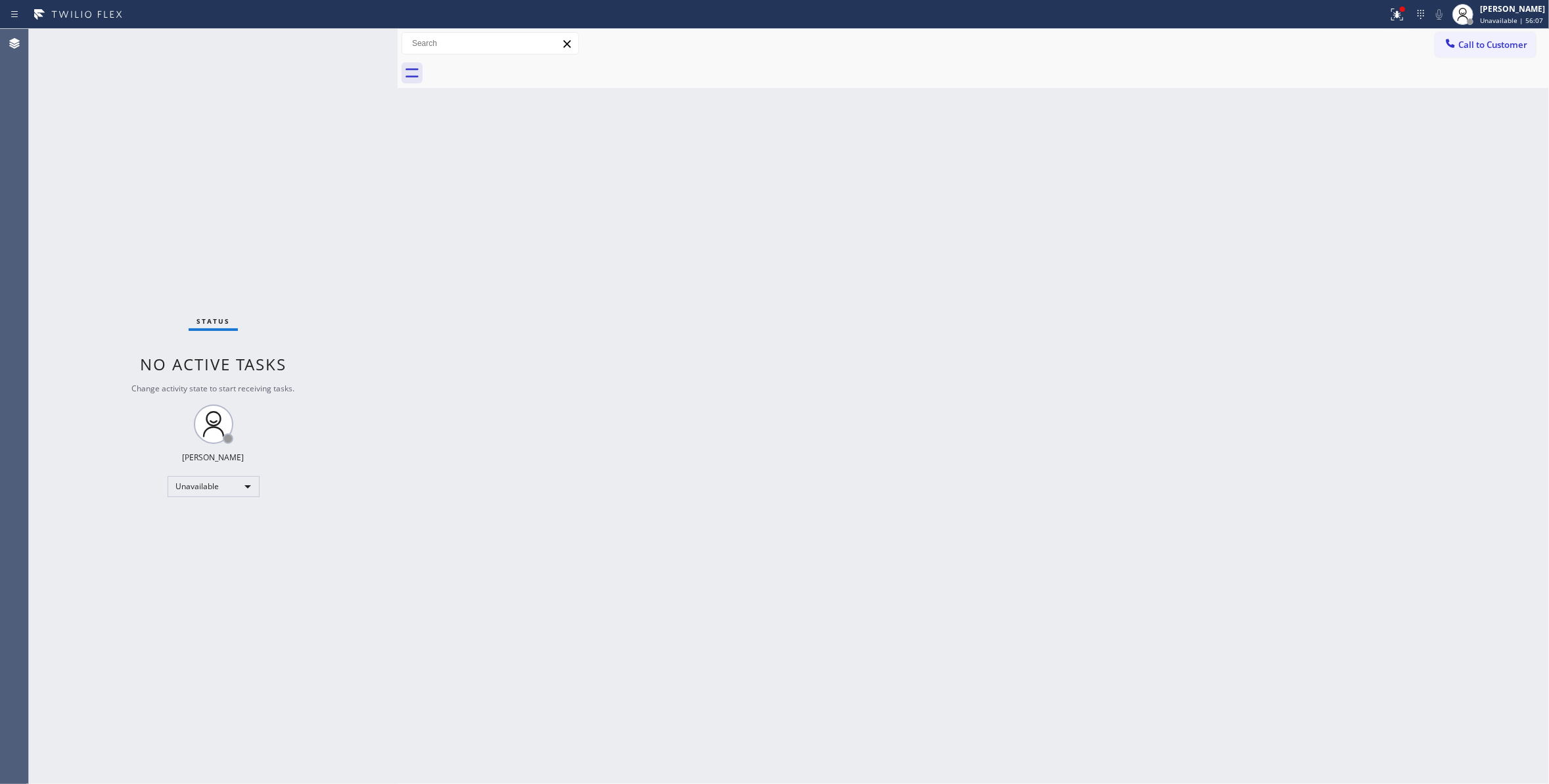
drag, startPoint x: 1201, startPoint y: 277, endPoint x: 1546, endPoint y: 72, distance: 401.3
click at [1215, 266] on div "Back to Dashboard Change Sender ID Customers Technicians Select a contact Outbo…" at bounding box center [973, 406] width 1152 height 755
click at [1389, 14] on icon at bounding box center [1397, 14] width 16 height 16
click at [1297, 171] on span "Clear issues" at bounding box center [1311, 172] width 62 height 9
click at [1490, 45] on span "Call to Customer" at bounding box center [1492, 45] width 69 height 12
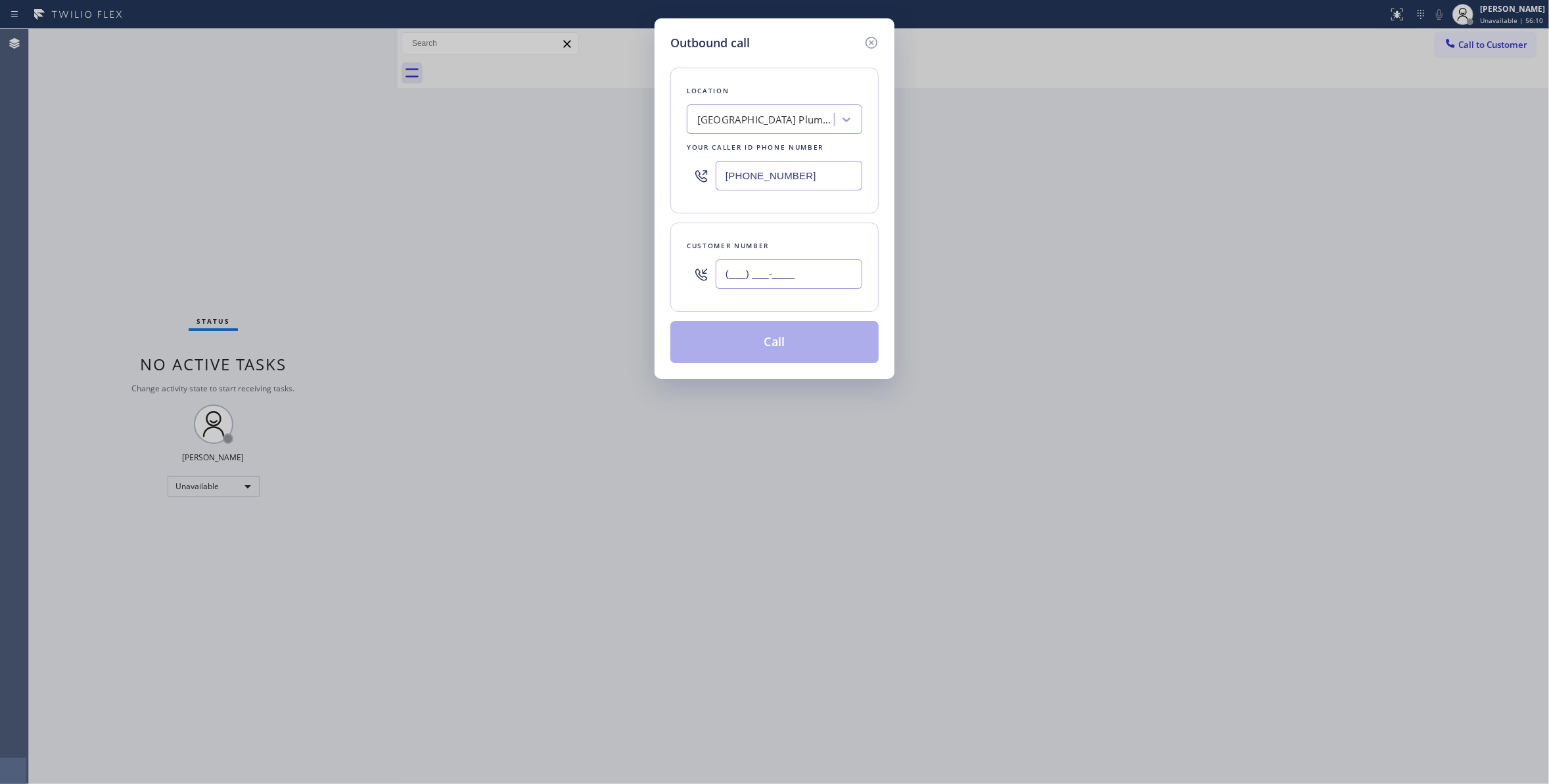
click at [807, 266] on input "(___) ___-____" at bounding box center [789, 274] width 146 height 30
paste input "330) 888-9585"
type input "[PHONE_NUMBER]"
drag, startPoint x: 815, startPoint y: 181, endPoint x: 589, endPoint y: 182, distance: 226.0
click at [595, 182] on div "Outbound call Location [GEOGRAPHIC_DATA] Plumbers Your caller id phone number […" at bounding box center [774, 392] width 1549 height 784
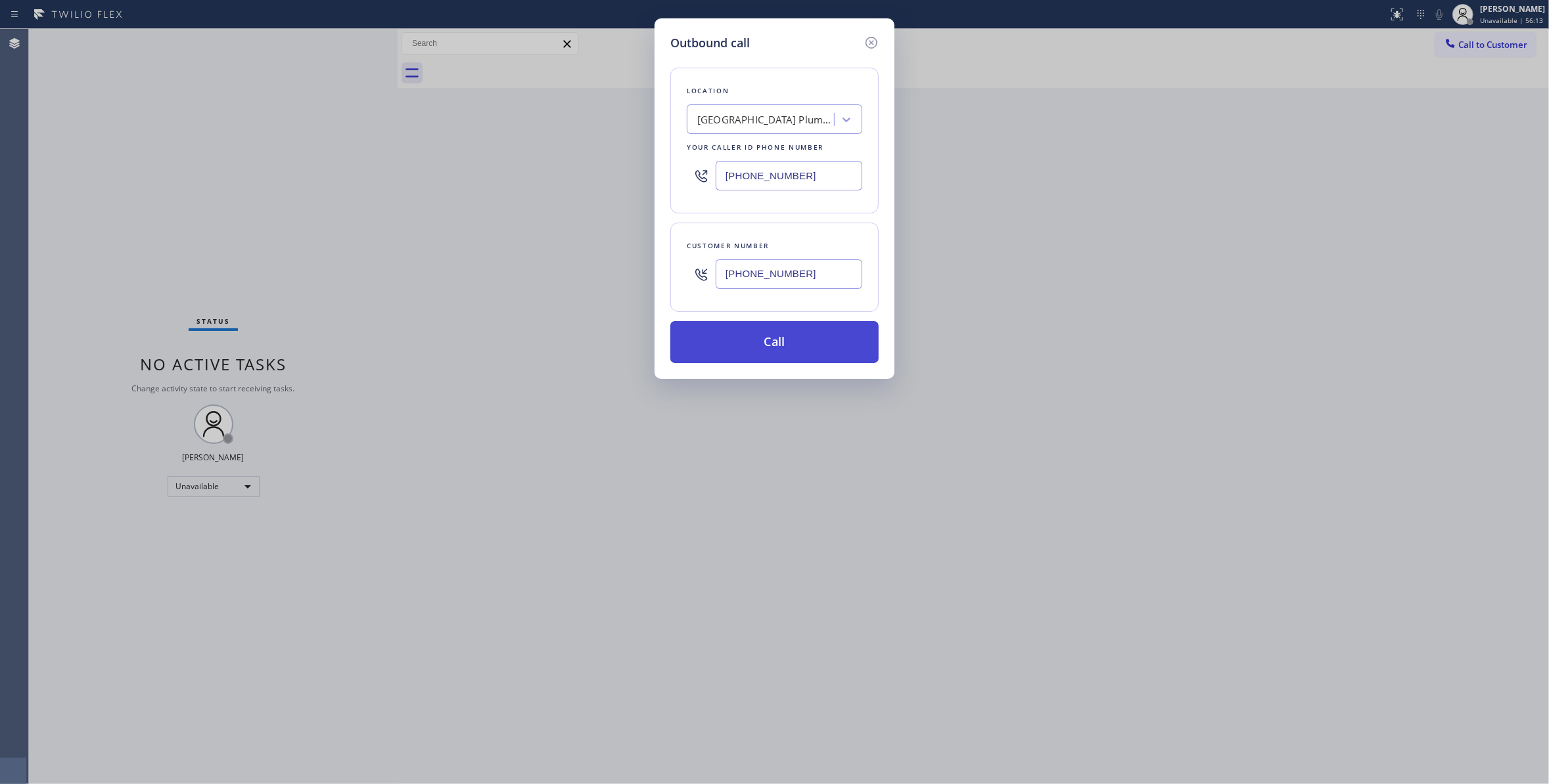
paste input "833) 253-6787"
type input "[PHONE_NUMBER]"
drag, startPoint x: 826, startPoint y: 289, endPoint x: 610, endPoint y: 276, distance: 216.4
click at [610, 274] on div "Outbound call Location Red Electricians Your caller id phone number [PHONE_NUMB…" at bounding box center [774, 392] width 1549 height 784
click at [722, 352] on button "Call" at bounding box center [774, 342] width 208 height 42
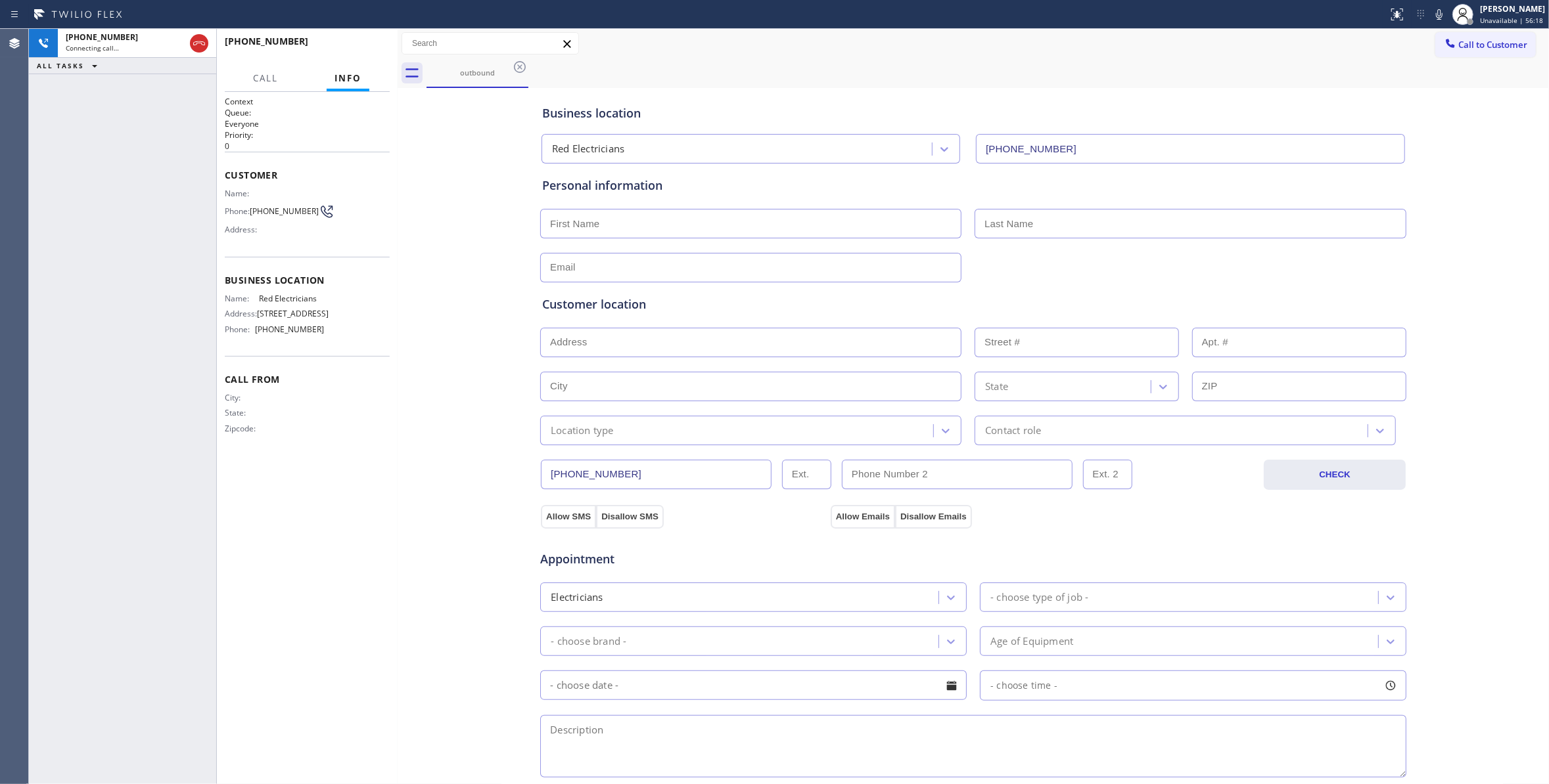
type input "[PHONE_NUMBER]"
click at [198, 33] on div at bounding box center [187, 43] width 47 height 29
click at [197, 43] on icon at bounding box center [199, 43] width 12 height 4
click at [359, 51] on span "COMPLETE" at bounding box center [356, 47] width 45 height 9
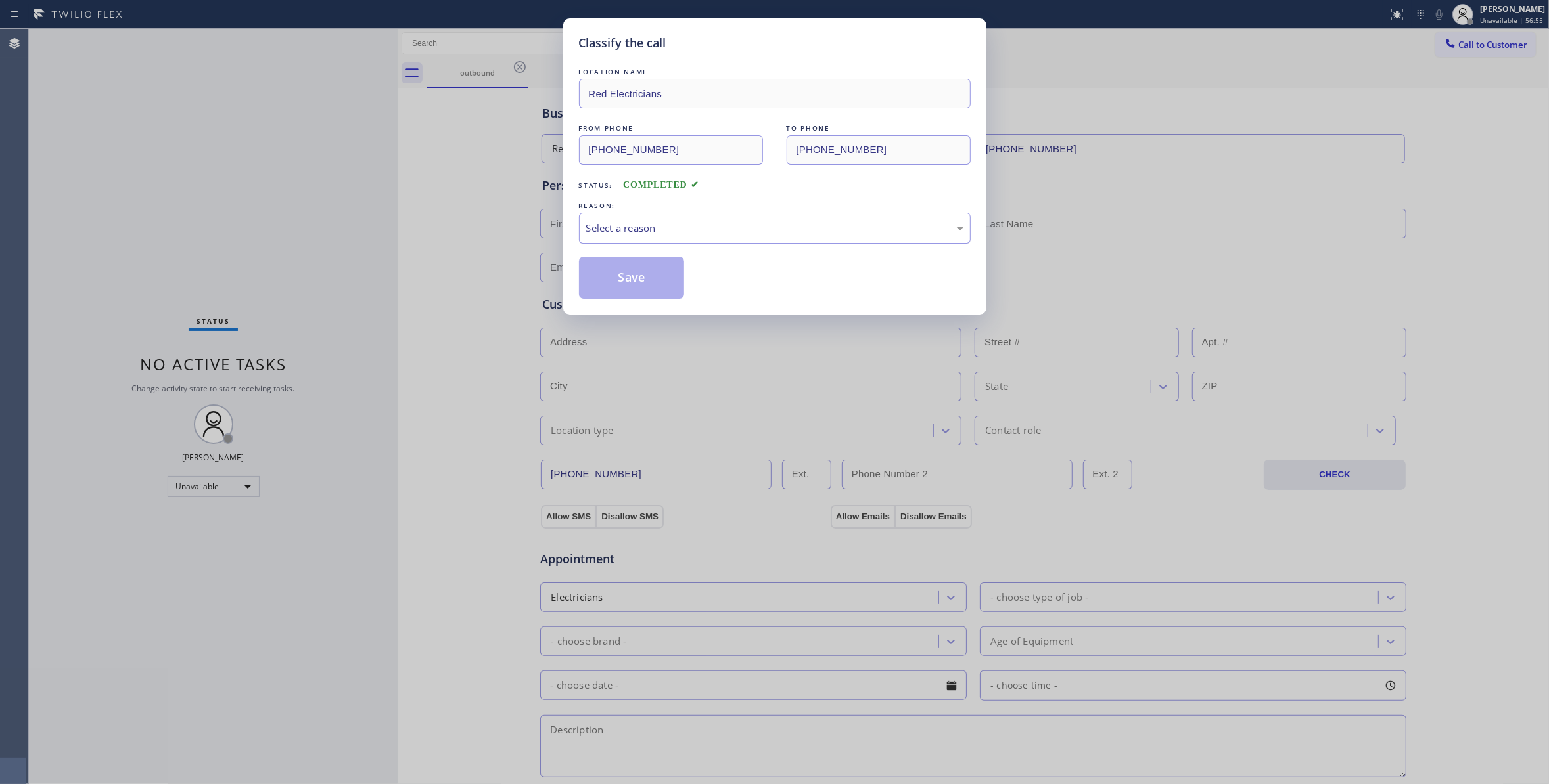
click at [744, 235] on div "Select a reason" at bounding box center [774, 228] width 377 height 15
click at [631, 274] on button "Save" at bounding box center [631, 278] width 105 height 42
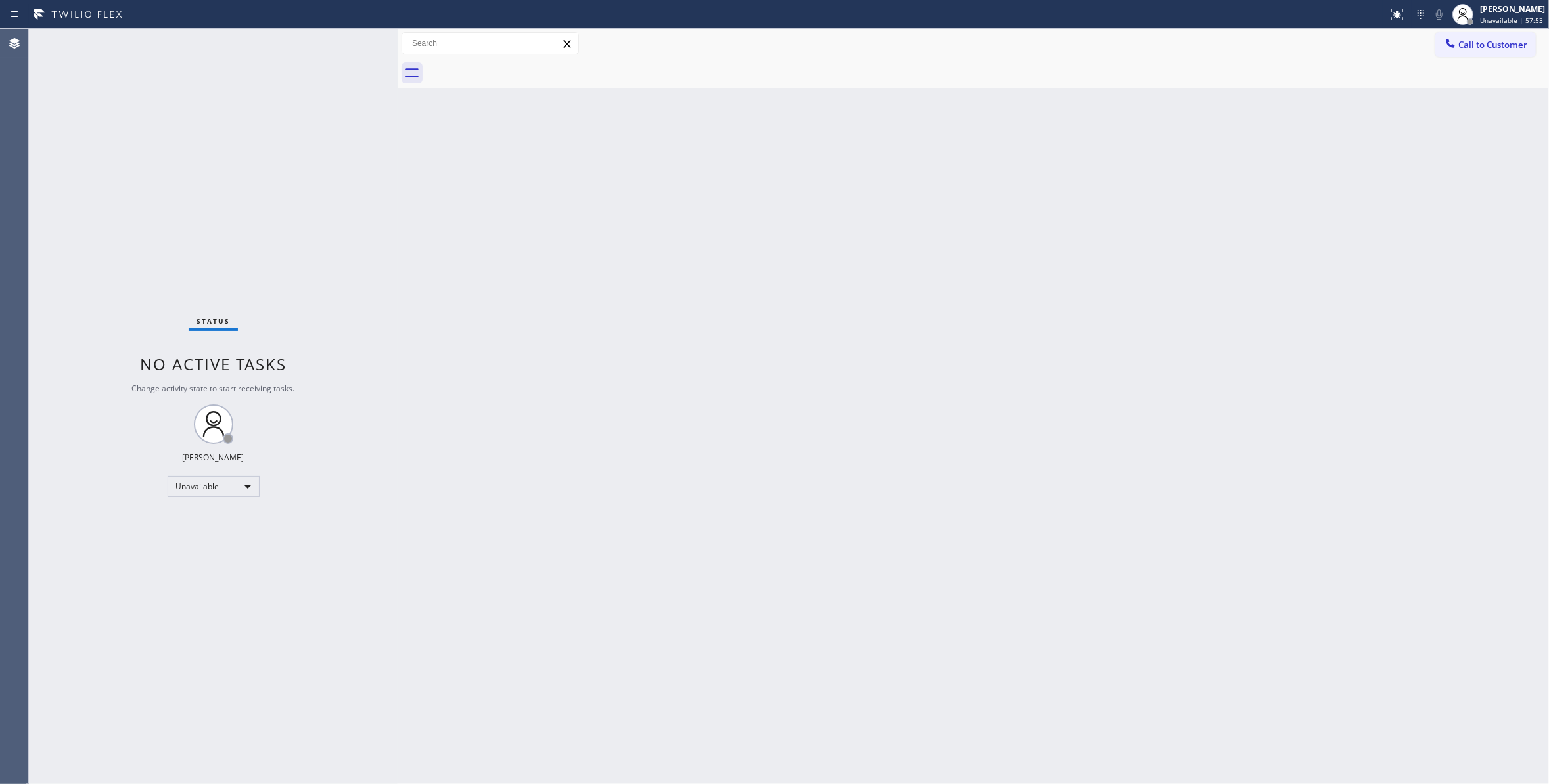
click at [746, 335] on div "Back to Dashboard Change Sender ID Customers Technicians Select a contact Outbo…" at bounding box center [973, 406] width 1152 height 755
drag, startPoint x: 237, startPoint y: 176, endPoint x: 238, endPoint y: 142, distance: 34.0
click at [237, 158] on div "Status No active tasks Change activity state to start receiving tasks. [PERSON_…" at bounding box center [213, 406] width 368 height 755
click at [1390, 182] on div "Back to Dashboard Change Sender ID Customers Technicians Select a contact Outbo…" at bounding box center [973, 406] width 1152 height 755
click at [1502, 57] on div "Call to Customer Outbound call Location Red Electricians Your caller id phone n…" at bounding box center [973, 59] width 1152 height 59
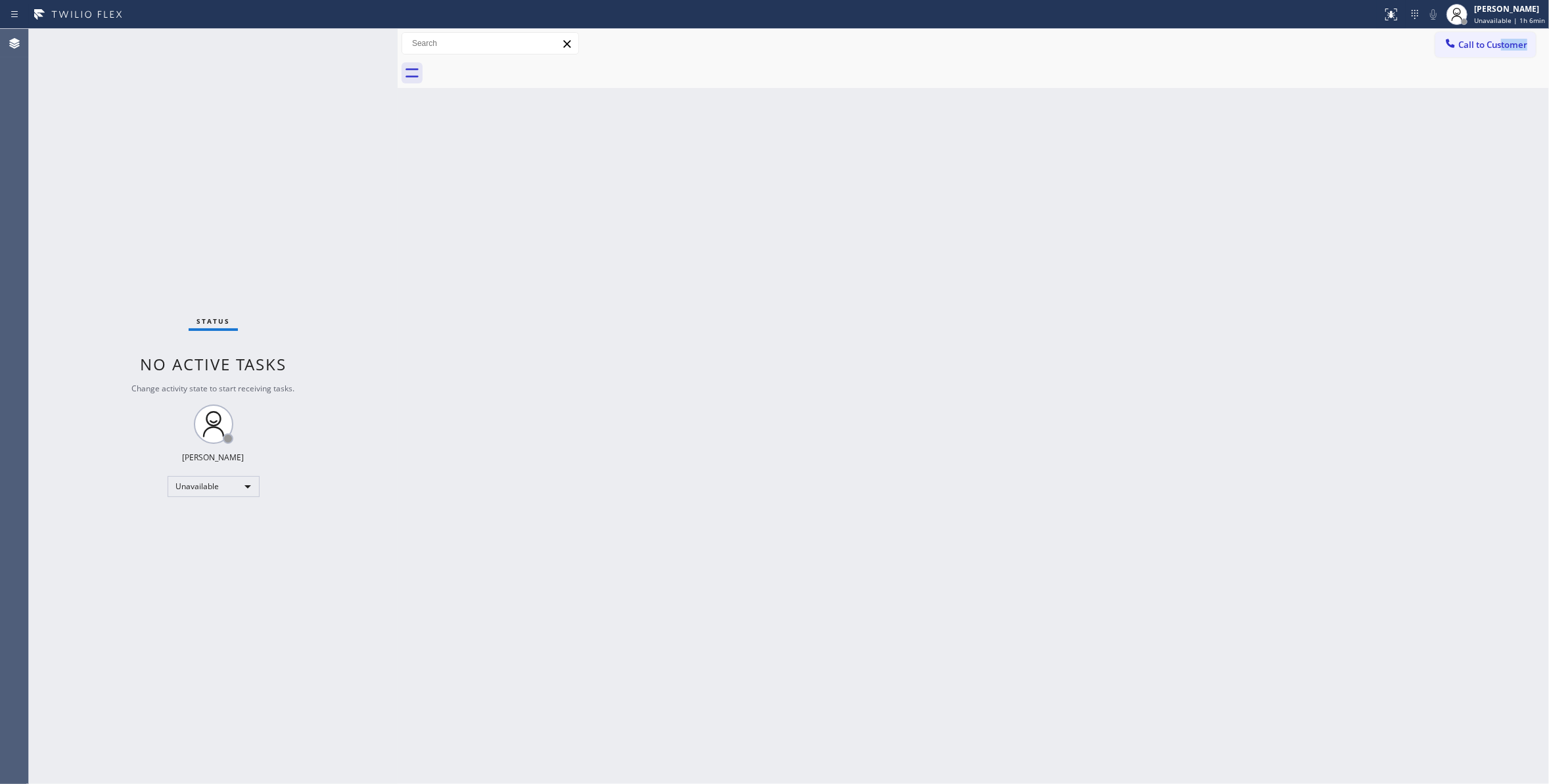
click at [1501, 49] on span "Call to Customer" at bounding box center [1492, 45] width 69 height 12
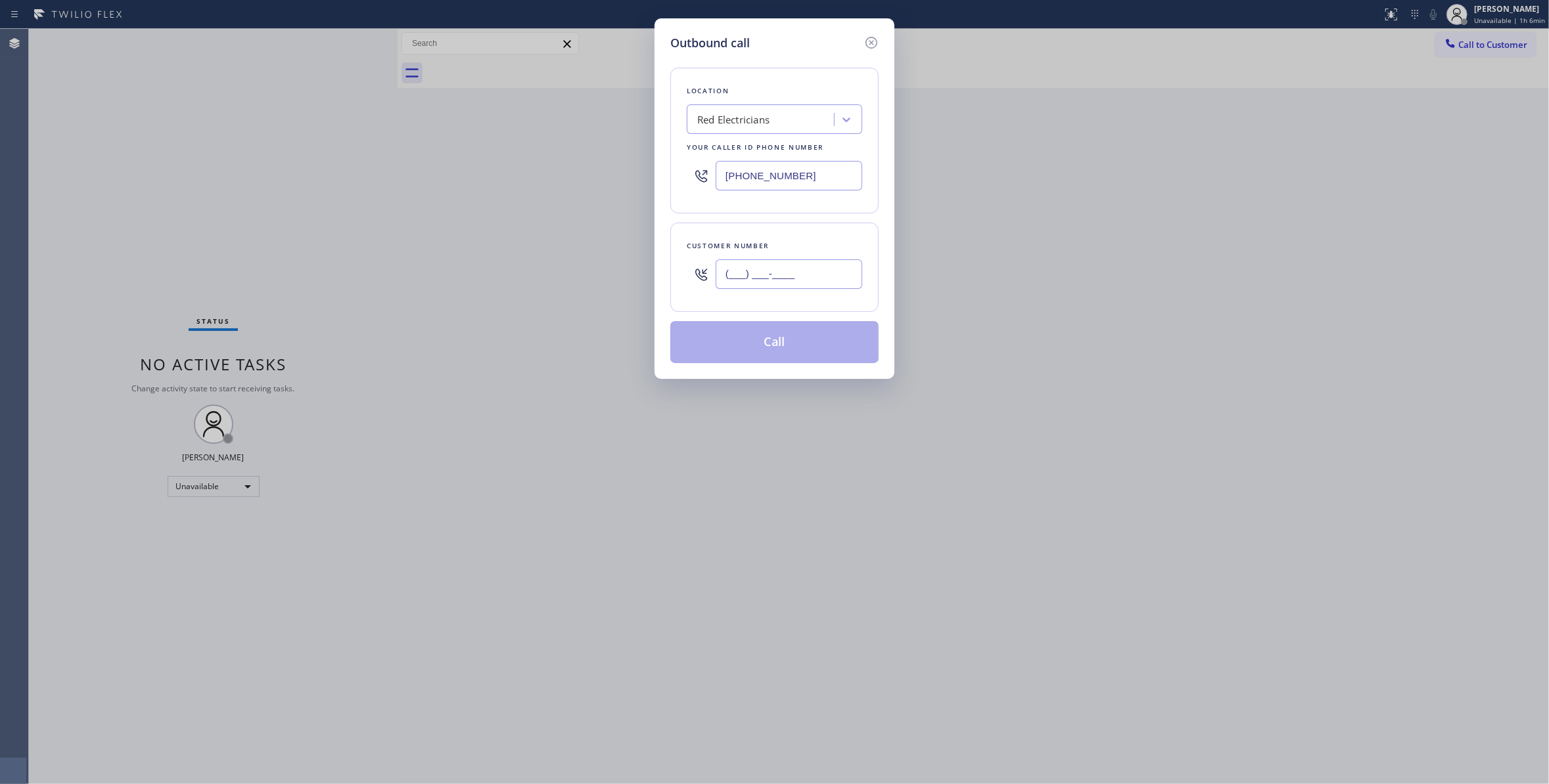
click at [763, 272] on input "(___) ___-____" at bounding box center [789, 274] width 146 height 30
paste input "863) 473-2460"
type input "[PHONE_NUMBER]"
drag, startPoint x: 817, startPoint y: 175, endPoint x: 342, endPoint y: 177, distance: 475.0
click at [319, 172] on div "Outbound call Location Red Electricians Your caller id phone number [PHONE_NUMB…" at bounding box center [774, 392] width 1549 height 784
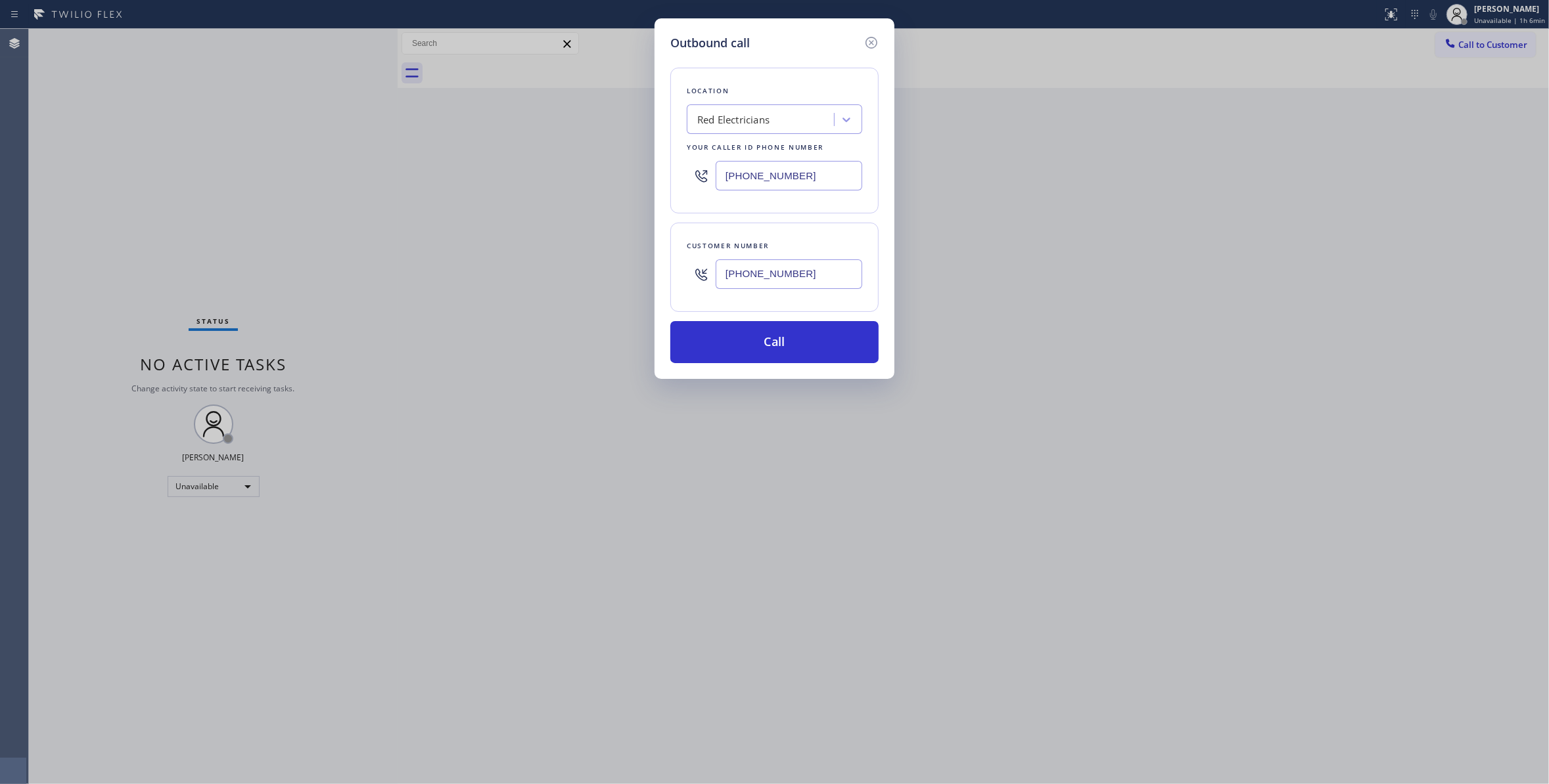
paste input "714) 463-1818"
type input "[PHONE_NUMBER]"
drag, startPoint x: 831, startPoint y: 277, endPoint x: 525, endPoint y: 282, distance: 306.0
click at [525, 282] on div "Outbound call Location Local Trusted Electricians Cypress Your caller id phone …" at bounding box center [774, 392] width 1549 height 784
click at [753, 348] on button "Call" at bounding box center [774, 342] width 208 height 42
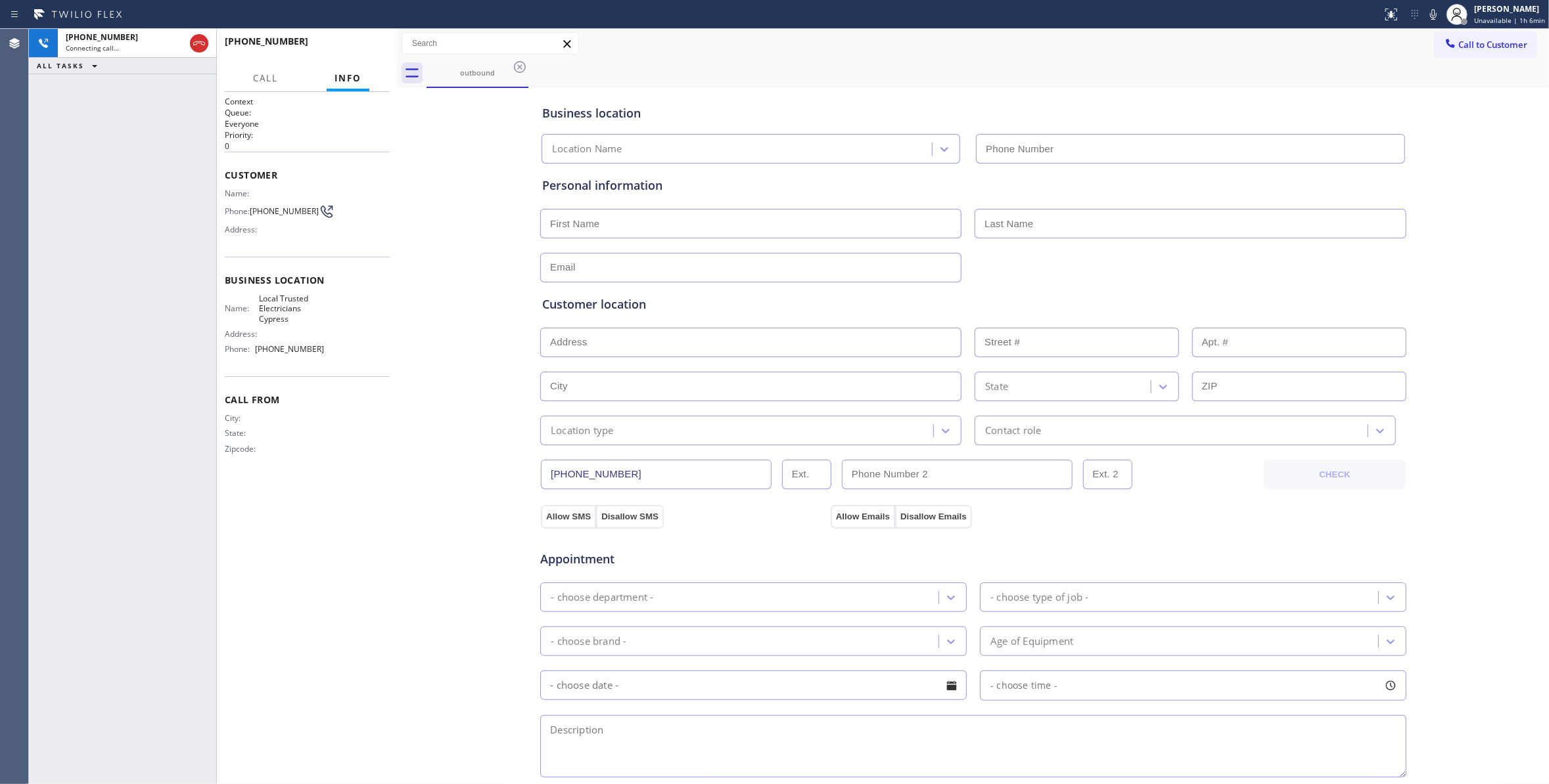
type input "[PHONE_NUMBER]"
click at [268, 214] on span "[PHONE_NUMBER]" at bounding box center [284, 211] width 69 height 10
copy div "[PHONE_NUMBER]"
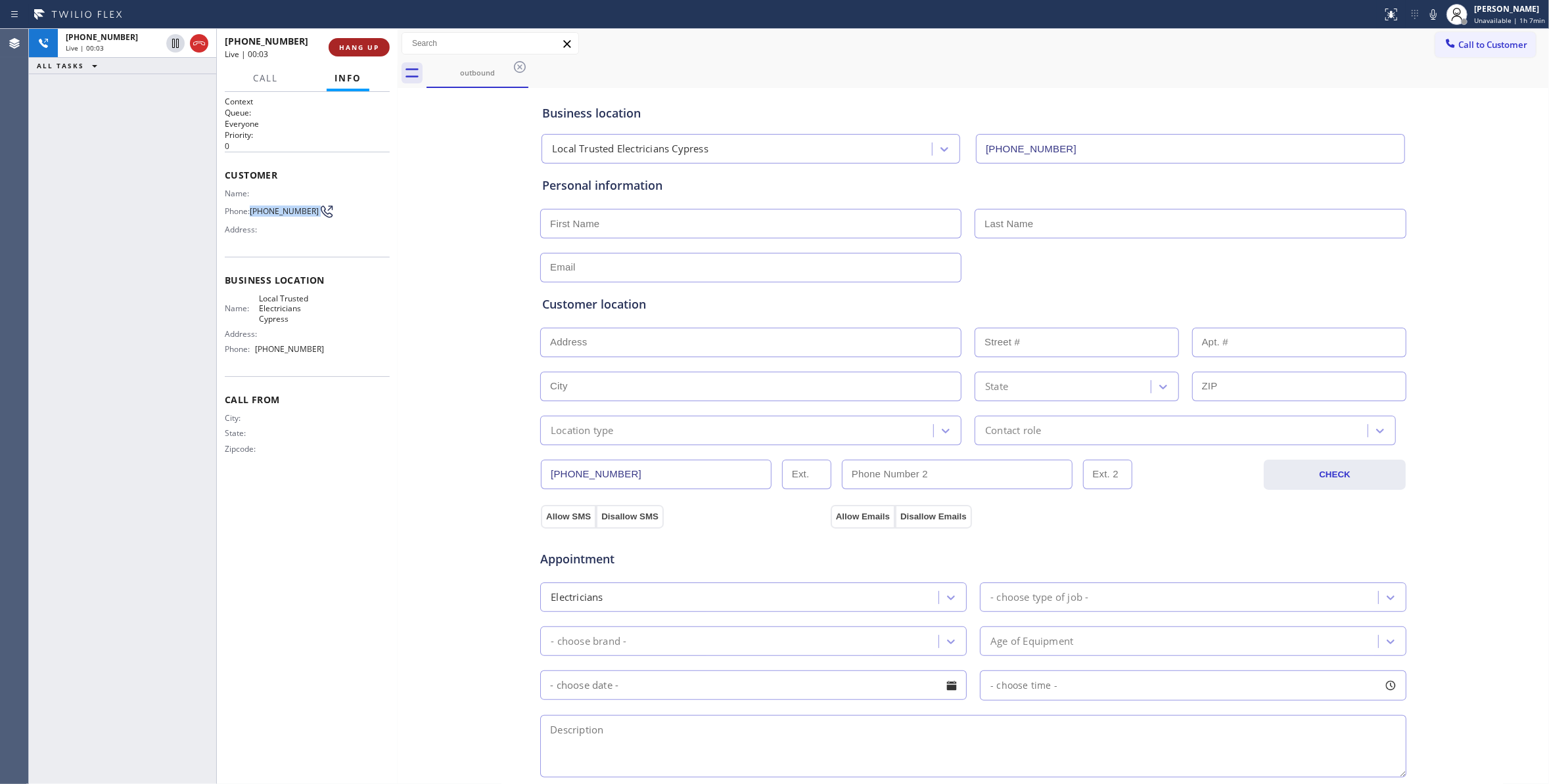
click at [358, 47] on span "HANG UP" at bounding box center [359, 47] width 40 height 9
click at [358, 45] on span "COMPLETE" at bounding box center [356, 47] width 45 height 9
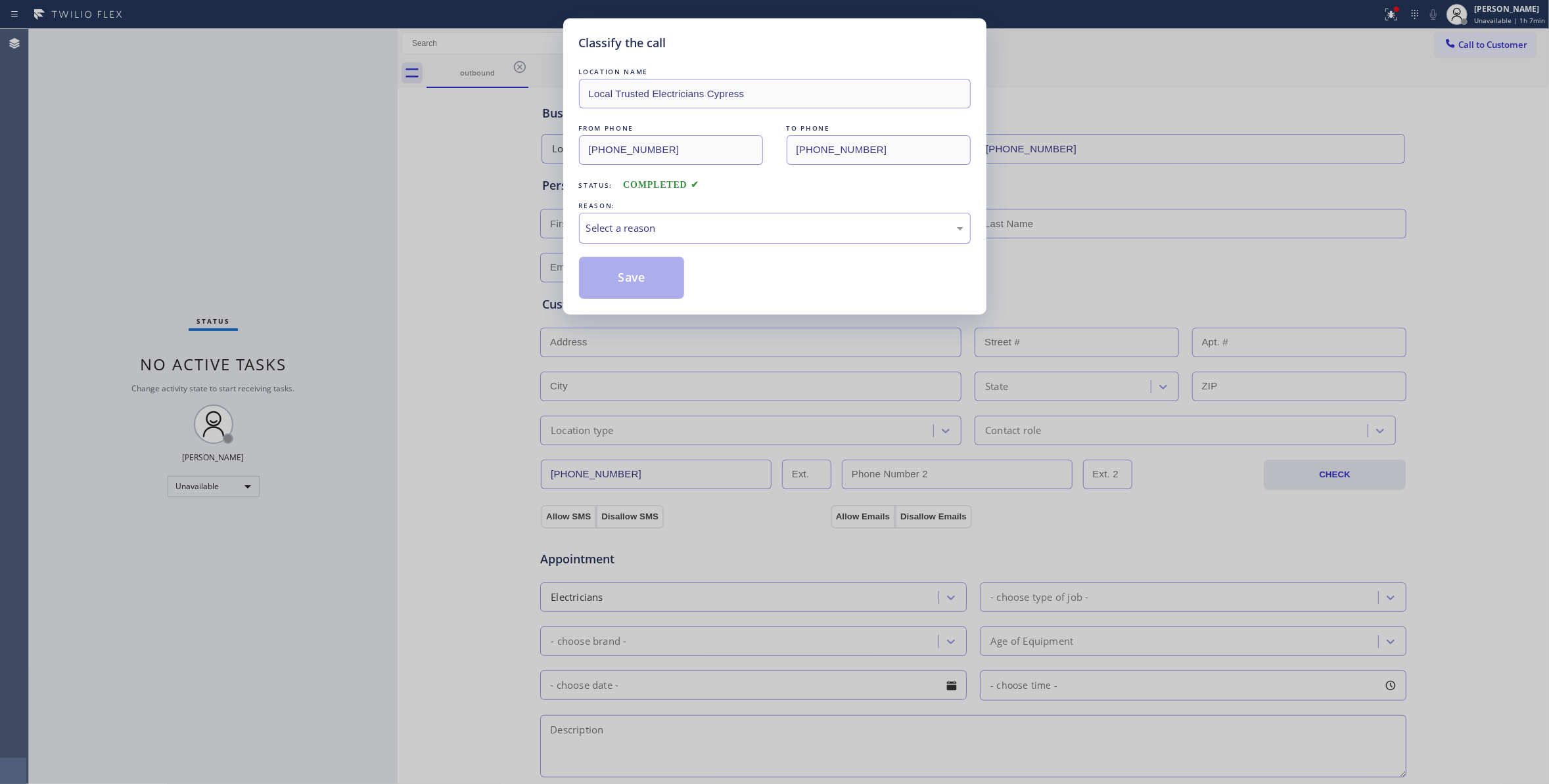
click at [626, 229] on div "Select a reason" at bounding box center [774, 228] width 377 height 15
click at [629, 274] on button "Save" at bounding box center [631, 278] width 105 height 42
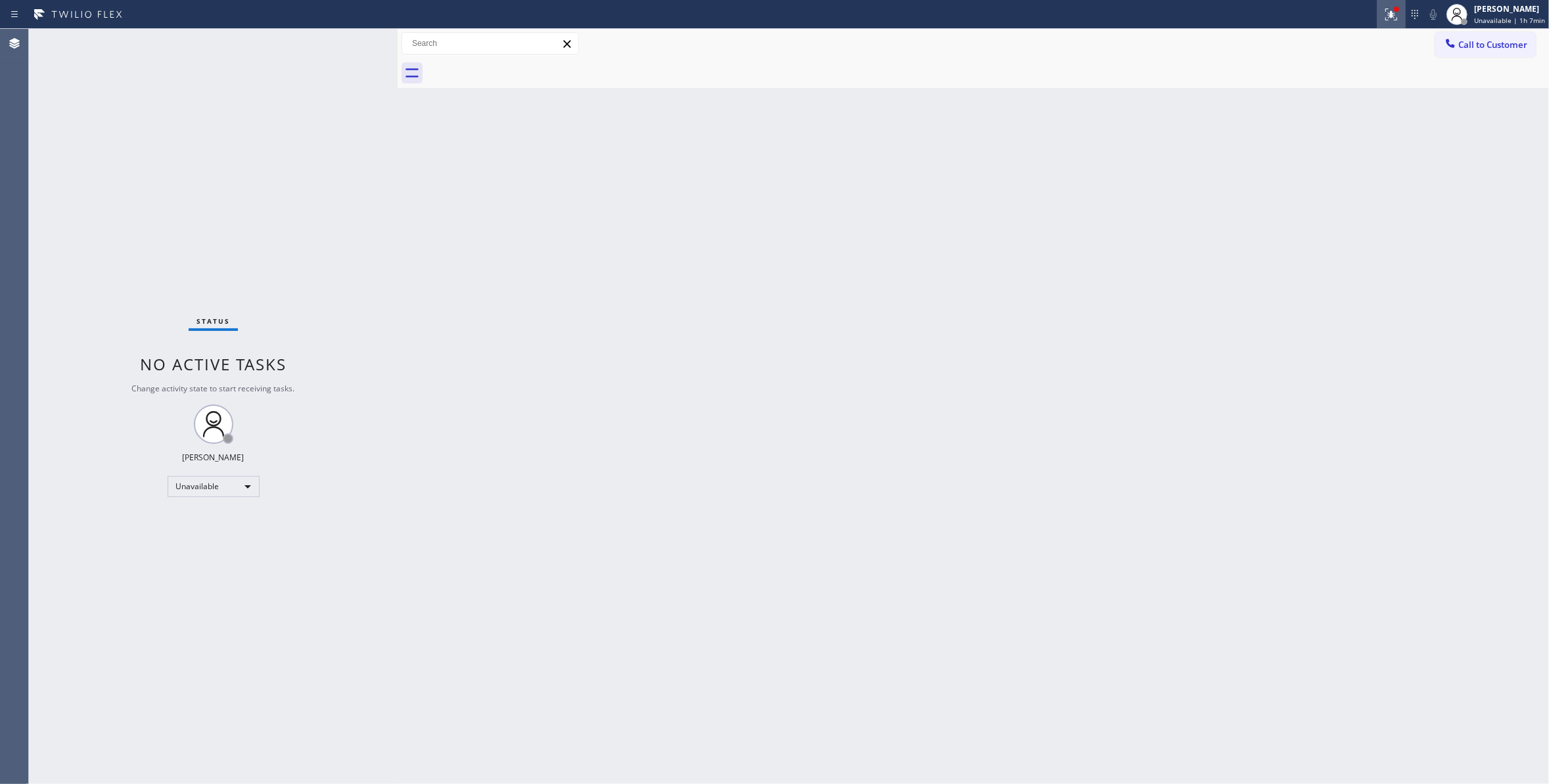
click at [1385, 14] on icon at bounding box center [1389, 13] width 8 height 9
click at [1330, 182] on div "Status report Issues detected These issues could affect your workflow. Please c…" at bounding box center [1310, 109] width 171 height 161
click at [1330, 172] on span "Clear issues" at bounding box center [1311, 172] width 62 height 9
click at [1465, 47] on span "Call to Customer" at bounding box center [1492, 45] width 69 height 12
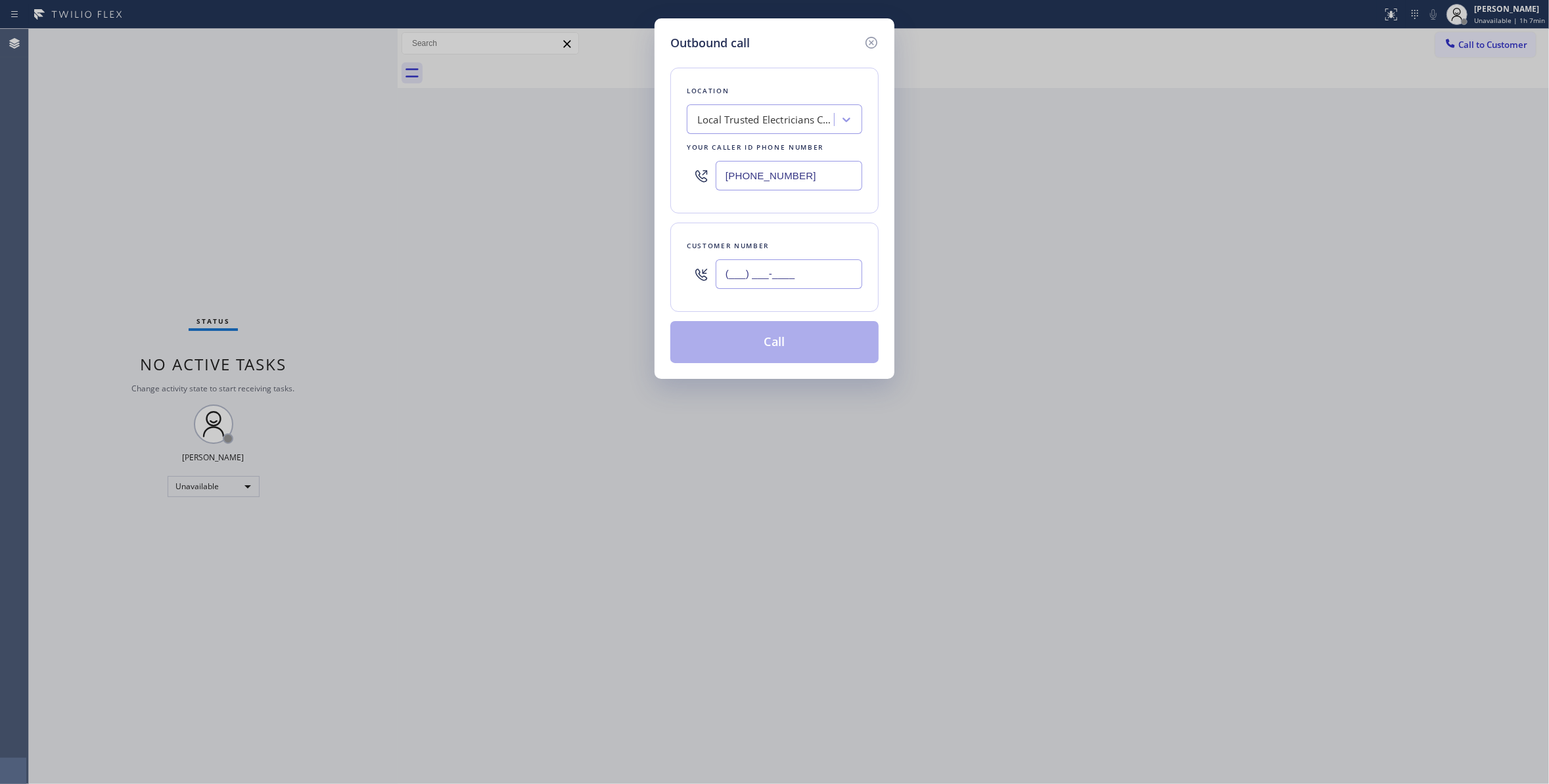
click at [775, 281] on input "(___) ___-____" at bounding box center [789, 274] width 146 height 30
paste input "863) 473-2460"
type input "[PHONE_NUMBER]"
click at [758, 352] on button "Call" at bounding box center [774, 342] width 208 height 42
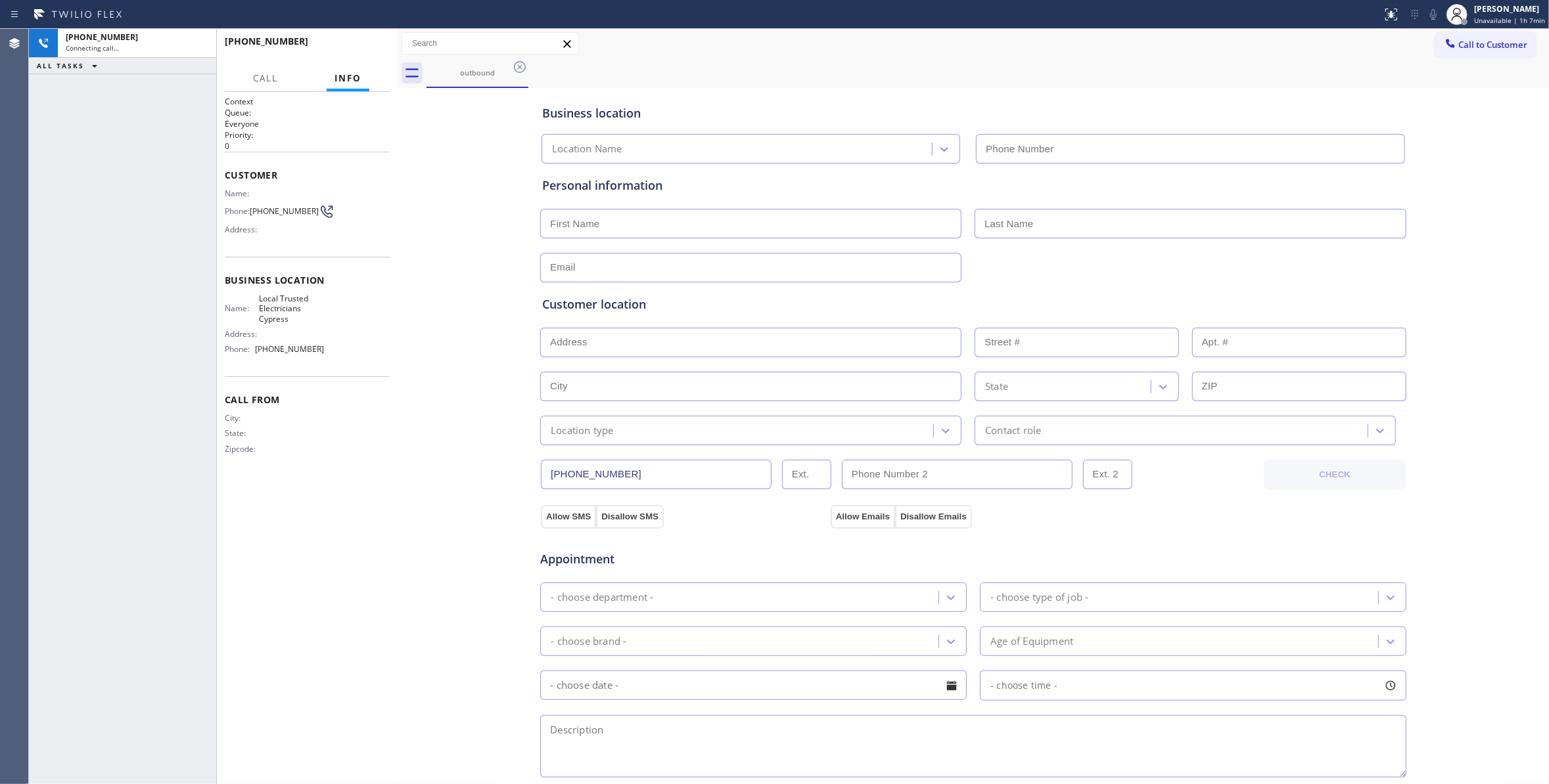
type input "[PHONE_NUMBER]"
click at [371, 41] on button "HANG UP" at bounding box center [359, 47] width 61 height 18
click at [368, 41] on button "HANG UP" at bounding box center [359, 47] width 61 height 18
click at [366, 41] on button "COMPLETE" at bounding box center [356, 47] width 67 height 18
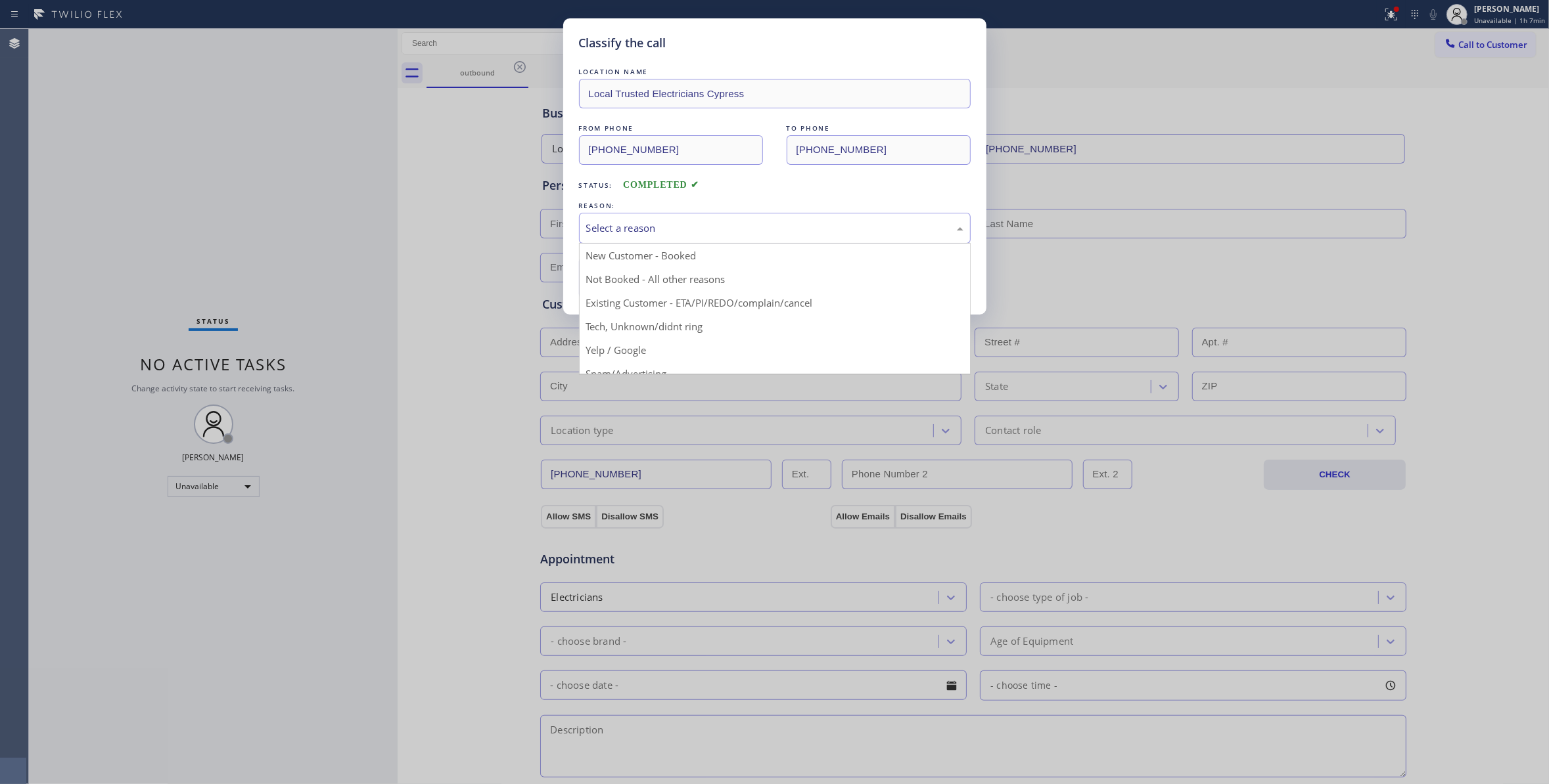
click at [673, 222] on div "Select a reason" at bounding box center [774, 228] width 377 height 15
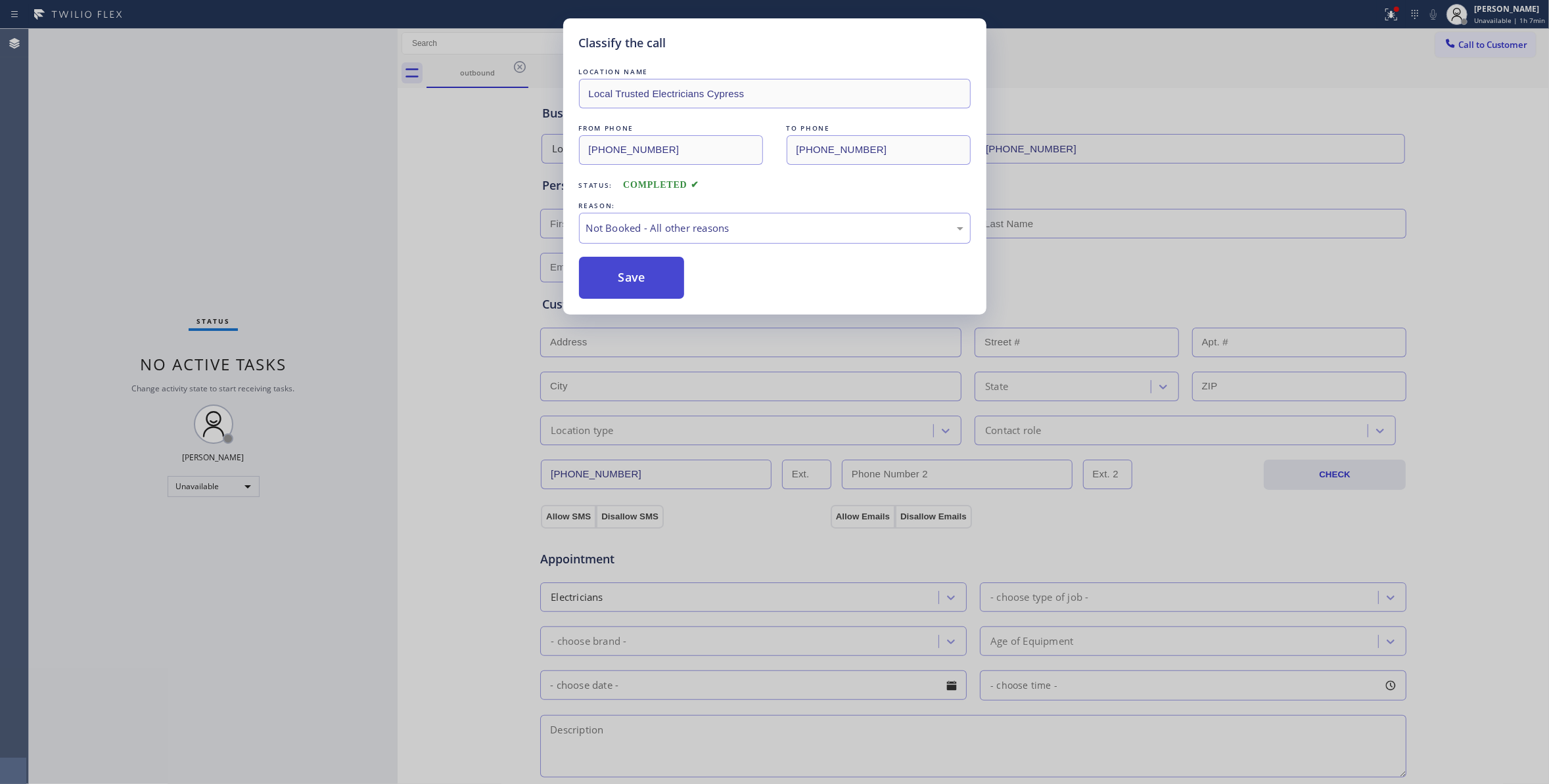
click at [645, 281] on button "Save" at bounding box center [631, 278] width 105 height 42
drag, startPoint x: 645, startPoint y: 281, endPoint x: 652, endPoint y: 264, distance: 18.4
click at [644, 279] on button "Save" at bounding box center [631, 278] width 105 height 42
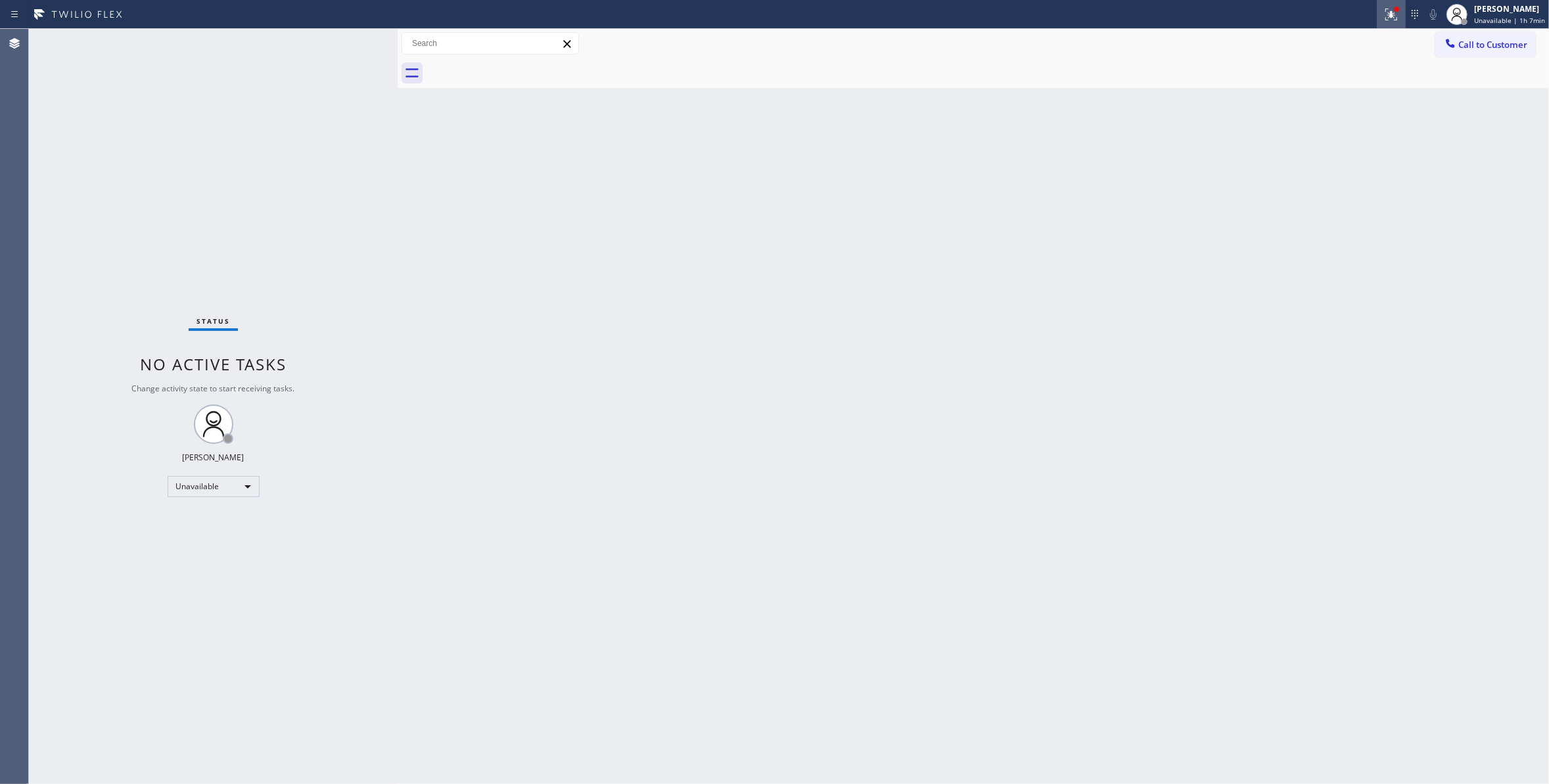
click at [1383, 19] on icon at bounding box center [1391, 14] width 16 height 16
click at [1291, 181] on button "Clear issues" at bounding box center [1310, 172] width 154 height 18
click at [1461, 43] on span "Call to Customer" at bounding box center [1492, 45] width 69 height 12
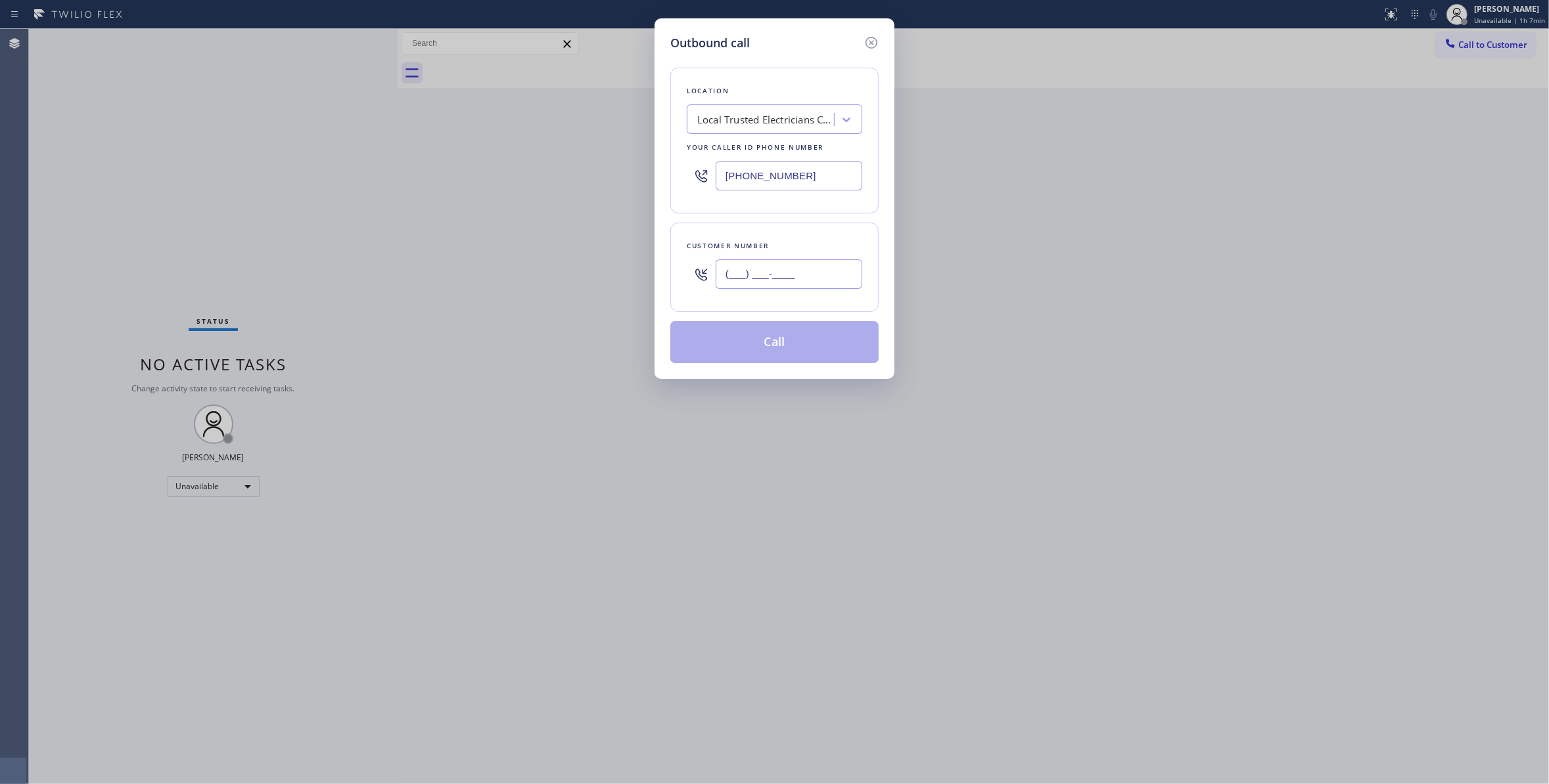
click at [783, 271] on input "(___) ___-____" at bounding box center [789, 274] width 146 height 30
paste input "863) 473-2460"
type input "[PHONE_NUMBER]"
click at [784, 345] on button "Call" at bounding box center [774, 342] width 208 height 42
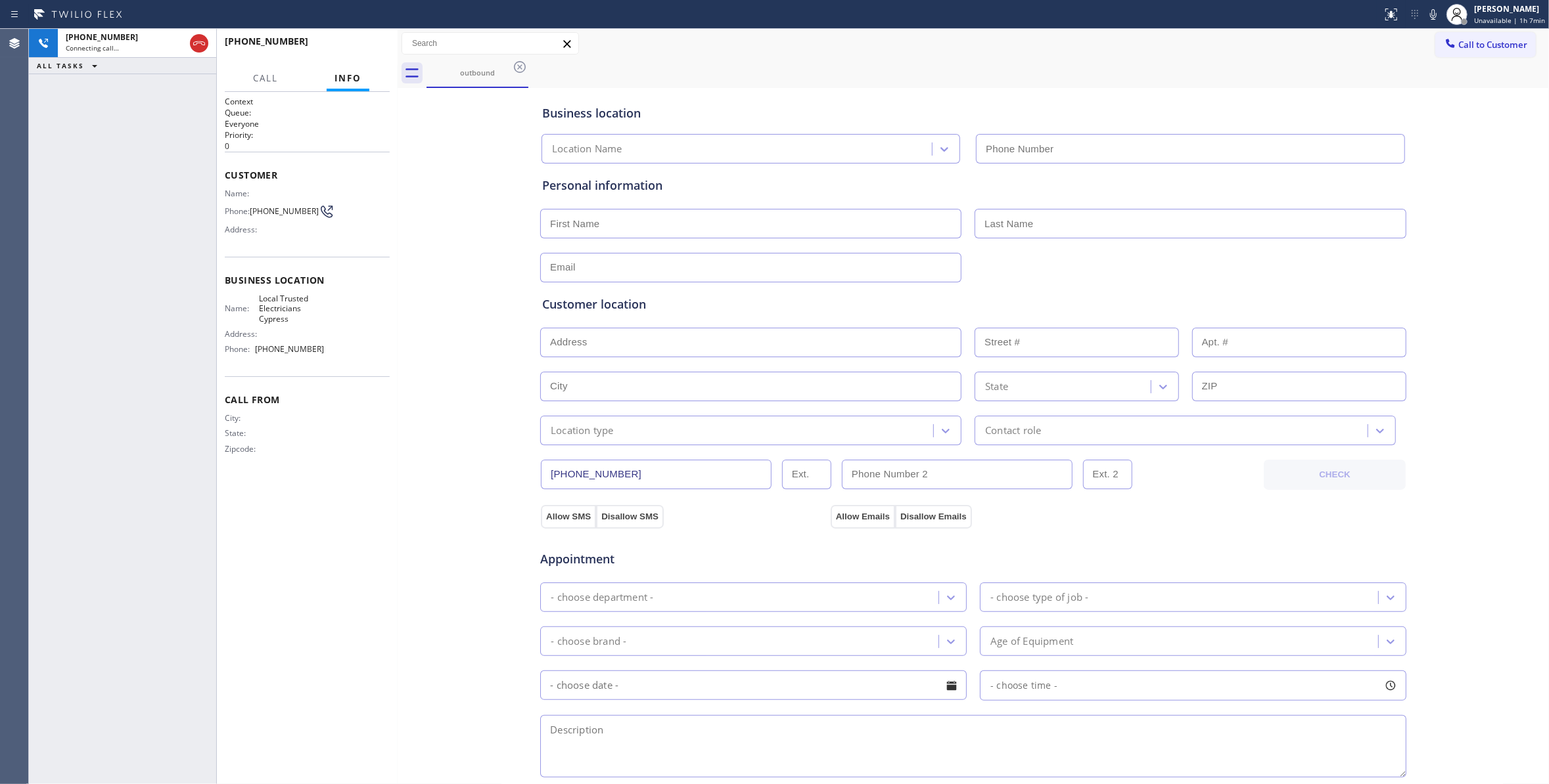
type input "[PHONE_NUMBER]"
click at [361, 40] on button "HANG UP" at bounding box center [359, 47] width 61 height 18
click at [361, 42] on button "HANG UP" at bounding box center [359, 47] width 61 height 18
click at [361, 42] on button "COMPLETE" at bounding box center [356, 47] width 67 height 18
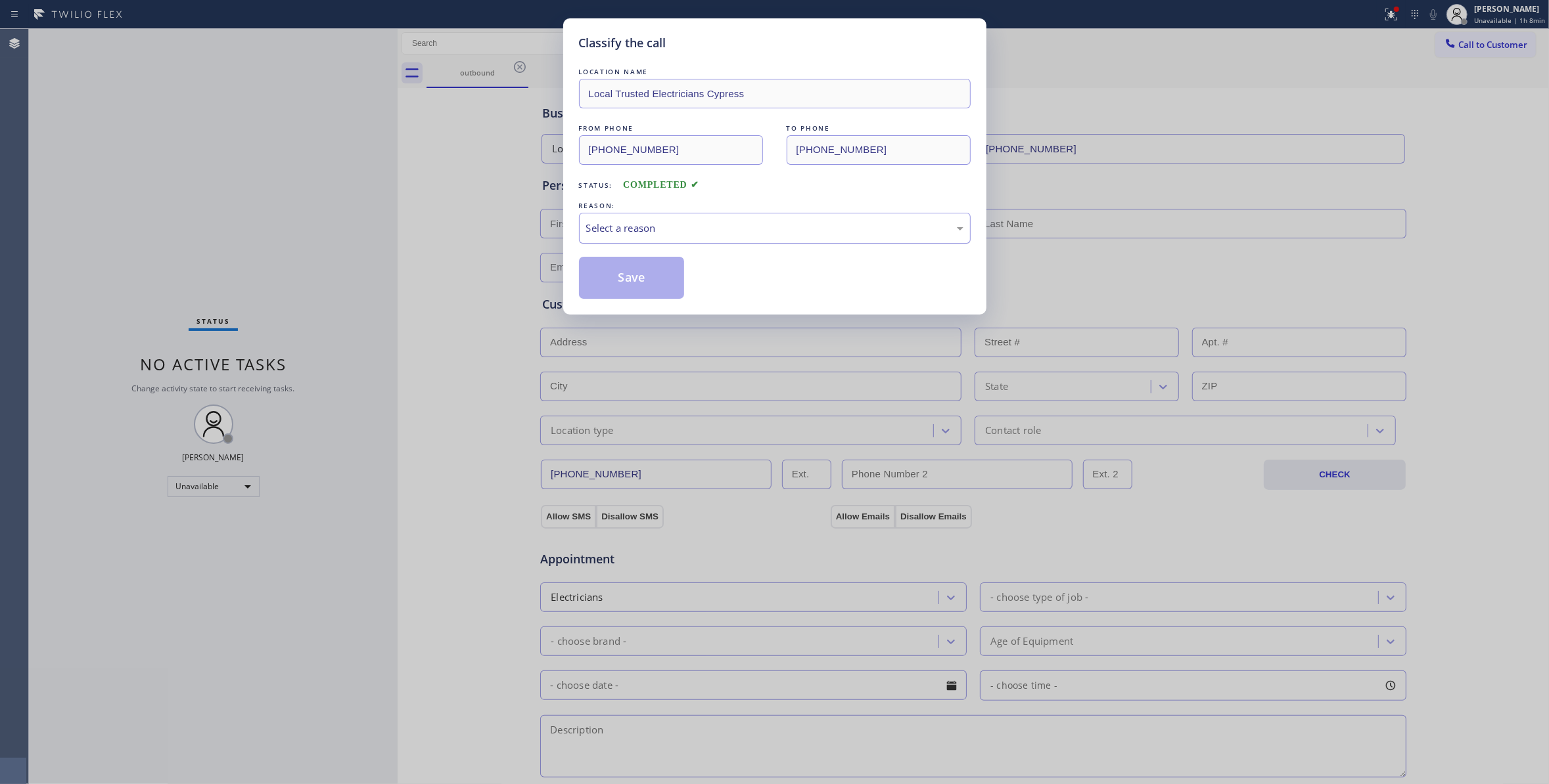
click at [616, 238] on div "Select a reason" at bounding box center [774, 228] width 392 height 31
click at [604, 274] on button "Save" at bounding box center [631, 278] width 105 height 42
drag, startPoint x: 604, startPoint y: 274, endPoint x: 887, endPoint y: 161, distance: 304.7
click at [605, 273] on button "Save" at bounding box center [631, 278] width 105 height 42
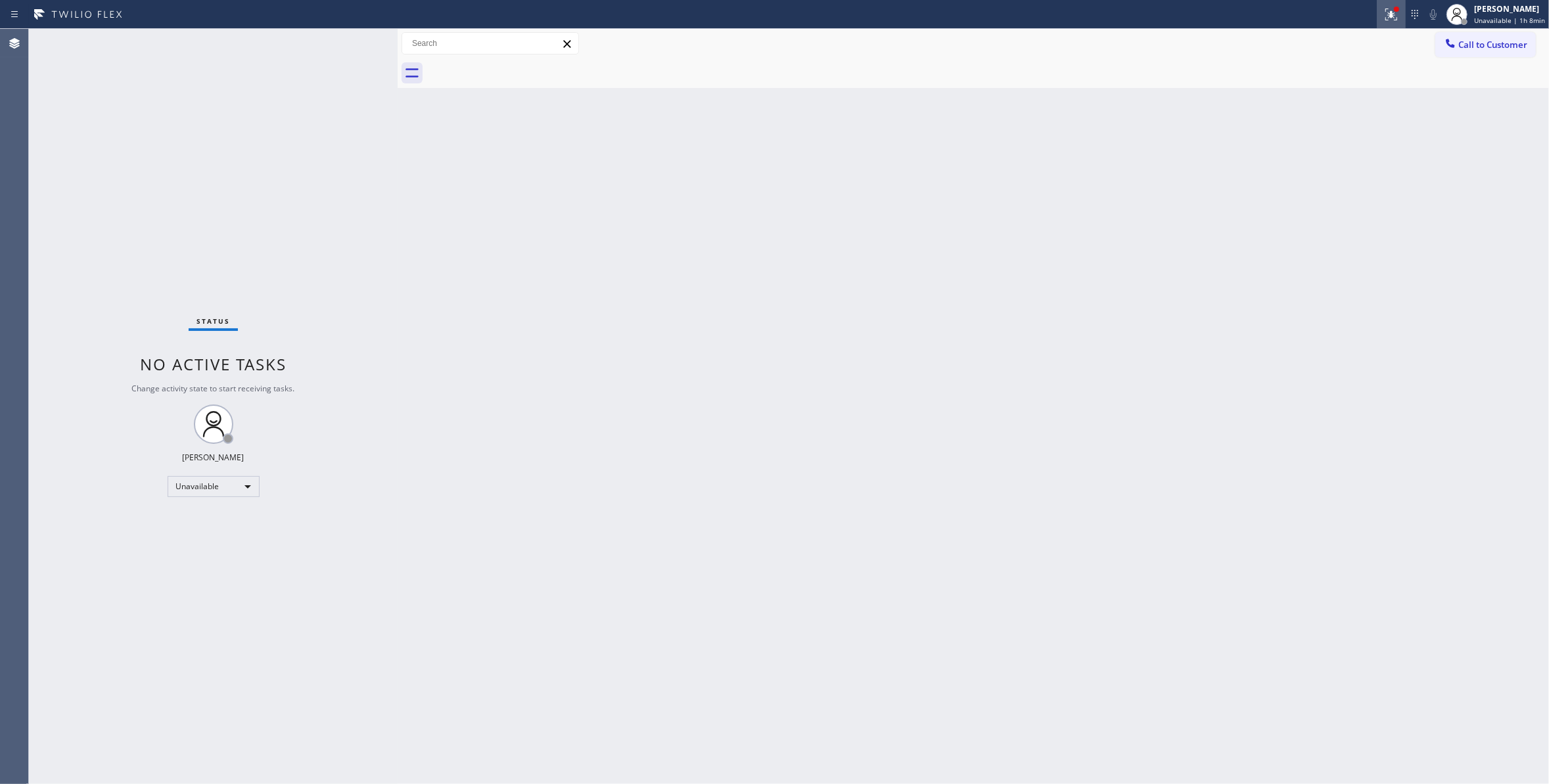
click at [1389, 13] on icon at bounding box center [1391, 14] width 16 height 16
click at [1326, 171] on span "Clear issues" at bounding box center [1311, 172] width 62 height 9
click at [1504, 45] on span "Call to Customer" at bounding box center [1492, 45] width 69 height 12
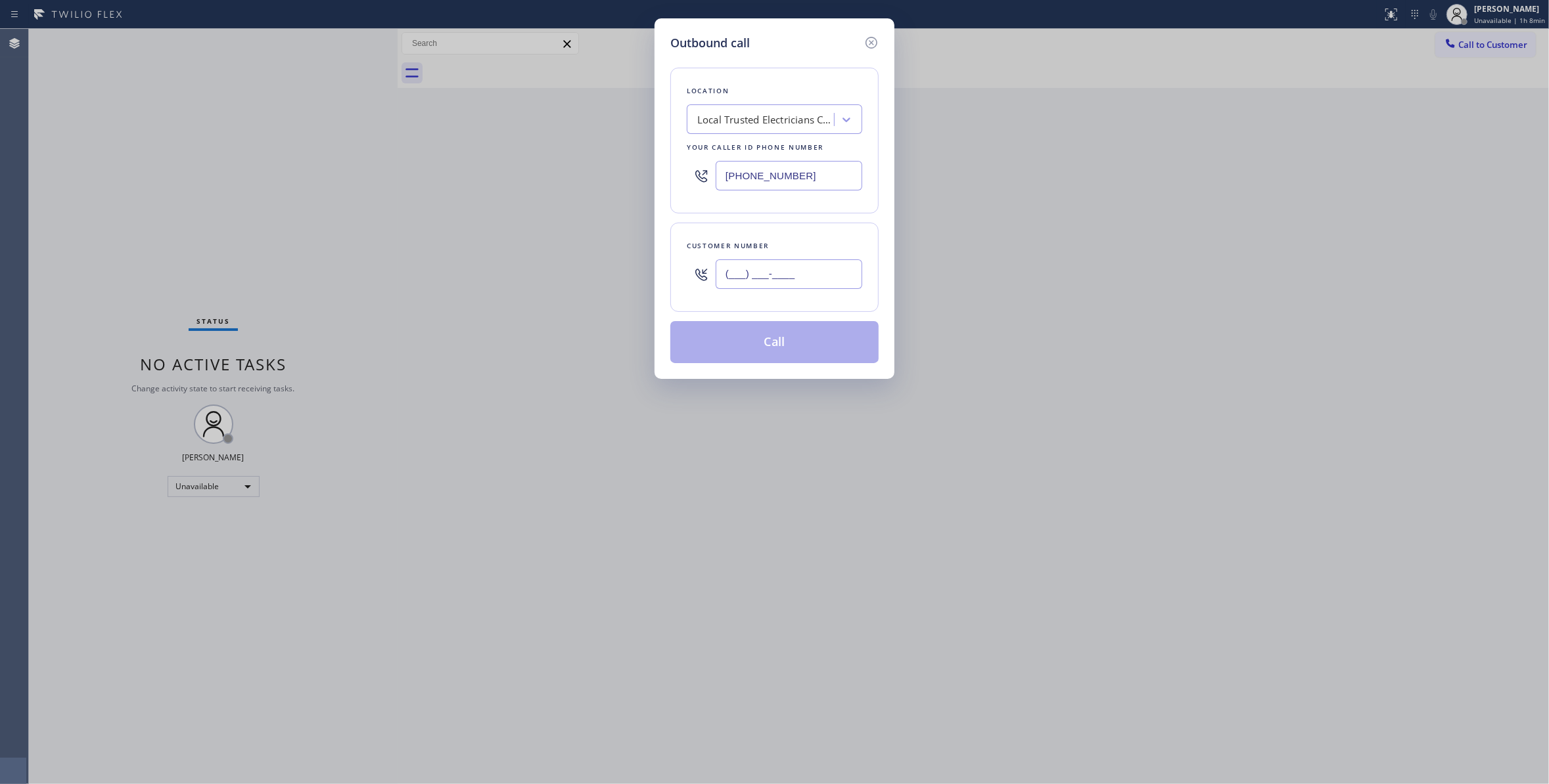
click at [807, 271] on input "(___) ___-____" at bounding box center [789, 274] width 146 height 30
paste input "863) 473-2460"
type input "[PHONE_NUMBER]"
click at [786, 347] on button "Call" at bounding box center [774, 342] width 208 height 42
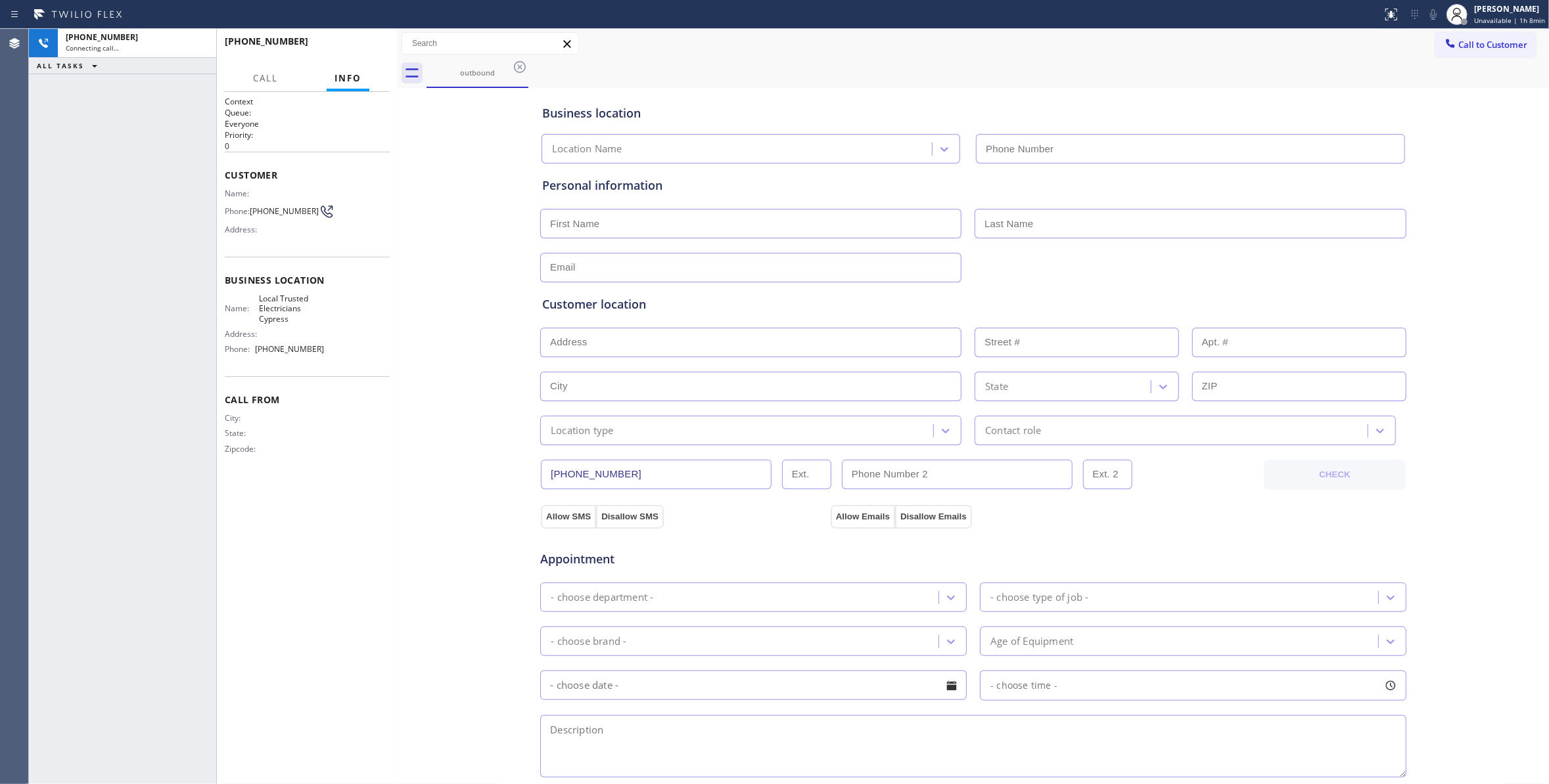
type input "[PHONE_NUMBER]"
click at [363, 50] on span "HANG UP" at bounding box center [359, 47] width 40 height 9
click at [360, 54] on button "COMPLETE" at bounding box center [356, 47] width 67 height 18
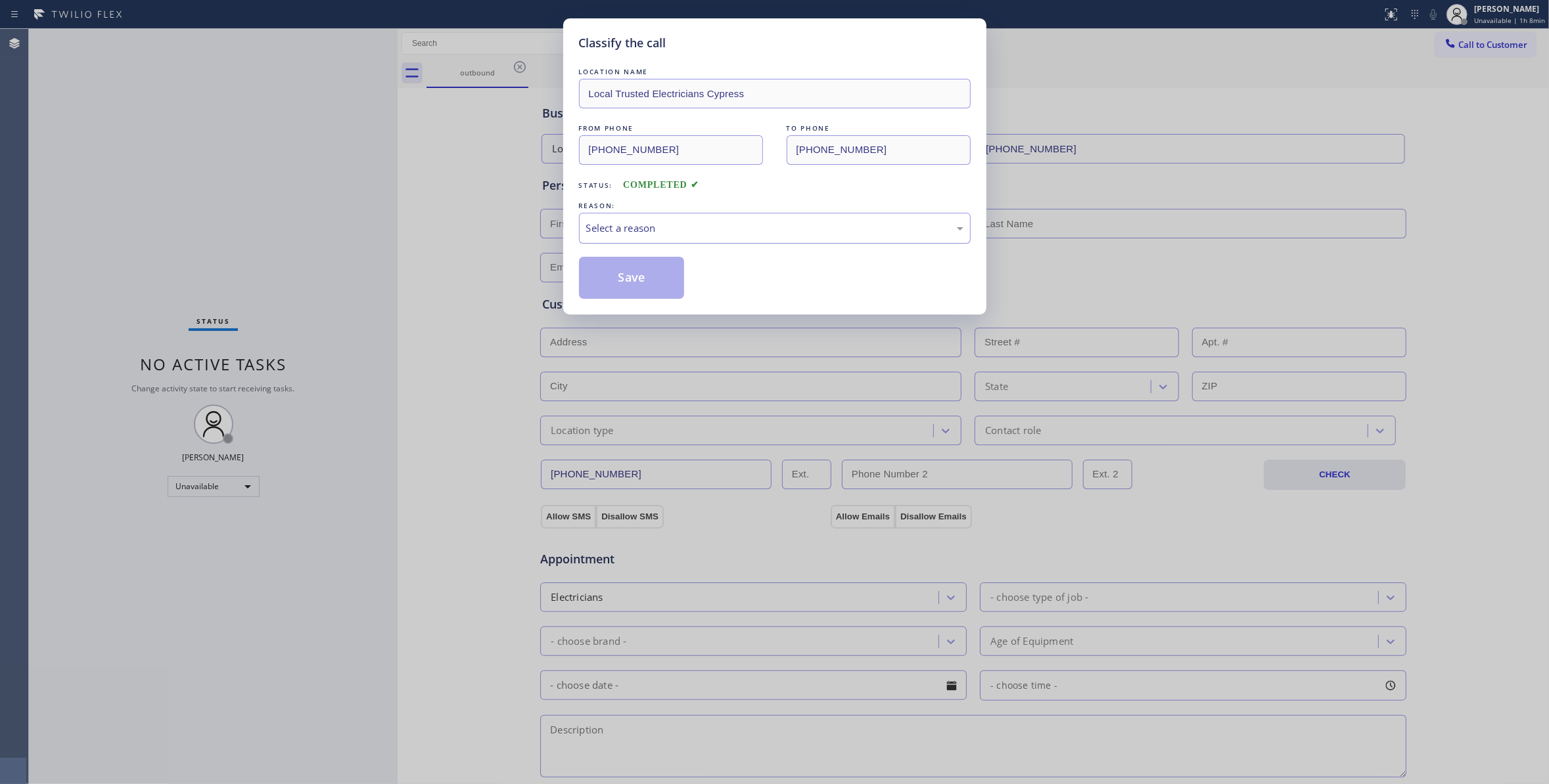
click at [687, 226] on div "Select a reason" at bounding box center [774, 228] width 377 height 15
click at [643, 277] on button "Save" at bounding box center [631, 278] width 105 height 42
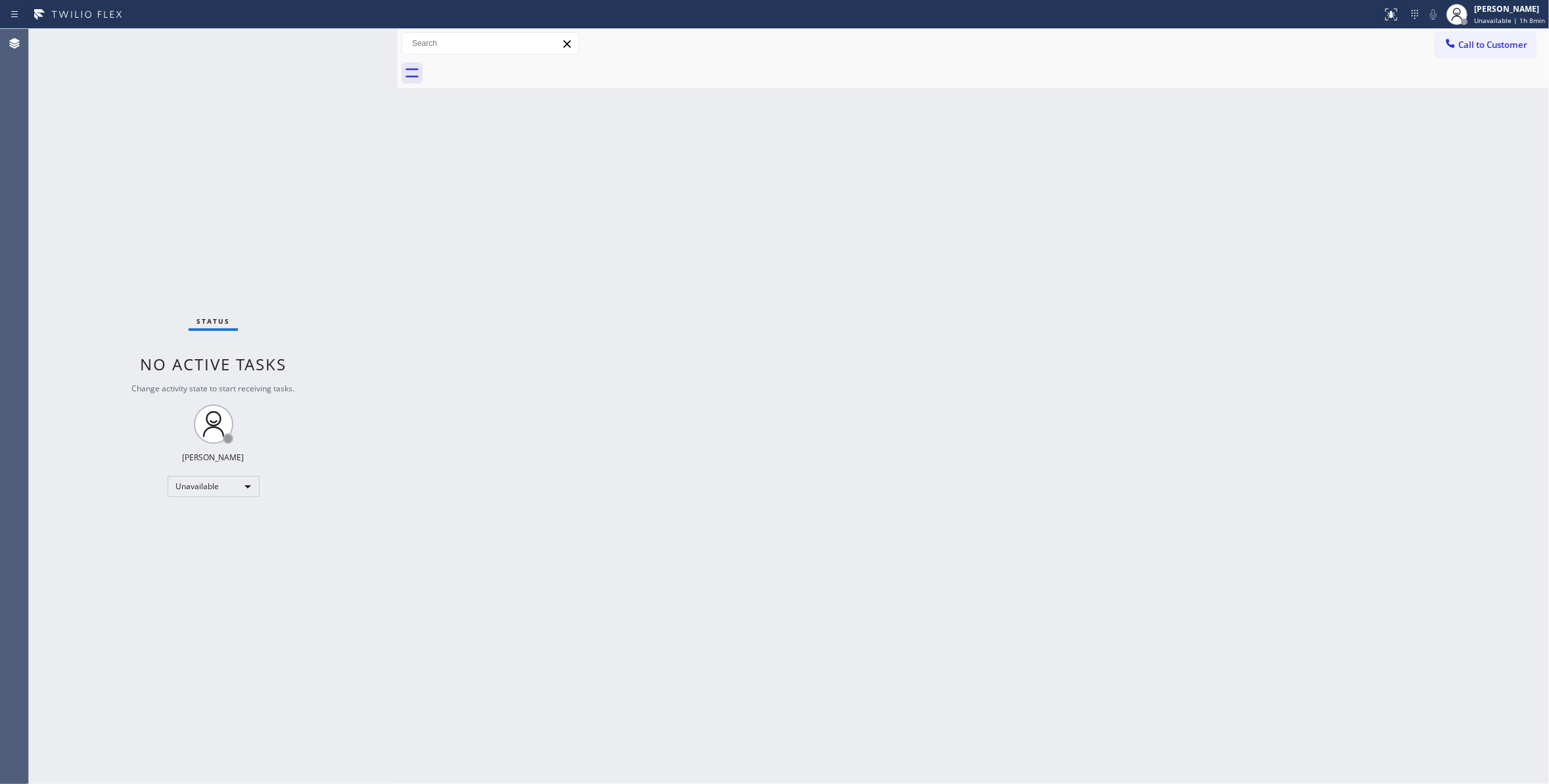
click at [1491, 46] on span "Call to Customer" at bounding box center [1492, 45] width 69 height 12
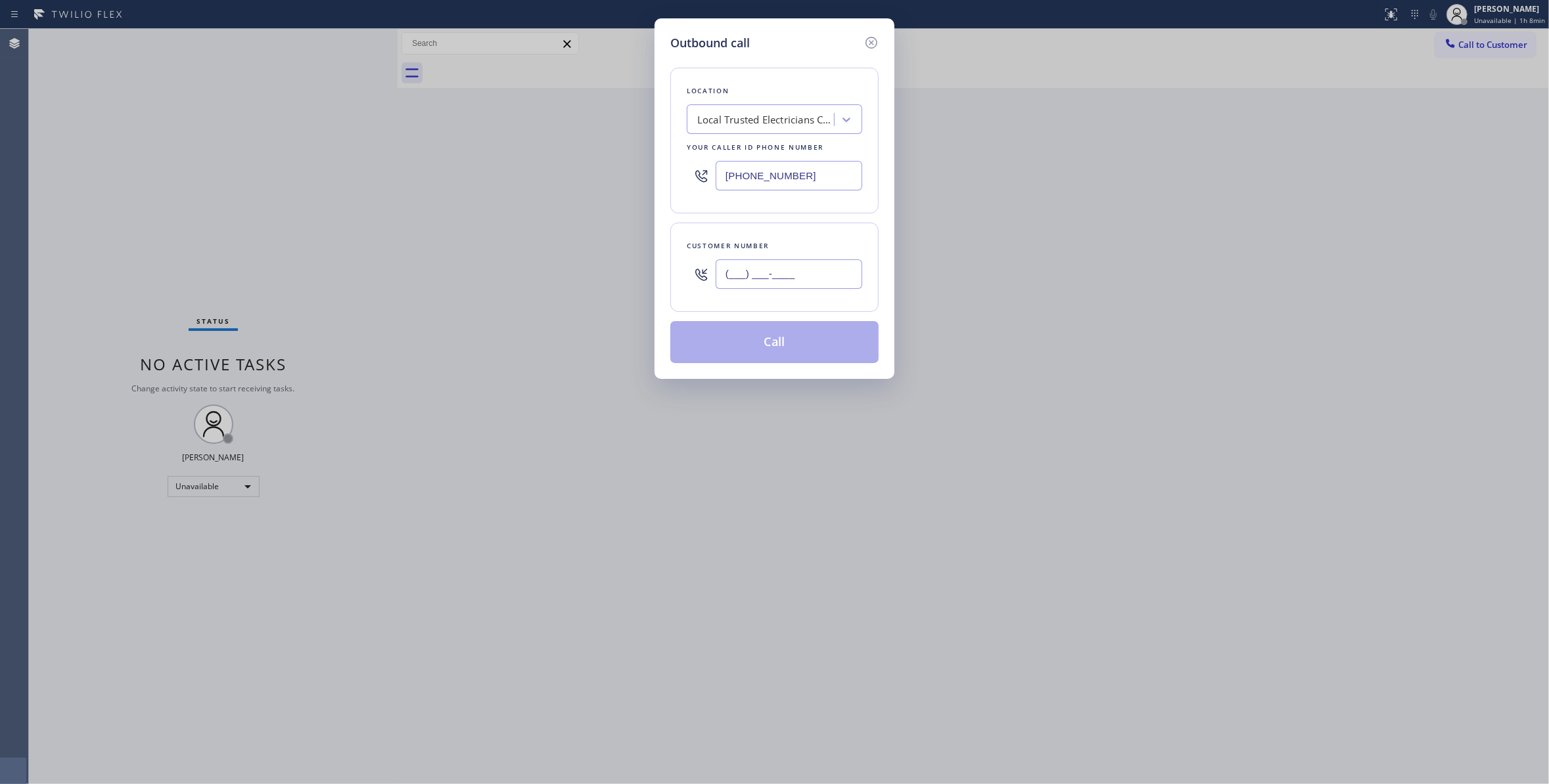
click at [802, 266] on input "(___) ___-____" at bounding box center [789, 274] width 146 height 30
paste input "863) 473-2460"
type input "[PHONE_NUMBER]"
click at [776, 350] on button "Call" at bounding box center [774, 342] width 208 height 42
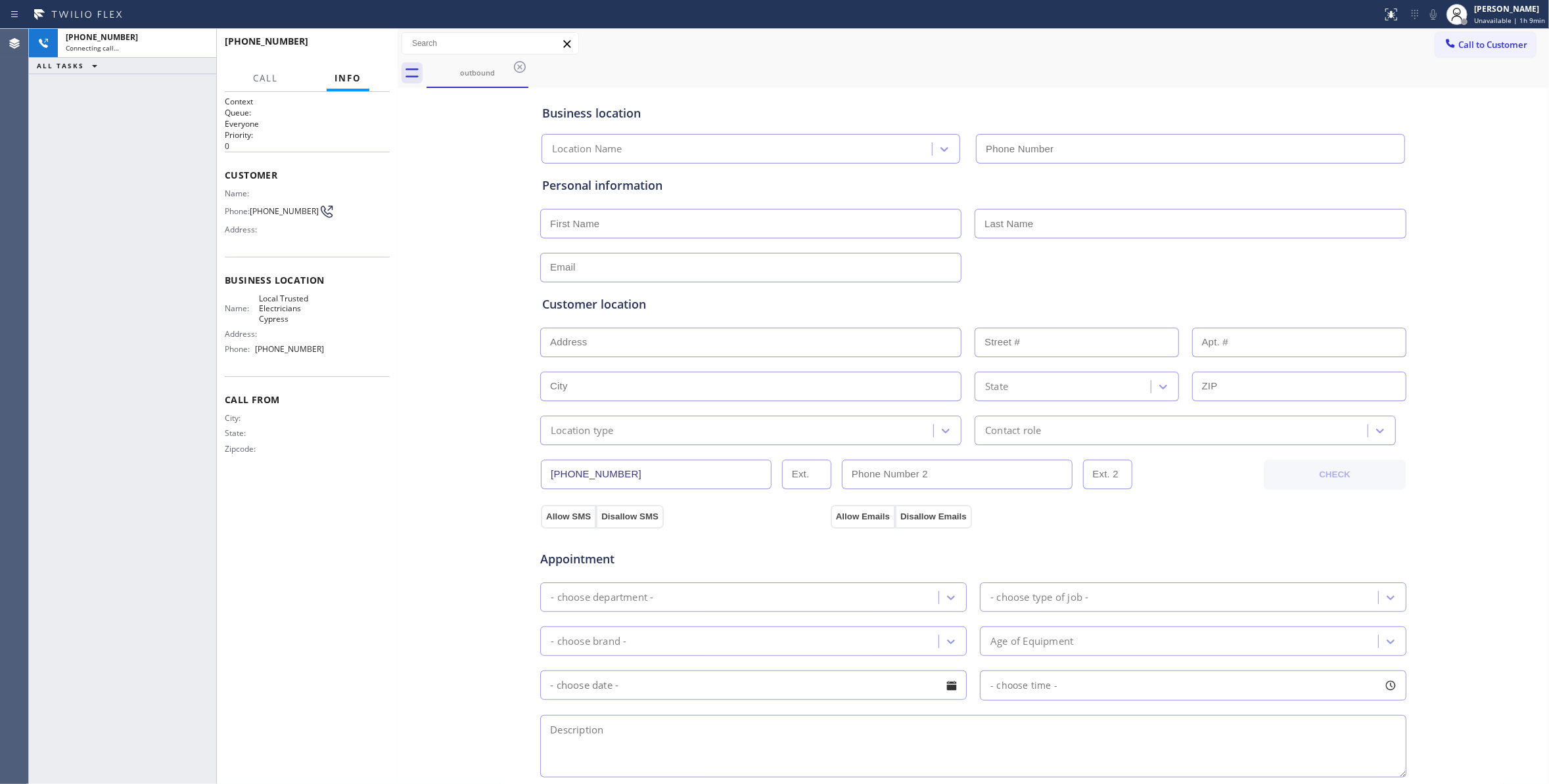
type input "[PHONE_NUMBER]"
drag, startPoint x: 382, startPoint y: 54, endPoint x: 356, endPoint y: 38, distance: 30.5
click at [379, 53] on button "HANG UP" at bounding box center [359, 47] width 61 height 18
click at [356, 38] on button "HANG UP" at bounding box center [359, 47] width 61 height 18
click at [356, 37] on div "[PHONE_NUMBER] Live | 00:41 HANG UP" at bounding box center [307, 47] width 165 height 34
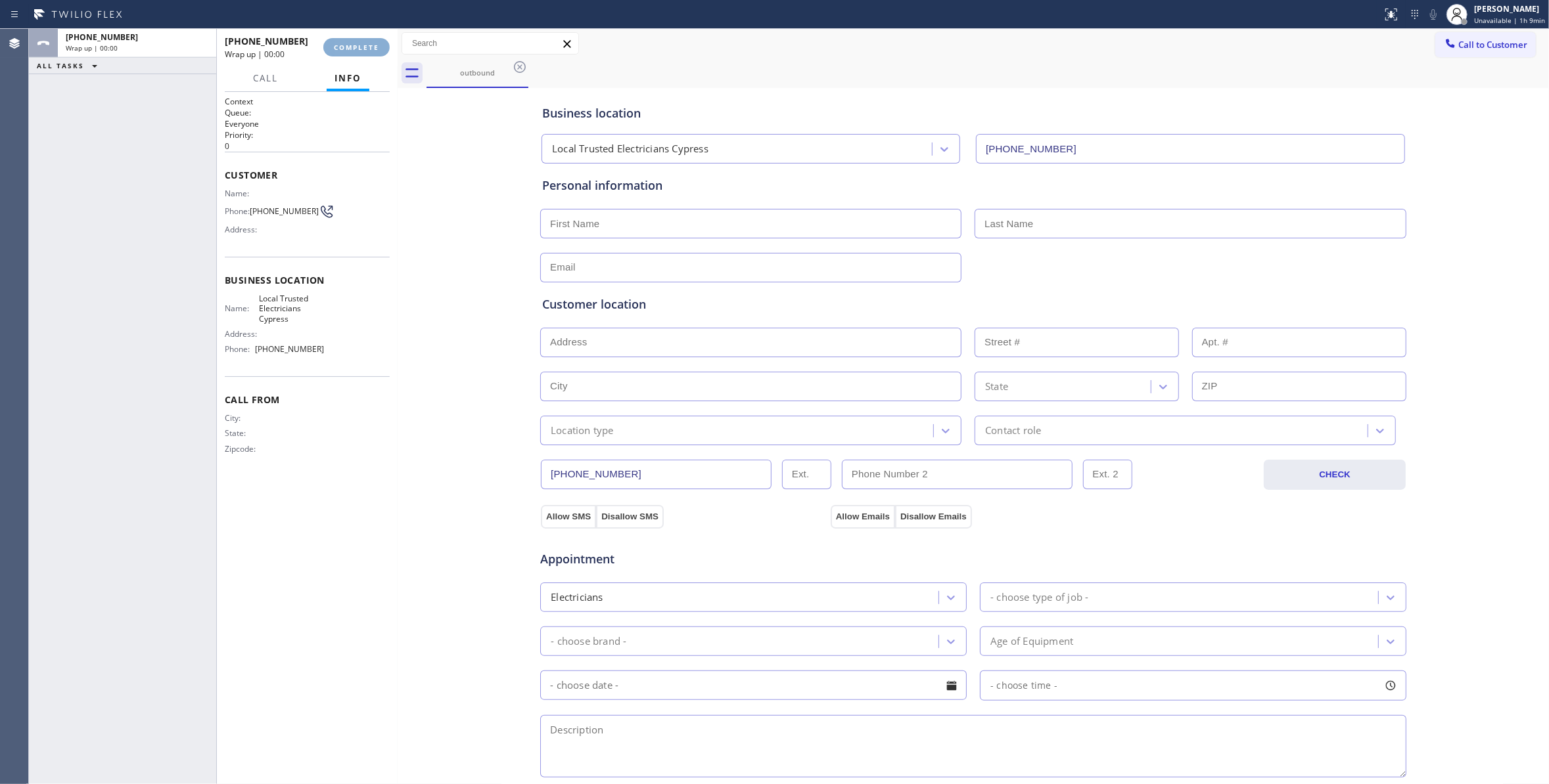
click at [358, 43] on span "COMPLETE" at bounding box center [356, 47] width 45 height 9
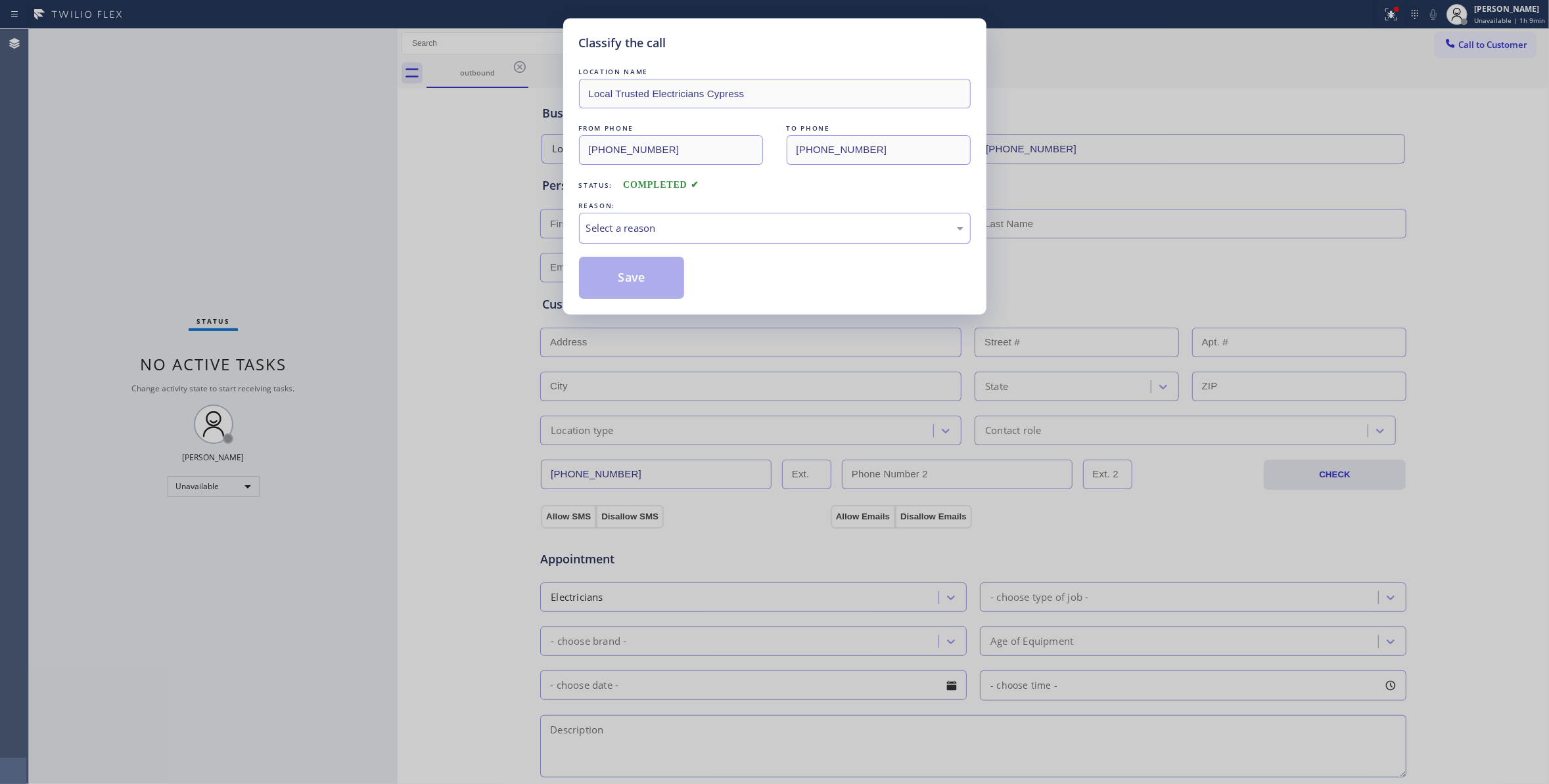
click at [602, 222] on div "Select a reason" at bounding box center [774, 228] width 377 height 15
click at [620, 274] on button "Save" at bounding box center [631, 278] width 105 height 42
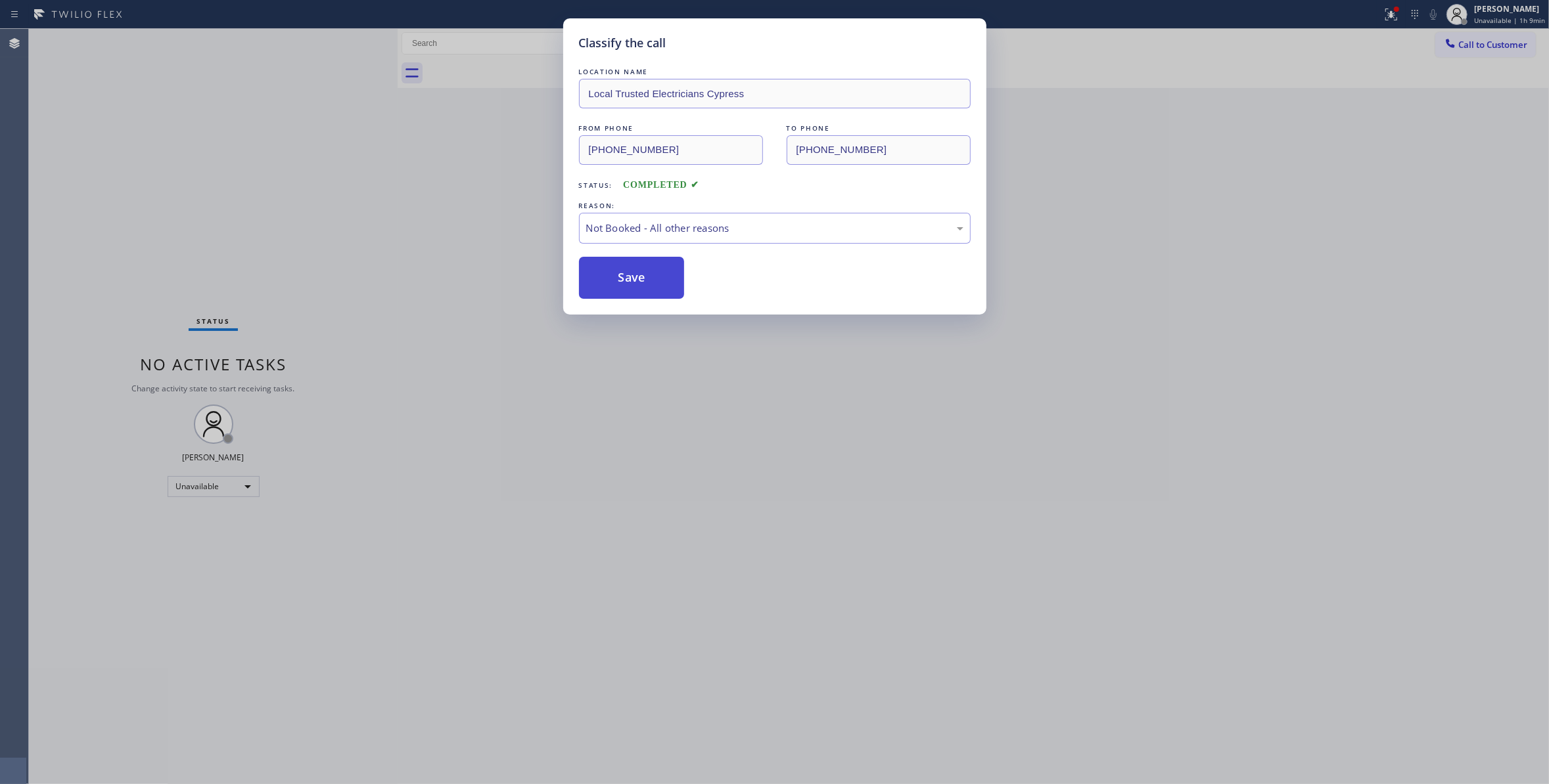
click at [620, 274] on button "Save" at bounding box center [631, 278] width 105 height 42
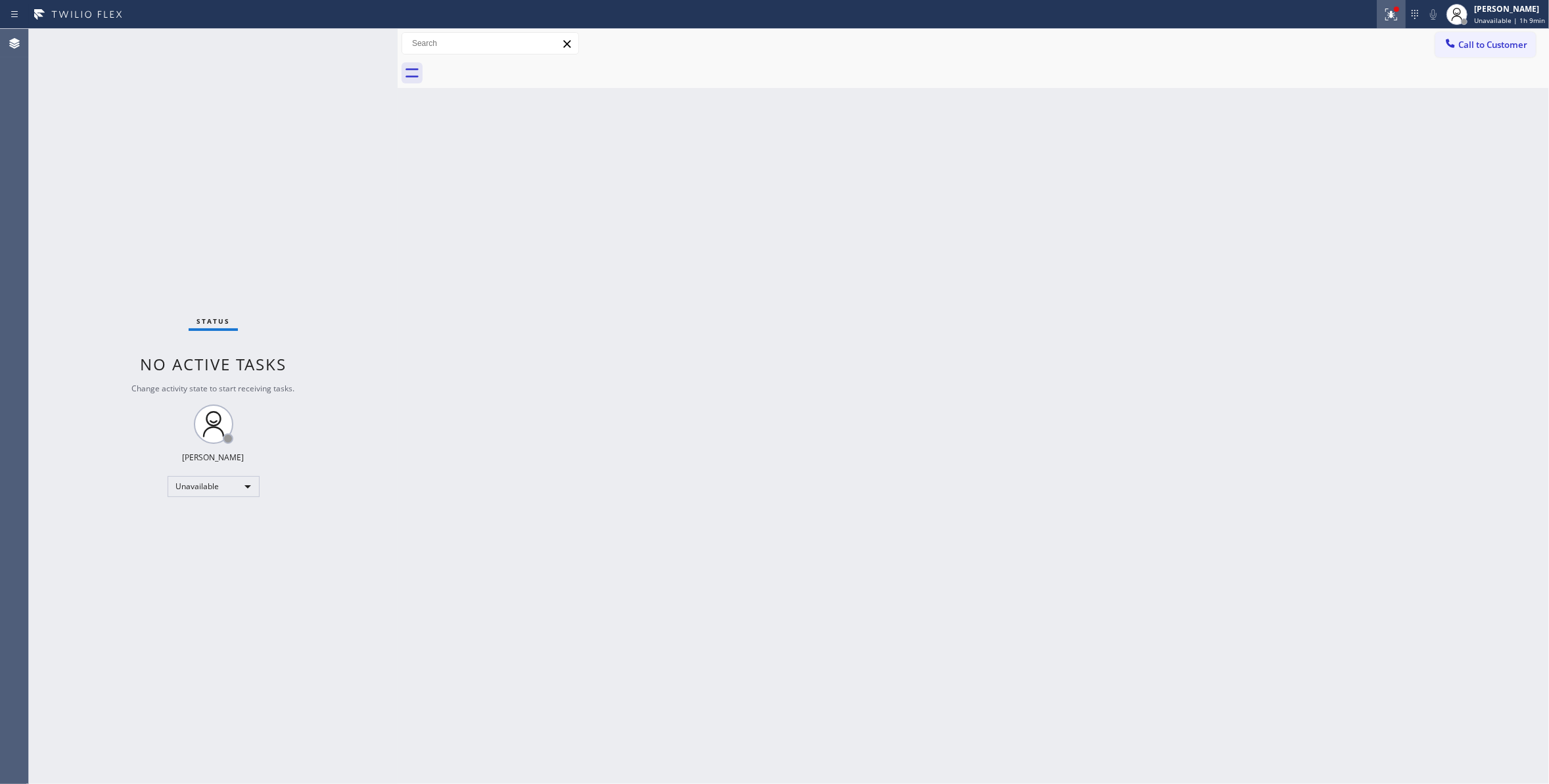
click at [1385, 14] on icon at bounding box center [1389, 13] width 8 height 9
click at [1306, 166] on button "Clear issues" at bounding box center [1310, 172] width 154 height 18
click at [1486, 50] on span "Call to Customer" at bounding box center [1492, 45] width 69 height 12
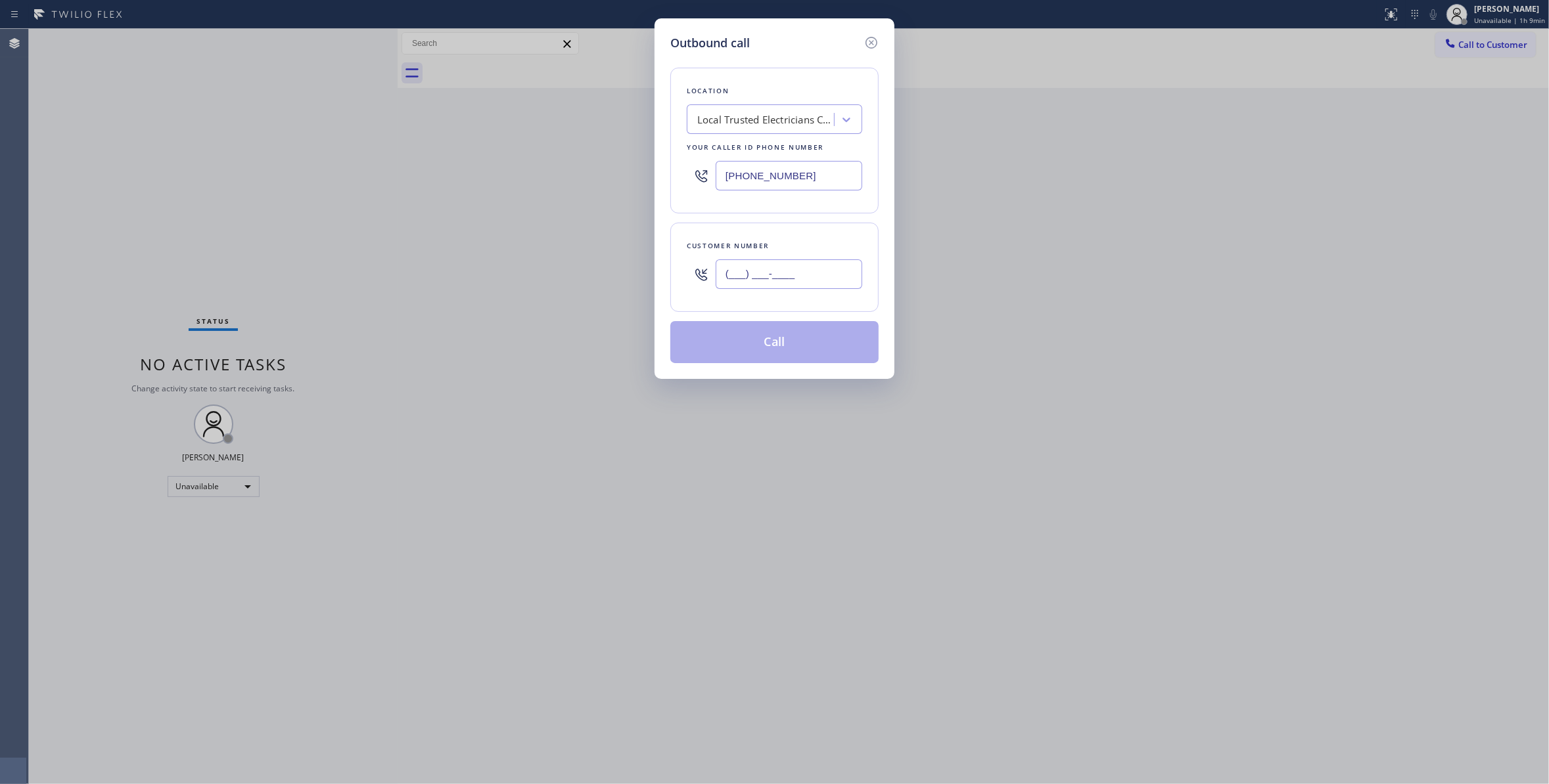
click at [787, 282] on input "(___) ___-____" at bounding box center [789, 274] width 146 height 30
paste input "863) 473-2460"
type input "[PHONE_NUMBER]"
click at [776, 350] on button "Call" at bounding box center [774, 342] width 208 height 42
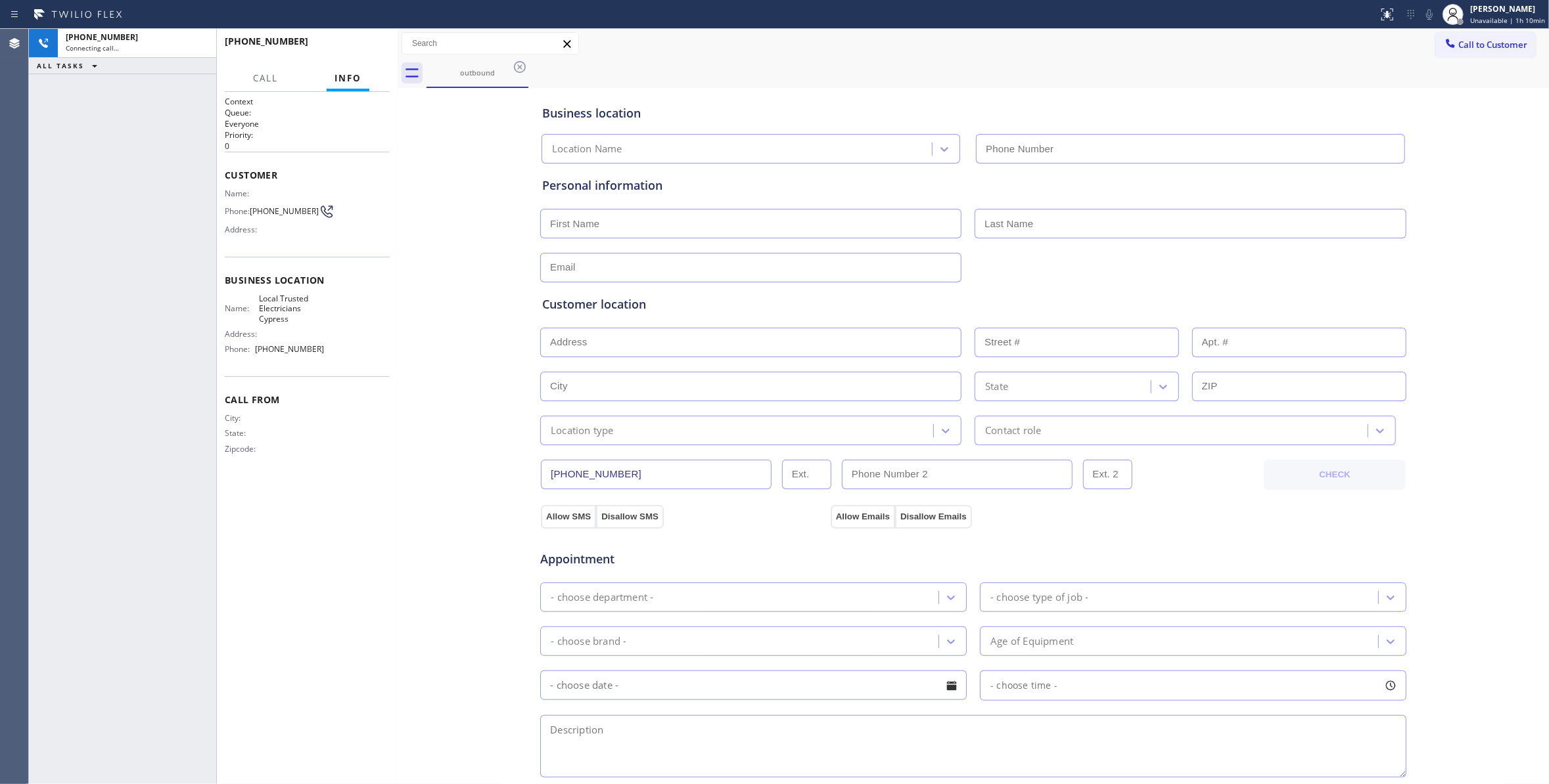
type input "[PHONE_NUMBER]"
click at [370, 48] on span "HANG UP" at bounding box center [359, 47] width 40 height 9
click at [368, 48] on span "HANG UP" at bounding box center [359, 47] width 40 height 9
click at [368, 48] on span "COMPLETE" at bounding box center [356, 47] width 45 height 9
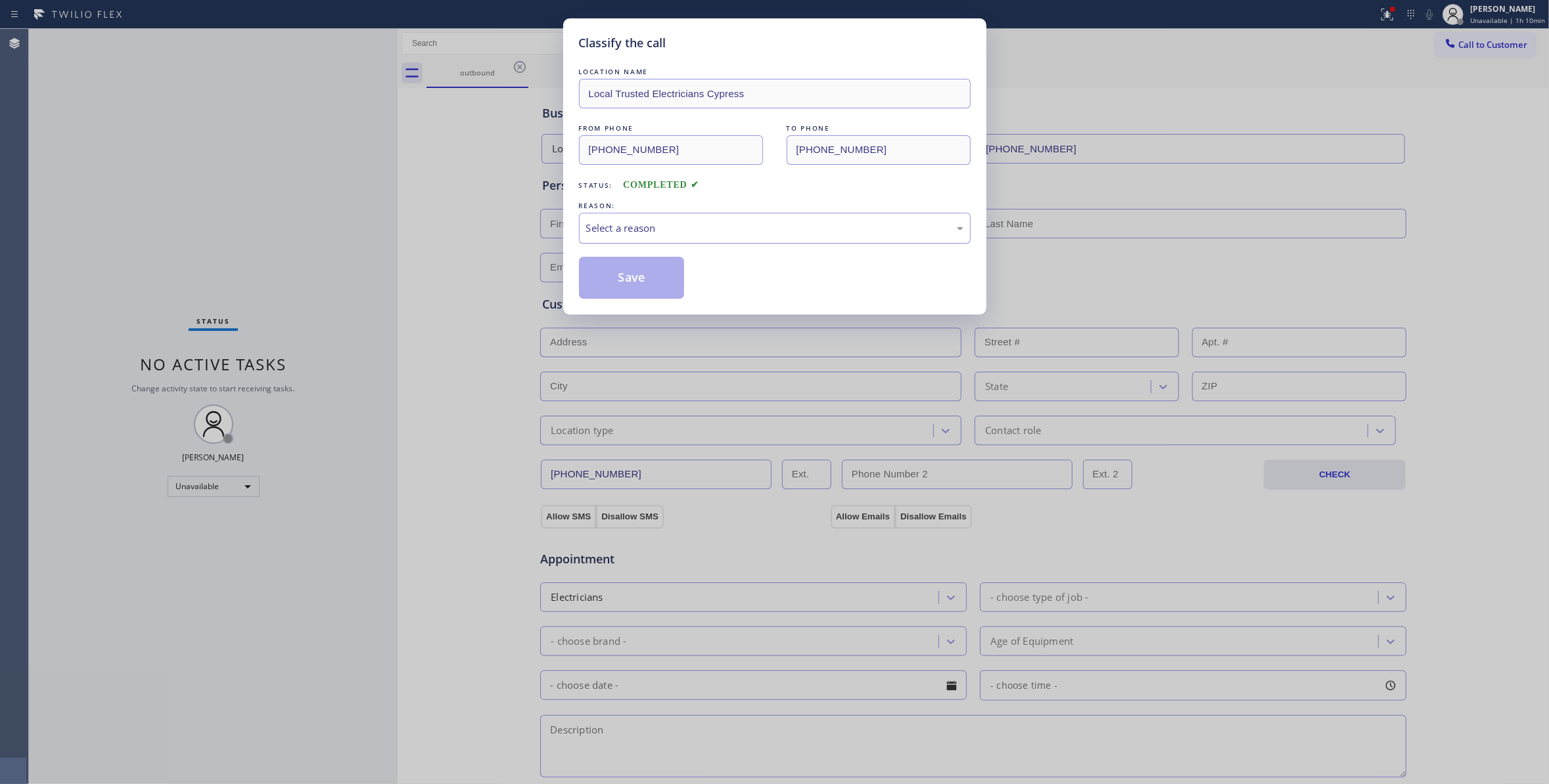
click at [615, 231] on div "Select a reason" at bounding box center [774, 228] width 377 height 15
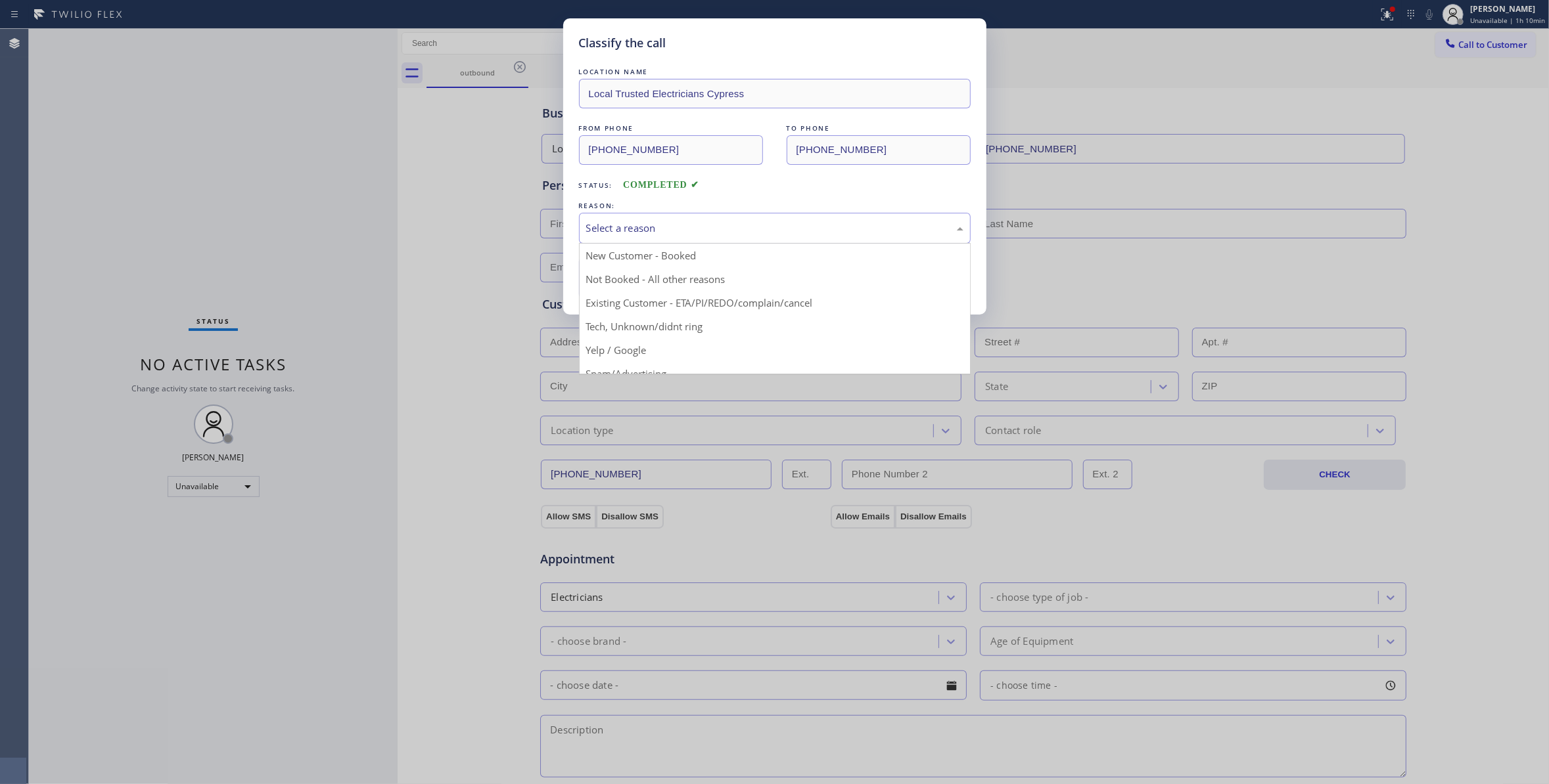
drag, startPoint x: 624, startPoint y: 288, endPoint x: 618, endPoint y: 283, distance: 7.8
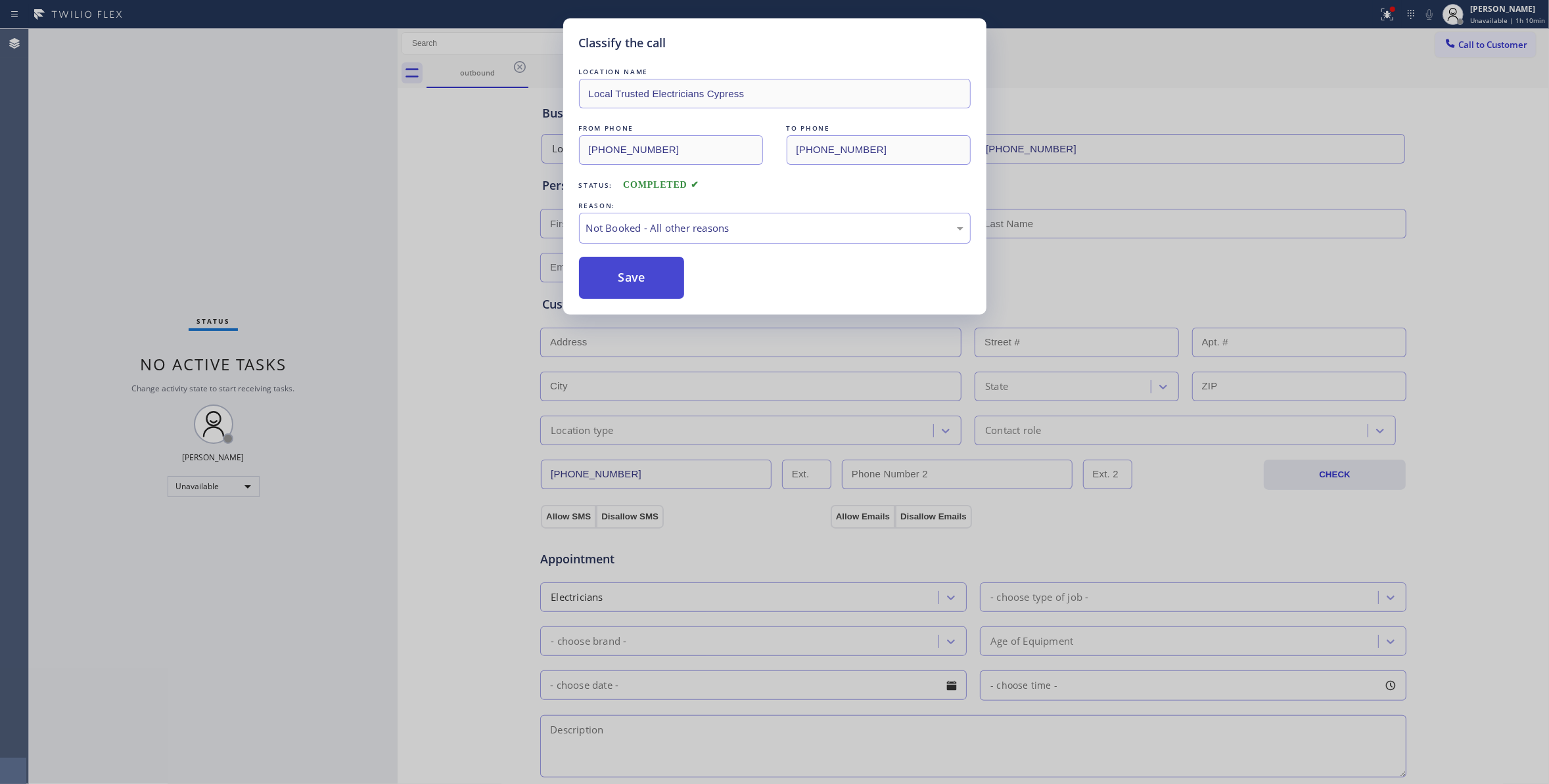
click at [618, 283] on button "Save" at bounding box center [631, 278] width 105 height 42
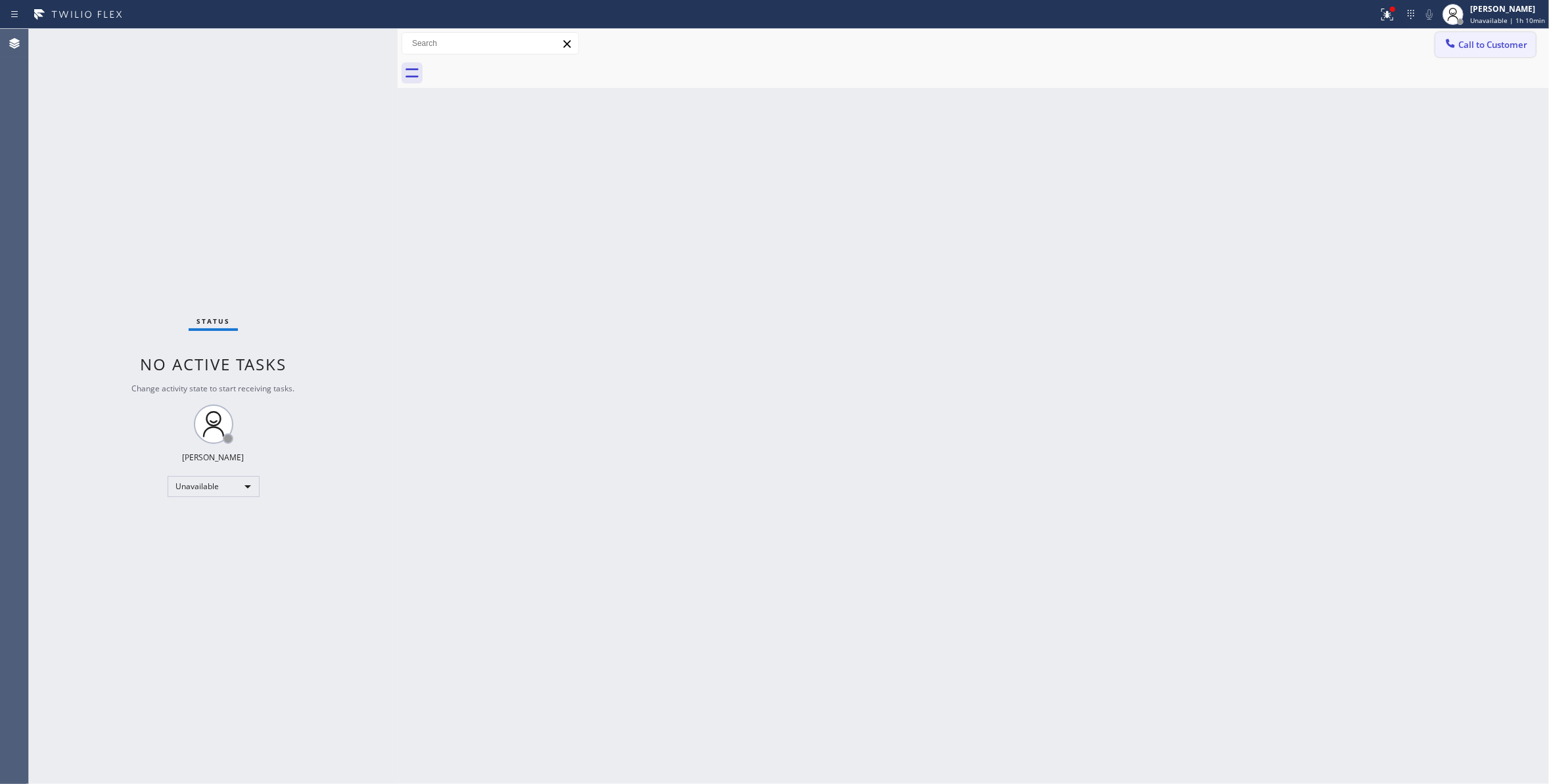
click at [1491, 40] on span "Call to Customer" at bounding box center [1492, 45] width 69 height 12
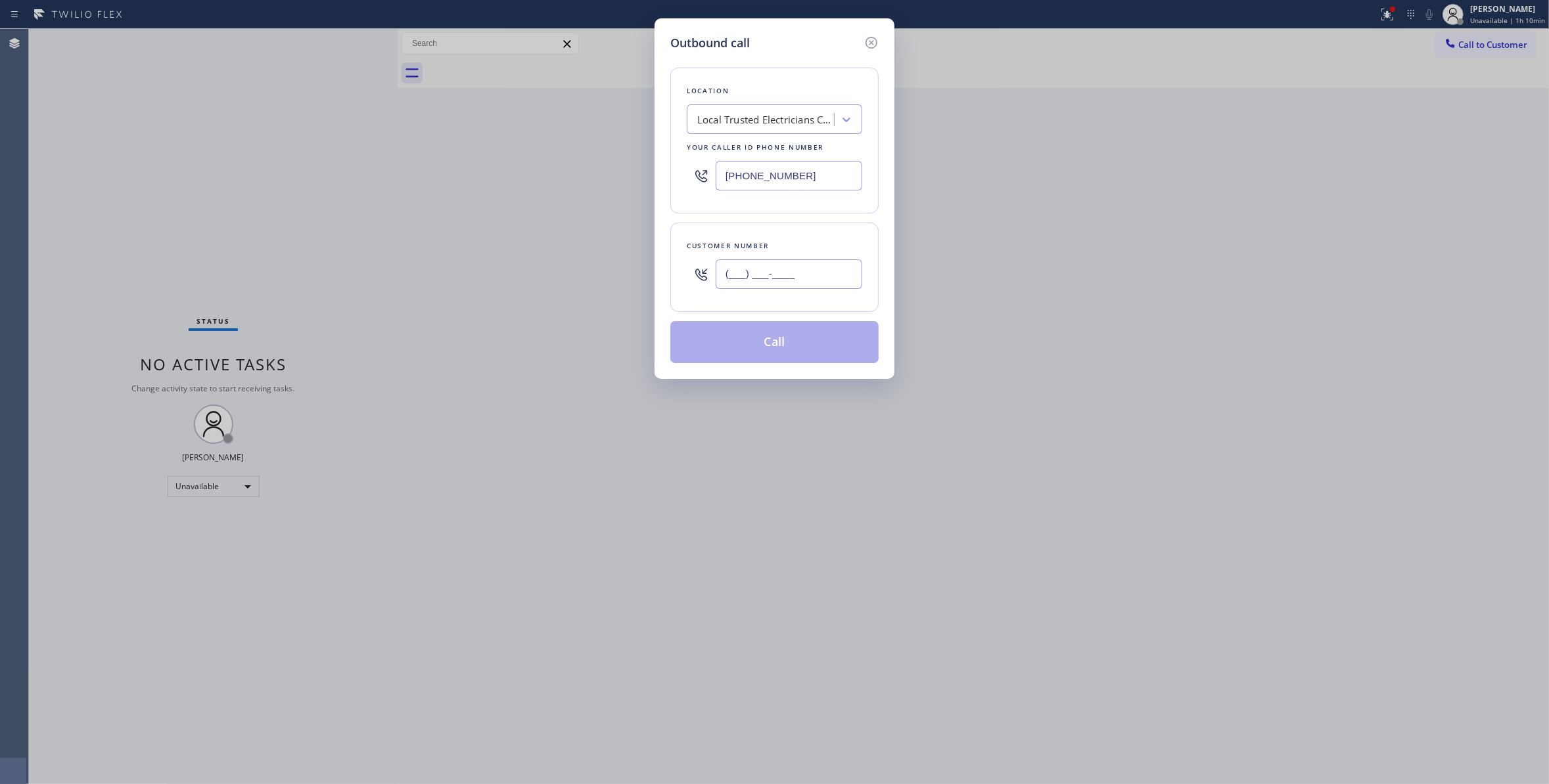
click at [745, 274] on input "(___) ___-____" at bounding box center [789, 274] width 146 height 30
paste input "863) 473-2460"
type input "[PHONE_NUMBER]"
click at [752, 350] on button "Call" at bounding box center [774, 342] width 208 height 42
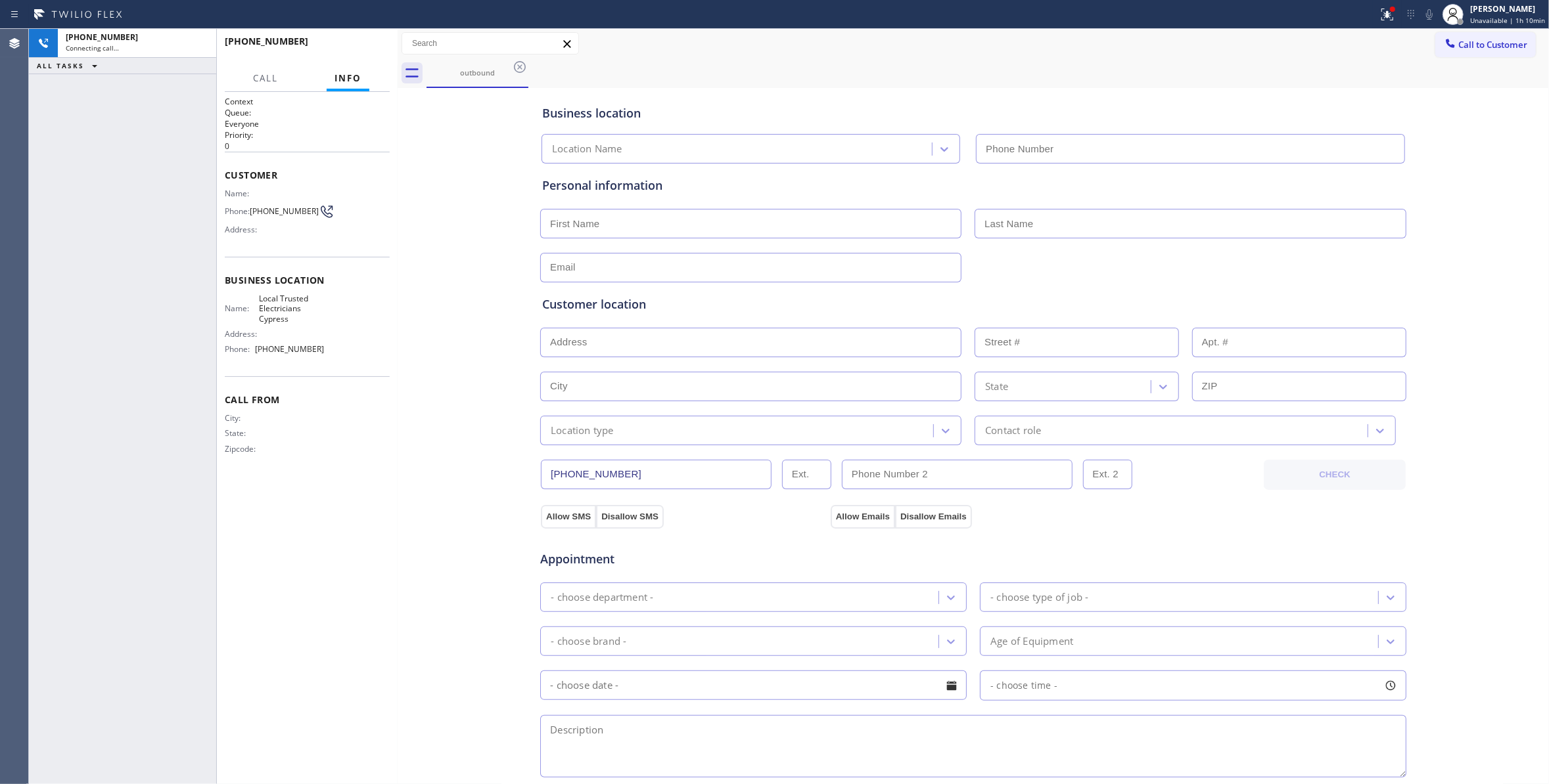
type input "[PHONE_NUMBER]"
click at [364, 50] on span "HANG UP" at bounding box center [359, 47] width 40 height 9
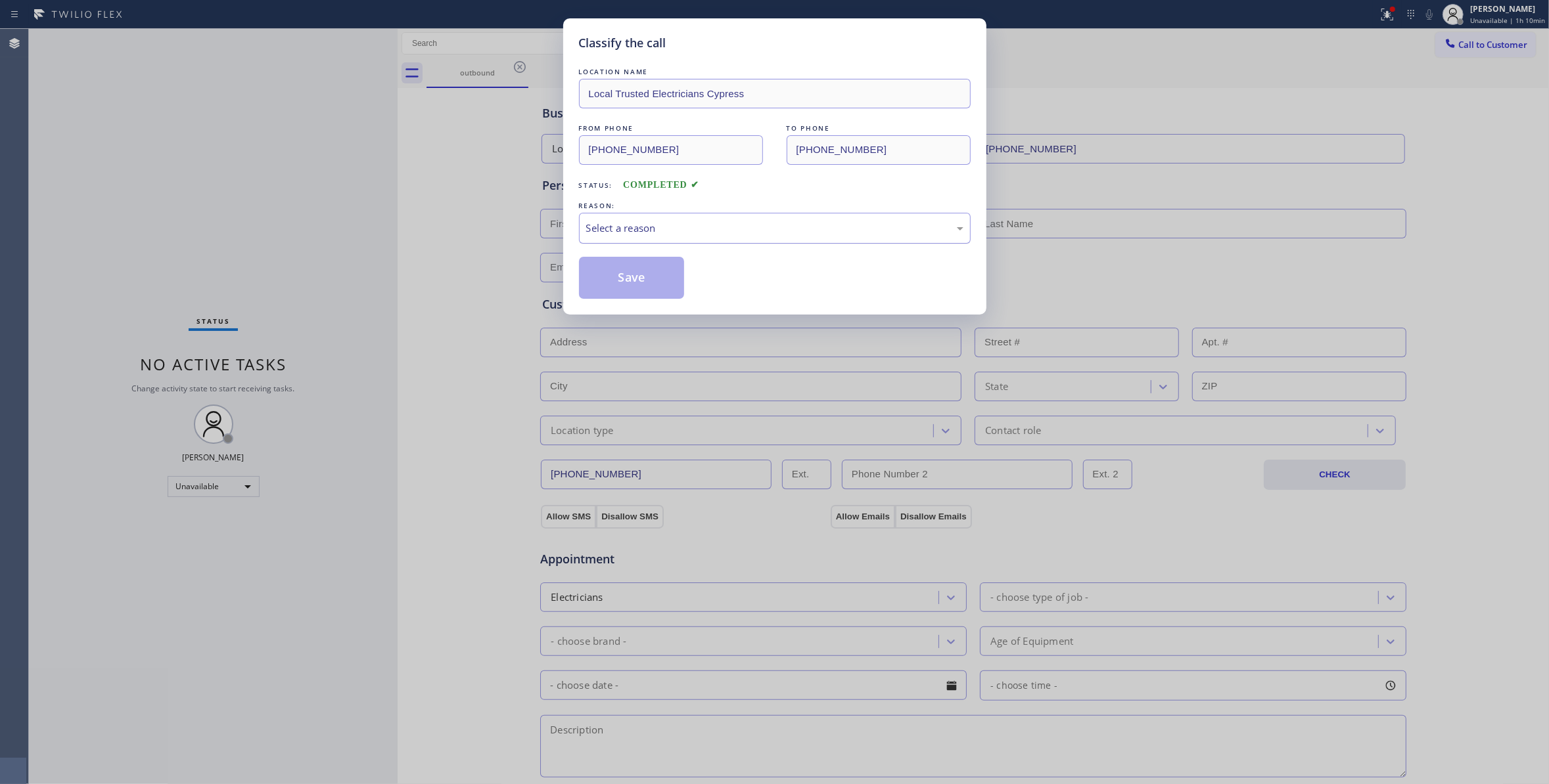
click at [695, 217] on div "Select a reason" at bounding box center [774, 228] width 392 height 31
click at [670, 281] on button "Save" at bounding box center [631, 278] width 105 height 42
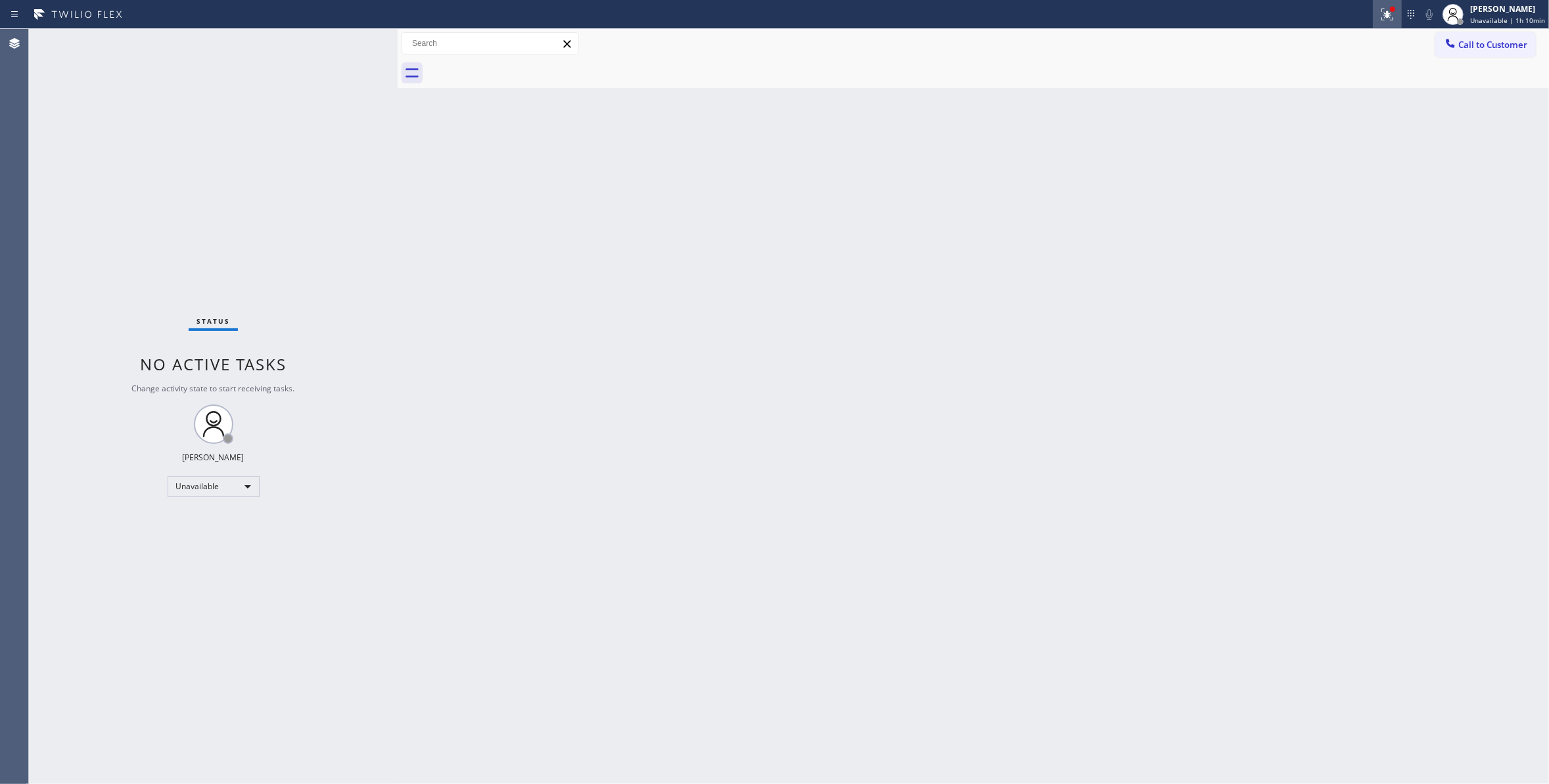
click at [1379, 18] on icon at bounding box center [1387, 14] width 16 height 16
click at [1328, 169] on span "Clear issues" at bounding box center [1311, 172] width 62 height 9
click at [1476, 36] on button "Call to Customer" at bounding box center [1485, 45] width 101 height 25
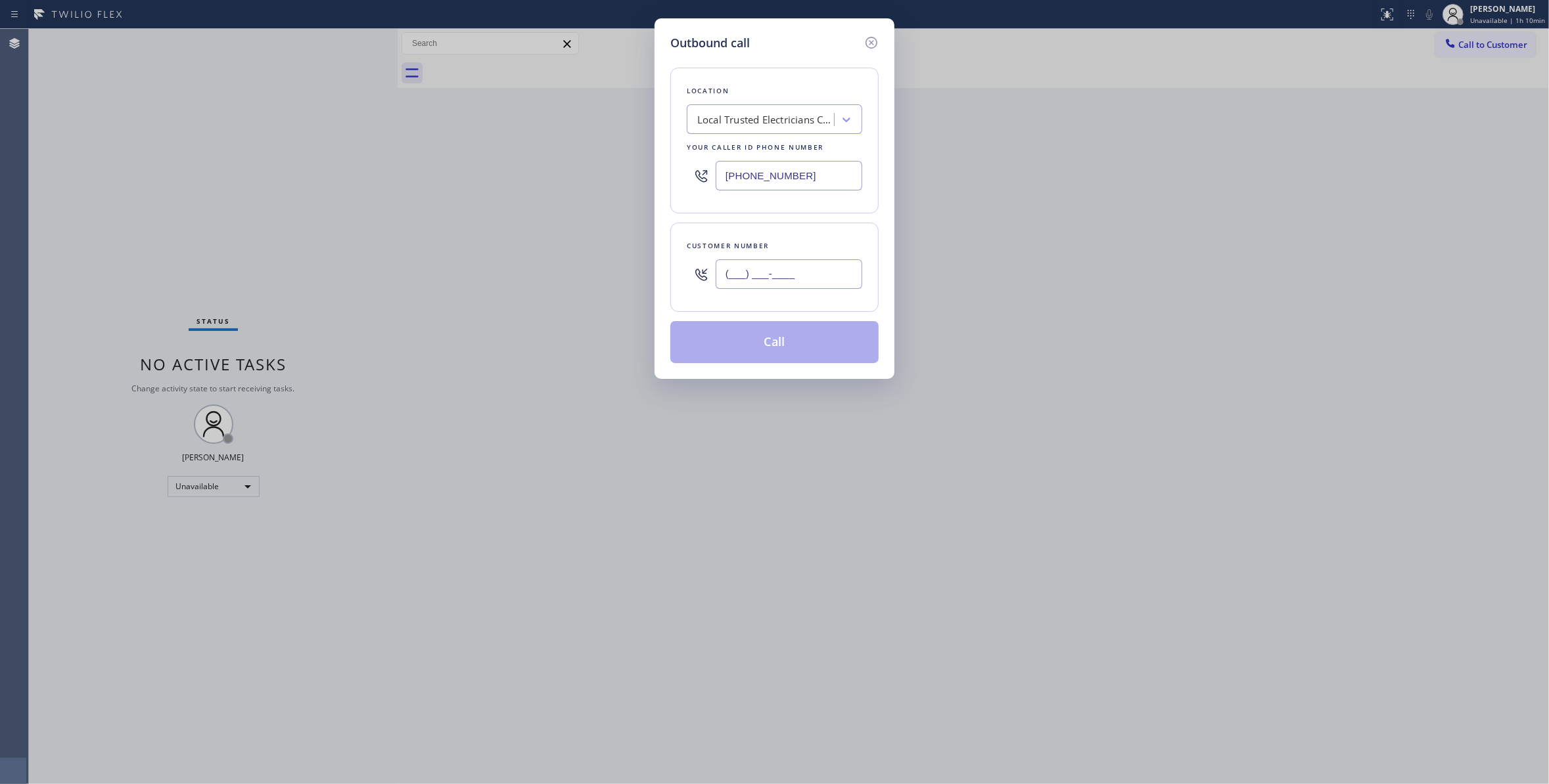
click at [791, 277] on input "(___) ___-____" at bounding box center [789, 274] width 146 height 30
paste input "863) 473-2460"
type input "[PHONE_NUMBER]"
click at [808, 339] on button "Call" at bounding box center [774, 342] width 208 height 42
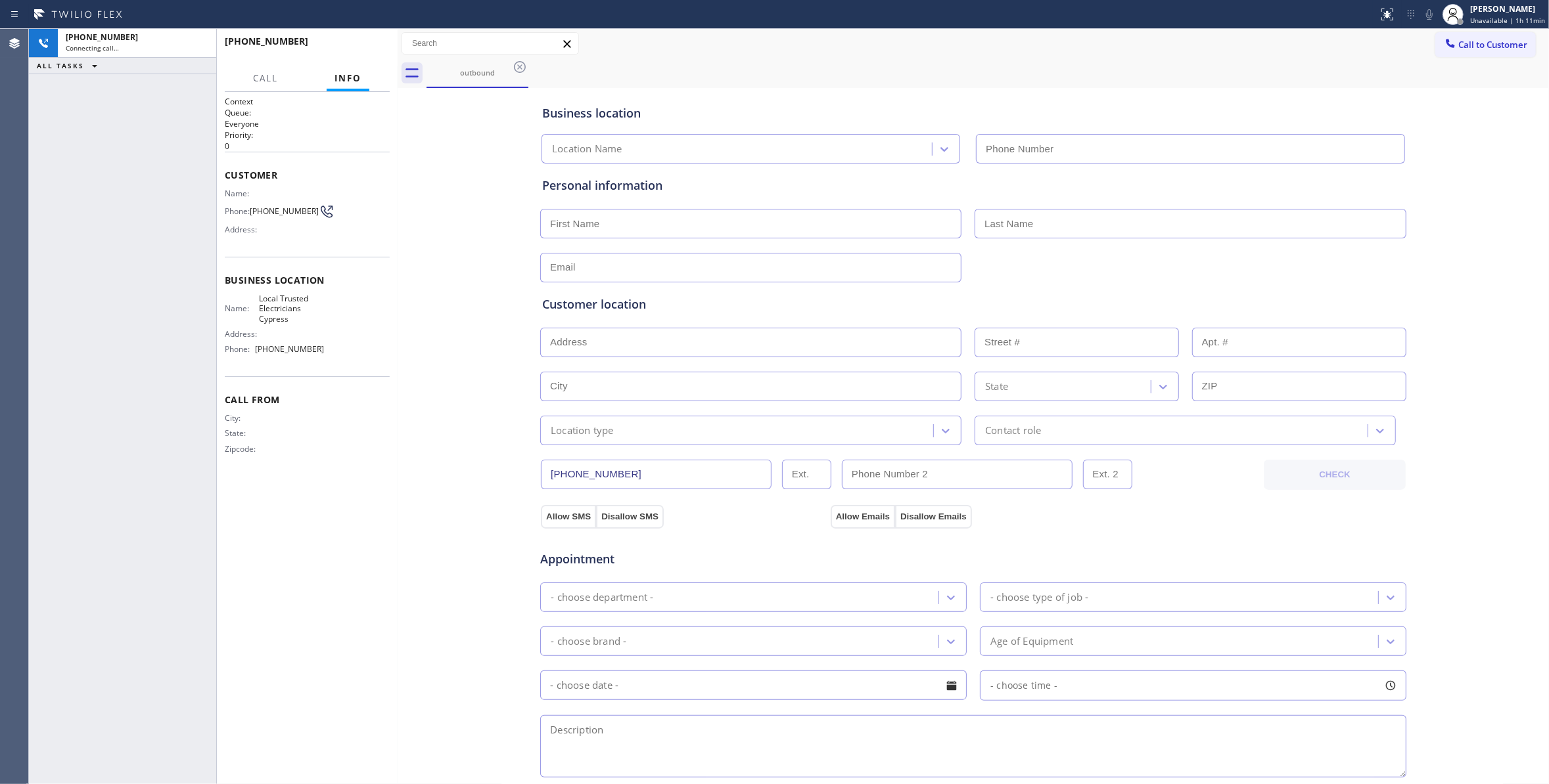
type input "[PHONE_NUMBER]"
click at [360, 53] on button "HANG UP" at bounding box center [359, 47] width 61 height 18
click at [361, 53] on button "HANG UP" at bounding box center [359, 47] width 61 height 18
click at [361, 53] on button "COMPLETE" at bounding box center [356, 47] width 67 height 18
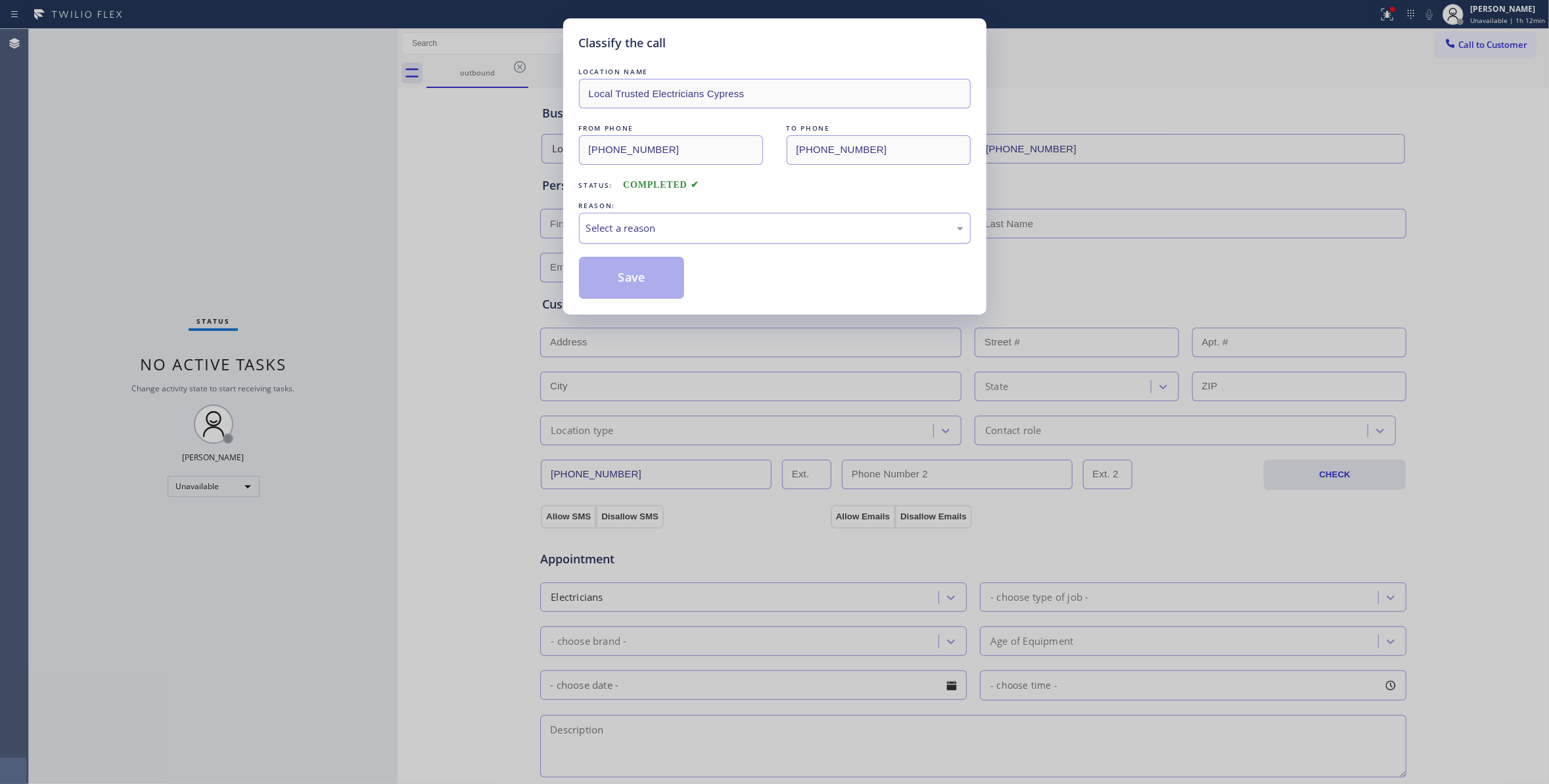
click at [634, 221] on div "Select a reason" at bounding box center [774, 228] width 377 height 15
click at [626, 279] on button "Save" at bounding box center [631, 278] width 105 height 42
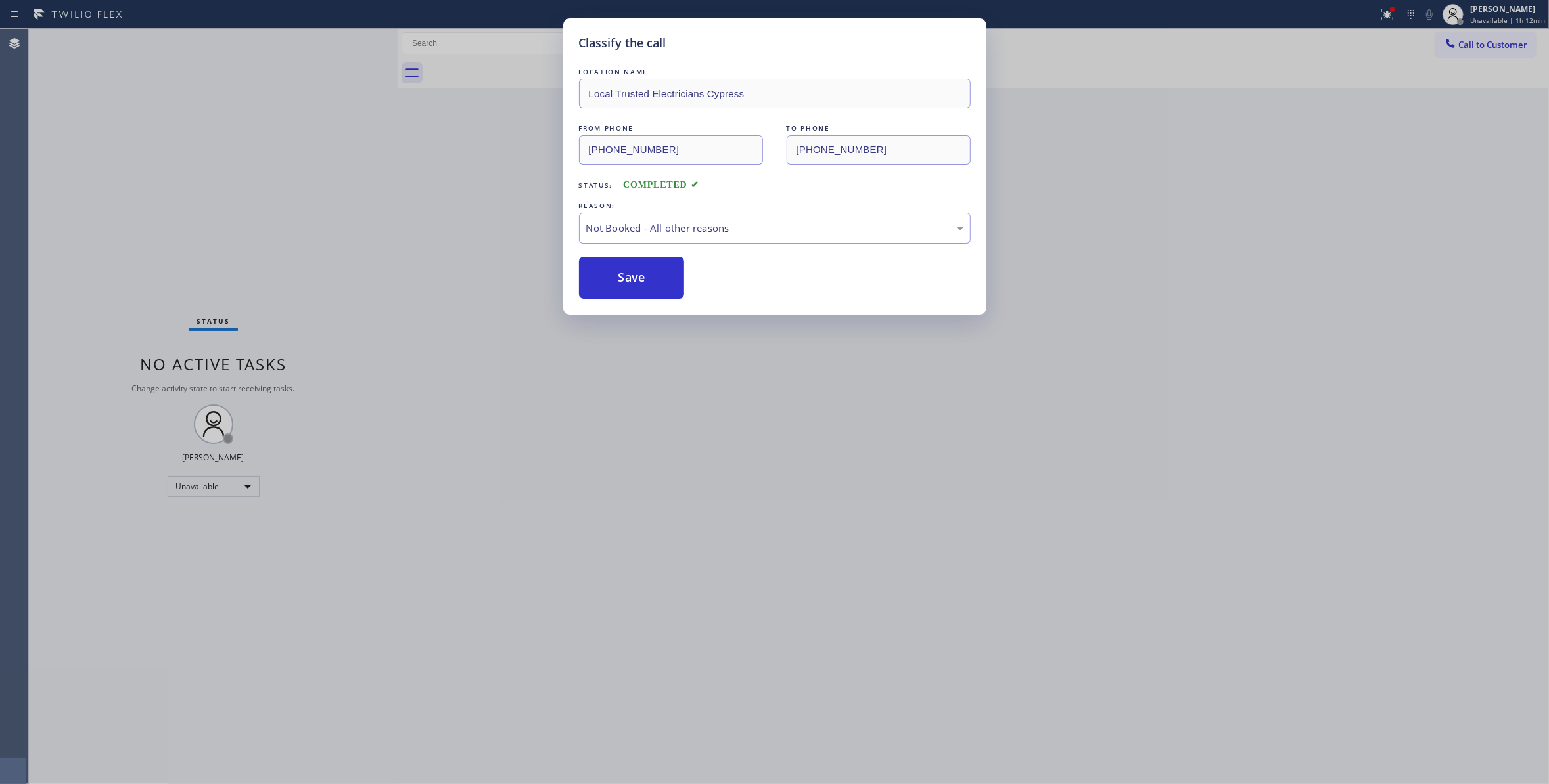
click at [626, 279] on button "Save" at bounding box center [631, 278] width 105 height 42
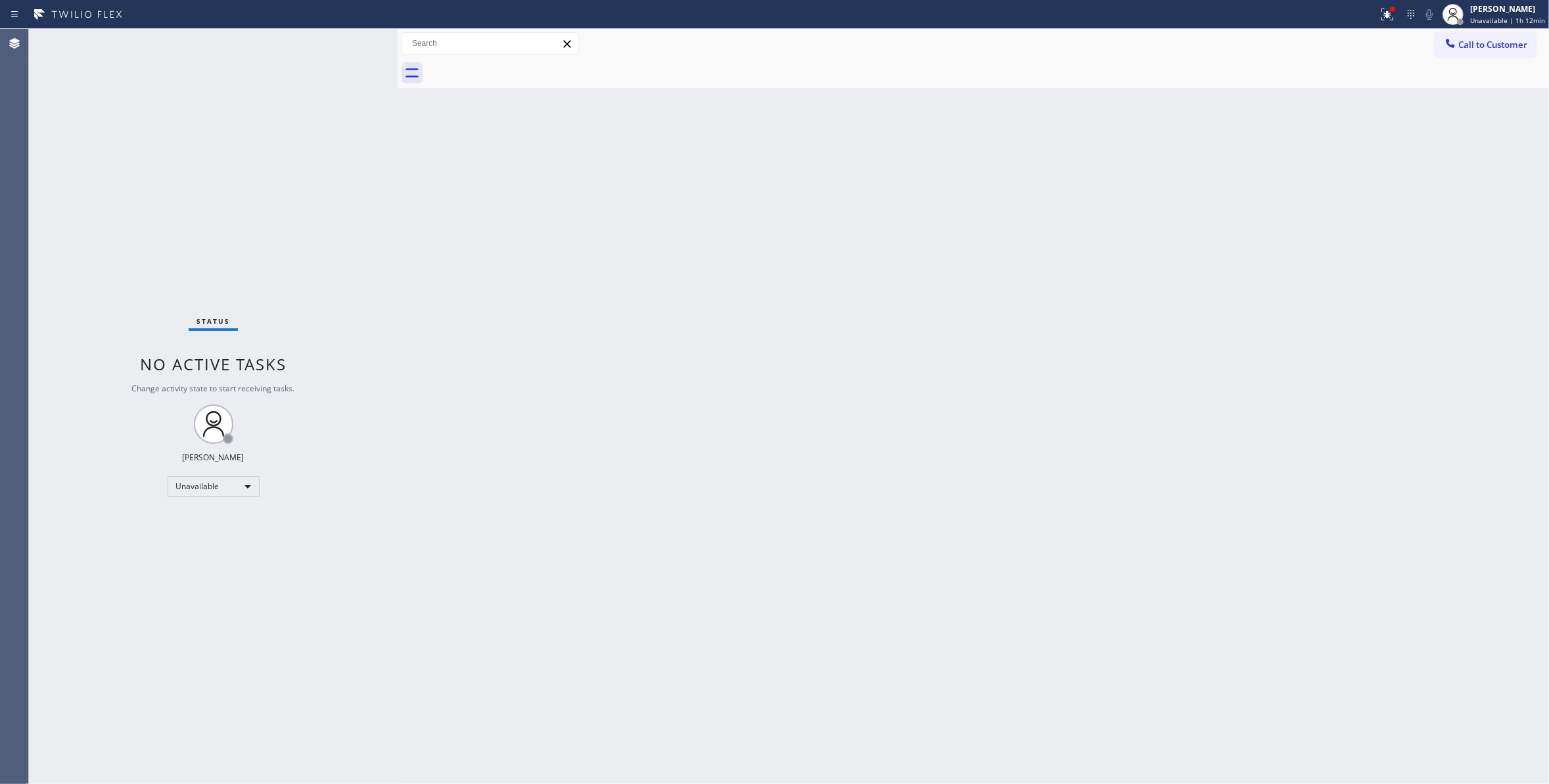
click at [250, 218] on div "Status No active tasks Change activity state to start receiving tasks. [PERSON_…" at bounding box center [213, 406] width 368 height 755
click at [1465, 48] on span "Call to Customer" at bounding box center [1492, 45] width 69 height 12
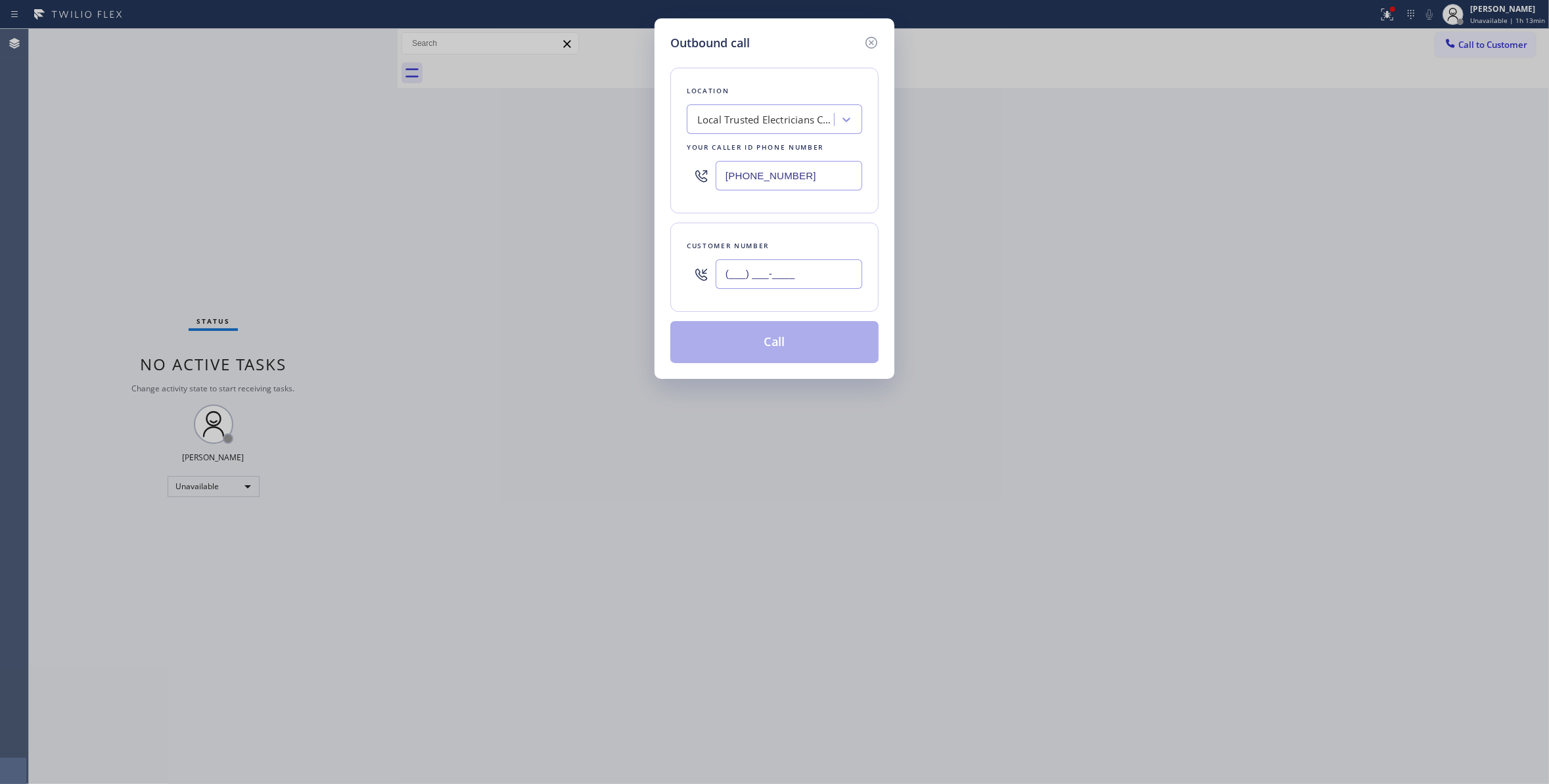
click at [771, 280] on input "(___) ___-____" at bounding box center [789, 274] width 146 height 30
paste input "415) 254-2043"
type input "[PHONE_NUMBER]"
drag, startPoint x: 821, startPoint y: 180, endPoint x: 787, endPoint y: 261, distance: 87.8
click at [484, 223] on div "Outbound call Location Local Trusted Electricians Cypress Your caller id phone …" at bounding box center [774, 392] width 1549 height 784
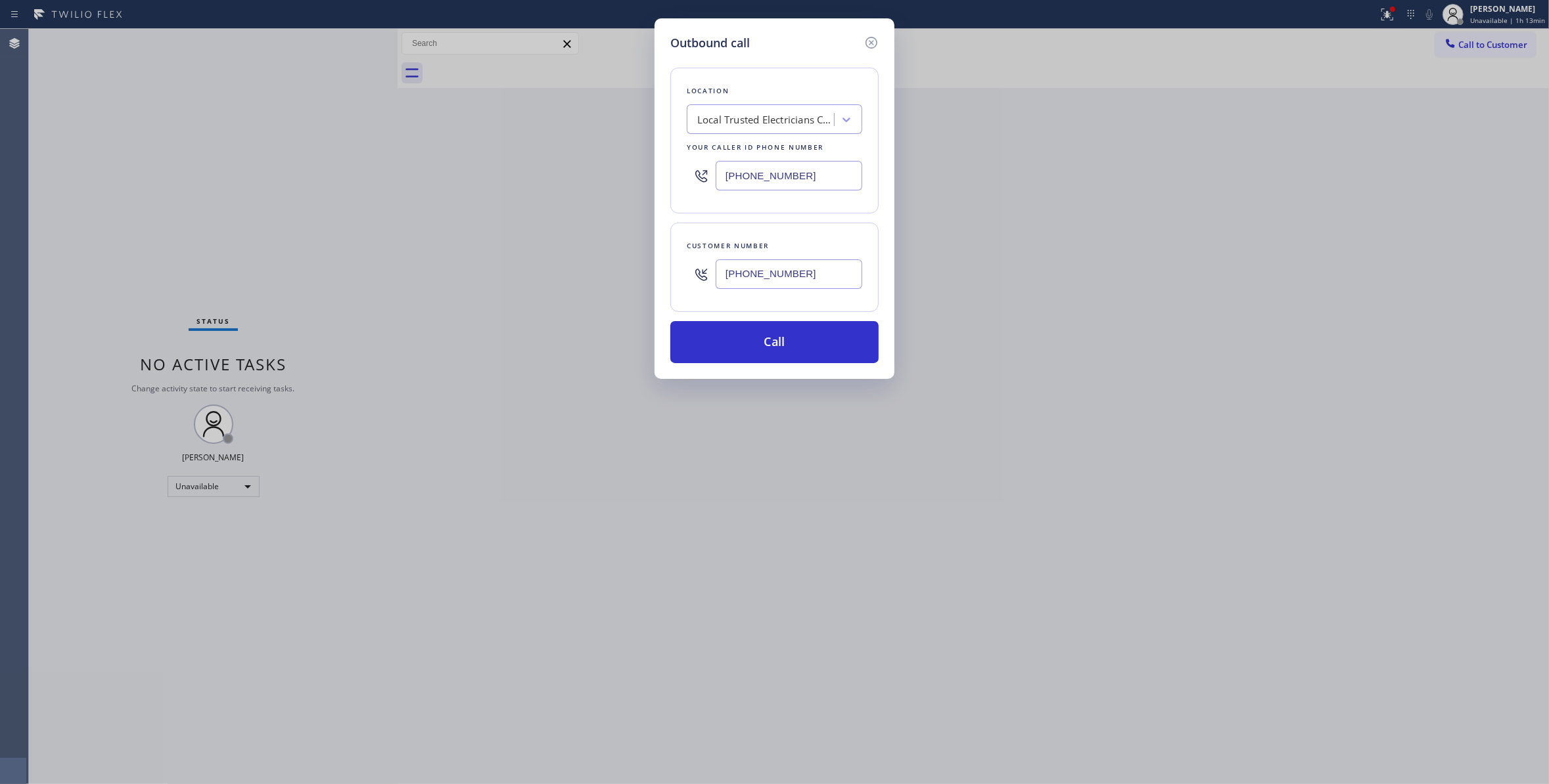
paste input "415) 592-6571"
type input "[PHONE_NUMBER]"
drag, startPoint x: 818, startPoint y: 279, endPoint x: 711, endPoint y: 277, distance: 107.0
click at [711, 277] on div "[PHONE_NUMBER]" at bounding box center [774, 274] width 175 height 43
click at [763, 329] on button "Call" at bounding box center [774, 342] width 208 height 42
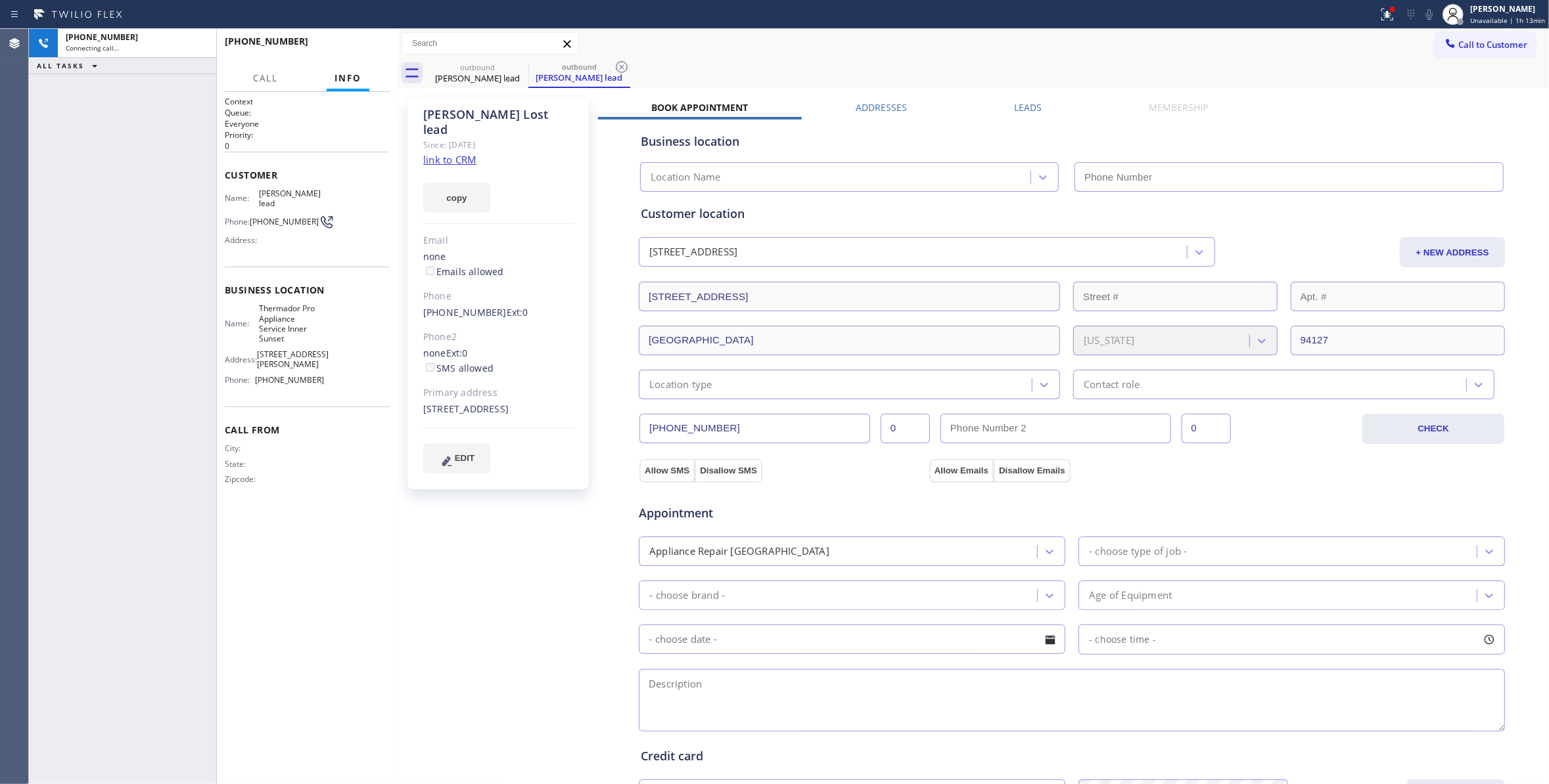
type input "[PHONE_NUMBER]"
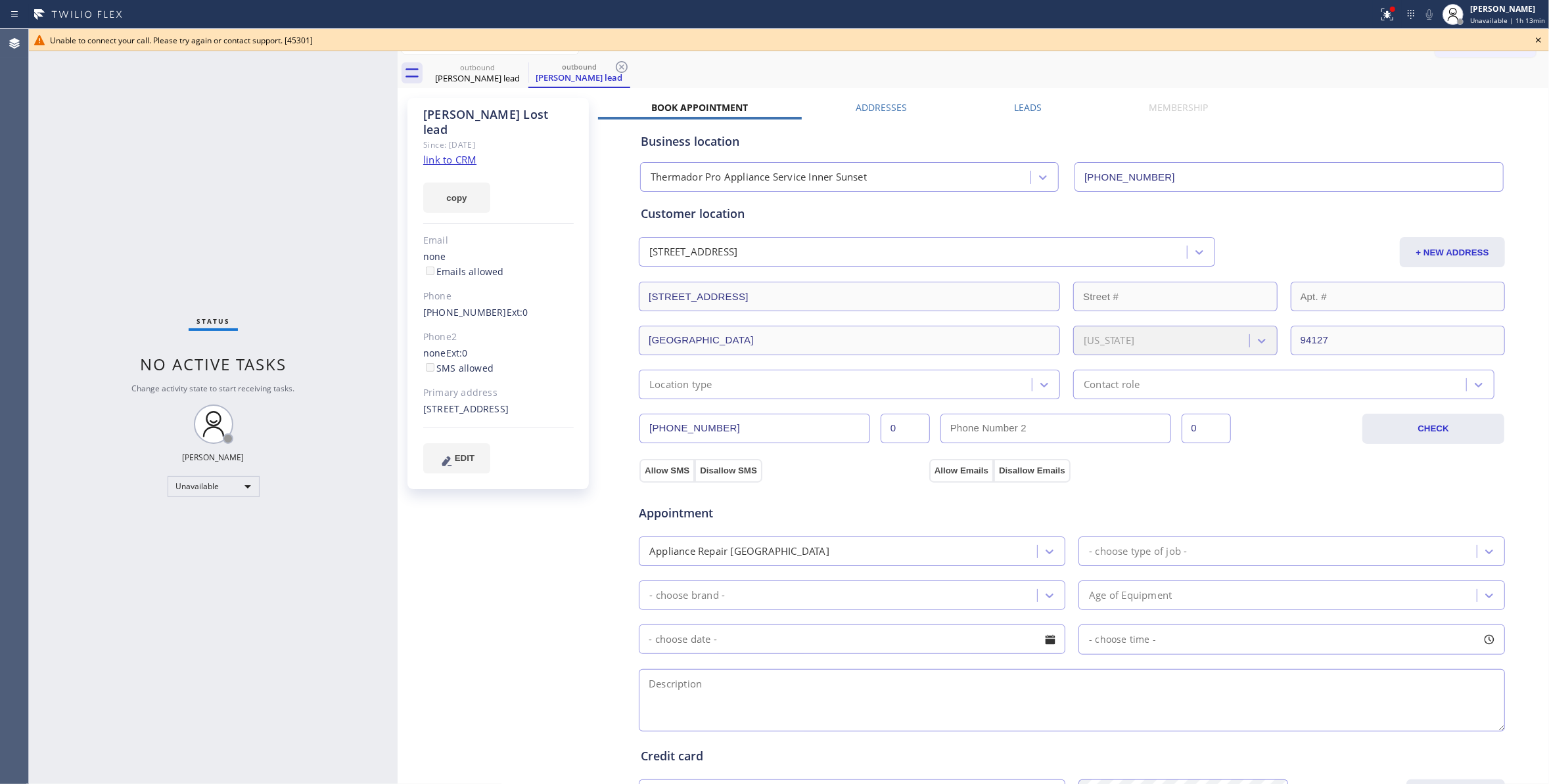
drag, startPoint x: 623, startPoint y: 62, endPoint x: 553, endPoint y: 64, distance: 70.0
click at [623, 63] on icon at bounding box center [622, 67] width 16 height 16
click at [518, 63] on icon at bounding box center [520, 67] width 16 height 16
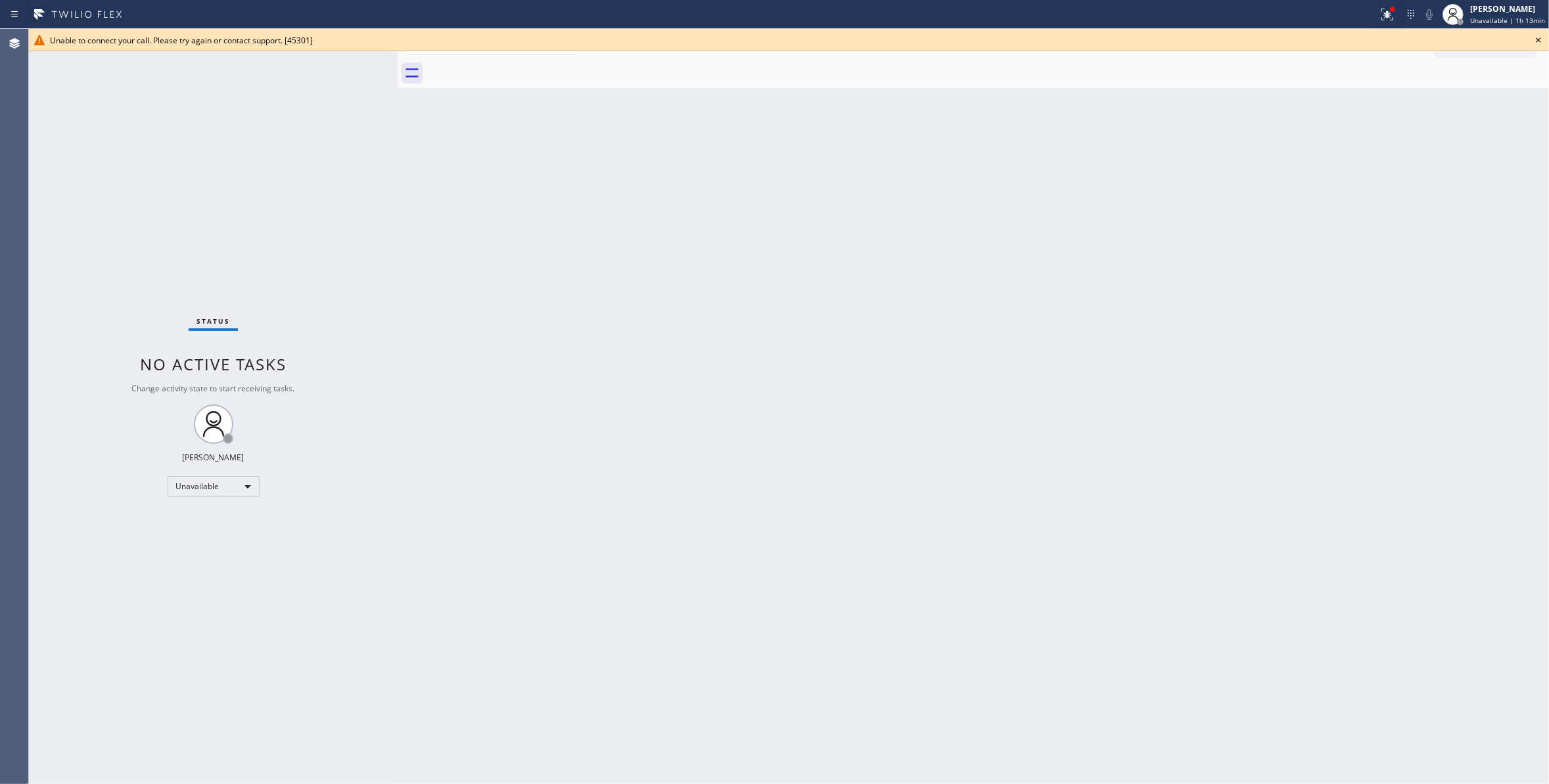
click at [1538, 40] on icon at bounding box center [1538, 40] width 5 height 5
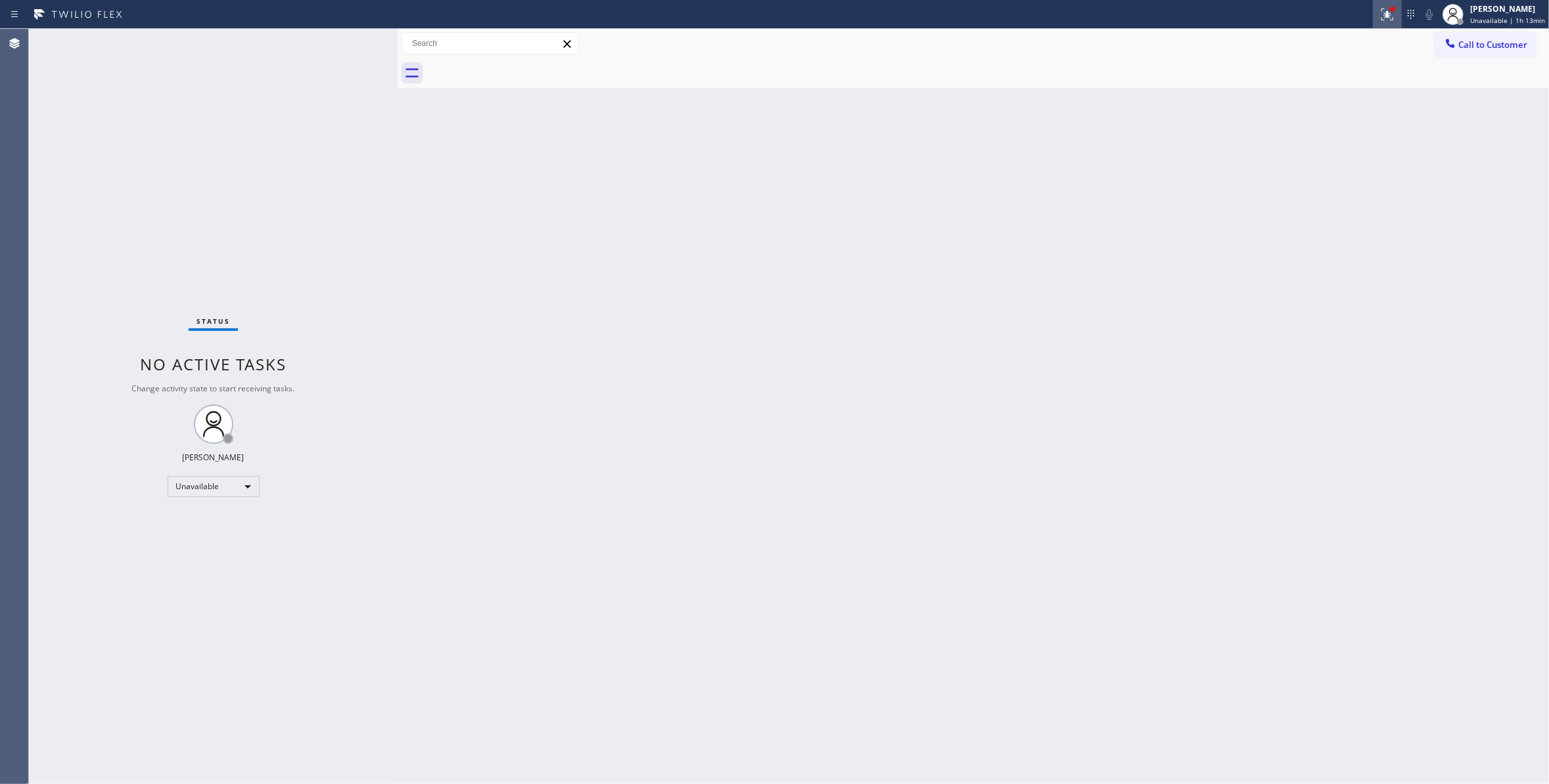
click at [1386, 16] on icon at bounding box center [1387, 14] width 16 height 16
click at [1349, 171] on button "Clear issues" at bounding box center [1310, 172] width 154 height 18
click at [1488, 47] on span "Call to Customer" at bounding box center [1492, 45] width 69 height 12
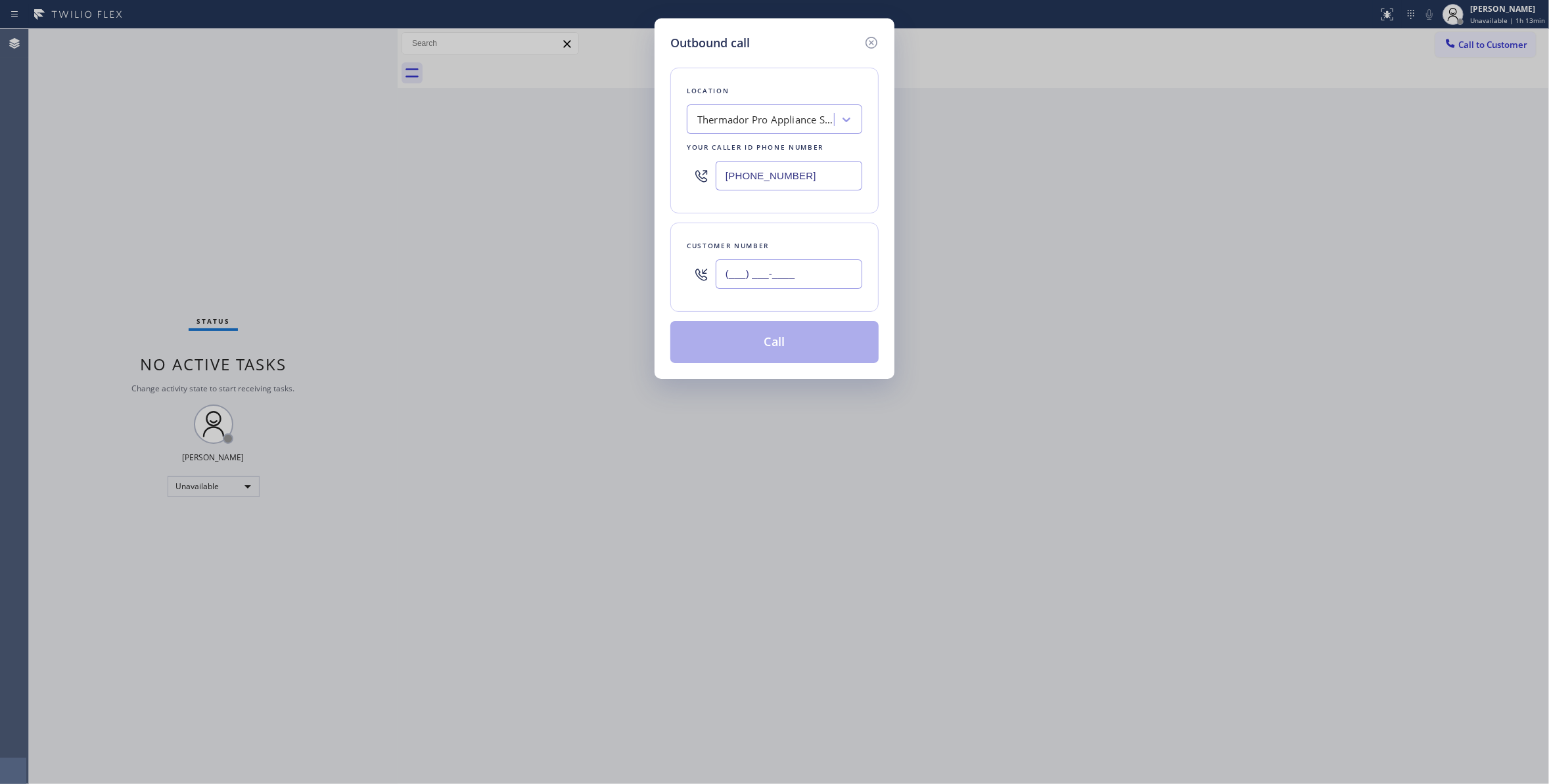
click at [789, 272] on input "(___) ___-____" at bounding box center [789, 274] width 146 height 30
paste input "415) 254-2043"
type input "[PHONE_NUMBER]"
click at [795, 344] on button "Call" at bounding box center [774, 342] width 208 height 42
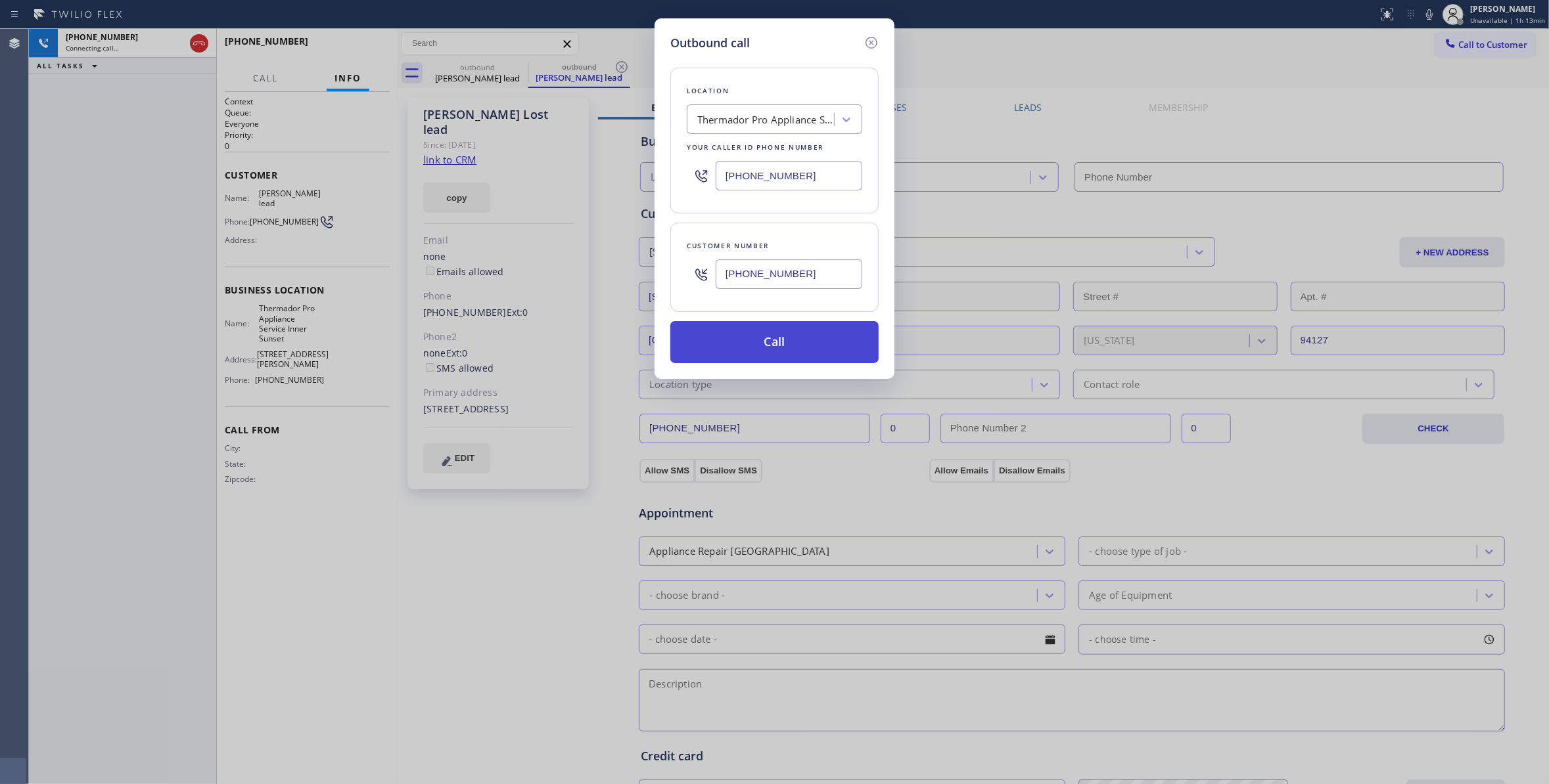
type input "[PHONE_NUMBER]"
click at [879, 35] on icon at bounding box center [871, 43] width 16 height 16
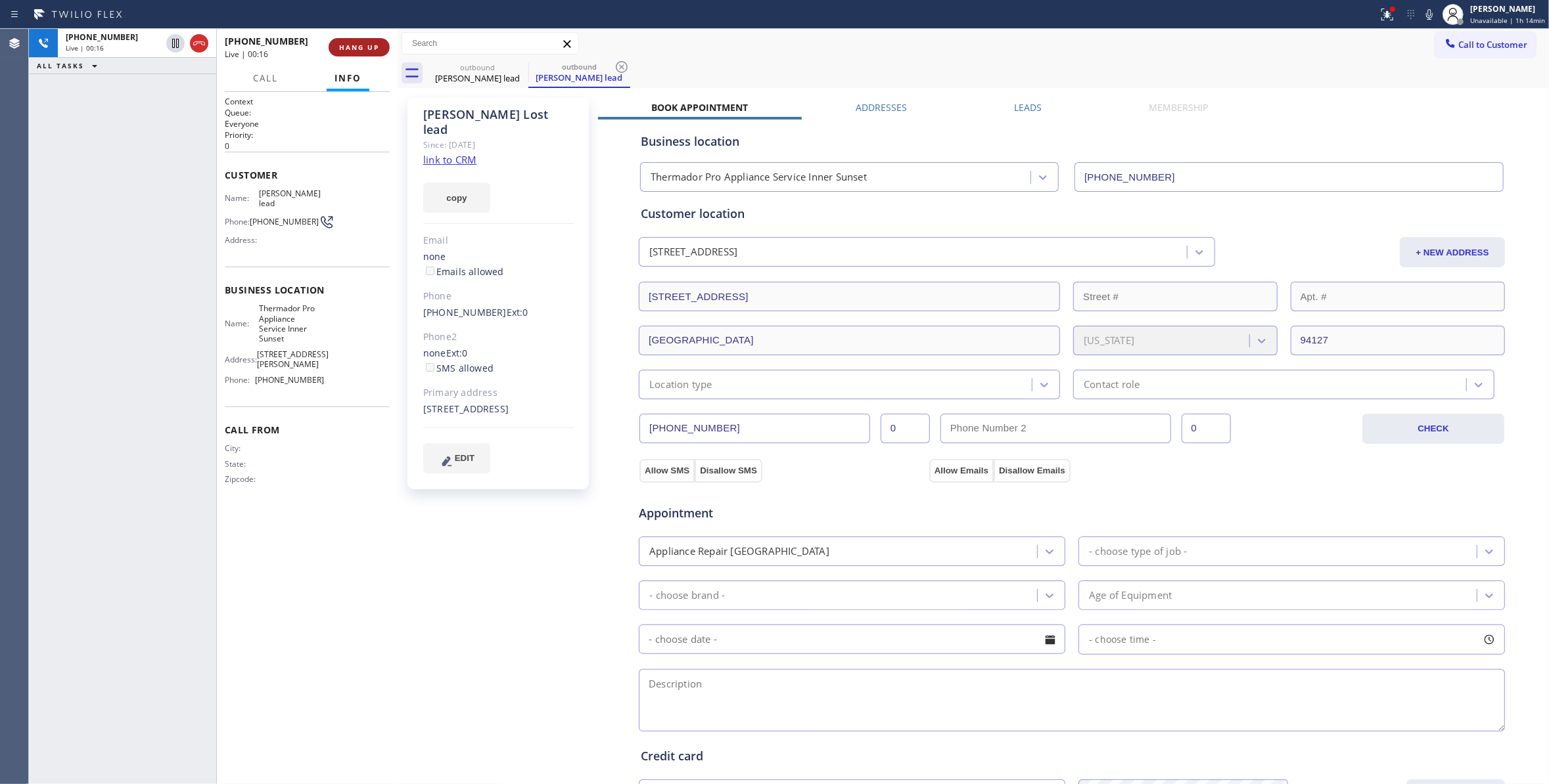
click at [371, 38] on button "HANG UP" at bounding box center [359, 47] width 61 height 18
click at [370, 43] on span "HANG UP" at bounding box center [359, 47] width 40 height 9
click at [369, 47] on span "COMPLETE" at bounding box center [356, 47] width 45 height 9
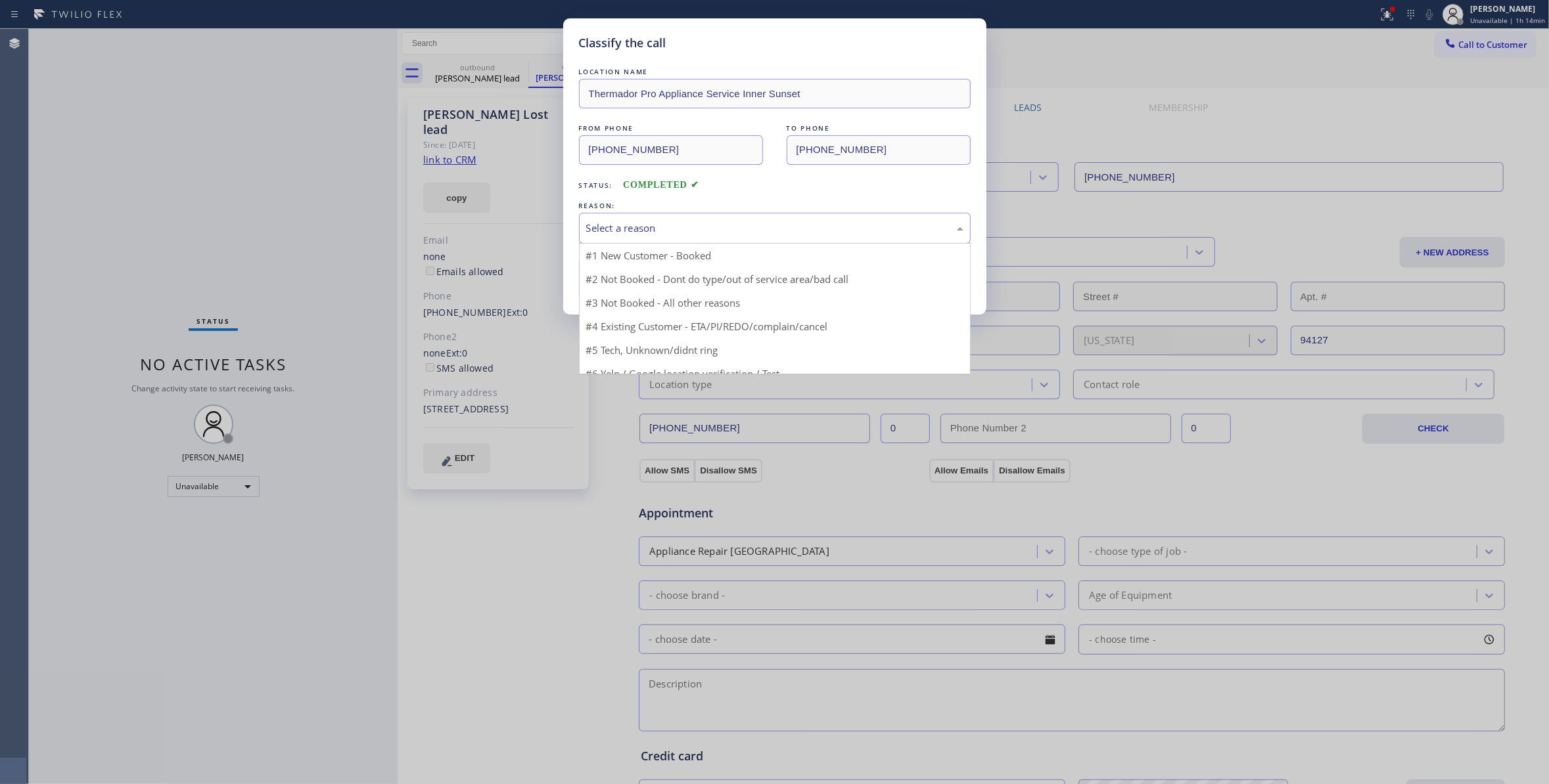
click at [606, 235] on div "Select a reason" at bounding box center [774, 228] width 377 height 15
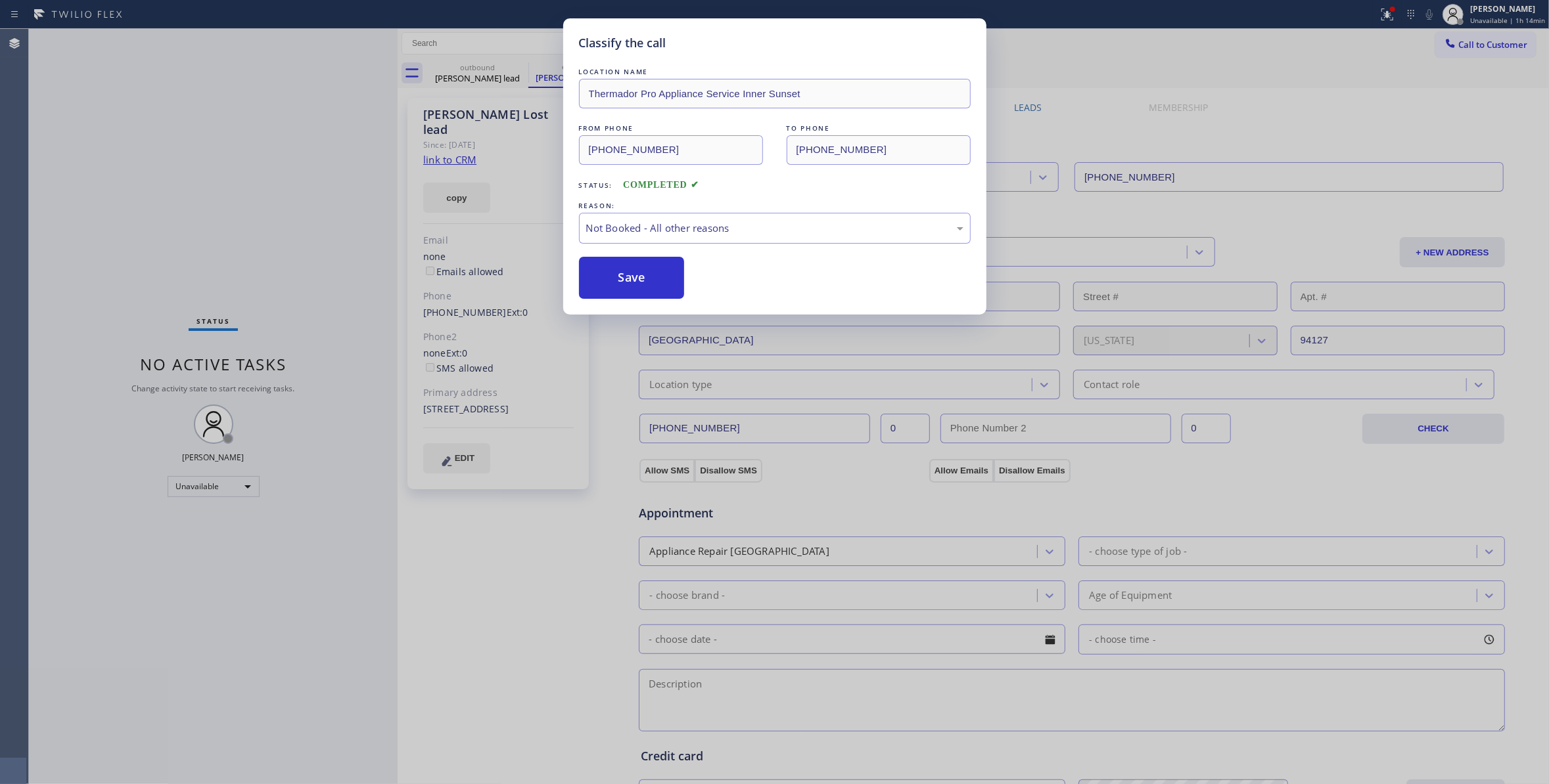
click at [624, 277] on button "Save" at bounding box center [631, 278] width 105 height 42
click at [624, 279] on button "Save" at bounding box center [631, 278] width 105 height 42
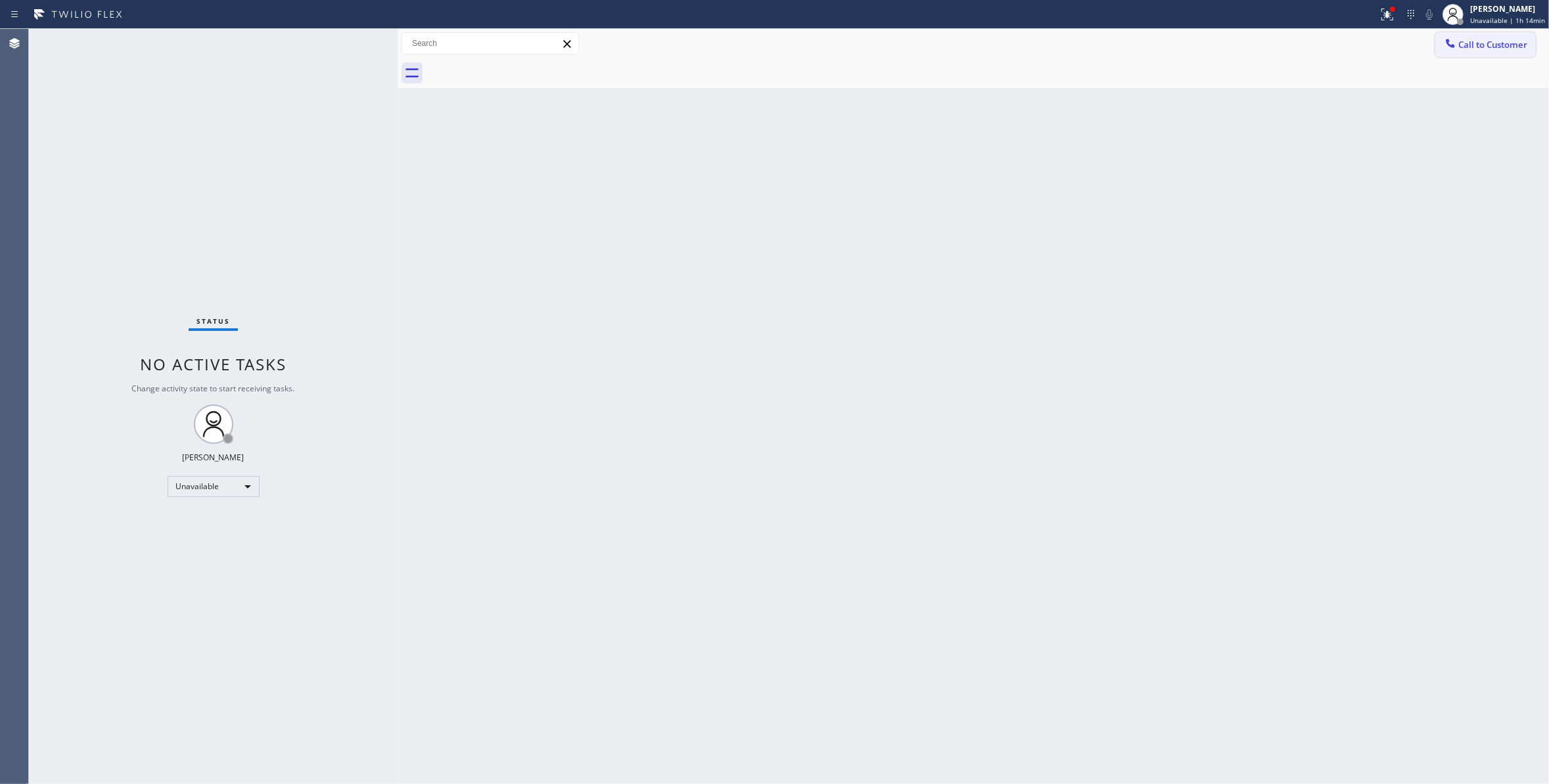
click at [1517, 41] on span "Call to Customer" at bounding box center [1492, 45] width 69 height 12
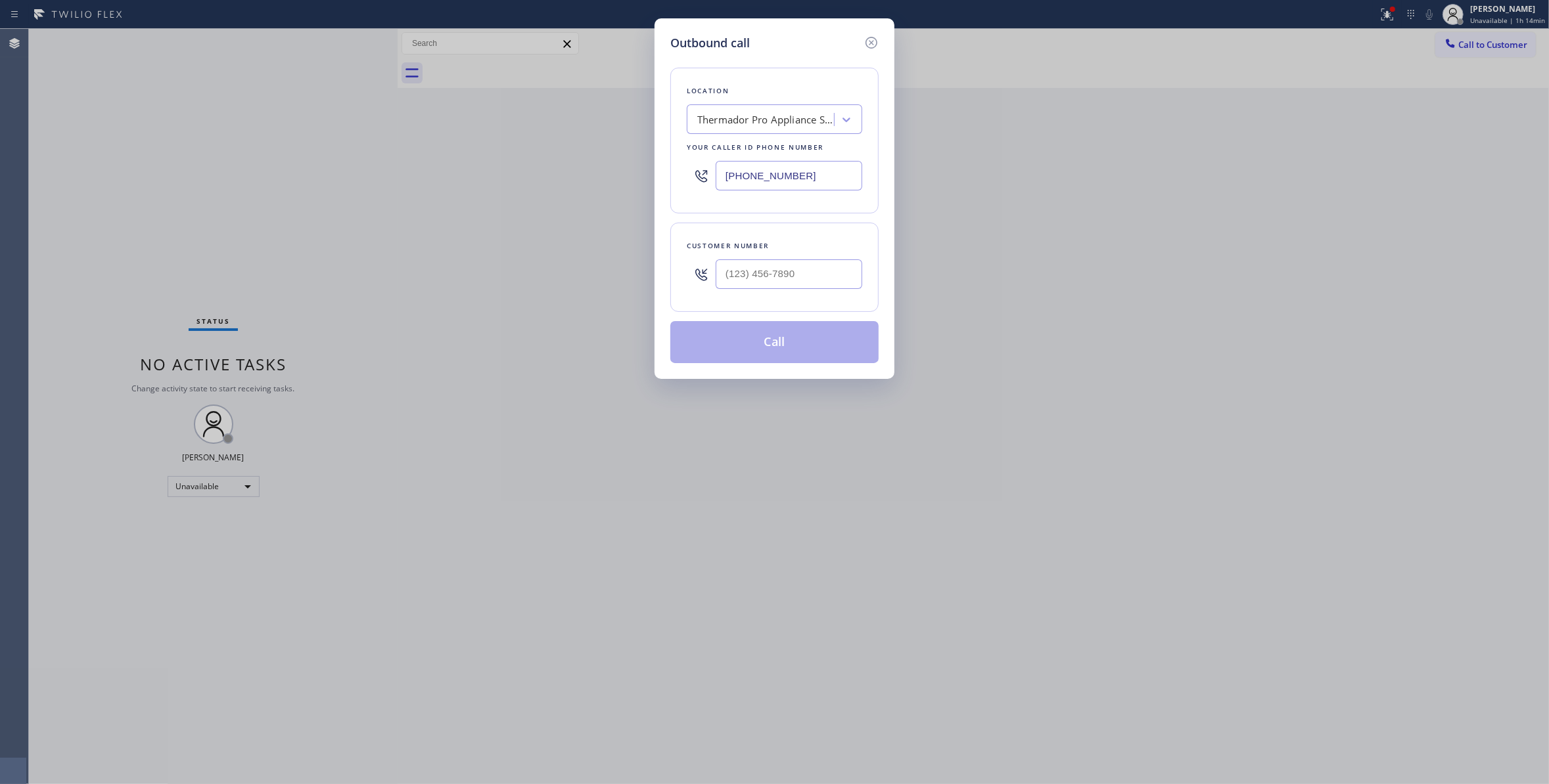
click at [792, 292] on div at bounding box center [789, 274] width 146 height 43
click at [779, 276] on input "(___) ___-____" at bounding box center [789, 274] width 146 height 30
paste input "415) 254-2043"
type input "[PHONE_NUMBER]"
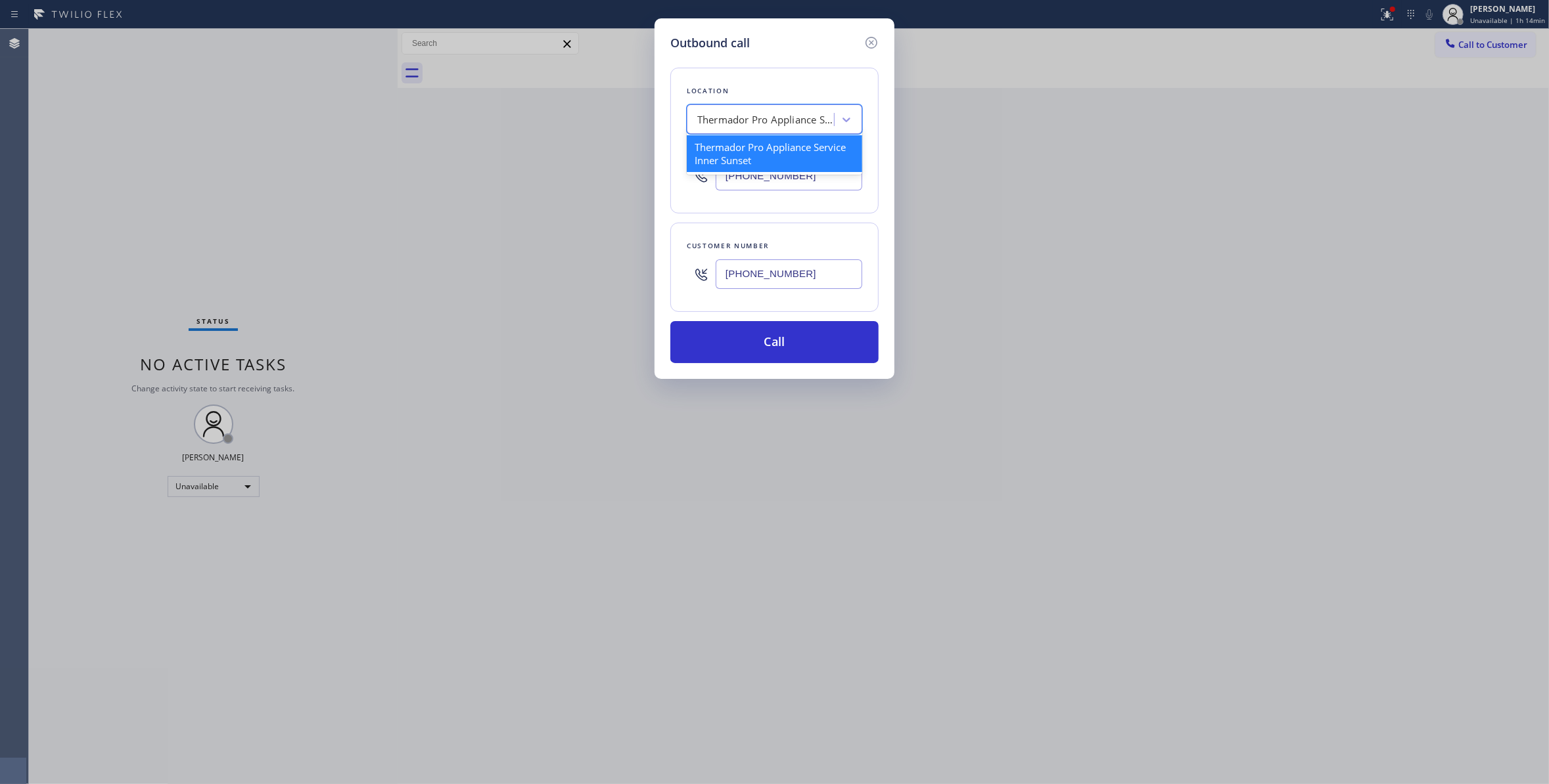
click at [744, 121] on div "Thermador Pro Appliance Service Inner Sunset" at bounding box center [766, 119] width 138 height 15
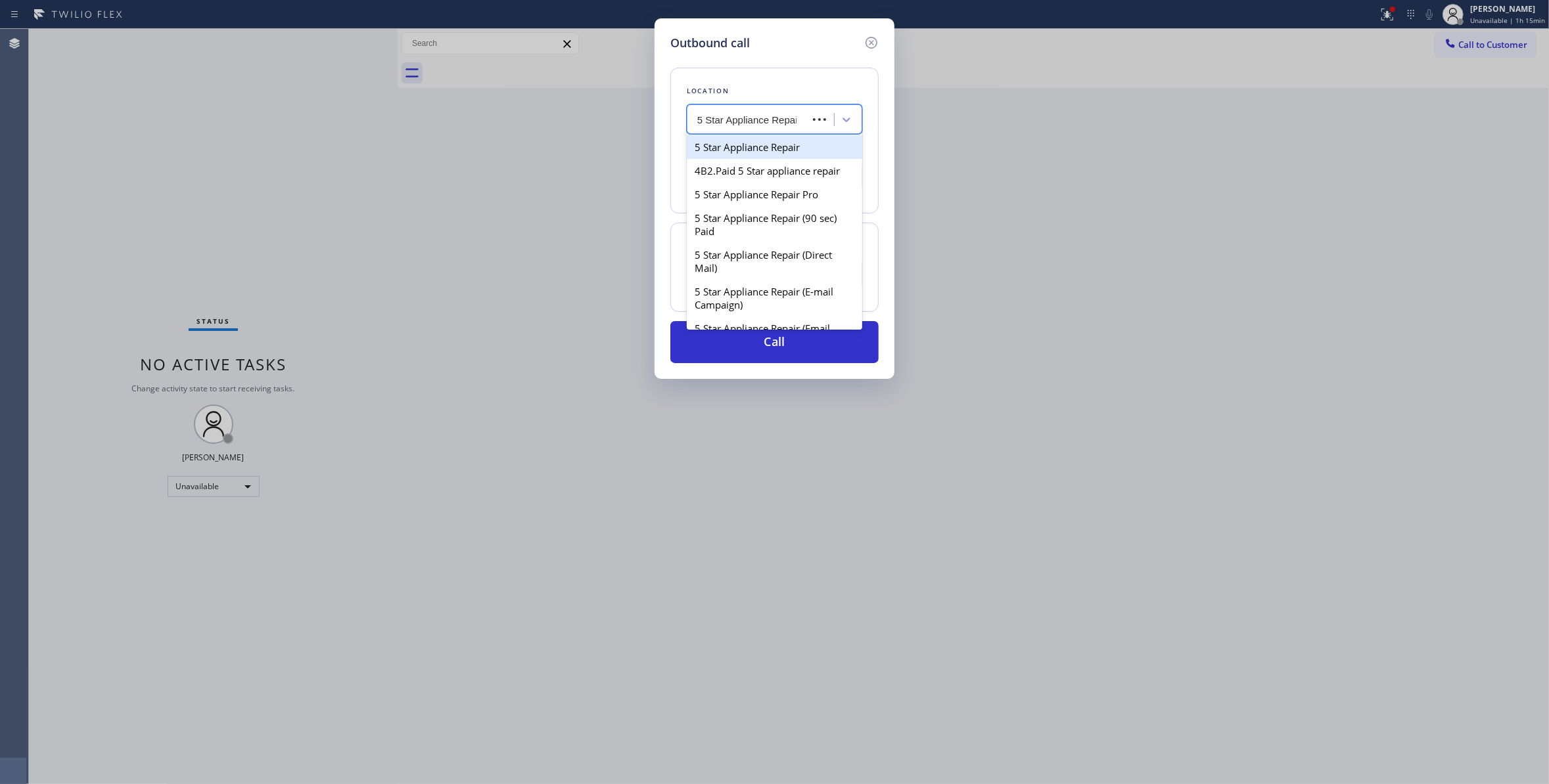
type input "5 Star Appliance Repair"
click at [773, 146] on div "5 Star Appliance Repair" at bounding box center [774, 147] width 175 height 24
type input "[PHONE_NUMBER]"
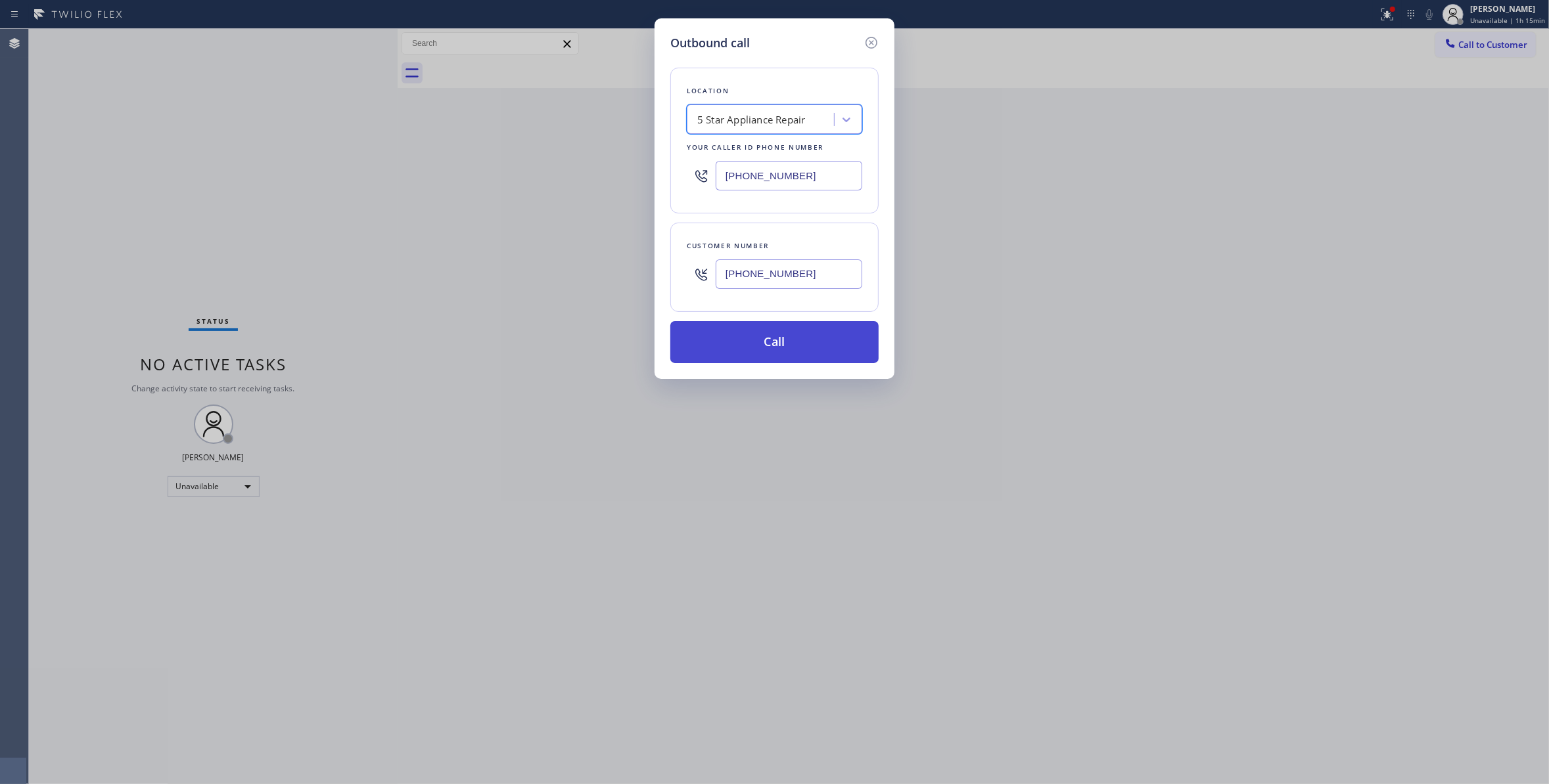
click at [747, 336] on button "Call" at bounding box center [774, 342] width 208 height 42
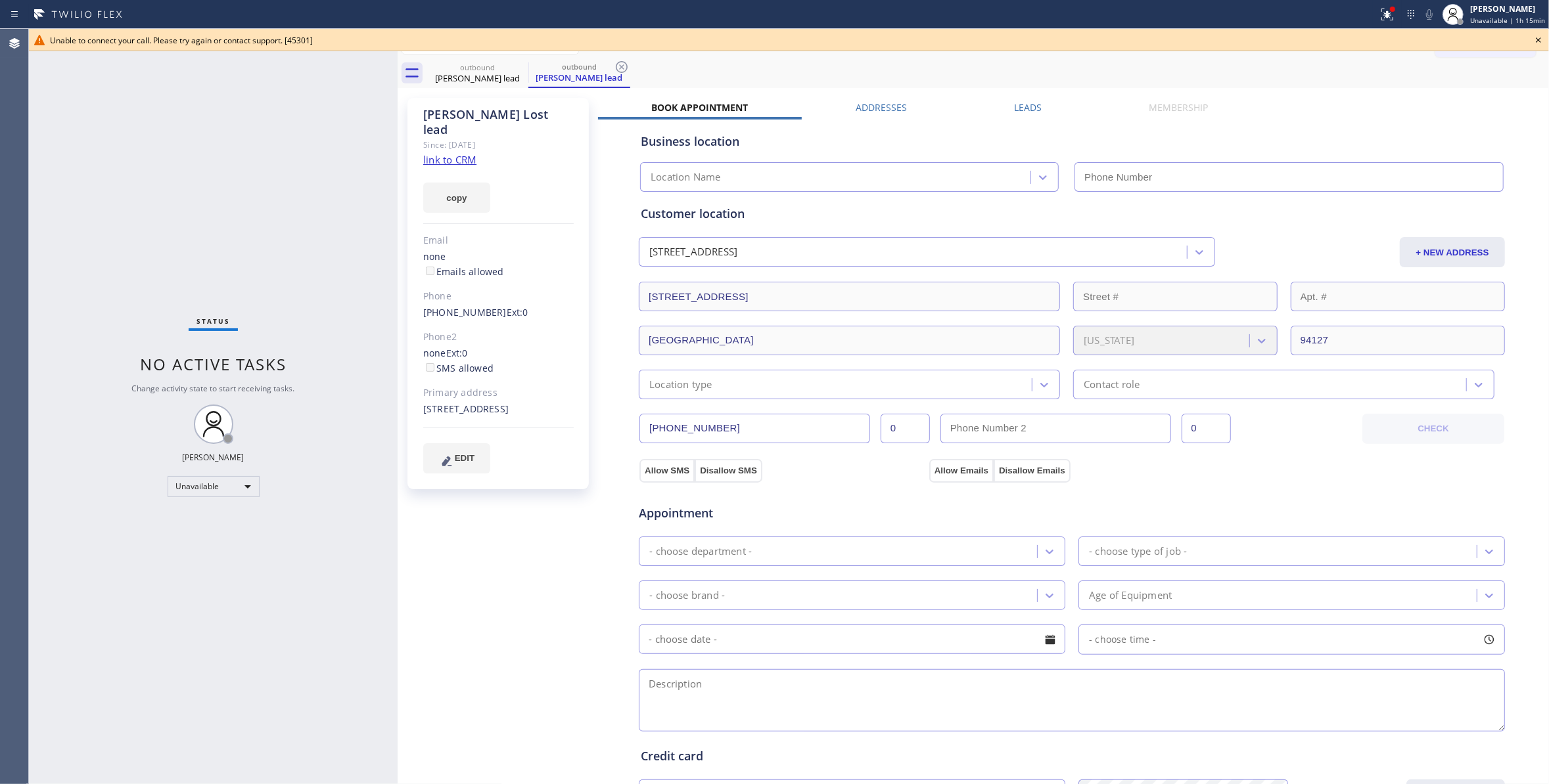
type input "[PHONE_NUMBER]"
drag, startPoint x: 622, startPoint y: 67, endPoint x: 496, endPoint y: 56, distance: 126.5
click at [614, 64] on icon at bounding box center [622, 67] width 16 height 16
click at [518, 67] on icon at bounding box center [520, 67] width 16 height 16
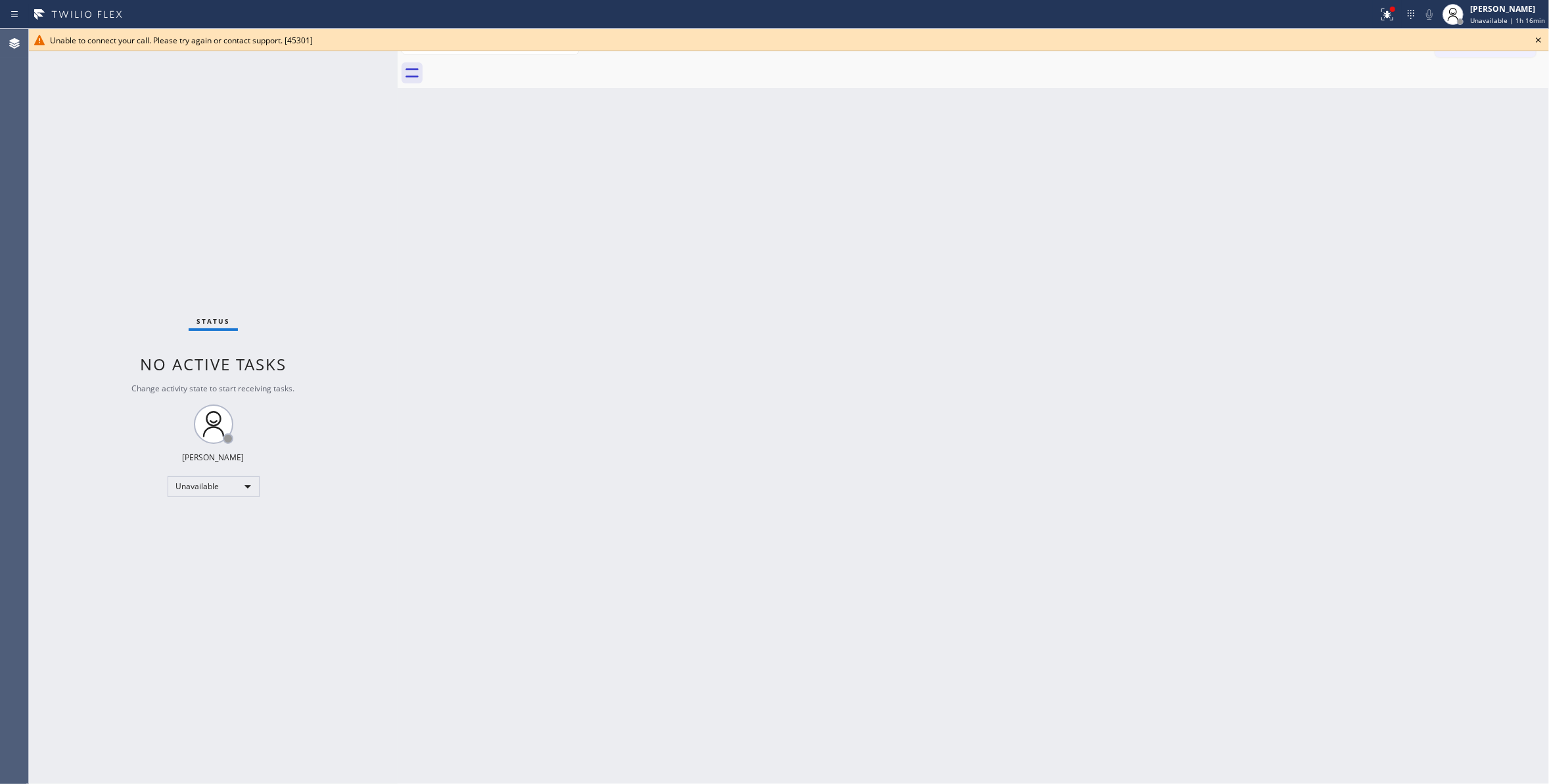
click at [1533, 40] on icon at bounding box center [1538, 40] width 16 height 16
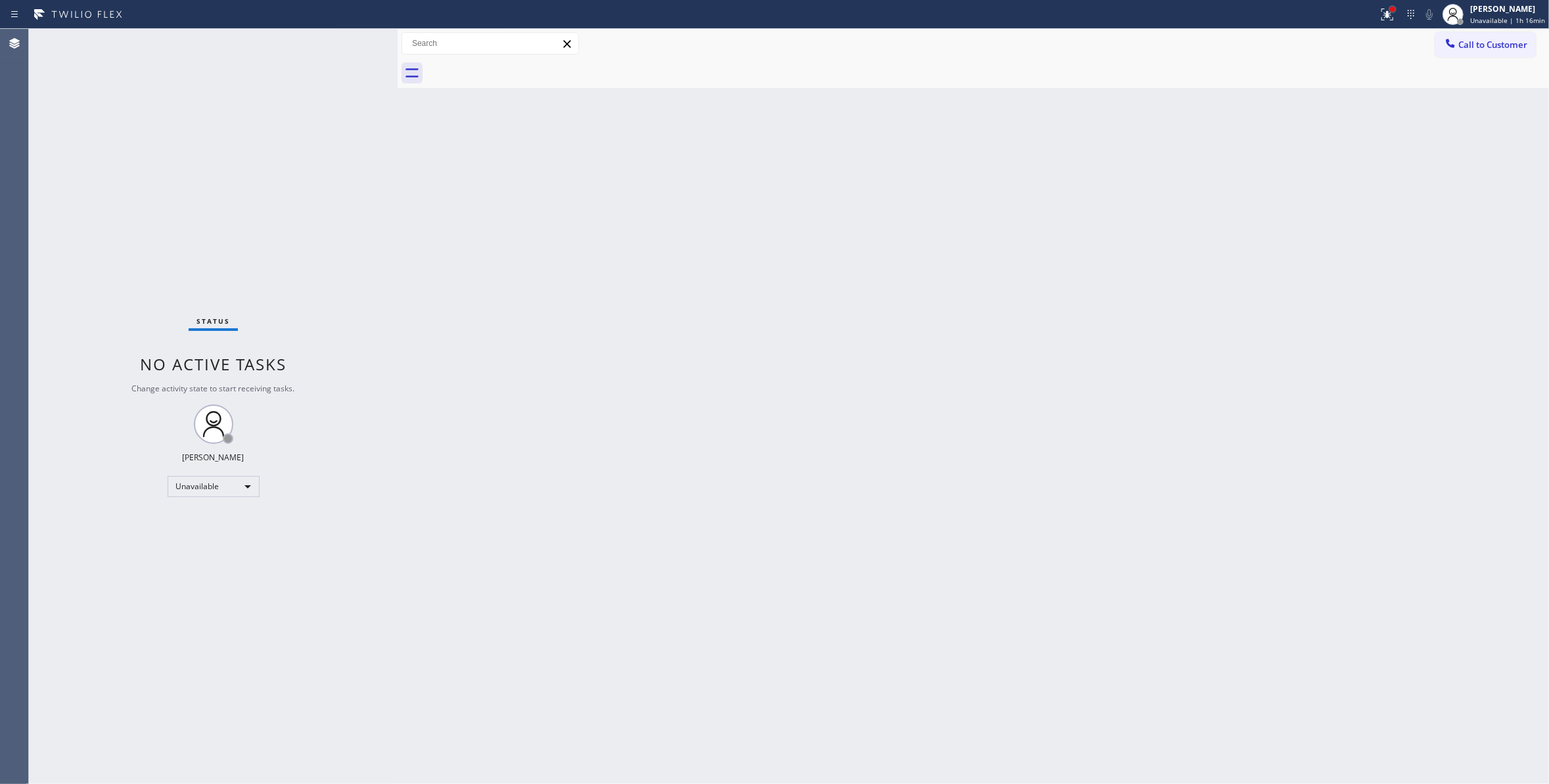
click at [1388, 6] on div at bounding box center [1392, 9] width 8 height 8
click at [1308, 169] on span "Clear issues" at bounding box center [1311, 172] width 62 height 9
click at [1501, 47] on span "Call to Customer" at bounding box center [1492, 45] width 69 height 12
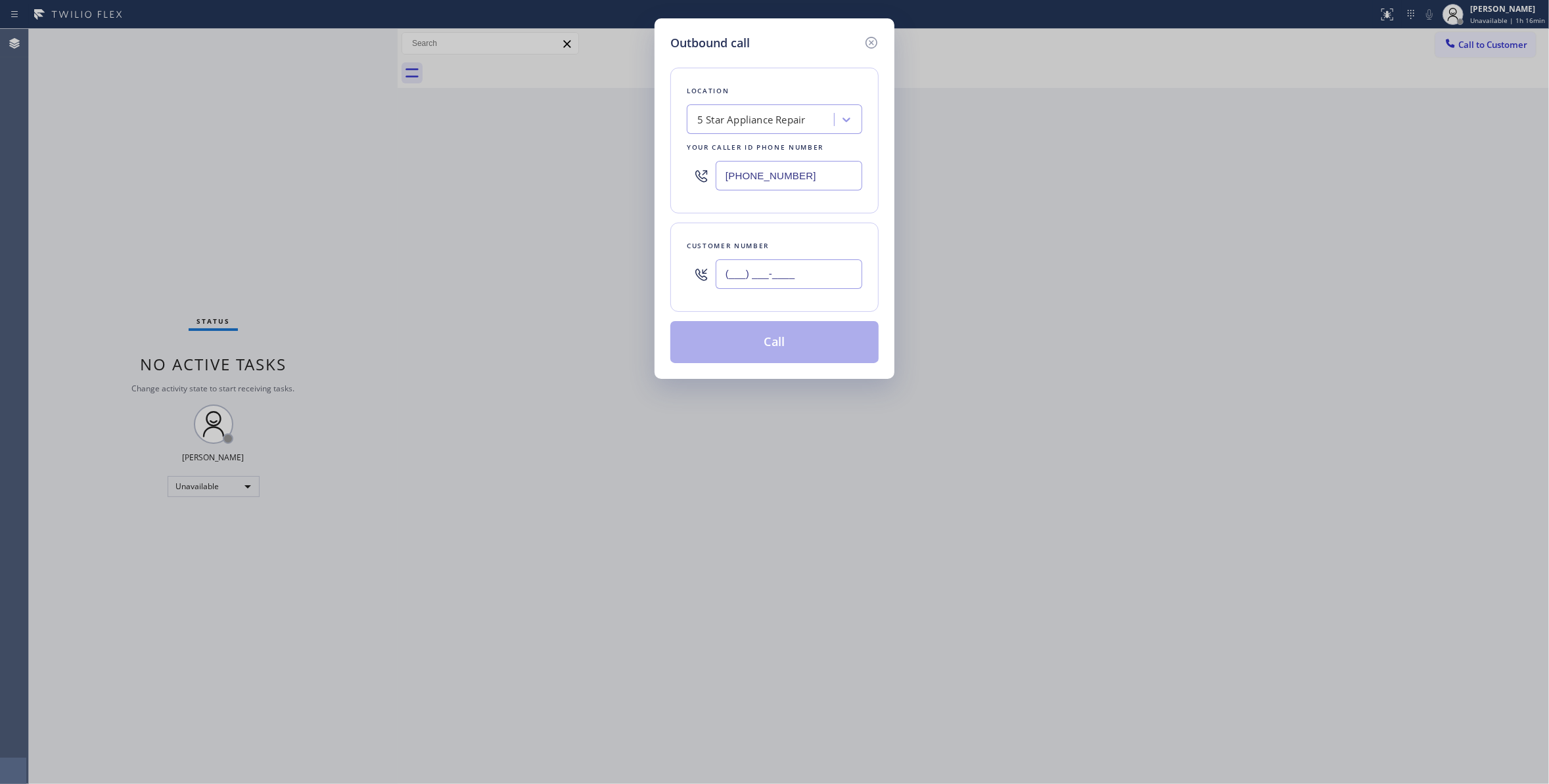
click at [792, 274] on input "(___) ___-____" at bounding box center [789, 274] width 146 height 30
paste input "415) 254-2043"
type input "[PHONE_NUMBER]"
click at [774, 350] on button "Call" at bounding box center [774, 342] width 208 height 42
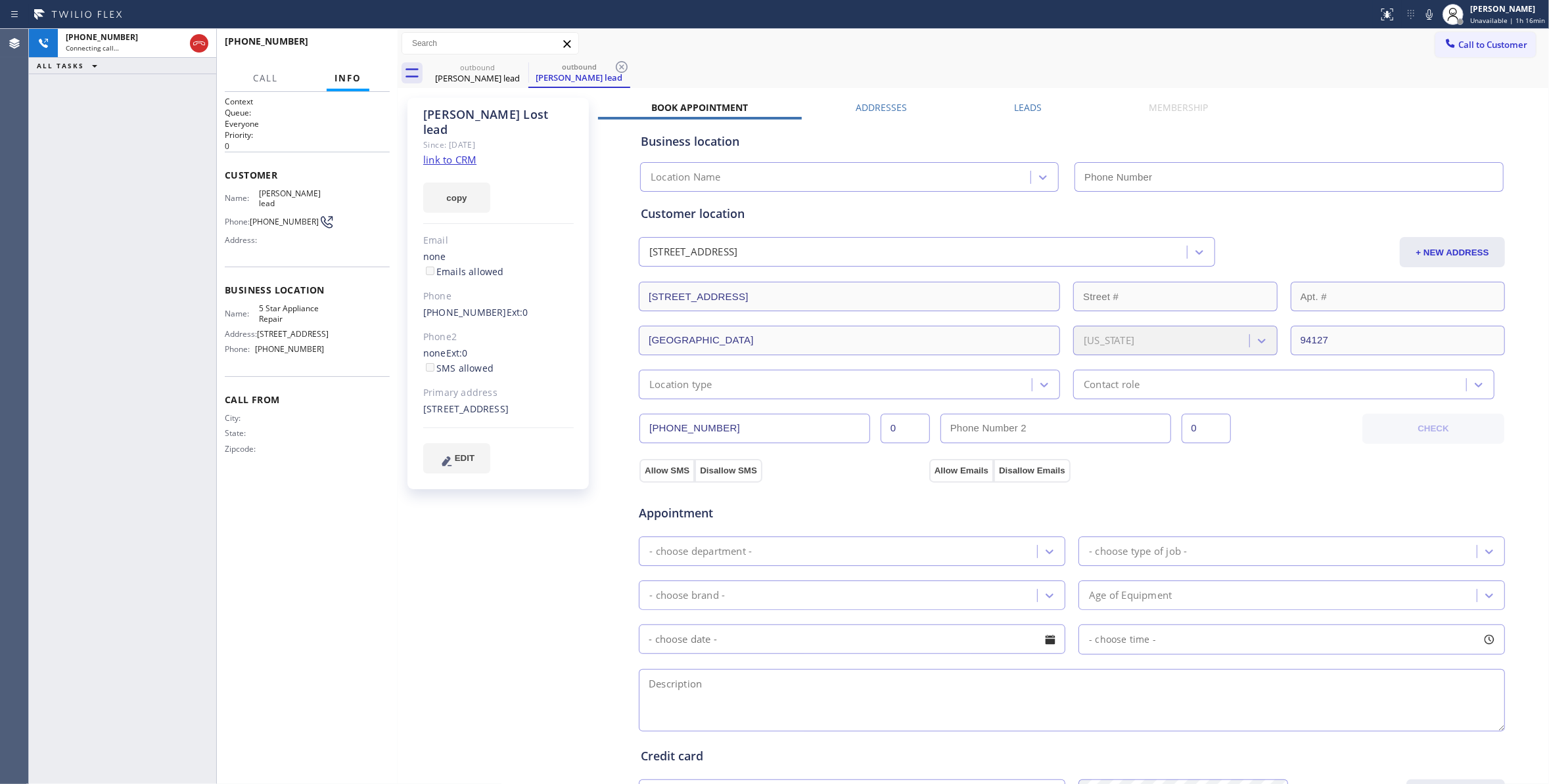
type input "[PHONE_NUMBER]"
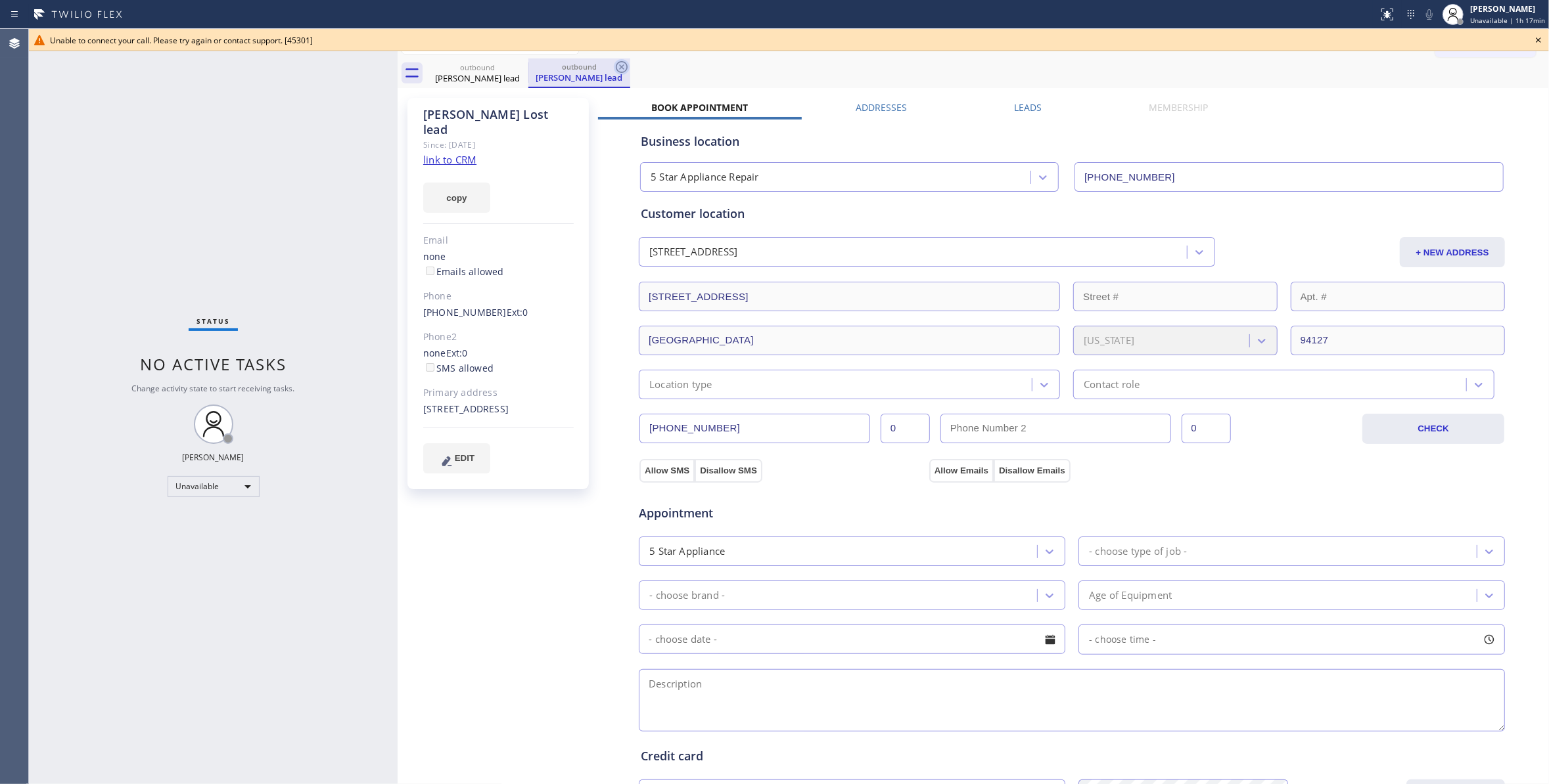
click at [624, 64] on icon at bounding box center [622, 67] width 16 height 16
click at [517, 67] on icon at bounding box center [520, 67] width 16 height 16
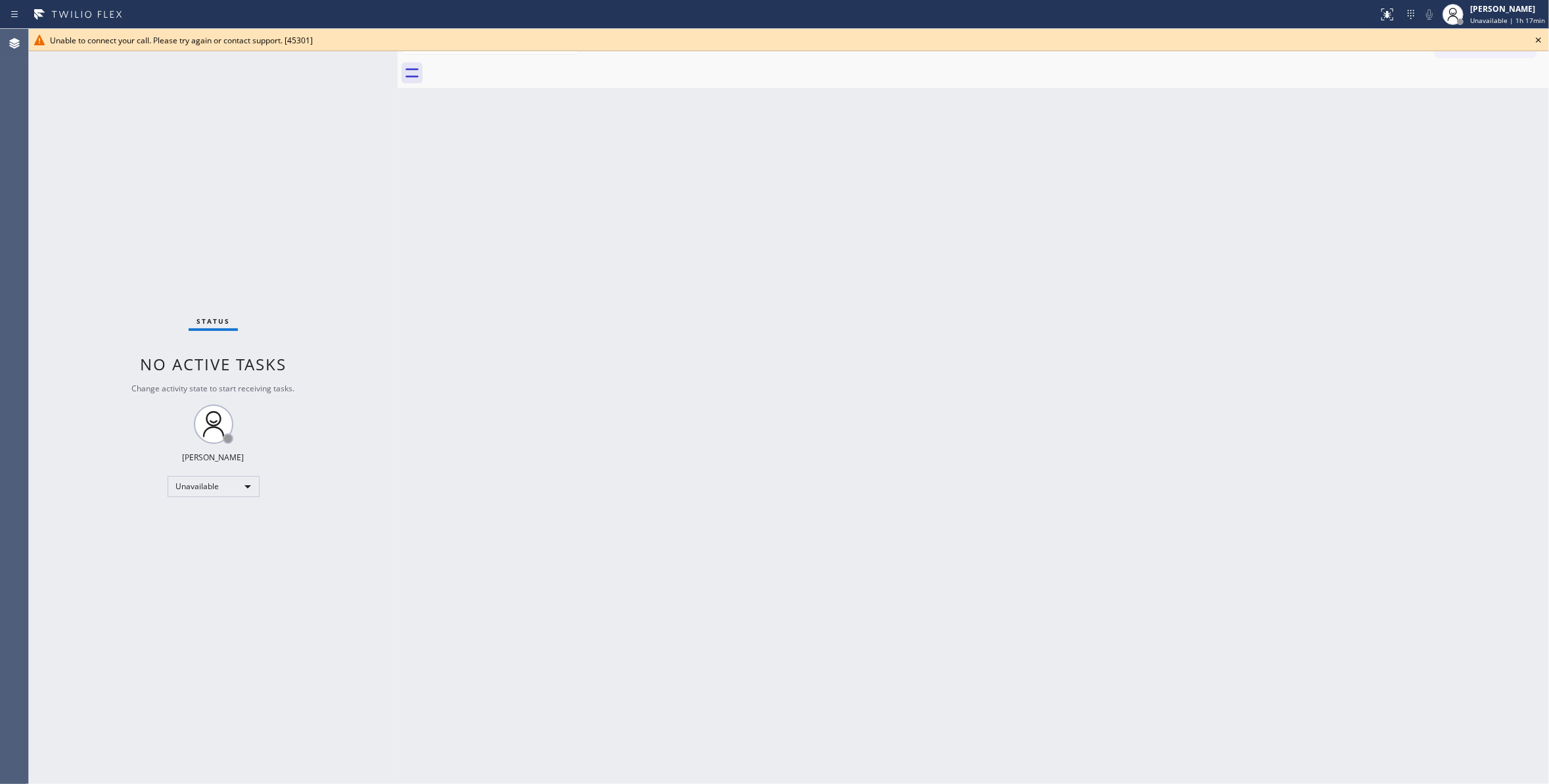
click at [1539, 40] on icon at bounding box center [1538, 40] width 16 height 16
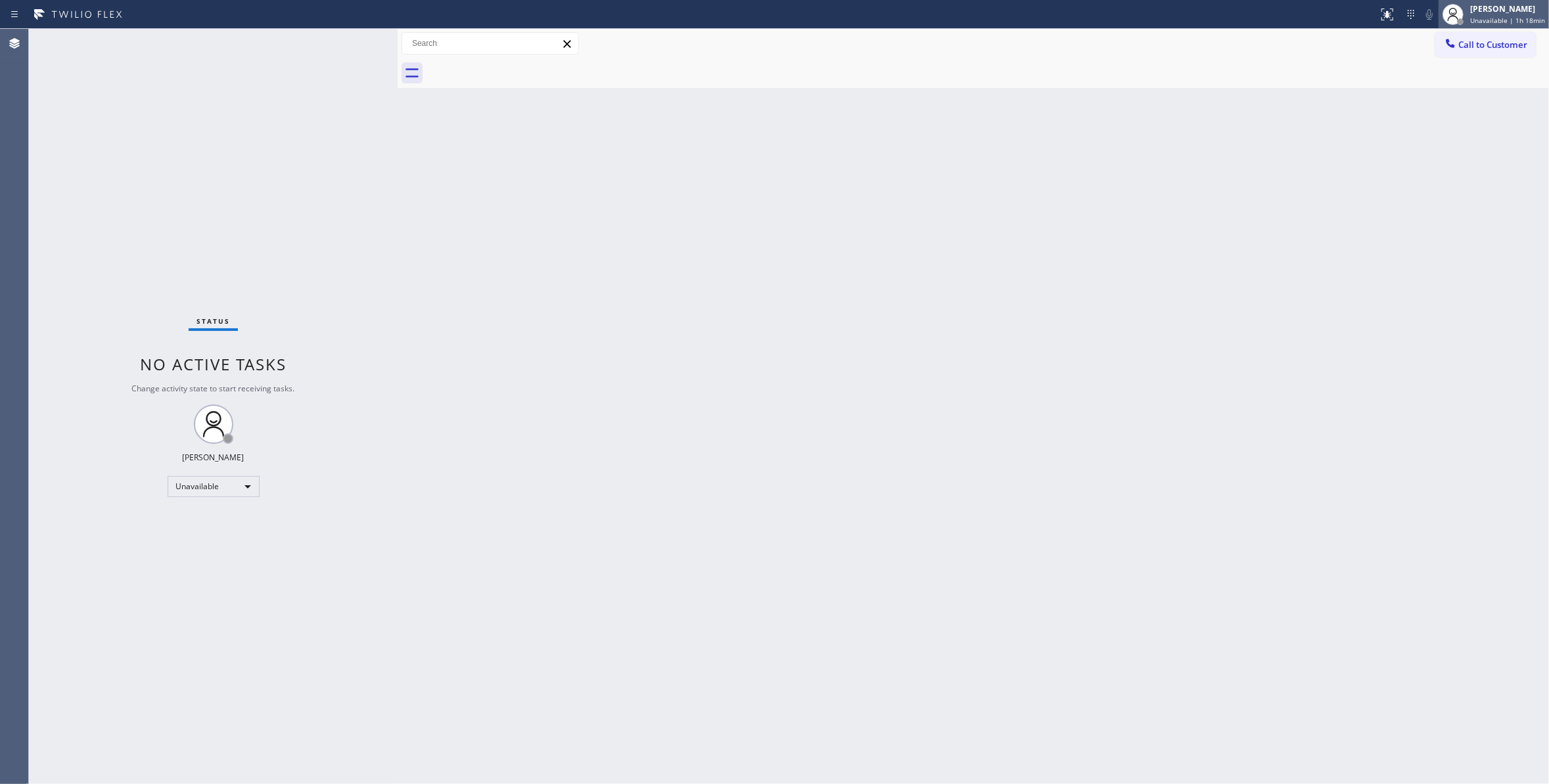
click at [1482, 19] on span "Unavailable | 1h 18min" at bounding box center [1507, 20] width 75 height 9
click at [1459, 126] on button "Log out" at bounding box center [1482, 127] width 131 height 29
